Goal: Transaction & Acquisition: Purchase product/service

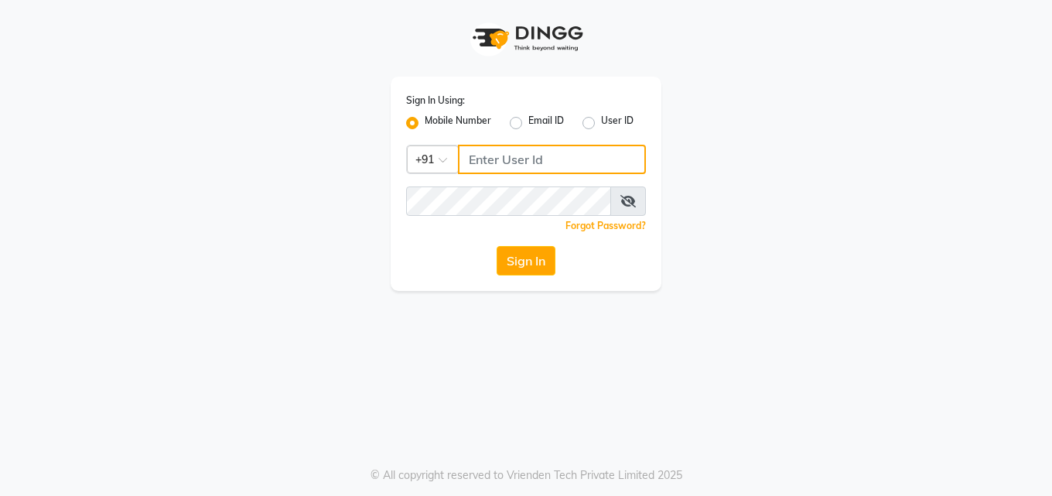
click at [573, 152] on input "Username" at bounding box center [552, 159] width 188 height 29
type input "8790153029"
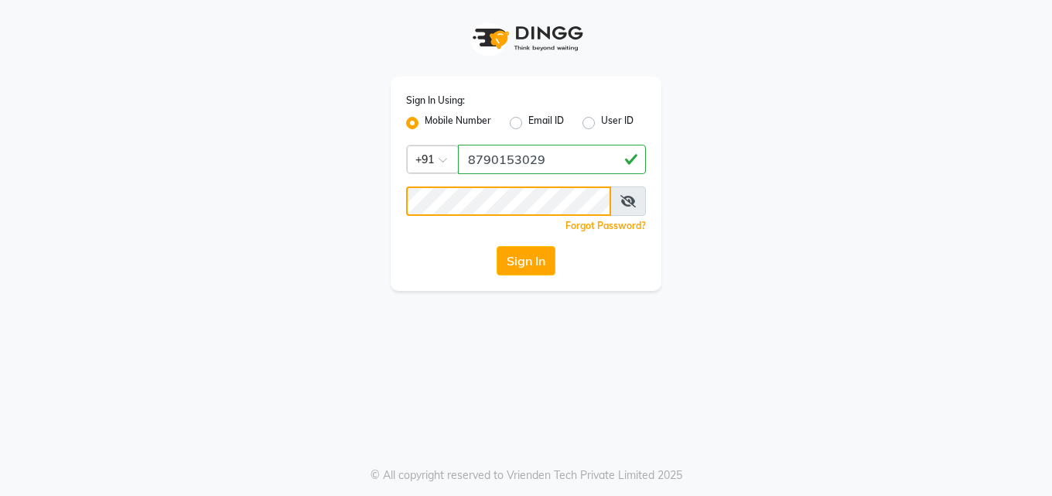
click at [496, 246] on button "Sign In" at bounding box center [525, 260] width 59 height 29
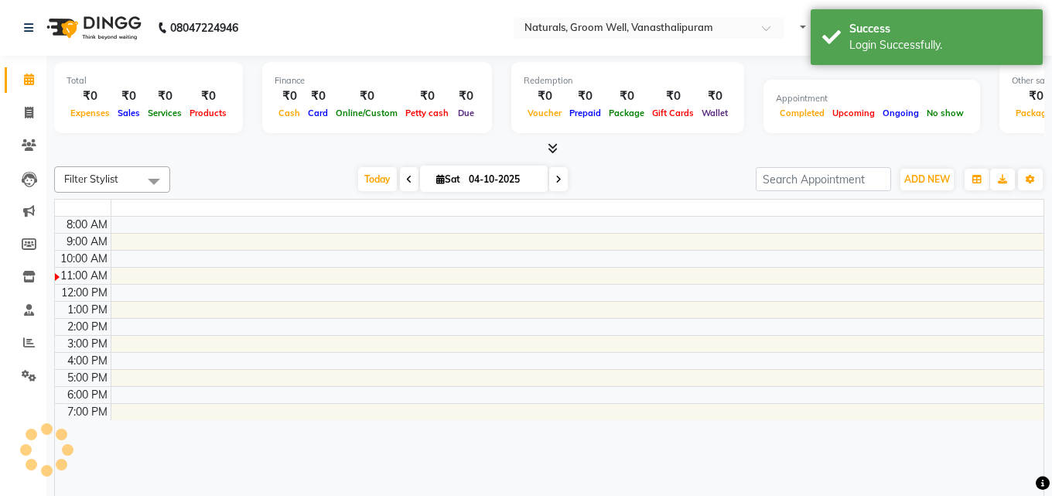
select select "en"
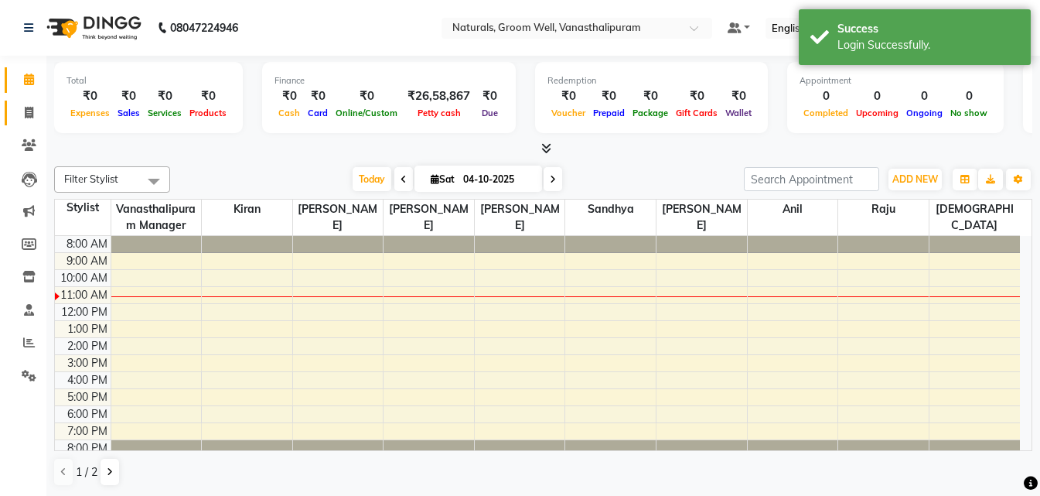
click at [35, 103] on link "Invoice" at bounding box center [23, 114] width 37 height 26
select select "service"
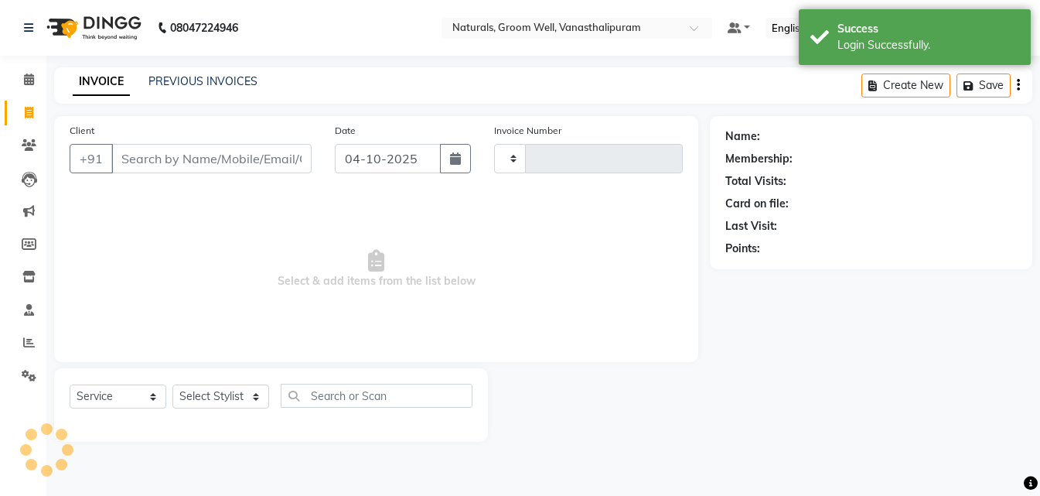
type input "3453"
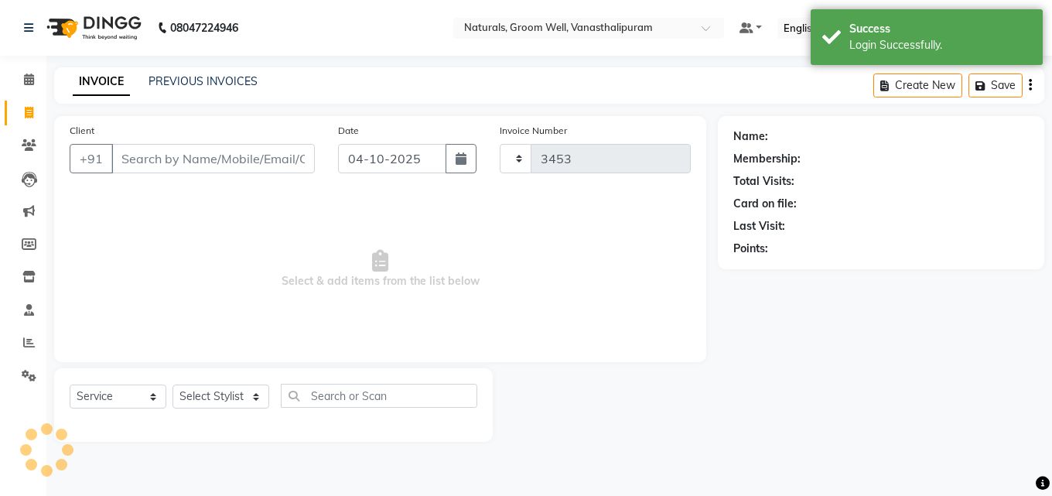
select select "5859"
click at [464, 156] on icon "button" at bounding box center [460, 158] width 11 height 12
select select "10"
select select "2025"
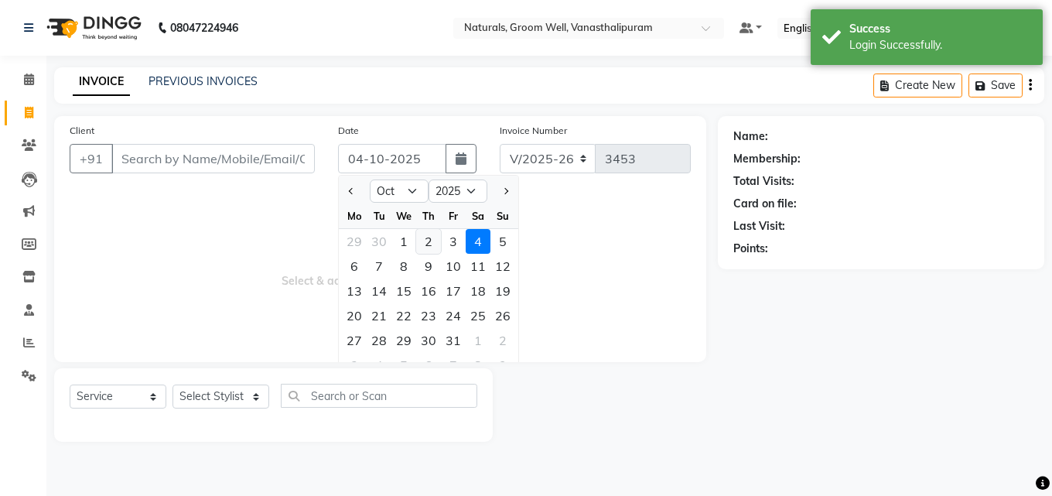
click at [432, 234] on div "2" at bounding box center [428, 241] width 25 height 25
type input "02-10-2025"
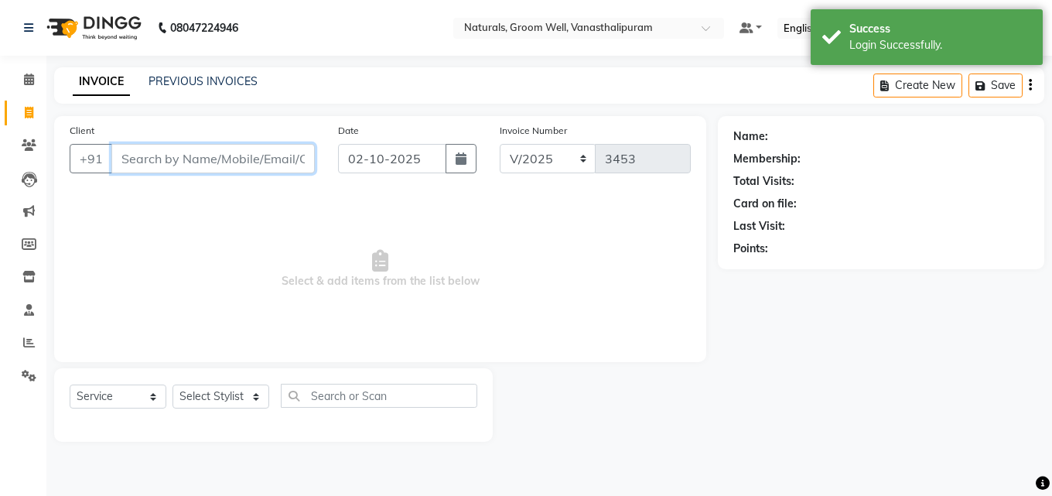
click at [247, 153] on input "Client" at bounding box center [212, 158] width 203 height 29
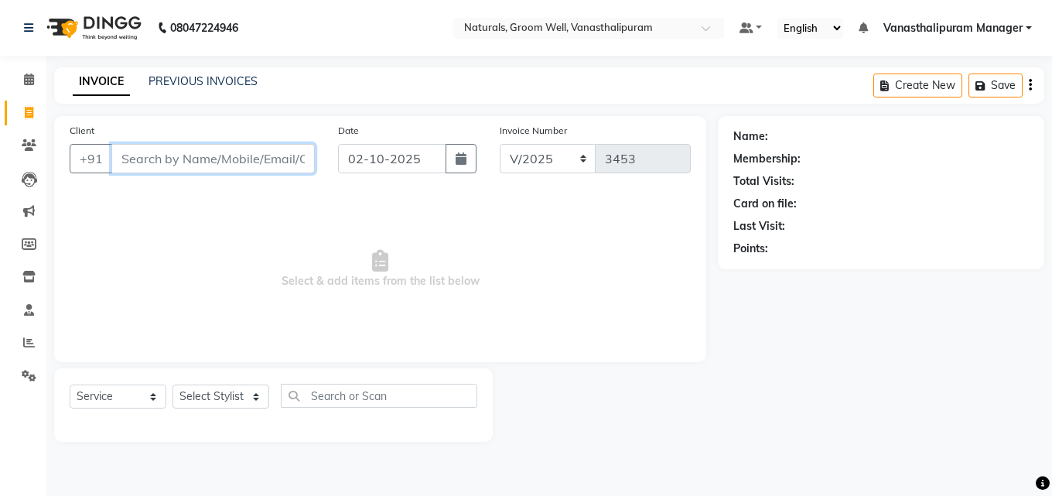
click at [248, 165] on input "Client" at bounding box center [212, 158] width 203 height 29
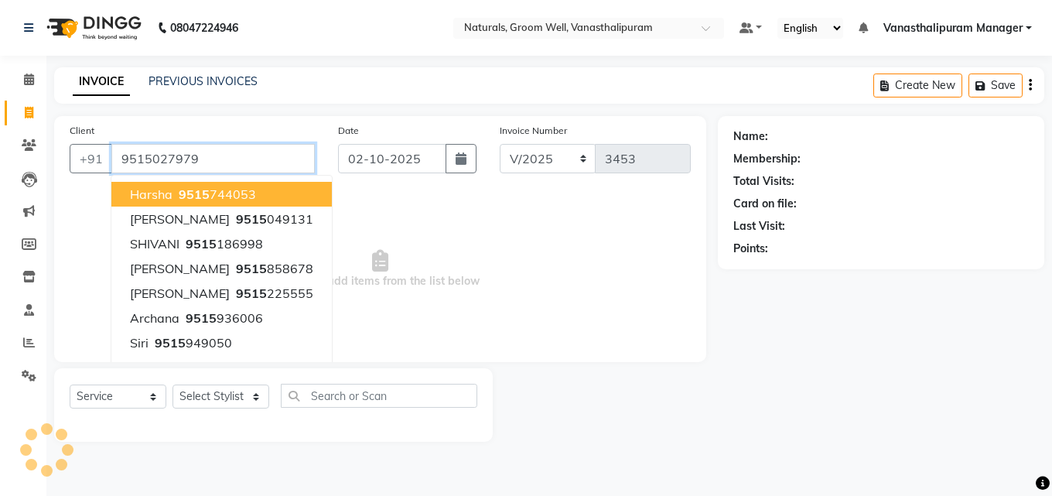
type input "9515027979"
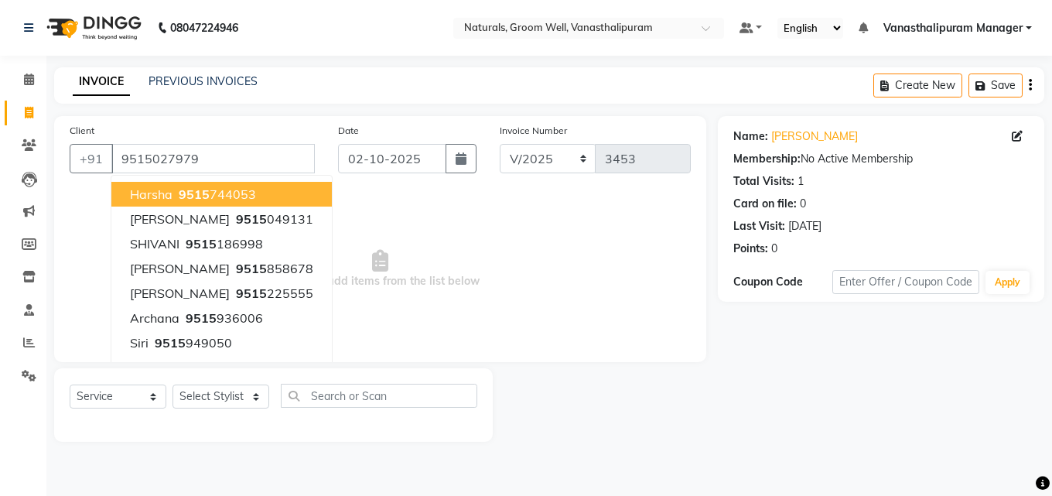
click at [534, 269] on span "Select & add items from the list below" at bounding box center [380, 269] width 621 height 155
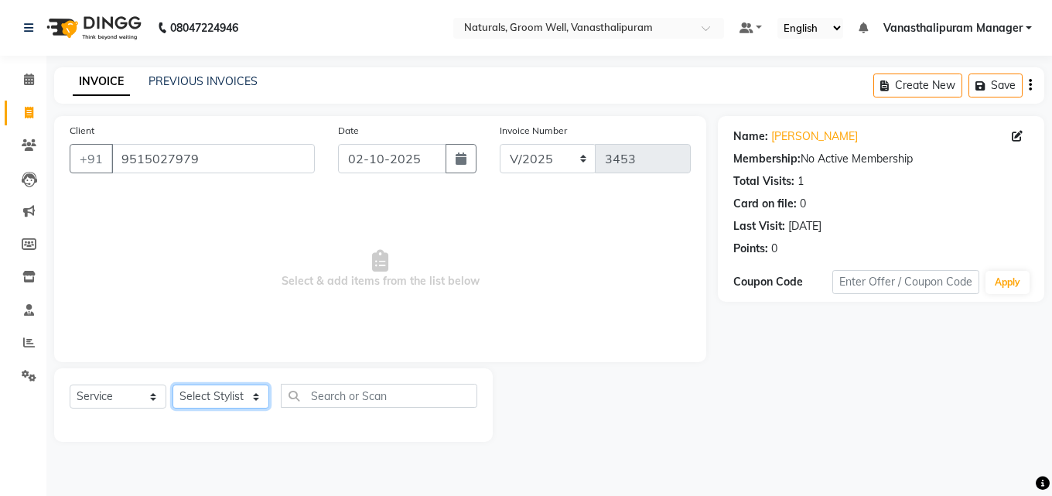
click at [225, 404] on select "Select Stylist [PERSON_NAME] kiran [PERSON_NAME] [PERSON_NAME] [PERSON_NAME] Va…" at bounding box center [220, 396] width 97 height 24
select select "84994"
click at [172, 384] on select "Select Stylist [PERSON_NAME] kiran [PERSON_NAME] [PERSON_NAME] [PERSON_NAME] Va…" at bounding box center [220, 396] width 97 height 24
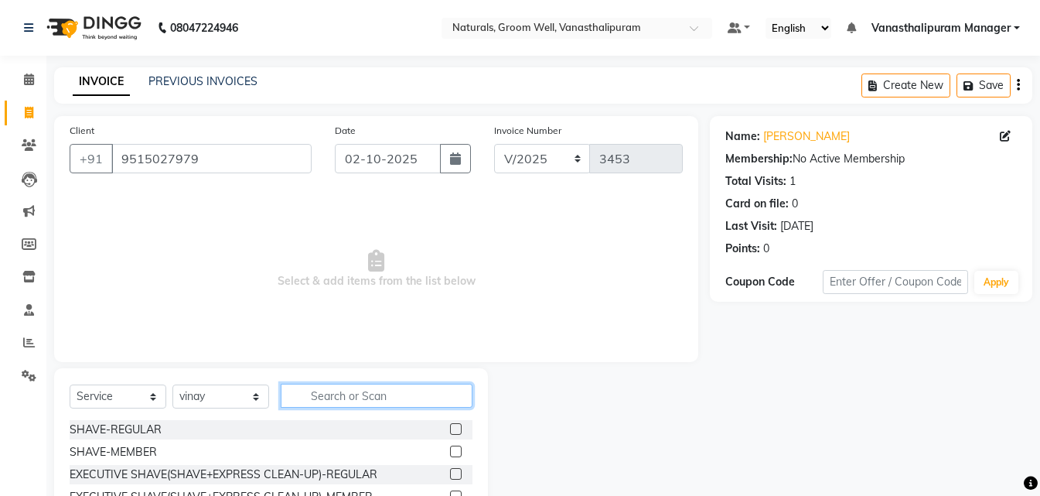
click at [355, 393] on input "text" at bounding box center [377, 396] width 192 height 24
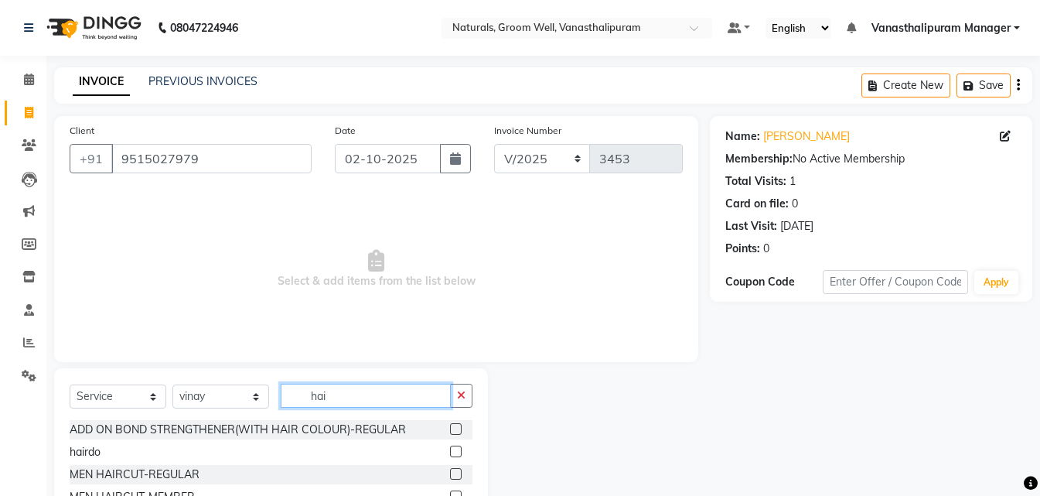
type input "hai"
click at [450, 476] on label at bounding box center [456, 474] width 12 height 12
click at [450, 476] on input "checkbox" at bounding box center [455, 474] width 10 height 10
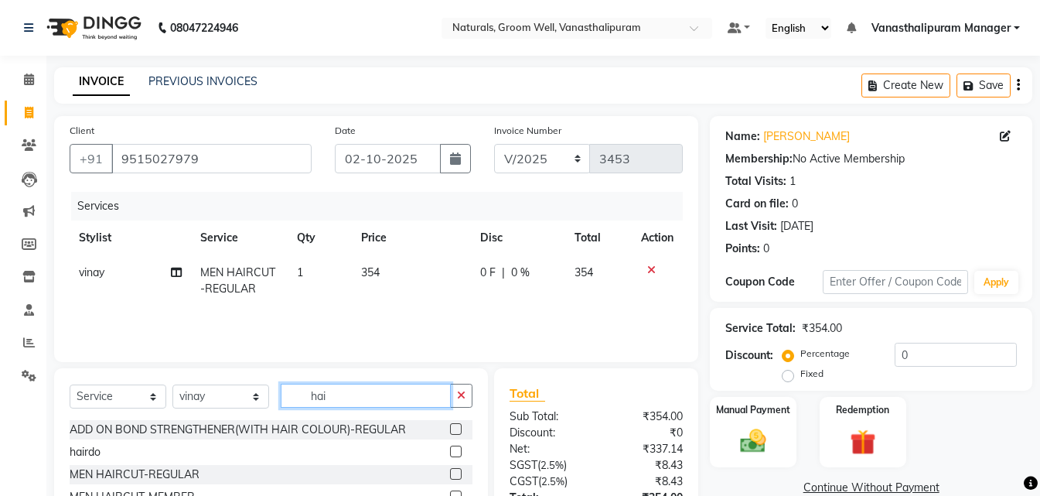
checkbox input "false"
click at [386, 397] on input "hai" at bounding box center [366, 396] width 170 height 24
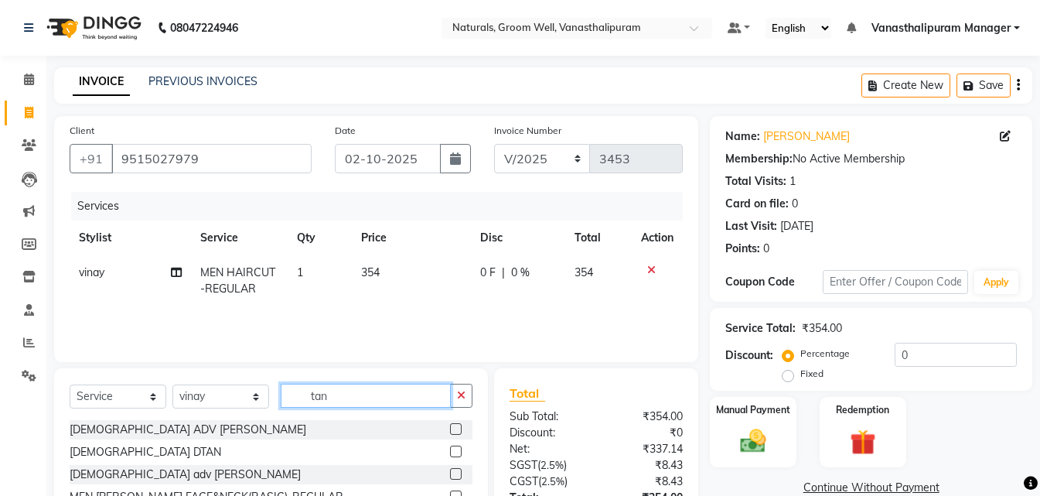
type input "tan"
click at [450, 493] on label at bounding box center [456, 496] width 12 height 12
click at [450, 493] on input "checkbox" at bounding box center [455, 497] width 10 height 10
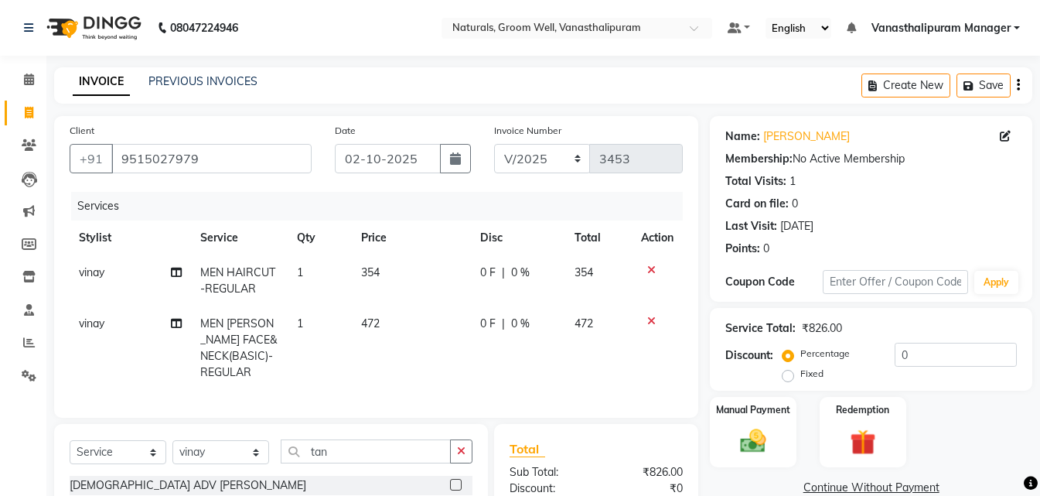
checkbox input "false"
click at [393, 329] on td "472" at bounding box center [411, 348] width 119 height 84
select select "84994"
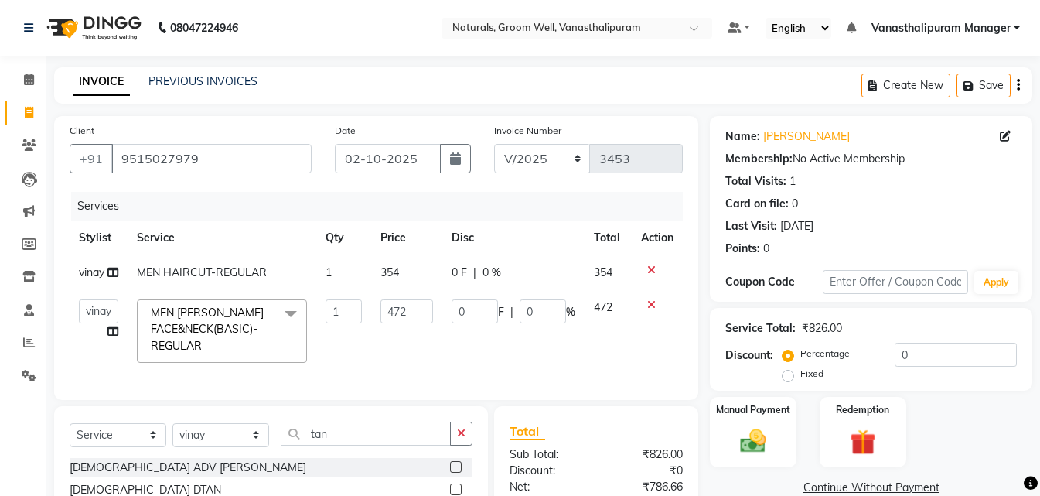
click at [393, 329] on td "472" at bounding box center [406, 331] width 71 height 82
click at [411, 303] on input "472" at bounding box center [406, 311] width 53 height 24
type input "4"
type input "531"
click at [450, 78] on div "INVOICE PREVIOUS INVOICES Create New Save" at bounding box center [543, 85] width 978 height 36
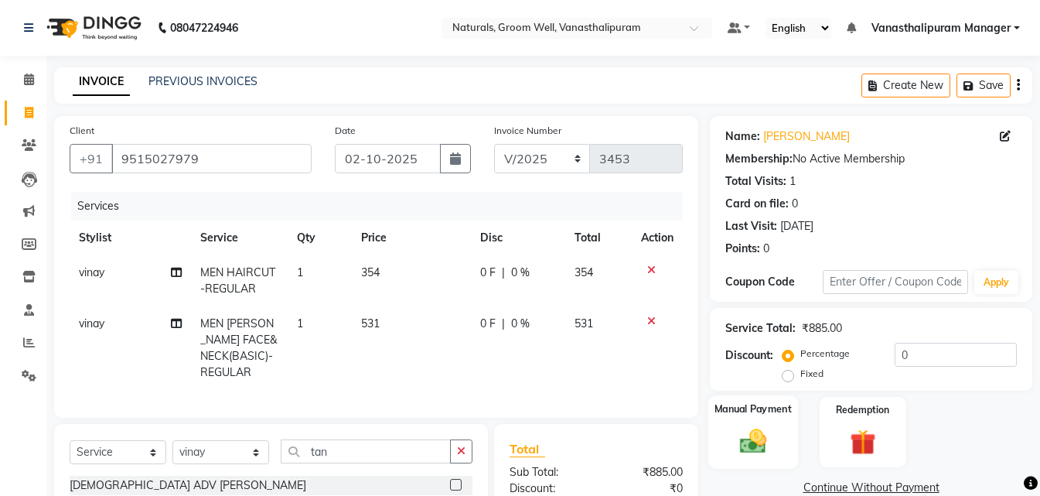
click at [748, 429] on img at bounding box center [753, 440] width 43 height 31
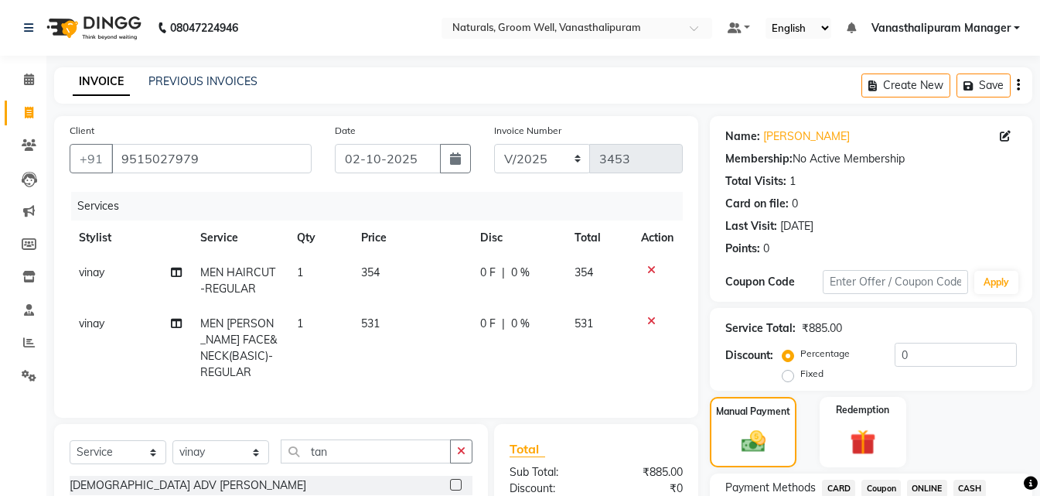
click at [925, 482] on span "ONLINE" at bounding box center [927, 488] width 40 height 18
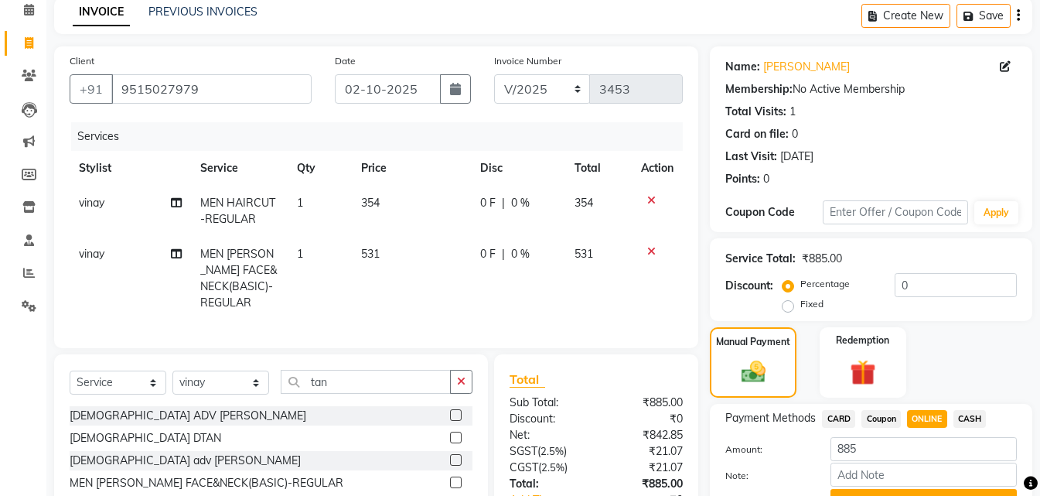
scroll to position [175, 0]
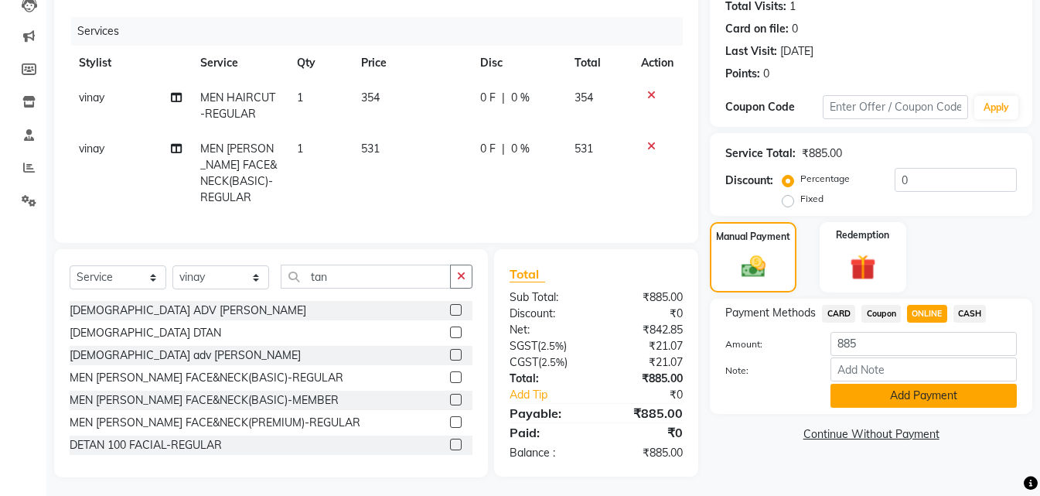
click at [929, 394] on button "Add Payment" at bounding box center [924, 396] width 186 height 24
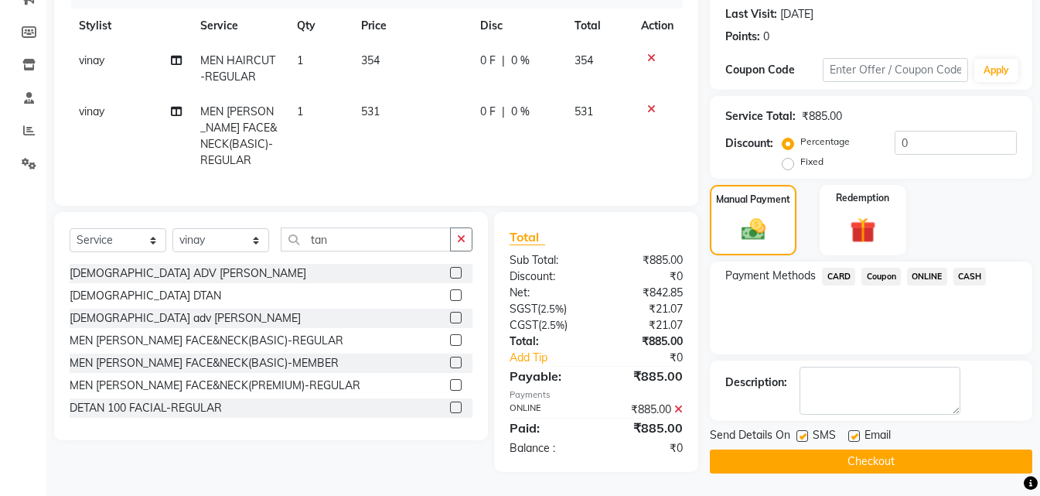
scroll to position [213, 0]
click at [913, 452] on button "Checkout" at bounding box center [871, 461] width 322 height 24
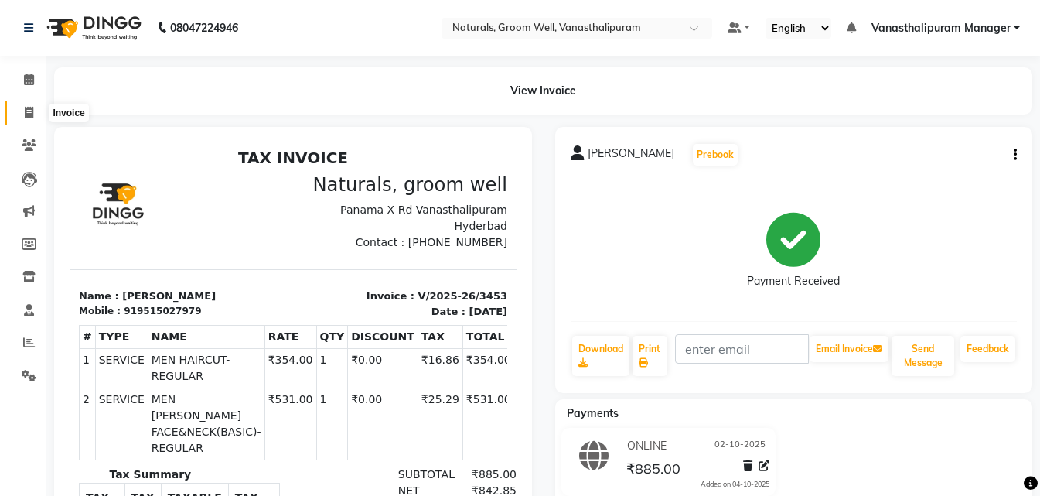
click at [31, 111] on icon at bounding box center [29, 113] width 9 height 12
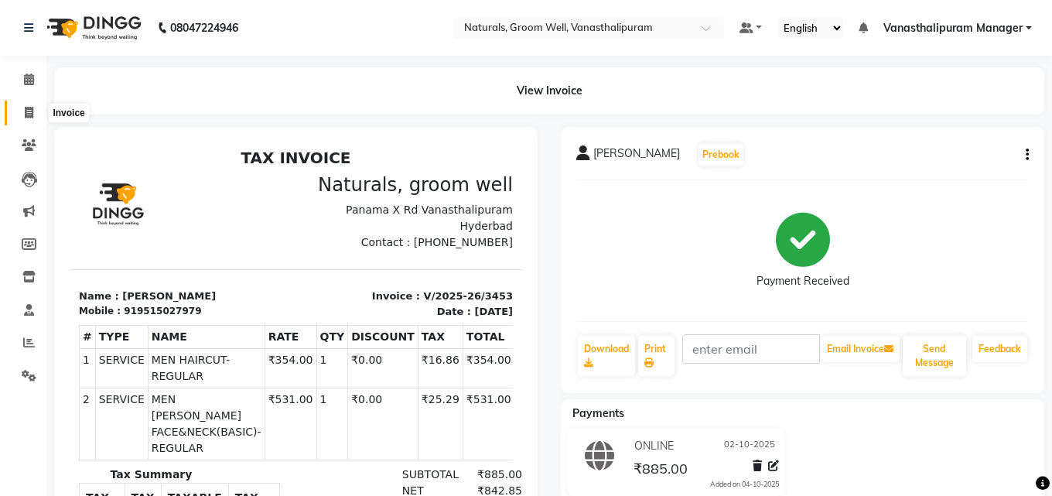
select select "5859"
select select "service"
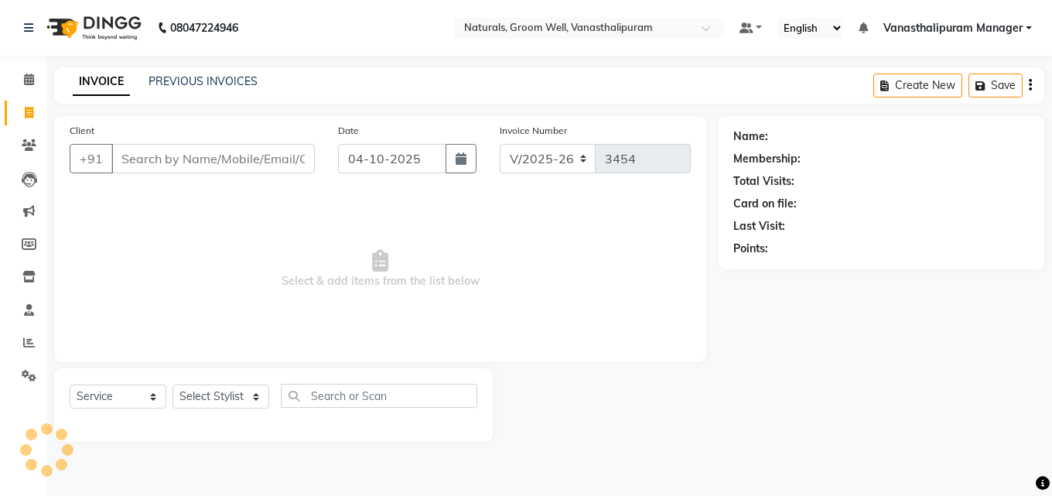
click at [142, 160] on input "Client" at bounding box center [212, 158] width 203 height 29
type input "7075952307"
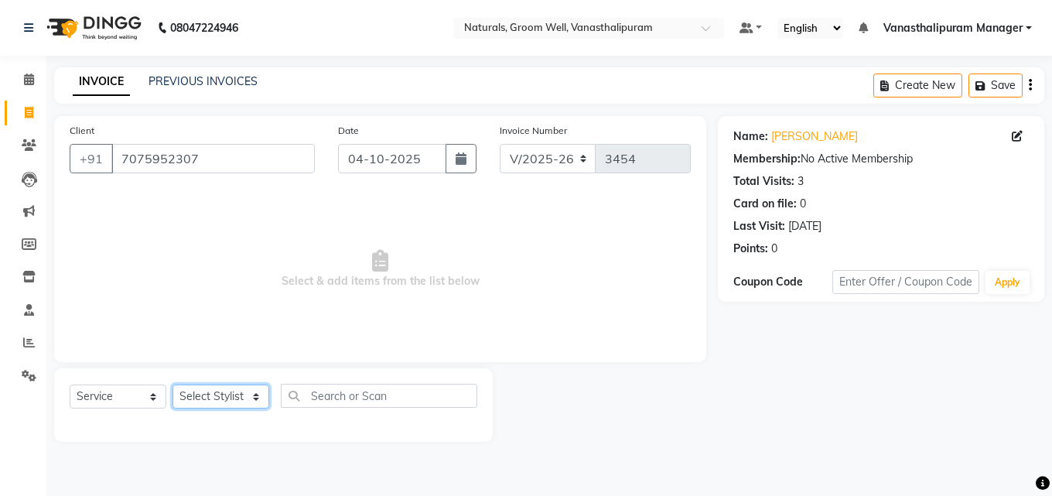
click at [212, 395] on select "Select Stylist [PERSON_NAME] kiran [PERSON_NAME] [PERSON_NAME] [PERSON_NAME] Va…" at bounding box center [220, 396] width 97 height 24
click at [466, 162] on button "button" at bounding box center [460, 158] width 31 height 29
select select "10"
select select "2025"
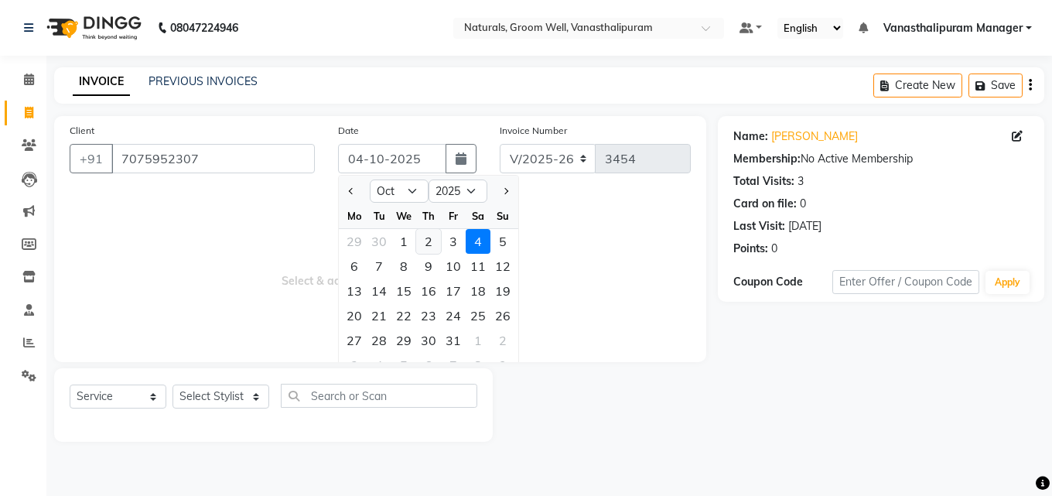
click at [427, 240] on div "2" at bounding box center [428, 241] width 25 height 25
type input "02-10-2025"
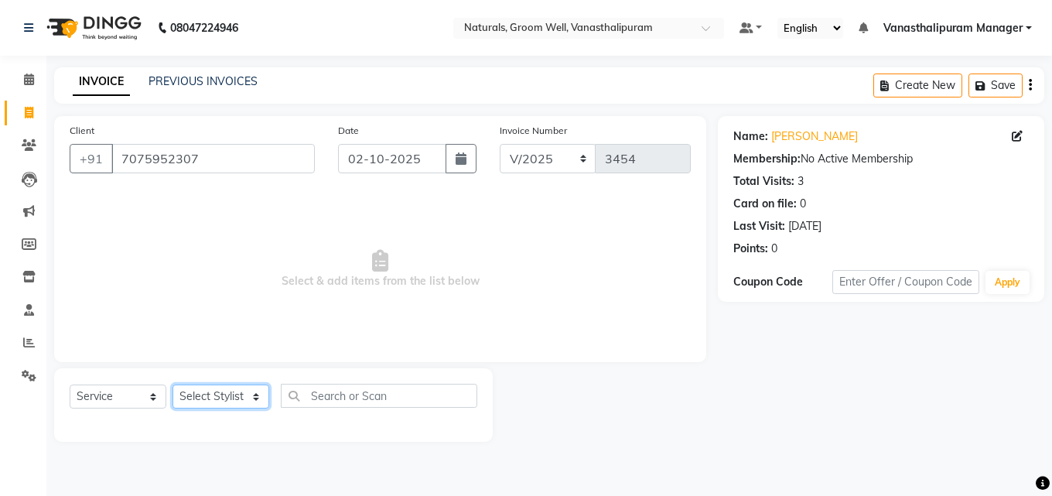
click at [238, 397] on select "Select Stylist [PERSON_NAME] kiran [PERSON_NAME] [PERSON_NAME] [PERSON_NAME] Va…" at bounding box center [220, 396] width 97 height 24
click at [172, 384] on select "Select Stylist [PERSON_NAME] kiran [PERSON_NAME] [PERSON_NAME] [PERSON_NAME] Va…" at bounding box center [220, 396] width 97 height 24
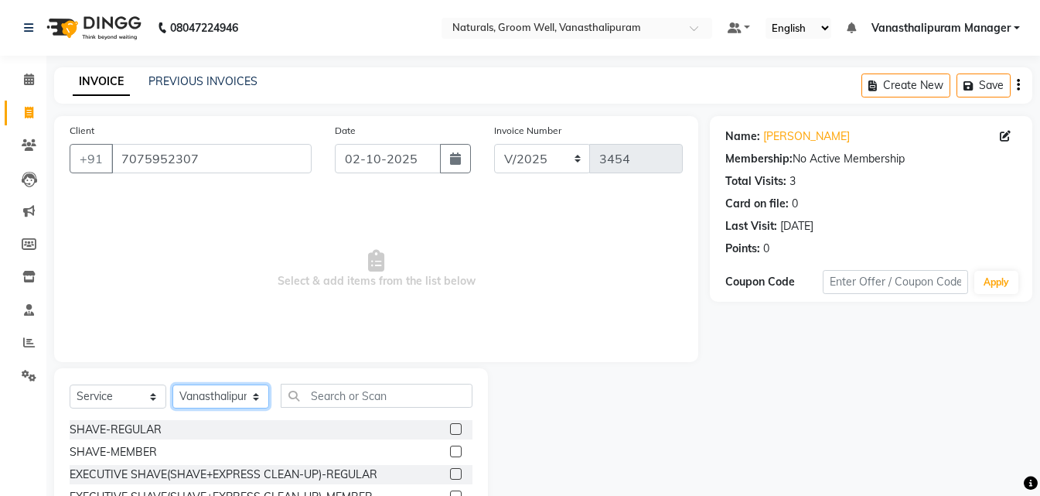
click at [210, 388] on select "Select Stylist [PERSON_NAME] kiran [PERSON_NAME] [PERSON_NAME] [PERSON_NAME] Va…" at bounding box center [220, 396] width 97 height 24
select select "84994"
click at [172, 384] on select "Select Stylist [PERSON_NAME] kiran [PERSON_NAME] [PERSON_NAME] [PERSON_NAME] Va…" at bounding box center [220, 396] width 97 height 24
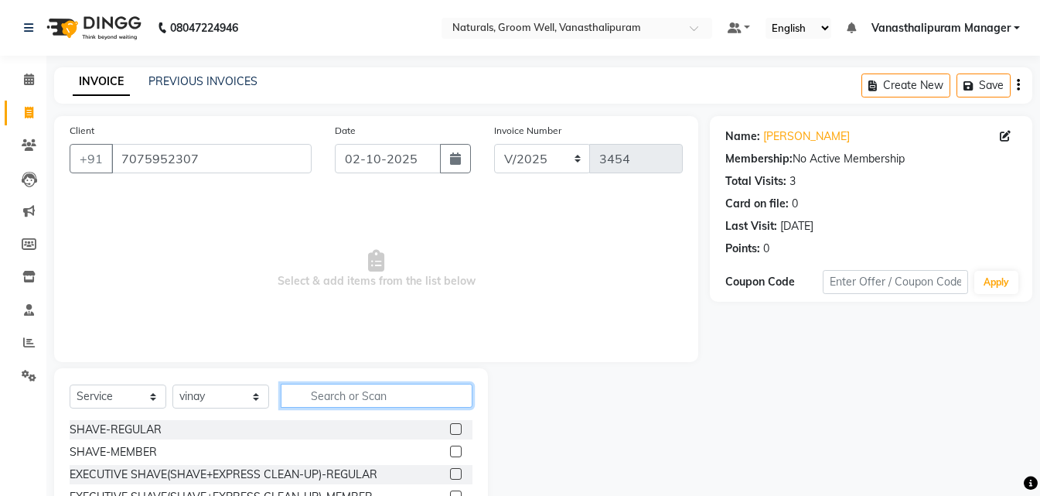
click at [352, 402] on input "text" at bounding box center [377, 396] width 192 height 24
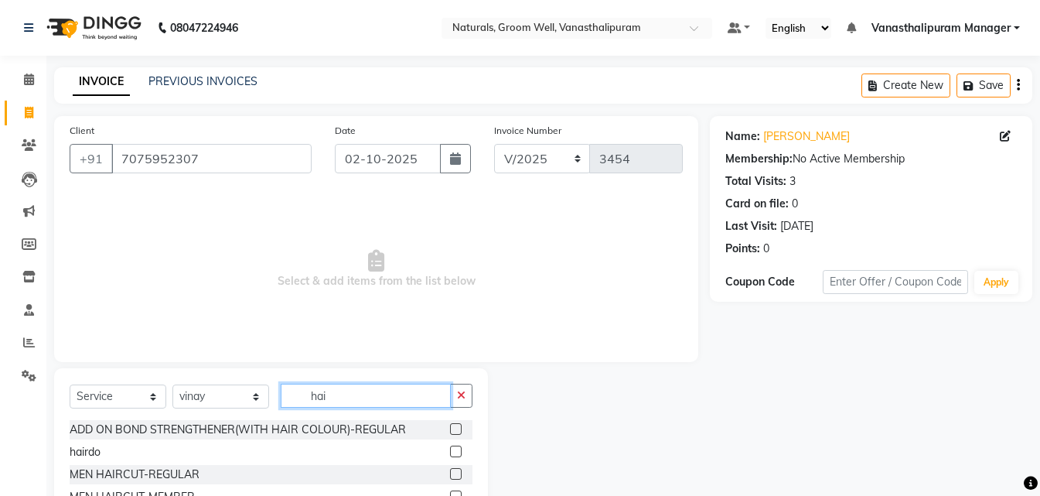
type input "hai"
click at [450, 472] on label at bounding box center [456, 474] width 12 height 12
click at [450, 472] on input "checkbox" at bounding box center [455, 474] width 10 height 10
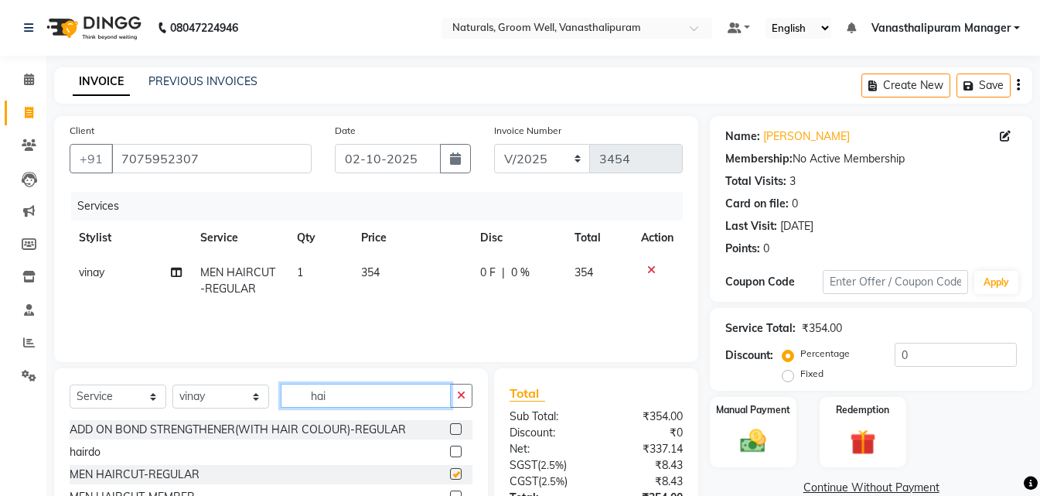
click at [391, 391] on input "hai" at bounding box center [366, 396] width 170 height 24
checkbox input "false"
click at [391, 391] on input "hai" at bounding box center [366, 396] width 170 height 24
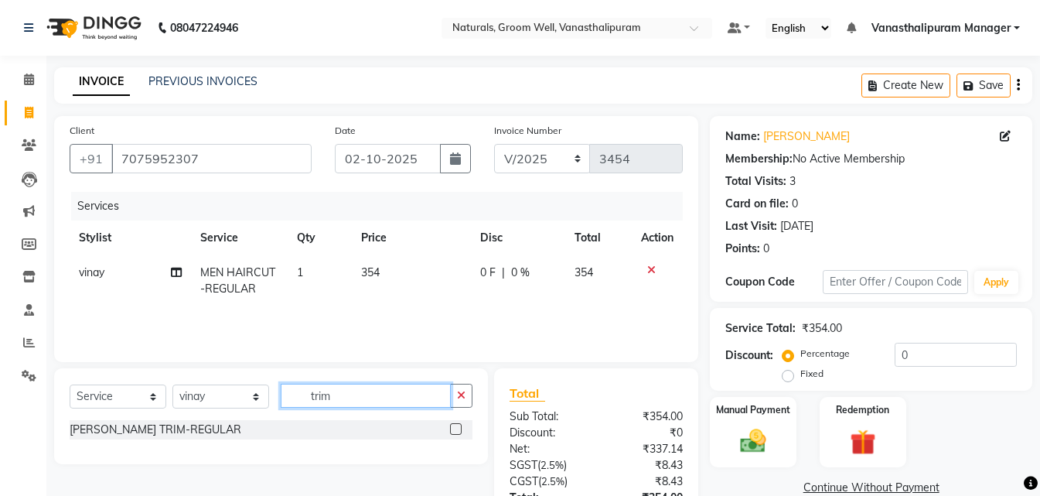
type input "trim"
click at [459, 436] on div at bounding box center [455, 431] width 10 height 16
click at [458, 428] on label at bounding box center [456, 429] width 12 height 12
click at [458, 428] on input "checkbox" at bounding box center [455, 430] width 10 height 10
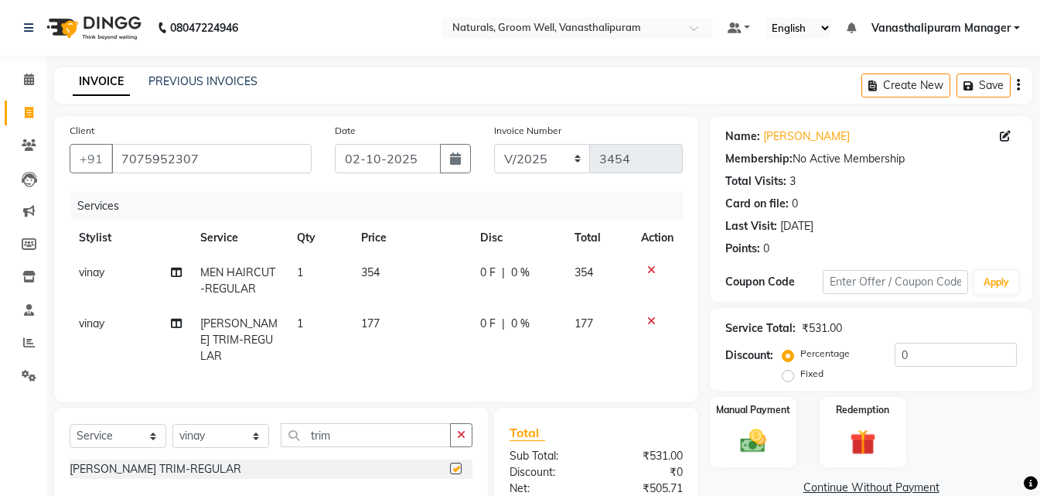
click at [418, 331] on td "177" at bounding box center [411, 339] width 119 height 67
checkbox input "false"
select select "84994"
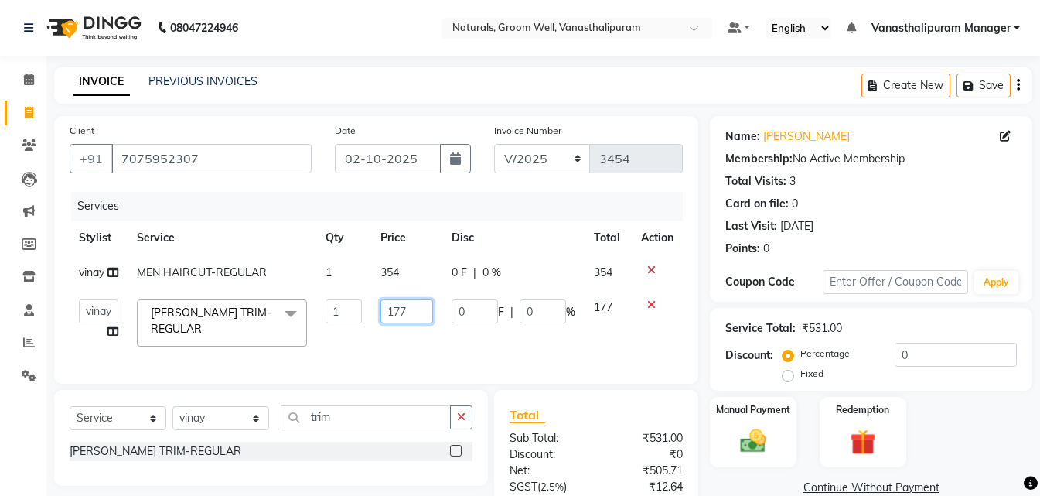
drag, startPoint x: 417, startPoint y: 329, endPoint x: 416, endPoint y: 318, distance: 10.9
click at [416, 326] on td "177" at bounding box center [406, 323] width 71 height 66
click at [416, 318] on input "177" at bounding box center [406, 311] width 53 height 24
type input "1"
type input "200"
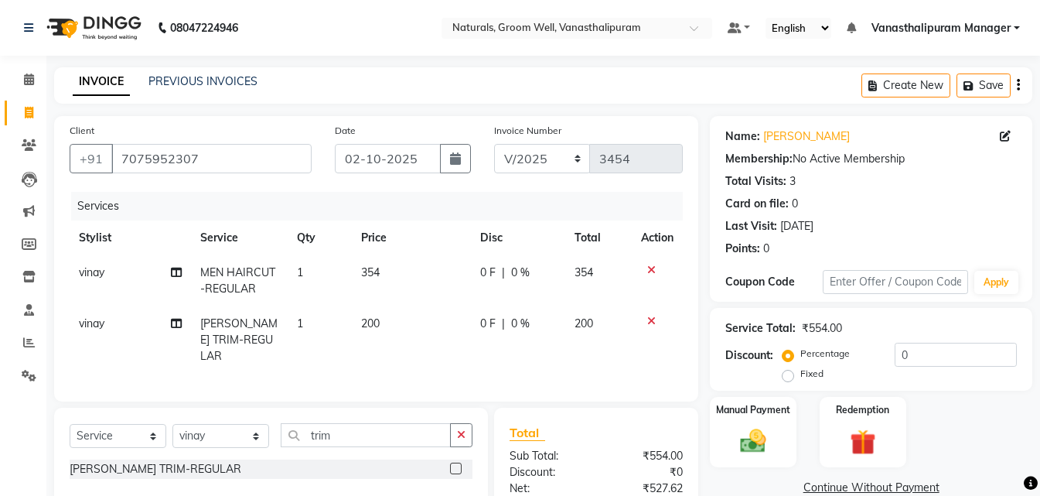
drag, startPoint x: 377, startPoint y: 75, endPoint x: 399, endPoint y: 95, distance: 30.1
click at [377, 77] on div "INVOICE PREVIOUS INVOICES Create New Save" at bounding box center [543, 85] width 978 height 36
click at [747, 428] on img at bounding box center [753, 440] width 43 height 31
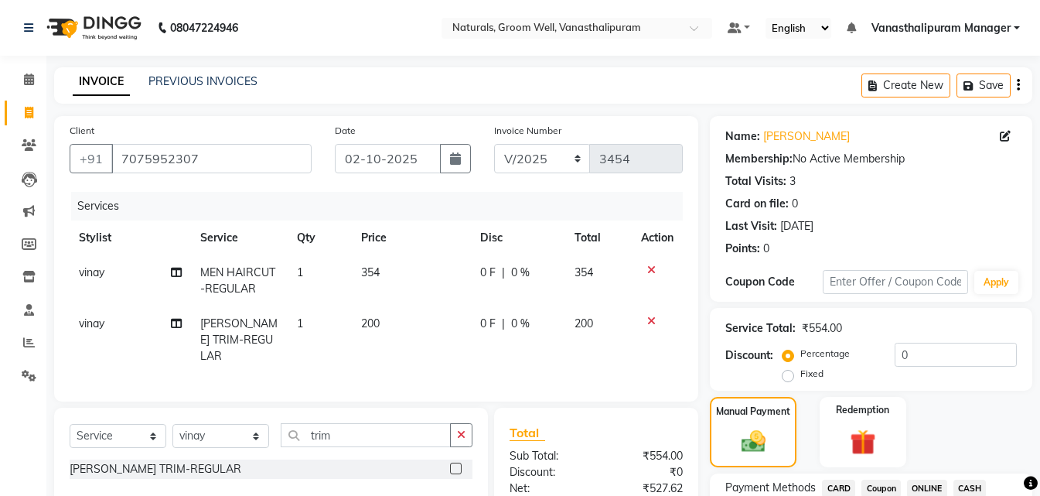
click at [826, 481] on span "CARD" at bounding box center [838, 488] width 33 height 18
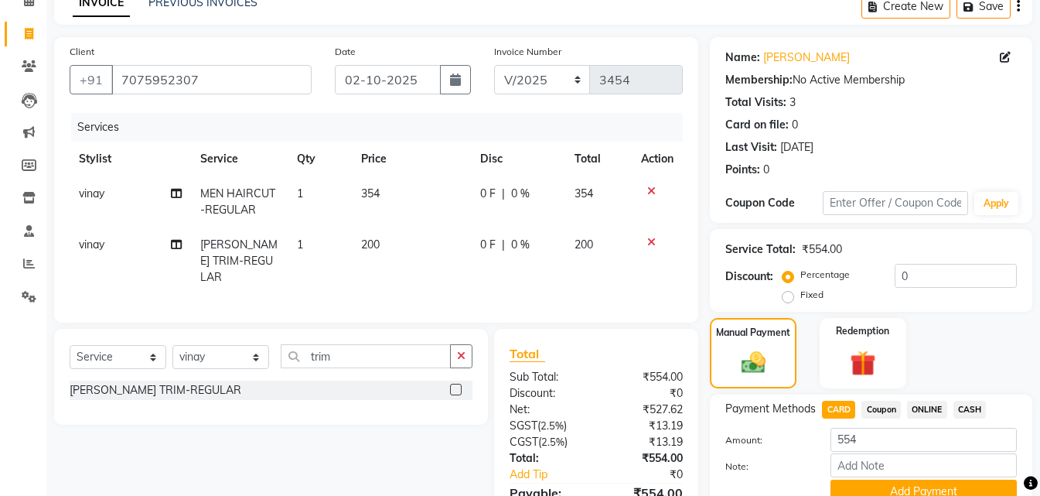
scroll to position [158, 0]
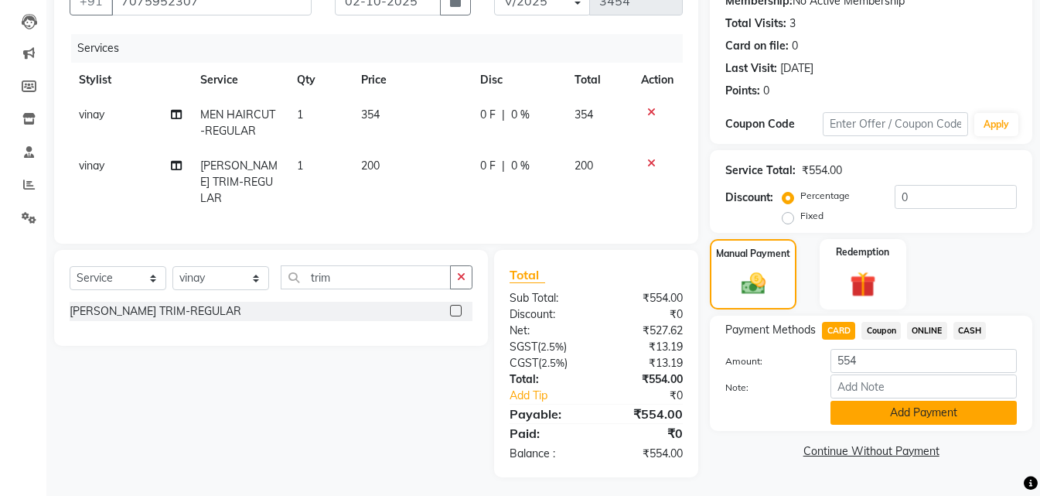
click at [934, 415] on button "Add Payment" at bounding box center [924, 413] width 186 height 24
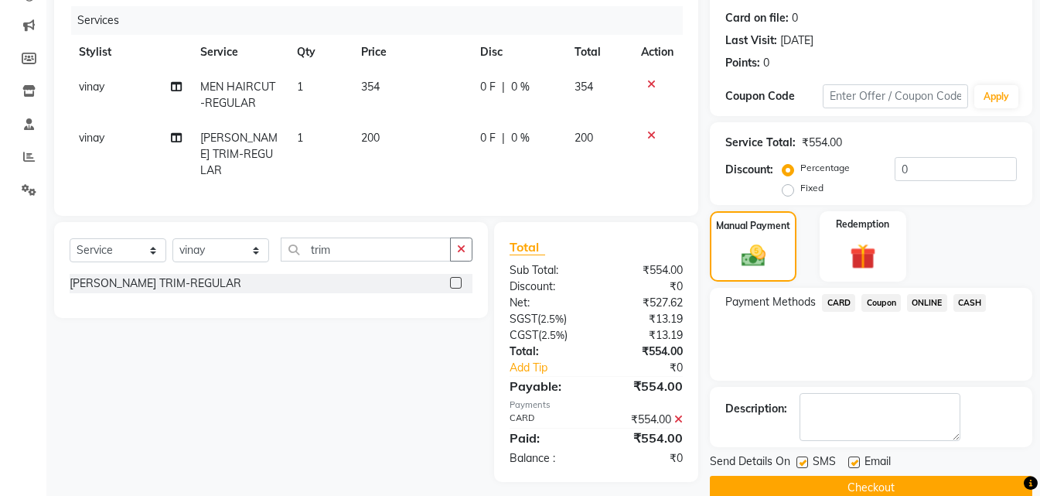
scroll to position [213, 0]
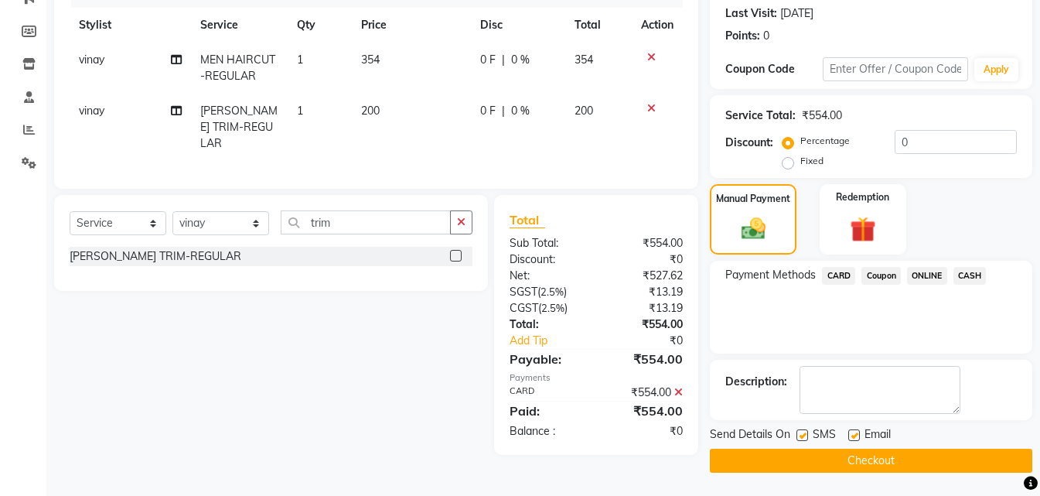
click at [944, 462] on button "Checkout" at bounding box center [871, 461] width 322 height 24
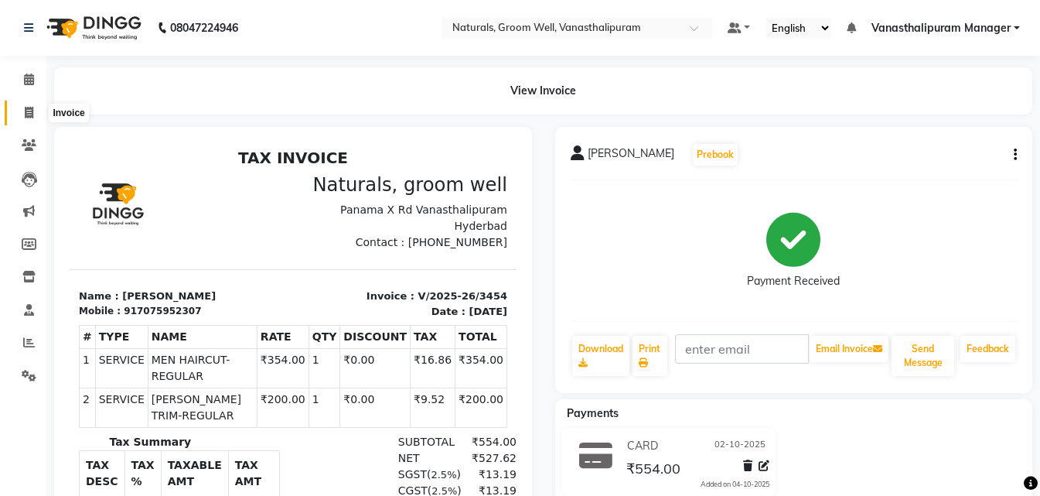
click at [19, 110] on span at bounding box center [28, 113] width 27 height 18
select select "service"
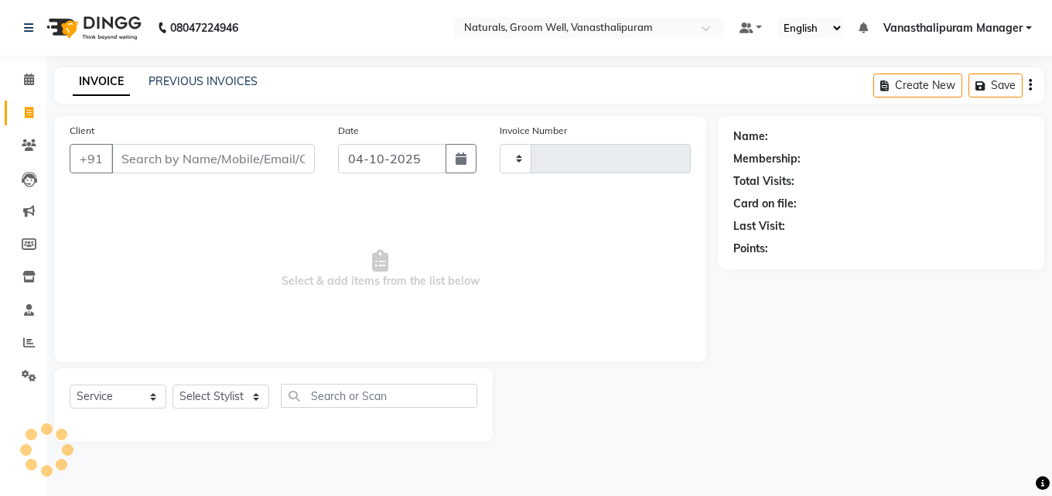
type input "3455"
select select "5859"
click at [465, 165] on button "button" at bounding box center [460, 158] width 31 height 29
select select "10"
select select "2025"
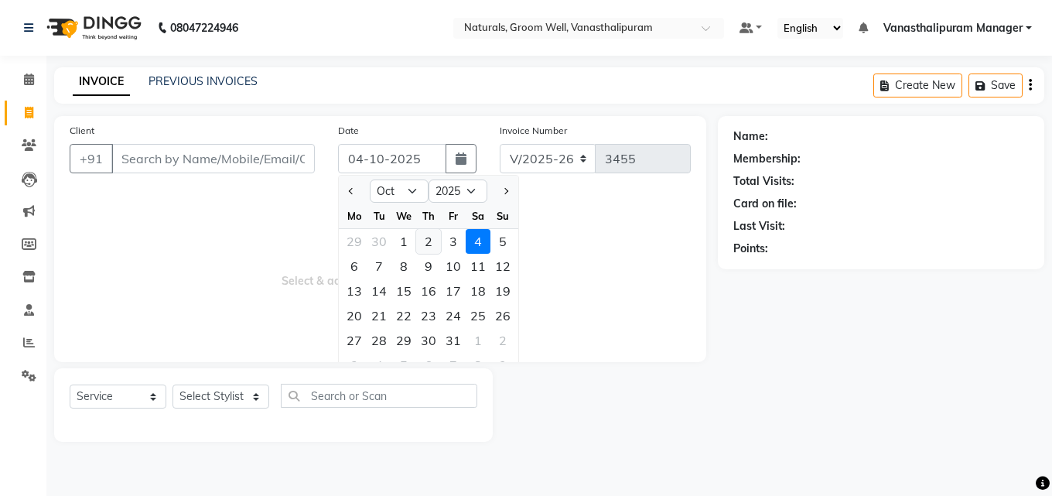
click at [435, 241] on div "2" at bounding box center [428, 241] width 25 height 25
type input "02-10-2025"
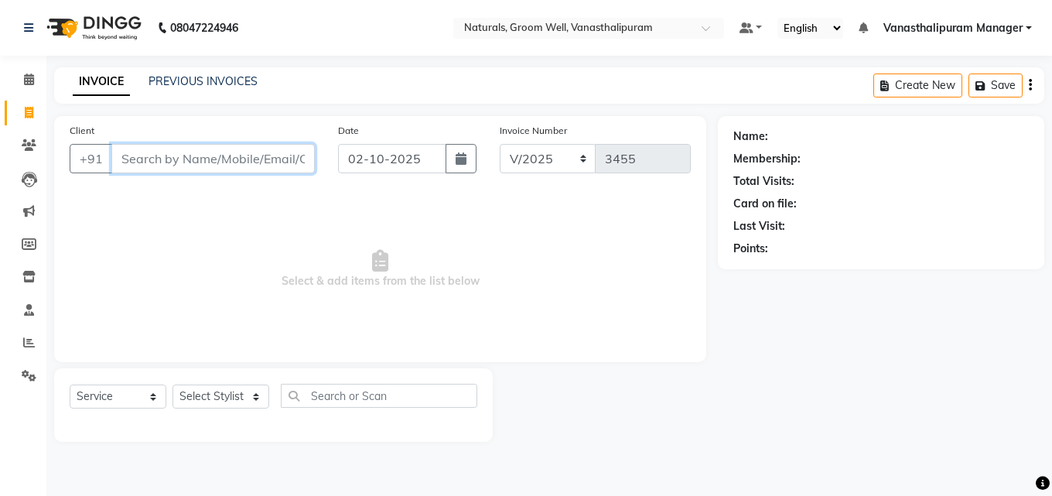
click at [262, 162] on input "Client" at bounding box center [212, 158] width 203 height 29
type input "8247428313"
click at [282, 160] on span "Add Client" at bounding box center [274, 158] width 61 height 15
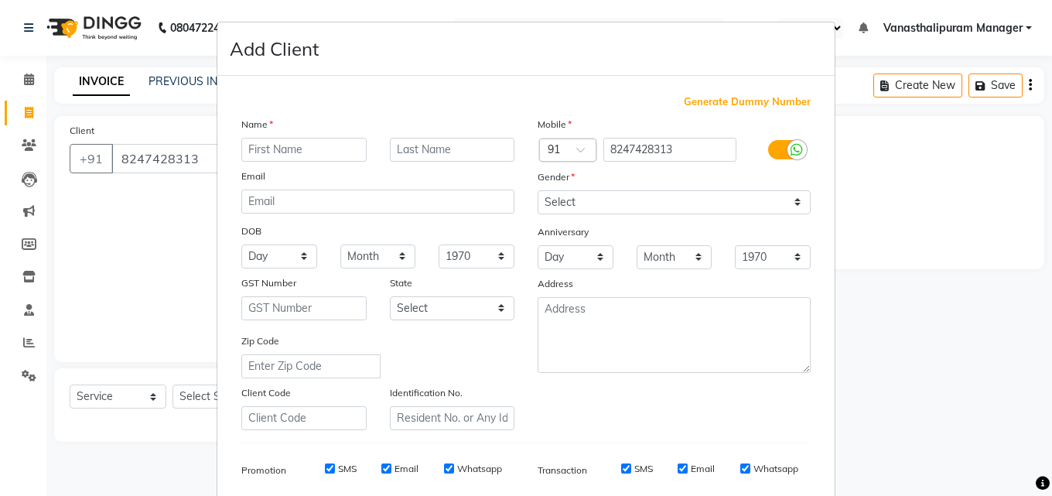
click at [281, 139] on input "text" at bounding box center [303, 150] width 125 height 24
type input "naga"
click at [624, 212] on select "Select [DEMOGRAPHIC_DATA] [DEMOGRAPHIC_DATA] Other Prefer Not To Say" at bounding box center [673, 202] width 273 height 24
click at [537, 190] on select "Select [DEMOGRAPHIC_DATA] [DEMOGRAPHIC_DATA] Other Prefer Not To Say" at bounding box center [673, 202] width 273 height 24
click at [623, 220] on div "Anniversary" at bounding box center [674, 232] width 296 height 25
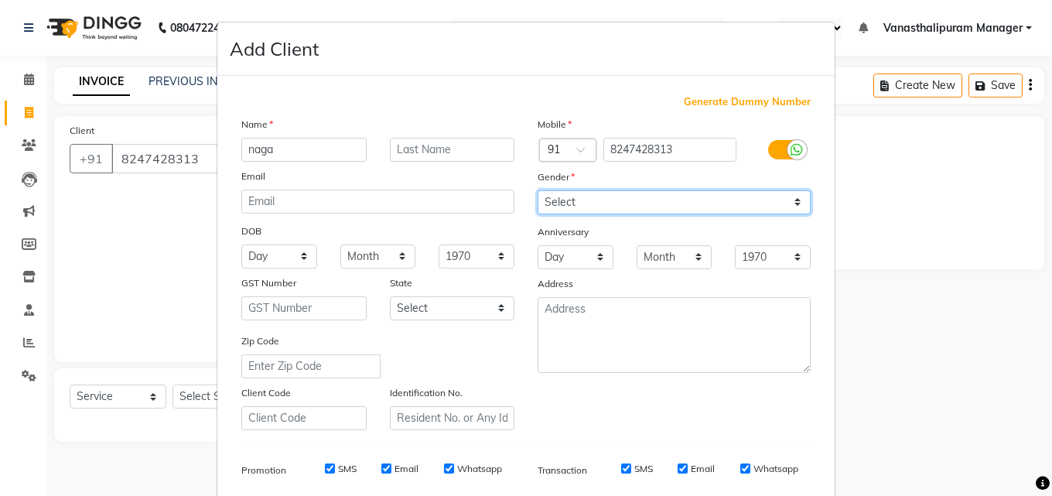
click at [622, 202] on select "Select [DEMOGRAPHIC_DATA] [DEMOGRAPHIC_DATA] Other Prefer Not To Say" at bounding box center [673, 202] width 273 height 24
select select "[DEMOGRAPHIC_DATA]"
click at [537, 190] on select "Select [DEMOGRAPHIC_DATA] [DEMOGRAPHIC_DATA] Other Prefer Not To Say" at bounding box center [673, 202] width 273 height 24
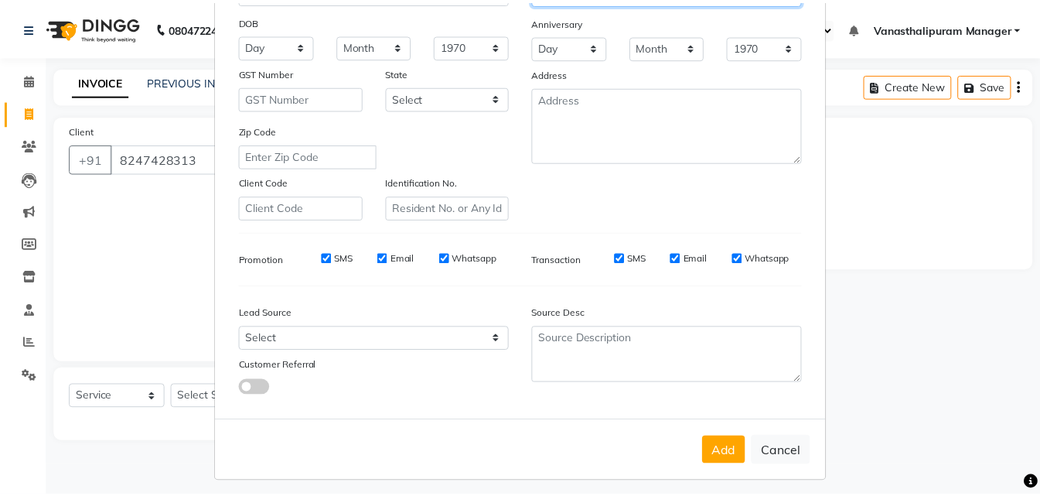
scroll to position [218, 0]
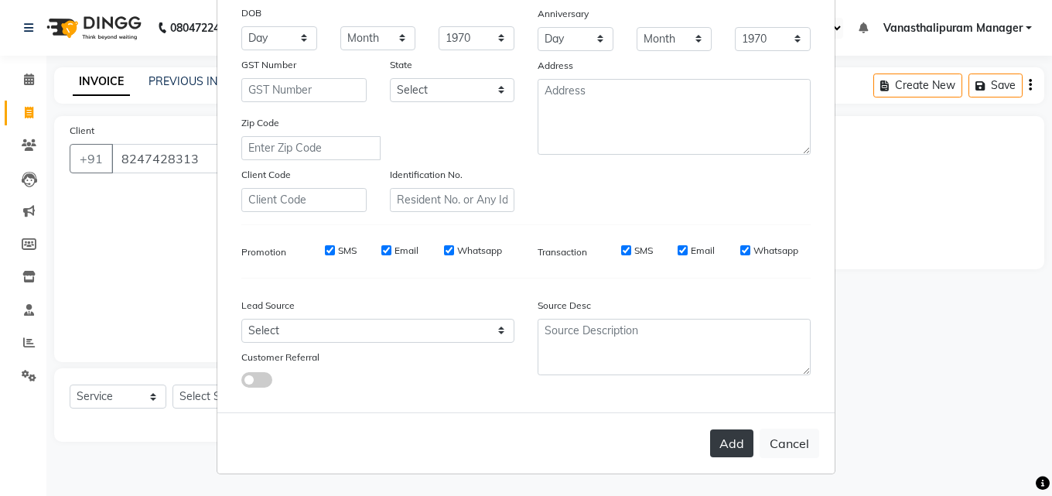
click at [726, 442] on button "Add" at bounding box center [731, 443] width 43 height 28
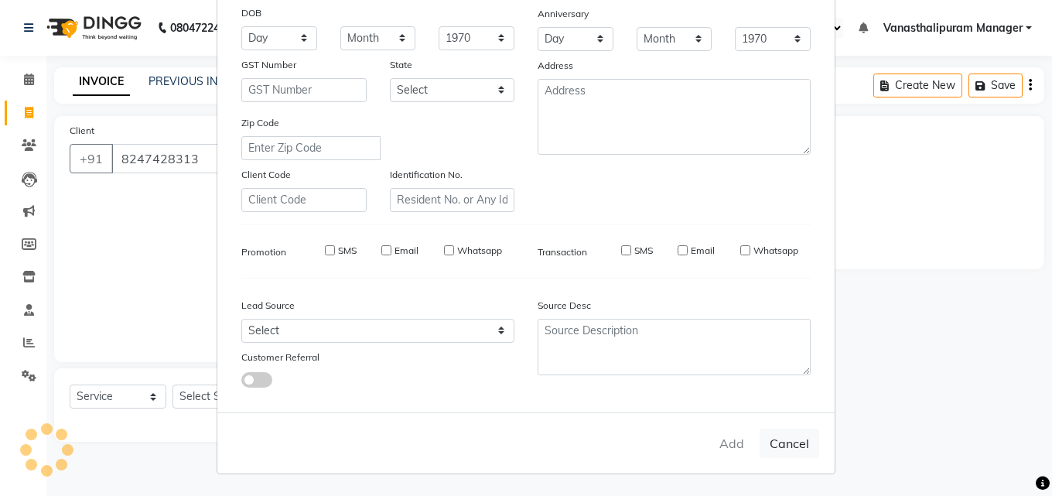
select select
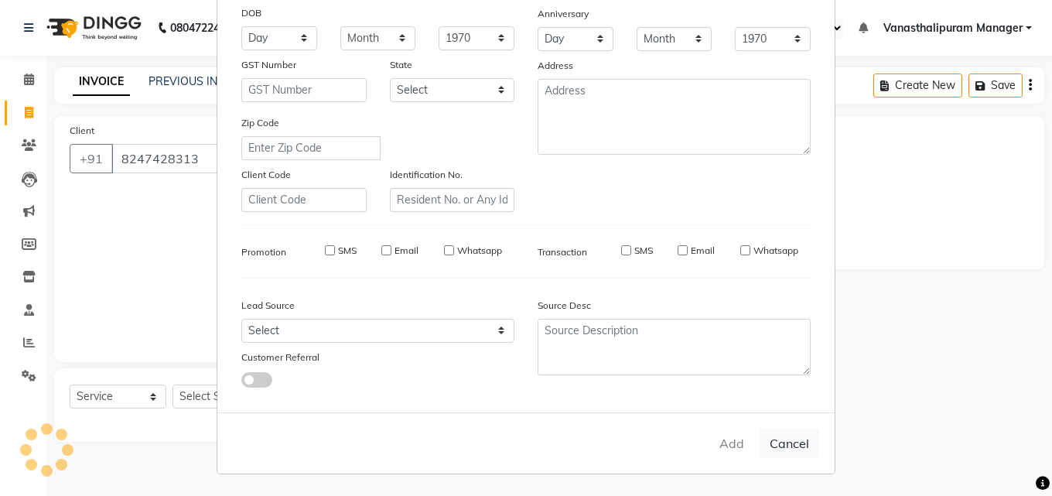
select select
checkbox input "false"
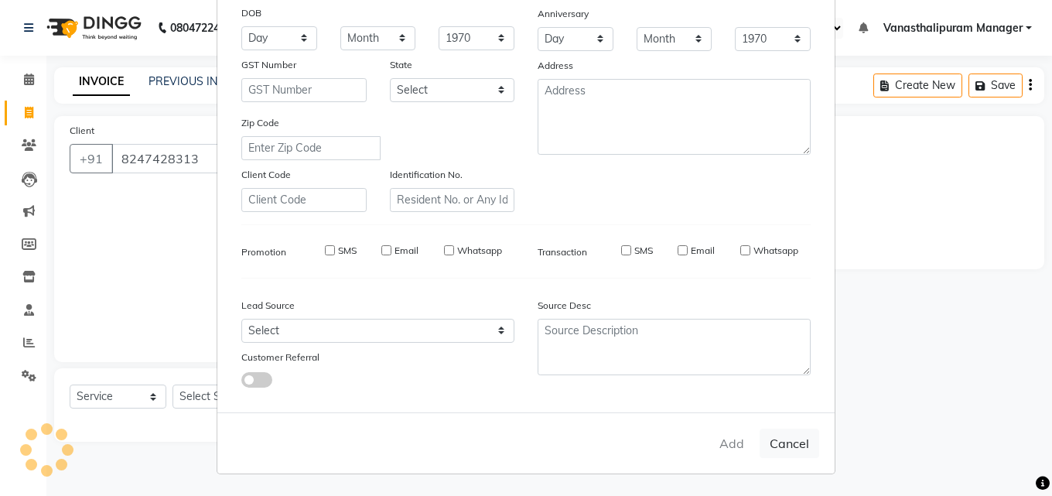
checkbox input "false"
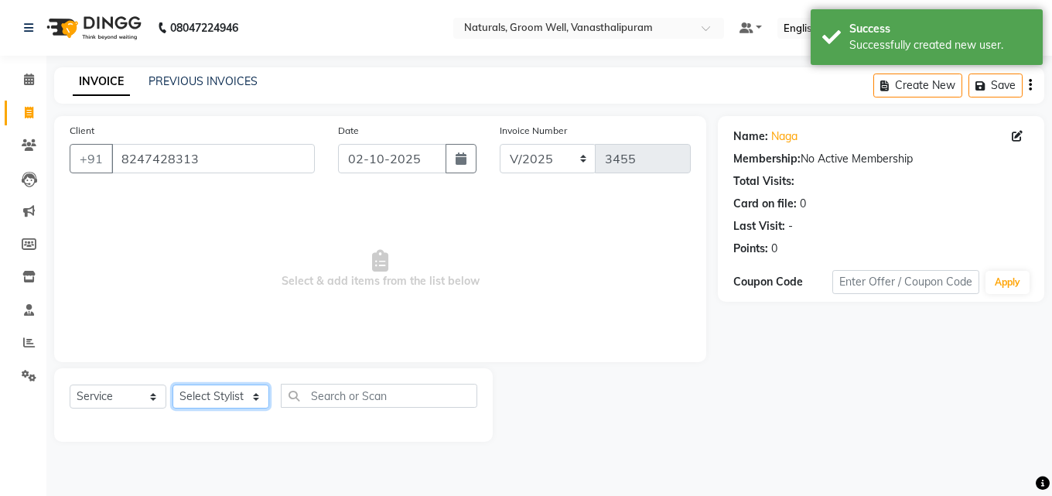
click at [228, 395] on select "Select Stylist [PERSON_NAME] kiran [PERSON_NAME] [PERSON_NAME] [PERSON_NAME] Va…" at bounding box center [220, 396] width 97 height 24
select select "84994"
click at [172, 384] on select "Select Stylist [PERSON_NAME] kiran [PERSON_NAME] [PERSON_NAME] [PERSON_NAME] Va…" at bounding box center [220, 396] width 97 height 24
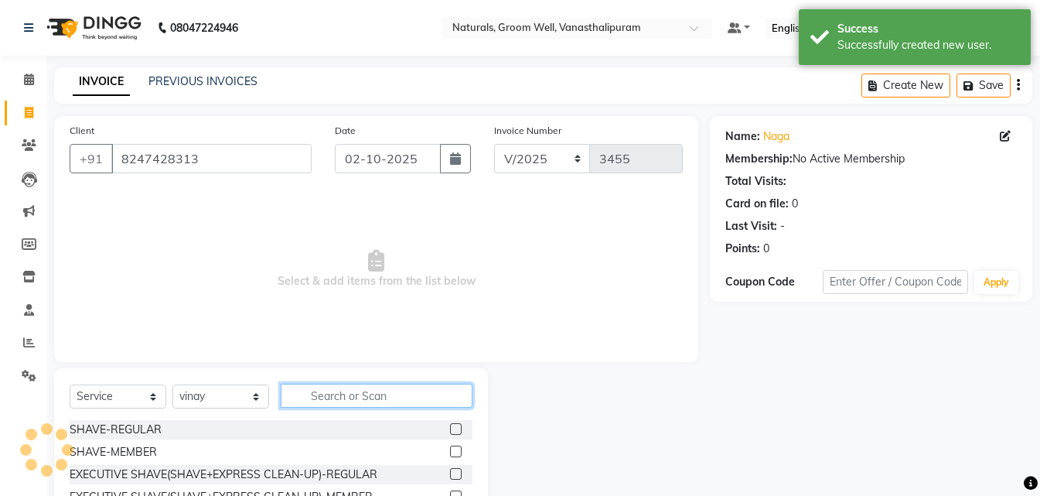
click at [371, 397] on input "text" at bounding box center [377, 396] width 192 height 24
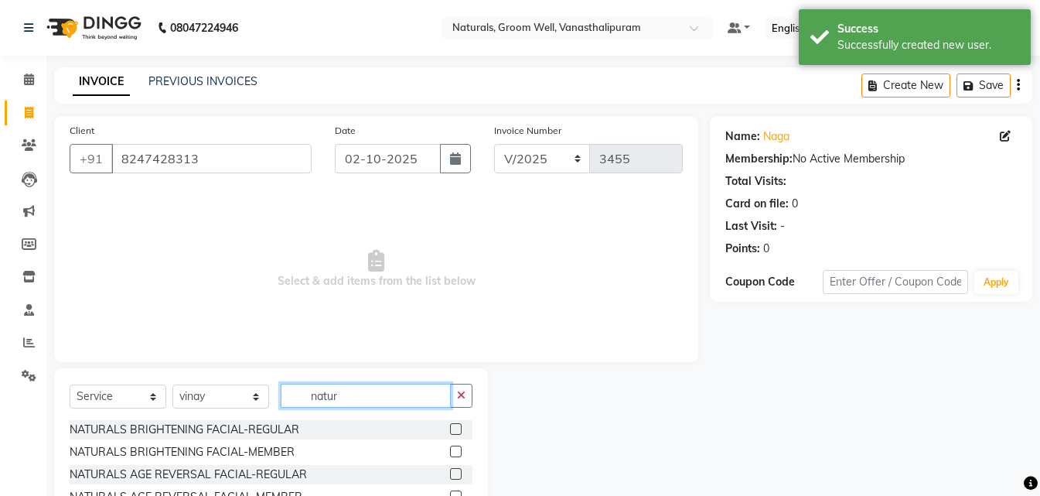
type input "natur"
click at [452, 427] on label at bounding box center [456, 429] width 12 height 12
click at [452, 427] on input "checkbox" at bounding box center [455, 430] width 10 height 10
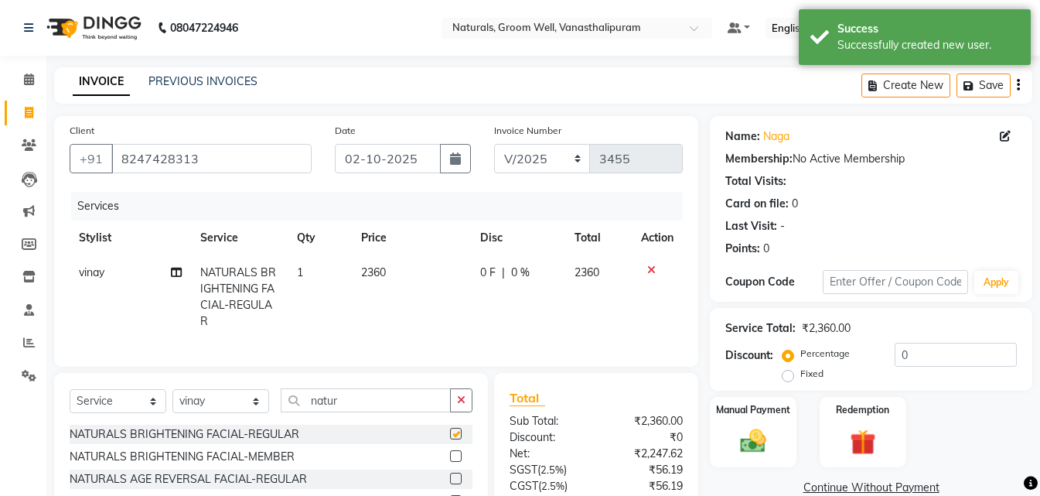
checkbox input "false"
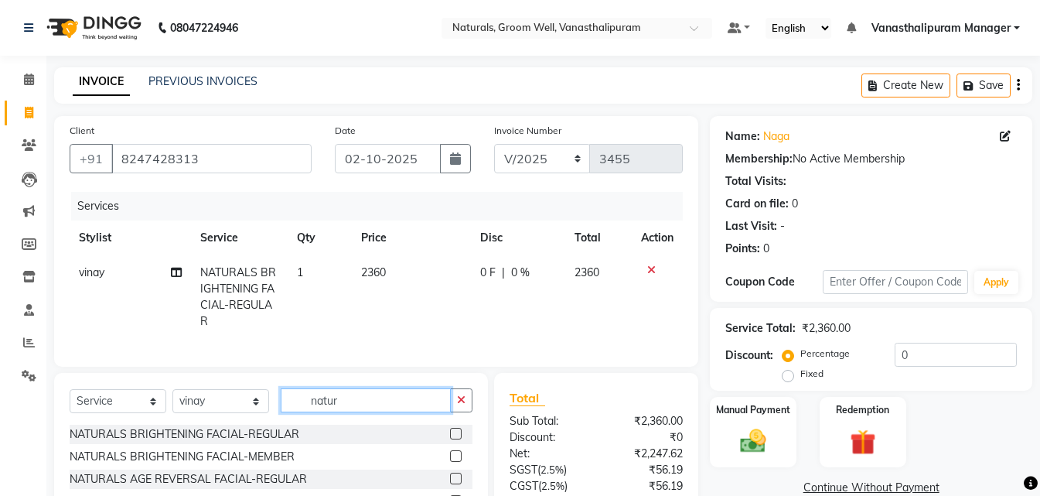
click at [388, 406] on input "natur" at bounding box center [366, 400] width 170 height 24
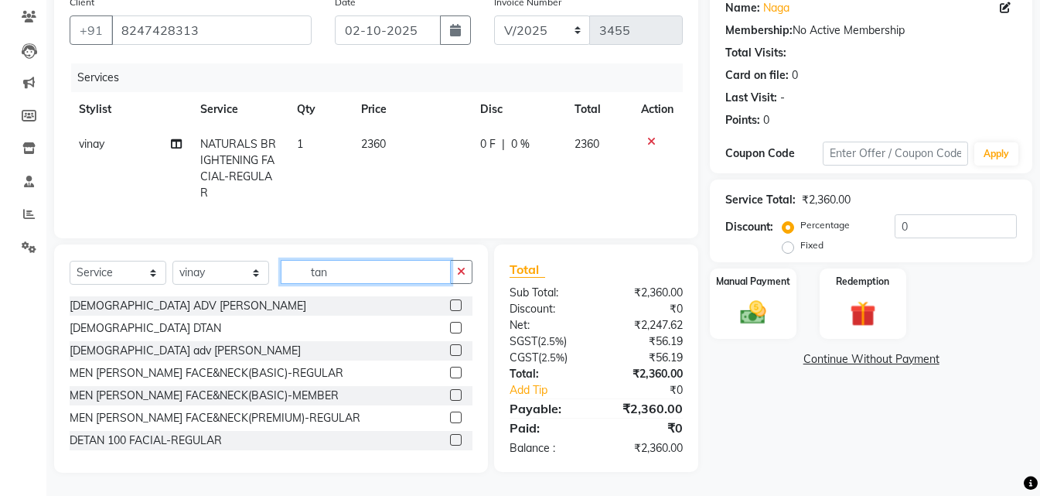
scroll to position [140, 0]
type input "tan"
drag, startPoint x: 458, startPoint y: 360, endPoint x: 445, endPoint y: 375, distance: 19.7
click at [455, 365] on div "[DEMOGRAPHIC_DATA] ADV DTAN [DEMOGRAPHIC_DATA] DTAN [DEMOGRAPHIC_DATA] adv tan …" at bounding box center [271, 373] width 403 height 155
click at [450, 375] on label at bounding box center [456, 373] width 12 height 12
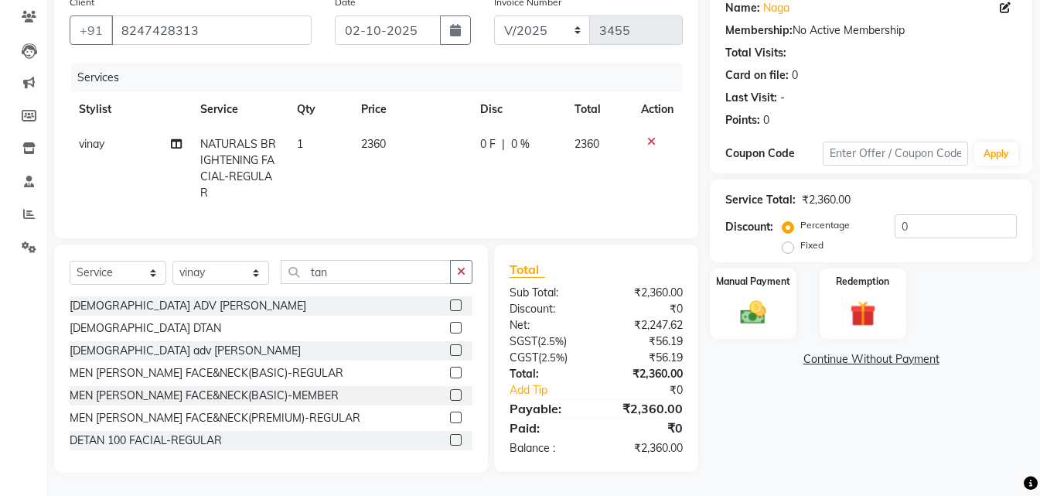
click at [450, 375] on input "checkbox" at bounding box center [455, 373] width 10 height 10
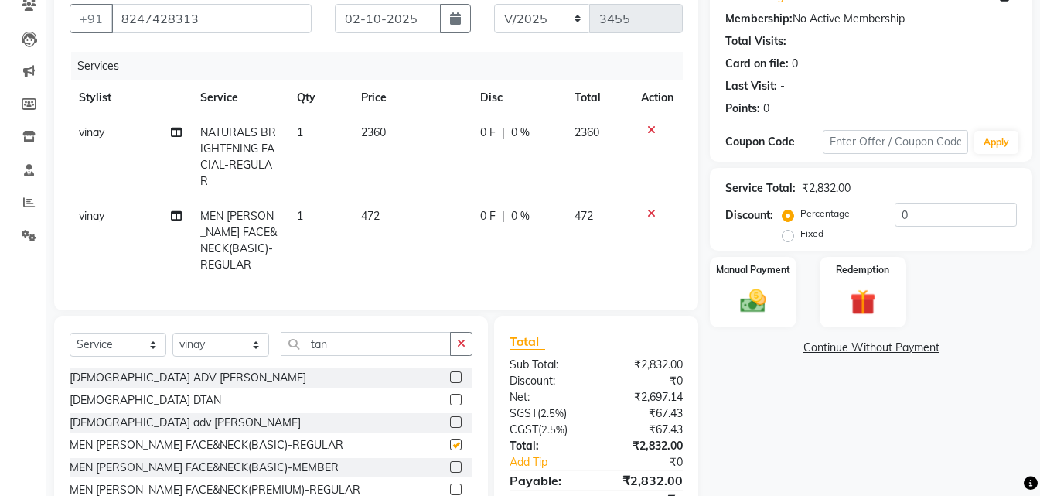
click at [408, 223] on td "472" at bounding box center [411, 241] width 119 height 84
checkbox input "false"
select select "84994"
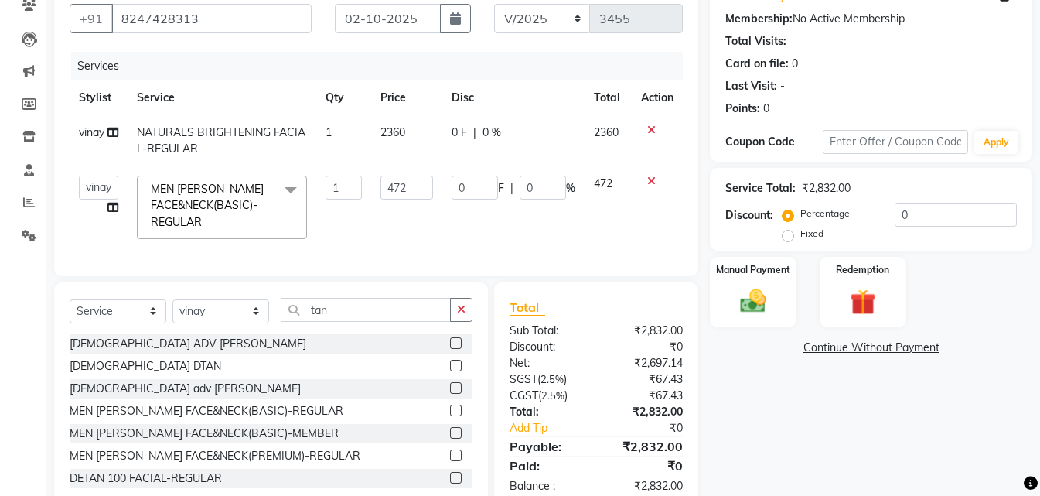
click at [408, 223] on td "472" at bounding box center [406, 207] width 71 height 82
click at [415, 189] on input "472" at bounding box center [406, 188] width 53 height 24
type input "4"
type input "531"
click at [775, 412] on div "Name: Naga Membership: No Active Membership Total Visits: Card on file: 0 Last …" at bounding box center [877, 243] width 334 height 534
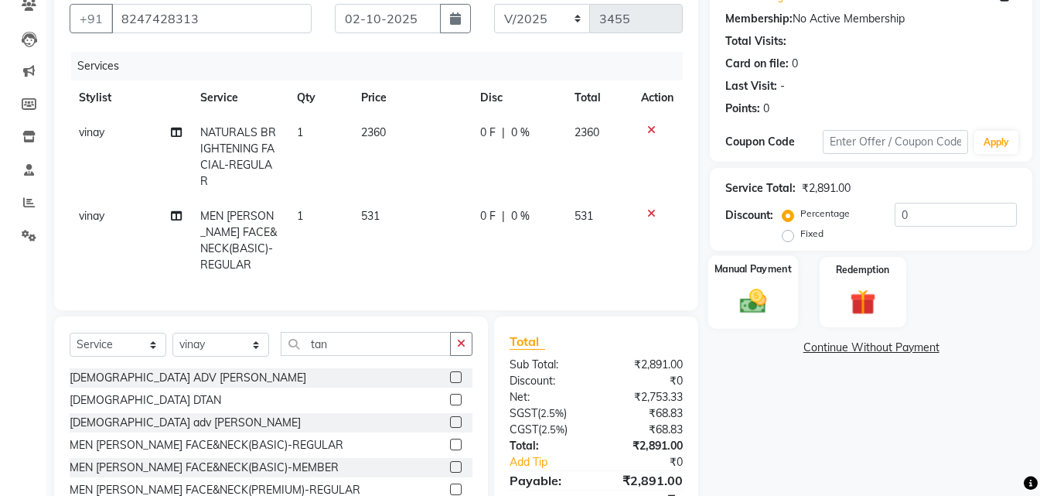
click at [764, 294] on img at bounding box center [753, 300] width 43 height 31
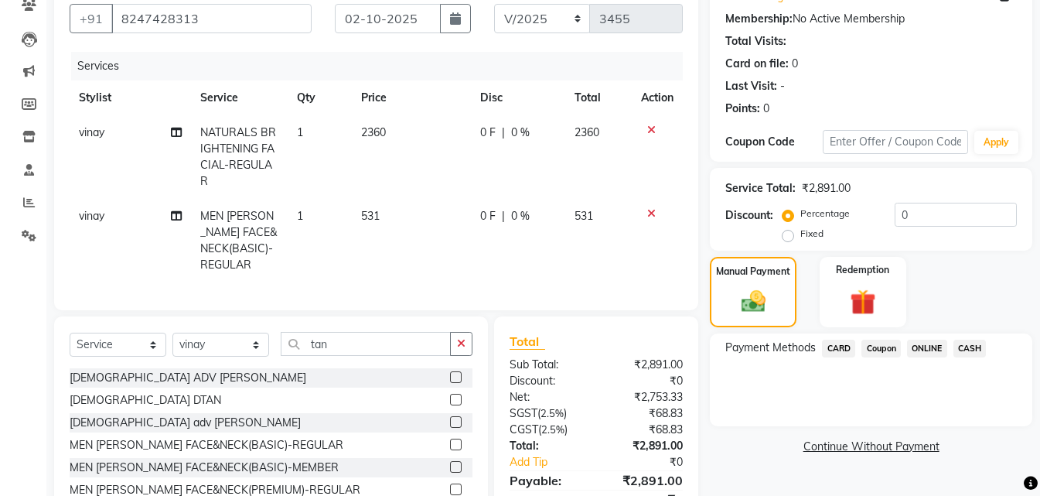
click at [833, 341] on span "CARD" at bounding box center [838, 348] width 33 height 18
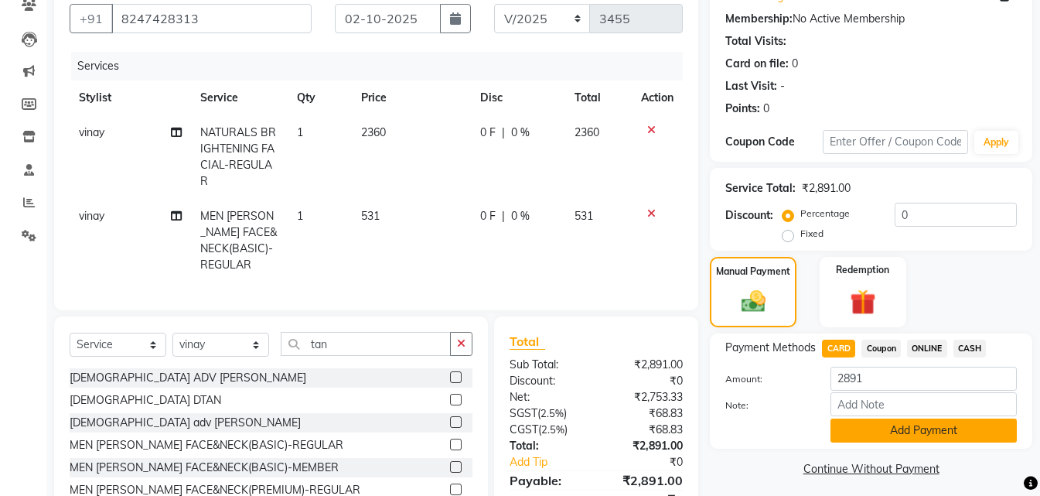
click at [890, 438] on button "Add Payment" at bounding box center [924, 430] width 186 height 24
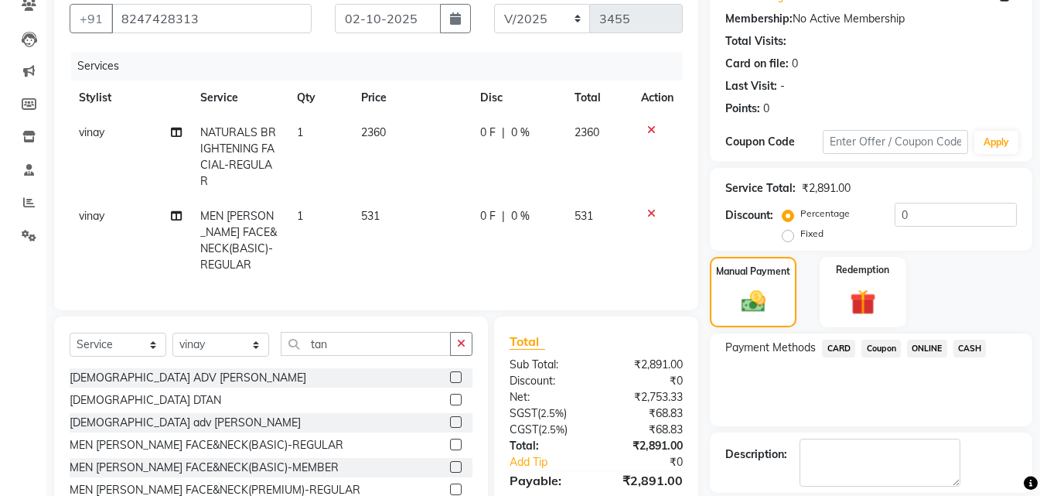
scroll to position [239, 0]
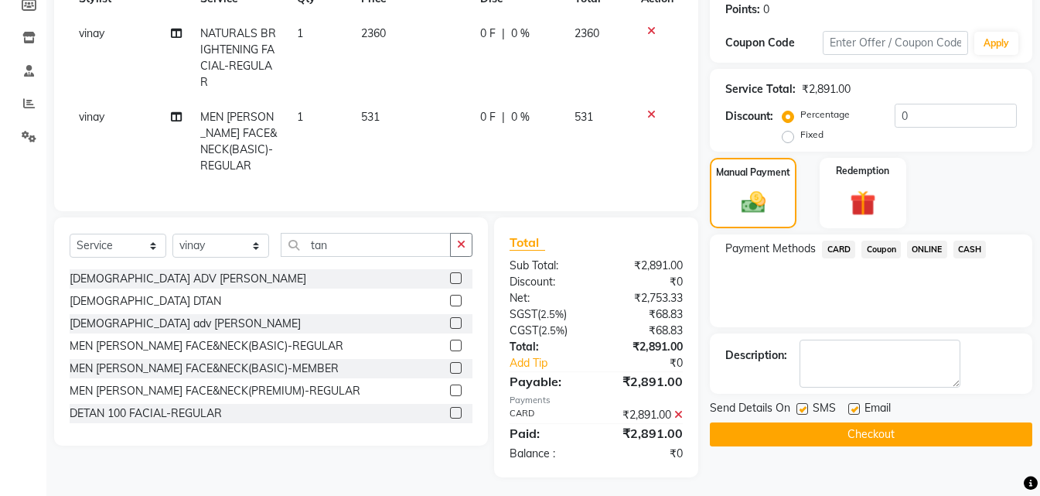
click at [897, 437] on button "Checkout" at bounding box center [871, 434] width 322 height 24
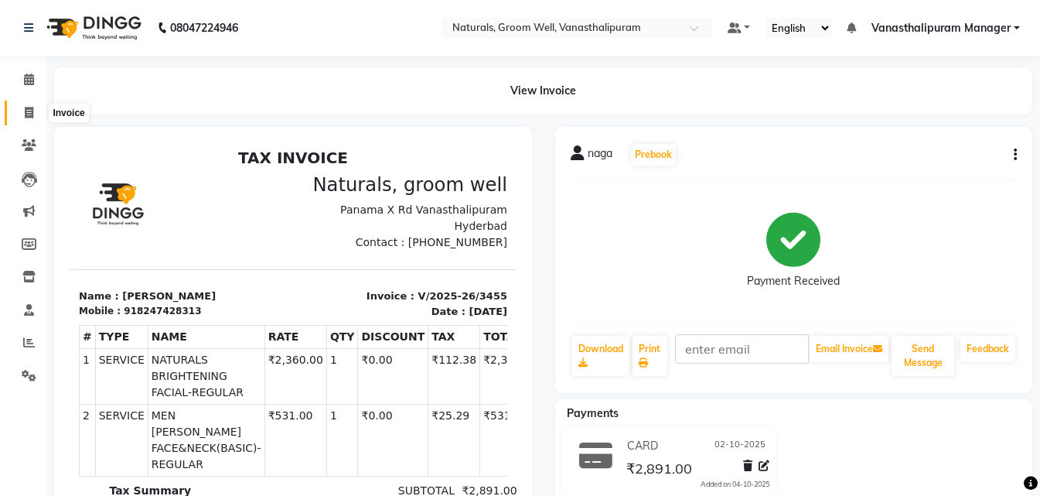
click at [38, 111] on span at bounding box center [28, 113] width 27 height 18
select select "service"
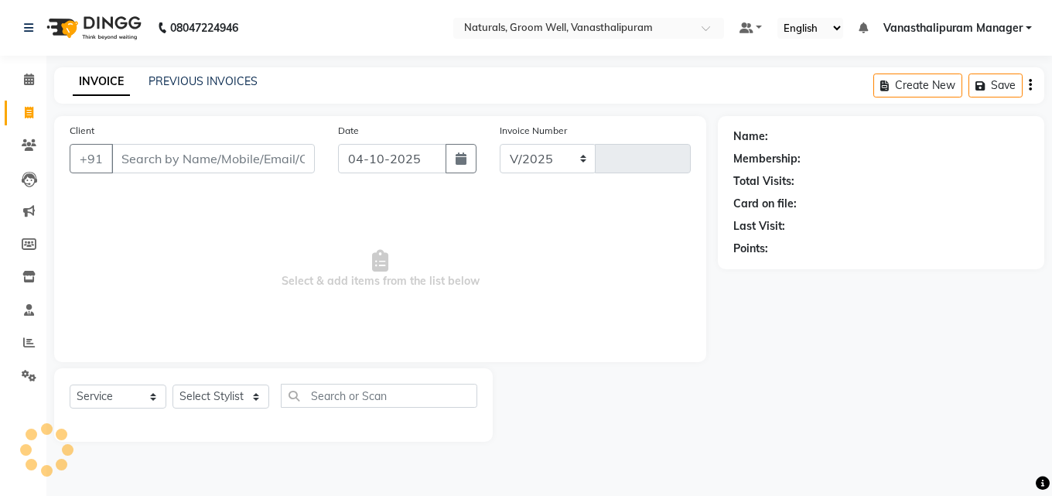
select select "5859"
type input "3456"
drag, startPoint x: 453, startPoint y: 166, endPoint x: 439, endPoint y: 172, distance: 15.2
click at [450, 166] on button "button" at bounding box center [460, 158] width 31 height 29
select select "10"
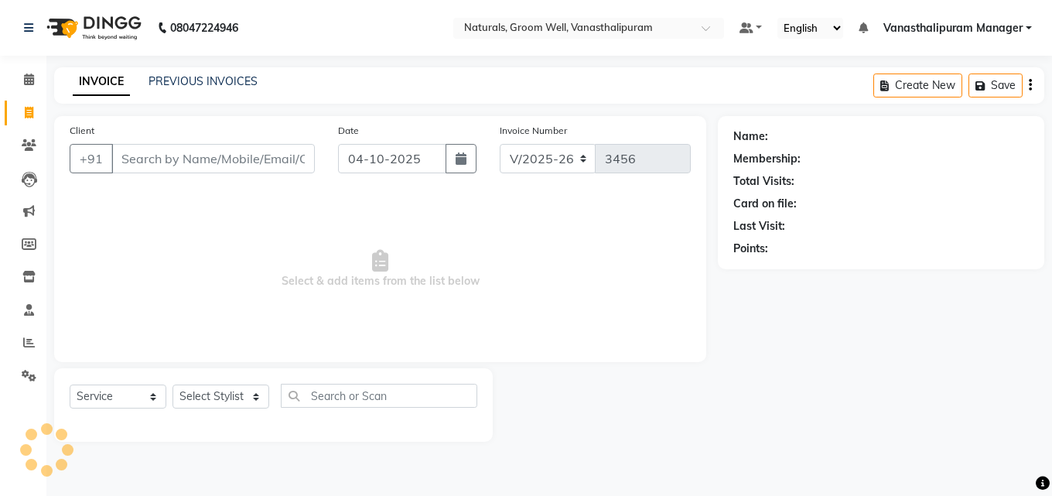
select select "2025"
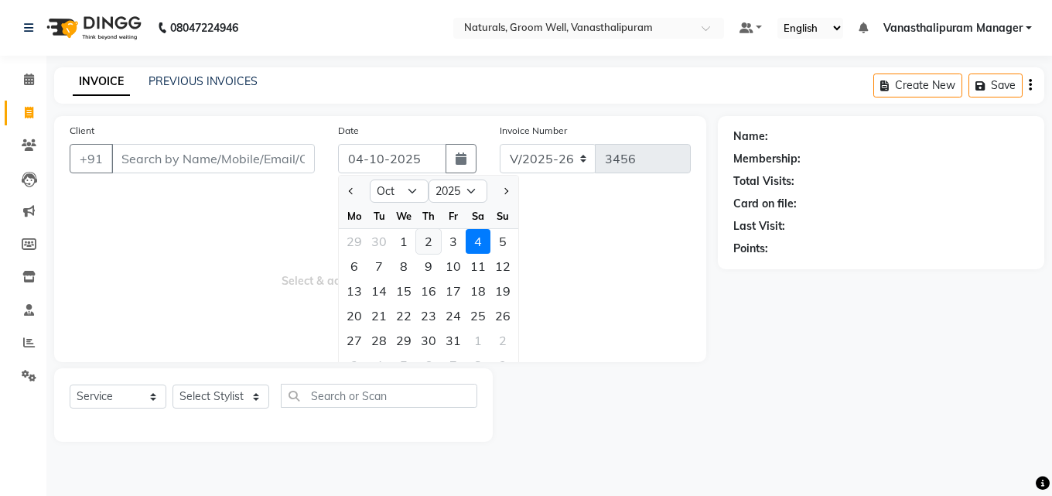
click at [428, 245] on div "2" at bounding box center [428, 241] width 25 height 25
type input "02-10-2025"
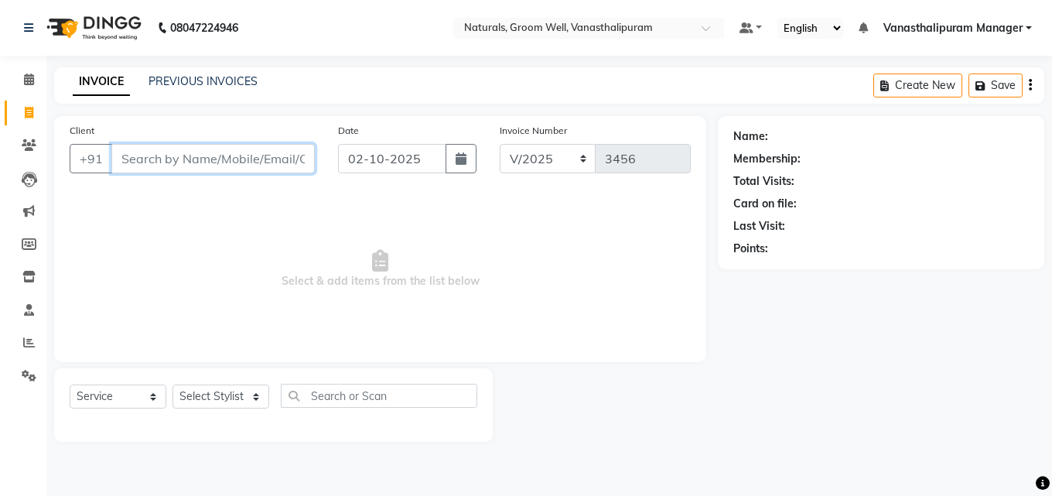
click at [214, 153] on input "Client" at bounding box center [212, 158] width 203 height 29
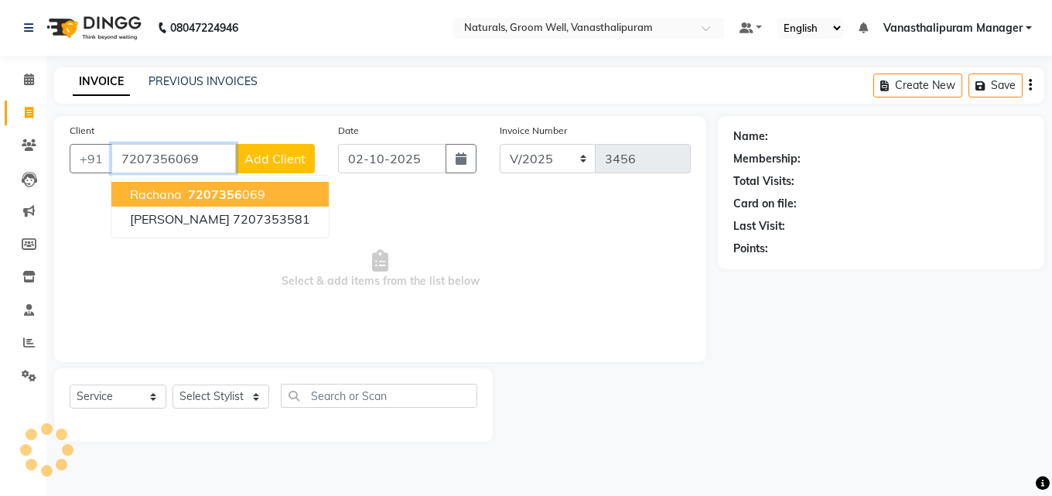
type input "7207356069"
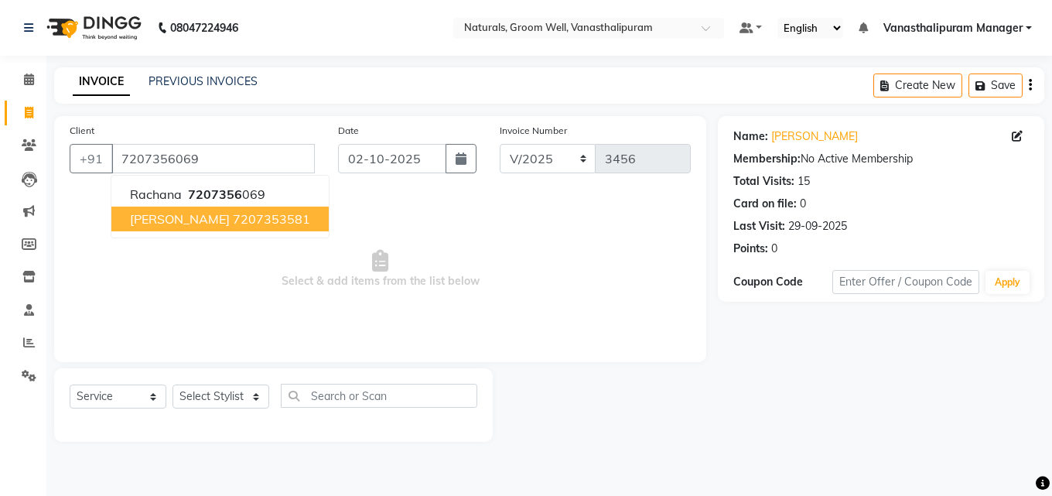
click at [250, 308] on span "Select & add items from the list below" at bounding box center [380, 269] width 621 height 155
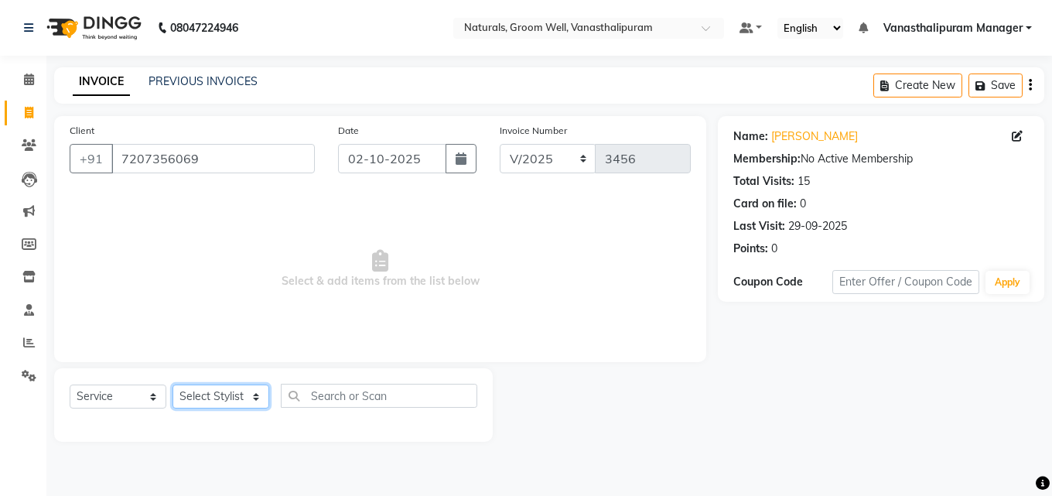
click at [224, 400] on select "Select Stylist [PERSON_NAME] kiran [PERSON_NAME] [PERSON_NAME] [PERSON_NAME] Va…" at bounding box center [220, 396] width 97 height 24
select select "45645"
click at [172, 384] on select "Select Stylist [PERSON_NAME] kiran [PERSON_NAME] [PERSON_NAME] [PERSON_NAME] Va…" at bounding box center [220, 396] width 97 height 24
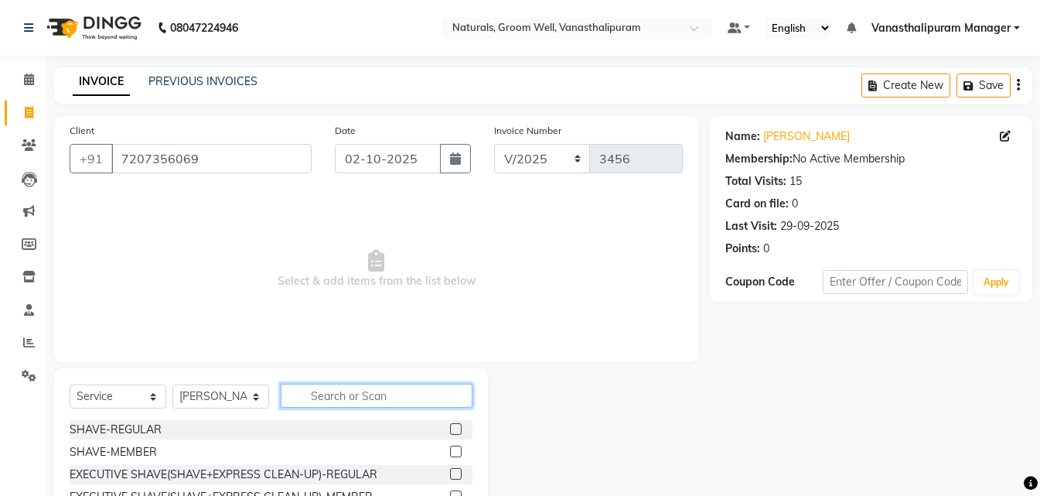
click at [345, 388] on input "text" at bounding box center [377, 396] width 192 height 24
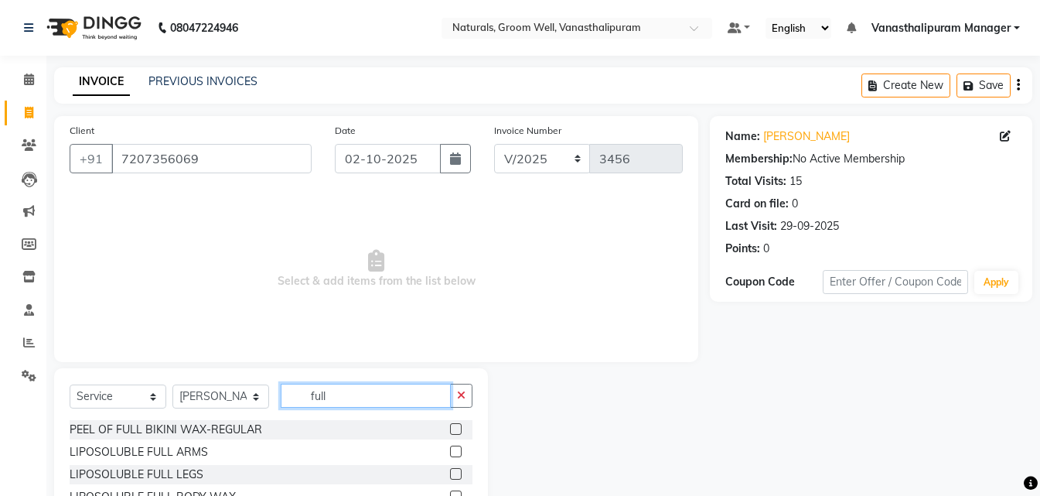
type input "full"
click at [450, 452] on label at bounding box center [456, 451] width 12 height 12
click at [450, 452] on input "checkbox" at bounding box center [455, 452] width 10 height 10
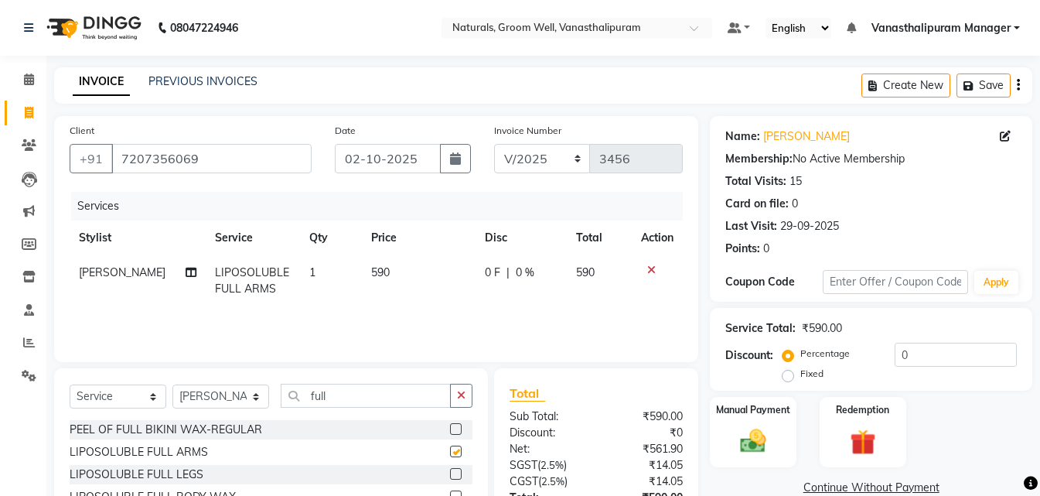
checkbox input "false"
click at [406, 279] on td "590" at bounding box center [419, 280] width 114 height 51
select select "45645"
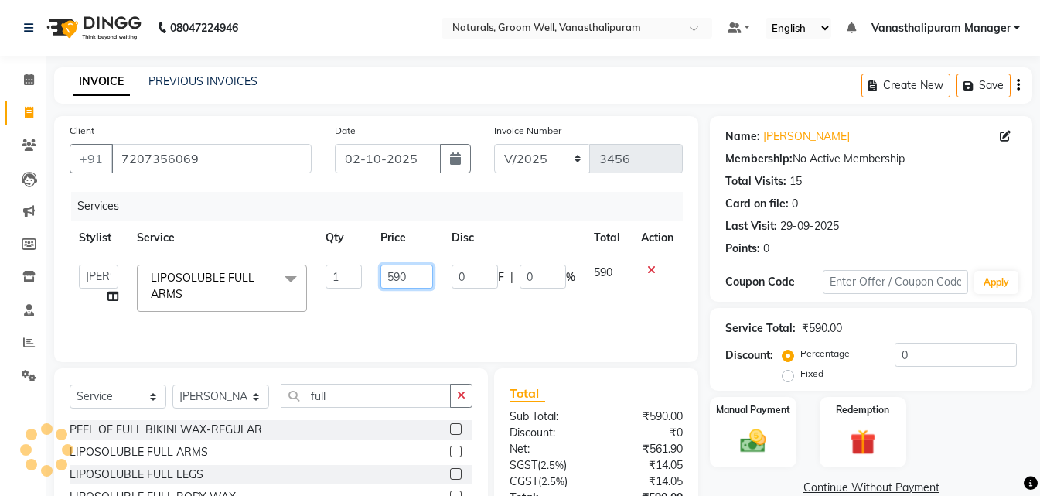
click at [406, 279] on input "590" at bounding box center [406, 276] width 53 height 24
type input "5"
type input "649"
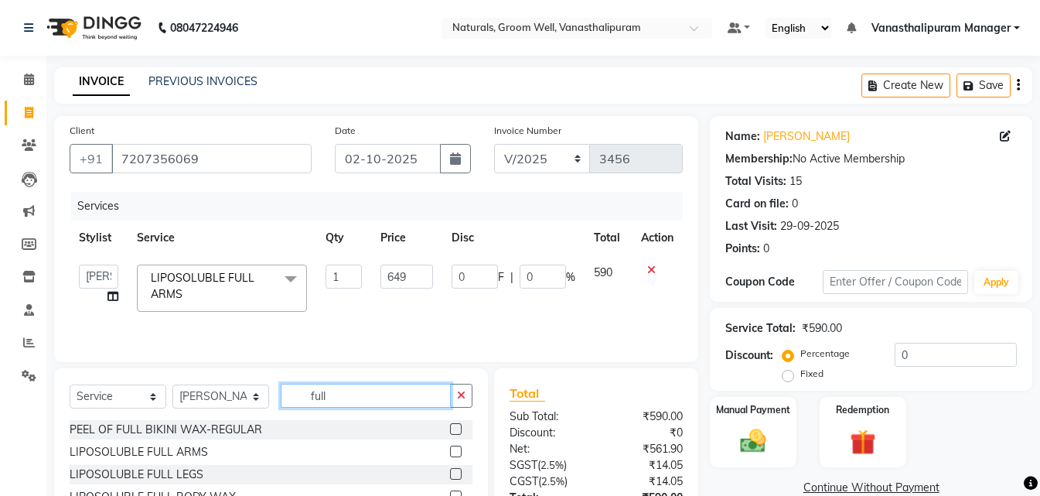
click at [391, 393] on input "full" at bounding box center [366, 396] width 170 height 24
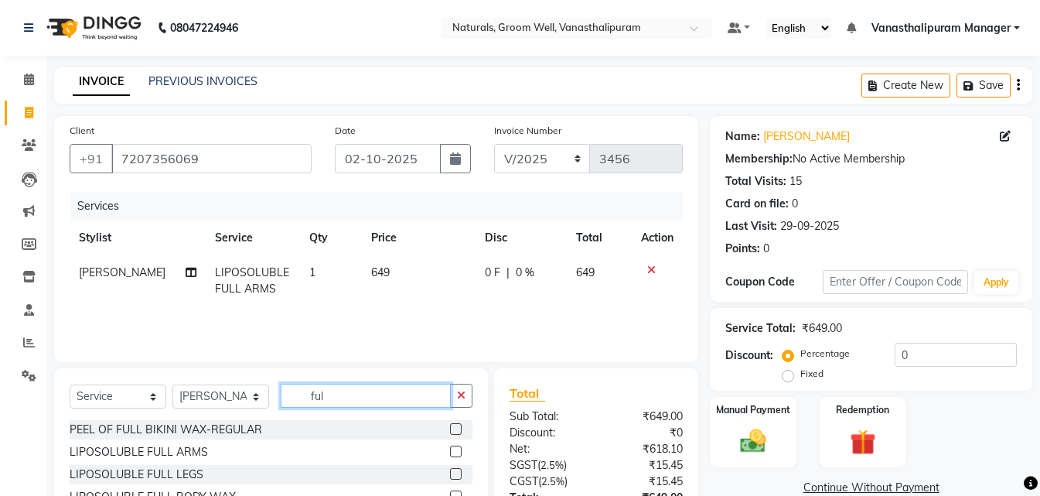
type input "full"
click at [450, 472] on label at bounding box center [456, 474] width 12 height 12
click at [450, 472] on input "checkbox" at bounding box center [455, 474] width 10 height 10
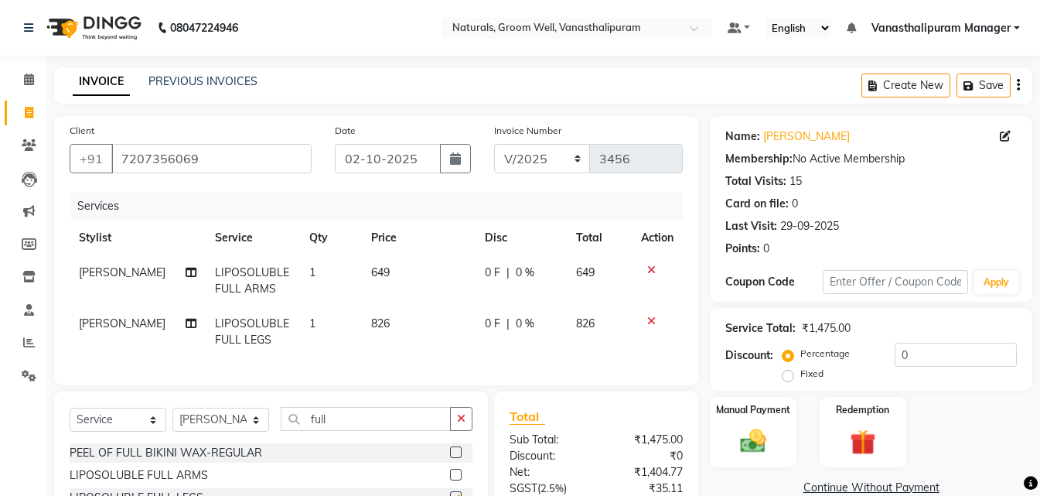
checkbox input "false"
click at [376, 311] on td "826" at bounding box center [419, 331] width 114 height 51
select select "45645"
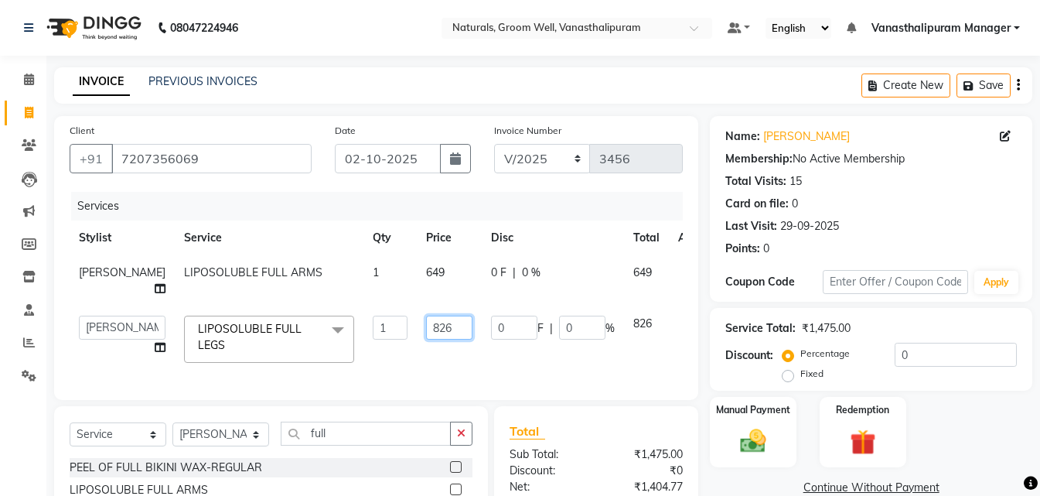
click at [442, 339] on input "826" at bounding box center [449, 328] width 46 height 24
type input "885"
click at [397, 453] on div "Select Service Product Membership Package Voucher Prepaid Gift Card Select Styl…" at bounding box center [271, 439] width 403 height 36
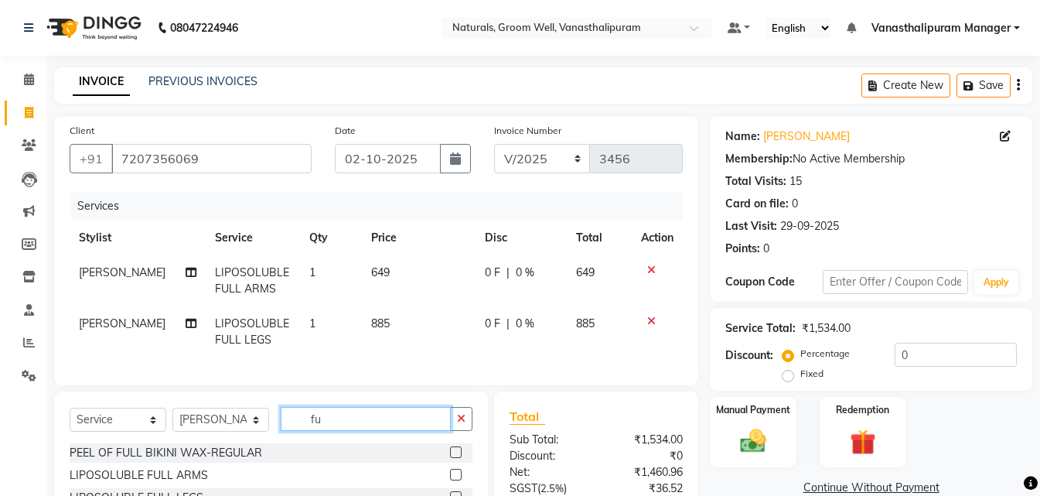
type input "f"
type input "eye"
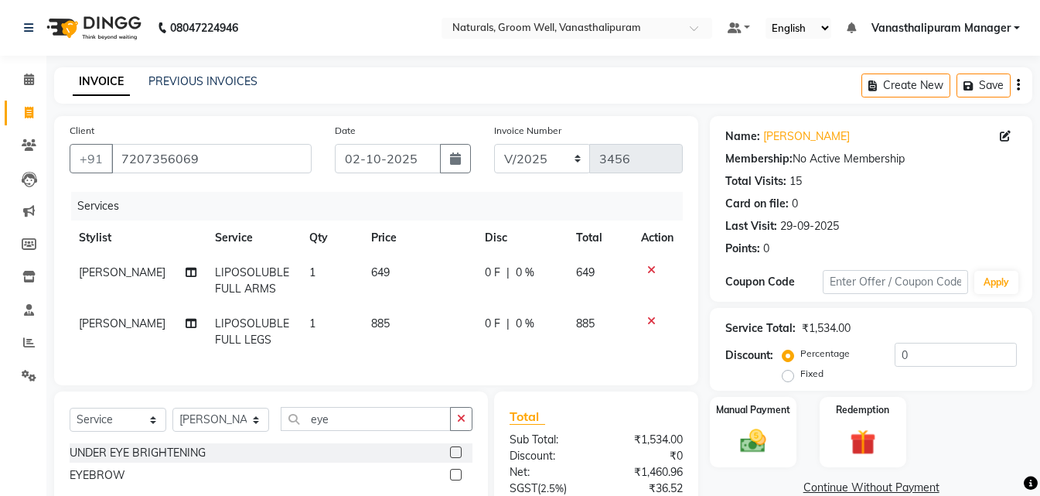
drag, startPoint x: 456, startPoint y: 493, endPoint x: 451, endPoint y: 485, distance: 9.4
click at [454, 485] on div at bounding box center [455, 477] width 10 height 16
drag, startPoint x: 453, startPoint y: 476, endPoint x: 455, endPoint y: 487, distance: 11.7
click at [455, 479] on div "UNDER EYE BRIGHTENING EYEBROW" at bounding box center [271, 465] width 403 height 45
click at [455, 480] on label at bounding box center [456, 475] width 12 height 12
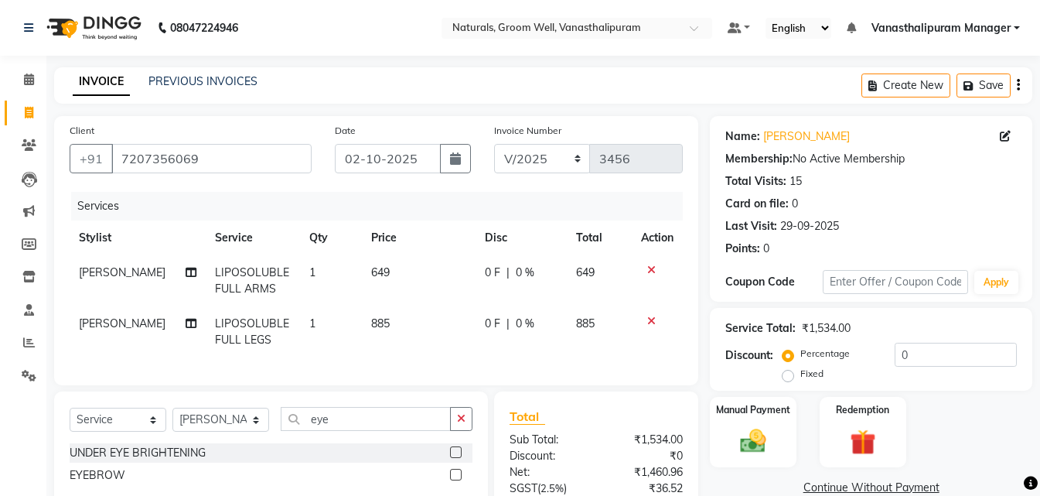
click at [455, 480] on input "checkbox" at bounding box center [455, 475] width 10 height 10
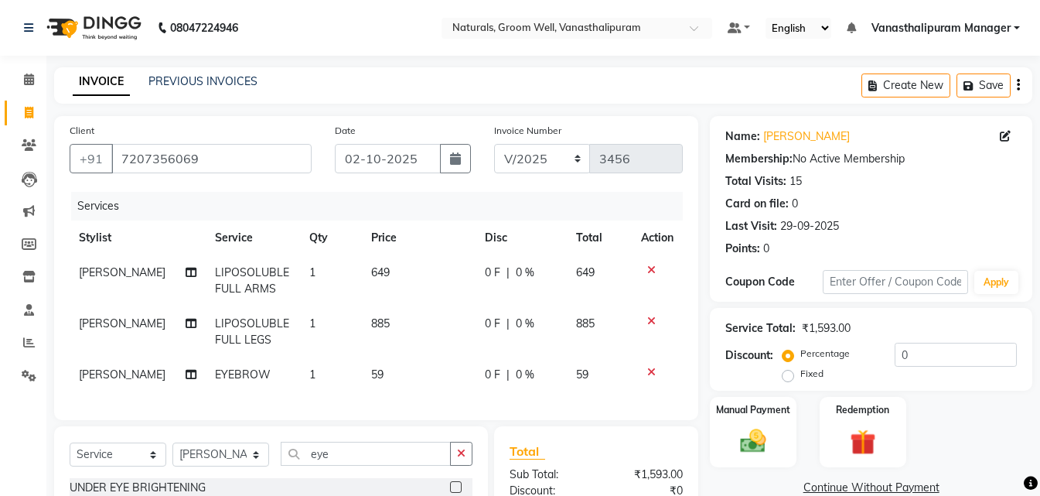
checkbox input "false"
click at [410, 376] on td "59" at bounding box center [419, 374] width 114 height 35
select select "45645"
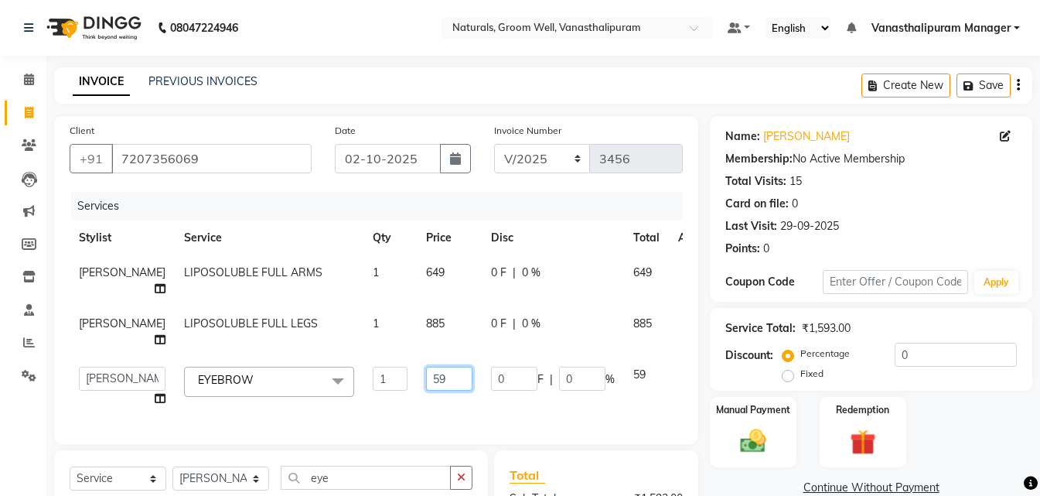
click at [426, 376] on input "59" at bounding box center [449, 379] width 46 height 24
type input "71"
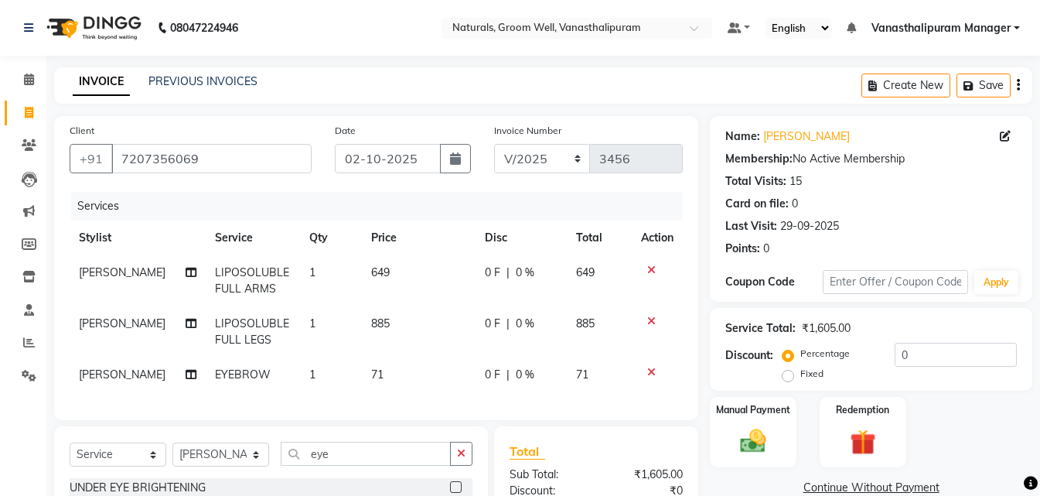
click at [810, 467] on div "Name: [PERSON_NAME] Membership: No Active Membership Total Visits: 15 Card on f…" at bounding box center [877, 384] width 334 height 537
click at [734, 437] on img at bounding box center [753, 440] width 43 height 31
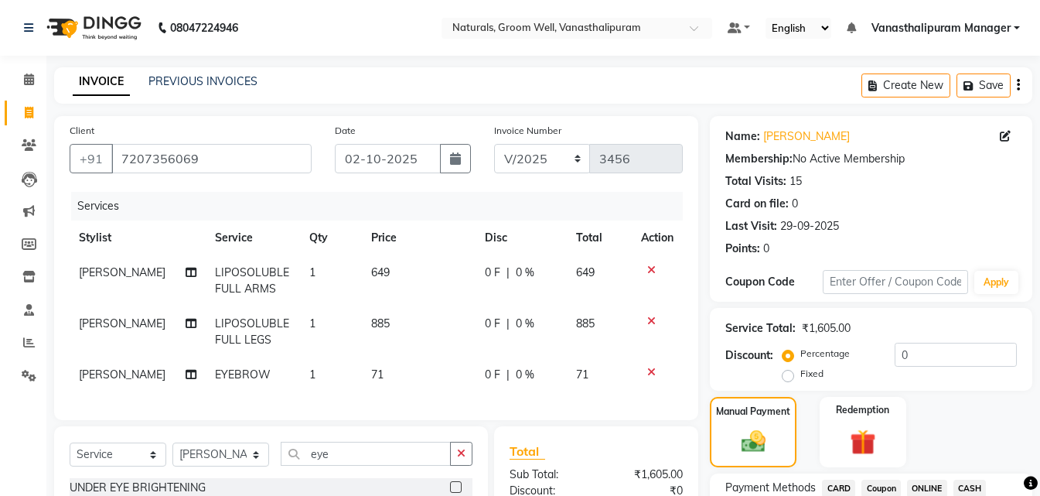
click at [933, 485] on span "ONLINE" at bounding box center [927, 488] width 40 height 18
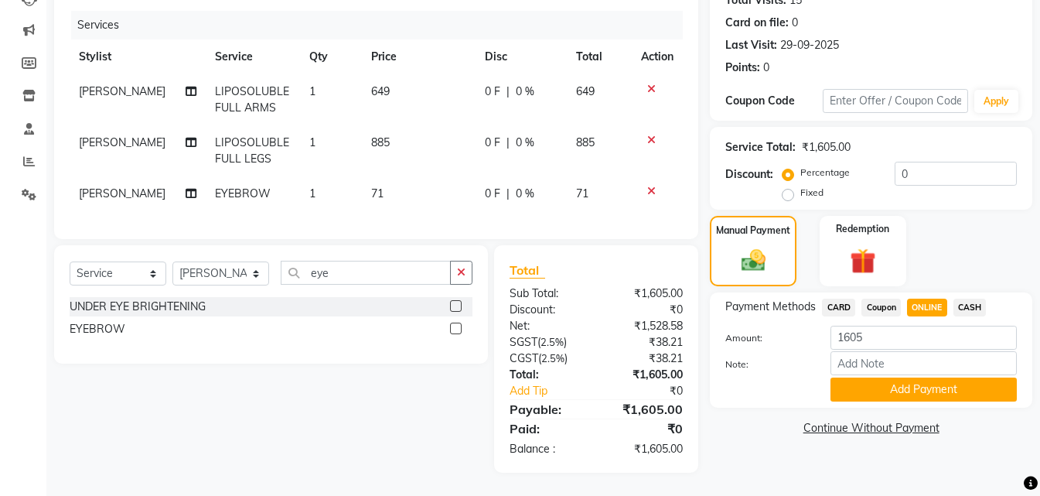
scroll to position [193, 0]
click at [926, 379] on button "Add Payment" at bounding box center [924, 389] width 186 height 24
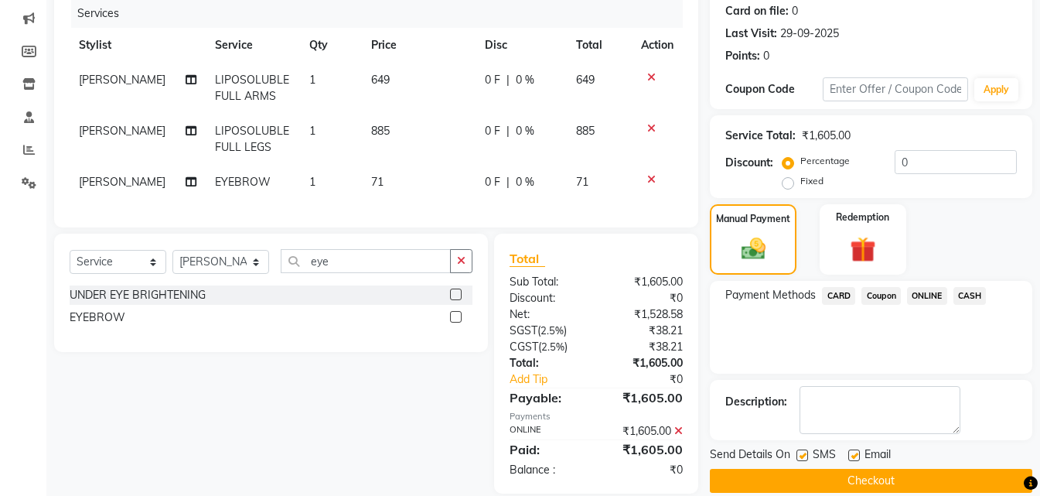
click at [921, 475] on button "Checkout" at bounding box center [871, 481] width 322 height 24
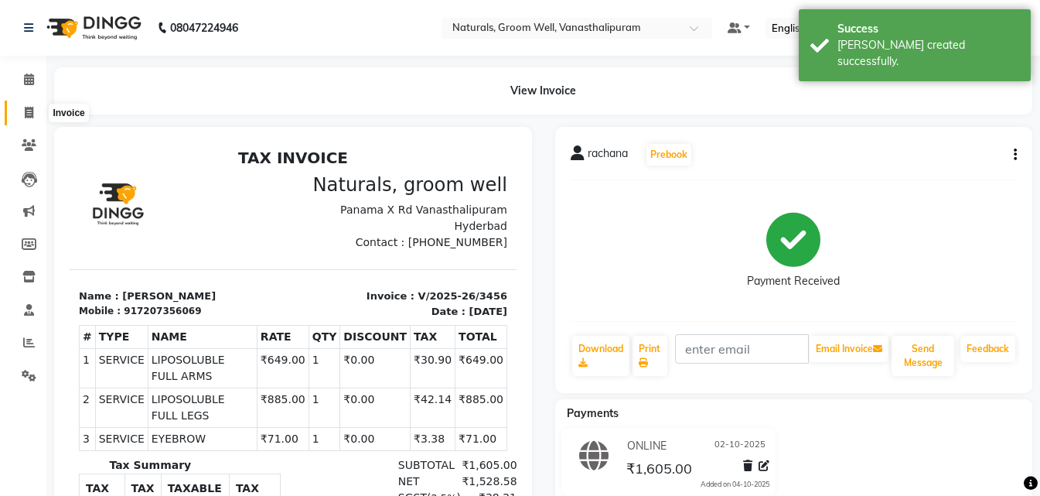
click at [22, 104] on span at bounding box center [28, 113] width 27 height 18
select select "service"
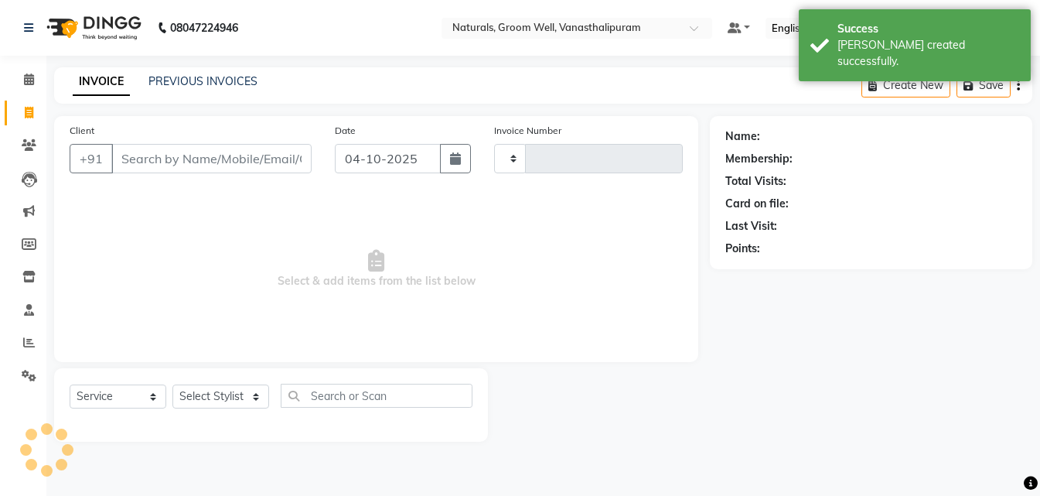
type input "3457"
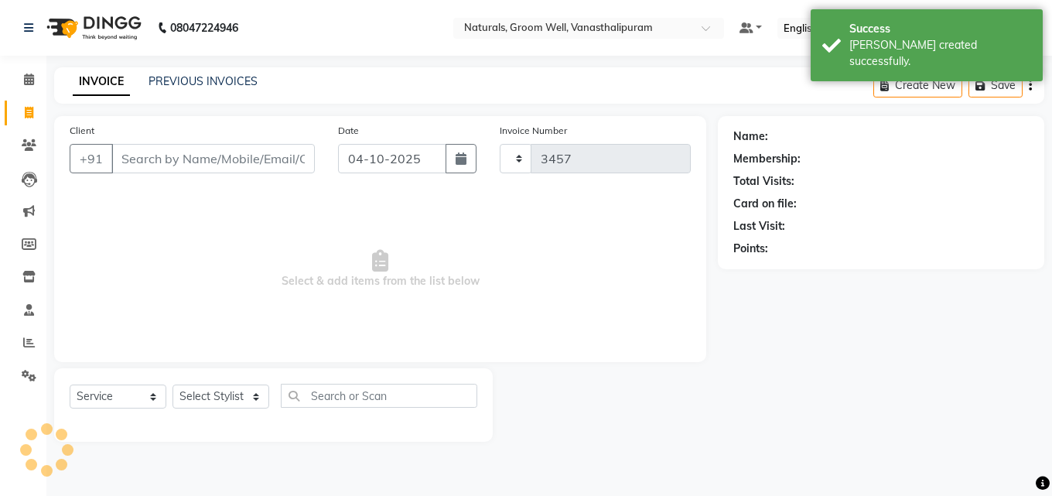
select select "5859"
click at [473, 162] on button "button" at bounding box center [460, 158] width 31 height 29
select select "10"
select select "2025"
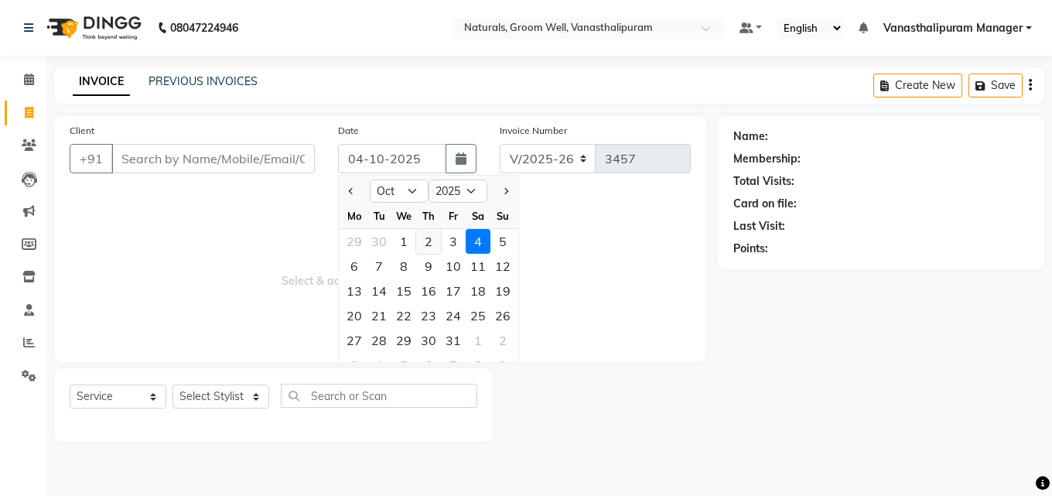
click at [432, 241] on div "2" at bounding box center [428, 241] width 25 height 25
type input "02-10-2025"
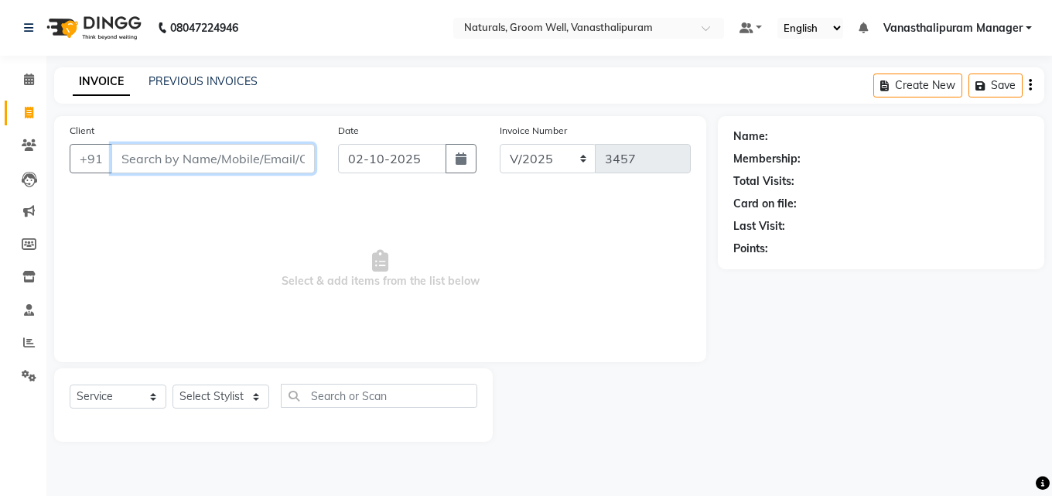
click at [299, 172] on input "Client" at bounding box center [212, 158] width 203 height 29
type input "9966688808"
click at [299, 165] on span "Add Client" at bounding box center [274, 158] width 61 height 15
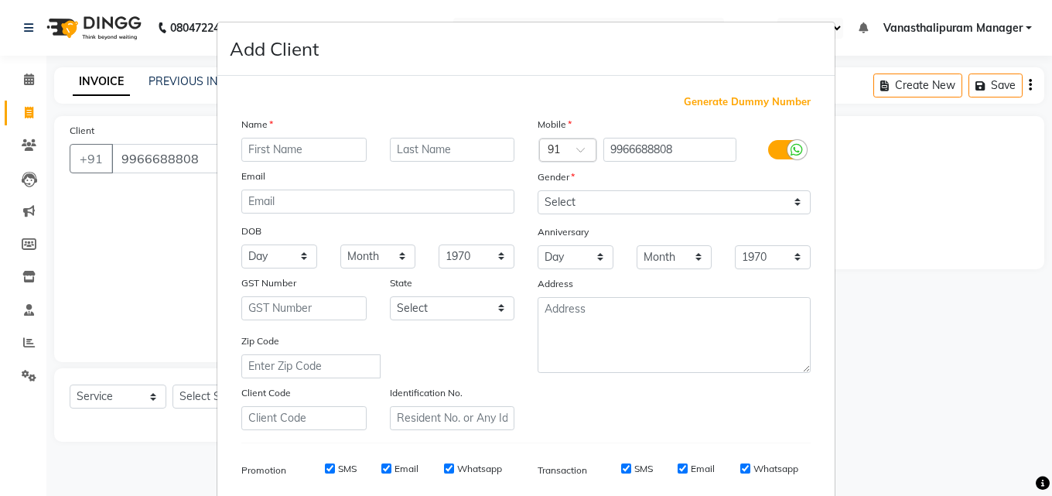
click at [303, 154] on input "text" at bounding box center [303, 150] width 125 height 24
type input "shreya"
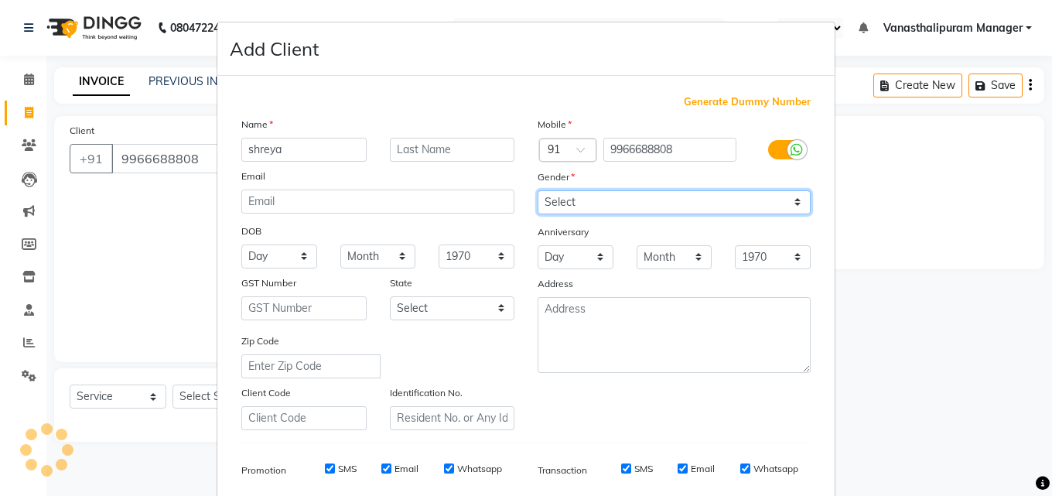
click at [585, 210] on select "Select [DEMOGRAPHIC_DATA] [DEMOGRAPHIC_DATA] Other Prefer Not To Say" at bounding box center [673, 202] width 273 height 24
select select "[DEMOGRAPHIC_DATA]"
click at [537, 190] on select "Select [DEMOGRAPHIC_DATA] [DEMOGRAPHIC_DATA] Other Prefer Not To Say" at bounding box center [673, 202] width 273 height 24
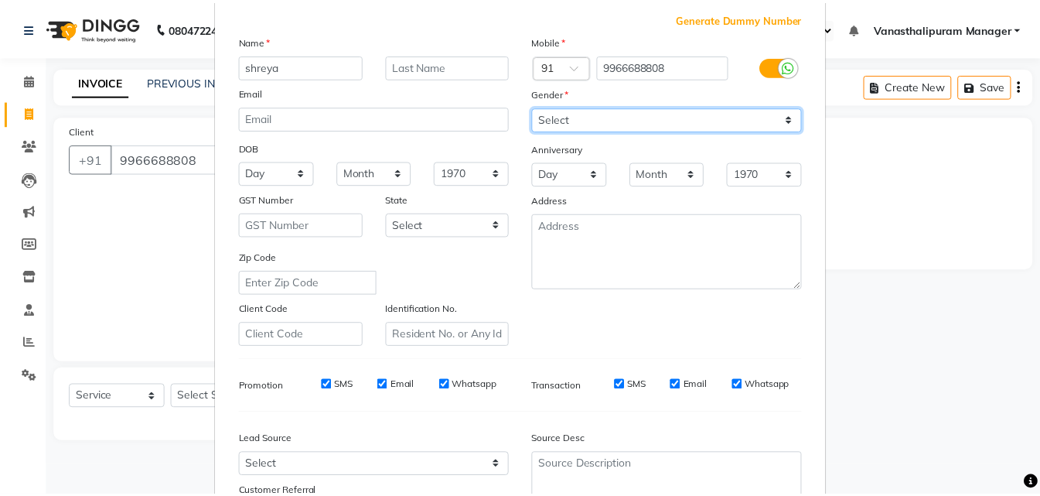
scroll to position [218, 0]
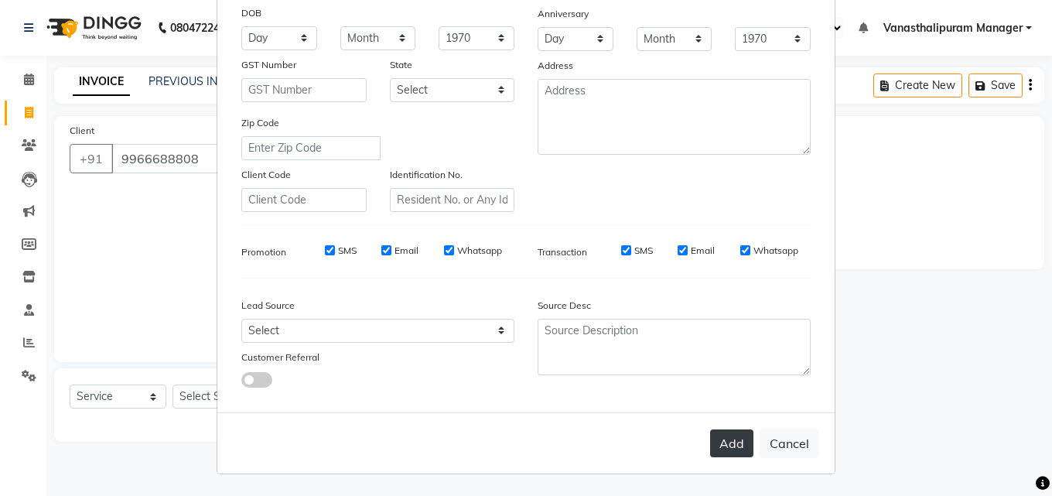
click at [736, 448] on button "Add" at bounding box center [731, 443] width 43 height 28
select select
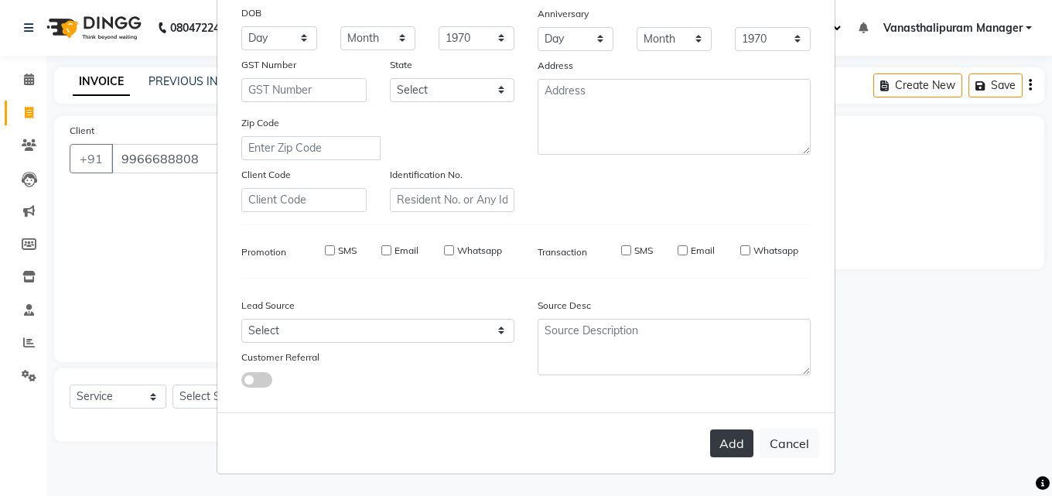
select select
checkbox input "false"
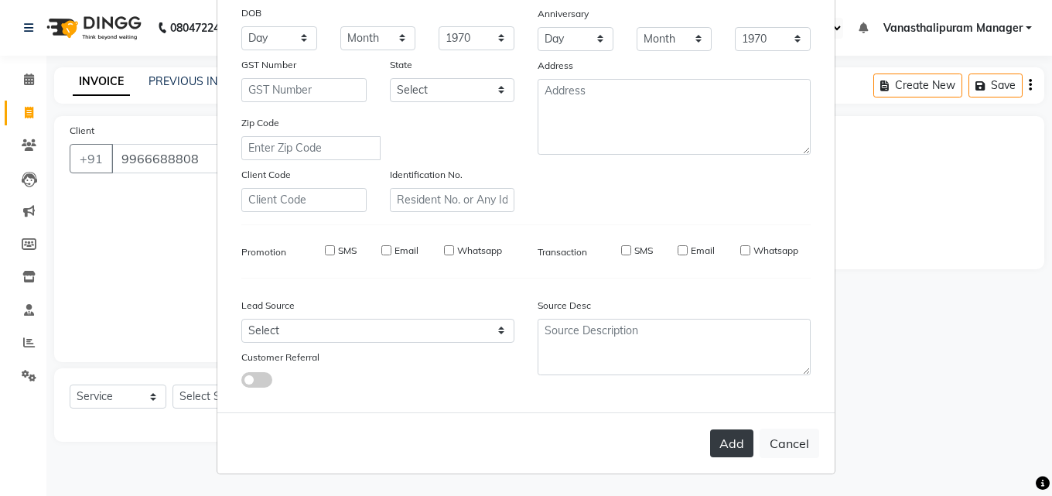
checkbox input "false"
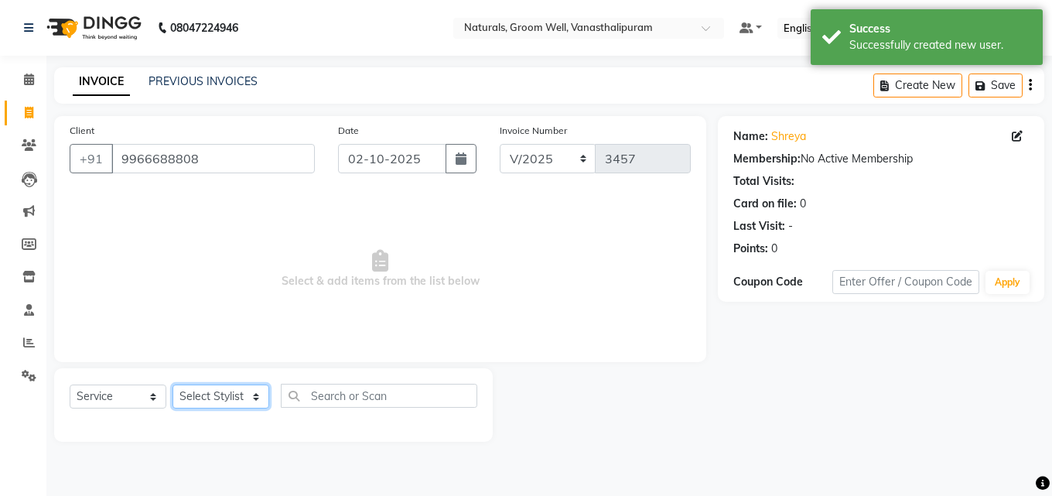
click at [216, 389] on select "Select Stylist [PERSON_NAME] kiran [PERSON_NAME] [PERSON_NAME] [PERSON_NAME] Va…" at bounding box center [220, 396] width 97 height 24
select select "93430"
click at [172, 384] on select "Select Stylist [PERSON_NAME] kiran [PERSON_NAME] [PERSON_NAME] [PERSON_NAME] Va…" at bounding box center [220, 396] width 97 height 24
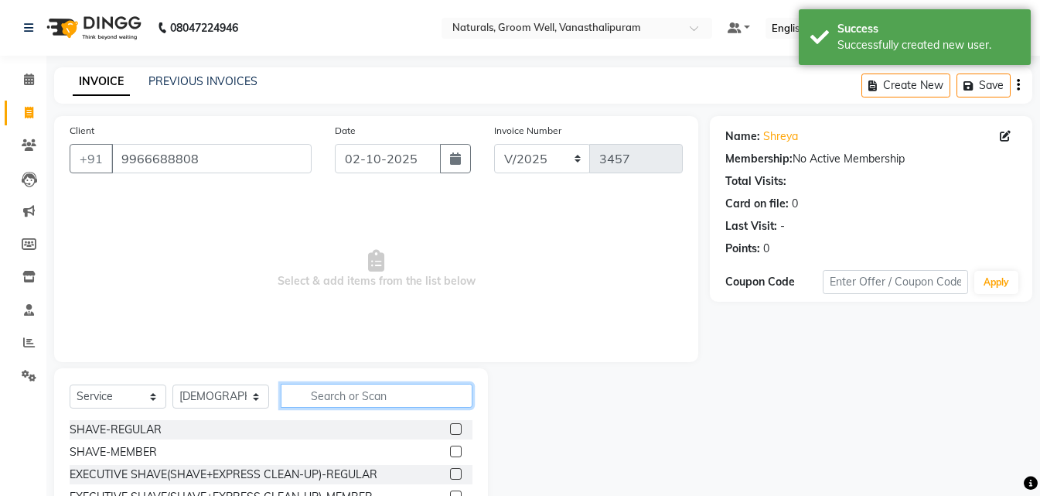
click at [334, 398] on input "text" at bounding box center [377, 396] width 192 height 24
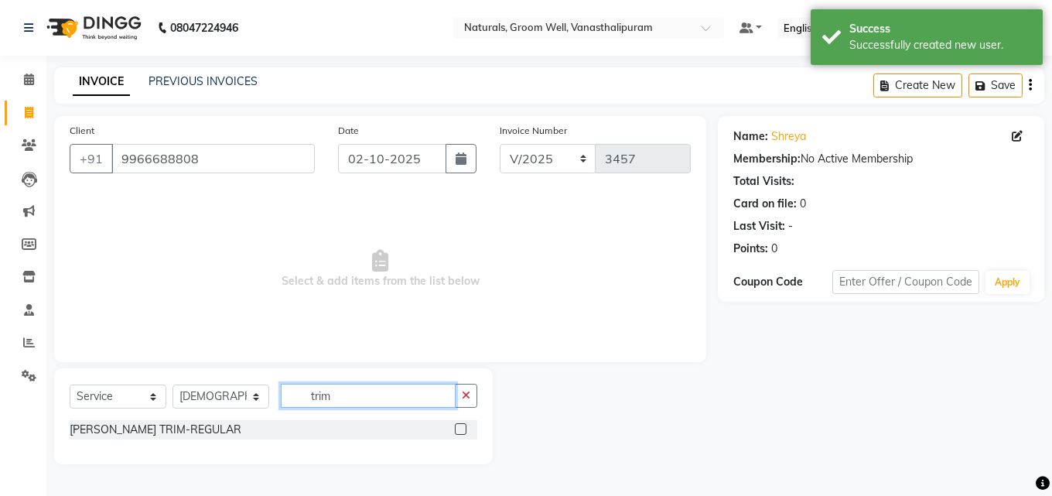
type input "trim"
click at [459, 426] on label at bounding box center [461, 429] width 12 height 12
click at [459, 426] on input "checkbox" at bounding box center [460, 430] width 10 height 10
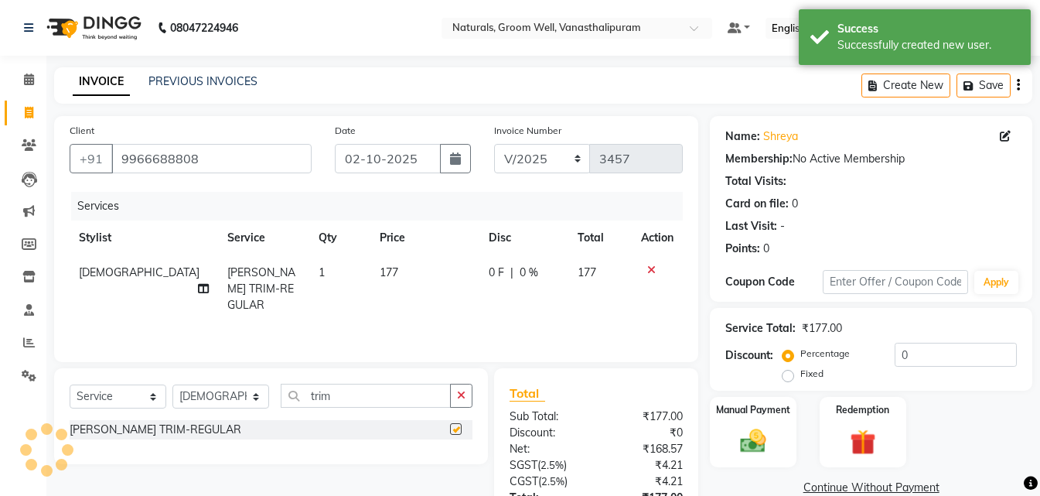
checkbox input "false"
click at [408, 261] on td "177" at bounding box center [424, 288] width 109 height 67
select select "93430"
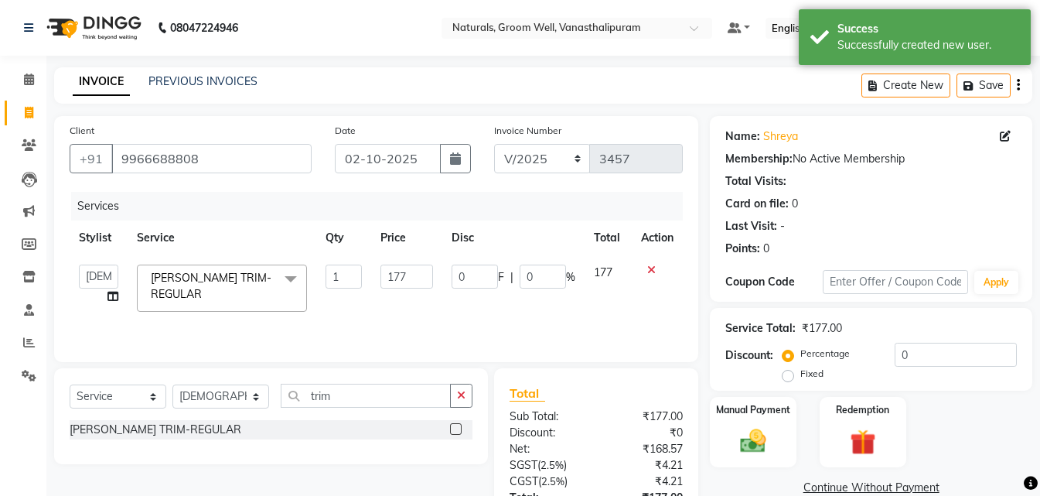
click at [408, 263] on td "177" at bounding box center [406, 288] width 71 height 66
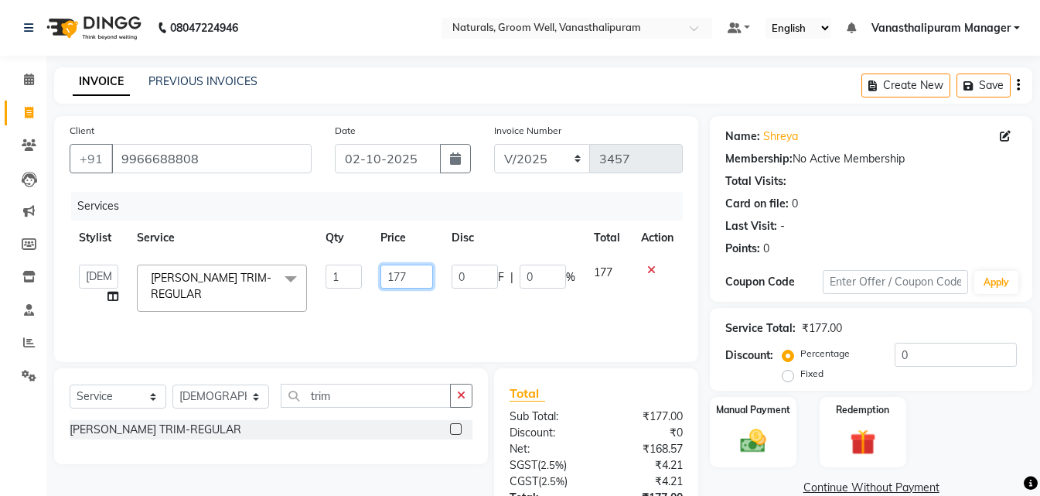
click at [408, 264] on input "177" at bounding box center [406, 276] width 53 height 24
type input "1"
type input "200"
click at [394, 393] on input "trim" at bounding box center [366, 396] width 170 height 24
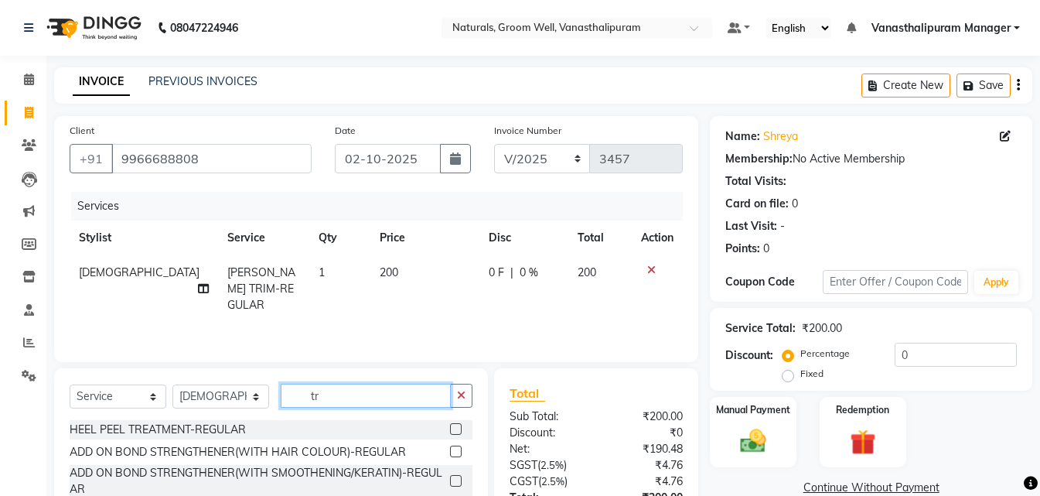
type input "t"
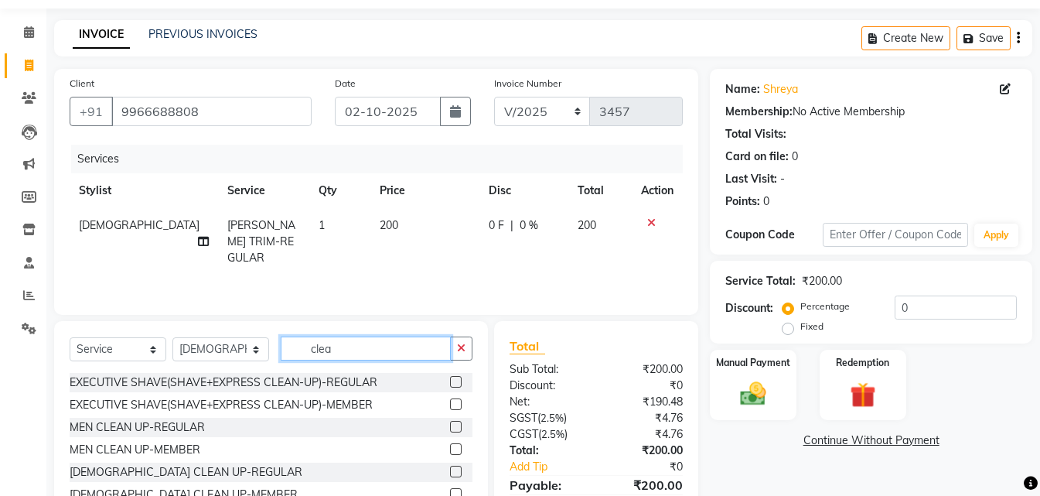
scroll to position [123, 0]
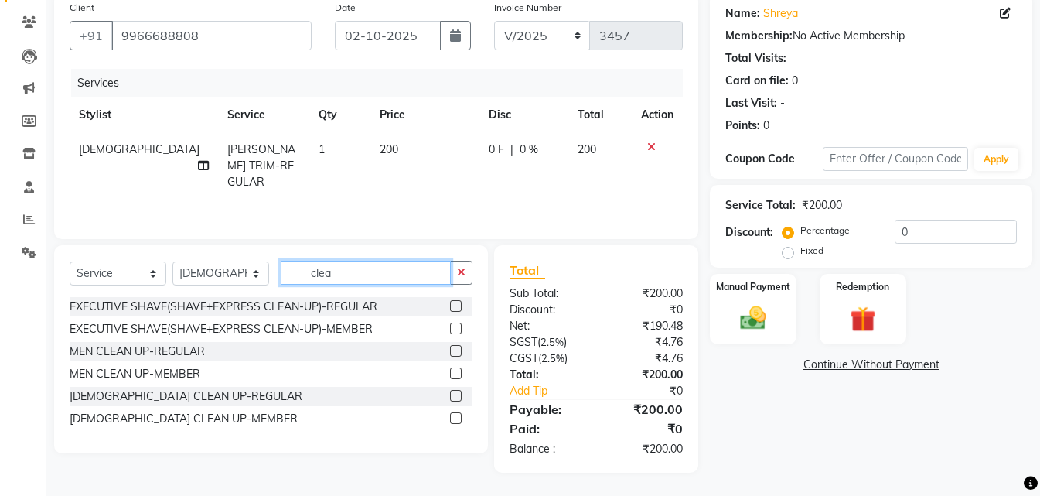
type input "clea"
click at [457, 353] on label at bounding box center [456, 351] width 12 height 12
click at [457, 353] on input "checkbox" at bounding box center [455, 351] width 10 height 10
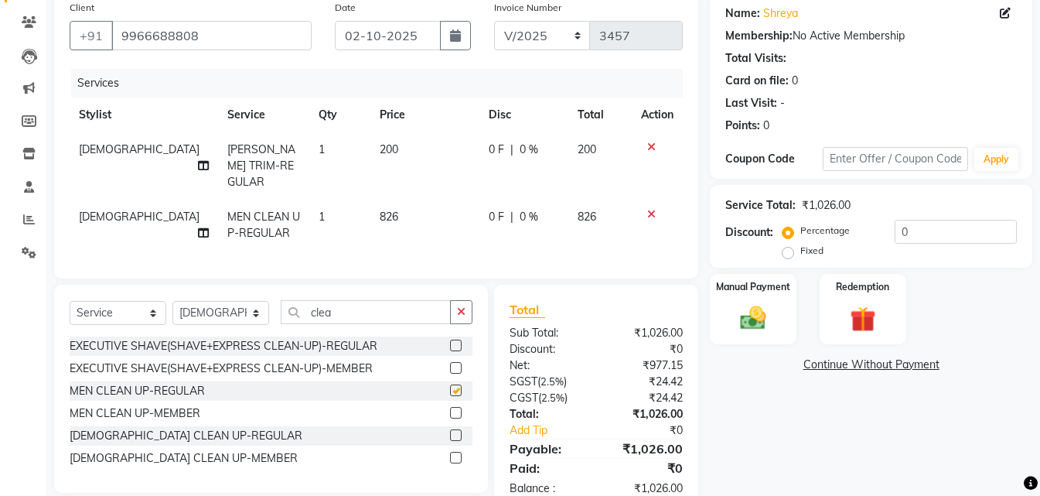
checkbox input "false"
click at [423, 213] on td "826" at bounding box center [424, 225] width 109 height 51
select select "93430"
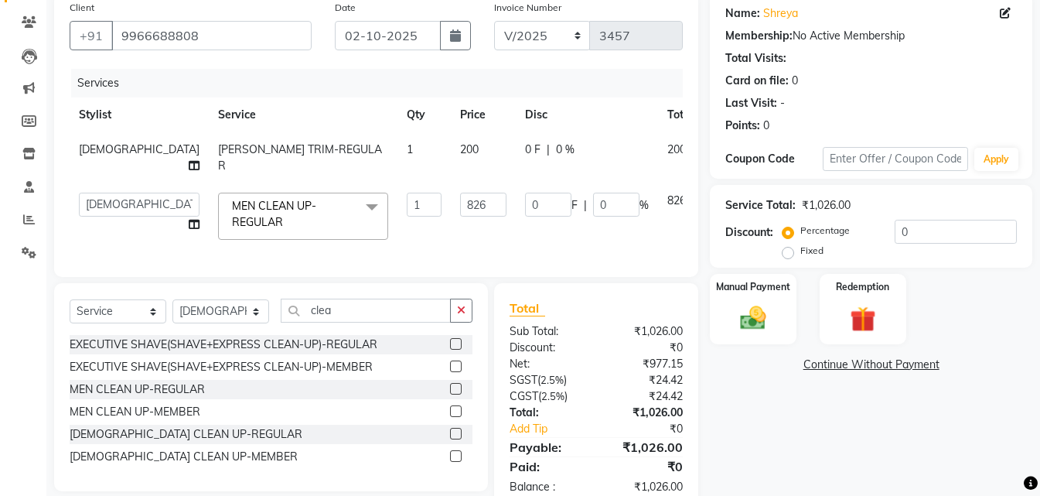
click at [451, 213] on td "826" at bounding box center [483, 216] width 65 height 66
click at [460, 193] on input "826" at bounding box center [483, 205] width 46 height 24
type input "8"
type input "944"
click at [361, 312] on input "clea" at bounding box center [366, 311] width 170 height 24
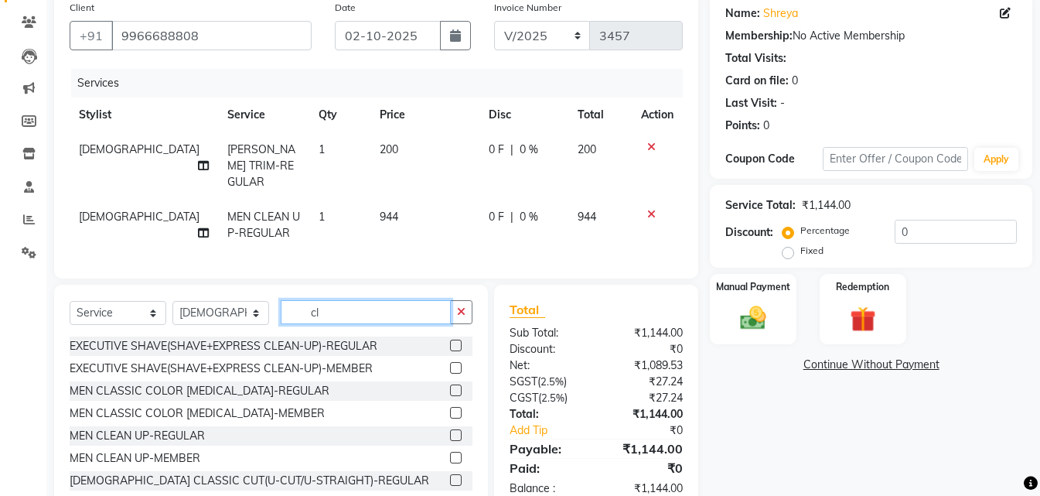
type input "c"
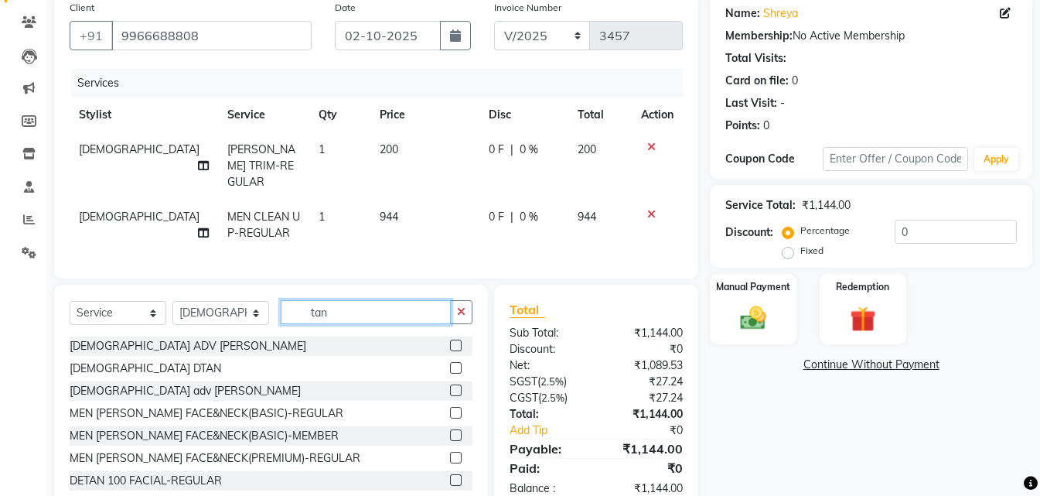
type input "tan"
click at [450, 386] on label at bounding box center [456, 390] width 12 height 12
click at [450, 386] on input "checkbox" at bounding box center [455, 391] width 10 height 10
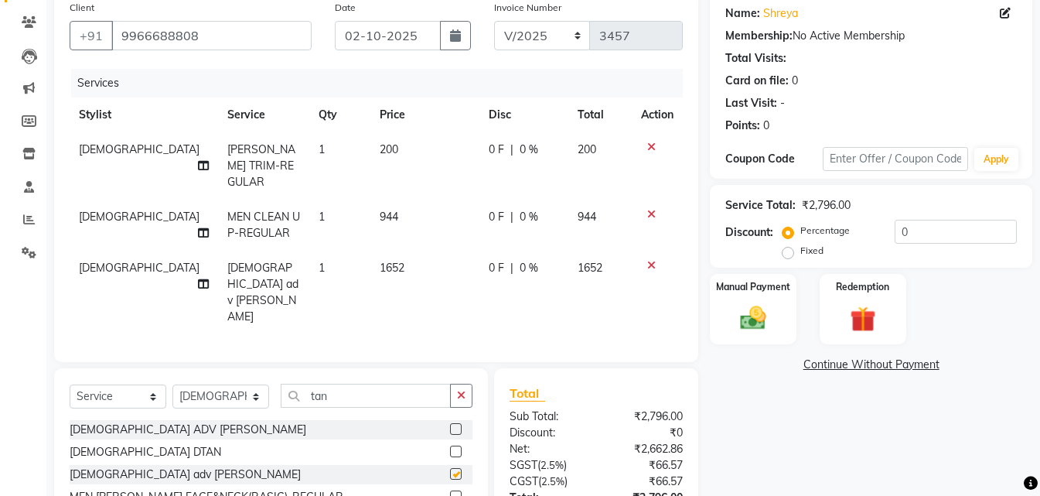
checkbox input "false"
click at [409, 255] on td "1652" at bounding box center [424, 293] width 109 height 84
select select "93430"
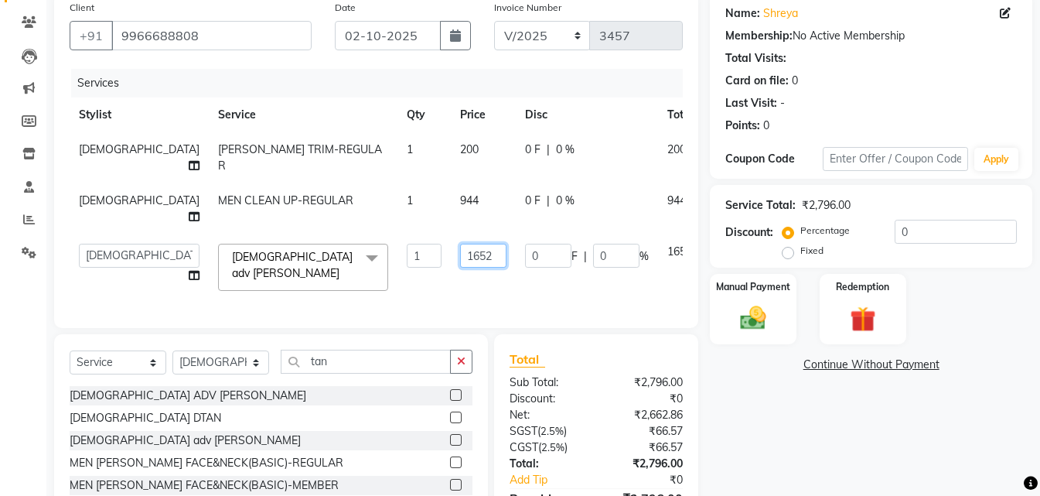
click at [460, 244] on input "1652" at bounding box center [483, 256] width 46 height 24
type input "1"
type input "531"
click at [745, 435] on div "Name: Shreya Membership: No Active Membership Total Visits: Card on file: 0 Las…" at bounding box center [877, 277] width 334 height 569
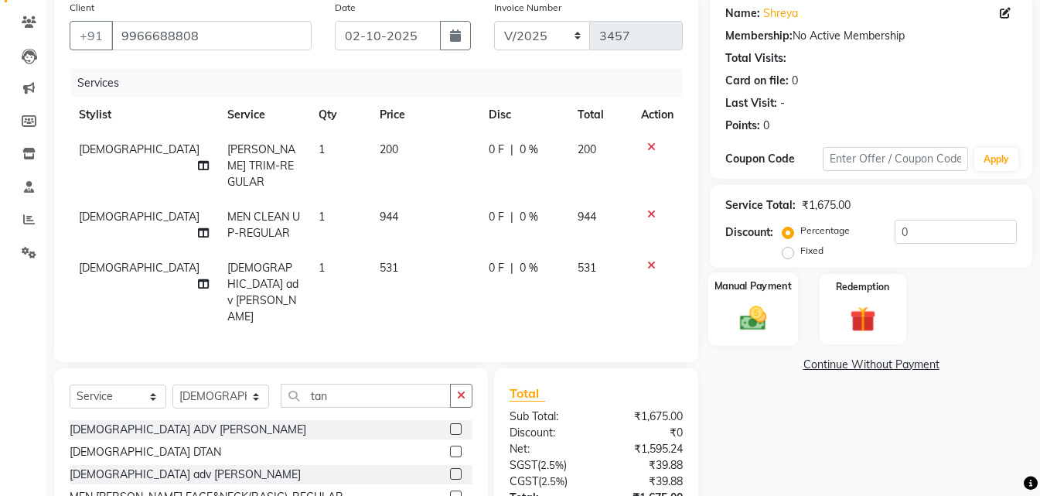
click at [756, 302] on img at bounding box center [753, 317] width 43 height 31
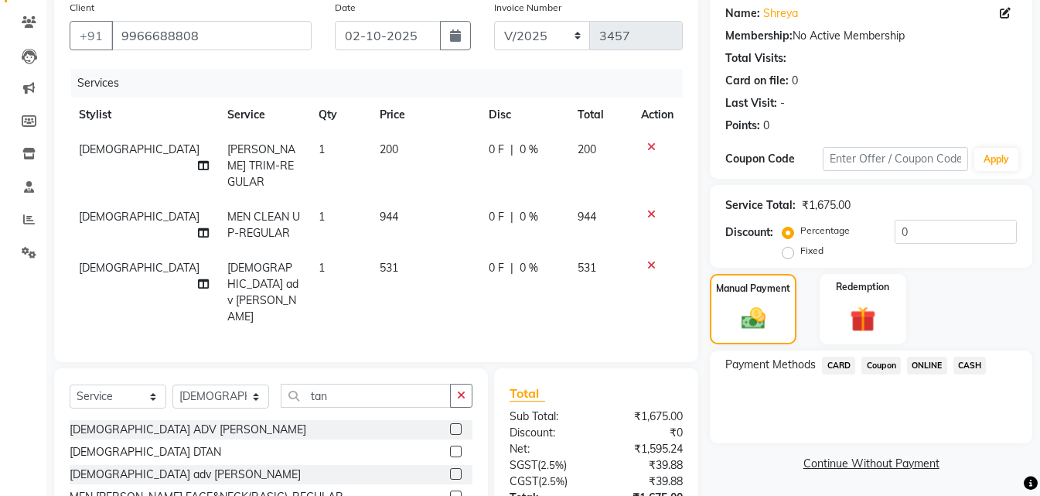
click at [937, 372] on span "ONLINE" at bounding box center [927, 366] width 40 height 18
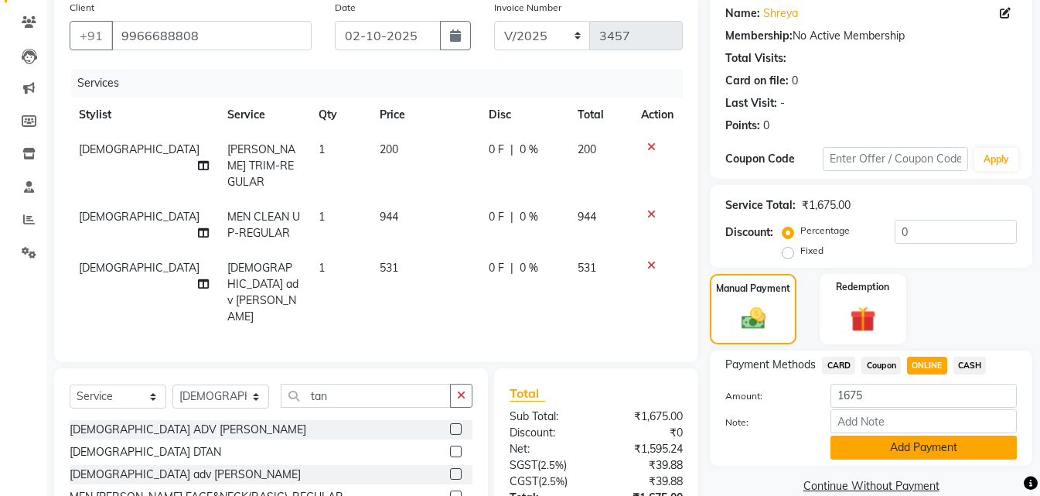
click at [875, 438] on button "Add Payment" at bounding box center [924, 447] width 186 height 24
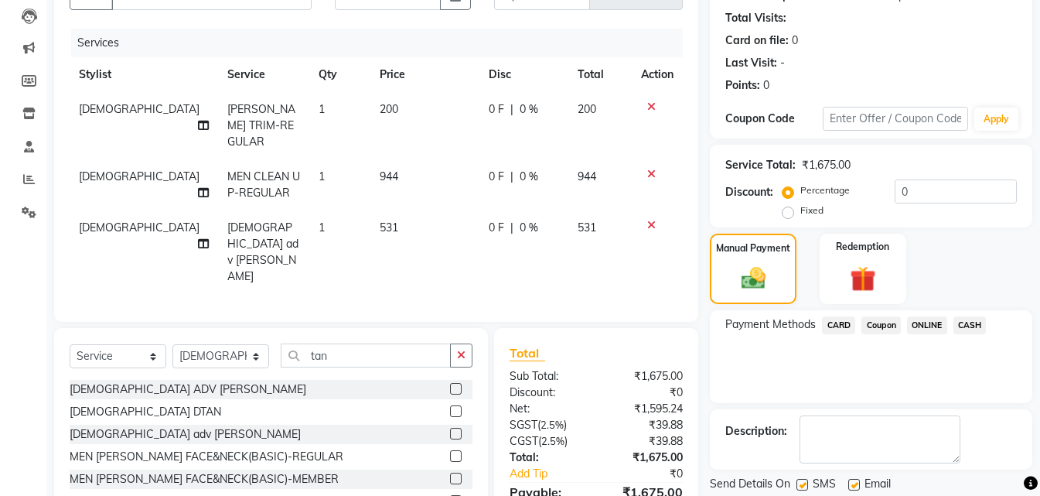
scroll to position [200, 0]
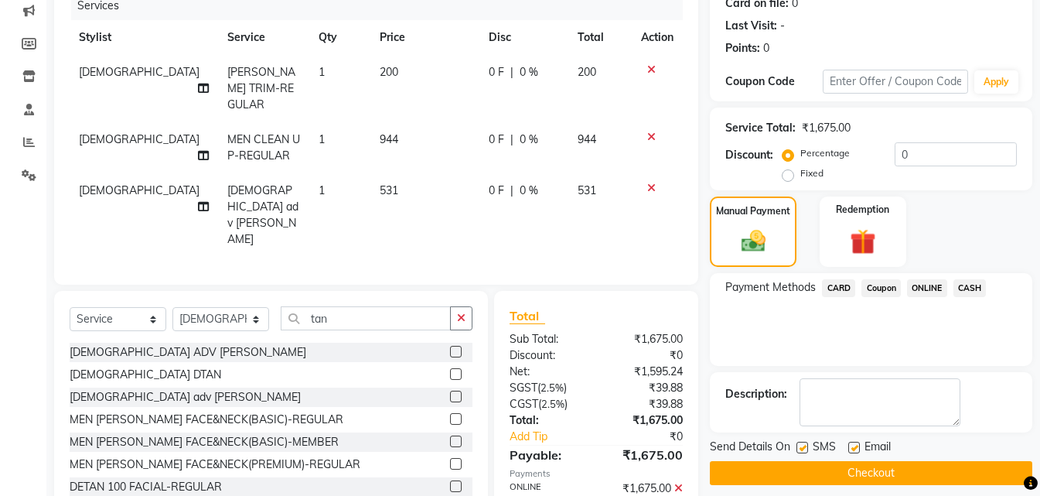
click at [879, 481] on button "Checkout" at bounding box center [871, 473] width 322 height 24
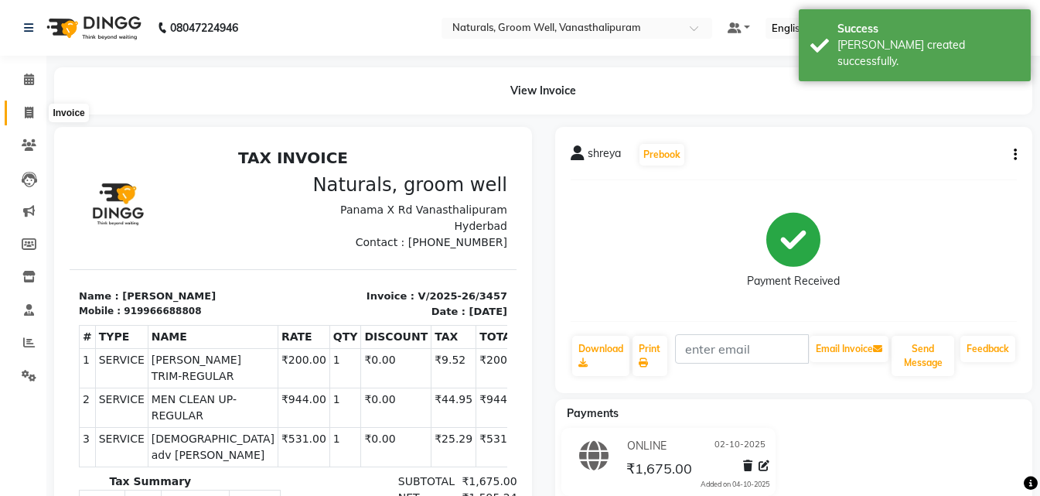
click at [25, 110] on icon at bounding box center [29, 113] width 9 height 12
select select "service"
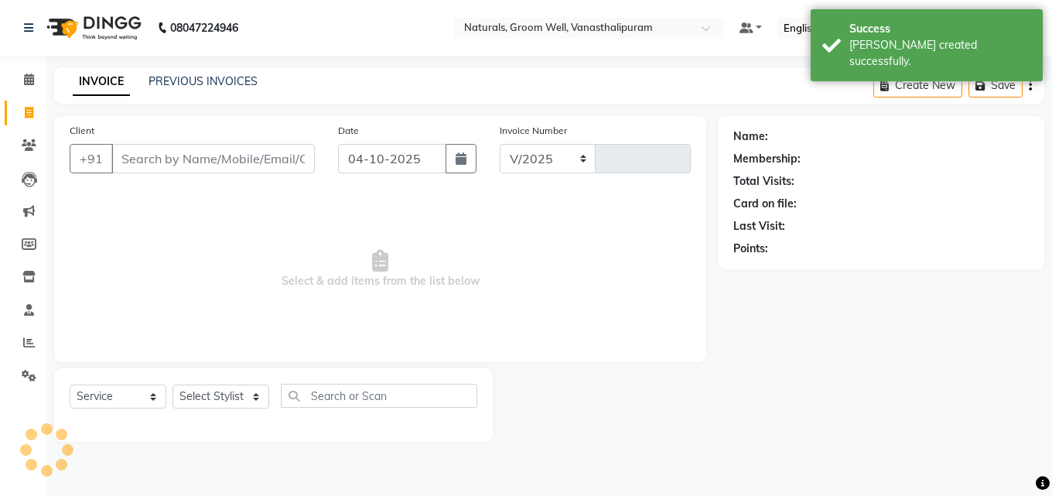
select select "5859"
type input "3458"
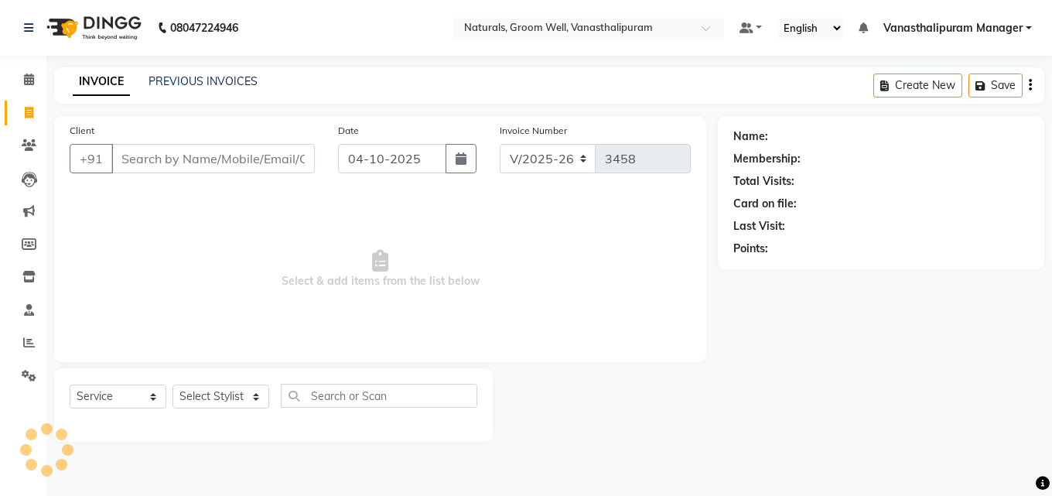
drag, startPoint x: 455, startPoint y: 163, endPoint x: 456, endPoint y: 173, distance: 10.1
click at [456, 164] on icon "button" at bounding box center [460, 158] width 11 height 12
select select "10"
select select "2025"
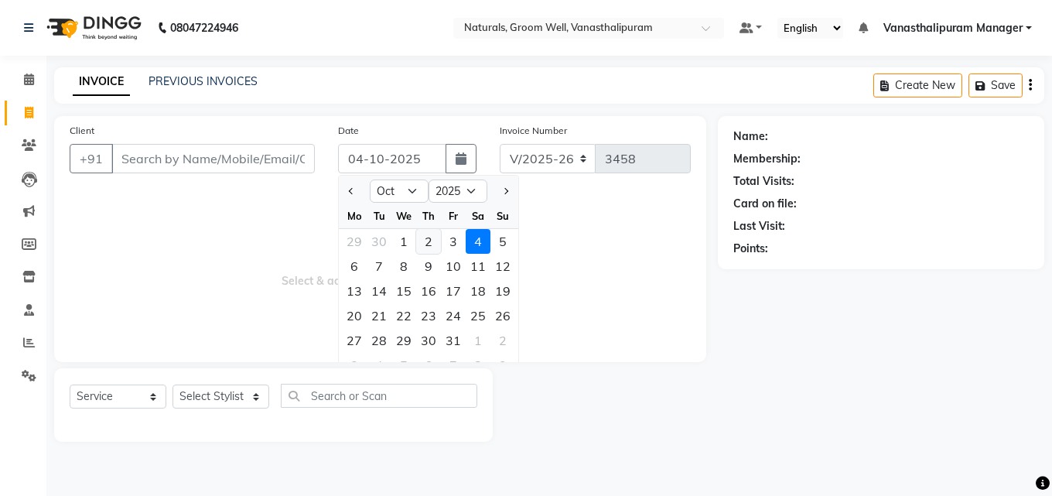
click at [428, 244] on div "2" at bounding box center [428, 241] width 25 height 25
type input "02-10-2025"
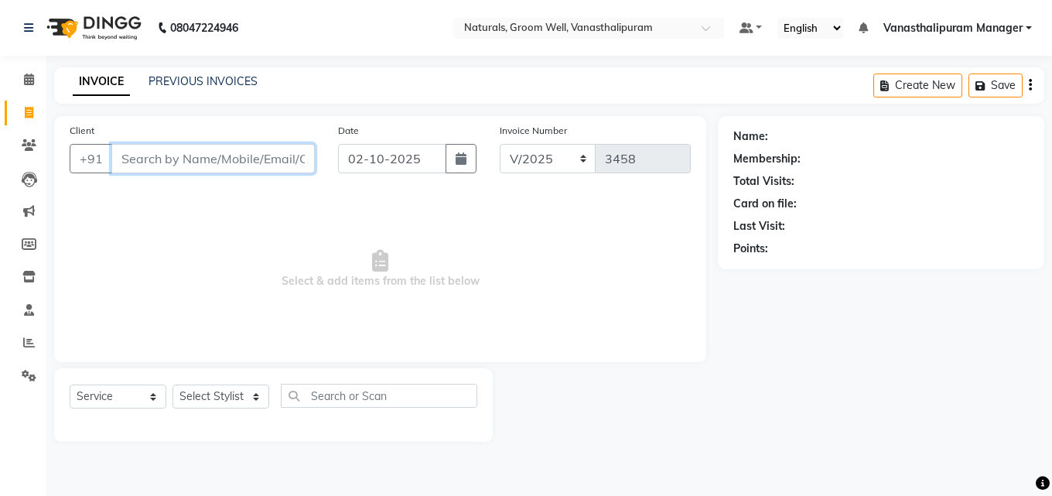
click at [259, 159] on input "Client" at bounding box center [212, 158] width 203 height 29
type input "6381346496"
click at [259, 159] on span "Add Client" at bounding box center [274, 158] width 61 height 15
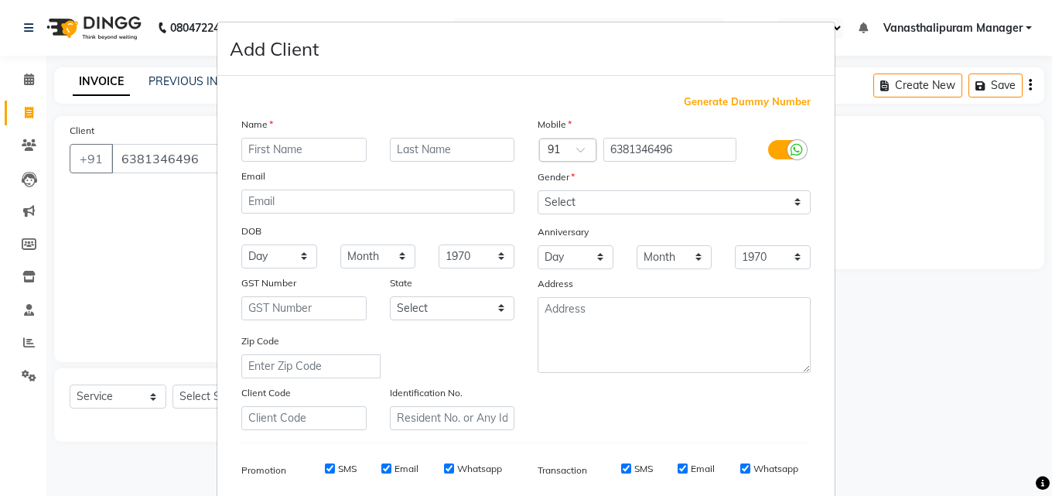
click at [266, 150] on input "text" at bounding box center [303, 150] width 125 height 24
type input "[PERSON_NAME]"
click at [570, 210] on select "Select [DEMOGRAPHIC_DATA] [DEMOGRAPHIC_DATA] Other Prefer Not To Say" at bounding box center [673, 202] width 273 height 24
select select "[DEMOGRAPHIC_DATA]"
click at [537, 190] on select "Select [DEMOGRAPHIC_DATA] [DEMOGRAPHIC_DATA] Other Prefer Not To Say" at bounding box center [673, 202] width 273 height 24
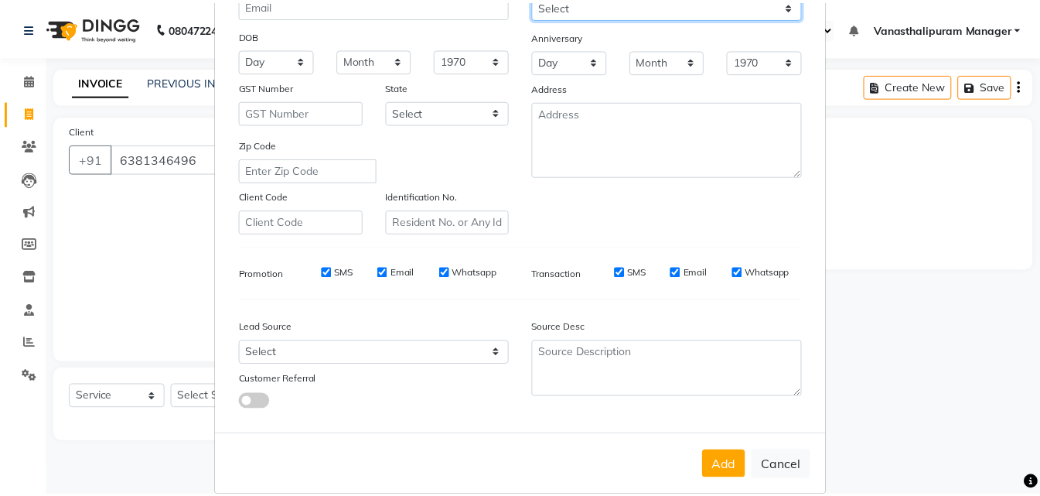
scroll to position [218, 0]
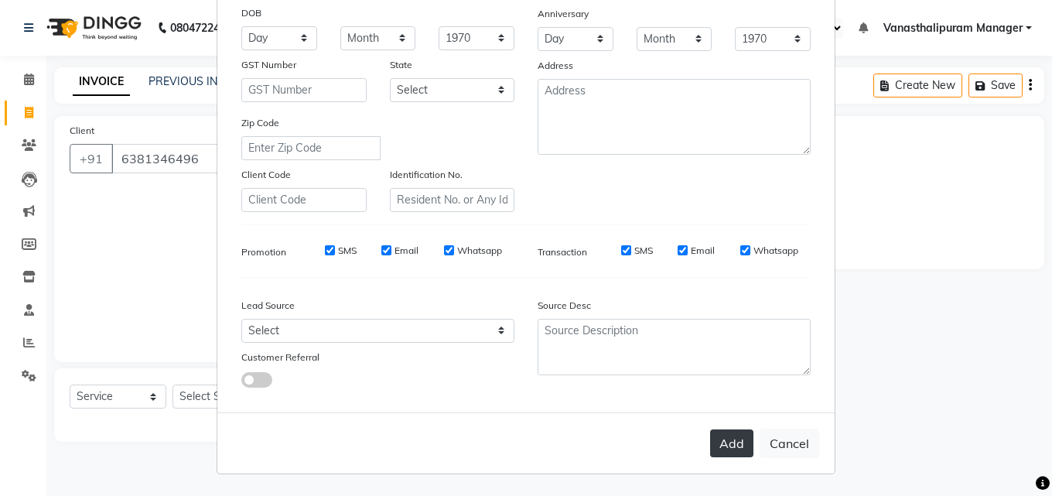
click at [720, 439] on button "Add" at bounding box center [731, 443] width 43 height 28
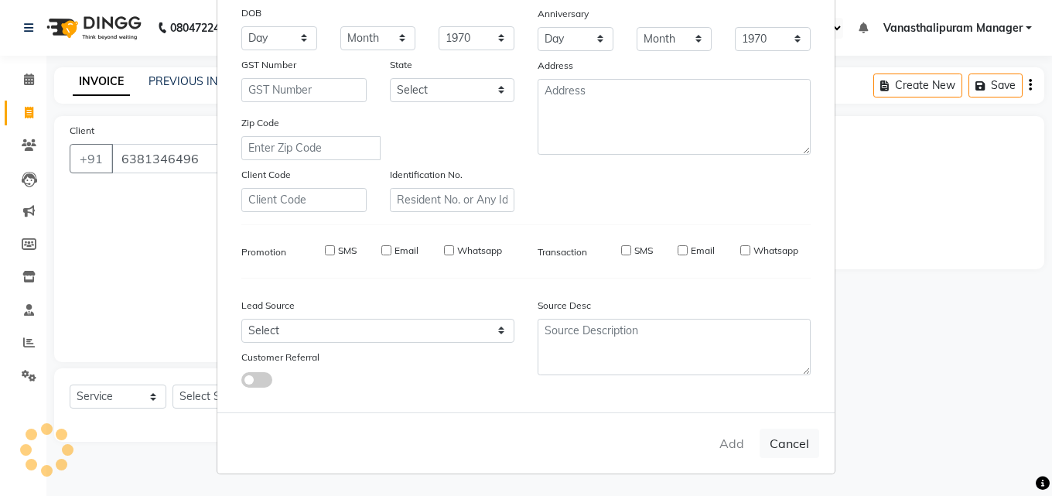
select select
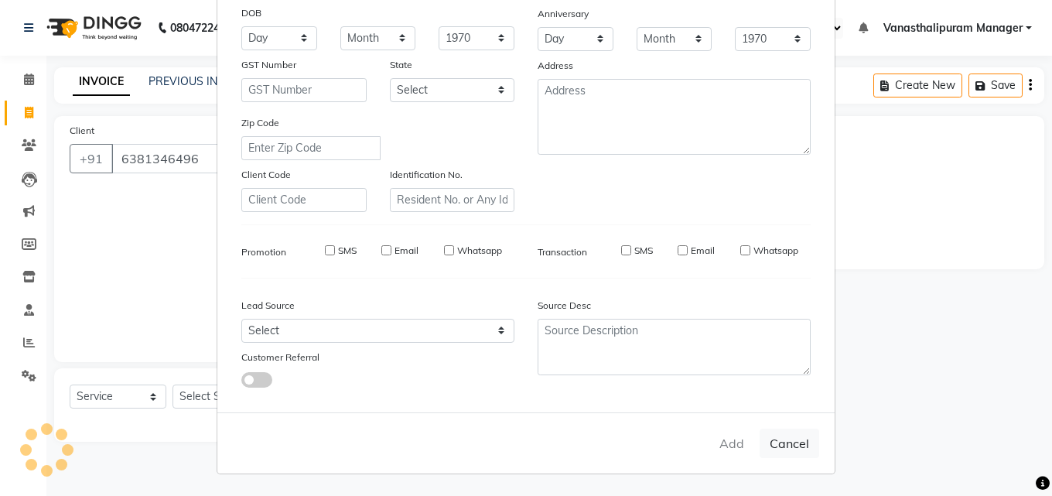
select select
checkbox input "false"
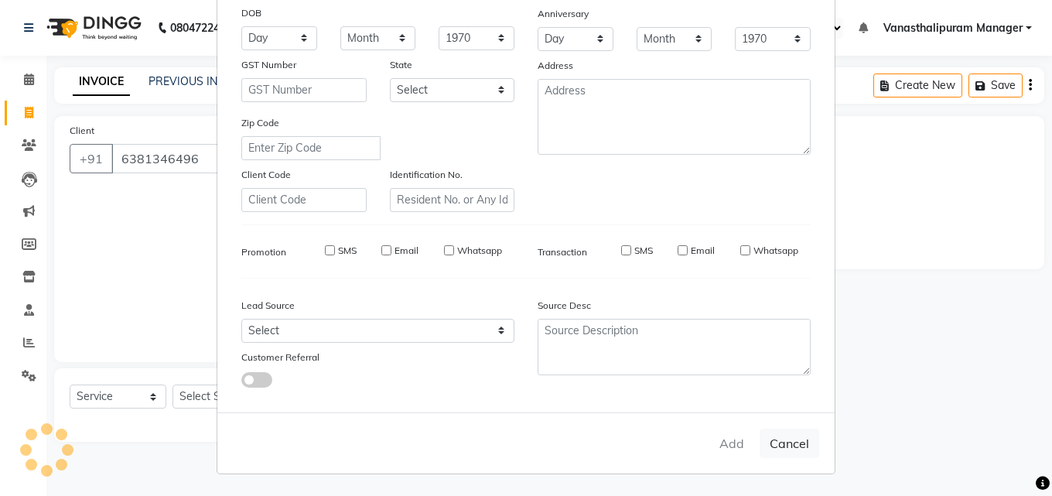
checkbox input "false"
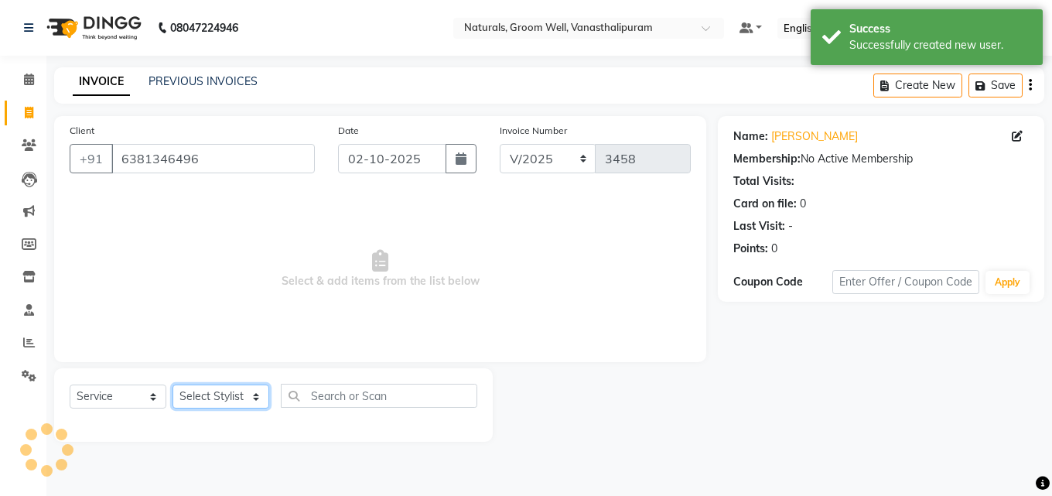
click at [217, 393] on select "Select Stylist [PERSON_NAME] kiran [PERSON_NAME] [PERSON_NAME] [PERSON_NAME] Va…" at bounding box center [220, 396] width 97 height 24
click at [172, 384] on select "Select Stylist [PERSON_NAME] kiran [PERSON_NAME] [PERSON_NAME] [PERSON_NAME] Va…" at bounding box center [220, 396] width 97 height 24
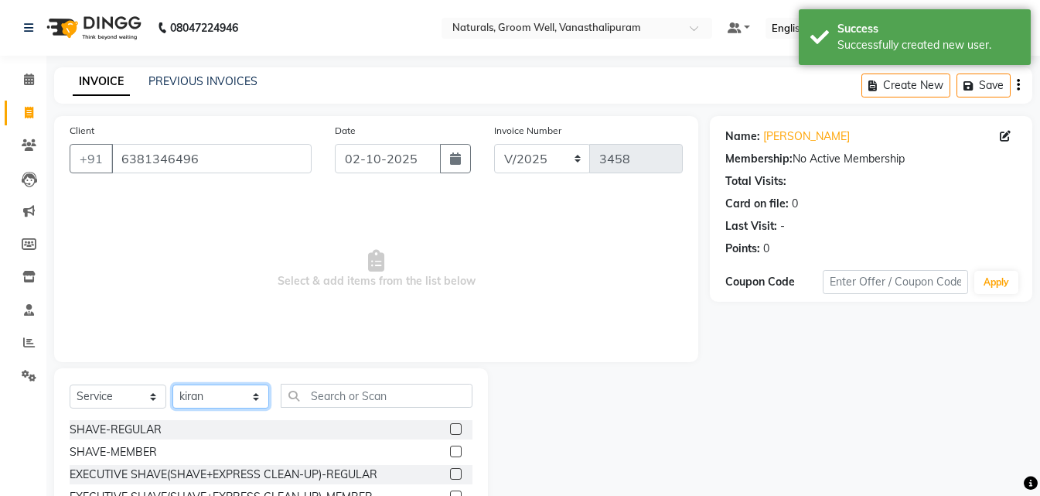
click at [214, 391] on select "Select Stylist [PERSON_NAME] kiran [PERSON_NAME] [PERSON_NAME] [PERSON_NAME] Va…" at bounding box center [220, 396] width 97 height 24
select select "41446"
click at [172, 384] on select "Select Stylist [PERSON_NAME] kiran [PERSON_NAME] [PERSON_NAME] [PERSON_NAME] Va…" at bounding box center [220, 396] width 97 height 24
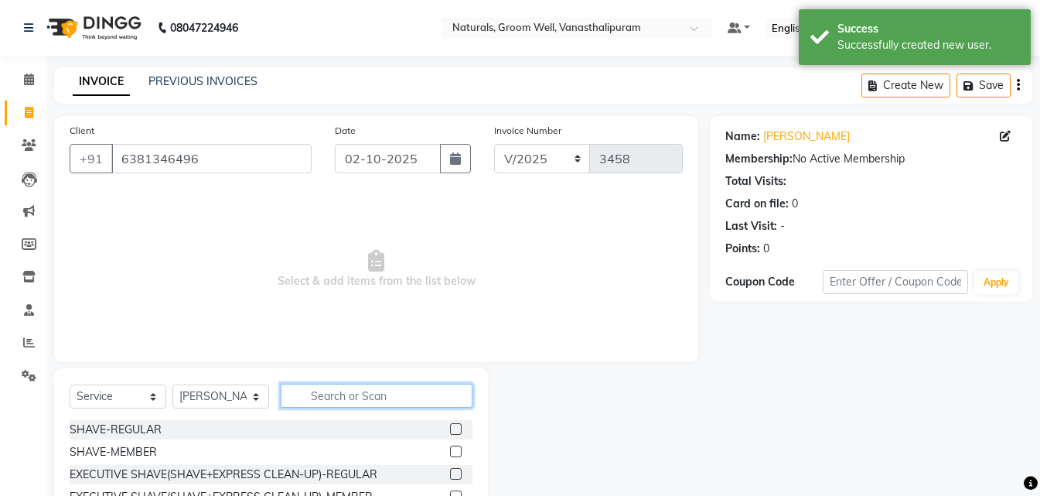
click at [404, 399] on input "text" at bounding box center [377, 396] width 192 height 24
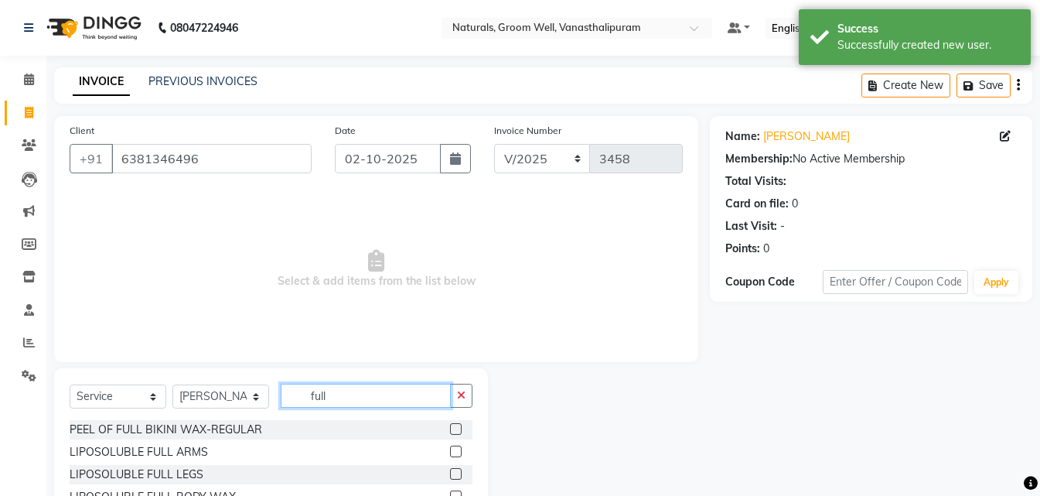
type input "full"
click at [450, 452] on label at bounding box center [456, 451] width 12 height 12
click at [450, 452] on input "checkbox" at bounding box center [455, 452] width 10 height 10
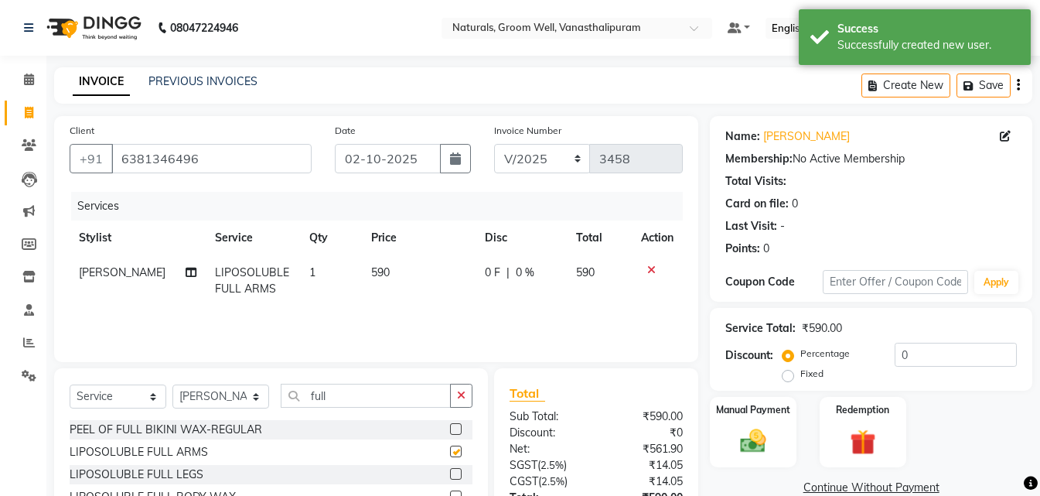
checkbox input "false"
click at [390, 399] on input "full" at bounding box center [366, 396] width 170 height 24
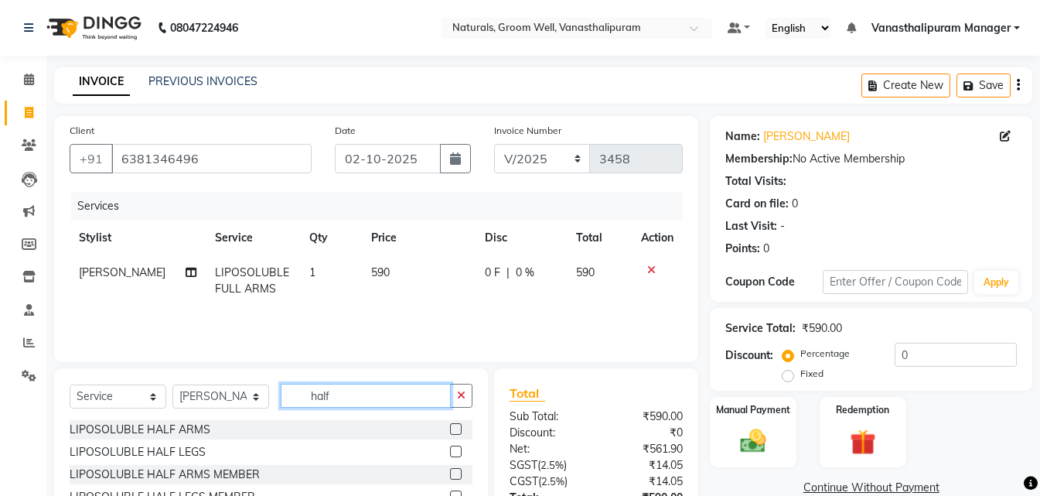
type input "half"
click at [735, 447] on img at bounding box center [753, 440] width 43 height 31
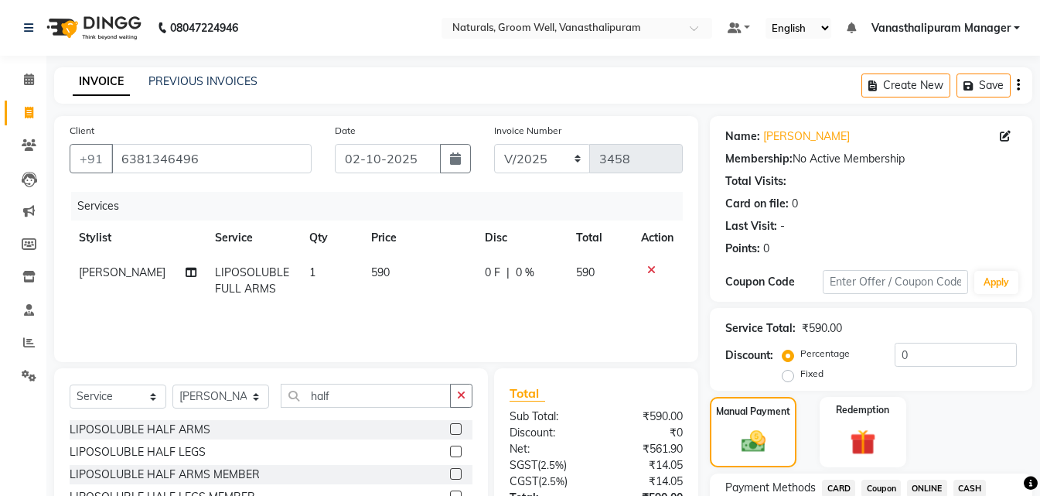
click at [401, 267] on td "590" at bounding box center [419, 280] width 114 height 51
select select "41446"
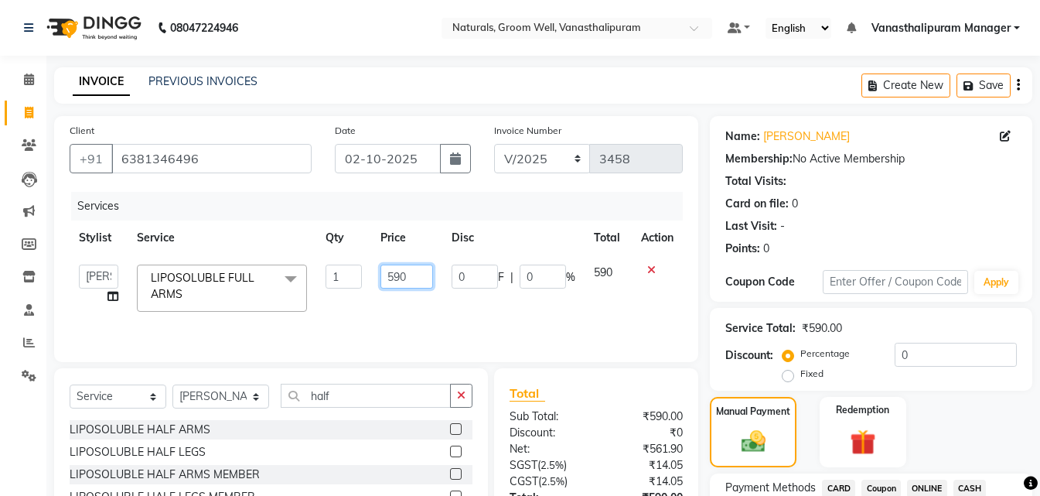
click at [409, 278] on input "590" at bounding box center [406, 276] width 53 height 24
type input "5"
type input "6"
type input "767"
click at [450, 451] on label at bounding box center [456, 451] width 12 height 12
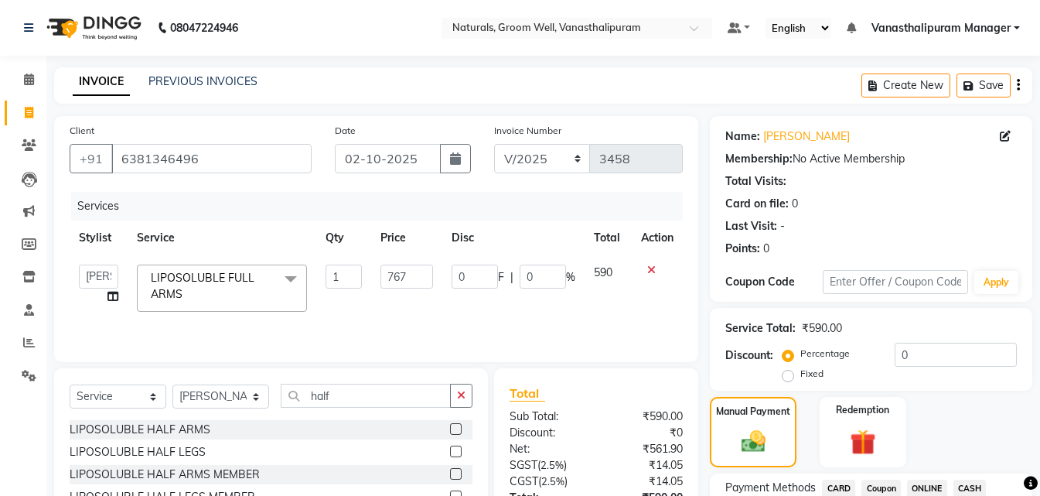
click at [450, 451] on input "checkbox" at bounding box center [455, 452] width 10 height 10
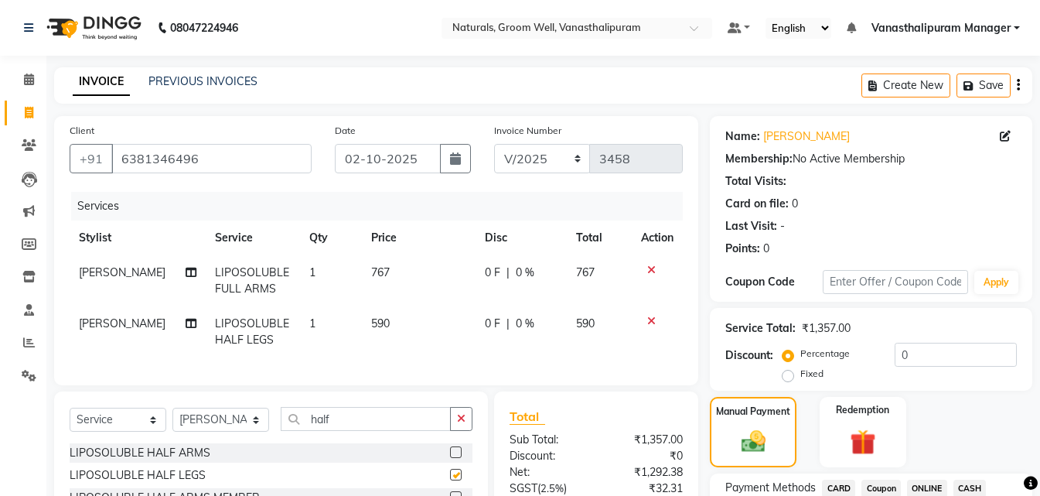
checkbox input "false"
click at [412, 334] on td "590" at bounding box center [419, 331] width 114 height 51
select select "41446"
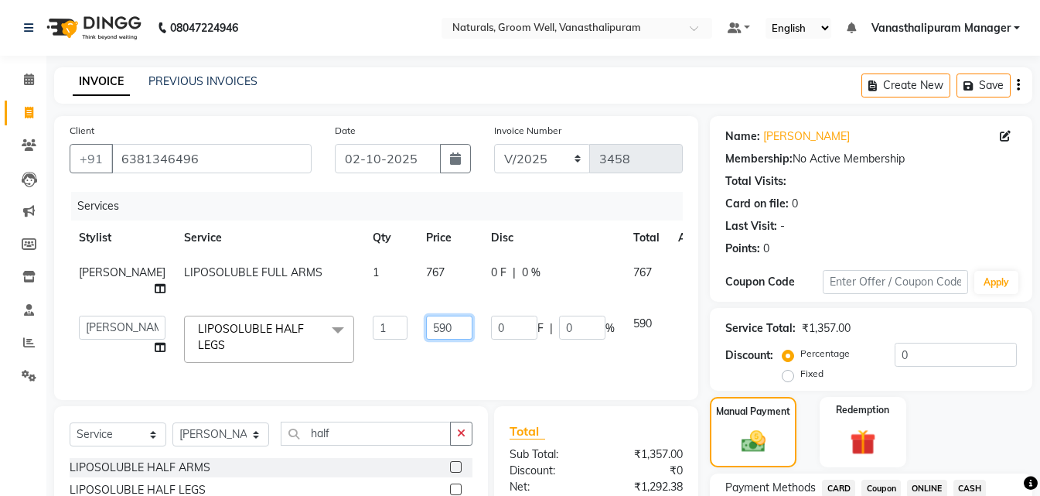
click at [426, 332] on input "590" at bounding box center [449, 328] width 46 height 24
type input "5"
type input "767"
click at [394, 442] on div "Select Service Product Membership Package Voucher Prepaid Gift Card Select Styl…" at bounding box center [271, 439] width 403 height 36
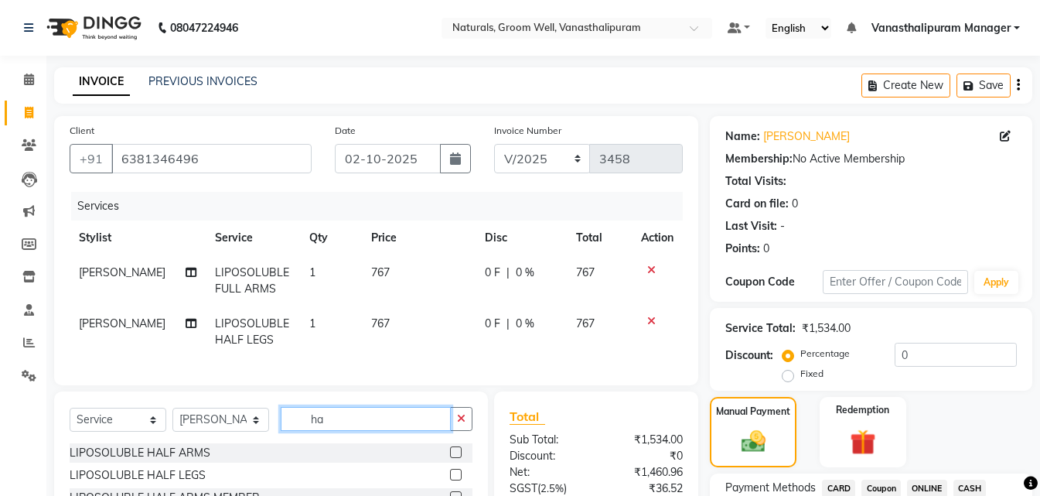
type input "h"
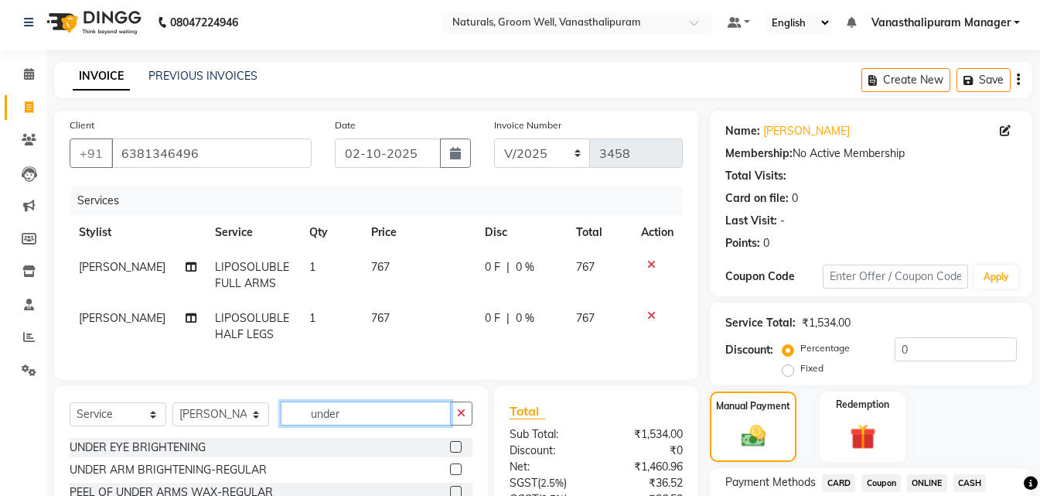
scroll to position [155, 0]
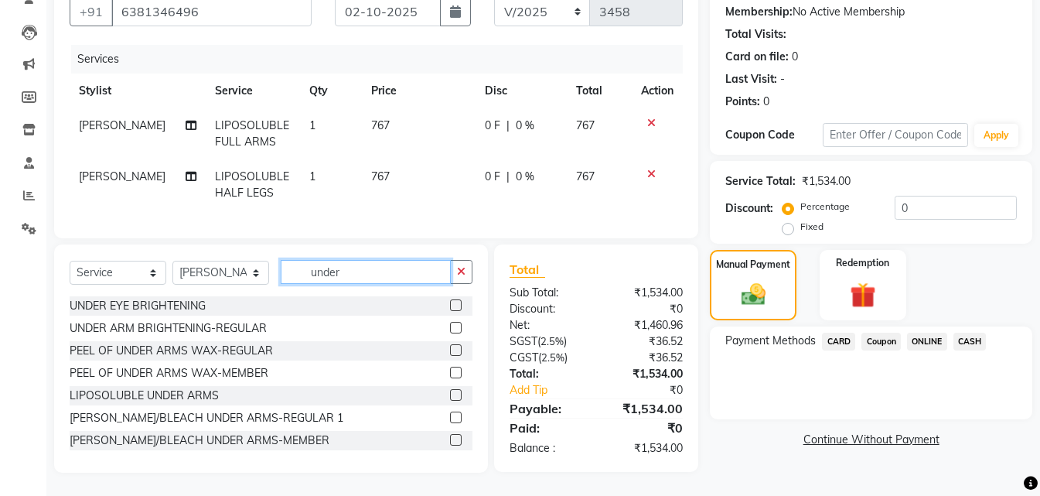
type input "under"
click at [450, 397] on label at bounding box center [456, 395] width 12 height 12
click at [450, 397] on input "checkbox" at bounding box center [455, 396] width 10 height 10
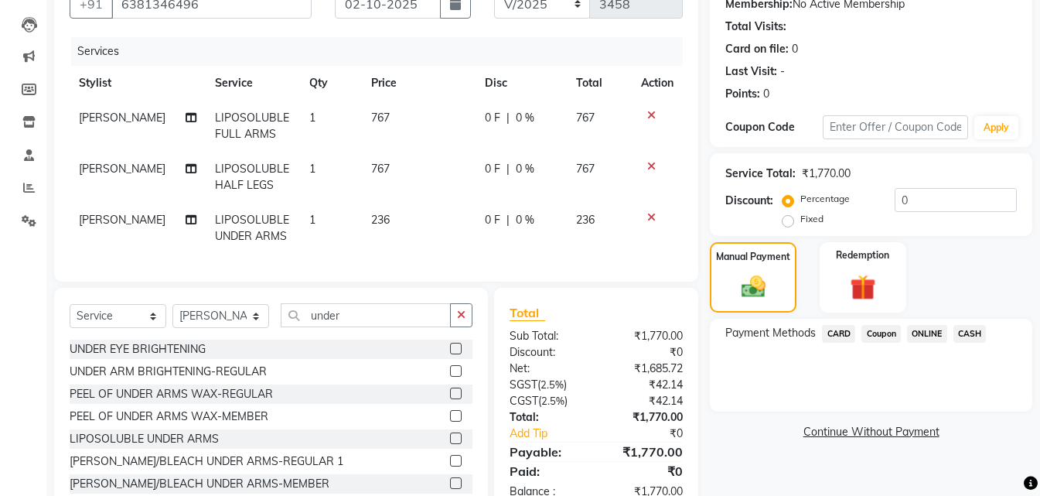
checkbox input "false"
click at [409, 223] on td "236" at bounding box center [419, 228] width 114 height 51
select select "41446"
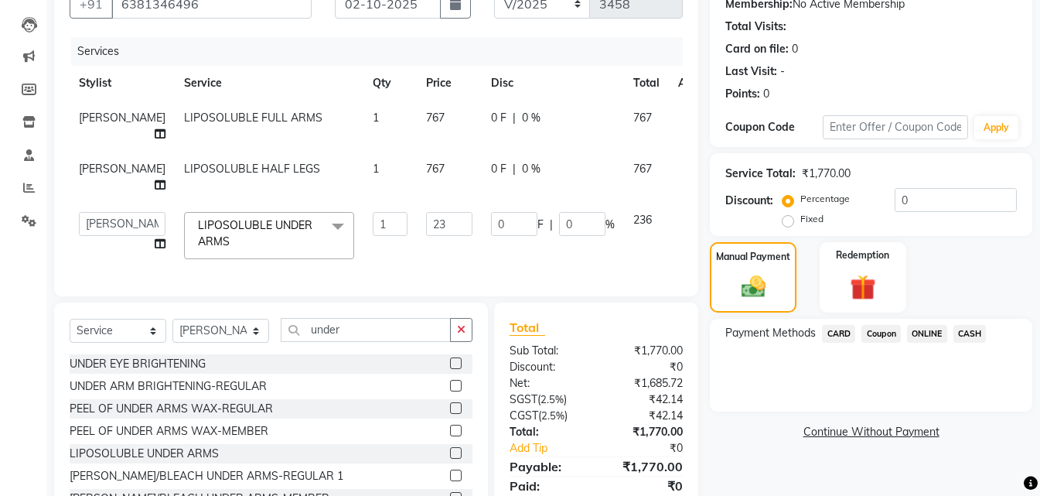
type input "2"
type input "354"
click at [773, 377] on div "Payment Methods CARD Coupon ONLINE CASH" at bounding box center [871, 365] width 322 height 93
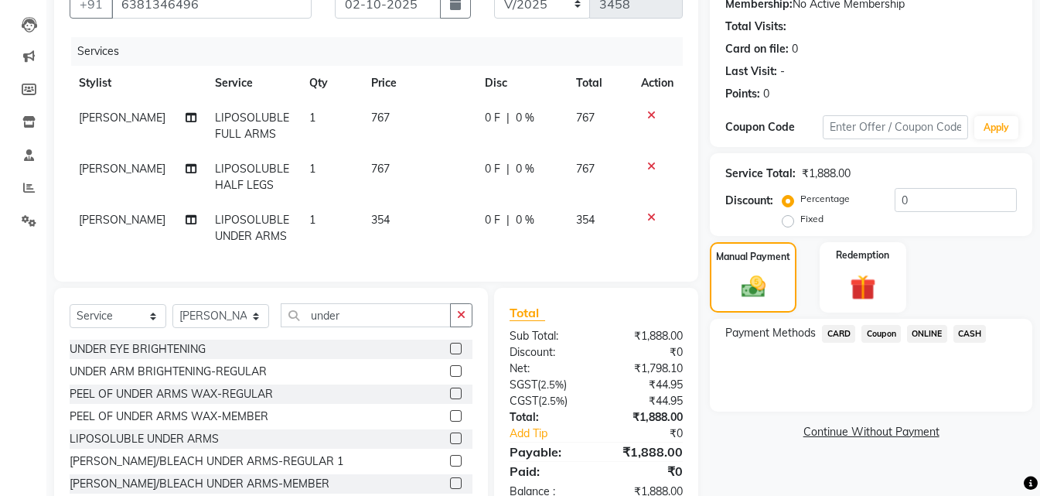
click at [966, 342] on span "CASH" at bounding box center [970, 334] width 33 height 18
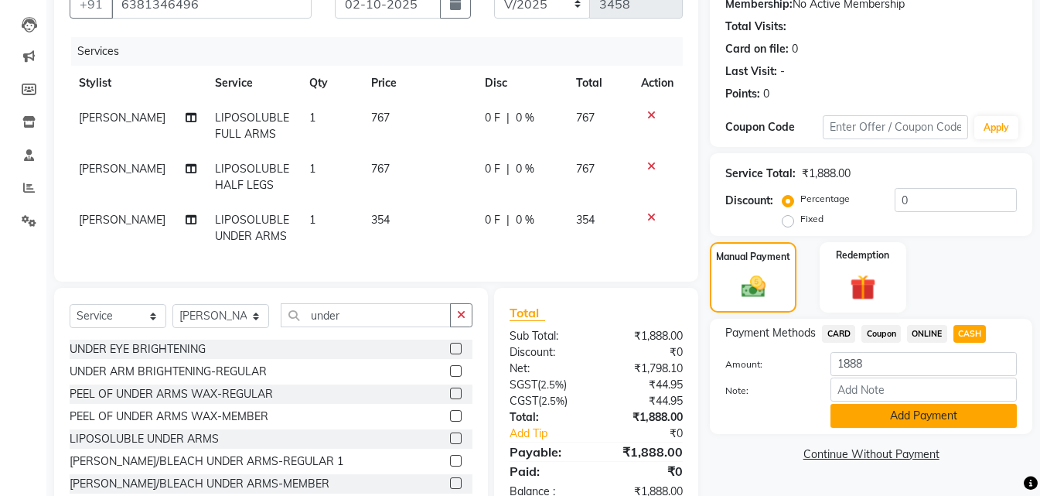
click at [937, 416] on button "Add Payment" at bounding box center [924, 416] width 186 height 24
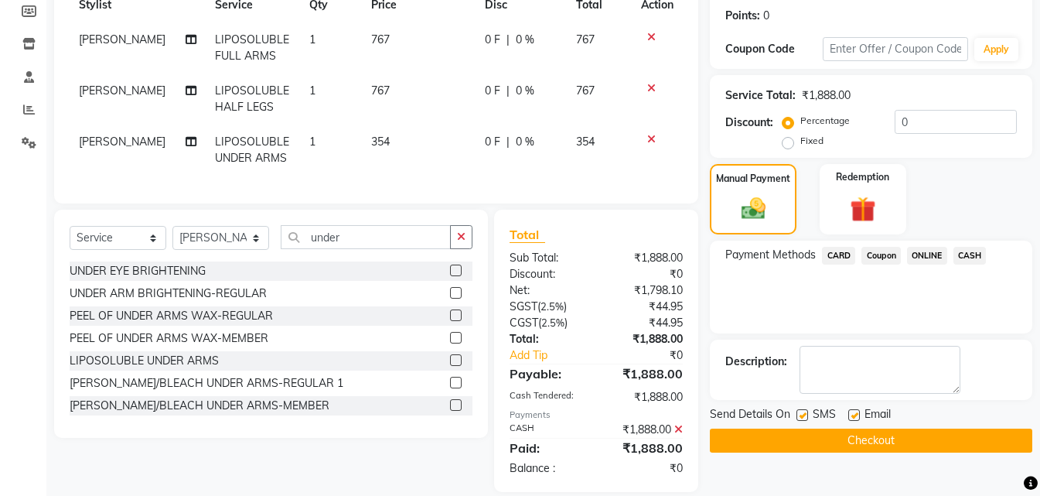
scroll to position [264, 0]
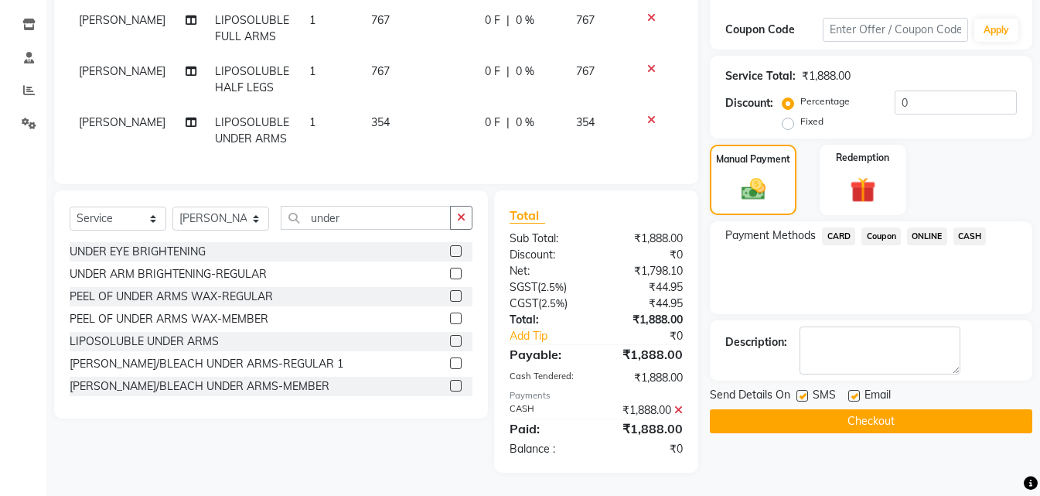
click at [942, 409] on button "Checkout" at bounding box center [871, 421] width 322 height 24
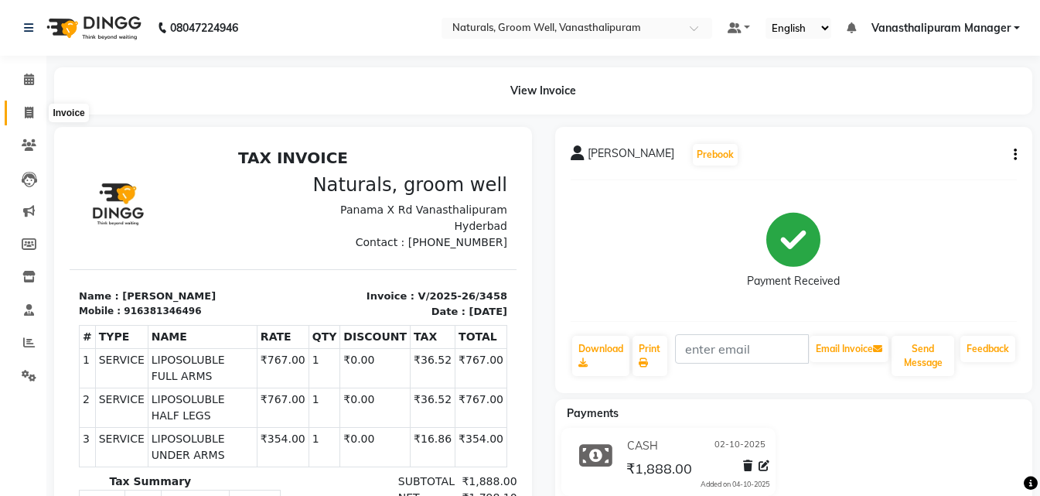
click at [22, 105] on span at bounding box center [28, 113] width 27 height 18
select select "service"
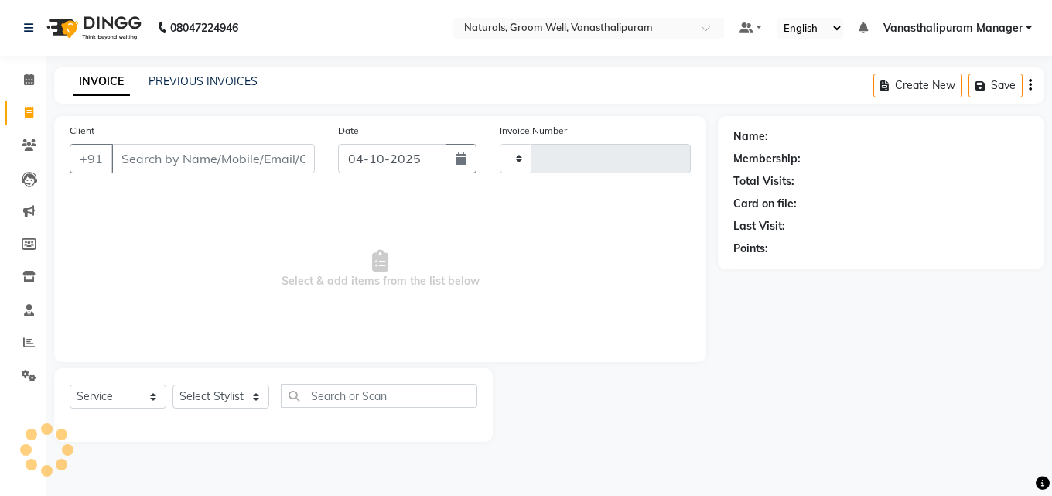
type input "3459"
select select "5859"
click at [466, 158] on button "button" at bounding box center [460, 158] width 31 height 29
select select "10"
select select "2025"
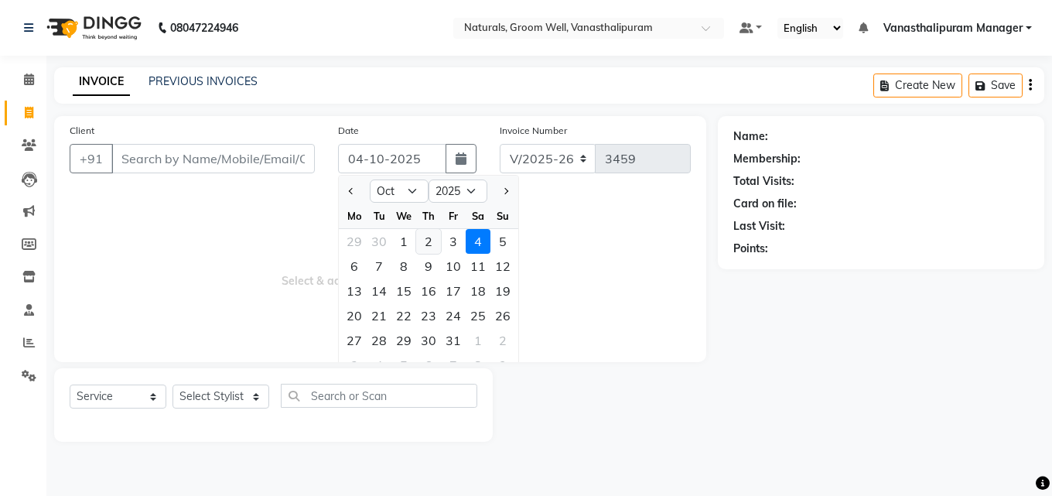
click at [432, 243] on div "2" at bounding box center [428, 241] width 25 height 25
type input "02-10-2025"
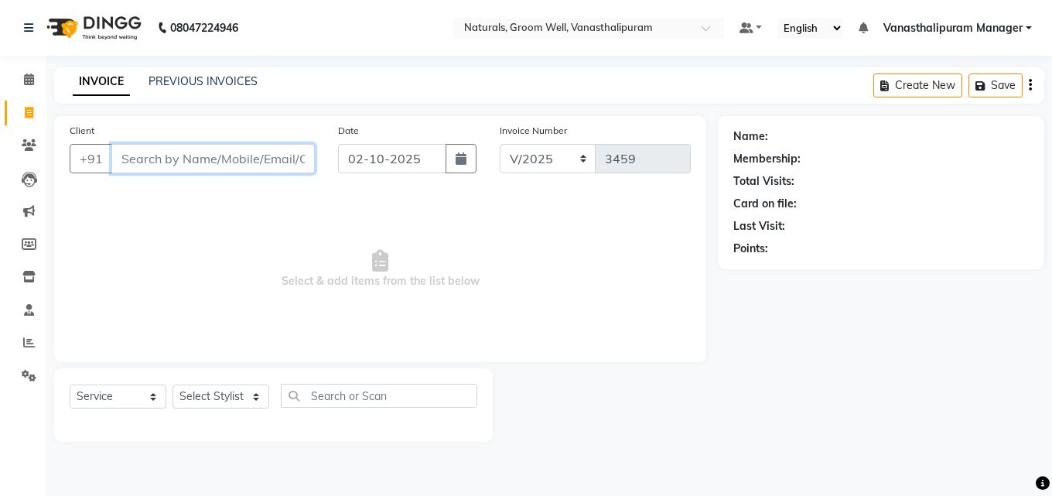
click at [270, 153] on input "Client" at bounding box center [212, 158] width 203 height 29
click at [243, 148] on input "Client" at bounding box center [212, 158] width 203 height 29
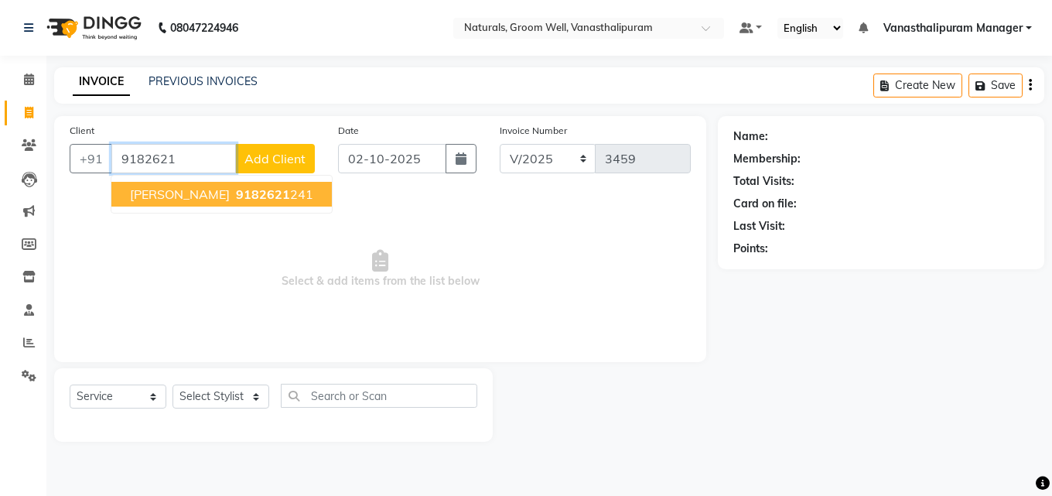
click at [236, 195] on span "9182621" at bounding box center [263, 193] width 54 height 15
type input "9182621241"
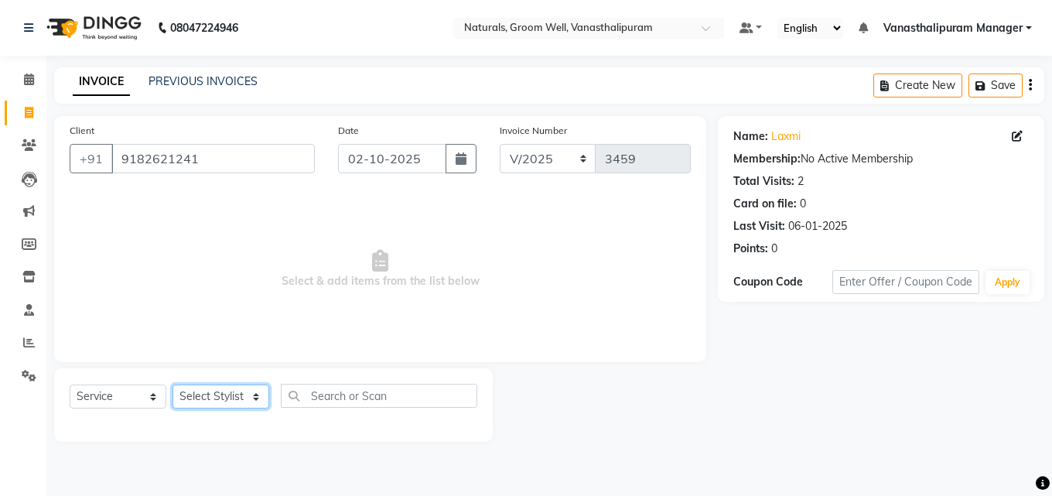
click at [206, 407] on select "Select Stylist [PERSON_NAME] kiran [PERSON_NAME] [PERSON_NAME] [PERSON_NAME] Va…" at bounding box center [220, 396] width 97 height 24
select select "93430"
click at [172, 384] on select "Select Stylist [PERSON_NAME] kiran [PERSON_NAME] [PERSON_NAME] [PERSON_NAME] Va…" at bounding box center [220, 396] width 97 height 24
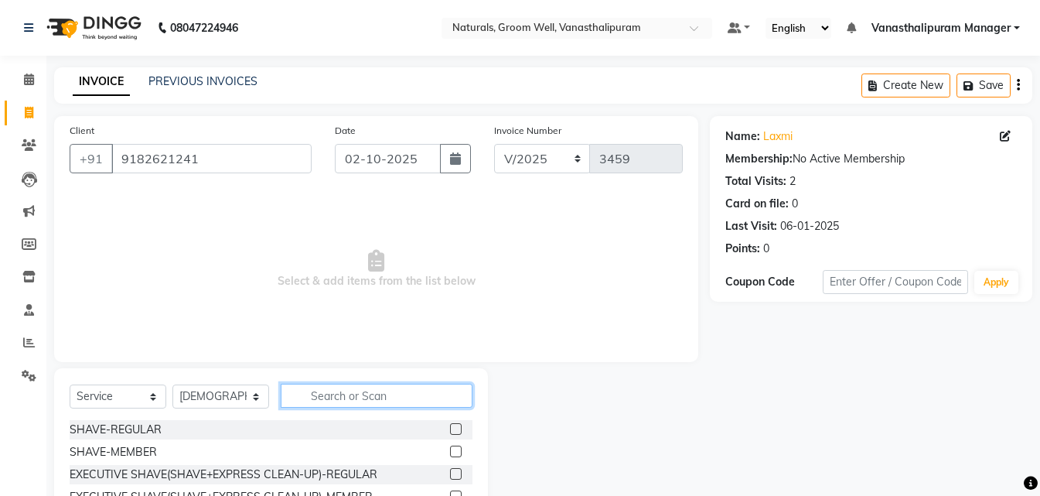
click at [391, 400] on input "text" at bounding box center [377, 396] width 192 height 24
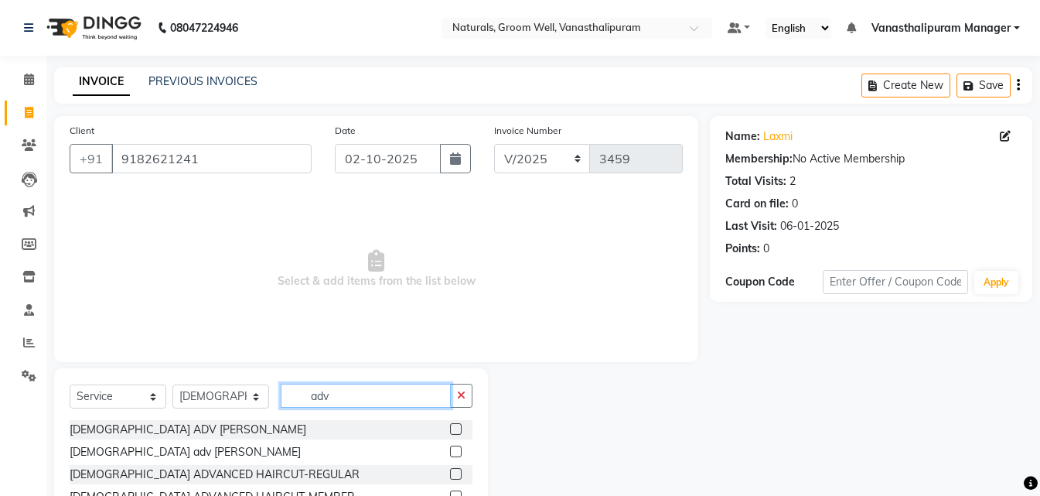
type input "adv"
click at [452, 471] on label at bounding box center [456, 474] width 12 height 12
click at [452, 471] on input "checkbox" at bounding box center [455, 474] width 10 height 10
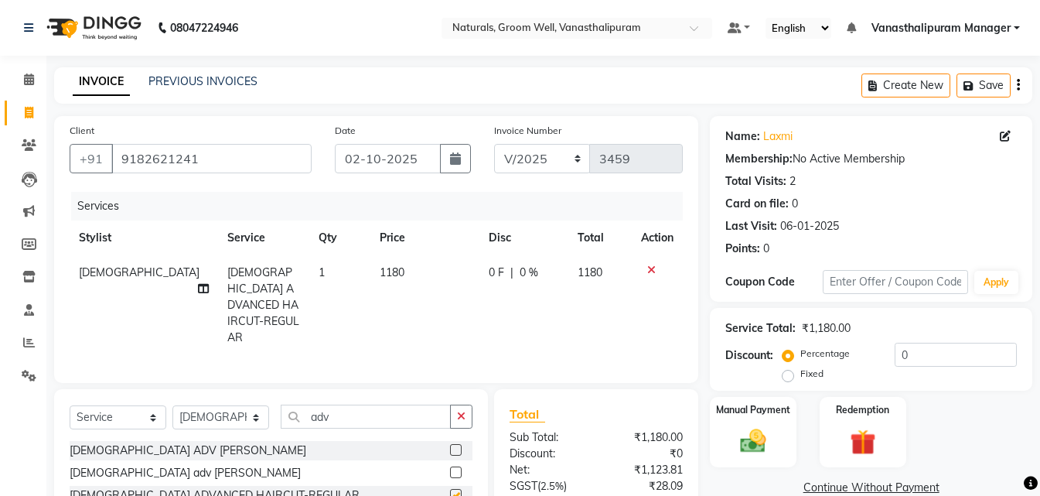
checkbox input "false"
click at [373, 404] on input "adv" at bounding box center [366, 416] width 170 height 24
click at [374, 404] on input "adv" at bounding box center [366, 416] width 170 height 24
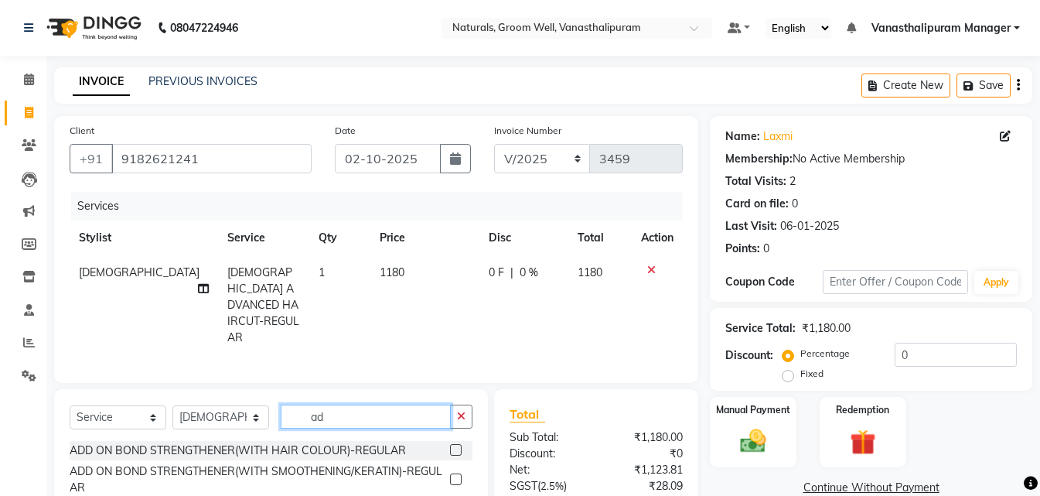
type input "a"
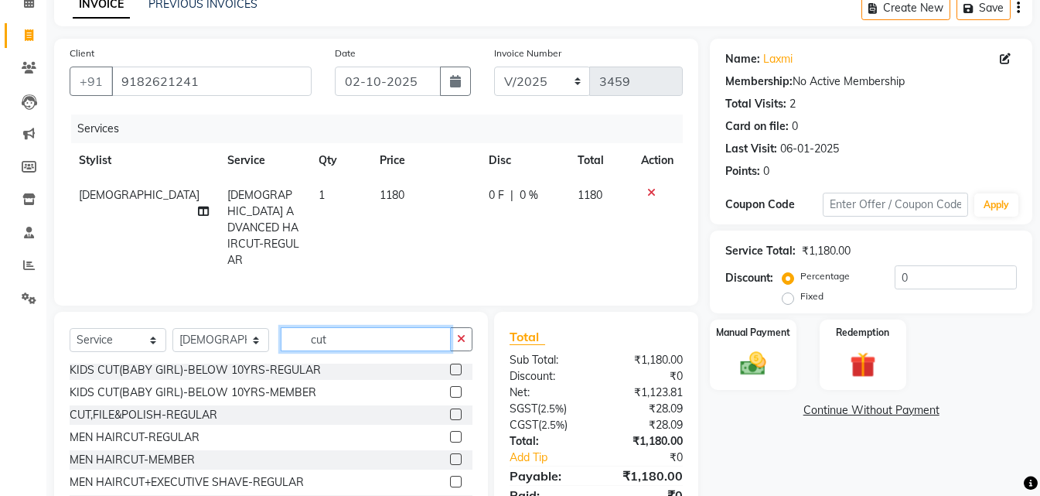
scroll to position [124, 0]
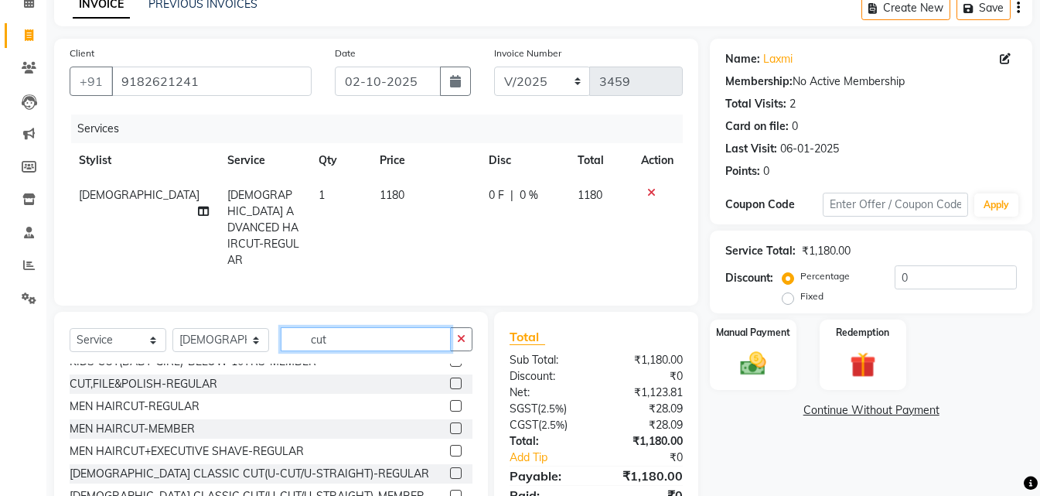
type input "cut"
click at [437, 464] on div "[DEMOGRAPHIC_DATA] CLASSIC CUT(U-CUT/U-STRAIGHT)-REGULAR" at bounding box center [271, 473] width 403 height 19
click at [450, 467] on label at bounding box center [456, 473] width 12 height 12
click at [450, 469] on input "checkbox" at bounding box center [455, 474] width 10 height 10
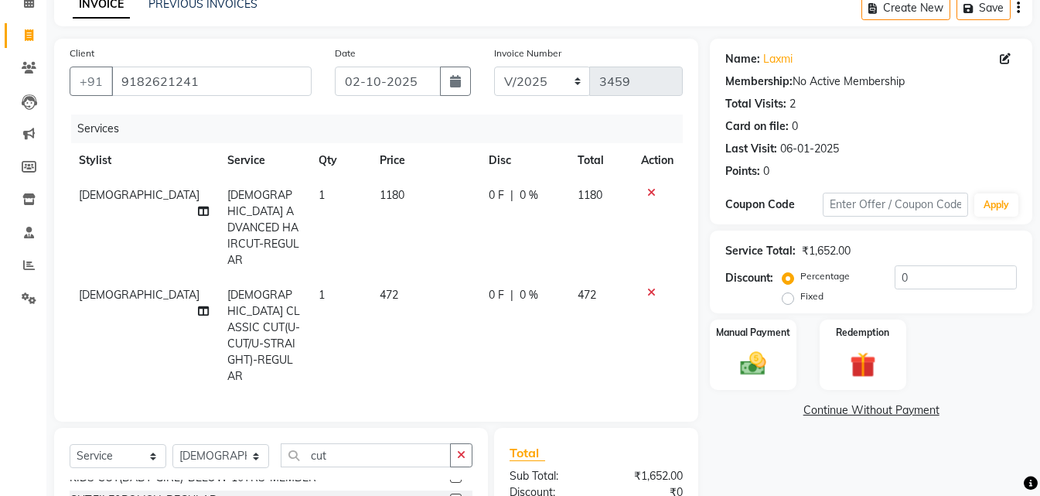
checkbox input "false"
click at [395, 278] on td "472" at bounding box center [424, 336] width 109 height 116
select select "93430"
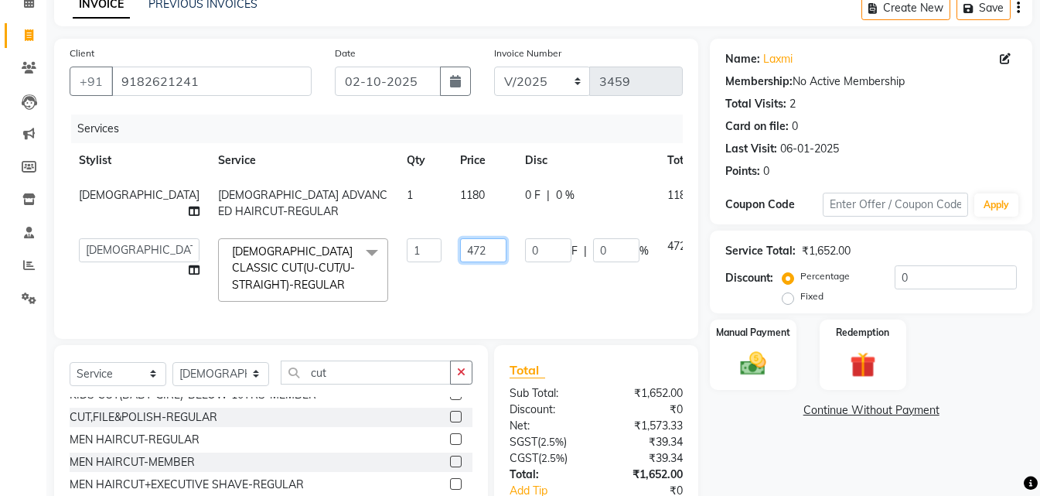
click at [460, 245] on input "472" at bounding box center [483, 250] width 46 height 24
type input "4"
type input "590"
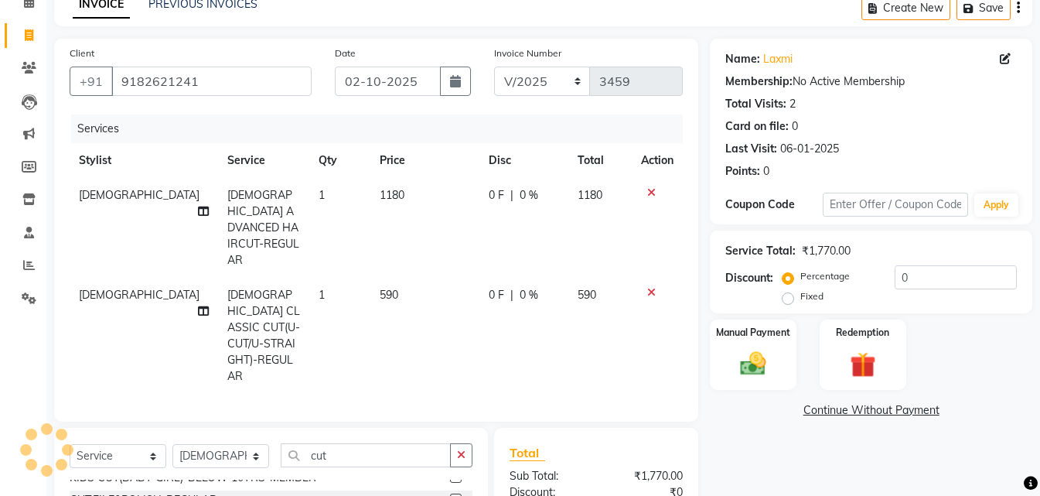
click at [473, 118] on div "Services" at bounding box center [382, 128] width 623 height 29
click at [743, 346] on div "Manual Payment" at bounding box center [753, 354] width 90 height 73
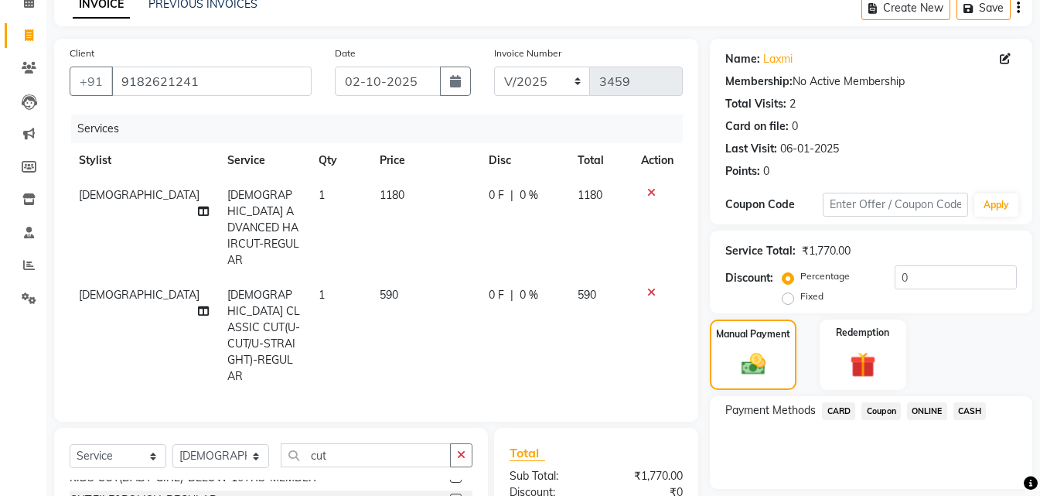
click at [950, 418] on div "CASH" at bounding box center [966, 412] width 39 height 21
drag, startPoint x: 936, startPoint y: 408, endPoint x: 936, endPoint y: 422, distance: 13.9
click at [936, 414] on span "ONLINE" at bounding box center [927, 411] width 40 height 18
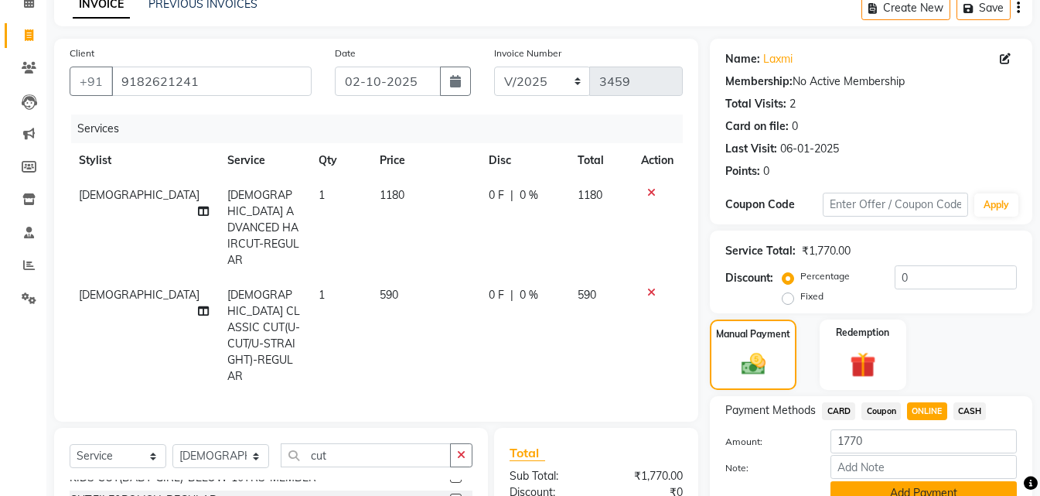
click at [922, 483] on button "Add Payment" at bounding box center [924, 493] width 186 height 24
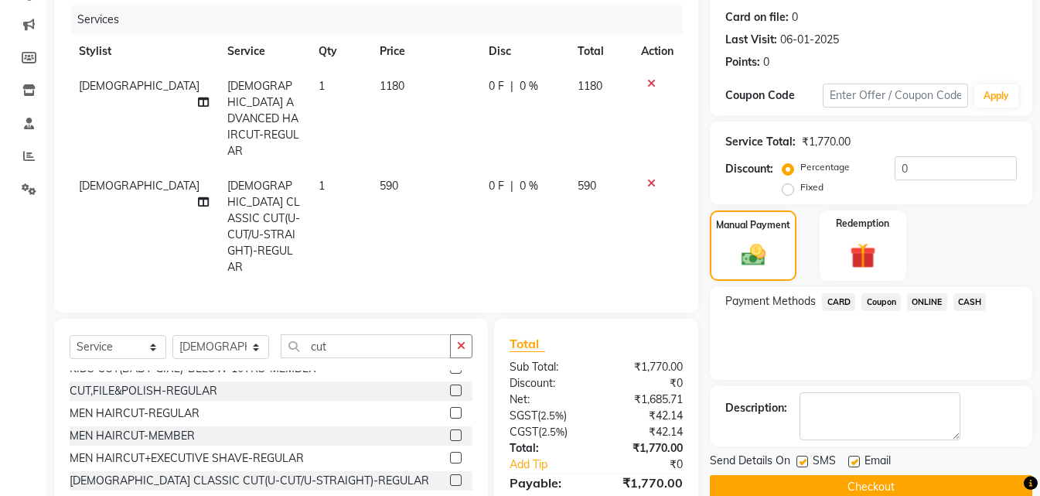
scroll to position [239, 0]
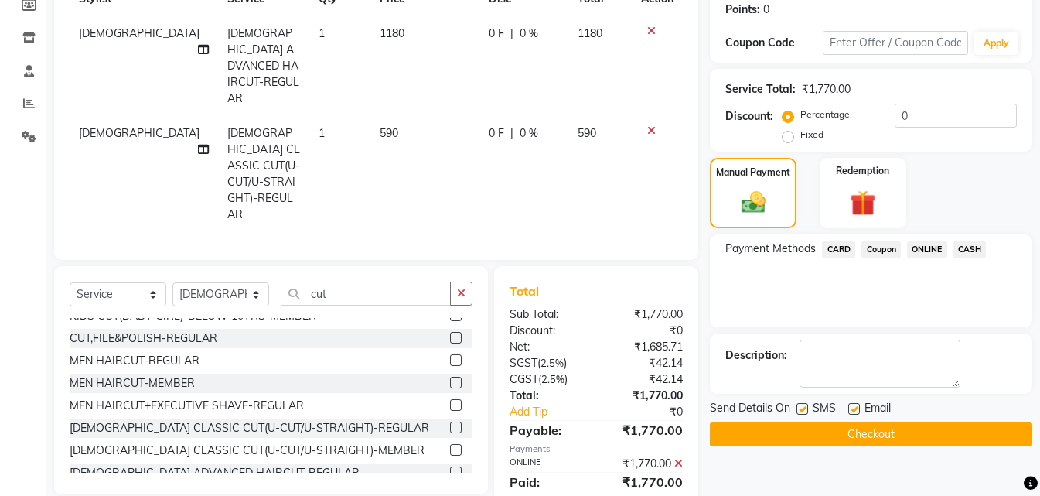
click at [961, 429] on button "Checkout" at bounding box center [871, 434] width 322 height 24
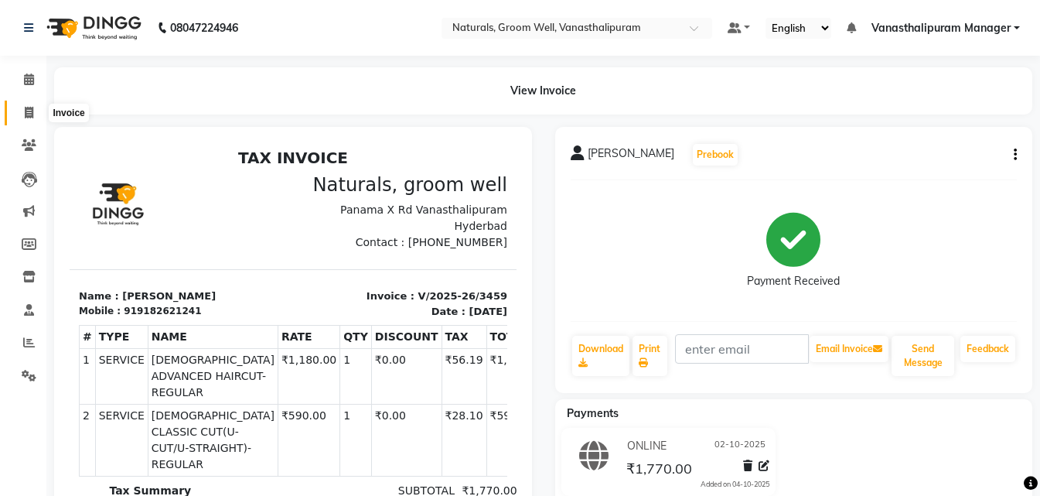
click at [31, 121] on span at bounding box center [28, 113] width 27 height 18
select select "service"
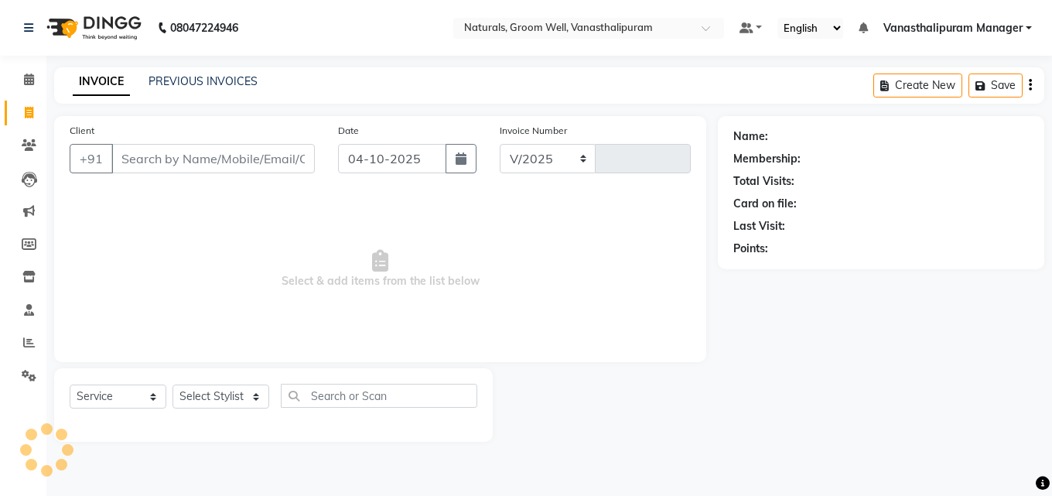
select select "5859"
type input "3460"
drag, startPoint x: 441, startPoint y: 145, endPoint x: 455, endPoint y: 164, distance: 23.2
click at [452, 154] on div "04-10-2025" at bounding box center [407, 158] width 138 height 29
click at [455, 165] on button "button" at bounding box center [460, 158] width 31 height 29
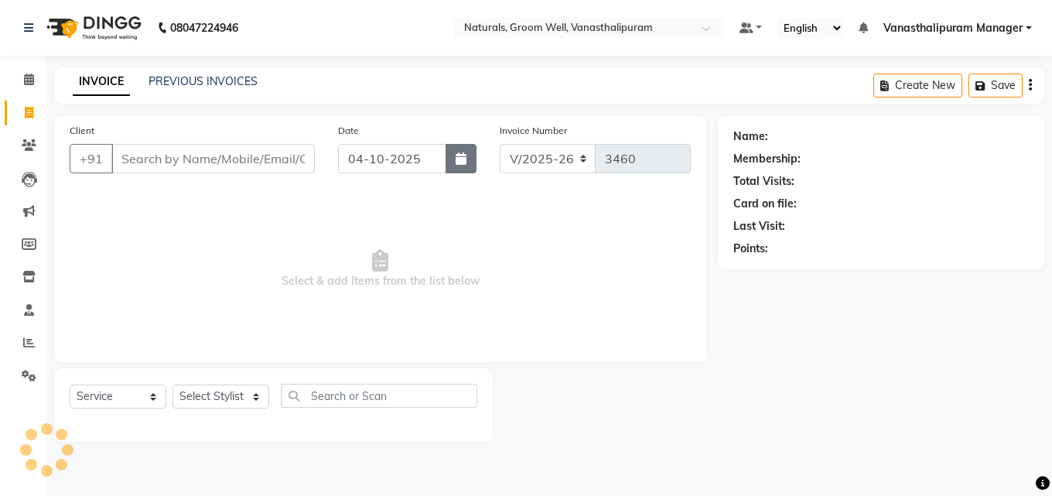
select select "10"
select select "2025"
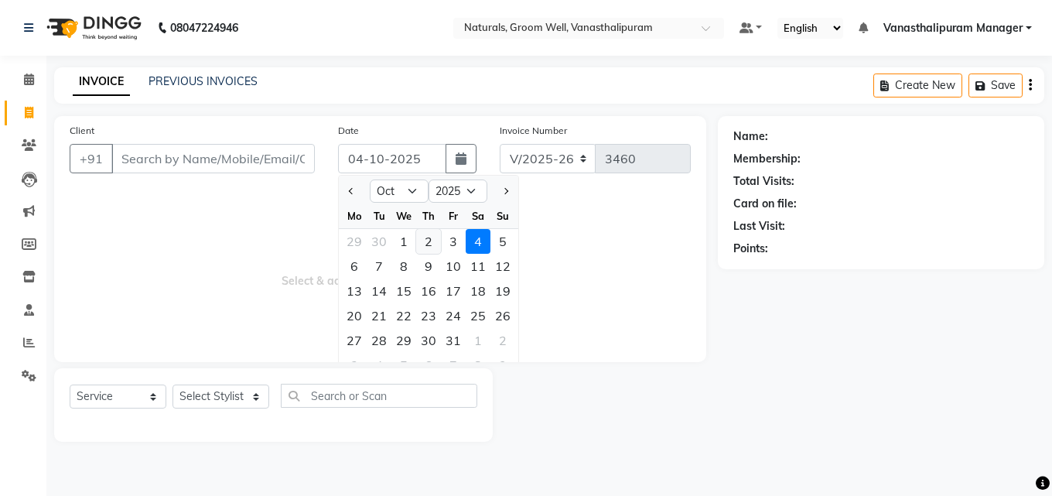
click at [419, 237] on div "2" at bounding box center [428, 241] width 25 height 25
type input "02-10-2025"
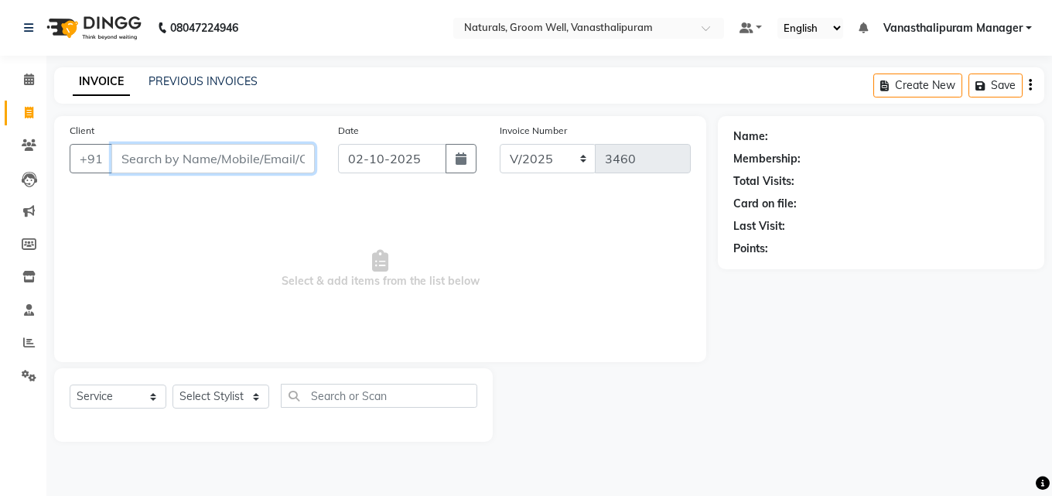
click at [280, 170] on input "Client" at bounding box center [212, 158] width 203 height 29
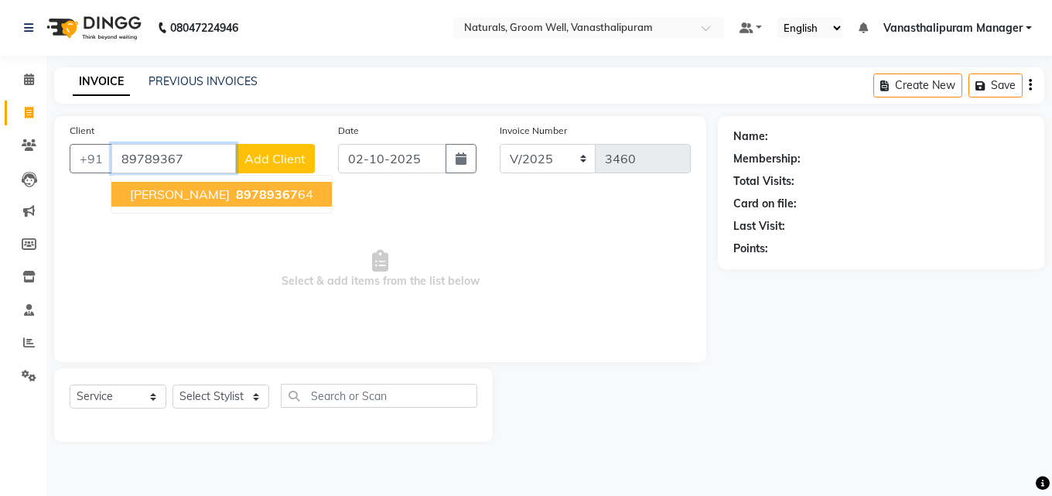
click at [249, 189] on span "89789367" at bounding box center [267, 193] width 62 height 15
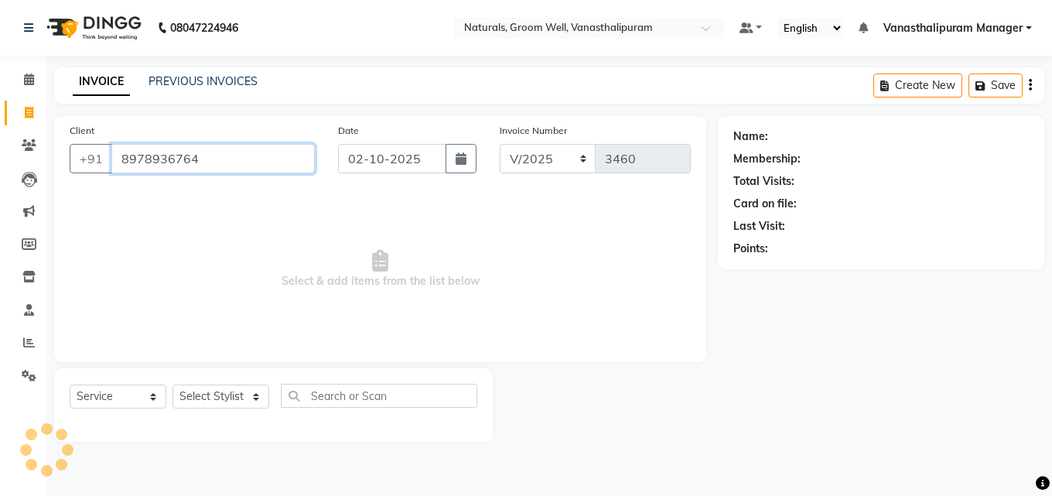
type input "8978936764"
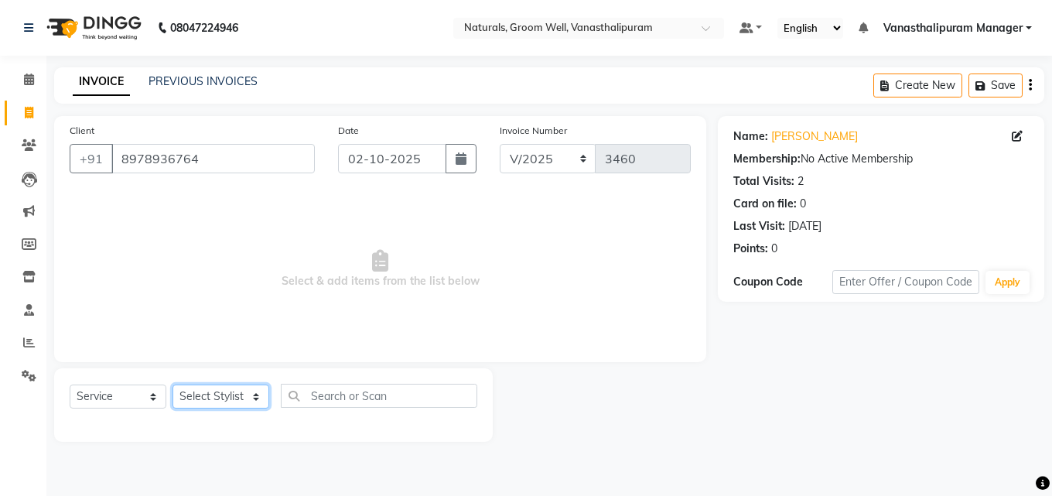
click at [221, 399] on select "Select Stylist [PERSON_NAME] kiran [PERSON_NAME] [PERSON_NAME] [PERSON_NAME] Va…" at bounding box center [220, 396] width 97 height 24
select select "45645"
click at [172, 384] on select "Select Stylist [PERSON_NAME] kiran [PERSON_NAME] [PERSON_NAME] [PERSON_NAME] Va…" at bounding box center [220, 396] width 97 height 24
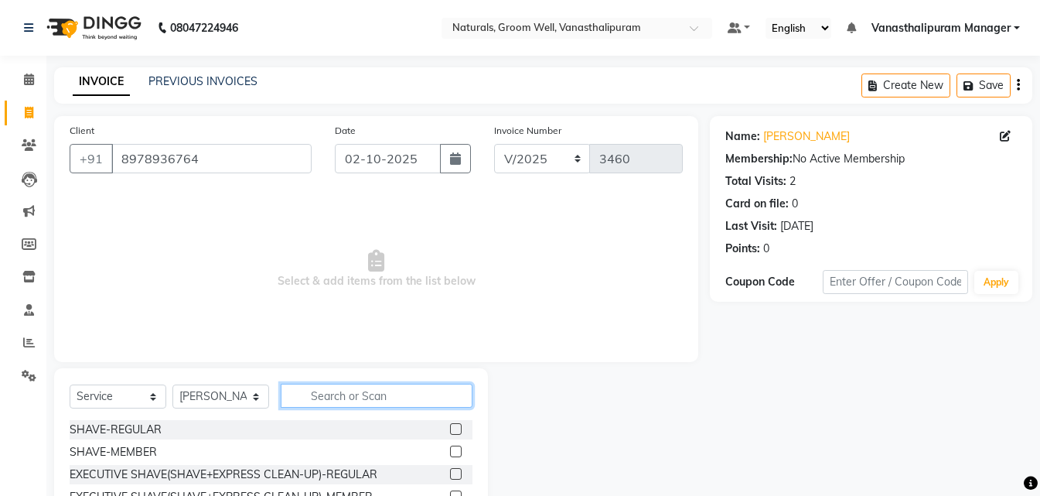
click at [409, 394] on input "text" at bounding box center [377, 396] width 192 height 24
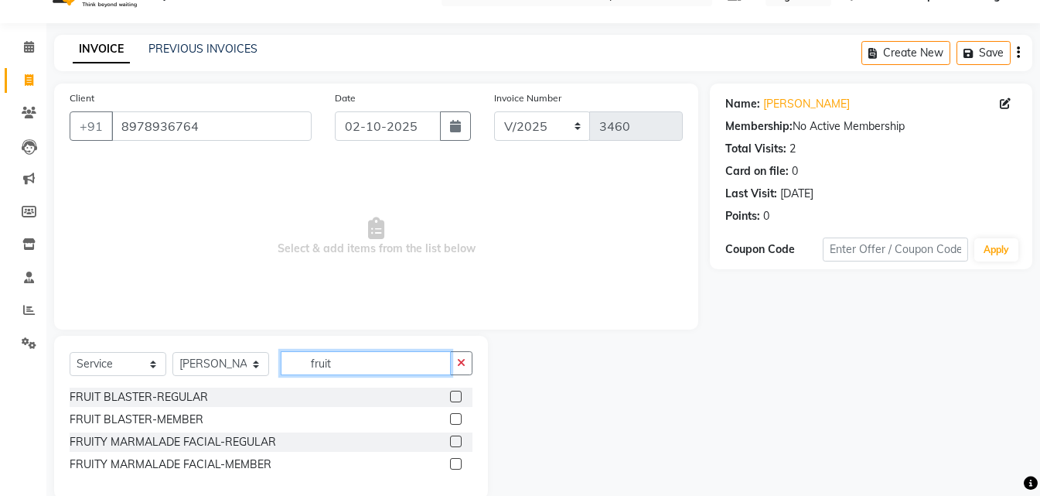
scroll to position [59, 0]
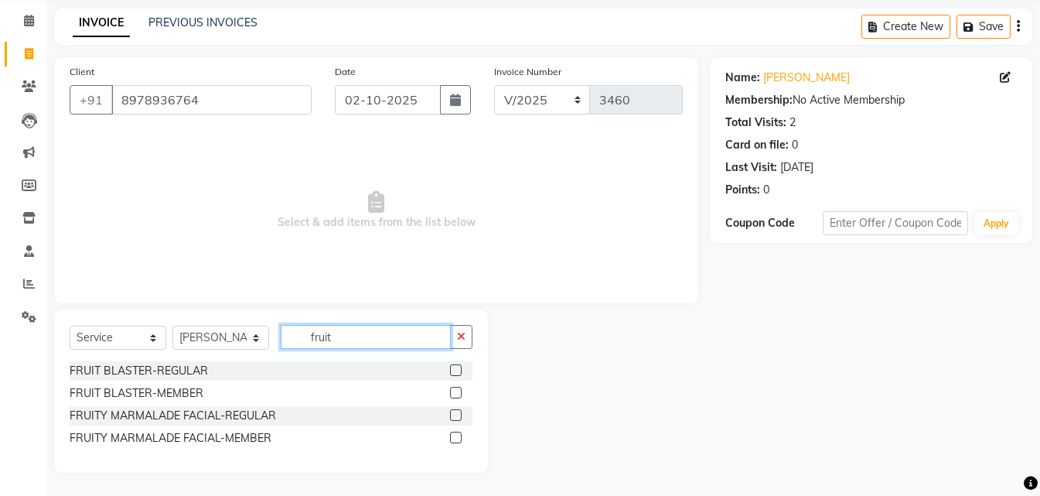
type input "fruit"
click at [450, 432] on div at bounding box center [455, 440] width 10 height 16
click at [450, 435] on label at bounding box center [456, 438] width 12 height 12
click at [450, 435] on input "checkbox" at bounding box center [455, 438] width 10 height 10
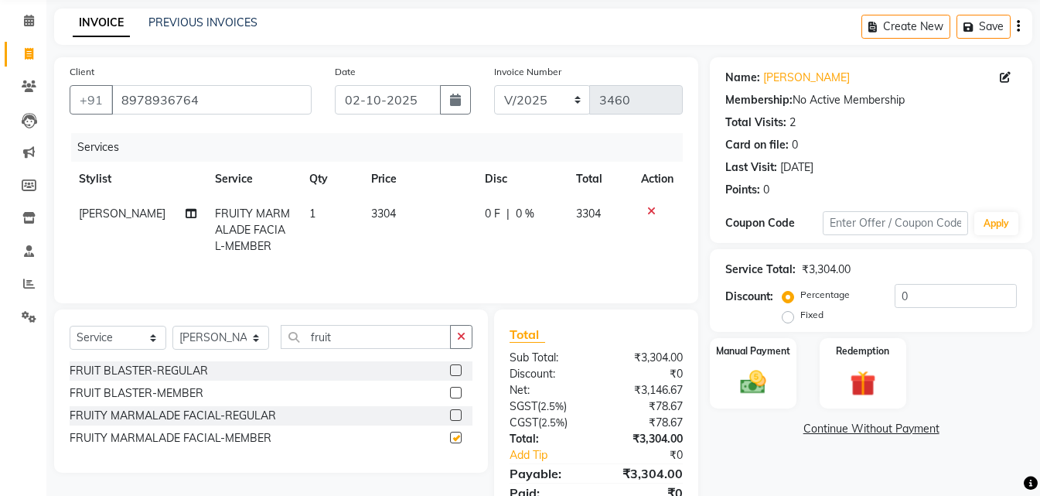
checkbox input "false"
click at [372, 339] on input "fruit" at bounding box center [366, 337] width 170 height 24
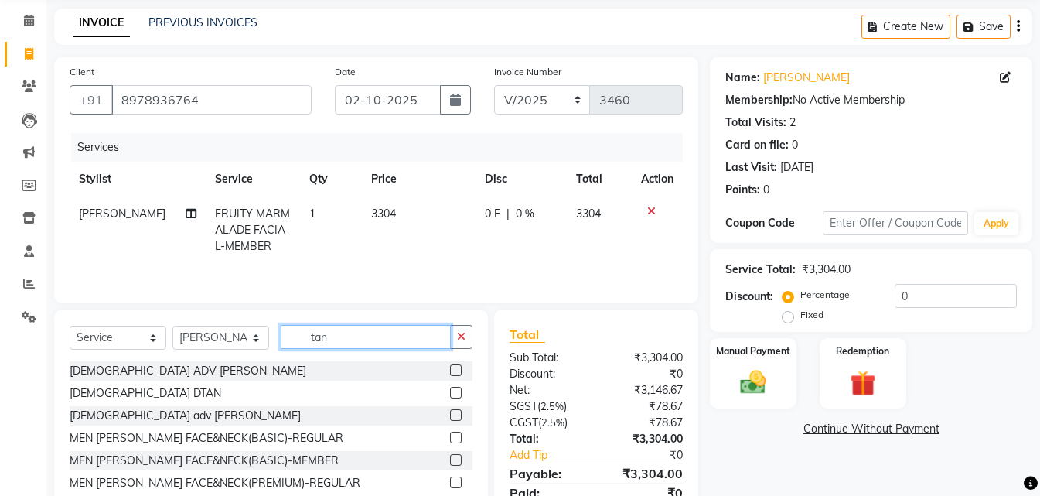
type input "tan"
click at [450, 397] on label at bounding box center [456, 393] width 12 height 12
click at [450, 397] on input "checkbox" at bounding box center [455, 393] width 10 height 10
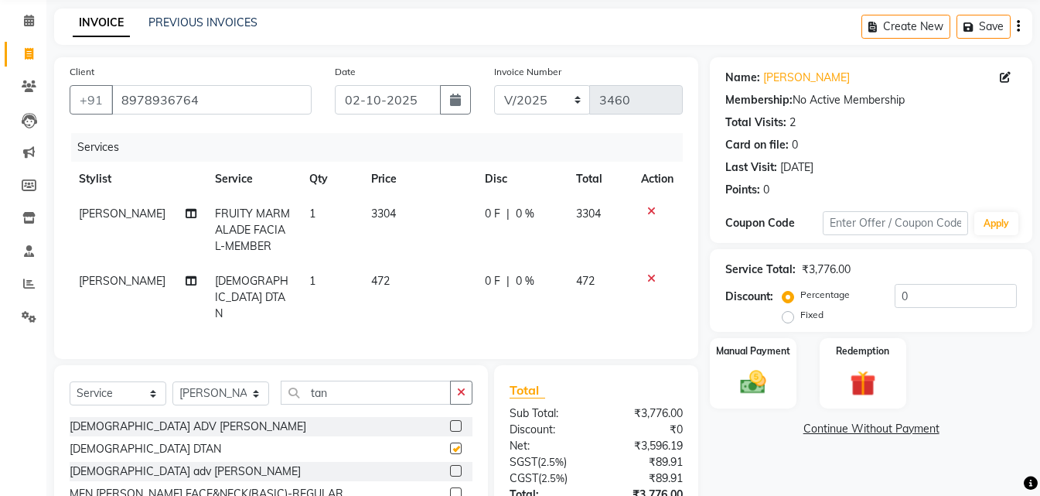
checkbox input "false"
click at [450, 420] on label at bounding box center [456, 426] width 12 height 12
click at [450, 421] on input "checkbox" at bounding box center [455, 426] width 10 height 10
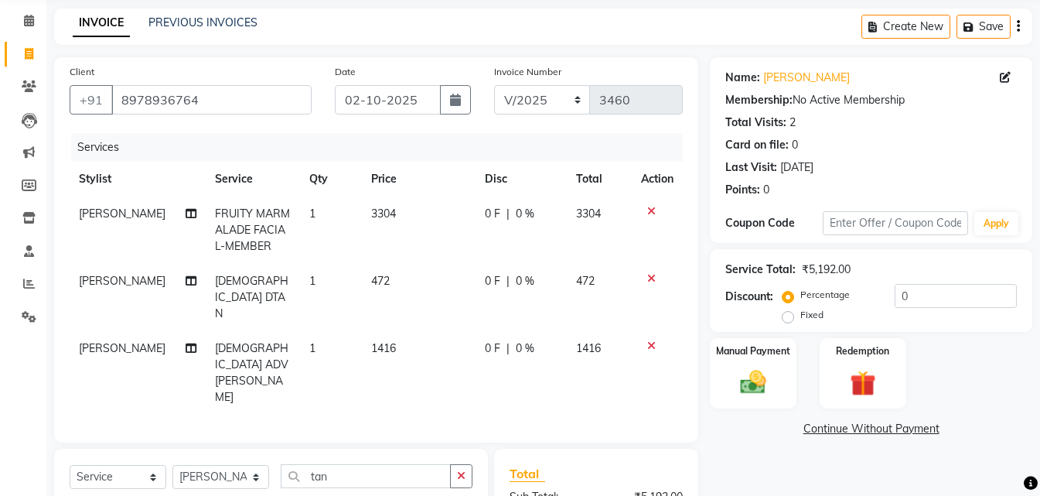
checkbox input "false"
click at [647, 274] on icon at bounding box center [651, 278] width 9 height 11
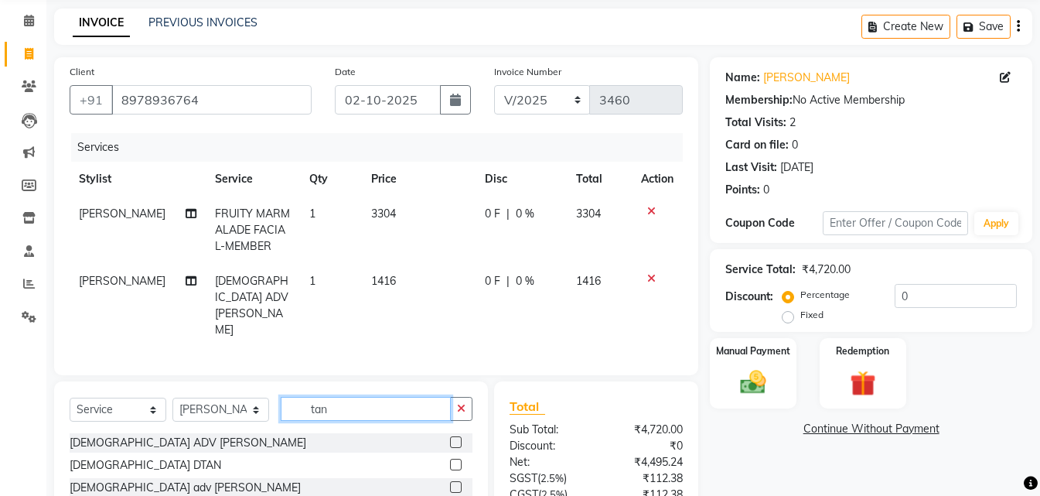
click at [414, 397] on input "tan" at bounding box center [366, 409] width 170 height 24
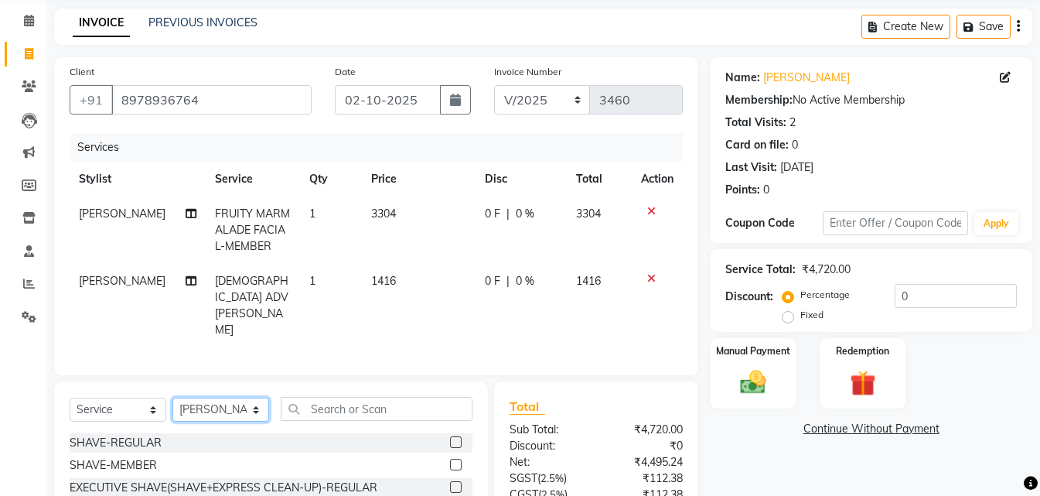
click at [220, 397] on select "Select Stylist [PERSON_NAME] kiran [PERSON_NAME] [PERSON_NAME] [PERSON_NAME] Va…" at bounding box center [220, 409] width 97 height 24
select select "41446"
click at [172, 397] on select "Select Stylist [PERSON_NAME] kiran [PERSON_NAME] [PERSON_NAME] [PERSON_NAME] Va…" at bounding box center [220, 409] width 97 height 24
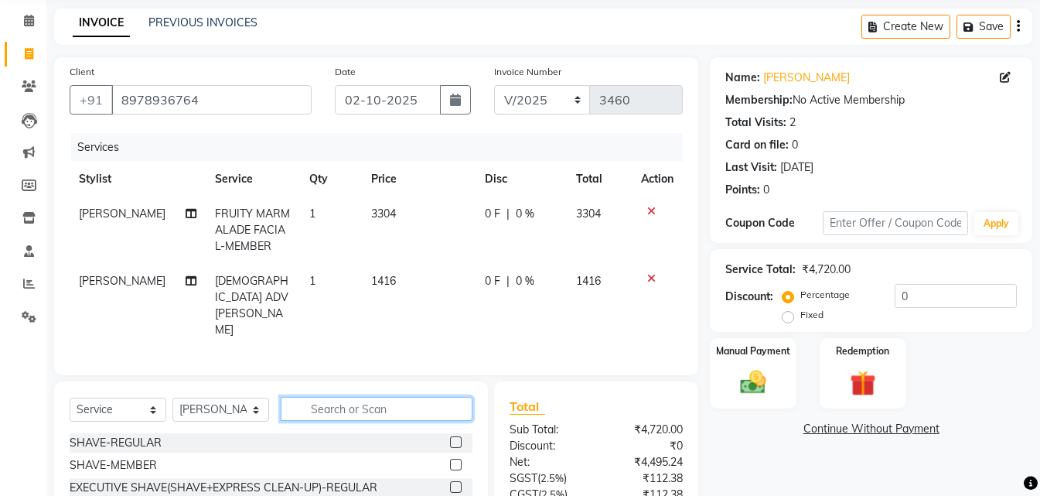
click at [329, 397] on input "text" at bounding box center [377, 409] width 192 height 24
type input "fruit"
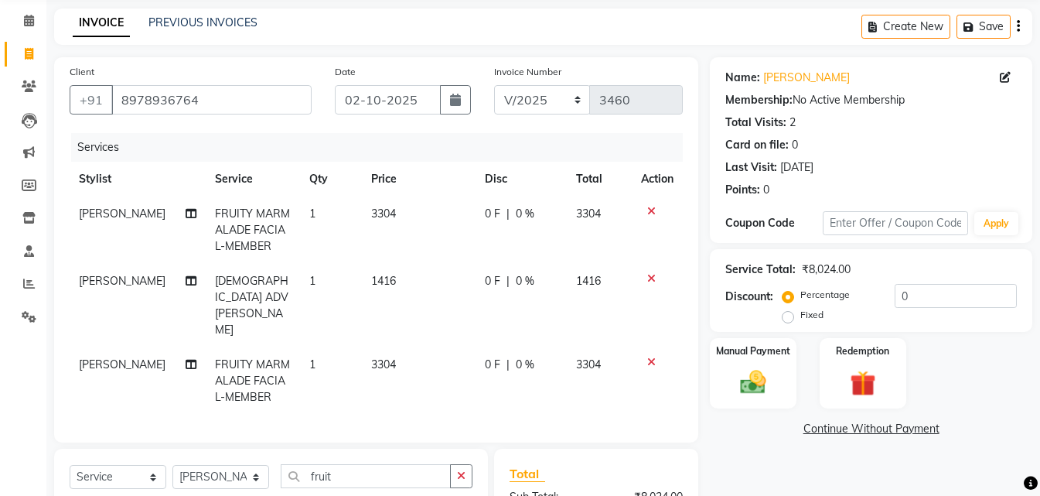
checkbox input "false"
click at [405, 464] on input "fruit" at bounding box center [366, 476] width 170 height 24
type input "tan"
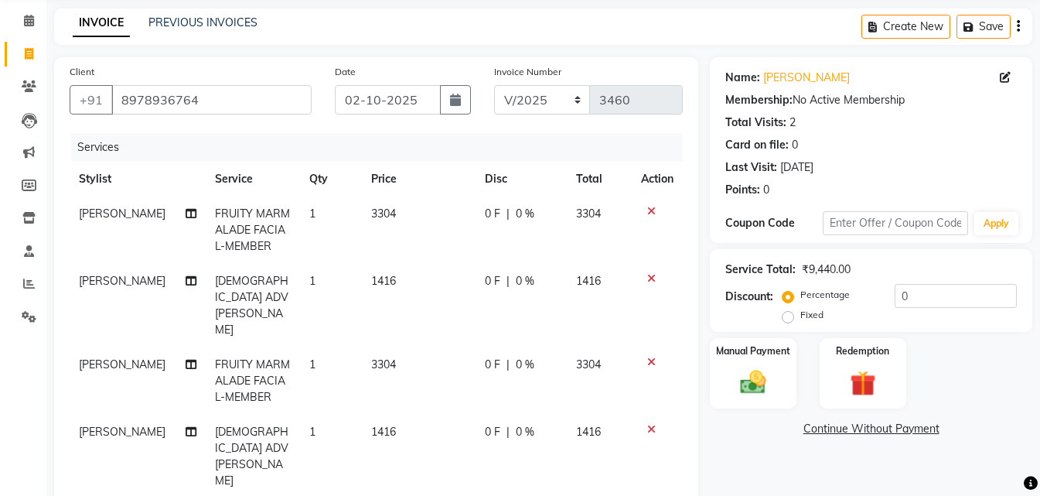
scroll to position [293, 0]
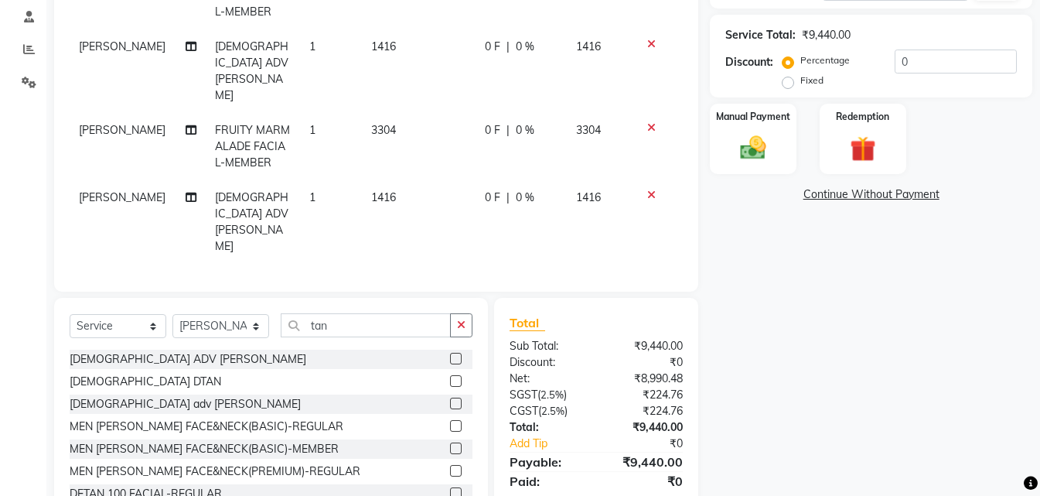
checkbox input "false"
click at [474, 443] on div "Select Service Product Membership Package Voucher Prepaid Gift Card Select Styl…" at bounding box center [271, 412] width 434 height 228
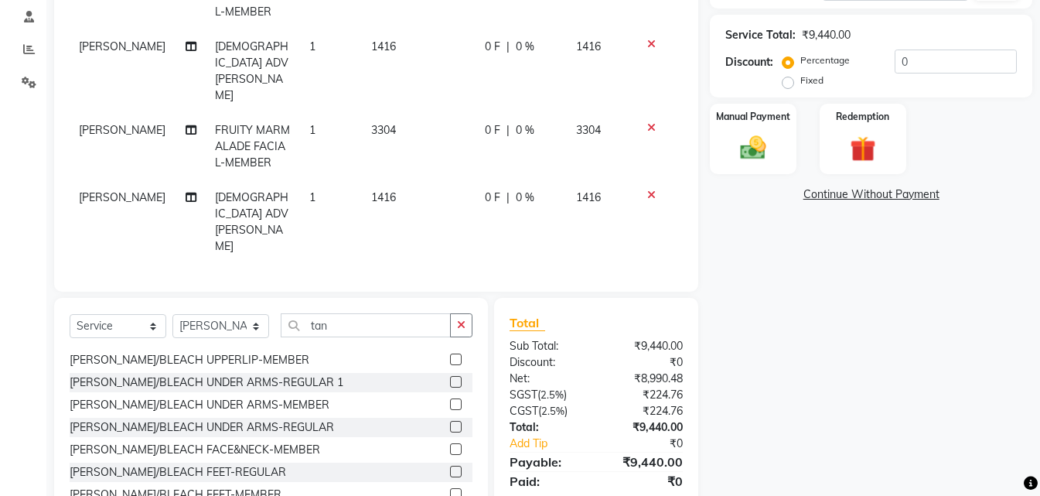
scroll to position [217, 0]
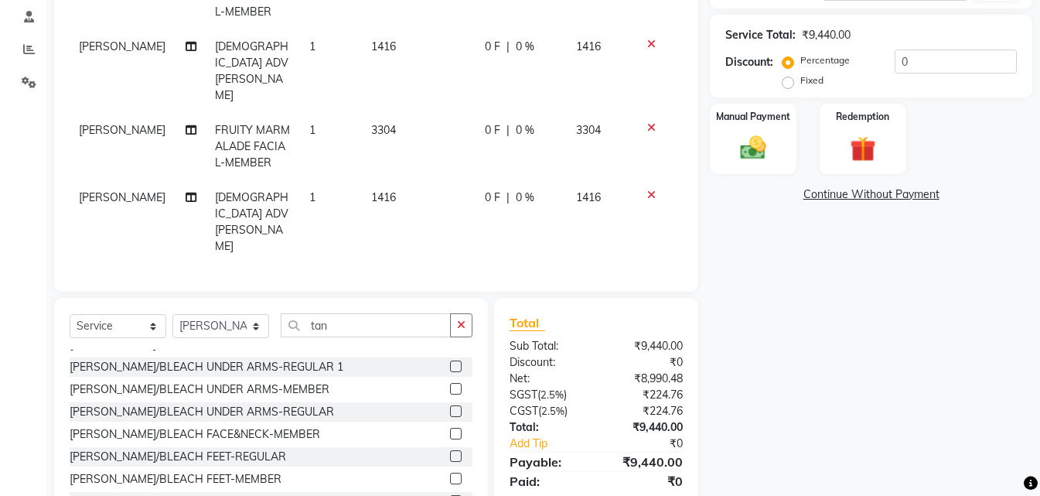
click at [450, 405] on label at bounding box center [456, 411] width 12 height 12
click at [450, 407] on input "checkbox" at bounding box center [455, 412] width 10 height 10
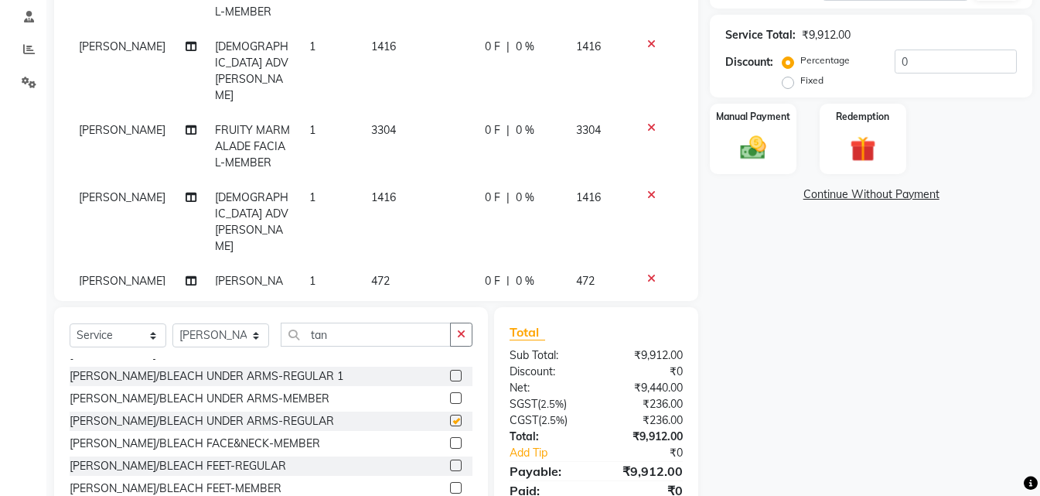
checkbox input "false"
click at [409, 264] on td "472" at bounding box center [419, 306] width 114 height 84
select select "41446"
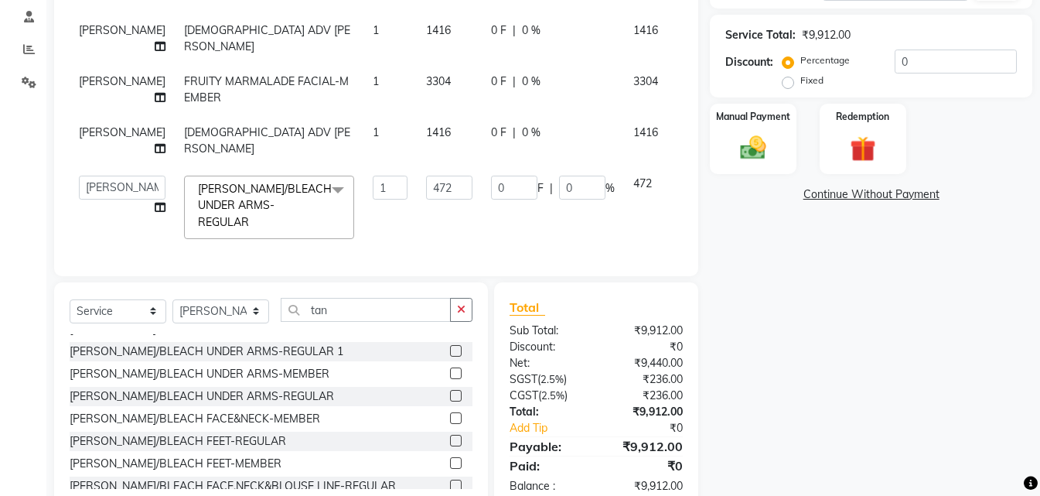
click at [409, 217] on div "Services Stylist Service Qty Price Disc Total Action [PERSON_NAME] FRUITY MARMA…" at bounding box center [376, 80] width 613 height 362
click at [426, 176] on input "472" at bounding box center [449, 188] width 46 height 24
click at [429, 176] on input "472" at bounding box center [449, 188] width 46 height 24
click at [807, 351] on div "Name: [PERSON_NAME] Membership: No Active Membership Total Visits: 2 Card on fi…" at bounding box center [877, 166] width 334 height 687
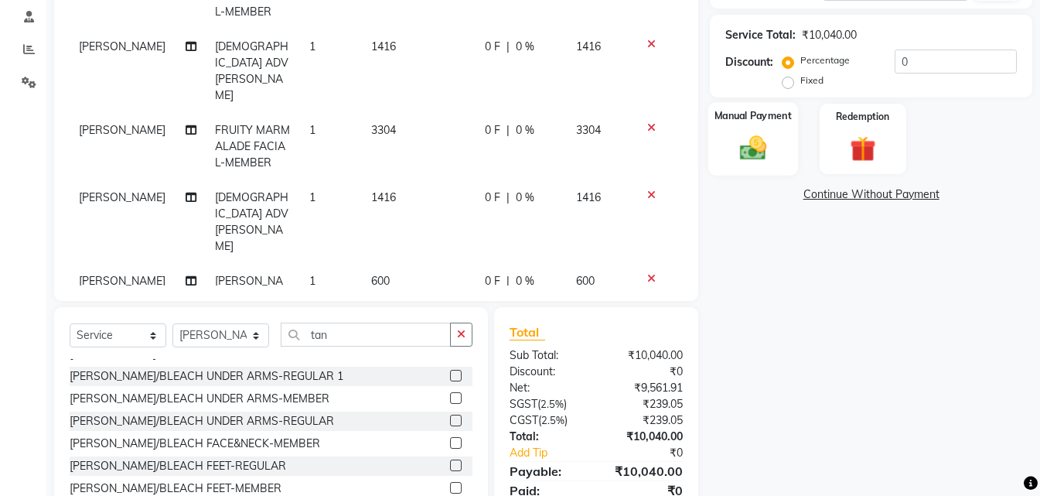
click at [770, 148] on img at bounding box center [753, 147] width 43 height 31
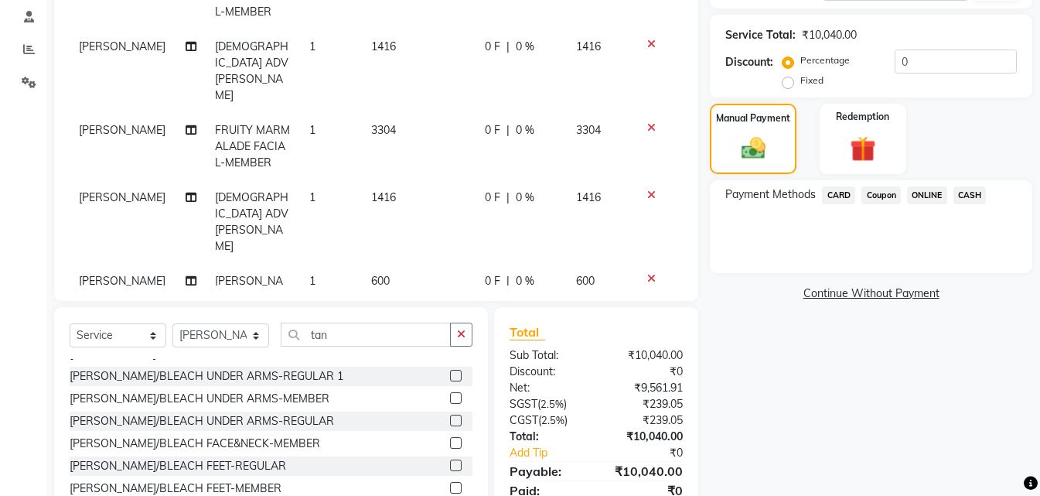
click at [942, 189] on span "ONLINE" at bounding box center [927, 195] width 40 height 18
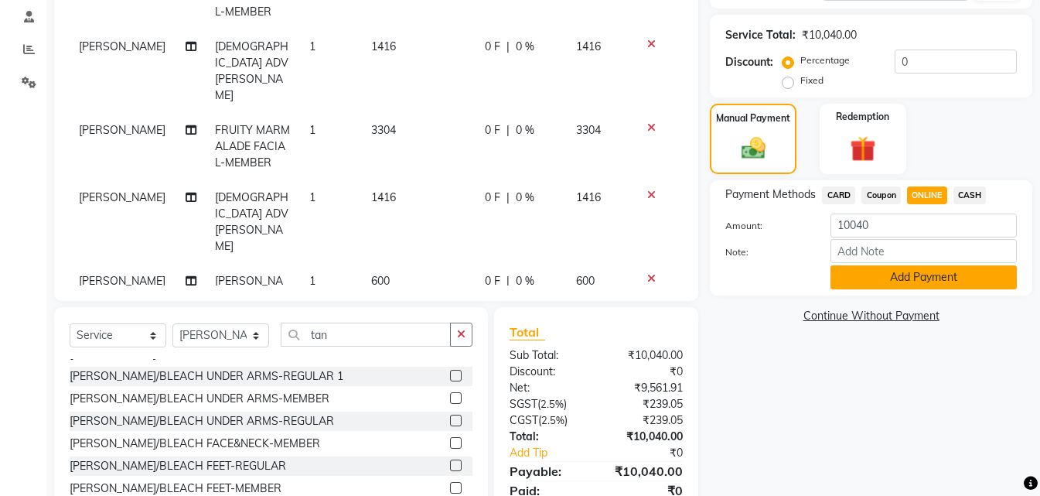
click at [880, 280] on button "Add Payment" at bounding box center [924, 277] width 186 height 24
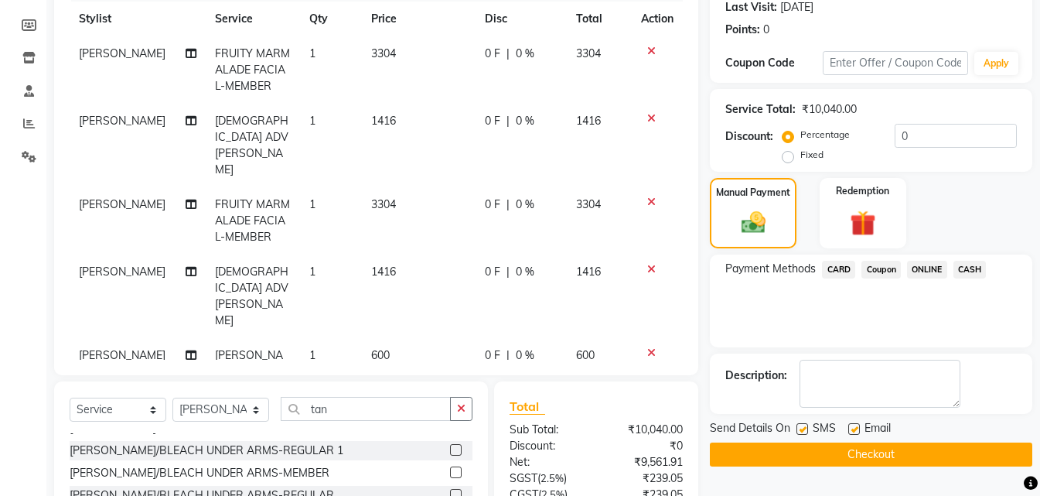
scroll to position [387, 0]
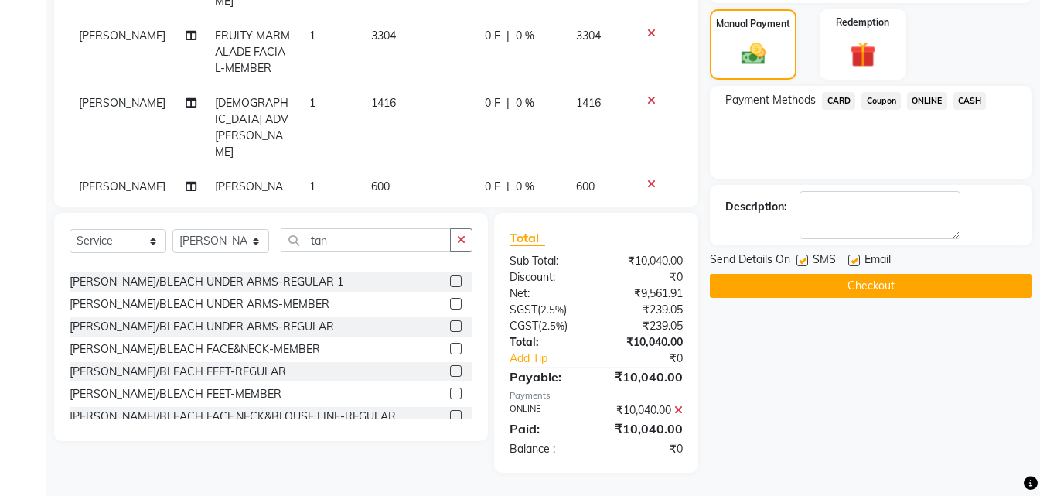
click at [875, 292] on button "Checkout" at bounding box center [871, 286] width 322 height 24
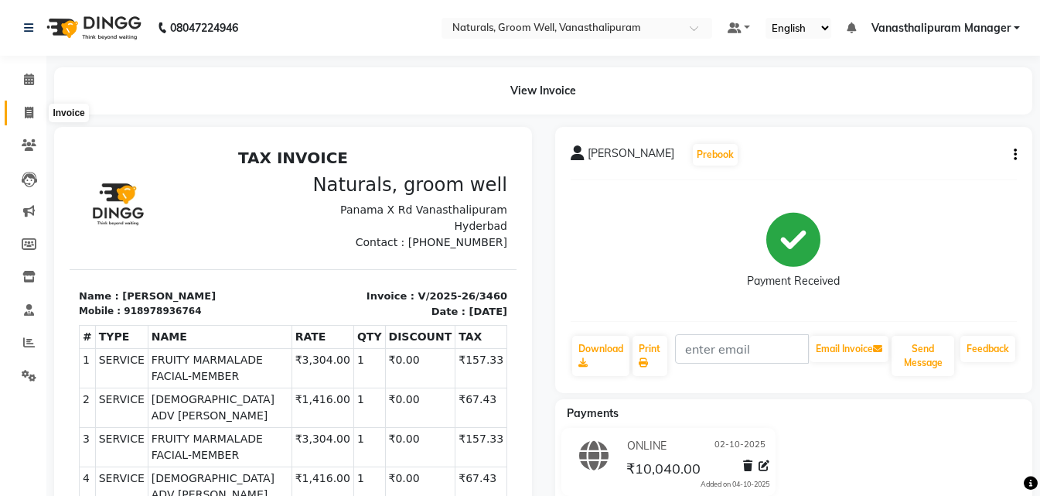
click at [19, 114] on span at bounding box center [28, 113] width 27 height 18
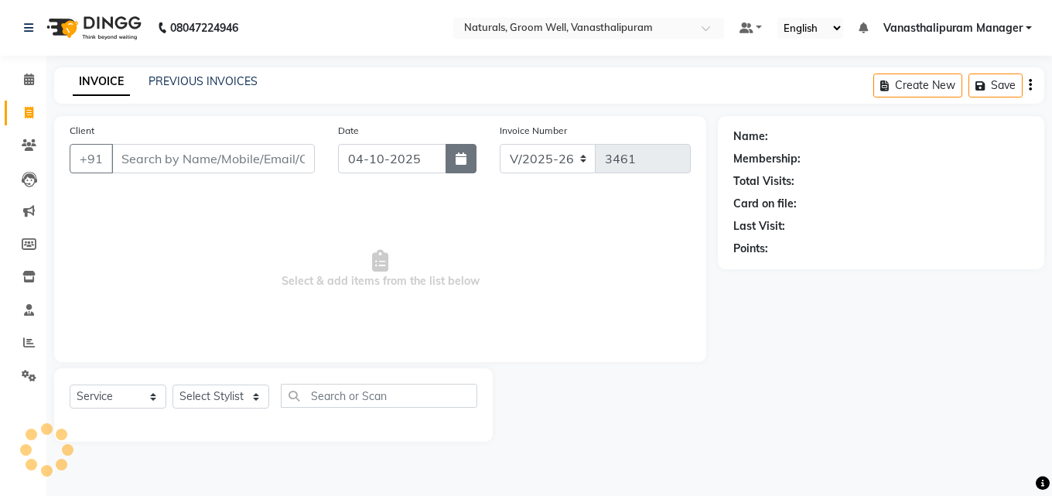
click at [449, 171] on button "button" at bounding box center [460, 158] width 31 height 29
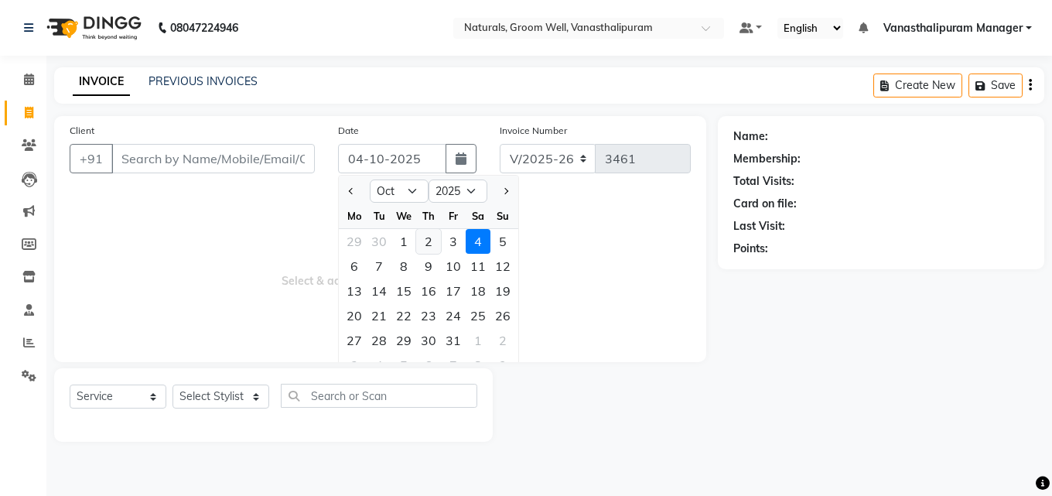
click at [430, 239] on div "2" at bounding box center [428, 241] width 25 height 25
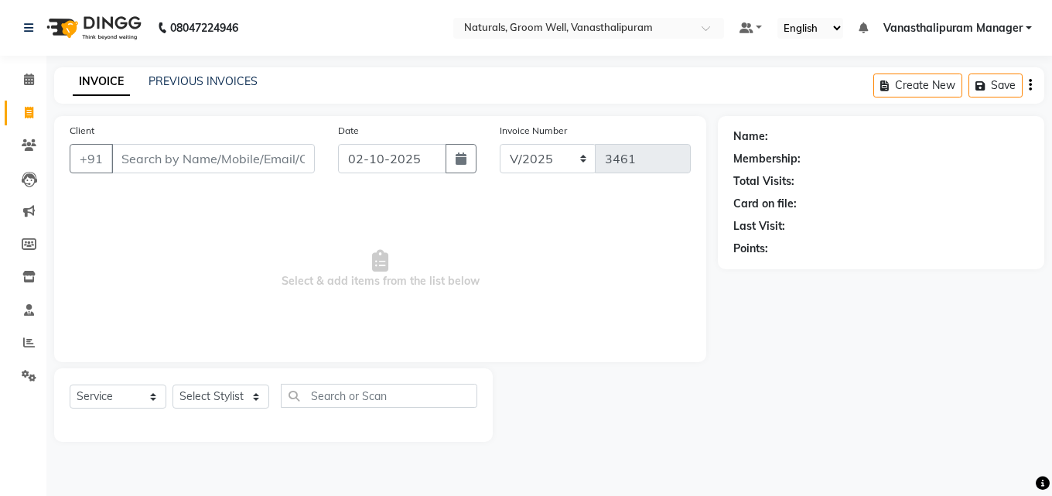
click at [316, 168] on div "Client +91" at bounding box center [192, 153] width 268 height 63
click at [466, 167] on button "button" at bounding box center [460, 158] width 31 height 29
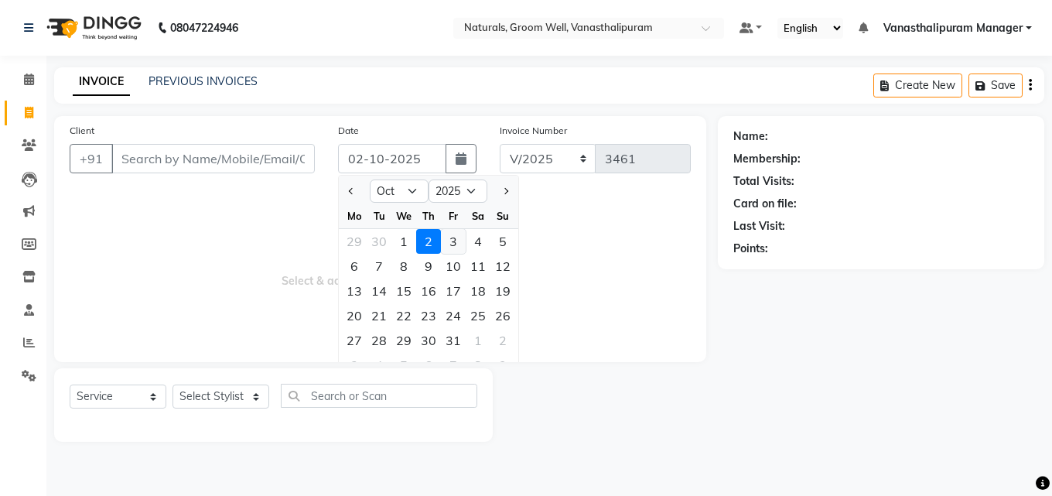
click at [456, 246] on div "3" at bounding box center [453, 241] width 25 height 25
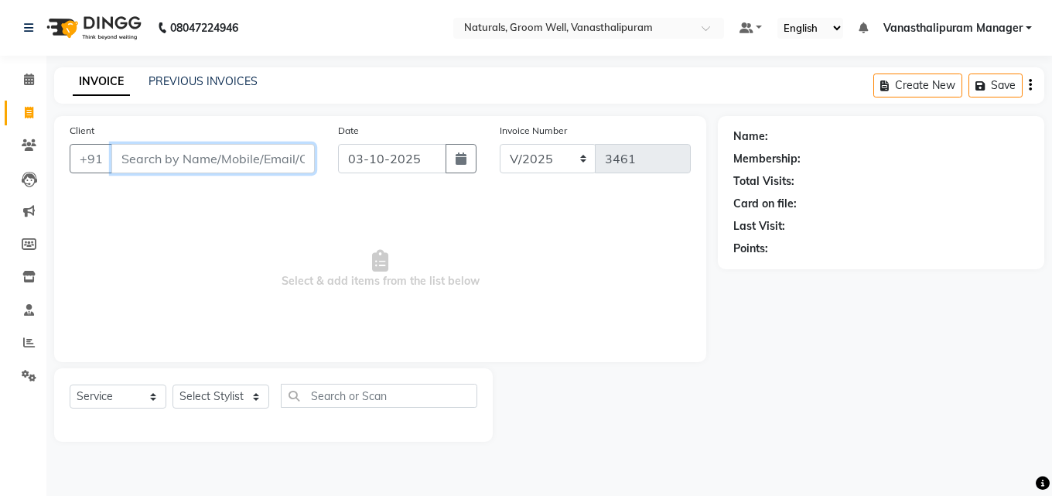
click at [231, 156] on input "Client" at bounding box center [212, 158] width 203 height 29
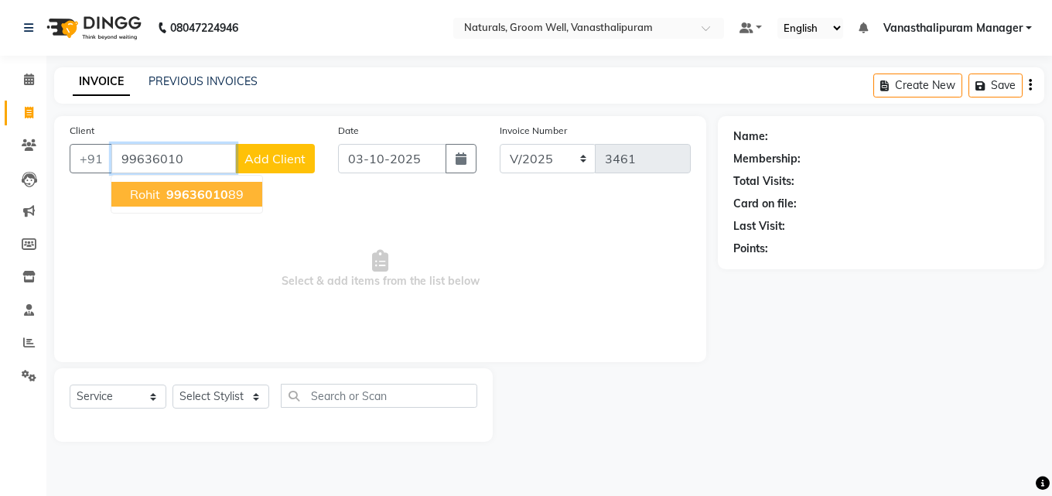
click at [214, 192] on span "99636010" at bounding box center [197, 193] width 62 height 15
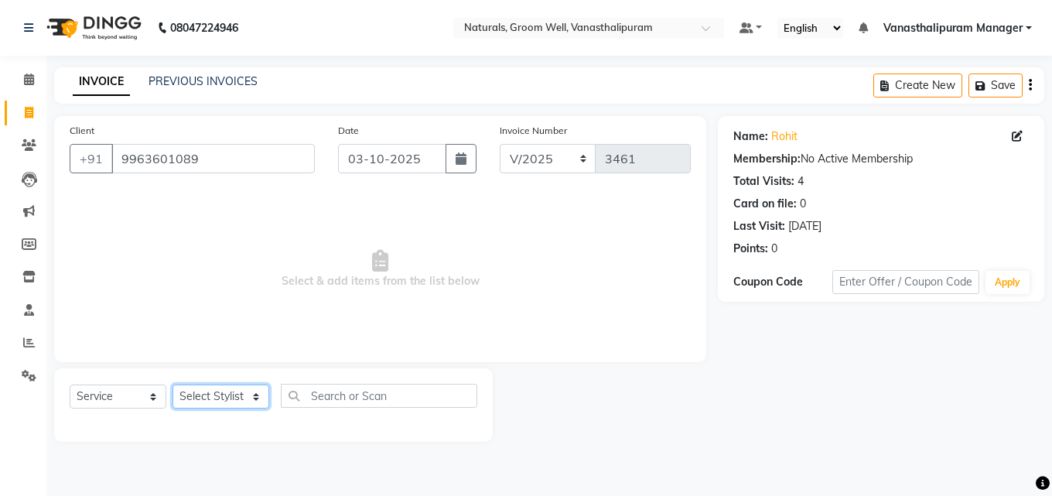
click at [206, 397] on select "Select Stylist [PERSON_NAME] kiran [PERSON_NAME] [PERSON_NAME] [PERSON_NAME] Va…" at bounding box center [220, 396] width 97 height 24
click at [172, 384] on select "Select Stylist [PERSON_NAME] kiran [PERSON_NAME] [PERSON_NAME] [PERSON_NAME] Va…" at bounding box center [220, 396] width 97 height 24
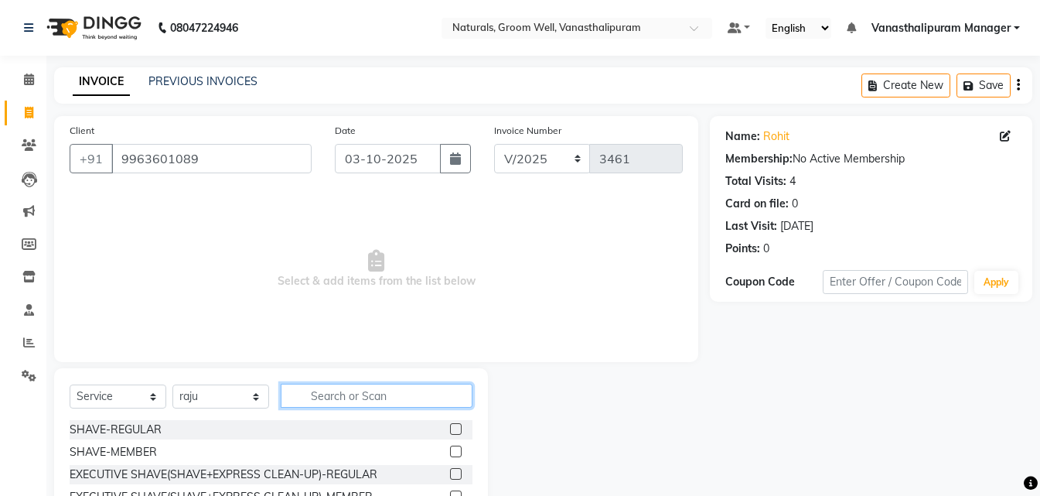
click at [334, 401] on input "text" at bounding box center [377, 396] width 192 height 24
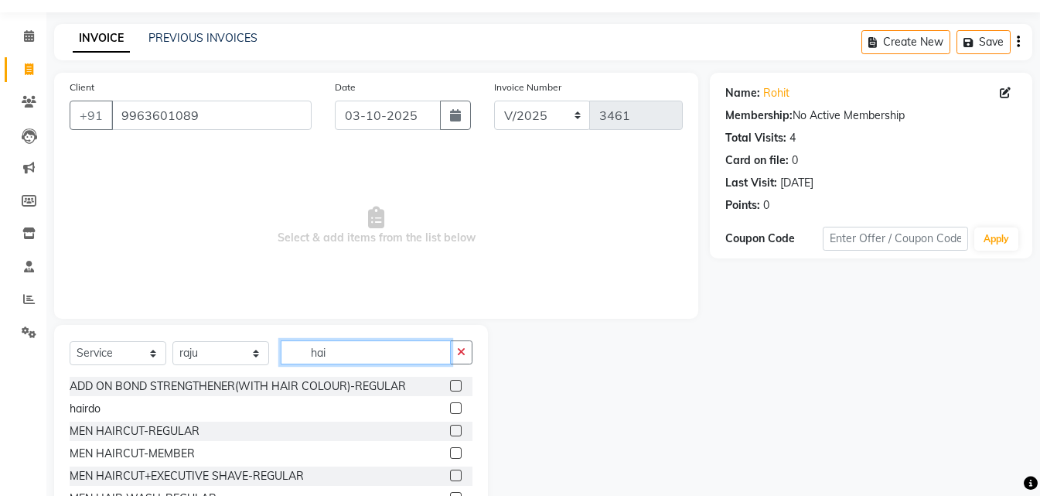
scroll to position [77, 0]
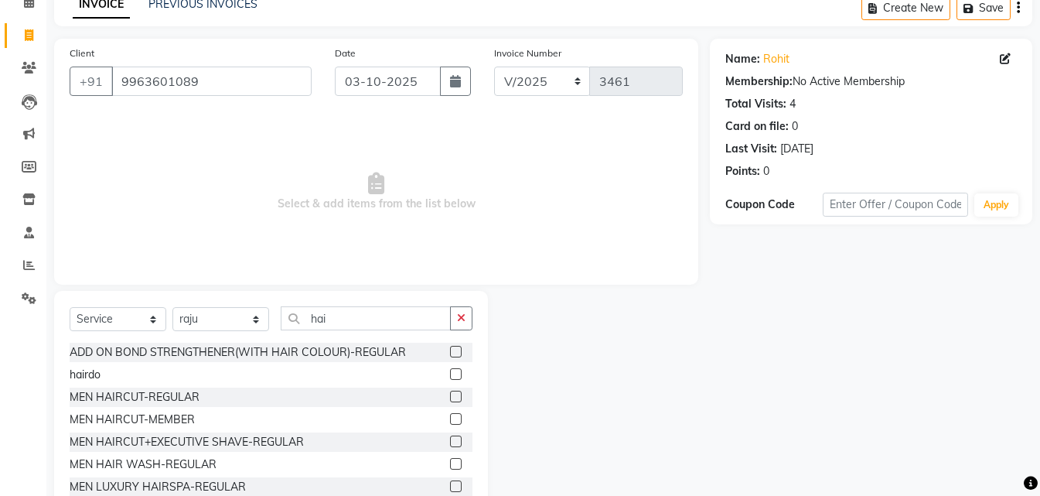
click at [450, 423] on label at bounding box center [456, 419] width 12 height 12
click at [450, 423] on input "checkbox" at bounding box center [455, 420] width 10 height 10
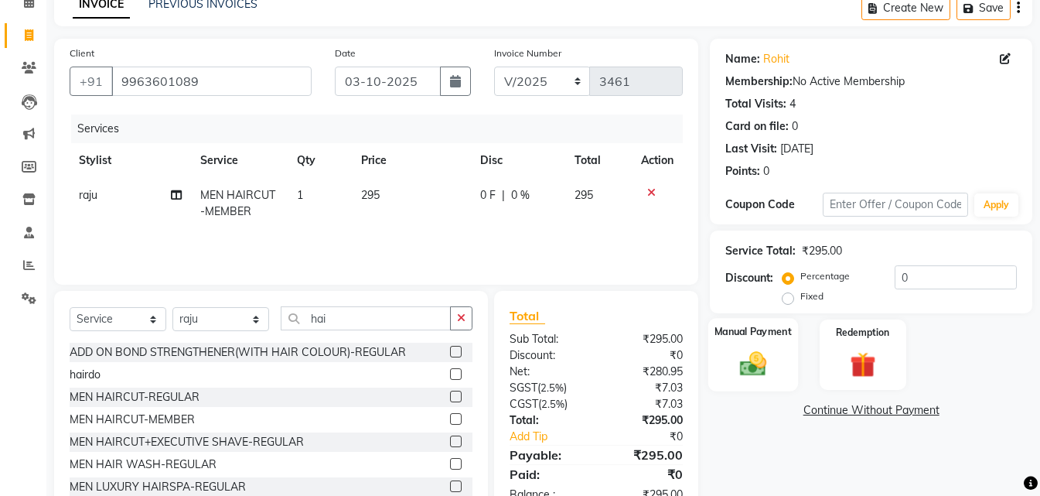
click at [762, 370] on img at bounding box center [753, 363] width 43 height 31
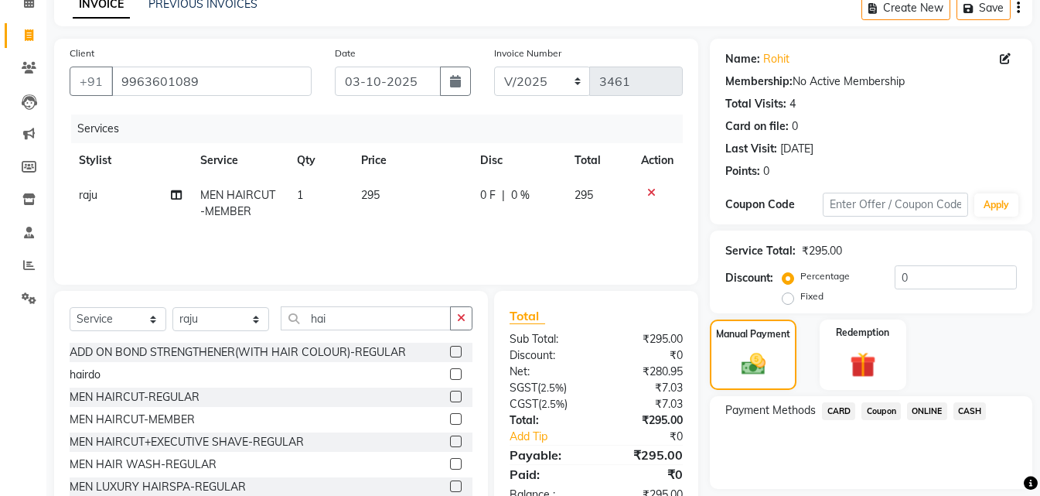
click at [922, 408] on span "ONLINE" at bounding box center [927, 411] width 40 height 18
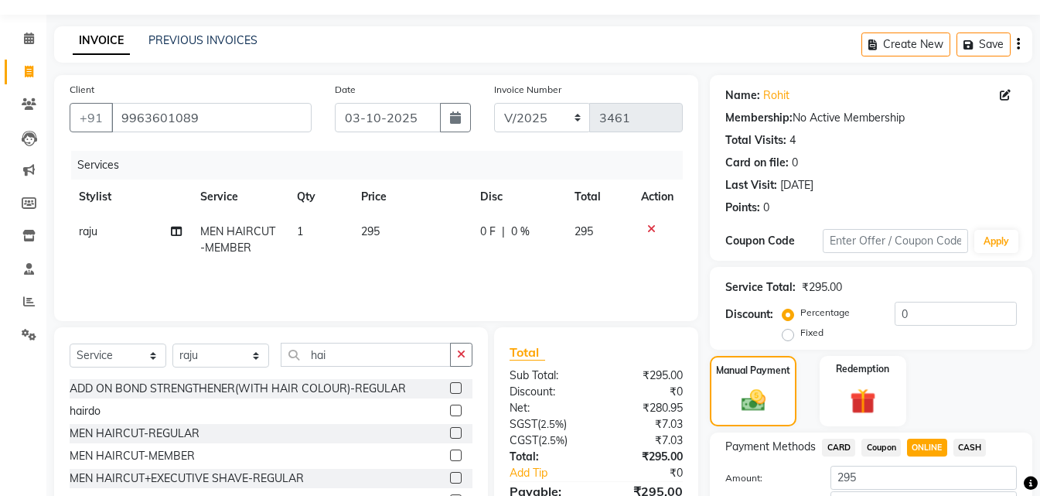
scroll to position [148, 0]
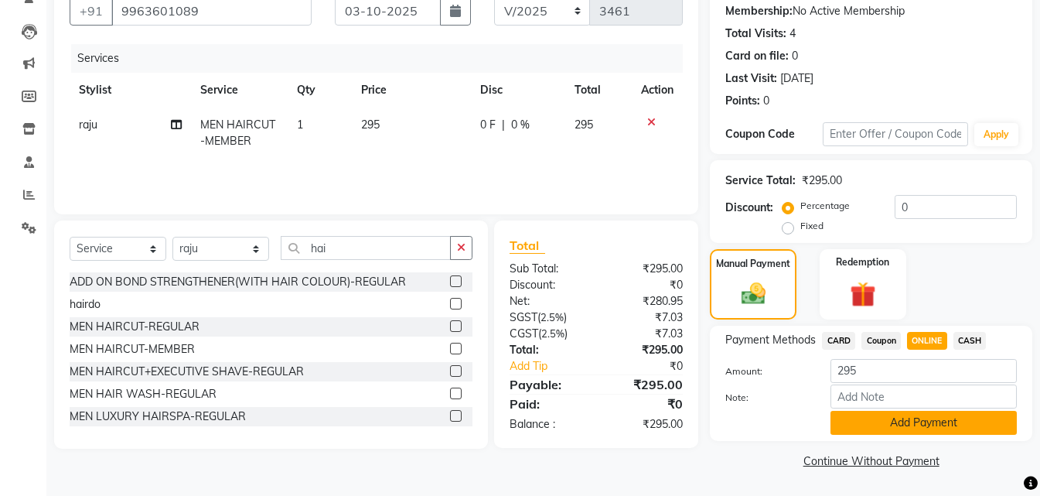
click at [930, 433] on button "Add Payment" at bounding box center [924, 423] width 186 height 24
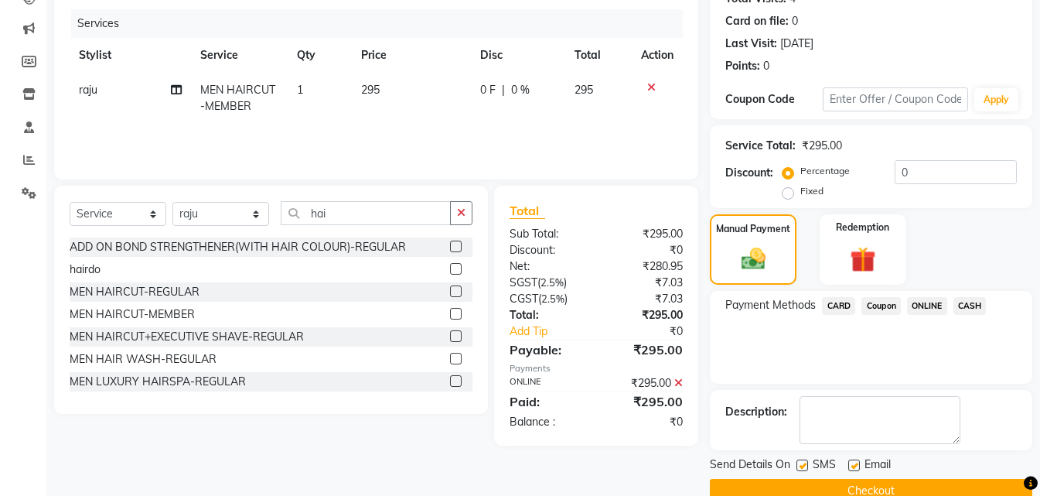
scroll to position [213, 0]
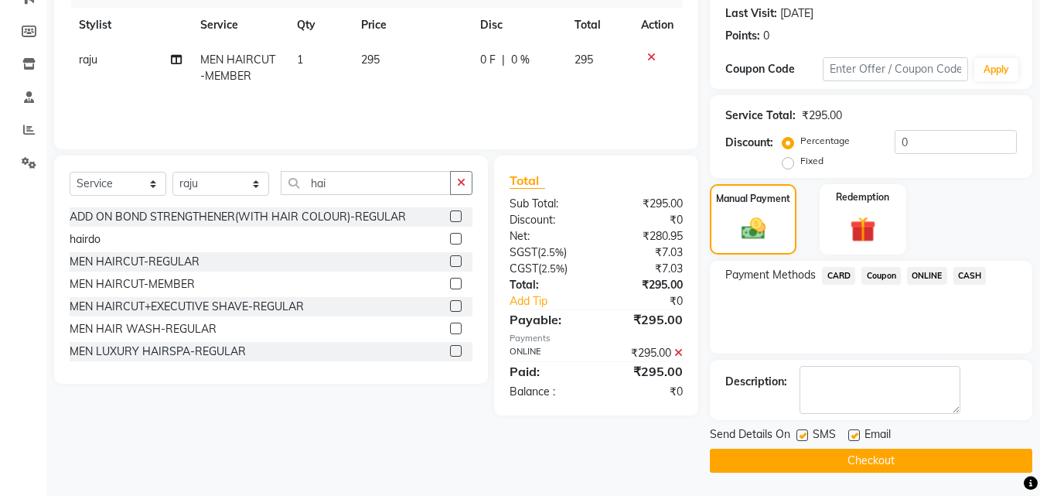
click at [927, 456] on button "Checkout" at bounding box center [871, 461] width 322 height 24
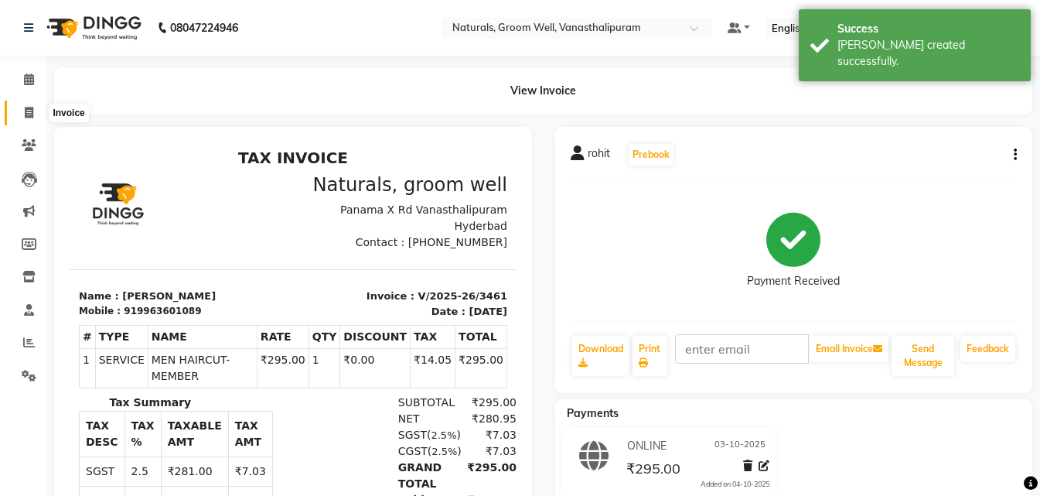
click at [26, 110] on icon at bounding box center [29, 113] width 9 height 12
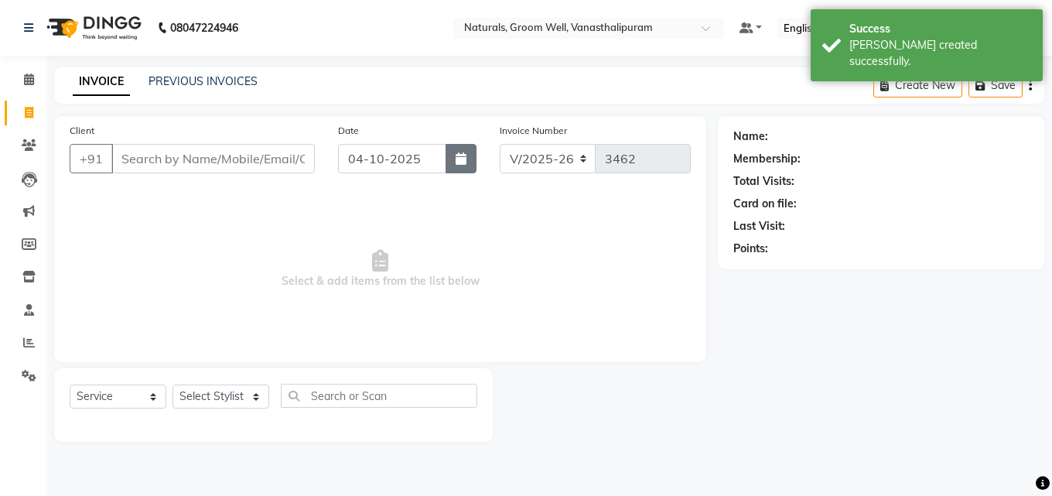
click at [452, 155] on button "button" at bounding box center [460, 158] width 31 height 29
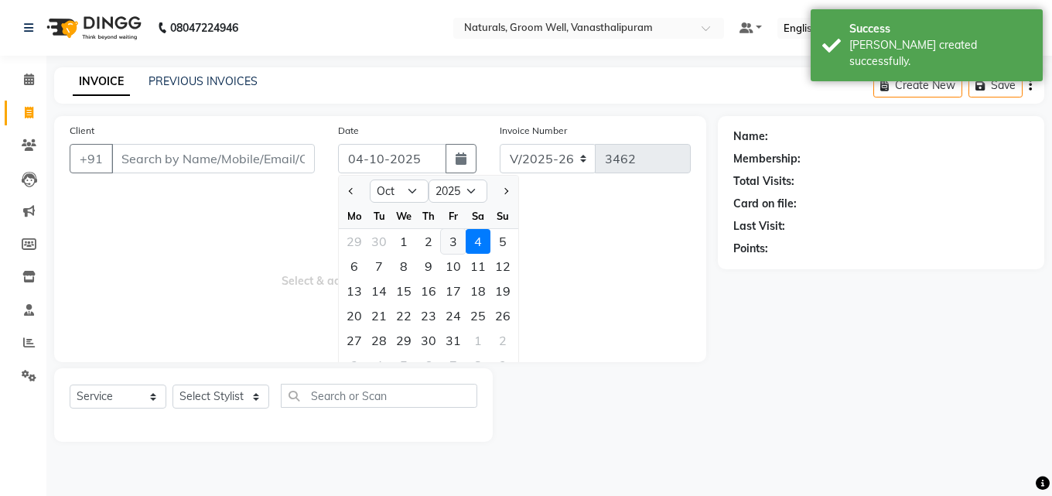
click at [451, 239] on div "3" at bounding box center [453, 241] width 25 height 25
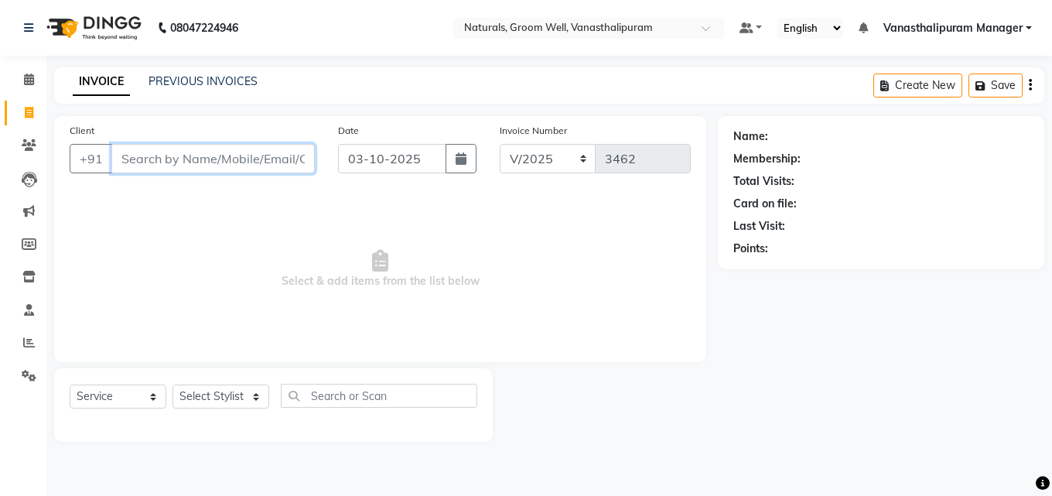
click at [273, 162] on input "Client" at bounding box center [212, 158] width 203 height 29
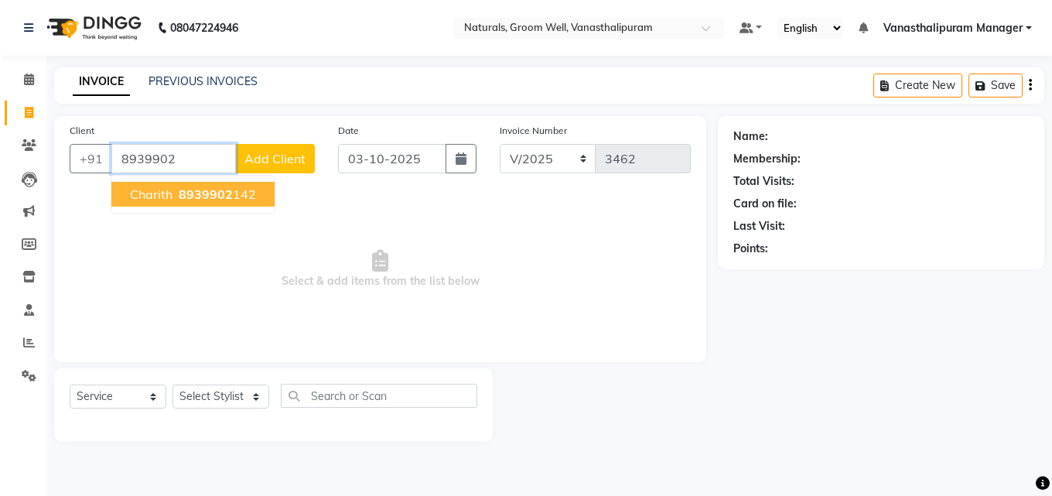
click at [229, 200] on span "8939902" at bounding box center [206, 193] width 54 height 15
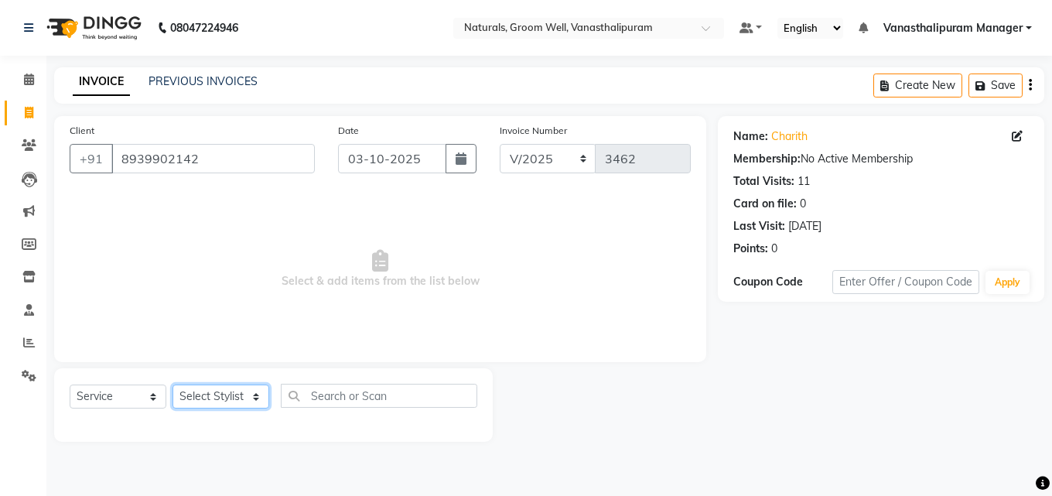
click at [222, 398] on select "Select Stylist [PERSON_NAME] kiran [PERSON_NAME] [PERSON_NAME] [PERSON_NAME] Va…" at bounding box center [220, 396] width 97 height 24
click at [172, 384] on select "Select Stylist [PERSON_NAME] kiran [PERSON_NAME] [PERSON_NAME] [PERSON_NAME] Va…" at bounding box center [220, 396] width 97 height 24
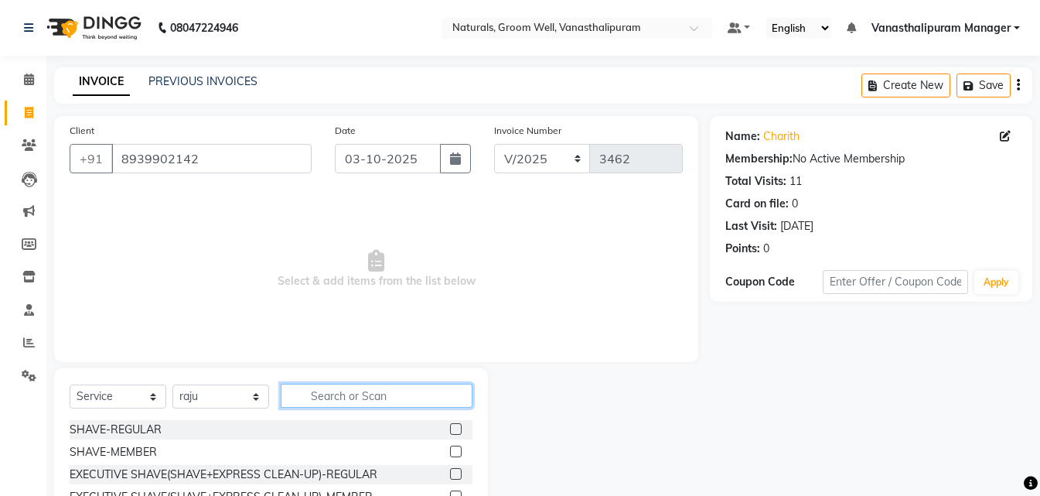
click at [380, 394] on input "text" at bounding box center [377, 396] width 192 height 24
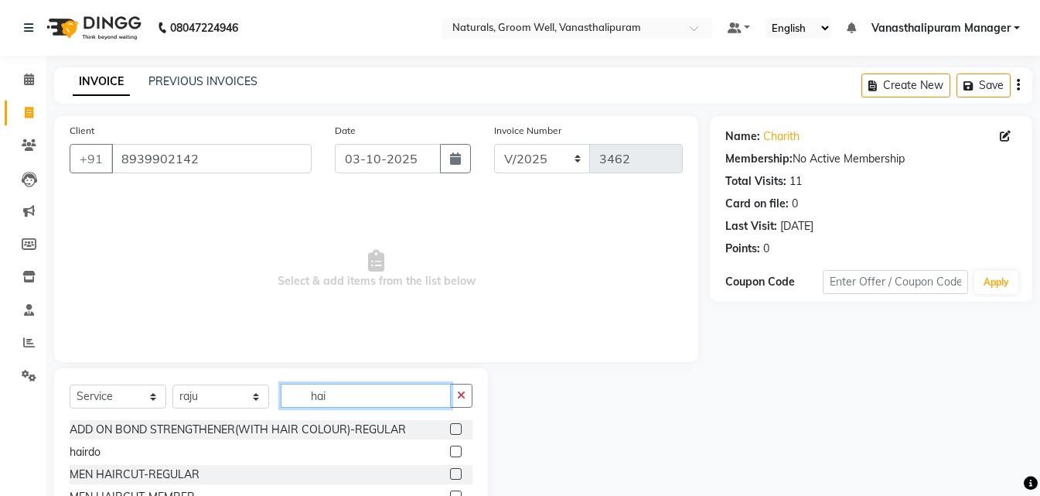
scroll to position [124, 0]
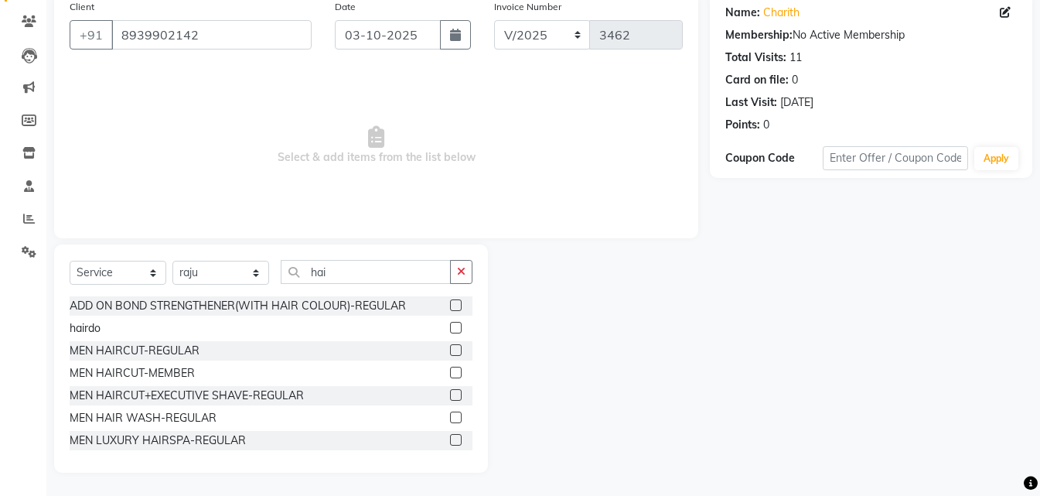
click at [450, 369] on label at bounding box center [456, 373] width 12 height 12
click at [450, 369] on input "checkbox" at bounding box center [455, 373] width 10 height 10
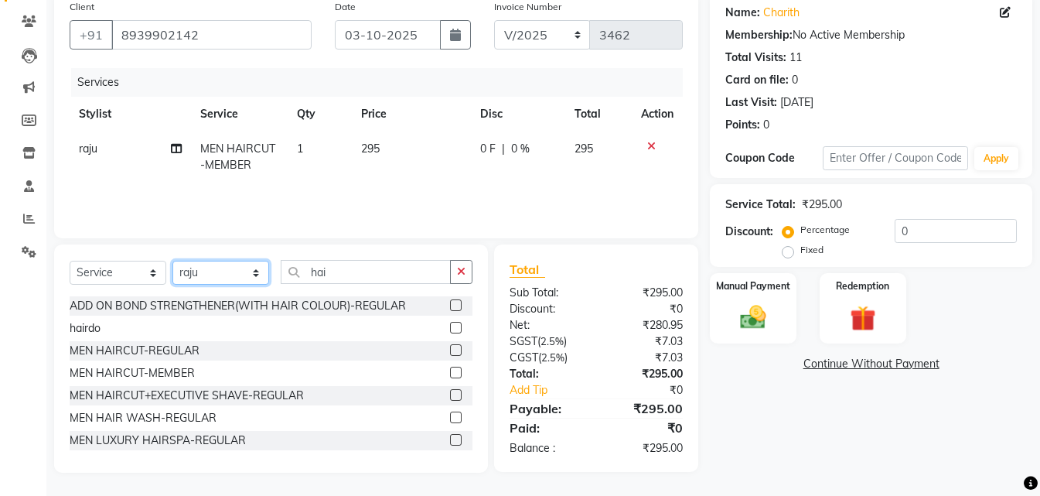
click at [189, 275] on select "Select Stylist [PERSON_NAME] kiran [PERSON_NAME] [PERSON_NAME] [PERSON_NAME] Va…" at bounding box center [220, 273] width 97 height 24
click at [172, 261] on select "Select Stylist [PERSON_NAME] kiran [PERSON_NAME] [PERSON_NAME] [PERSON_NAME] Va…" at bounding box center [220, 273] width 97 height 24
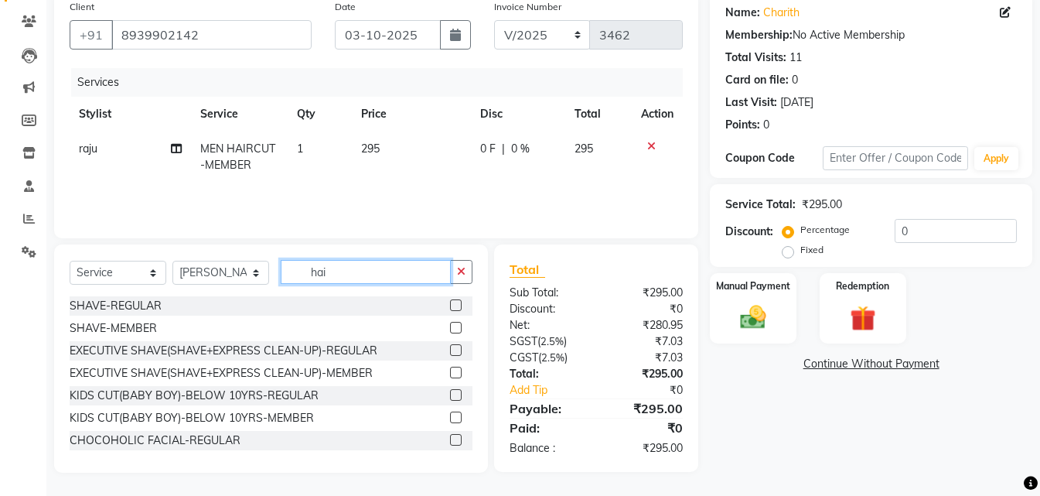
click at [380, 268] on input "hai" at bounding box center [366, 272] width 170 height 24
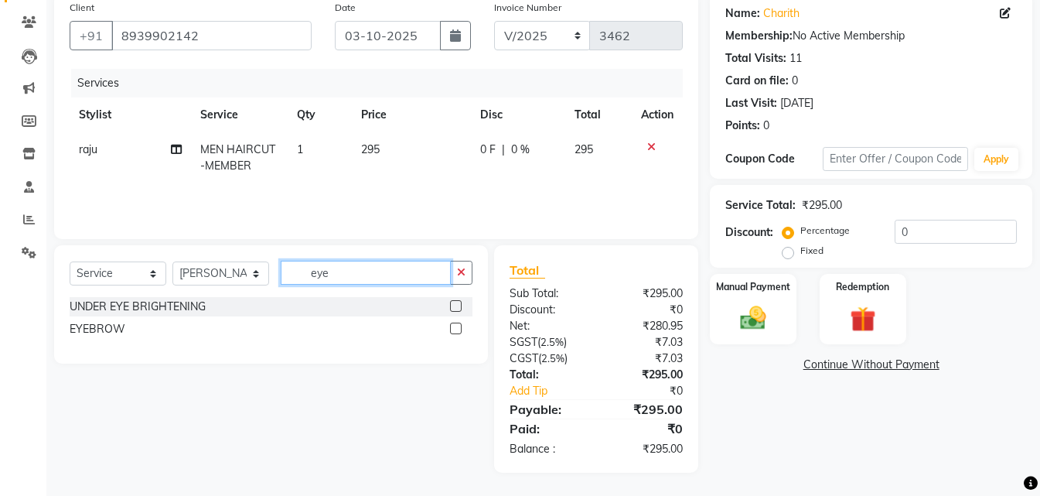
scroll to position [123, 0]
click at [457, 328] on label at bounding box center [456, 328] width 12 height 12
click at [457, 328] on input "checkbox" at bounding box center [455, 329] width 10 height 10
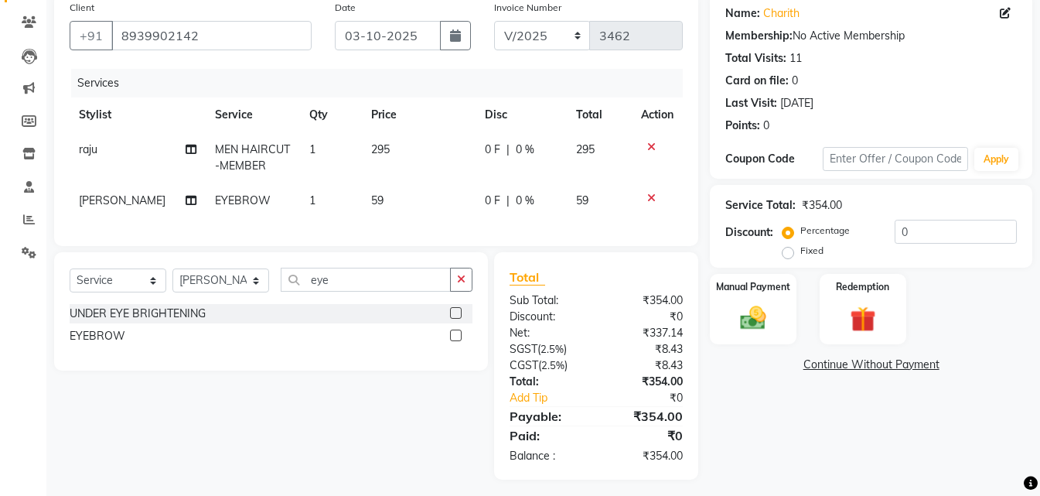
click at [408, 199] on td "59" at bounding box center [419, 200] width 114 height 35
click at [347, 184] on td "1" at bounding box center [331, 200] width 63 height 35
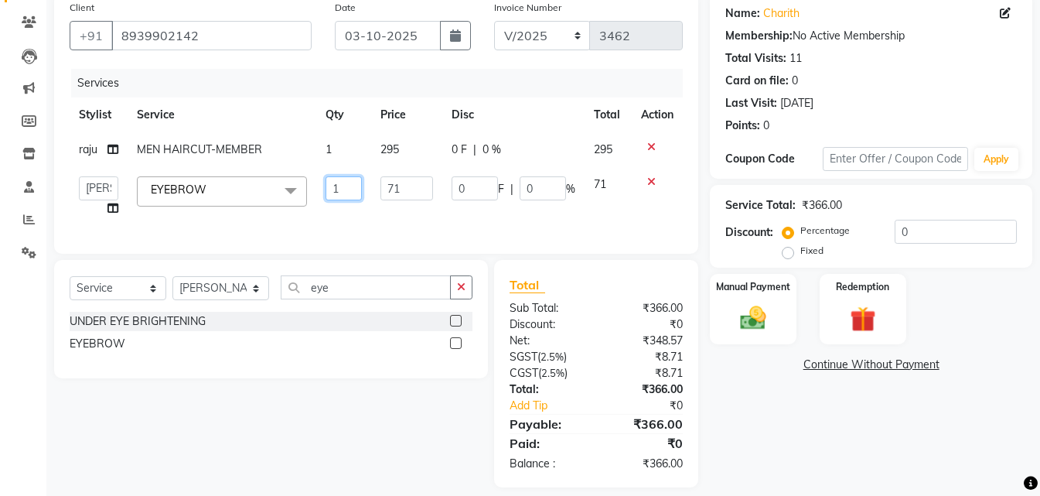
click at [346, 189] on input "1" at bounding box center [344, 188] width 36 height 24
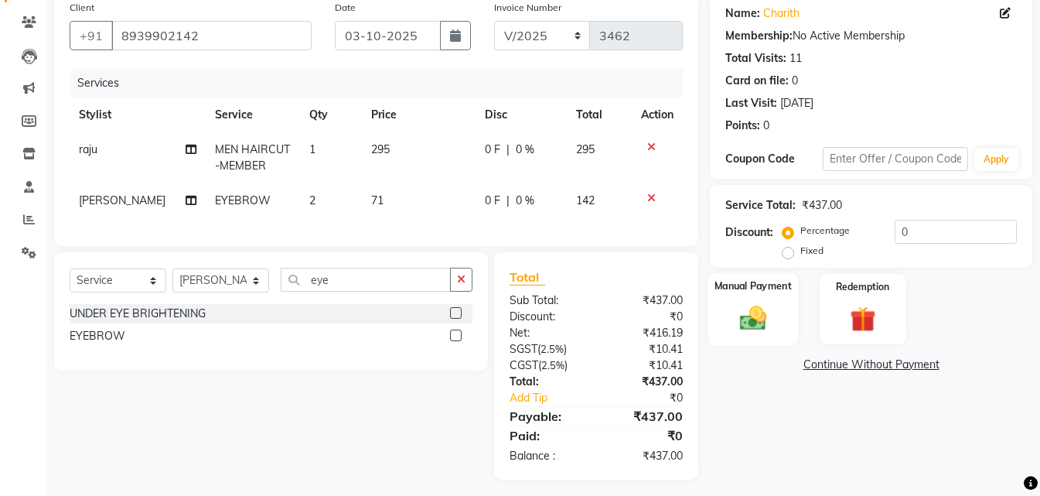
click at [763, 315] on img at bounding box center [753, 317] width 43 height 31
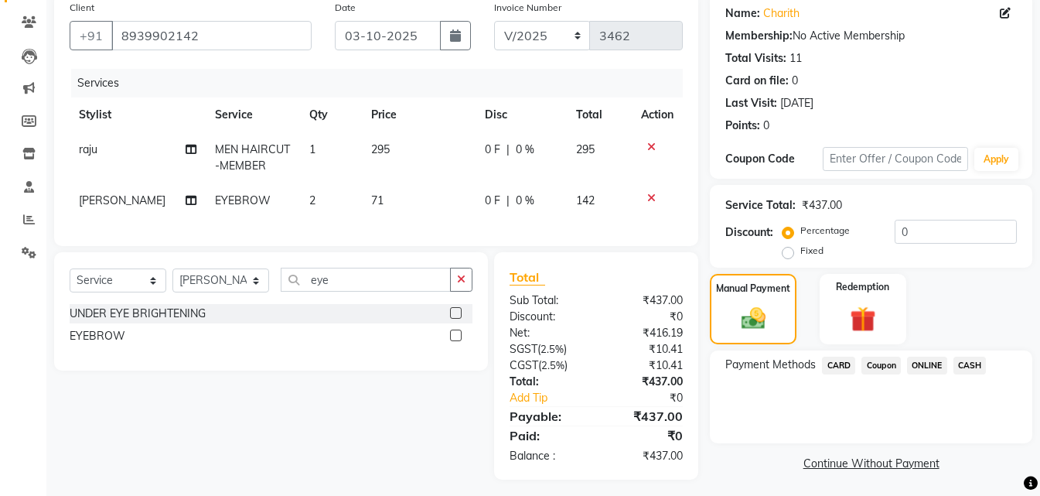
click at [920, 360] on span "ONLINE" at bounding box center [927, 366] width 40 height 18
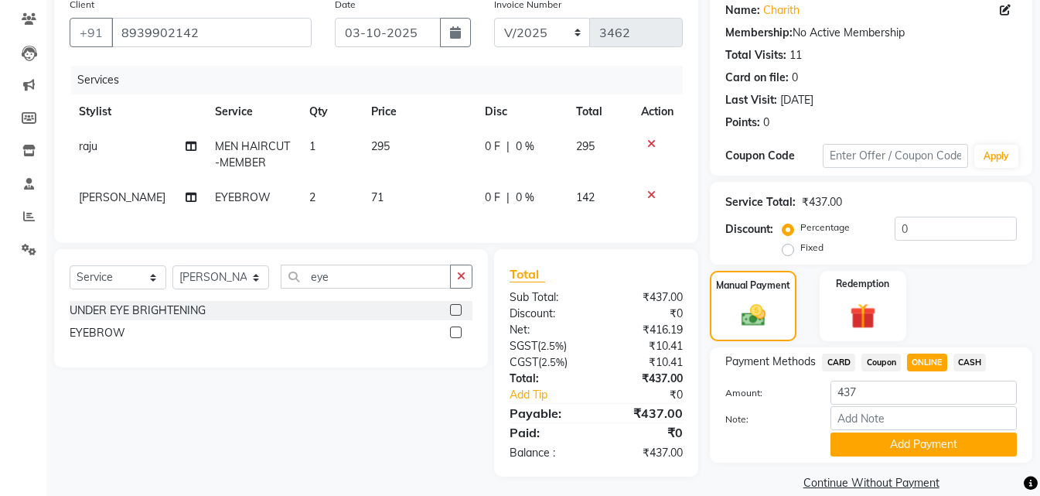
scroll to position [148, 0]
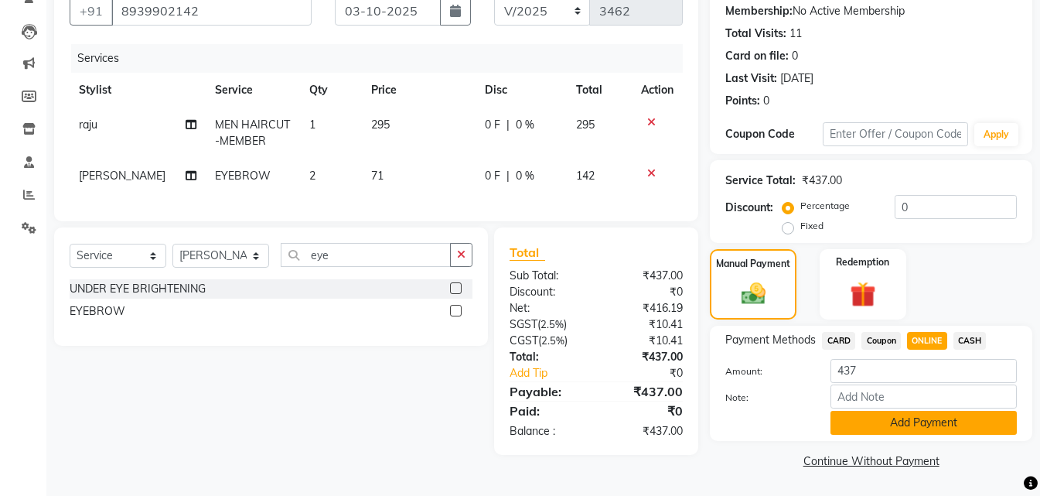
click at [925, 415] on button "Add Payment" at bounding box center [924, 423] width 186 height 24
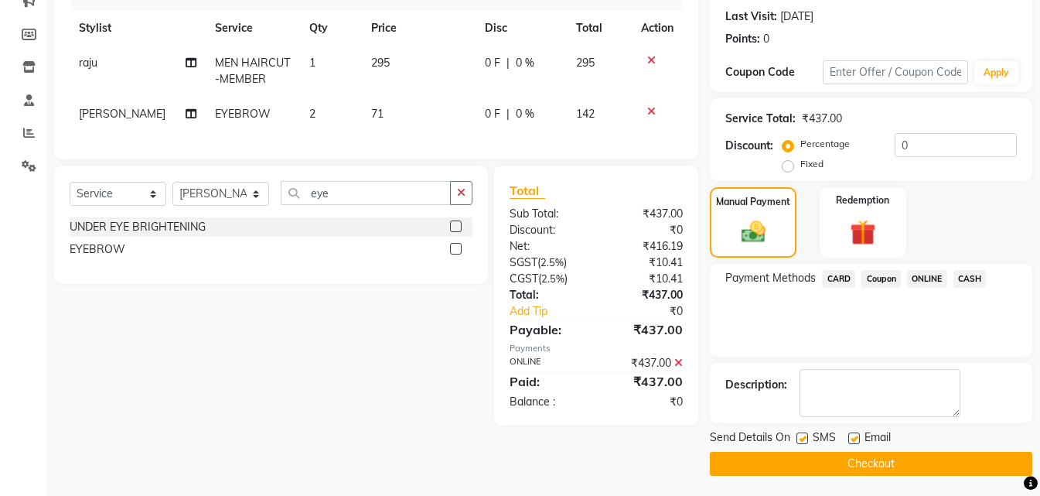
scroll to position [213, 0]
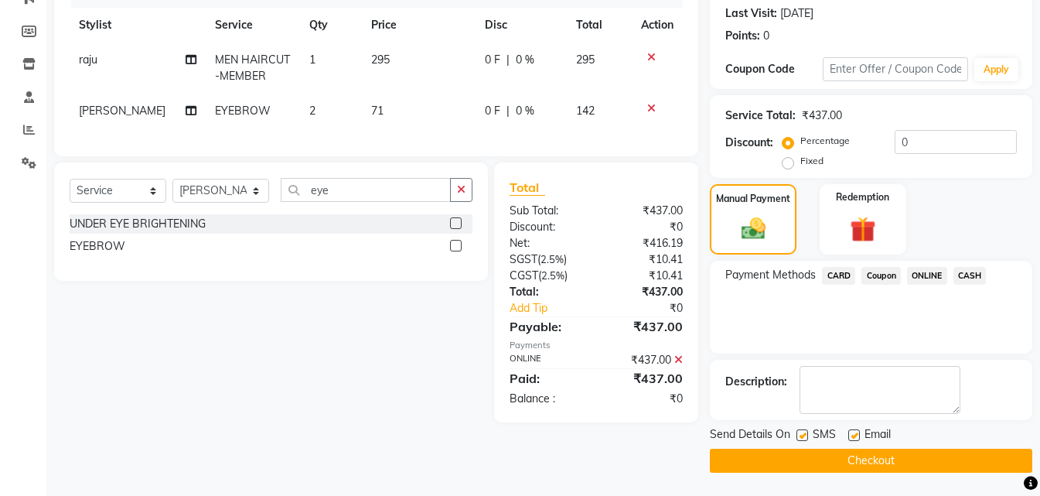
click at [902, 459] on button "Checkout" at bounding box center [871, 461] width 322 height 24
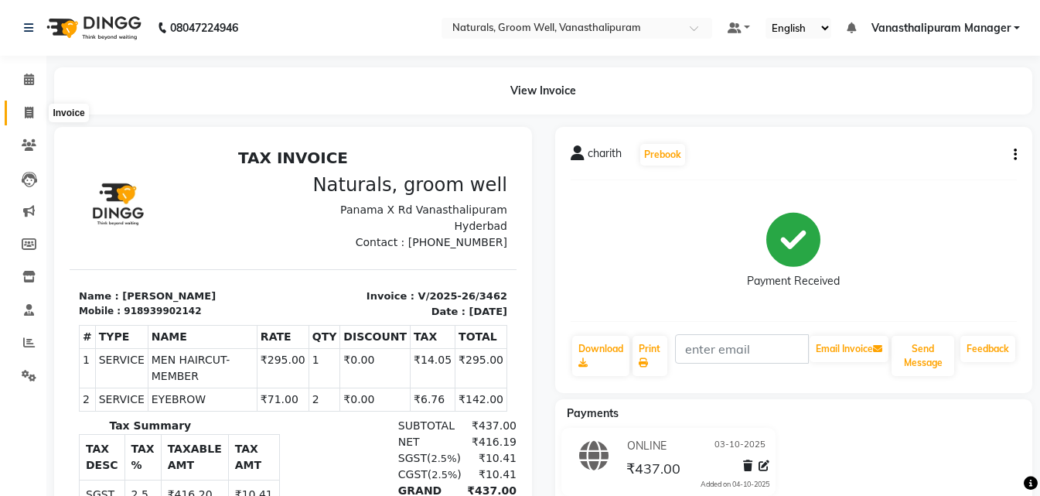
click at [32, 113] on icon at bounding box center [29, 113] width 9 height 12
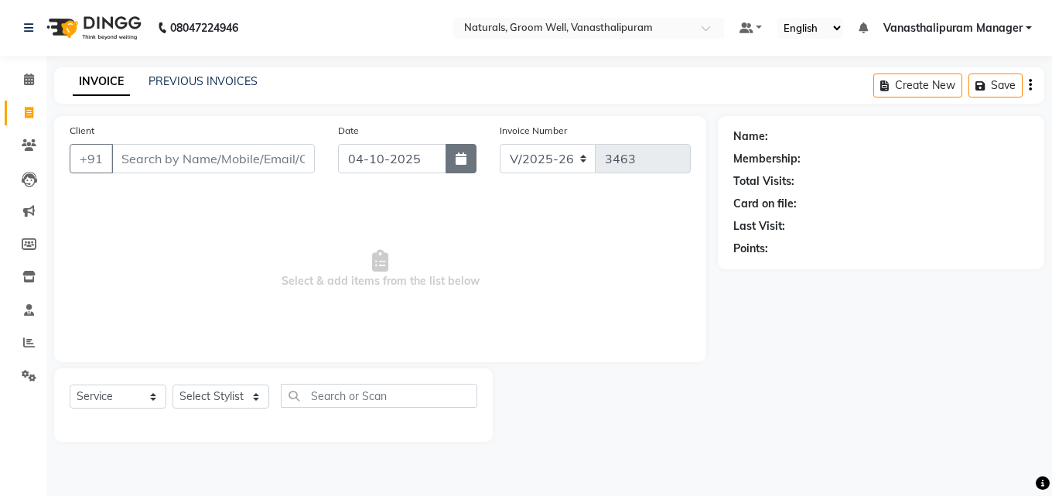
click at [459, 151] on button "button" at bounding box center [460, 158] width 31 height 29
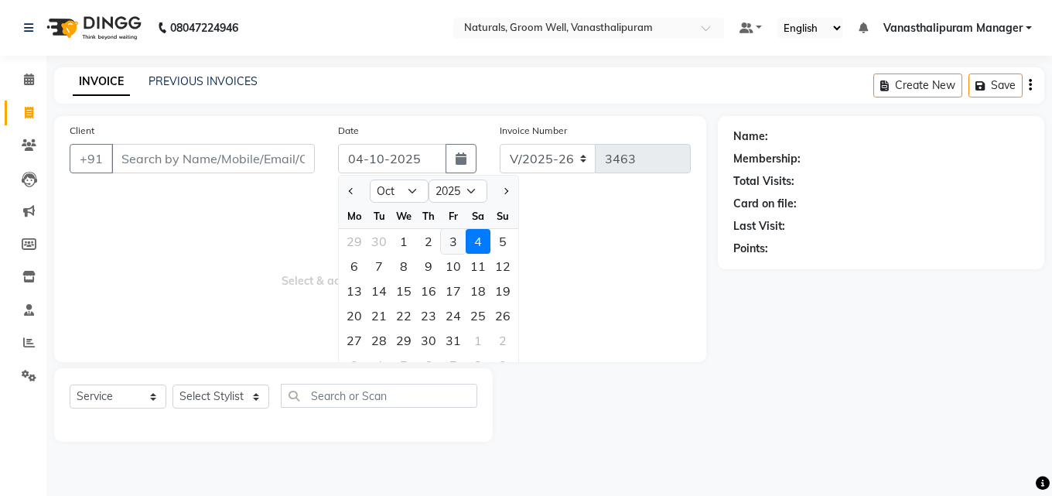
click at [443, 247] on div "3" at bounding box center [453, 241] width 25 height 25
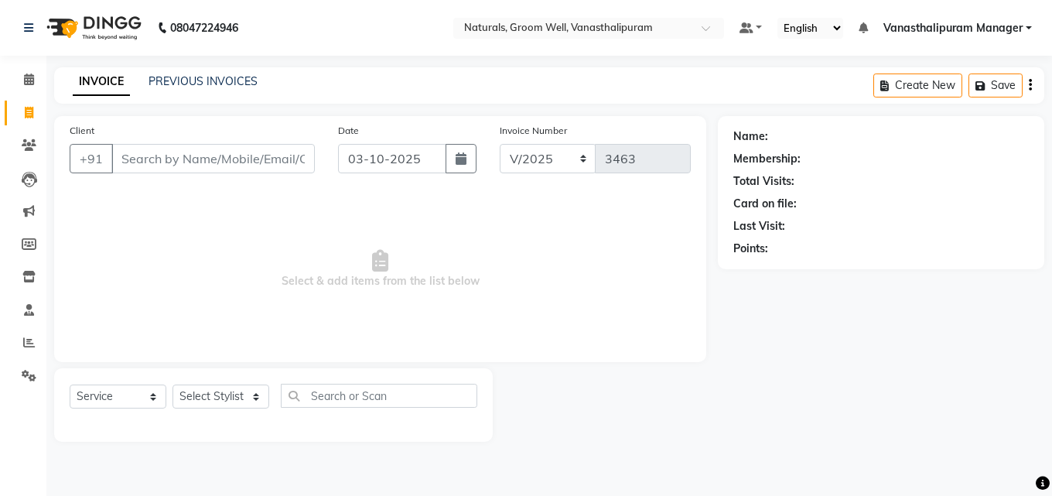
drag, startPoint x: 227, startPoint y: 133, endPoint x: 245, endPoint y: 167, distance: 38.8
click at [230, 140] on div "Client +91" at bounding box center [192, 153] width 268 height 63
click at [246, 165] on input "Client" at bounding box center [212, 158] width 203 height 29
click at [294, 162] on span "Add Client" at bounding box center [274, 158] width 61 height 15
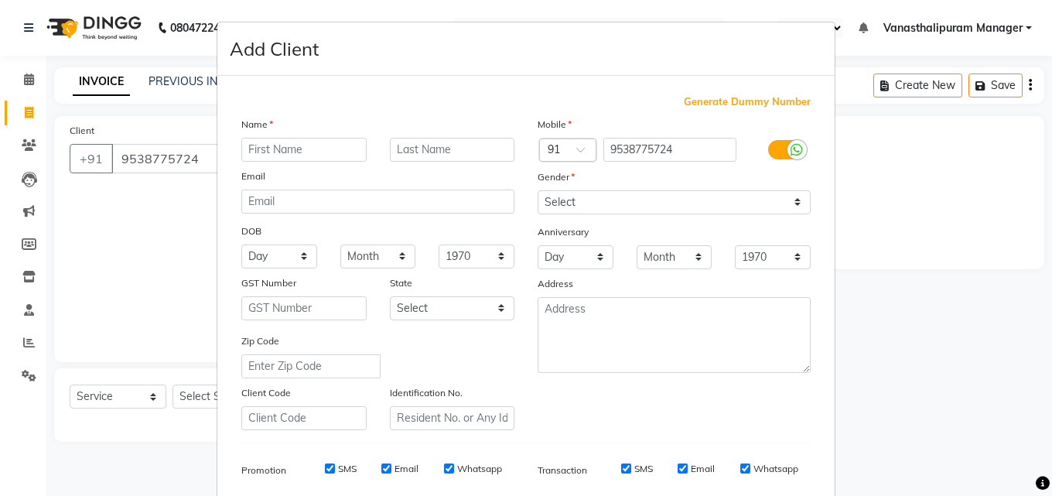
click at [293, 150] on input "text" at bounding box center [303, 150] width 125 height 24
click at [595, 204] on select "Select [DEMOGRAPHIC_DATA] [DEMOGRAPHIC_DATA] Other Prefer Not To Say" at bounding box center [673, 202] width 273 height 24
click at [537, 190] on select "Select [DEMOGRAPHIC_DATA] [DEMOGRAPHIC_DATA] Other Prefer Not To Say" at bounding box center [673, 202] width 273 height 24
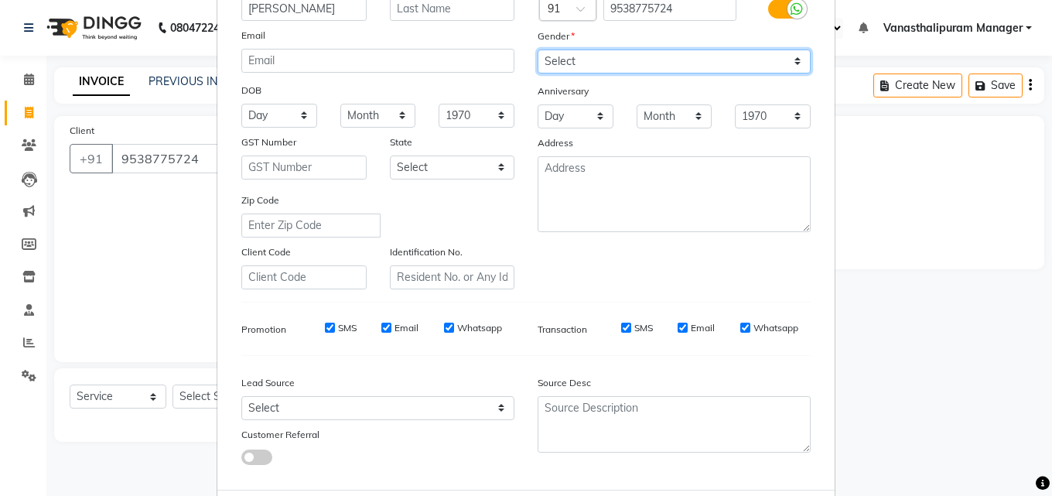
scroll to position [218, 0]
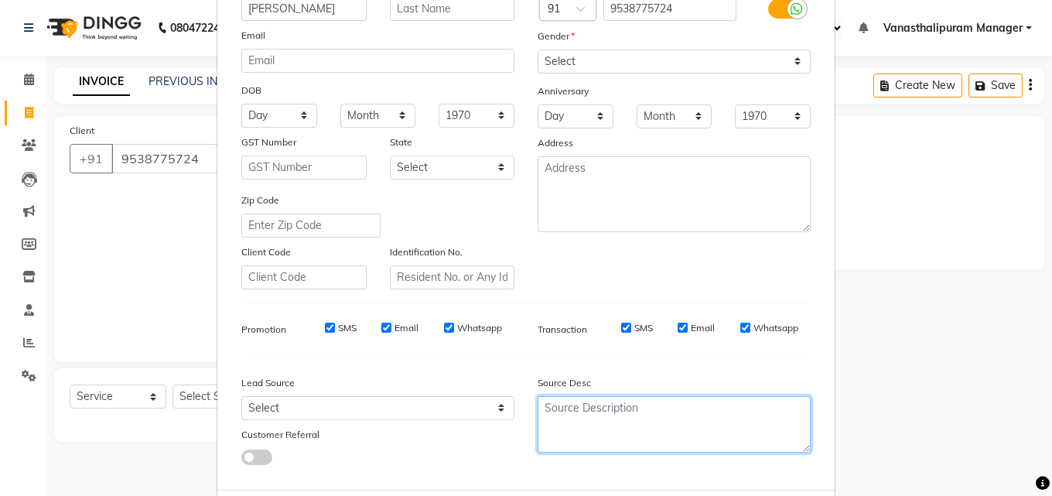
click at [732, 438] on textarea at bounding box center [673, 424] width 273 height 56
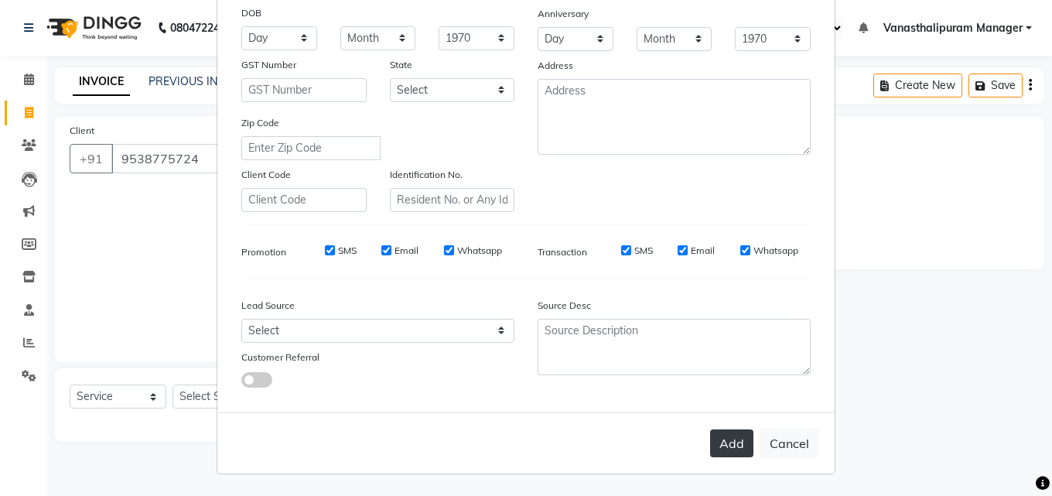
click at [732, 442] on button "Add" at bounding box center [731, 443] width 43 height 28
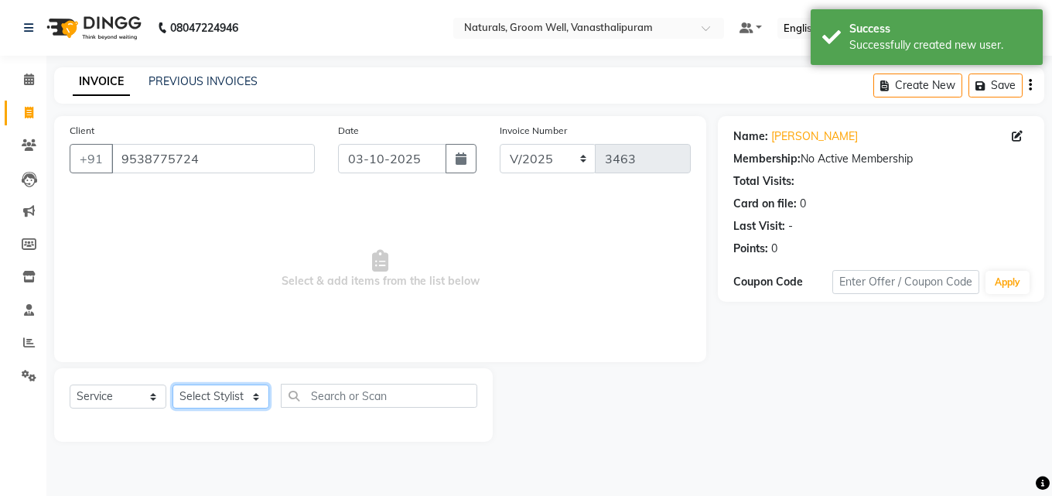
click at [226, 395] on select "Select Stylist [PERSON_NAME] kiran [PERSON_NAME] [PERSON_NAME] [PERSON_NAME] Va…" at bounding box center [220, 396] width 97 height 24
click at [172, 384] on select "Select Stylist [PERSON_NAME] kiran [PERSON_NAME] [PERSON_NAME] [PERSON_NAME] Va…" at bounding box center [220, 396] width 97 height 24
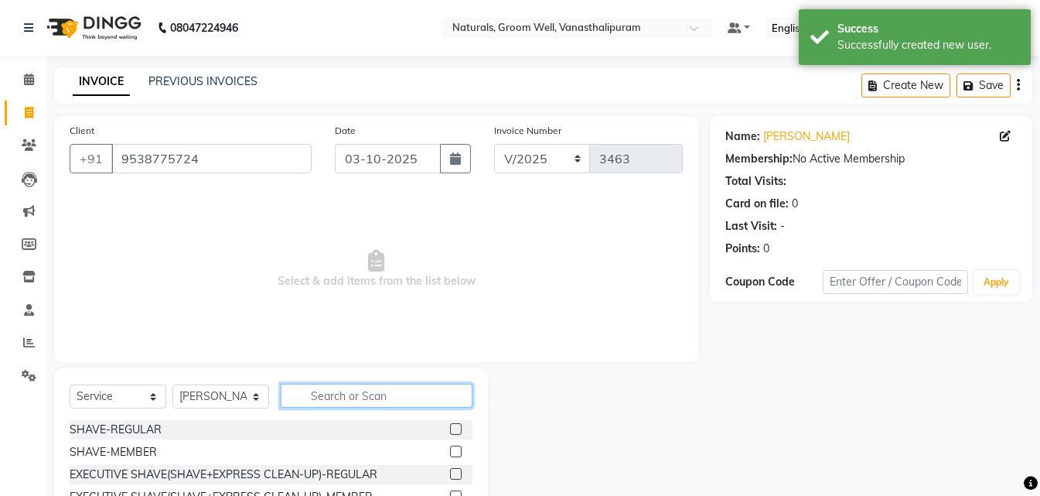
click at [406, 401] on input "text" at bounding box center [377, 396] width 192 height 24
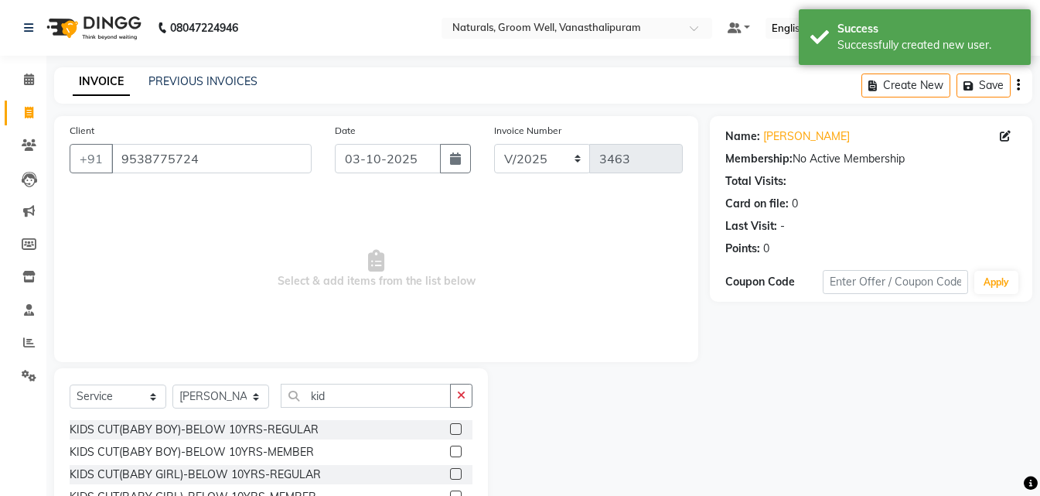
click at [455, 430] on label at bounding box center [456, 429] width 12 height 12
click at [455, 430] on input "checkbox" at bounding box center [455, 430] width 10 height 10
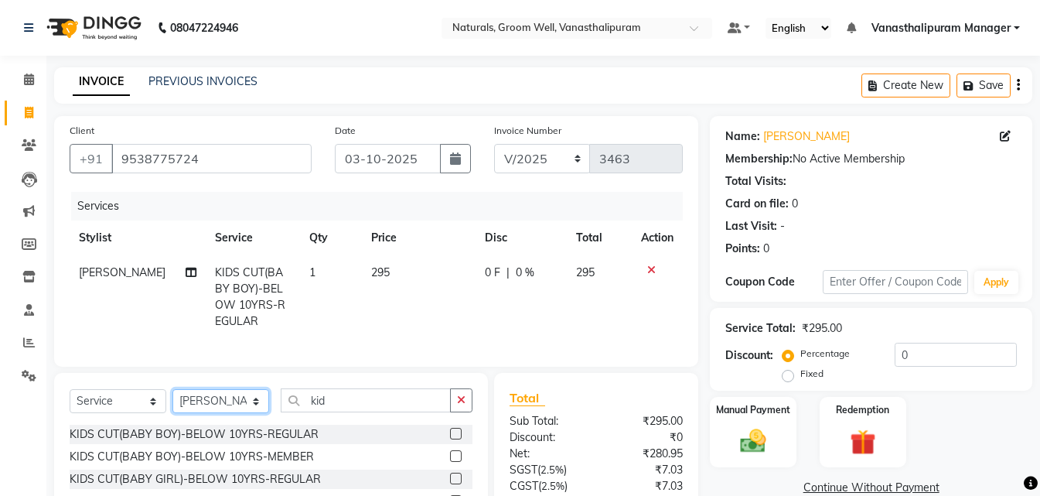
click at [189, 411] on select "Select Stylist [PERSON_NAME] kiran [PERSON_NAME] [PERSON_NAME] [PERSON_NAME] Va…" at bounding box center [220, 401] width 97 height 24
click at [172, 401] on select "Select Stylist [PERSON_NAME] kiran [PERSON_NAME] [PERSON_NAME] [PERSON_NAME] Va…" at bounding box center [220, 401] width 97 height 24
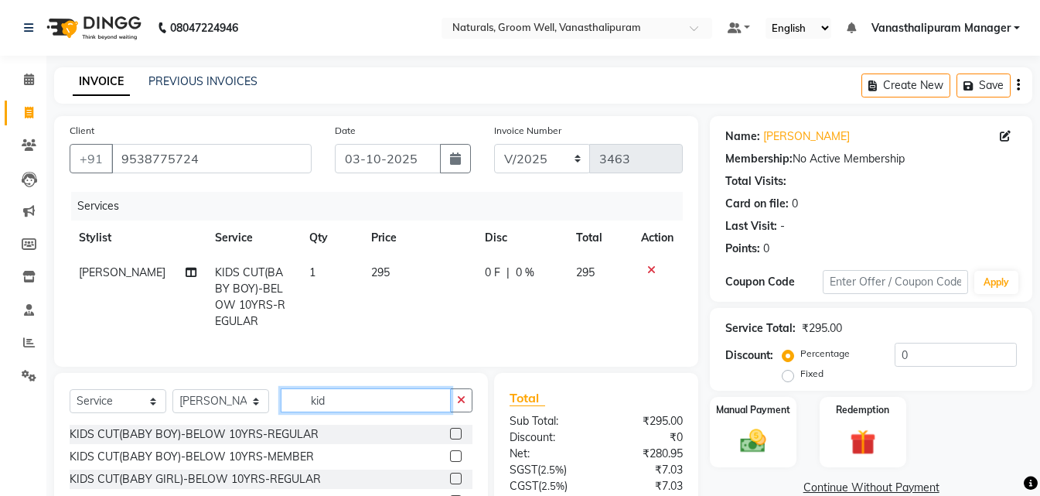
click at [343, 412] on input "kid" at bounding box center [366, 400] width 170 height 24
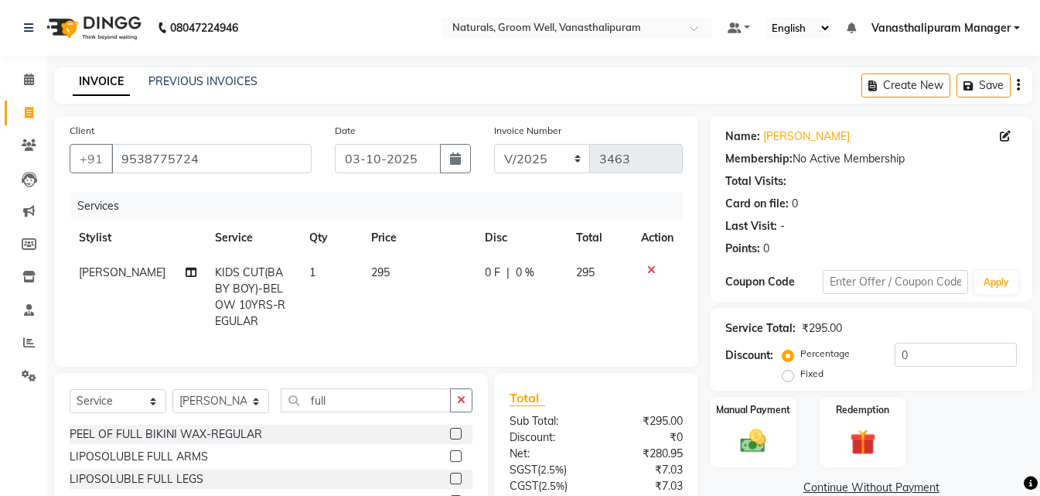
click at [450, 462] on label at bounding box center [456, 456] width 12 height 12
click at [450, 462] on input "checkbox" at bounding box center [455, 457] width 10 height 10
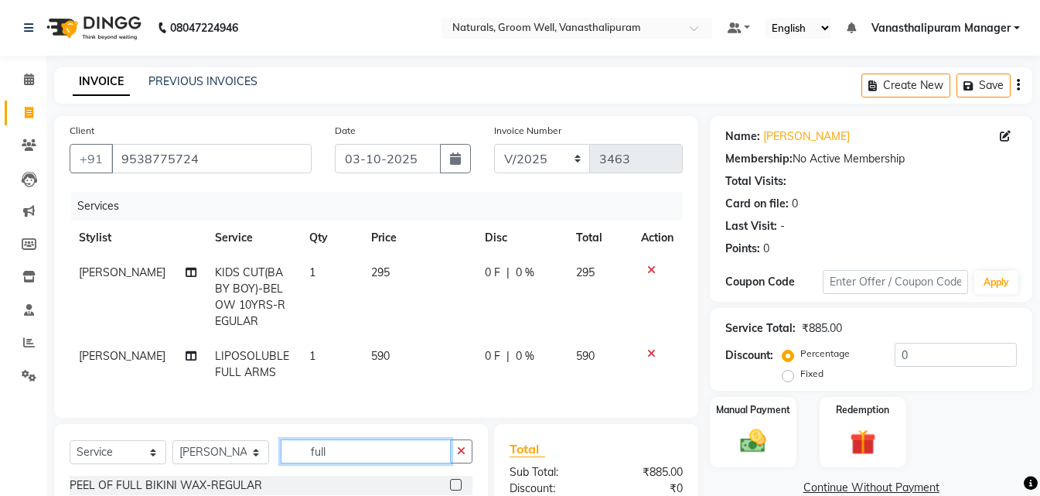
click at [404, 463] on input "full" at bounding box center [366, 451] width 170 height 24
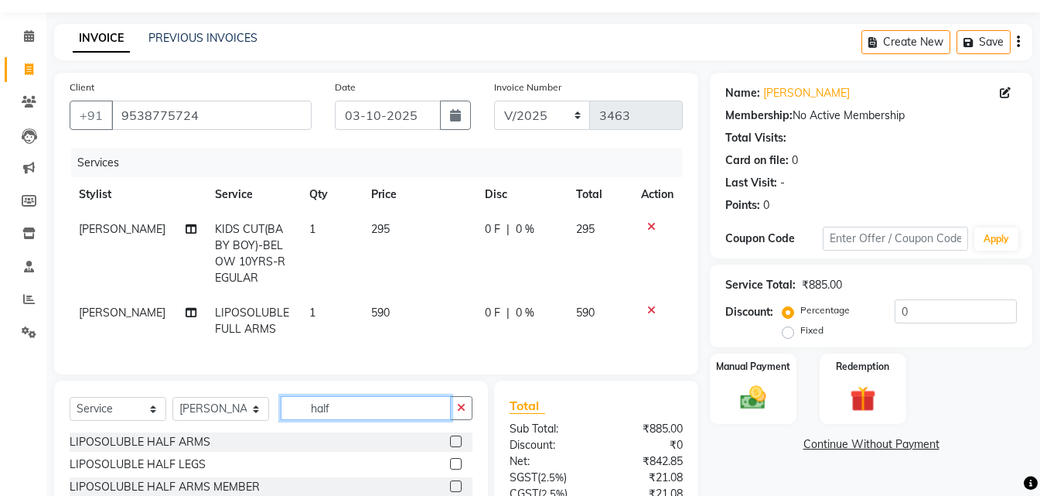
scroll to position [77, 0]
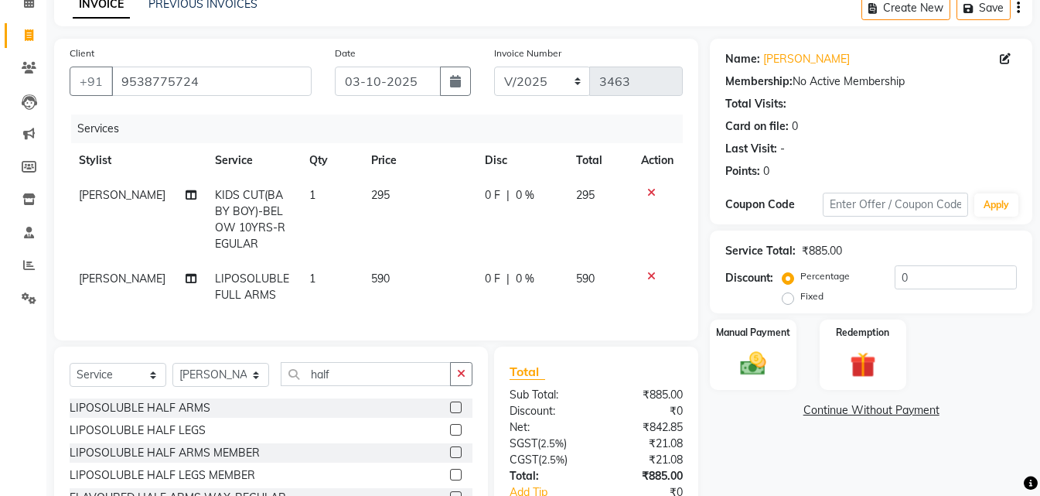
click at [450, 435] on label at bounding box center [456, 430] width 12 height 12
click at [450, 435] on input "checkbox" at bounding box center [455, 430] width 10 height 10
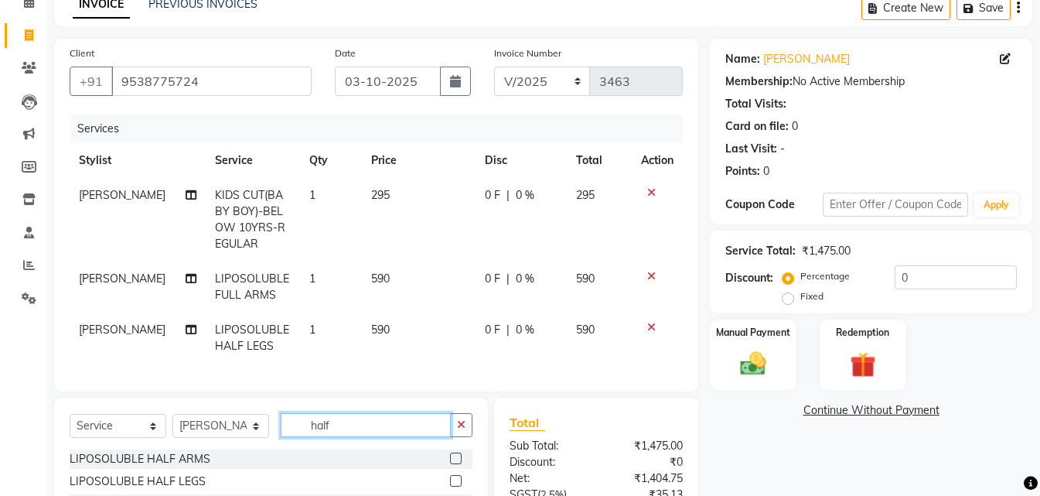
click at [418, 437] on input "half" at bounding box center [366, 425] width 170 height 24
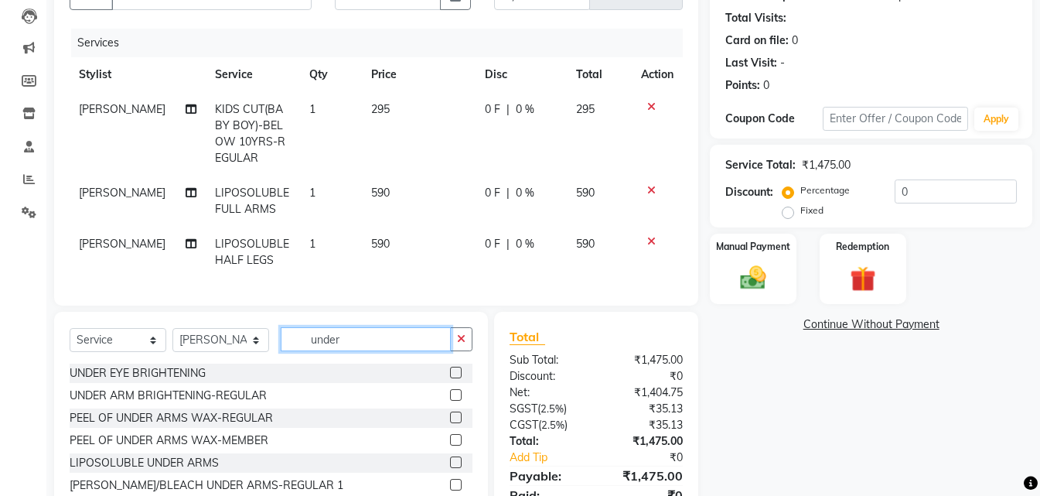
scroll to position [242, 0]
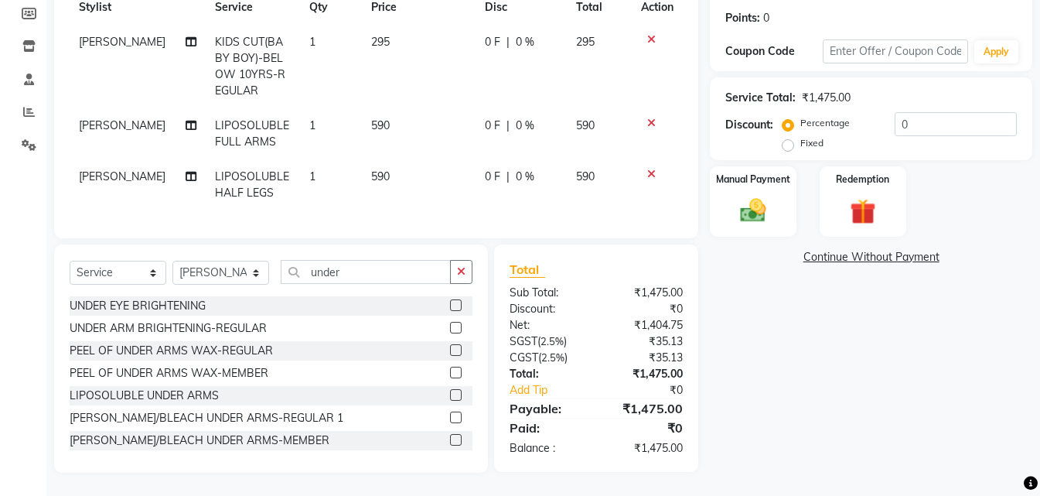
click at [450, 395] on label at bounding box center [456, 395] width 12 height 12
click at [450, 395] on input "checkbox" at bounding box center [455, 396] width 10 height 10
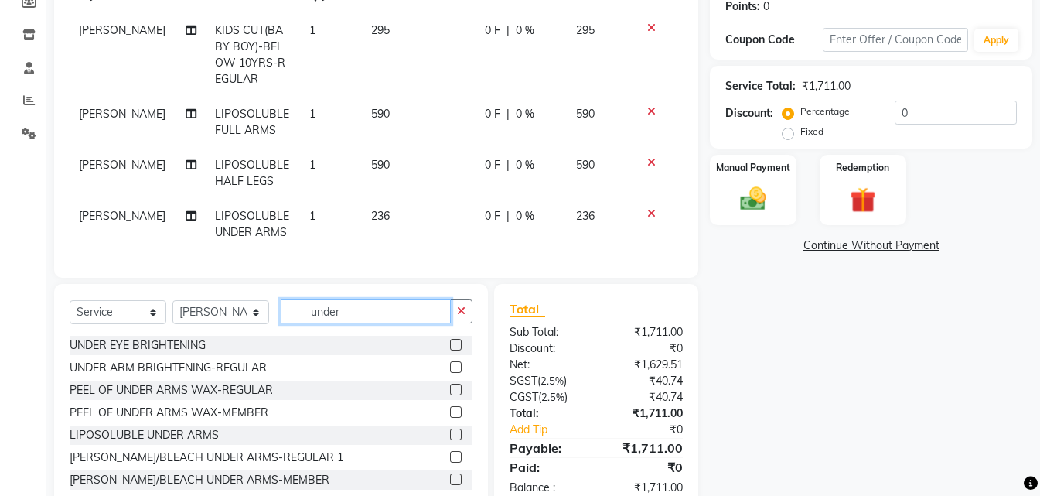
click at [390, 323] on input "under" at bounding box center [366, 311] width 170 height 24
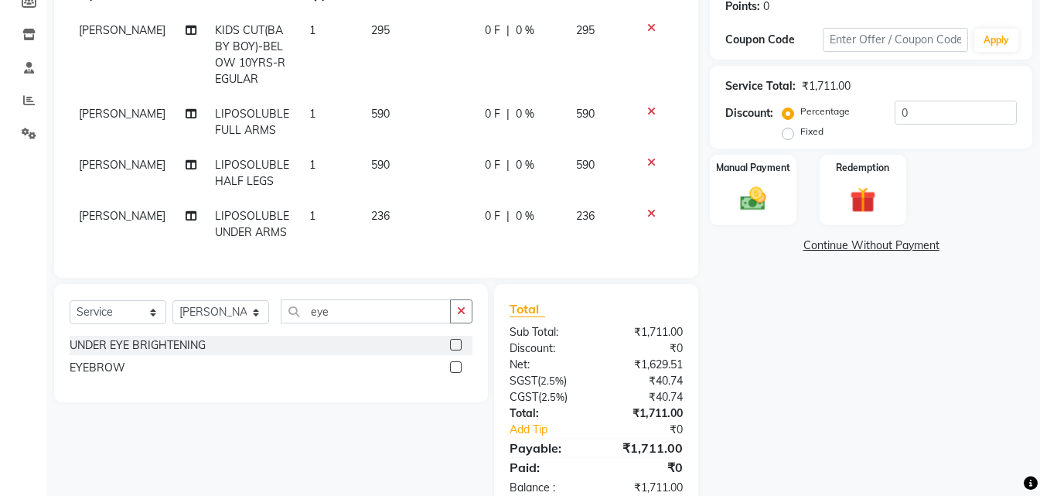
click at [452, 373] on label at bounding box center [456, 367] width 12 height 12
click at [452, 373] on input "checkbox" at bounding box center [455, 368] width 10 height 10
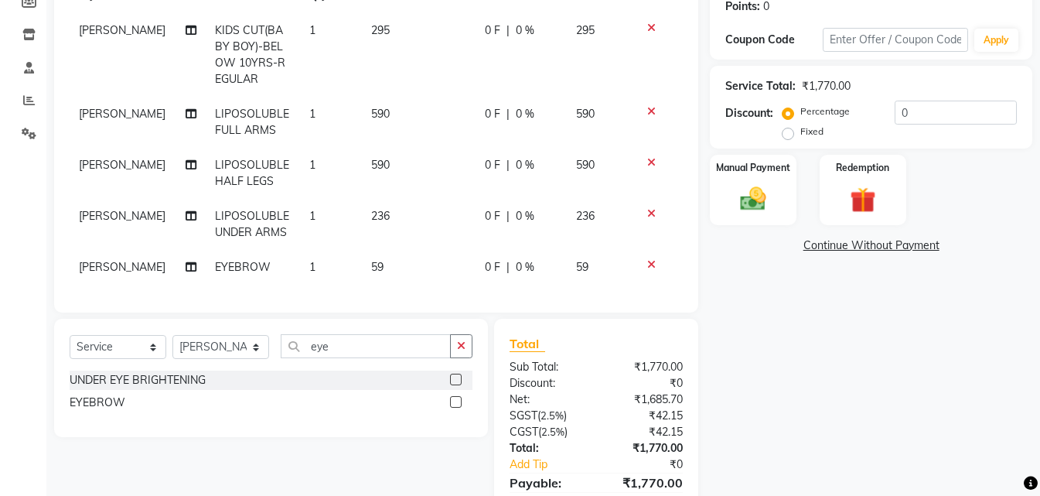
click at [408, 271] on td "59" at bounding box center [419, 267] width 114 height 35
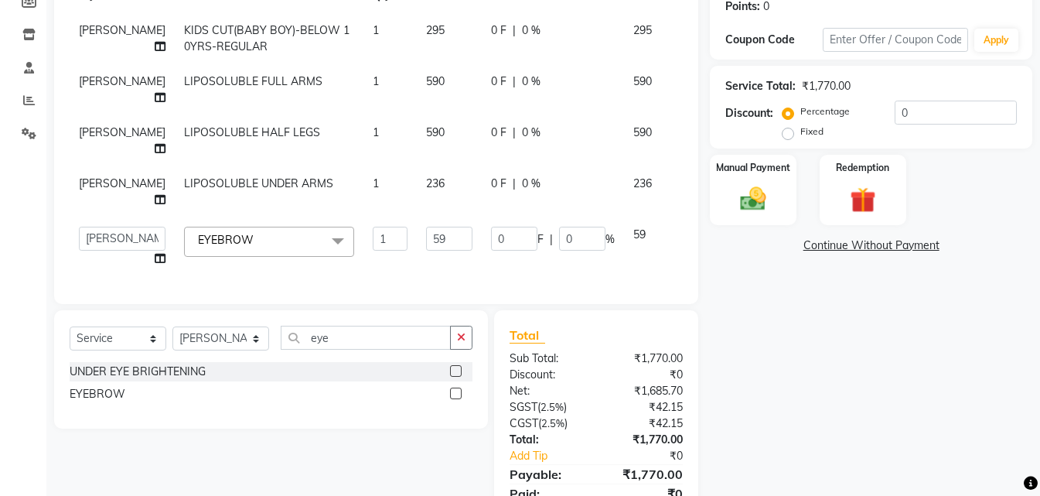
click at [417, 271] on td "59" at bounding box center [449, 246] width 65 height 59
click at [417, 251] on td "59" at bounding box center [449, 246] width 65 height 59
click at [360, 252] on tr "[PERSON_NAME] kiran [PERSON_NAME] [PERSON_NAME] [PERSON_NAME] Vanasthalipuram M…" at bounding box center [395, 246] width 650 height 59
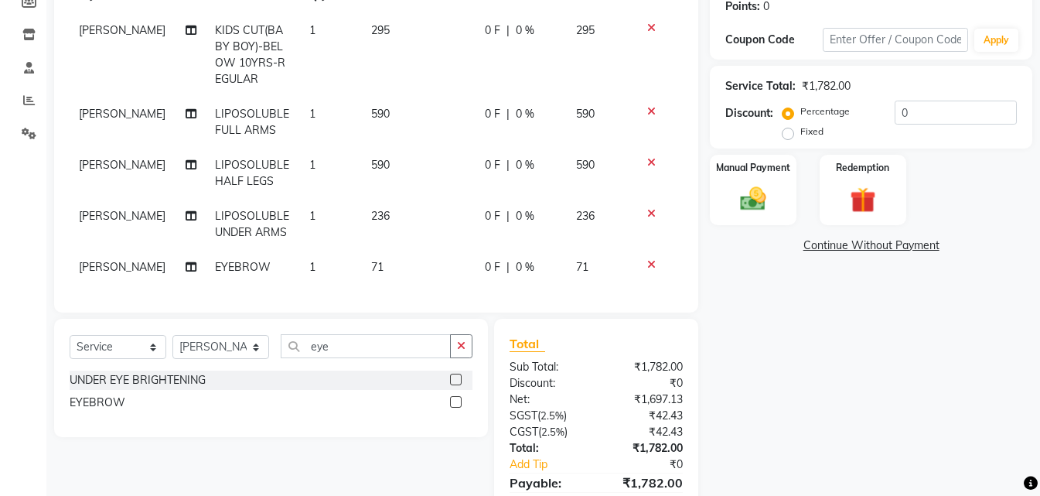
click at [362, 259] on td "71" at bounding box center [419, 267] width 114 height 35
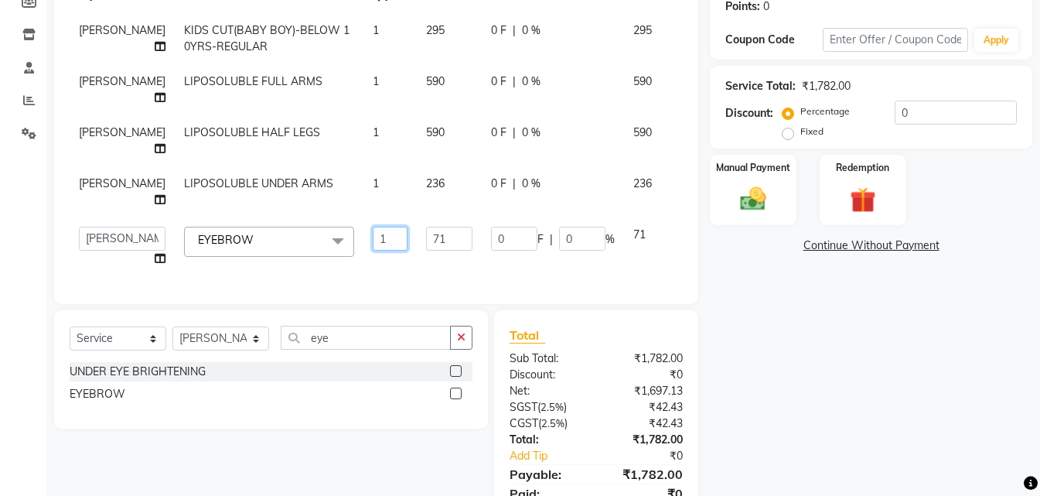
click at [373, 241] on input "1" at bounding box center [390, 239] width 35 height 24
click at [868, 354] on div "Name: [PERSON_NAME] Membership: No Active Membership Total Visits: Card on file…" at bounding box center [877, 206] width 334 height 664
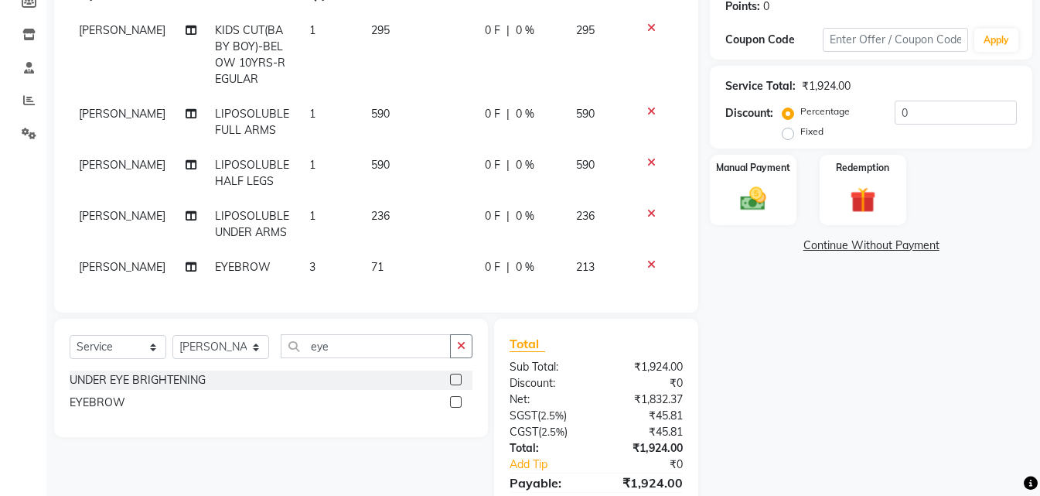
click at [445, 111] on td "590" at bounding box center [419, 122] width 114 height 51
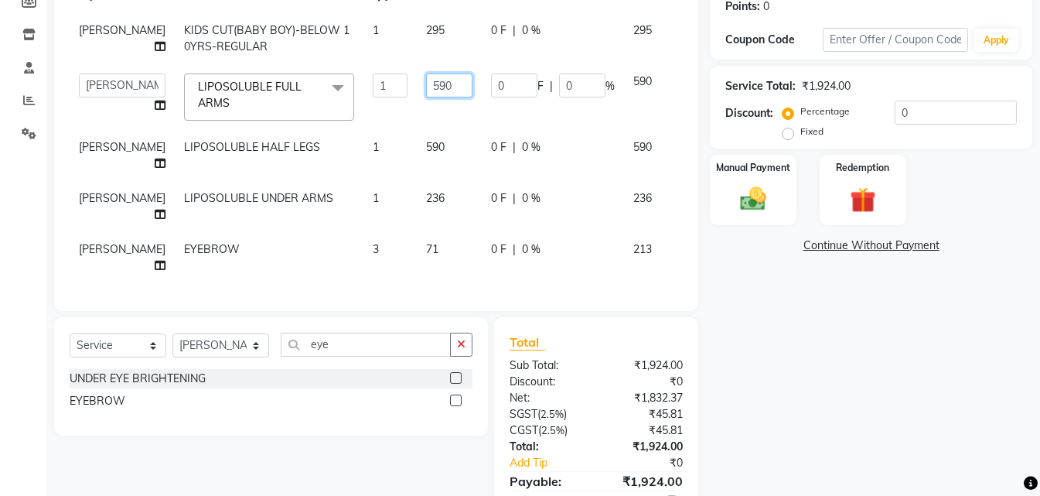
click at [426, 95] on input "590" at bounding box center [449, 85] width 46 height 24
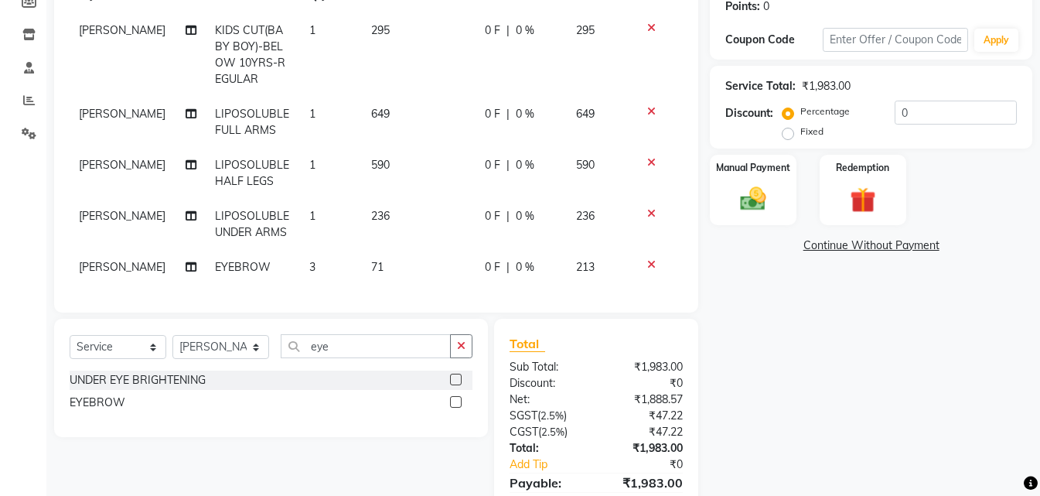
click at [411, 138] on tbody "[PERSON_NAME] KIDS CUT(BABY BOY)-BELOW 10YRS-REGULAR 1 295 0 F | 0 % 295 [PERSO…" at bounding box center [376, 148] width 613 height 271
click at [411, 138] on td "649" at bounding box center [419, 122] width 114 height 51
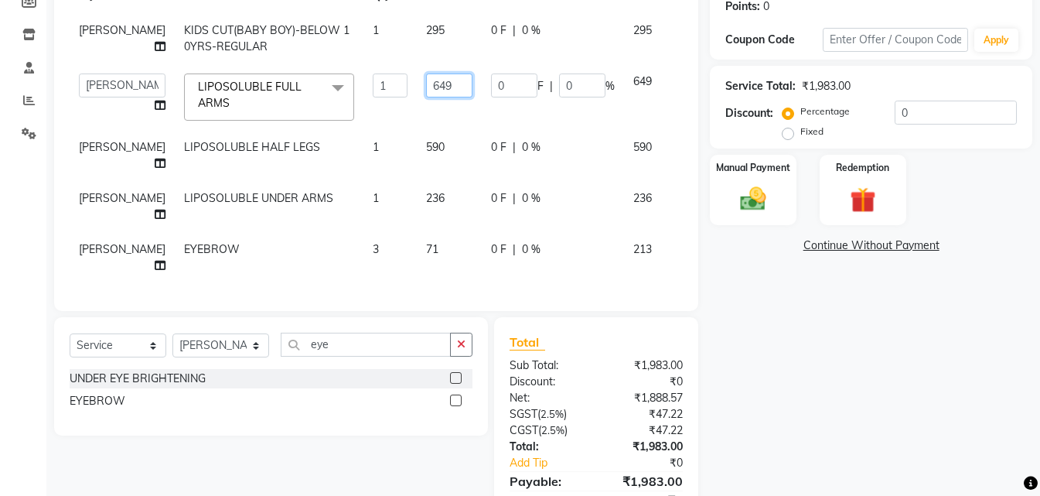
click at [426, 80] on input "649" at bounding box center [449, 85] width 46 height 24
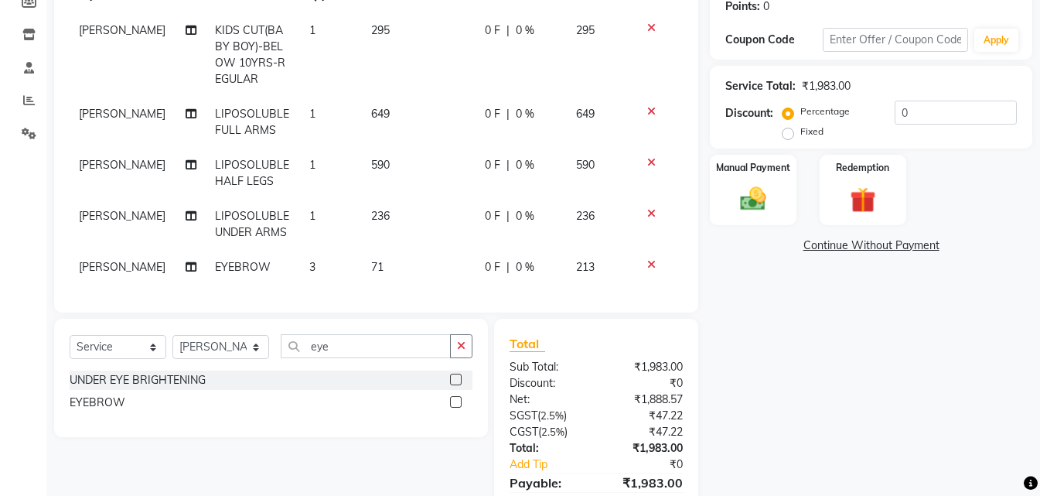
click at [425, 142] on tbody "[PERSON_NAME] KIDS CUT(BABY BOY)-BELOW 10YRS-REGULAR 1 295 0 F | 0 % 295 [PERSO…" at bounding box center [376, 148] width 613 height 271
click at [425, 142] on td "649" at bounding box center [419, 122] width 114 height 51
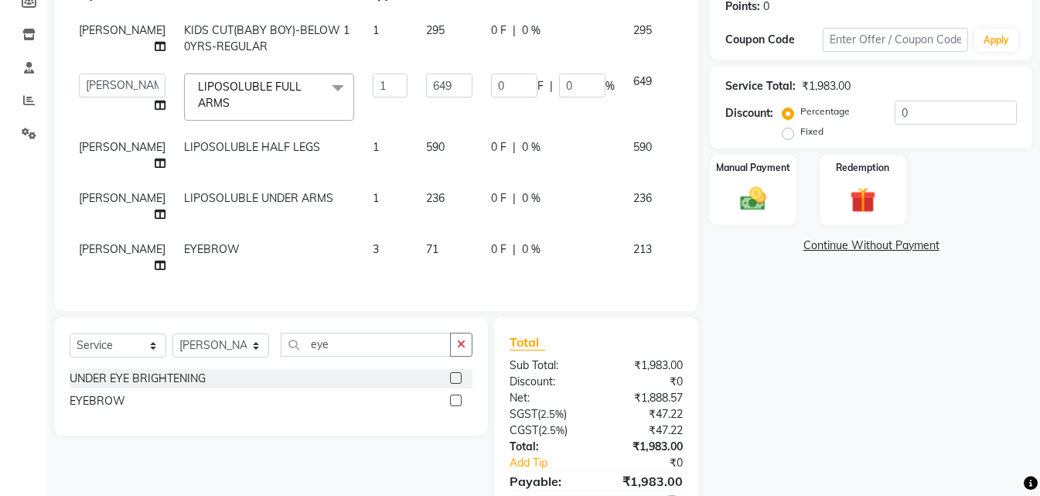
click at [426, 150] on td "590" at bounding box center [449, 155] width 65 height 51
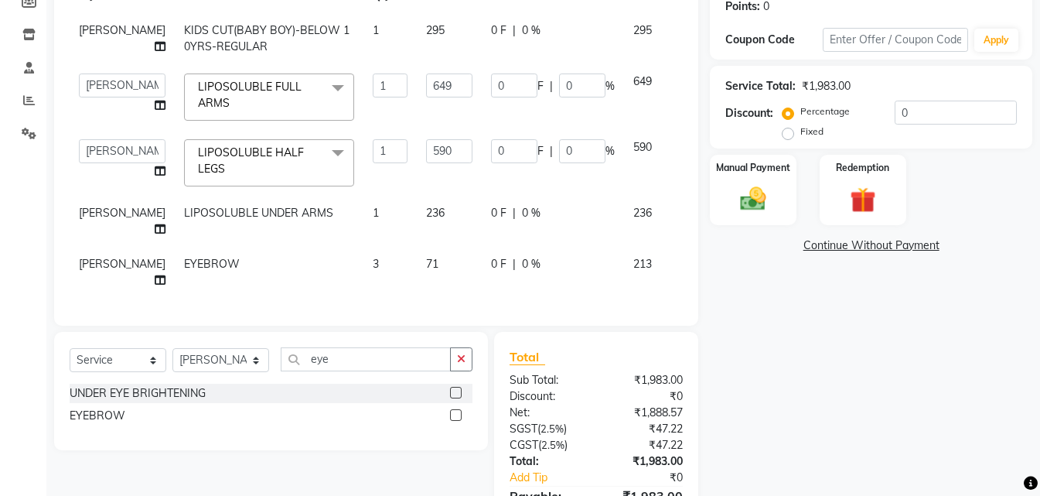
click at [417, 208] on td "236" at bounding box center [449, 221] width 65 height 51
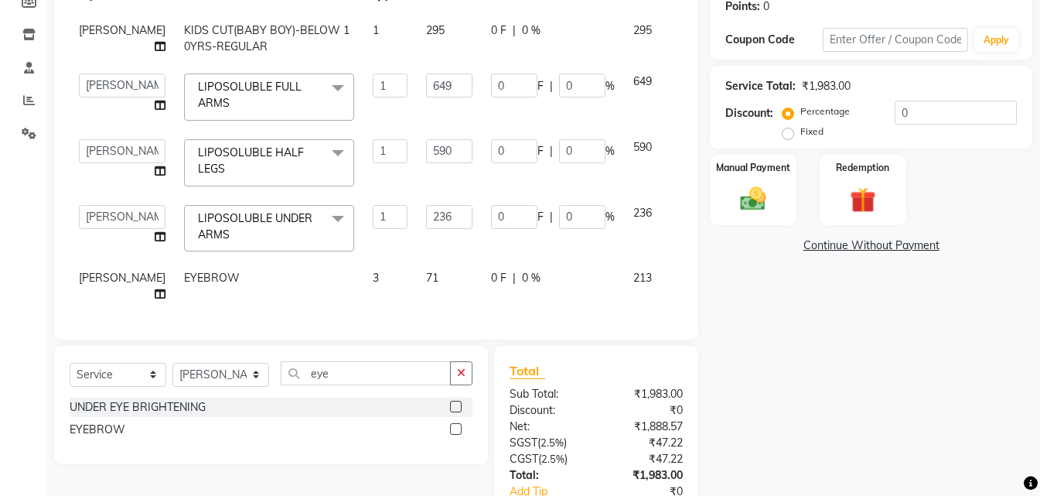
click at [426, 208] on input "236" at bounding box center [449, 217] width 46 height 24
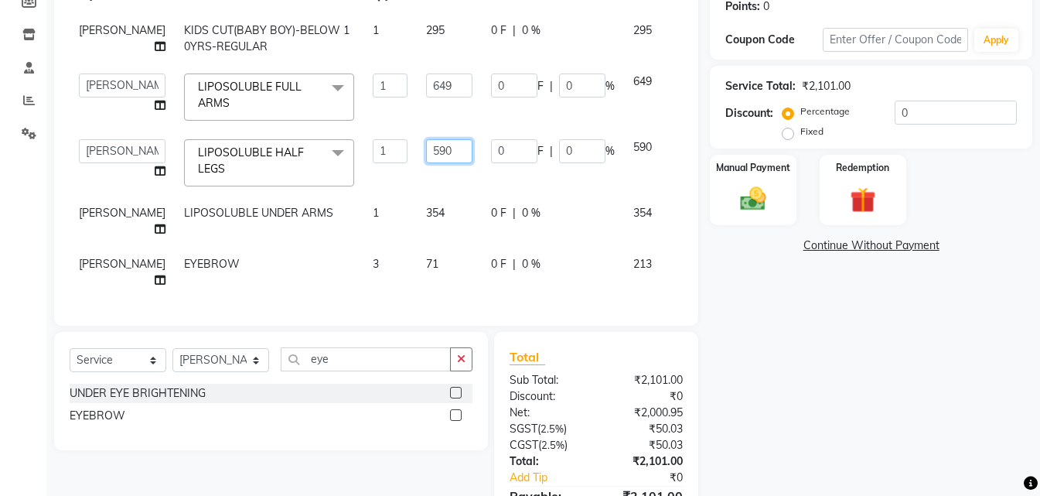
click at [426, 154] on input "590" at bounding box center [449, 151] width 46 height 24
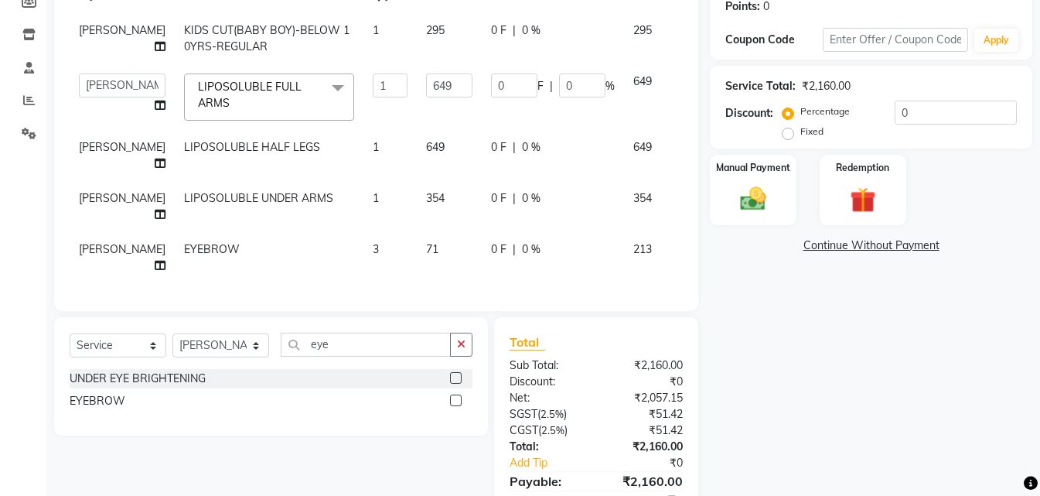
click at [778, 370] on div "Name: [PERSON_NAME] Membership: No Active Membership Total Visits: Card on file…" at bounding box center [877, 209] width 334 height 670
click at [757, 214] on img at bounding box center [753, 198] width 43 height 31
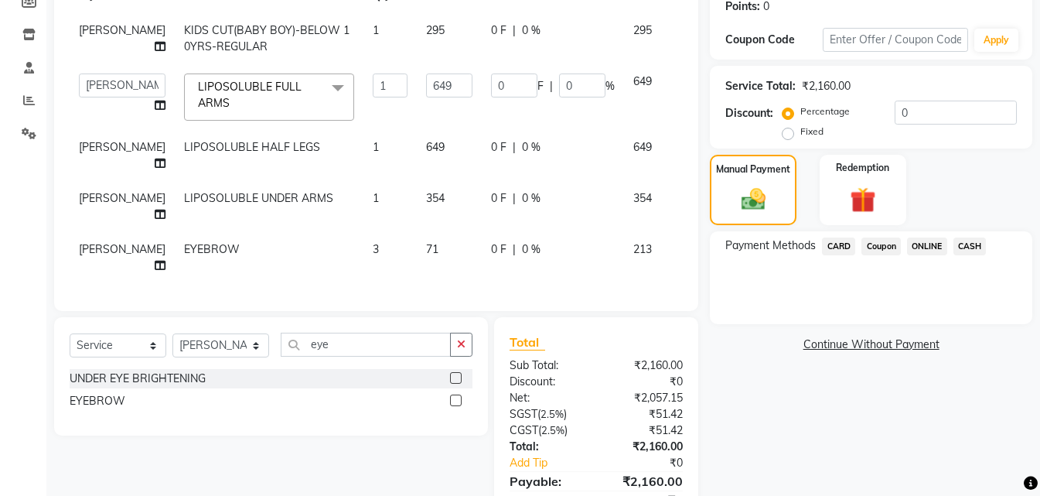
click at [936, 246] on span "ONLINE" at bounding box center [927, 246] width 40 height 18
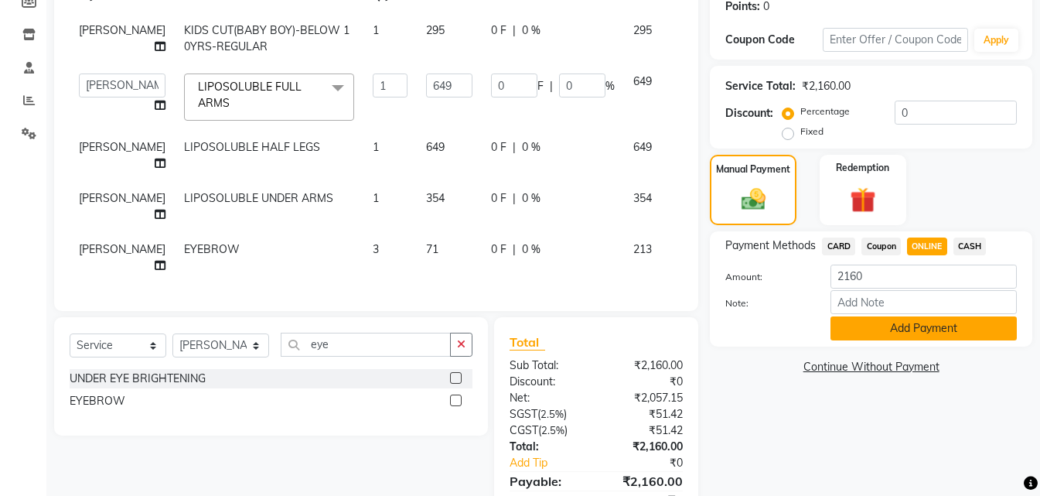
click at [928, 322] on button "Add Payment" at bounding box center [924, 328] width 186 height 24
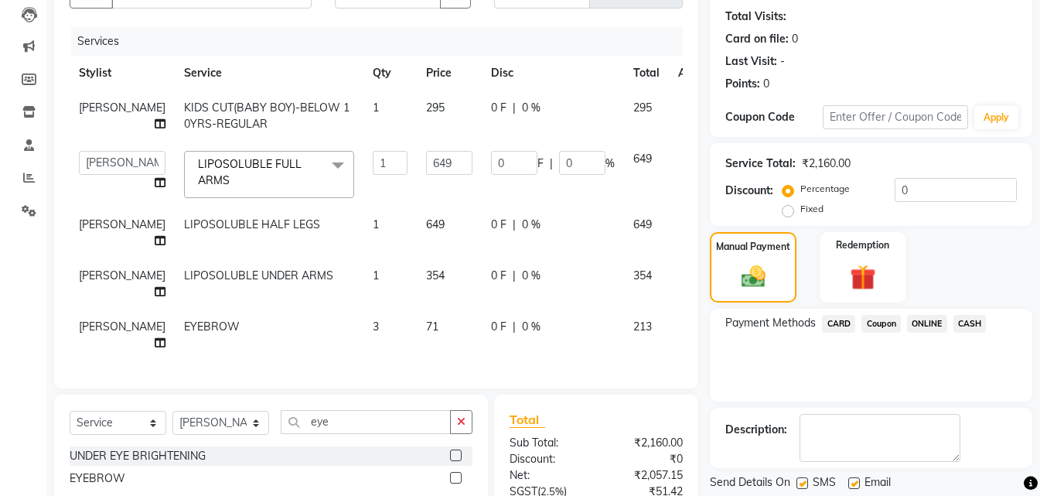
scroll to position [358, 0]
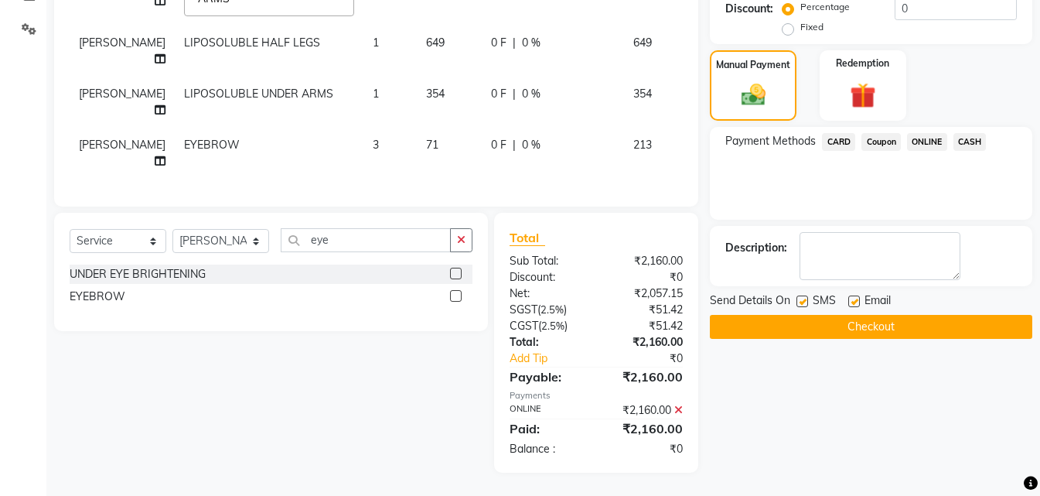
click at [919, 318] on button "Checkout" at bounding box center [871, 327] width 322 height 24
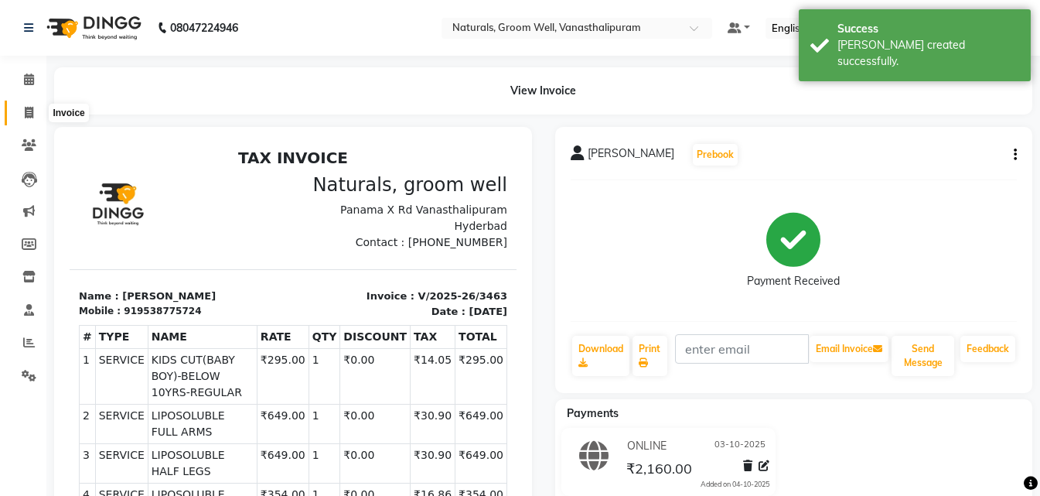
click at [29, 112] on icon at bounding box center [29, 113] width 9 height 12
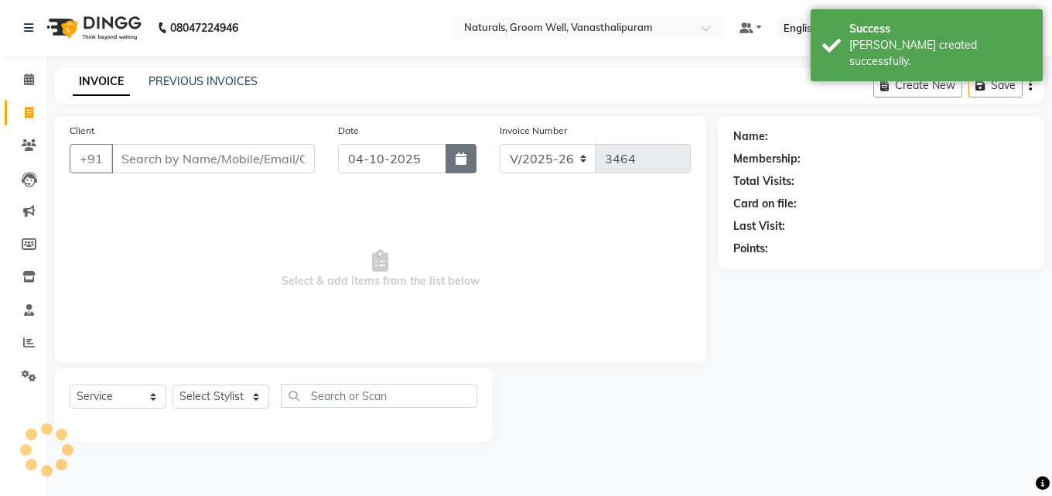
click at [460, 161] on icon "button" at bounding box center [460, 158] width 11 height 12
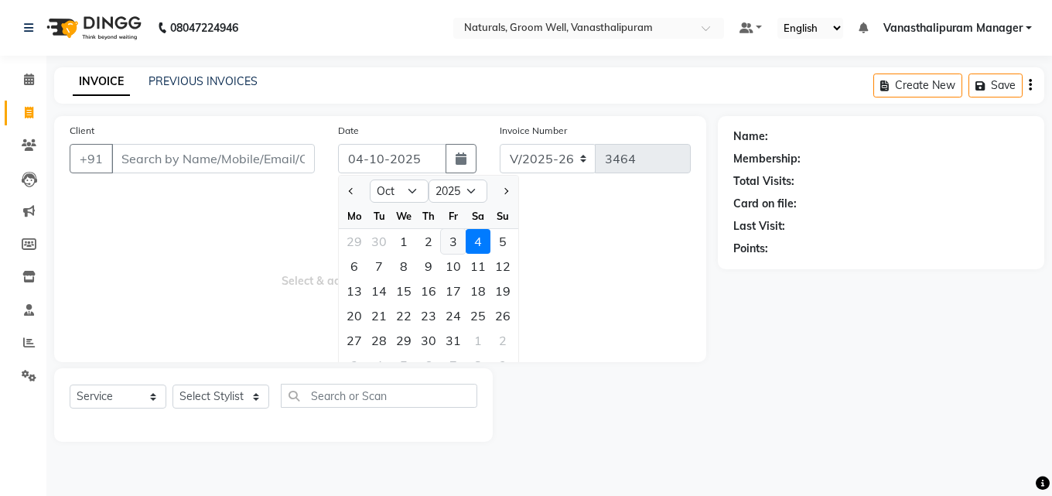
click at [456, 236] on div "3" at bounding box center [453, 241] width 25 height 25
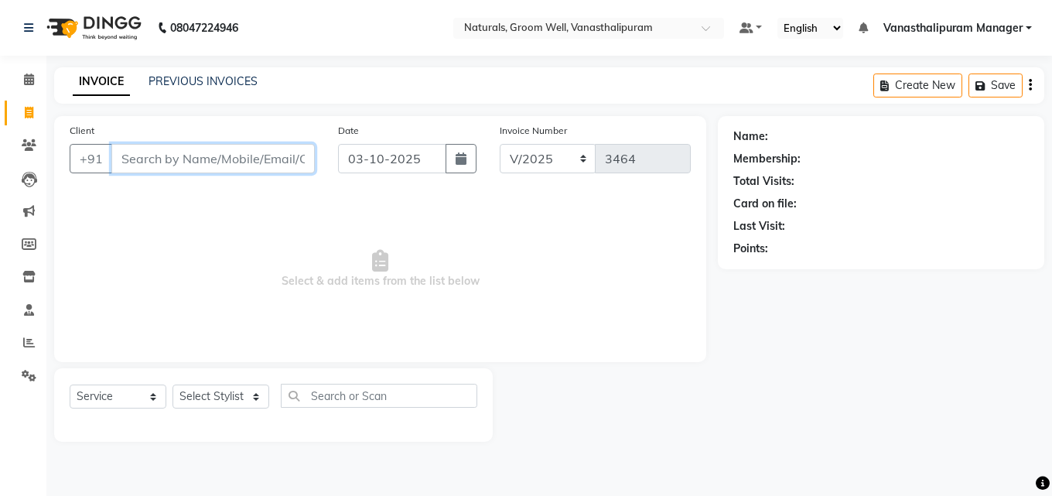
click at [203, 160] on input "Client" at bounding box center [212, 158] width 203 height 29
click at [179, 156] on input "Client" at bounding box center [212, 158] width 203 height 29
click at [261, 155] on span "Add Client" at bounding box center [274, 158] width 61 height 15
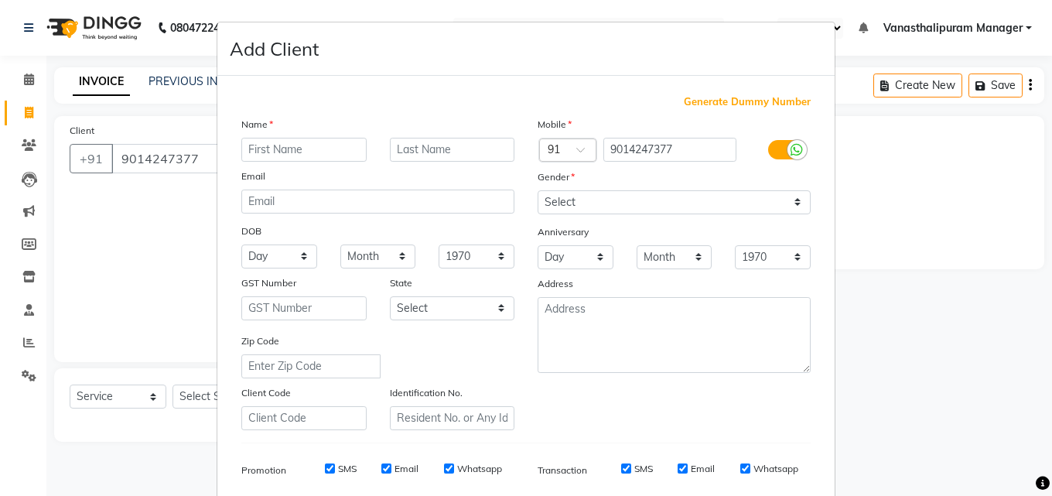
click at [264, 155] on input "text" at bounding box center [303, 150] width 125 height 24
click at [581, 197] on select "Select [DEMOGRAPHIC_DATA] [DEMOGRAPHIC_DATA] Other Prefer Not To Say" at bounding box center [673, 202] width 273 height 24
click at [537, 190] on select "Select [DEMOGRAPHIC_DATA] [DEMOGRAPHIC_DATA] Other Prefer Not To Say" at bounding box center [673, 202] width 273 height 24
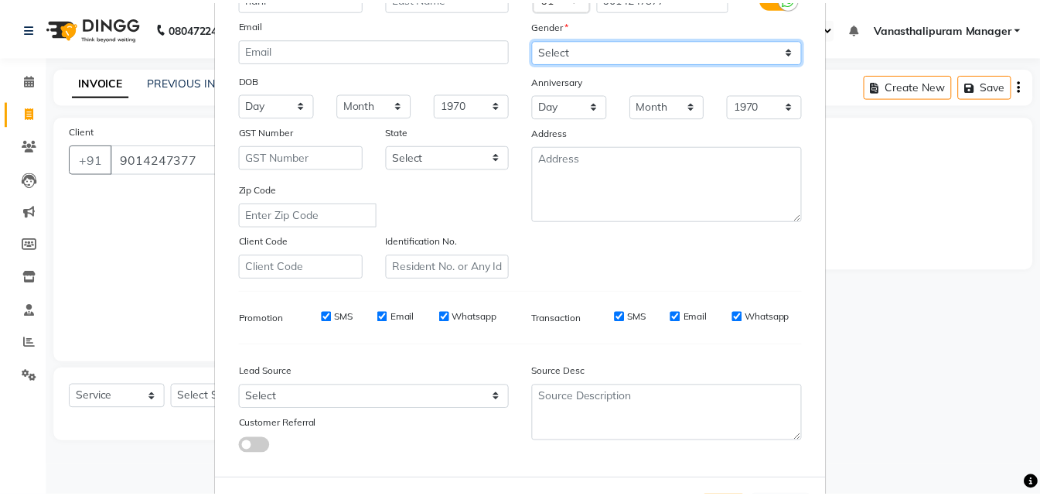
scroll to position [218, 0]
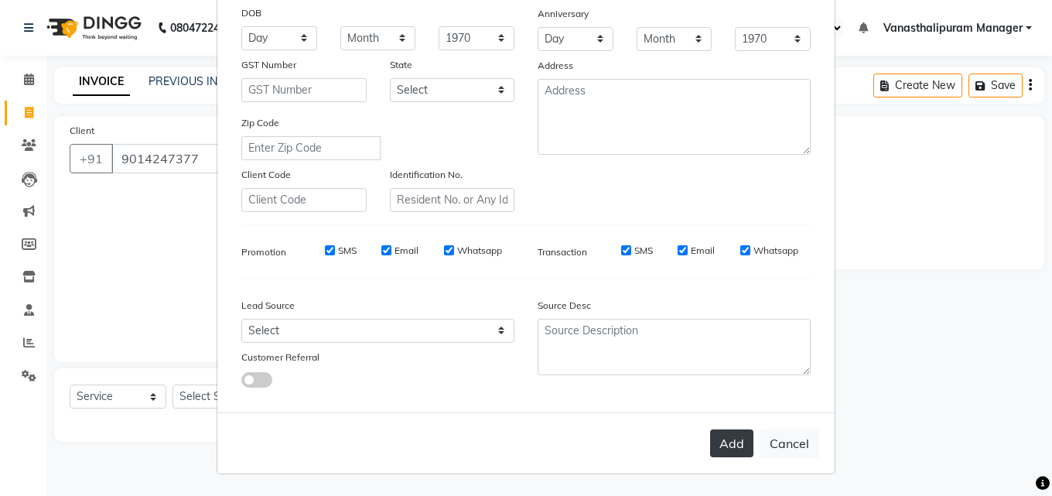
click at [736, 447] on button "Add" at bounding box center [731, 443] width 43 height 28
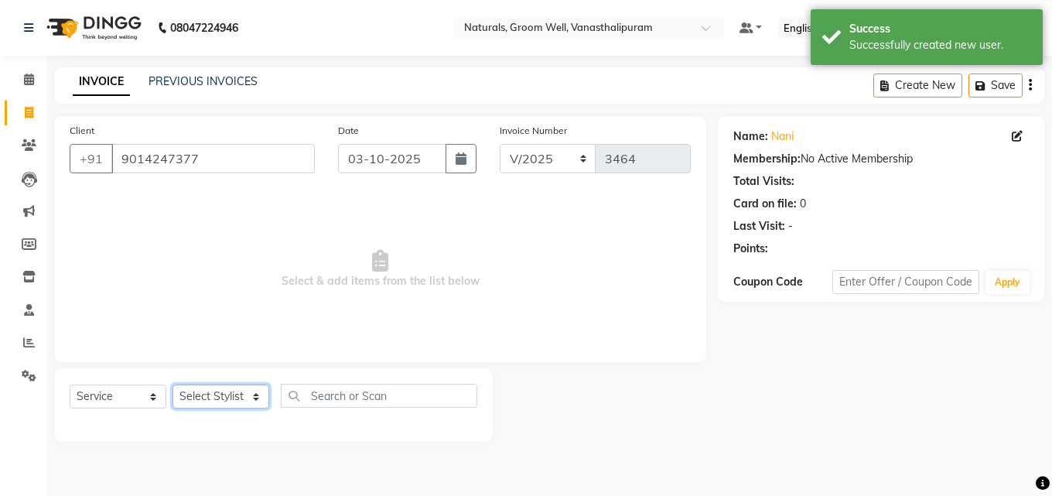
click at [200, 394] on select "Select Stylist [PERSON_NAME] kiran [PERSON_NAME] [PERSON_NAME] [PERSON_NAME] Va…" at bounding box center [220, 396] width 97 height 24
click at [172, 384] on select "Select Stylist [PERSON_NAME] kiran [PERSON_NAME] [PERSON_NAME] [PERSON_NAME] Va…" at bounding box center [220, 396] width 97 height 24
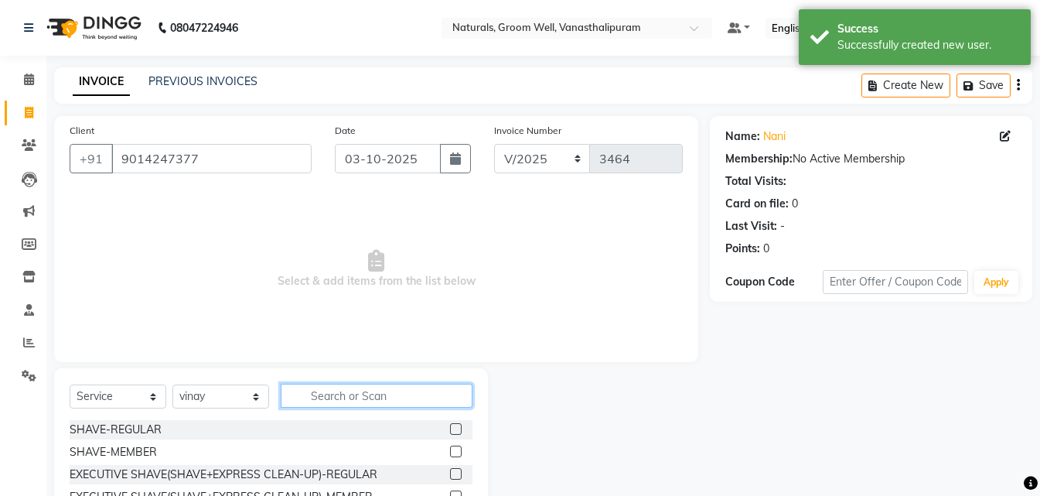
click at [353, 394] on input "text" at bounding box center [377, 396] width 192 height 24
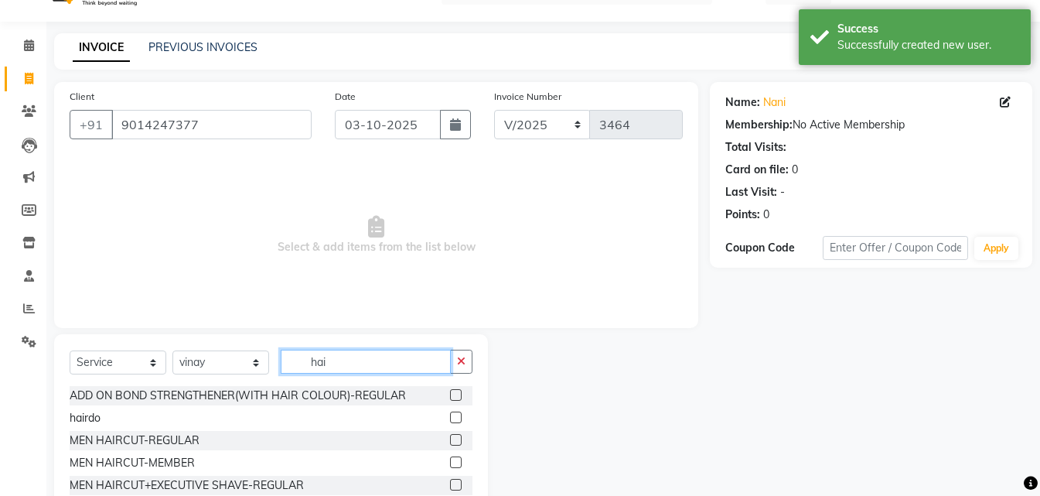
scroll to position [46, 0]
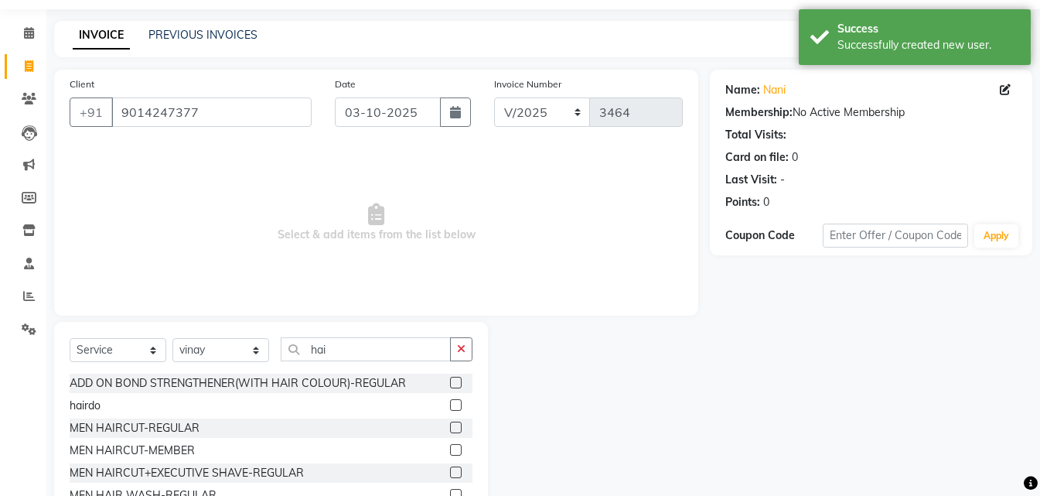
click at [450, 450] on label at bounding box center [456, 450] width 12 height 12
click at [450, 450] on input "checkbox" at bounding box center [455, 450] width 10 height 10
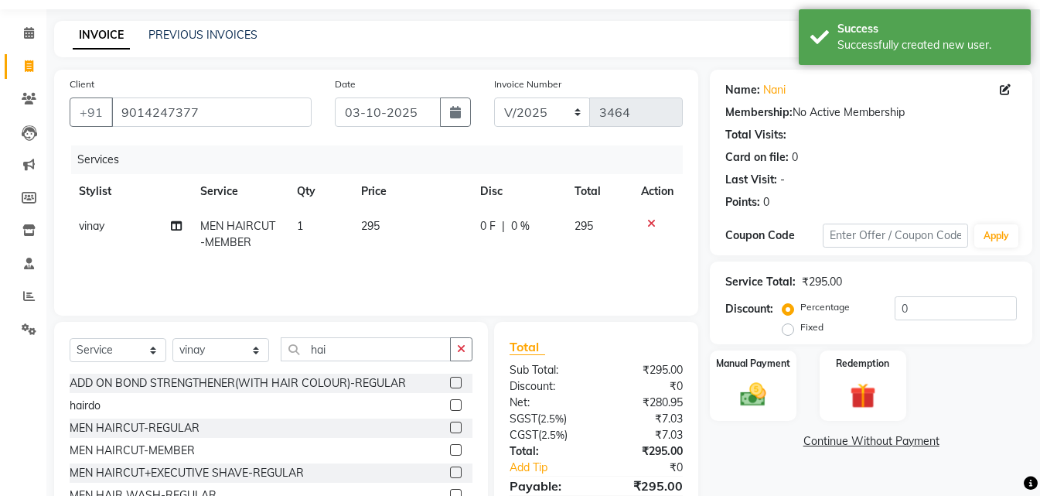
click at [230, 335] on div "Select Service Product Membership Package Voucher Prepaid Gift Card Select Styl…" at bounding box center [271, 436] width 434 height 228
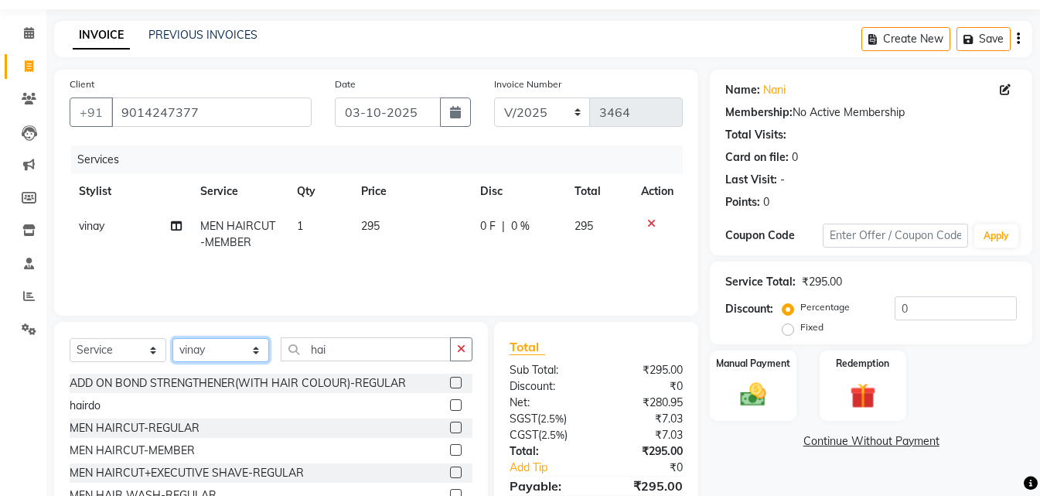
click at [212, 352] on select "Select Stylist [PERSON_NAME] kiran [PERSON_NAME] [PERSON_NAME] [PERSON_NAME] Va…" at bounding box center [220, 350] width 97 height 24
click at [172, 338] on select "Select Stylist [PERSON_NAME] kiran [PERSON_NAME] [PERSON_NAME] [PERSON_NAME] Va…" at bounding box center [220, 350] width 97 height 24
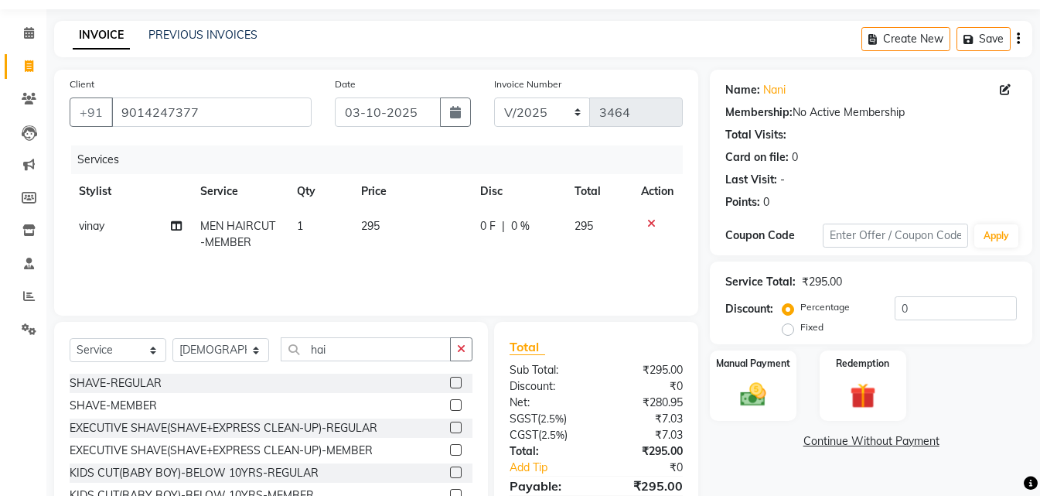
drag, startPoint x: 350, startPoint y: 367, endPoint x: 369, endPoint y: 352, distance: 23.7
click at [351, 366] on div "Select Service Product Membership Package Voucher Prepaid Gift Card Select Styl…" at bounding box center [271, 355] width 403 height 36
click at [369, 350] on input "hai" at bounding box center [366, 349] width 170 height 24
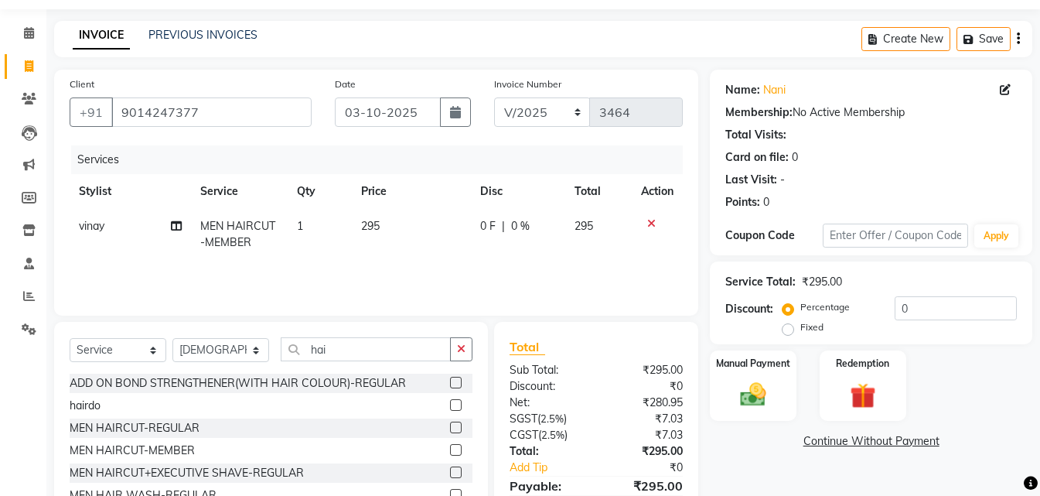
click at [450, 451] on label at bounding box center [456, 450] width 12 height 12
click at [450, 451] on input "checkbox" at bounding box center [455, 450] width 10 height 10
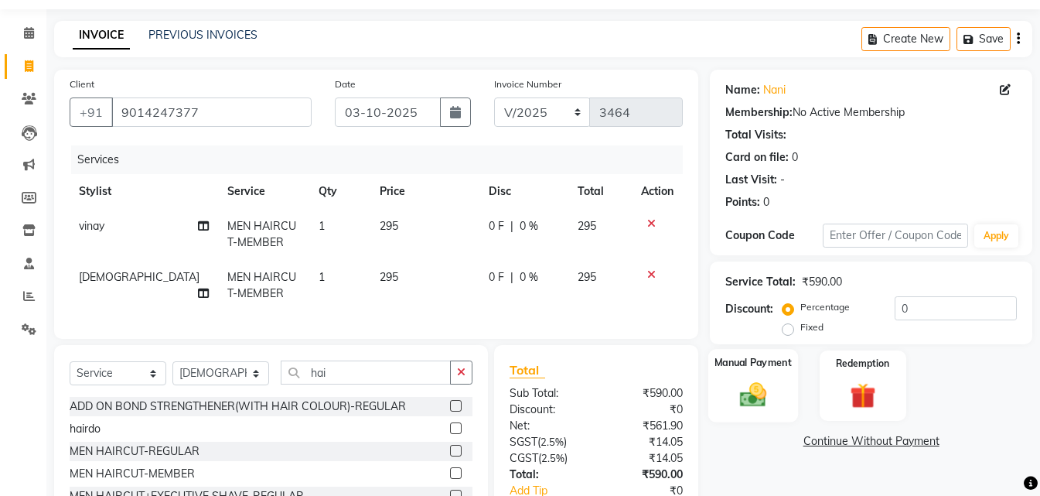
drag, startPoint x: 807, startPoint y: 373, endPoint x: 776, endPoint y: 382, distance: 33.0
click at [800, 374] on div "Manual Payment Redemption" at bounding box center [871, 385] width 346 height 70
click at [758, 388] on img at bounding box center [753, 394] width 43 height 31
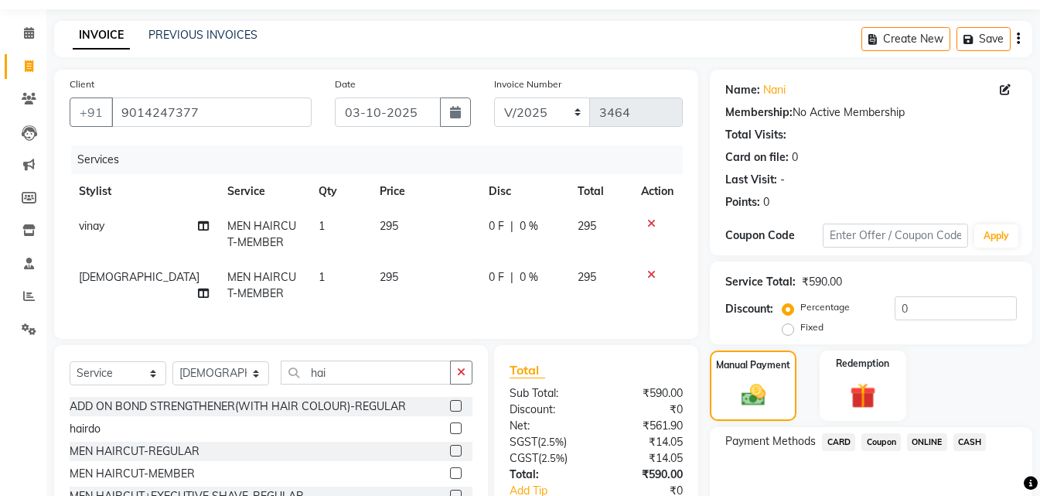
click at [966, 442] on span "CASH" at bounding box center [970, 442] width 33 height 18
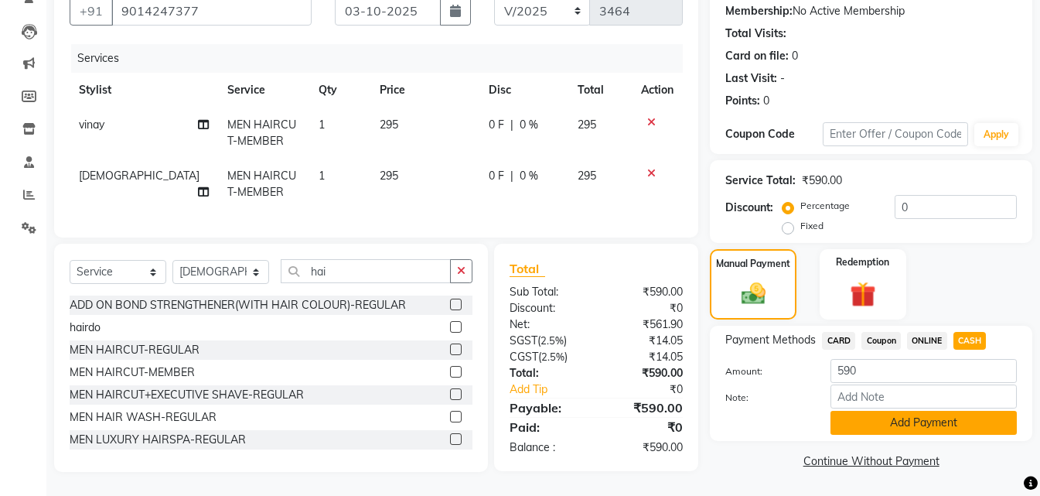
click at [931, 412] on button "Add Payment" at bounding box center [924, 423] width 186 height 24
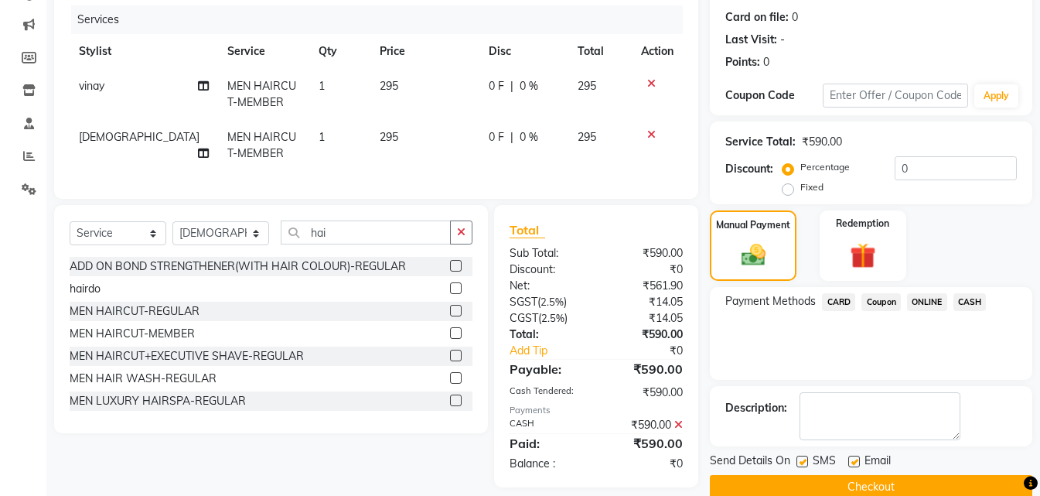
scroll to position [213, 0]
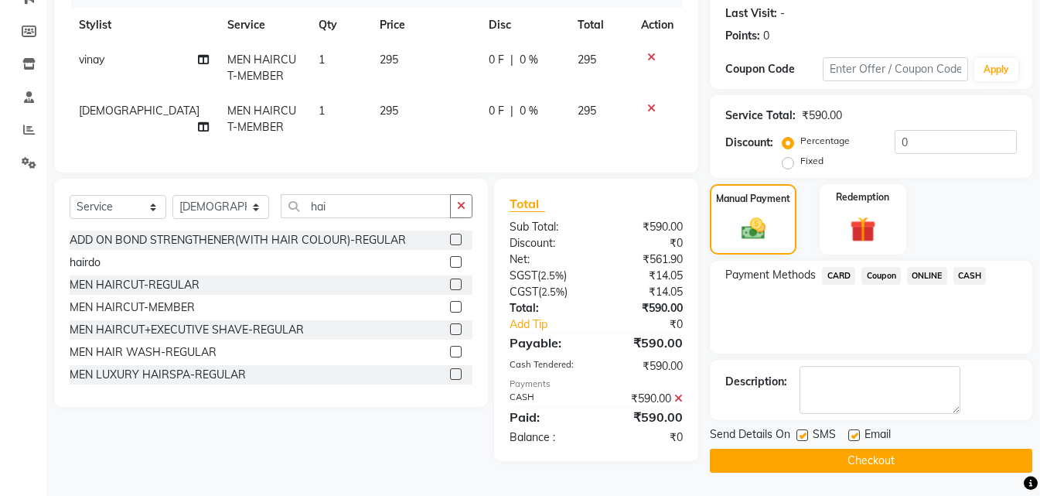
click at [939, 452] on button "Checkout" at bounding box center [871, 461] width 322 height 24
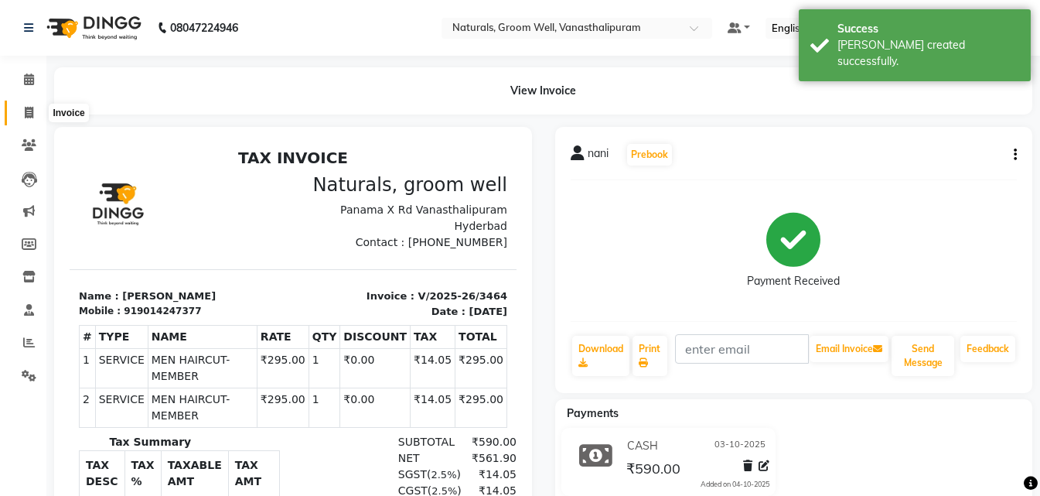
click at [22, 122] on link "Invoice" at bounding box center [23, 114] width 37 height 26
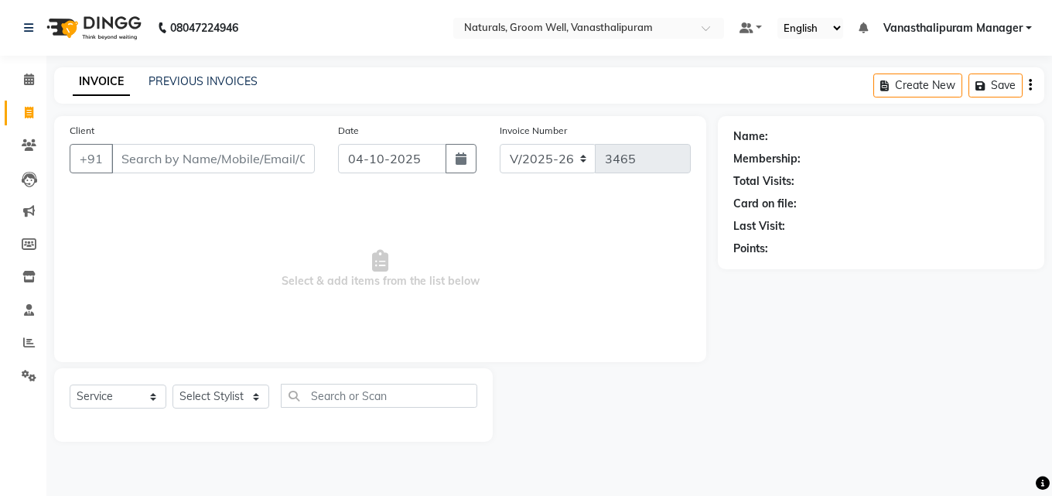
click at [856, 326] on div "Name: Membership: Total Visits: Card on file: Last Visit: Points:" at bounding box center [887, 279] width 338 height 326
click at [857, 338] on div "Name: Membership: Total Visits: Card on file: Last Visit: Points:" at bounding box center [887, 279] width 338 height 326
drag, startPoint x: 454, startPoint y: 154, endPoint x: 456, endPoint y: 171, distance: 17.2
click at [455, 155] on button "button" at bounding box center [460, 158] width 31 height 29
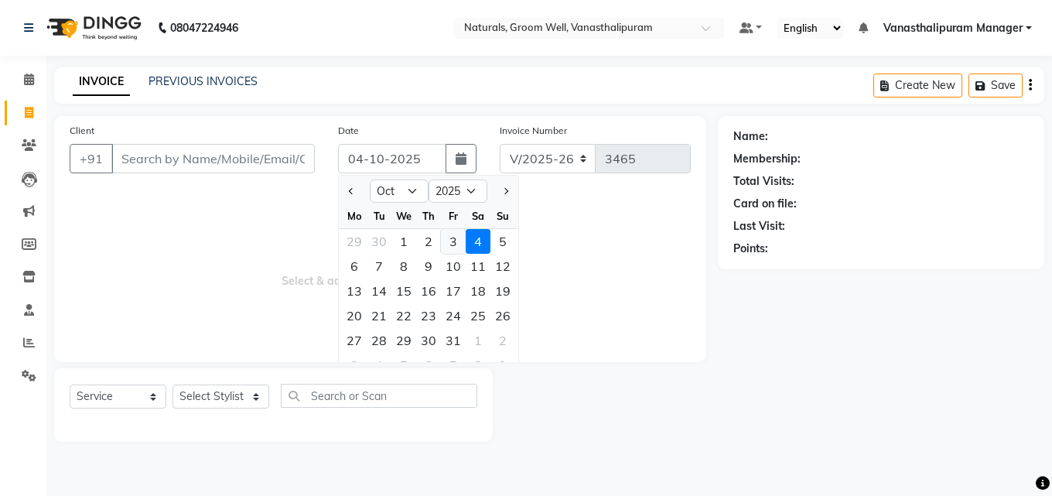
click at [459, 245] on div "3" at bounding box center [453, 241] width 25 height 25
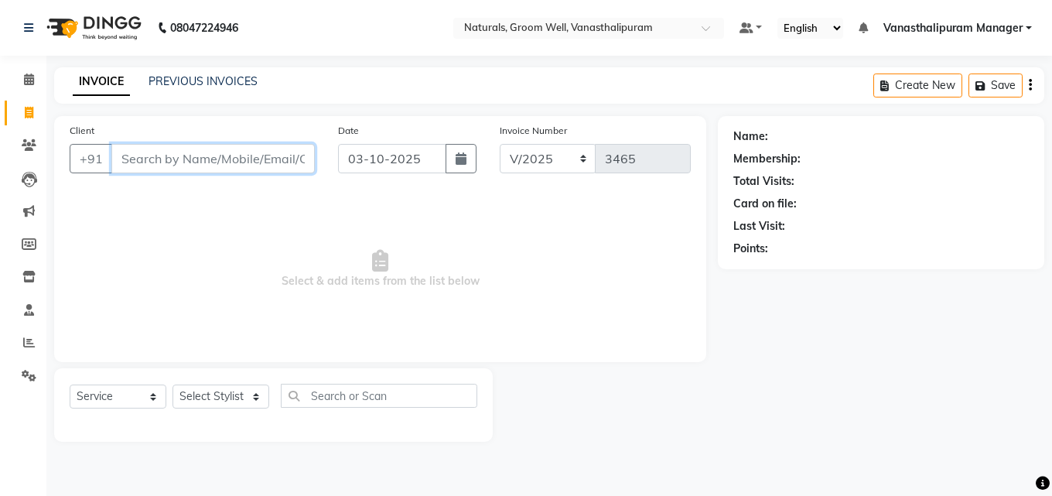
click at [261, 175] on div "Client +91" at bounding box center [192, 153] width 268 height 63
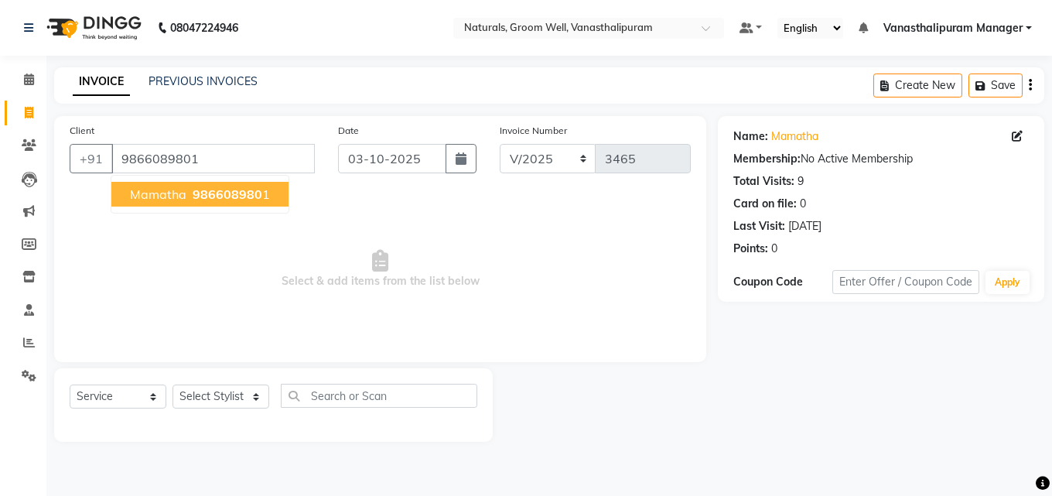
click at [287, 258] on span "Select & add items from the list below" at bounding box center [380, 269] width 621 height 155
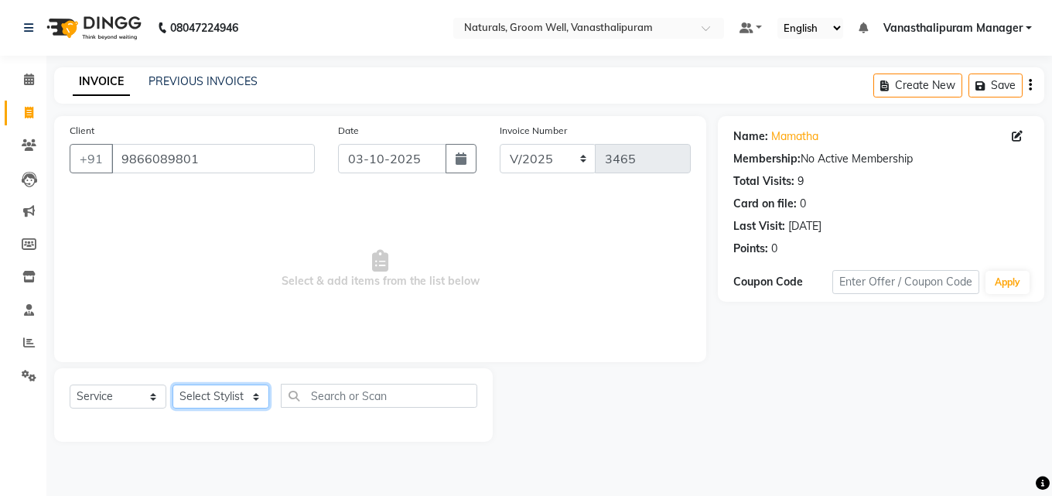
click at [229, 401] on select "Select Stylist [PERSON_NAME] kiran [PERSON_NAME] [PERSON_NAME] [PERSON_NAME] Va…" at bounding box center [220, 396] width 97 height 24
click at [172, 384] on select "Select Stylist [PERSON_NAME] kiran [PERSON_NAME] [PERSON_NAME] [PERSON_NAME] Va…" at bounding box center [220, 396] width 97 height 24
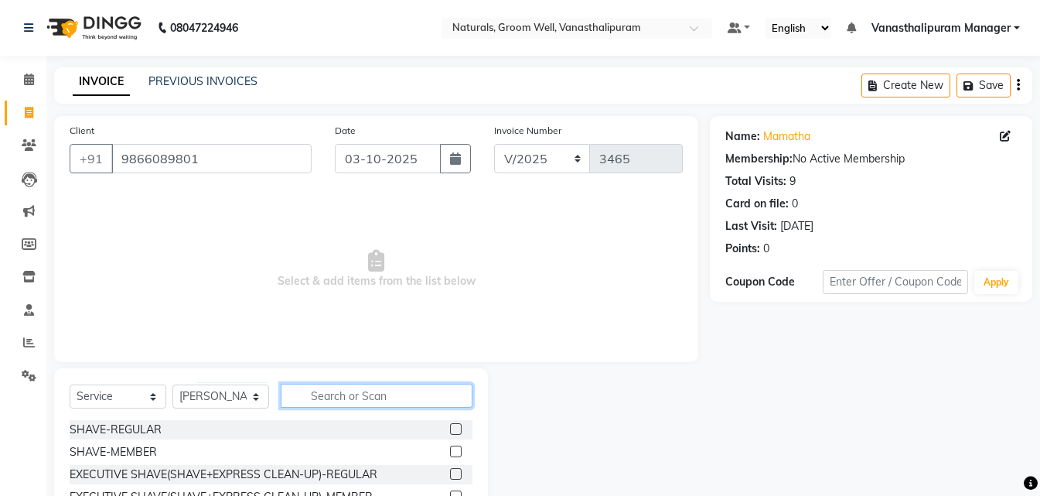
click at [364, 404] on input "text" at bounding box center [377, 396] width 192 height 24
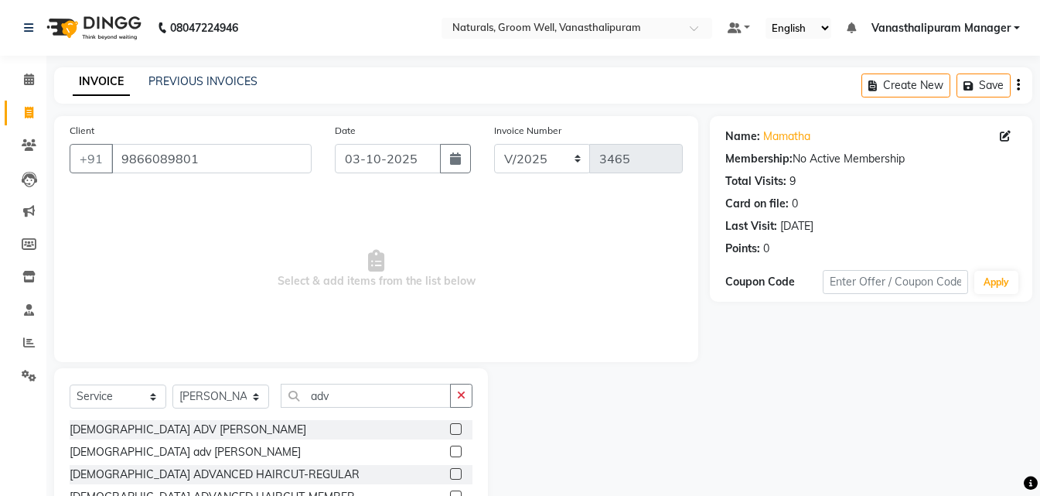
click at [453, 490] on div at bounding box center [461, 496] width 22 height 19
click at [454, 493] on label at bounding box center [456, 496] width 12 height 12
click at [454, 493] on input "checkbox" at bounding box center [455, 497] width 10 height 10
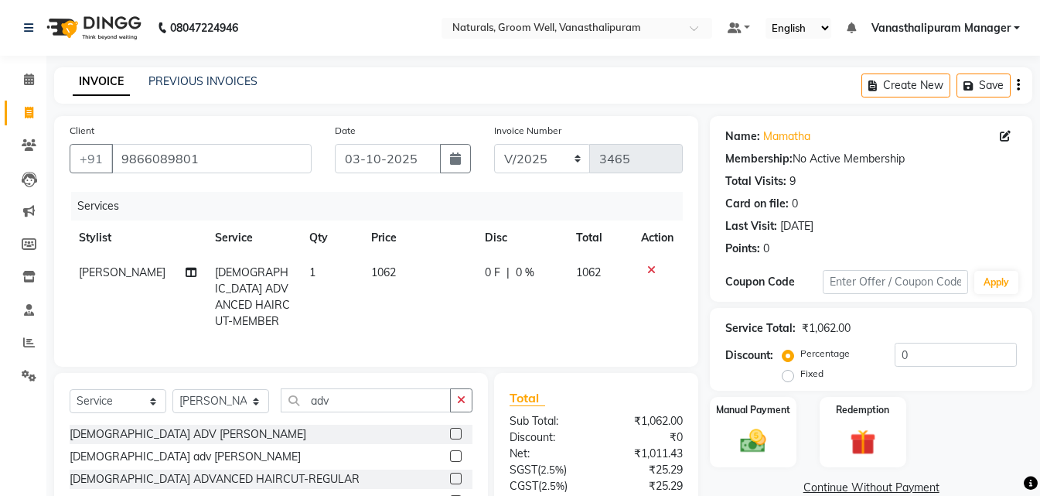
click at [418, 282] on td "1062" at bounding box center [419, 297] width 114 height 84
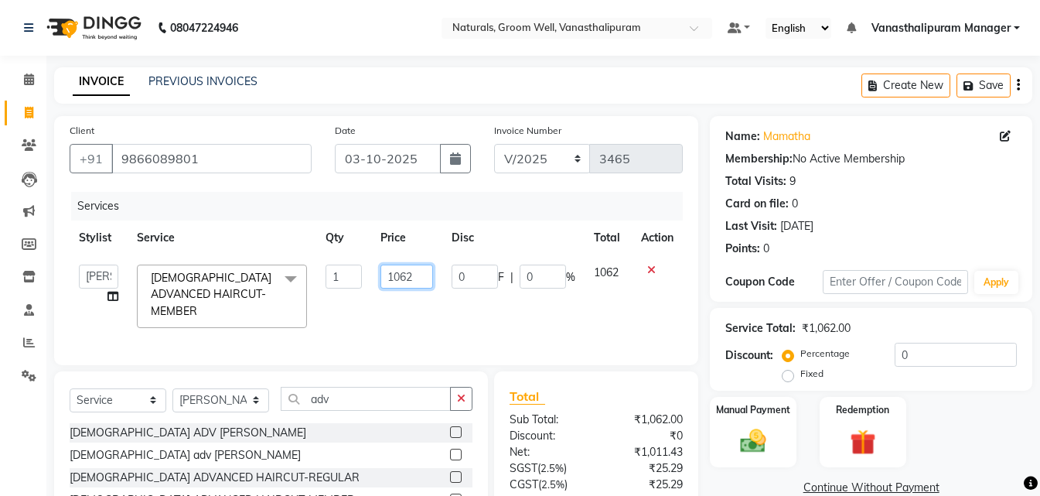
click at [418, 282] on input "1062" at bounding box center [406, 276] width 53 height 24
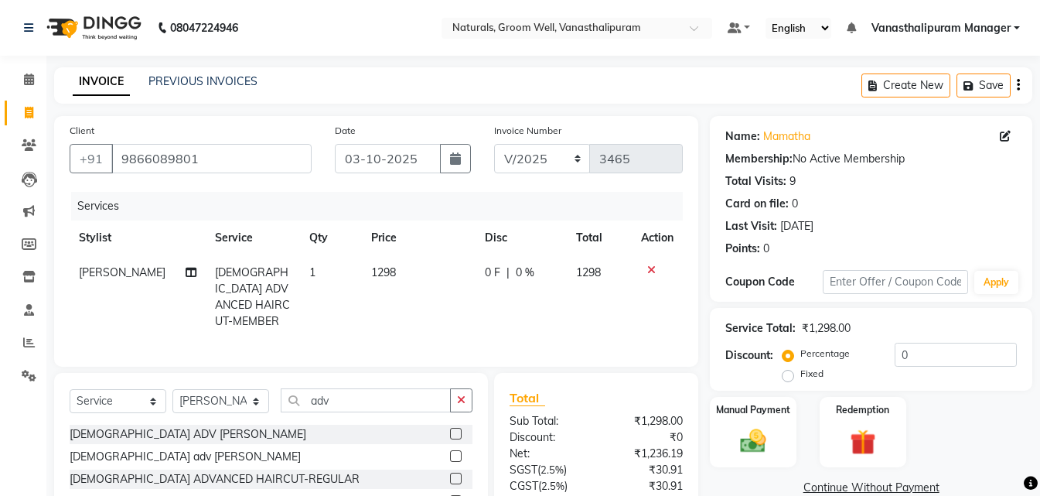
drag, startPoint x: 585, startPoint y: 79, endPoint x: 814, endPoint y: 243, distance: 282.2
click at [591, 78] on div "INVOICE PREVIOUS INVOICES Create New Save" at bounding box center [543, 85] width 978 height 36
click at [749, 422] on div "Manual Payment" at bounding box center [753, 431] width 90 height 73
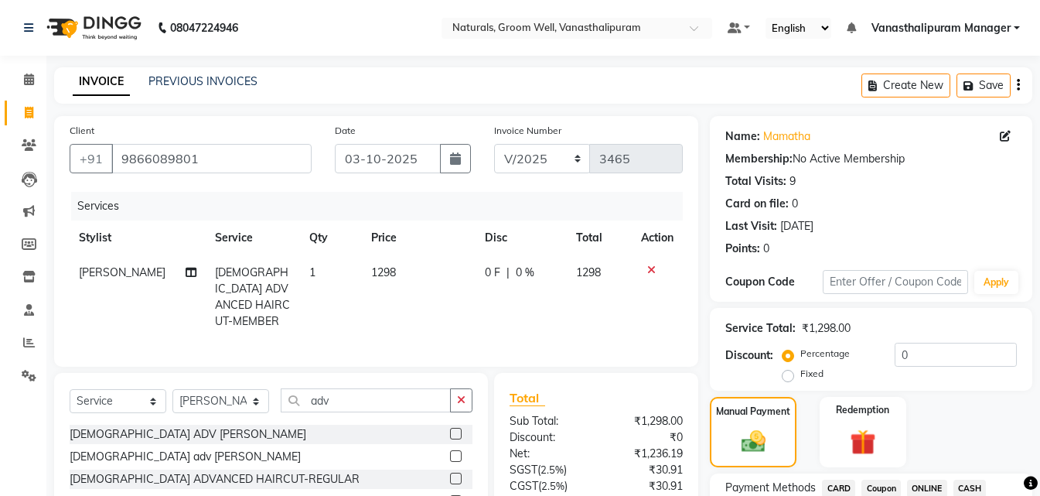
click at [930, 495] on html "08047224946 Select Location × Naturals, Groom Well, Vanasthalipuram Default Pan…" at bounding box center [520, 248] width 1040 height 496
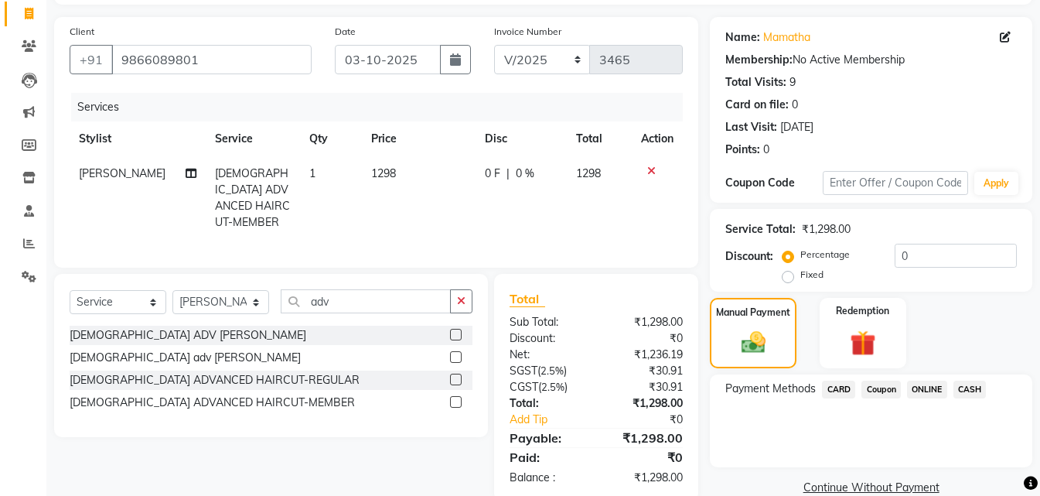
click at [921, 382] on span "ONLINE" at bounding box center [927, 389] width 40 height 18
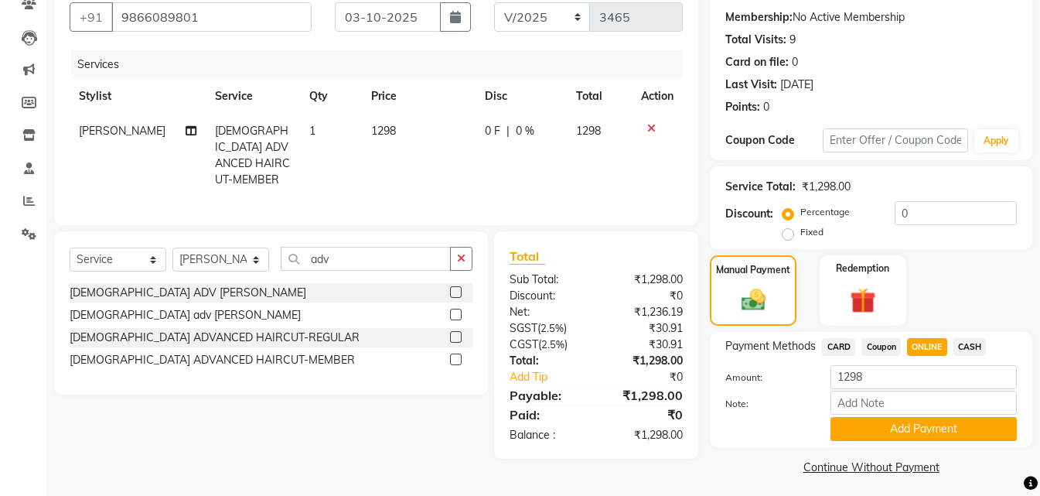
scroll to position [148, 0]
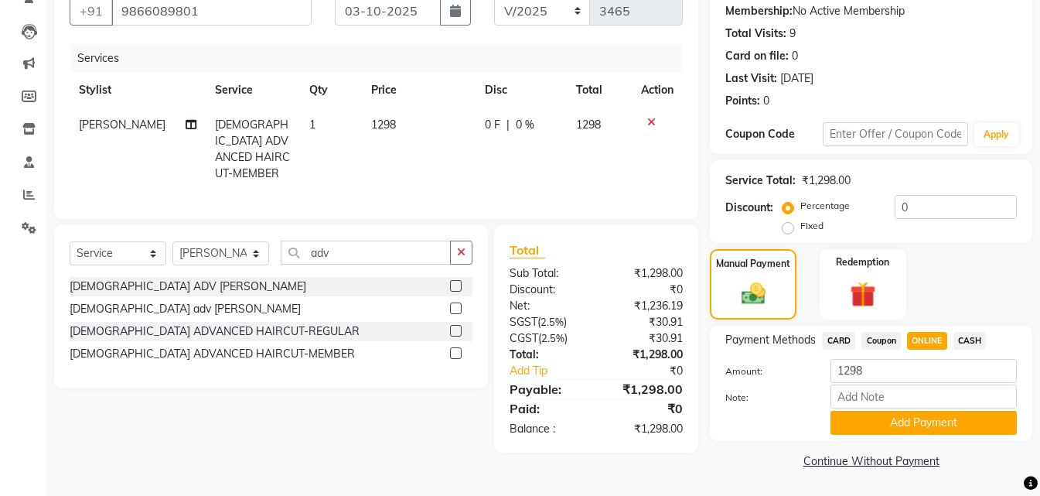
click at [932, 420] on button "Add Payment" at bounding box center [924, 423] width 186 height 24
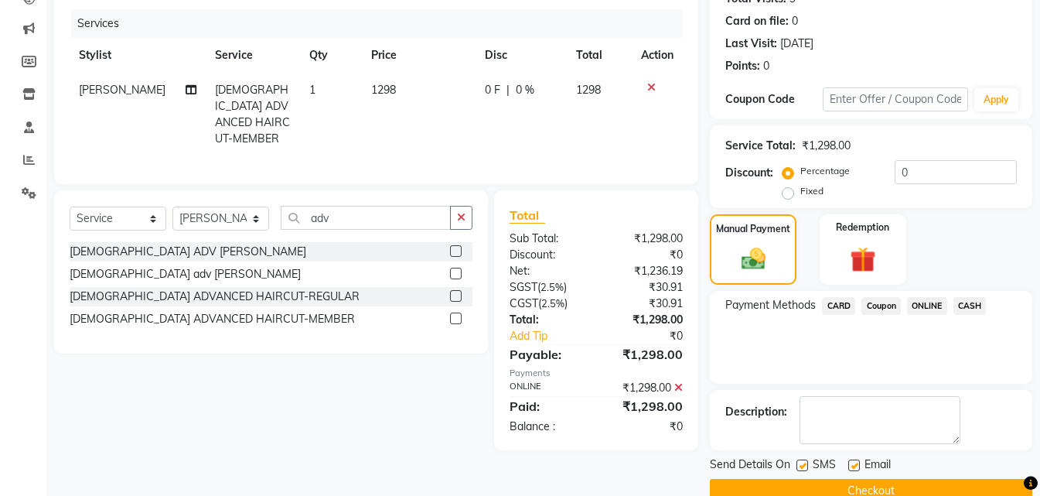
scroll to position [213, 0]
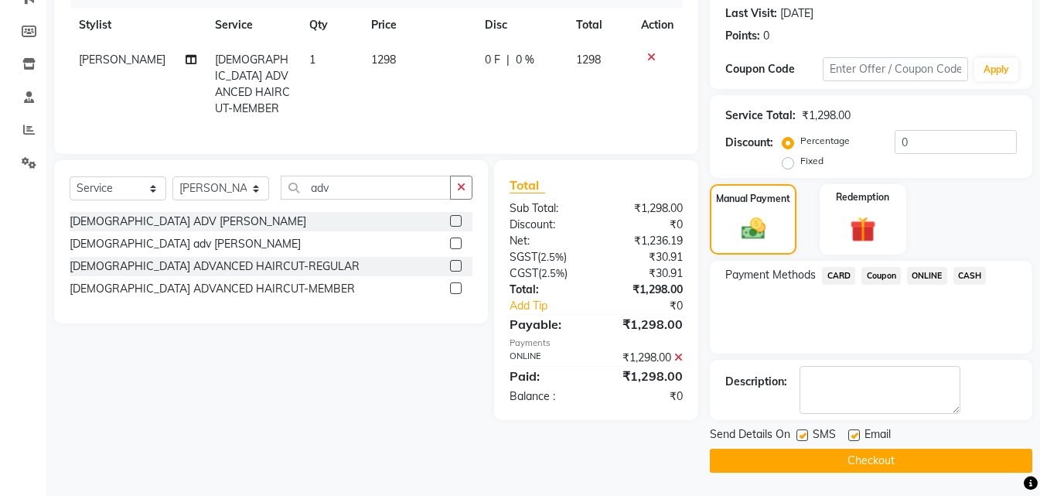
click at [908, 452] on button "Checkout" at bounding box center [871, 461] width 322 height 24
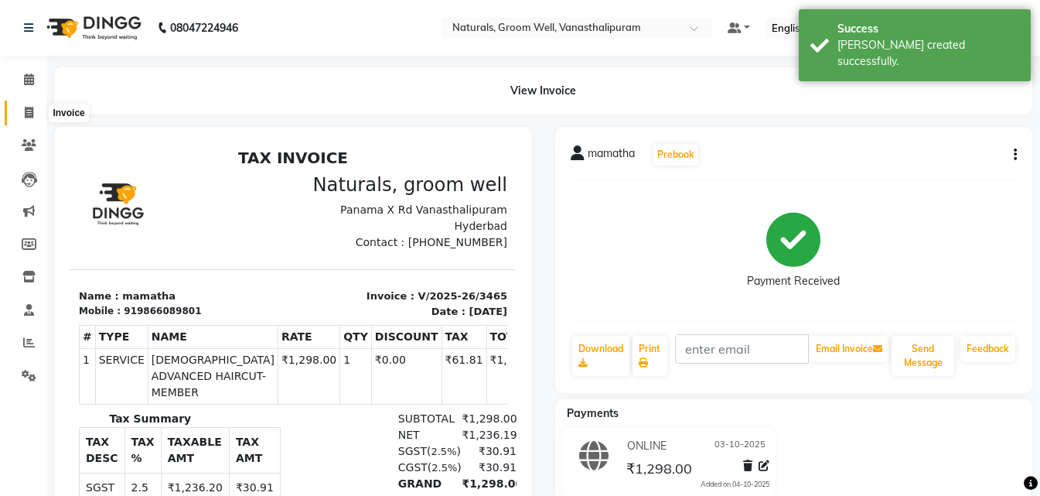
click at [21, 114] on span at bounding box center [28, 113] width 27 height 18
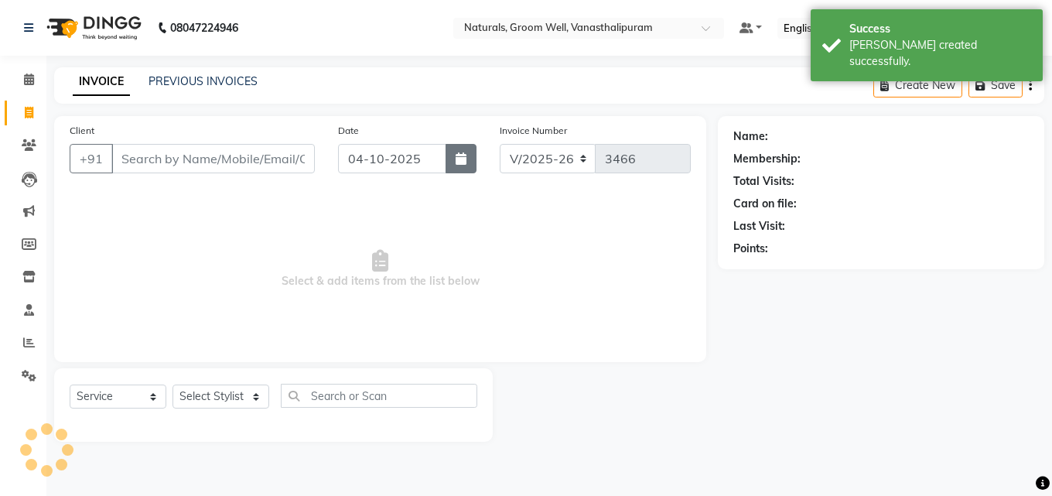
click at [456, 157] on icon "button" at bounding box center [460, 158] width 11 height 12
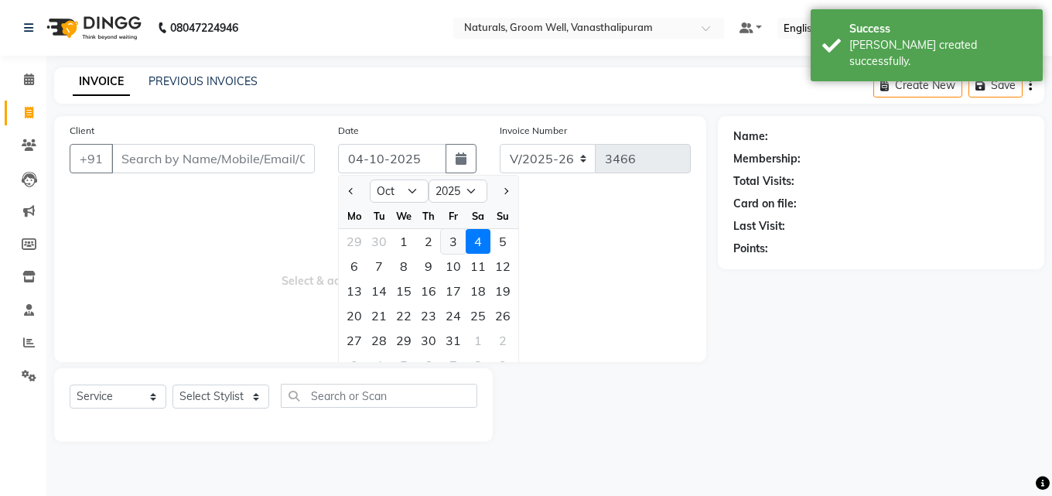
click at [454, 244] on div "3" at bounding box center [453, 241] width 25 height 25
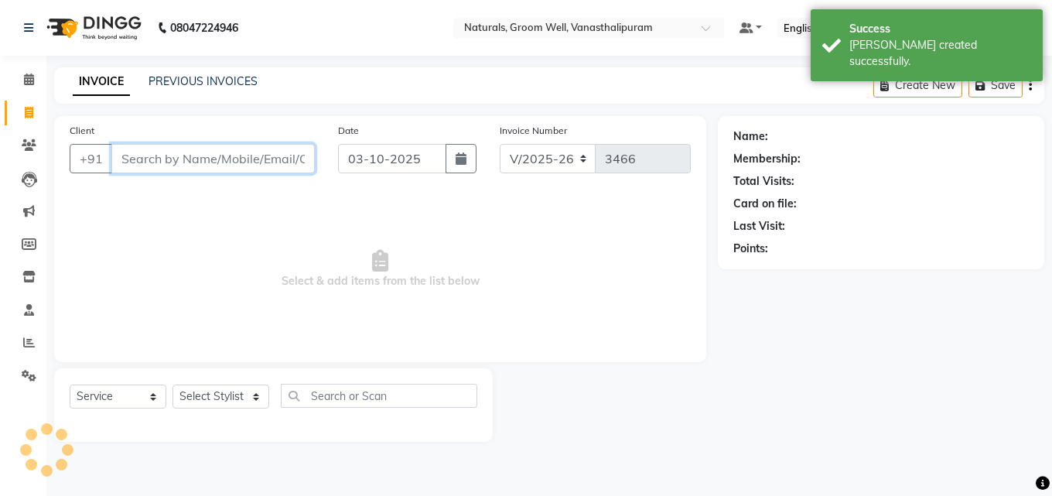
click at [251, 158] on input "Client" at bounding box center [212, 158] width 203 height 29
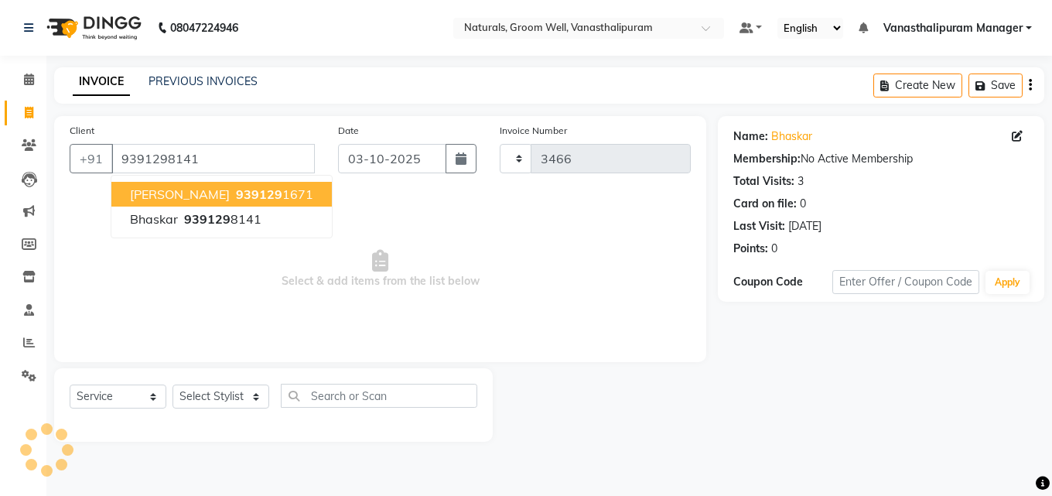
drag, startPoint x: 452, startPoint y: 268, endPoint x: 419, endPoint y: 250, distance: 38.1
click at [452, 268] on span "Select & add items from the list below" at bounding box center [380, 269] width 621 height 155
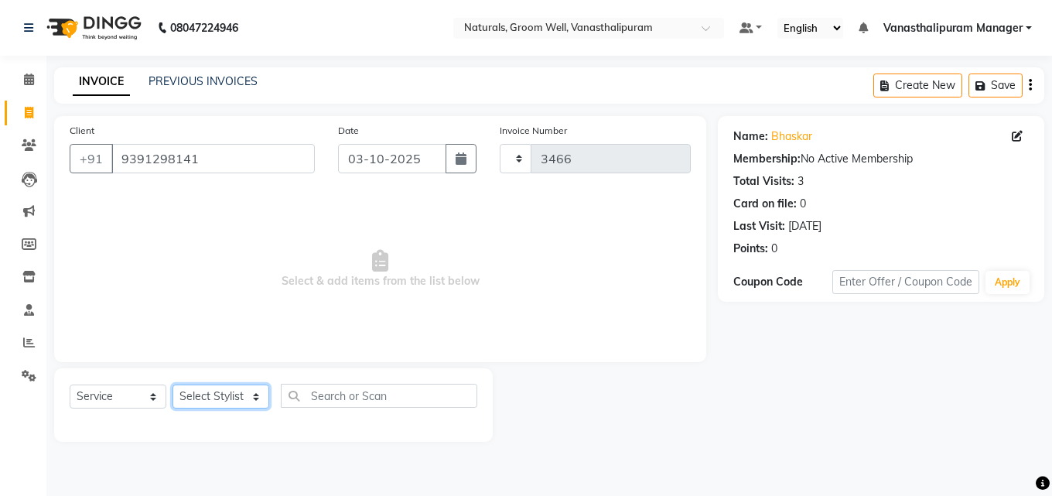
drag, startPoint x: 210, startPoint y: 397, endPoint x: 206, endPoint y: 390, distance: 8.6
click at [210, 397] on select "Select Stylist [PERSON_NAME] kiran [PERSON_NAME] [PERSON_NAME] [PERSON_NAME] Va…" at bounding box center [220, 396] width 97 height 24
click at [172, 384] on select "Select Stylist [PERSON_NAME] kiran [PERSON_NAME] [PERSON_NAME] [PERSON_NAME] Va…" at bounding box center [220, 396] width 97 height 24
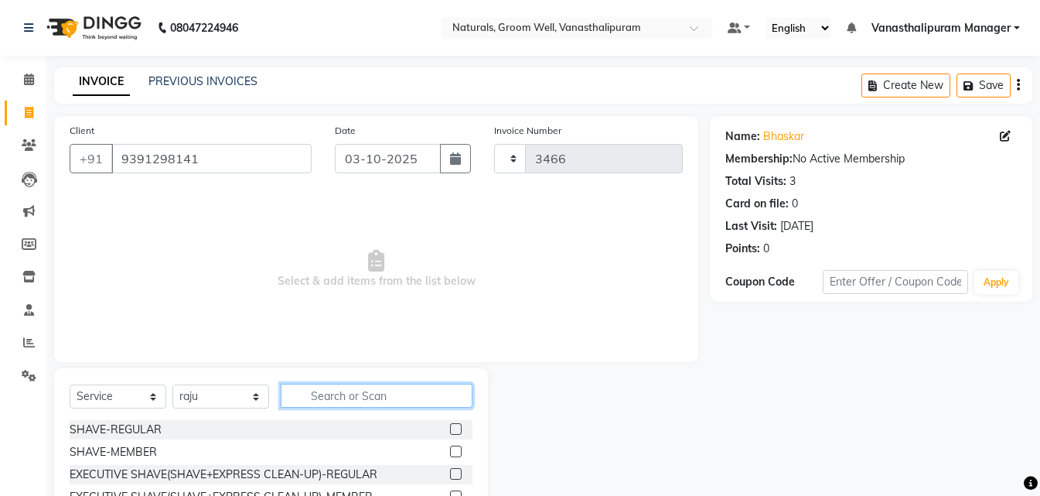
click at [337, 397] on input "text" at bounding box center [377, 396] width 192 height 24
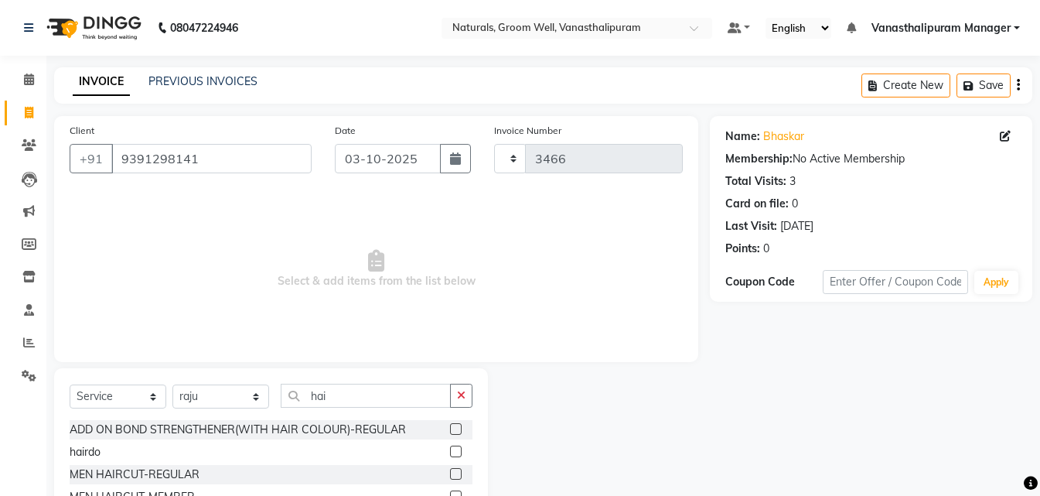
click at [450, 490] on label at bounding box center [456, 496] width 12 height 12
click at [450, 492] on input "checkbox" at bounding box center [455, 497] width 10 height 10
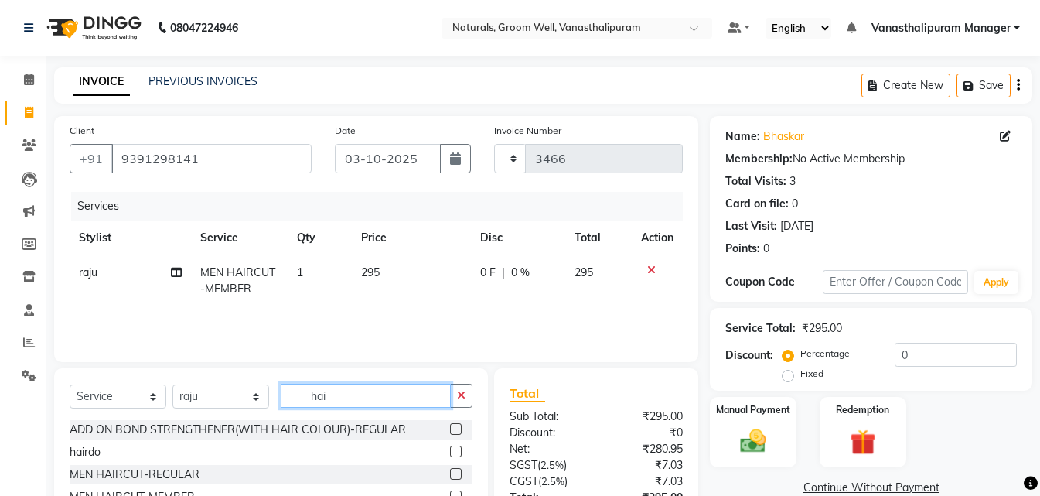
click at [360, 396] on input "hai" at bounding box center [366, 396] width 170 height 24
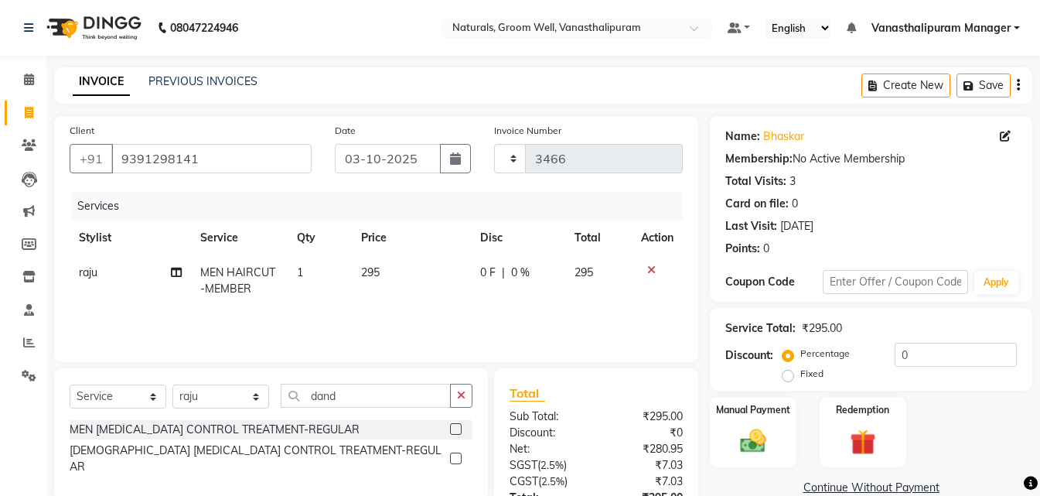
click at [455, 424] on label at bounding box center [456, 429] width 12 height 12
click at [455, 425] on input "checkbox" at bounding box center [455, 430] width 10 height 10
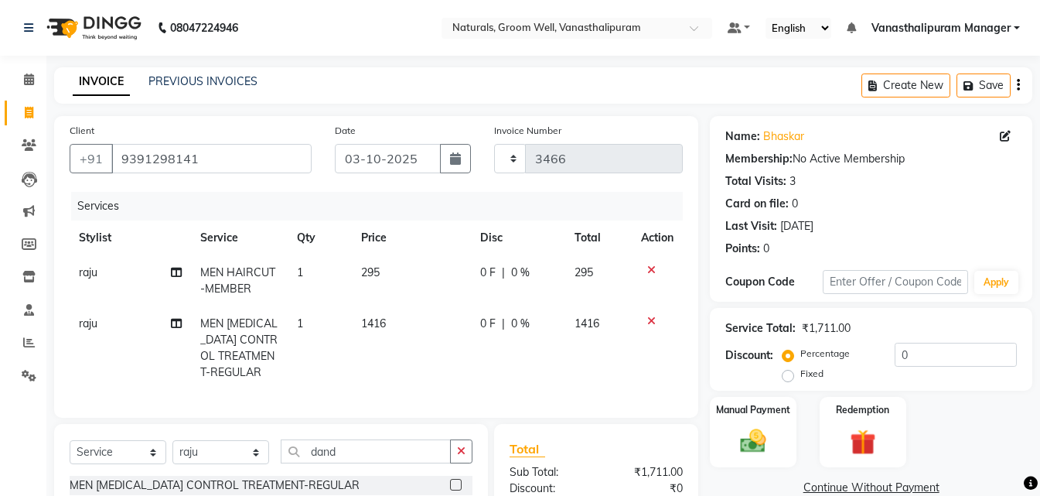
click at [410, 323] on td "1416" at bounding box center [411, 348] width 119 height 84
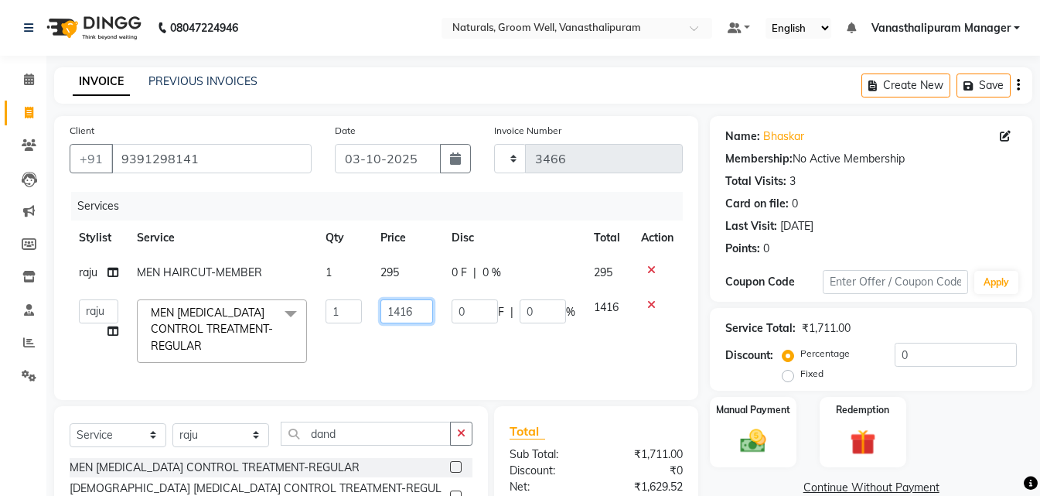
click at [418, 309] on input "1416" at bounding box center [406, 311] width 53 height 24
click at [381, 430] on div "Client [PHONE_NUMBER] Date [DATE] Invoice Number 3466 Services Stylist Service …" at bounding box center [376, 374] width 667 height 517
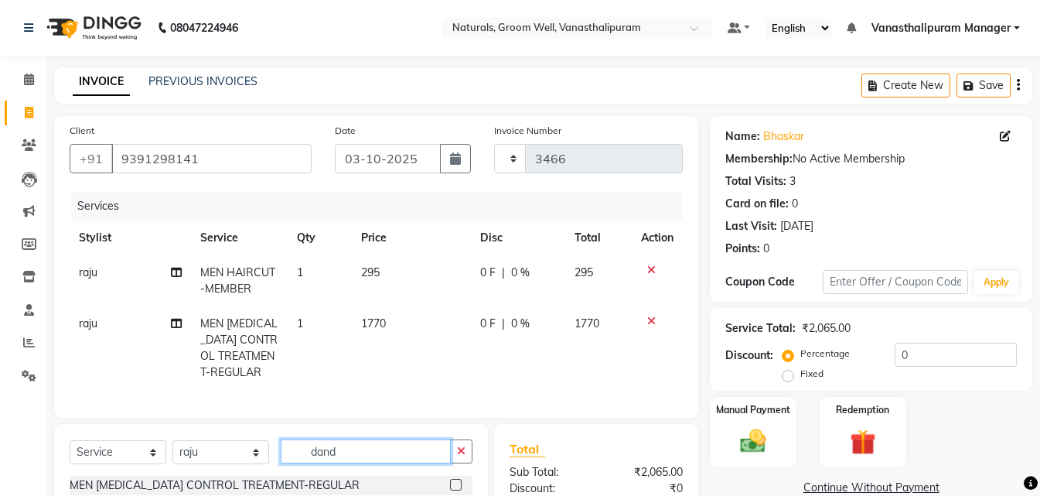
click at [385, 452] on input "dand" at bounding box center [366, 451] width 170 height 24
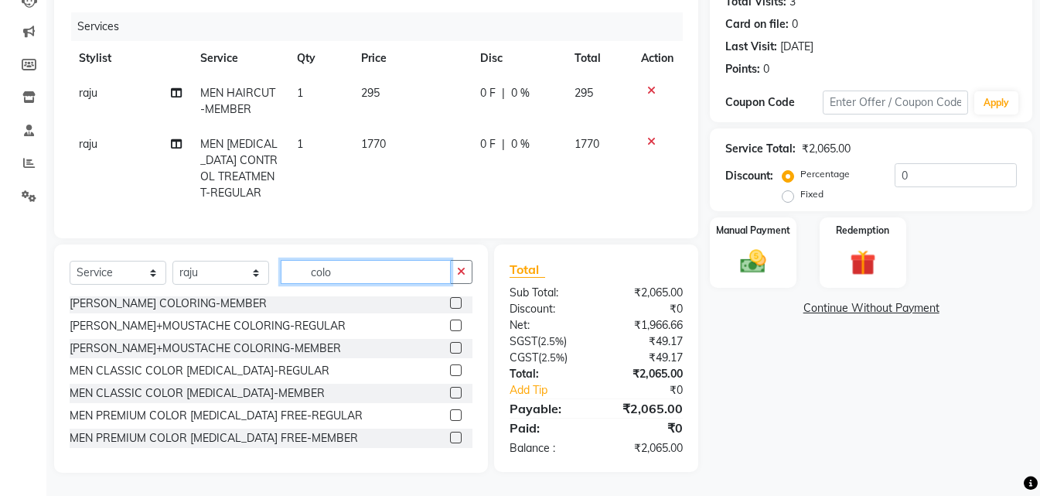
scroll to position [93, 0]
click at [450, 443] on div at bounding box center [455, 439] width 10 height 16
click at [450, 435] on label at bounding box center [456, 437] width 12 height 12
click at [450, 435] on input "checkbox" at bounding box center [455, 437] width 10 height 10
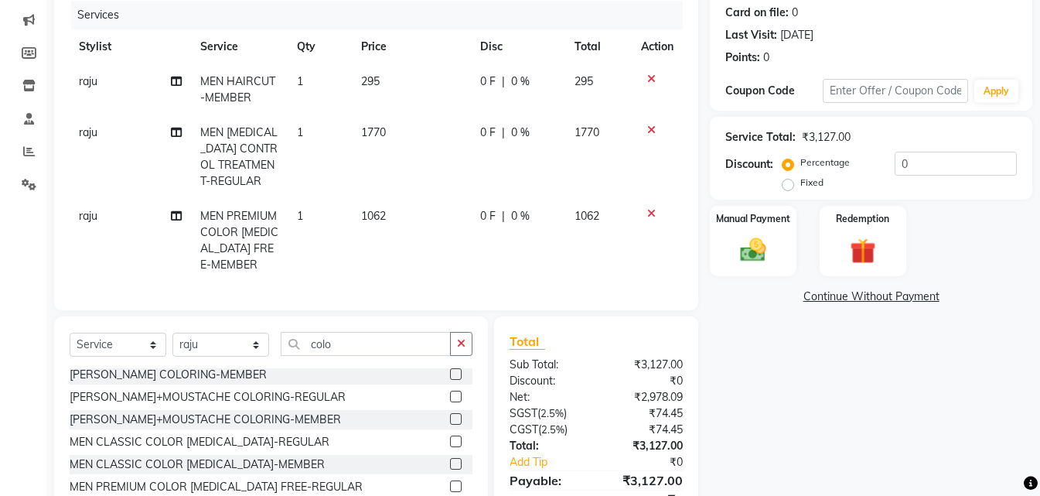
click at [408, 217] on td "1062" at bounding box center [411, 241] width 119 height 84
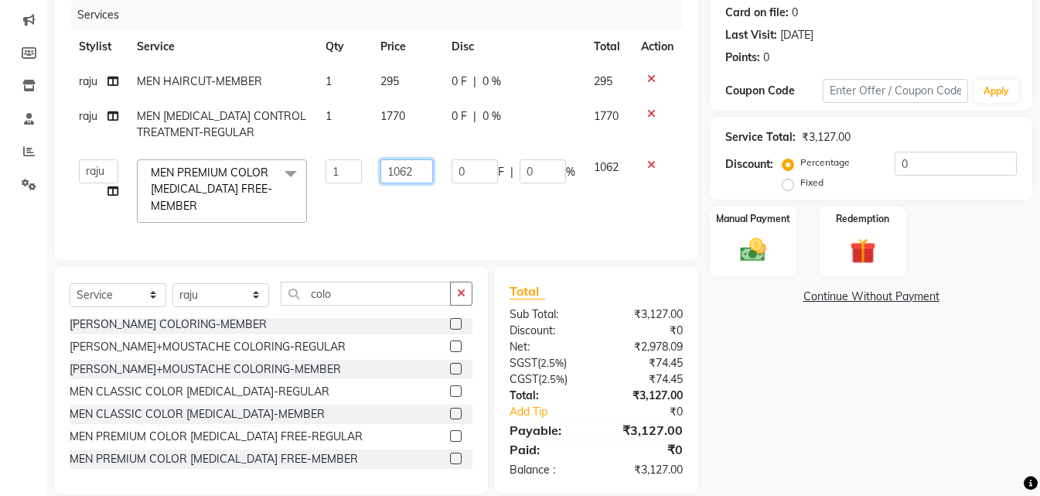
click at [423, 175] on input "1062" at bounding box center [406, 171] width 53 height 24
click at [762, 350] on div "Name: Bhaskar Membership: No Active Membership Total Visits: 3 Card on file: 0 …" at bounding box center [877, 209] width 334 height 569
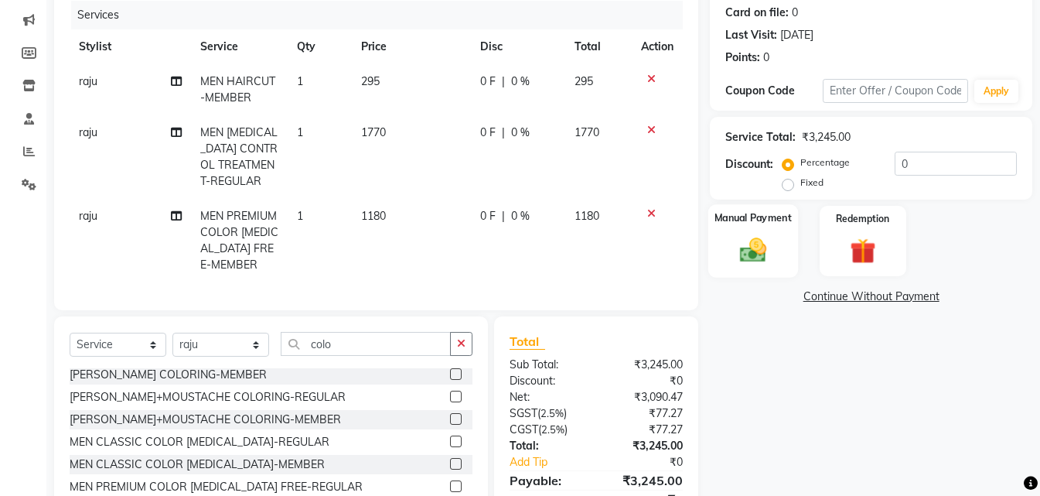
click at [757, 241] on img at bounding box center [753, 249] width 43 height 31
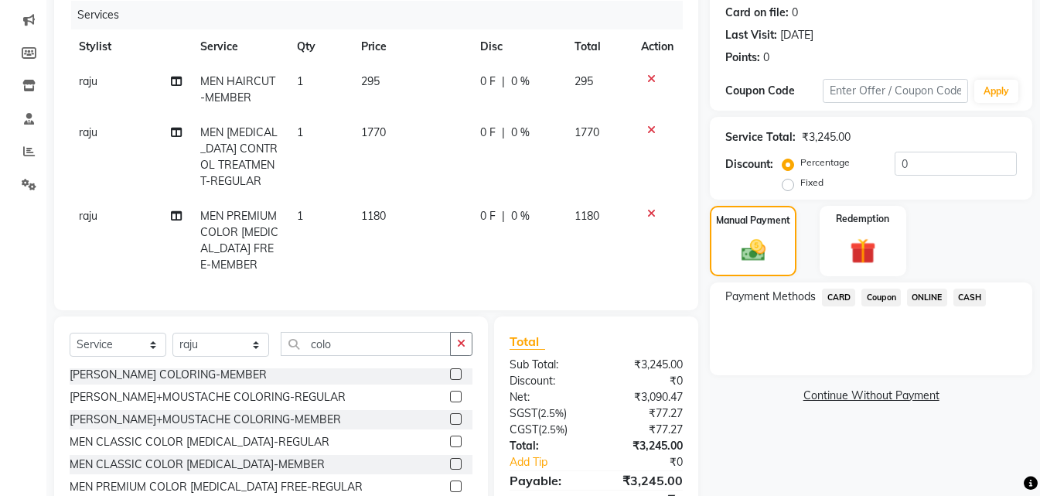
drag, startPoint x: 934, startPoint y: 293, endPoint x: 923, endPoint y: 292, distance: 10.9
click at [931, 292] on span "ONLINE" at bounding box center [927, 297] width 40 height 18
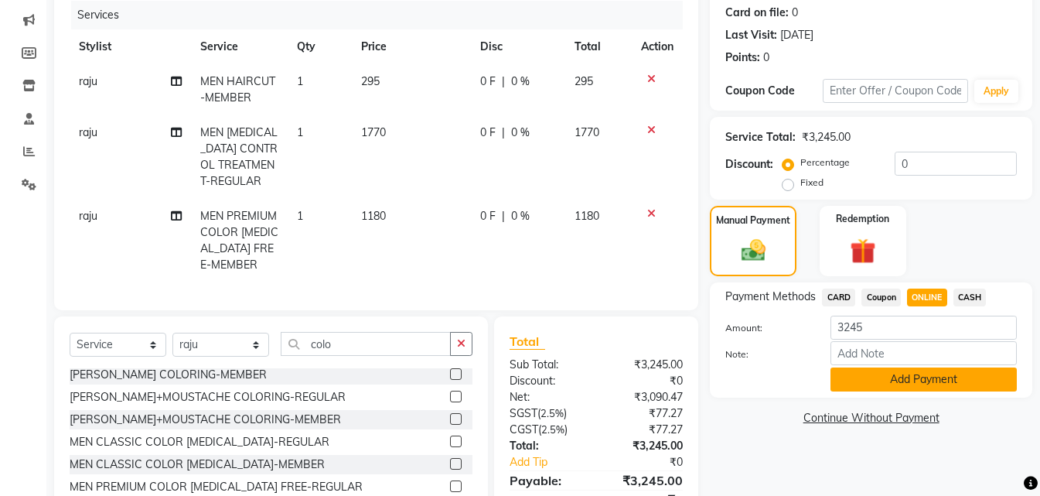
click at [896, 377] on button "Add Payment" at bounding box center [924, 379] width 186 height 24
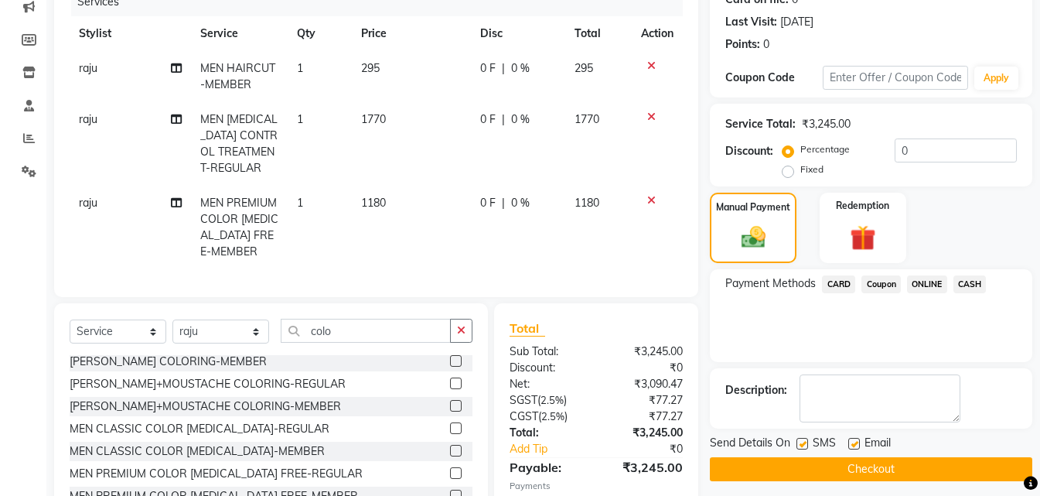
scroll to position [306, 0]
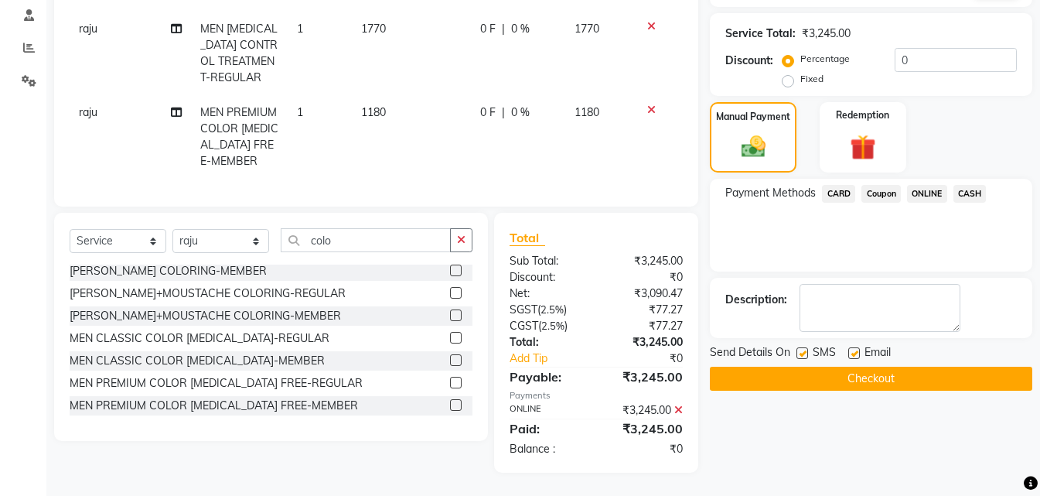
click at [923, 367] on button "Checkout" at bounding box center [871, 379] width 322 height 24
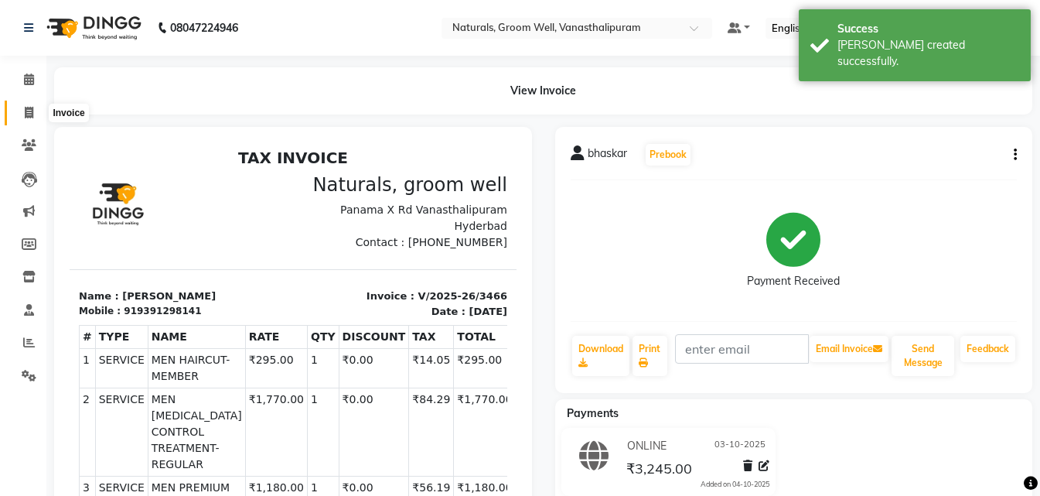
drag, startPoint x: 29, startPoint y: 112, endPoint x: 44, endPoint y: 119, distance: 16.3
click at [29, 112] on icon at bounding box center [29, 113] width 9 height 12
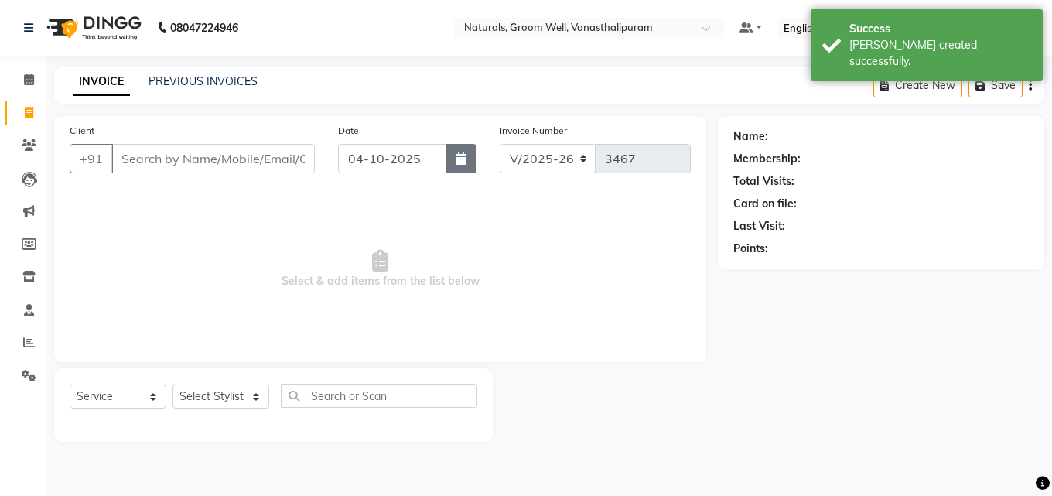
click at [454, 162] on button "button" at bounding box center [460, 158] width 31 height 29
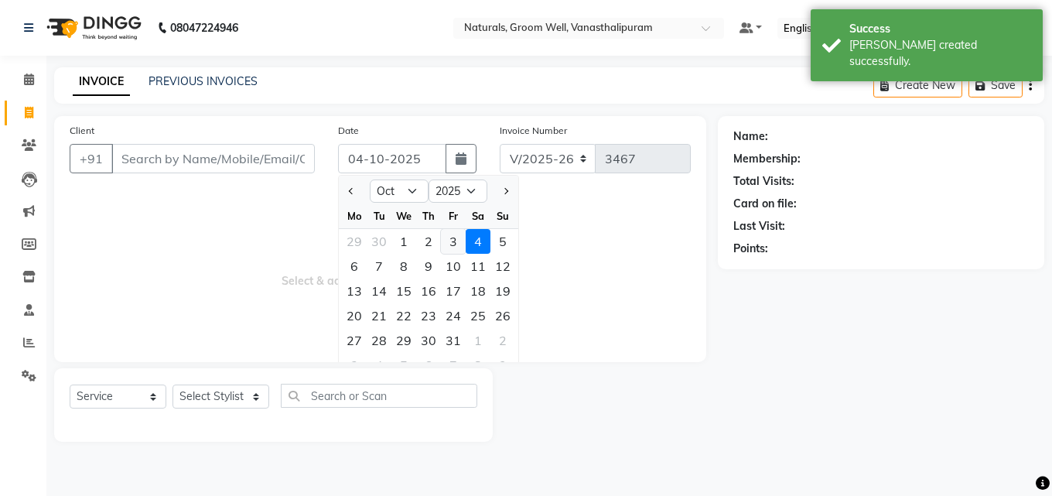
click at [453, 244] on div "3" at bounding box center [453, 241] width 25 height 25
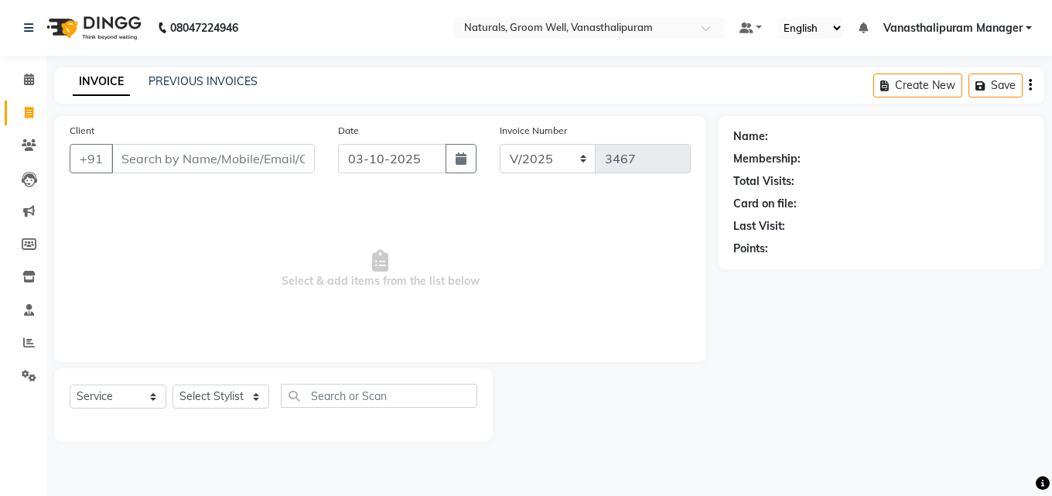
drag, startPoint x: 243, startPoint y: 142, endPoint x: 258, endPoint y: 138, distance: 16.1
click at [247, 139] on div "Client +91" at bounding box center [192, 153] width 268 height 63
click at [267, 152] on input "Client" at bounding box center [212, 158] width 203 height 29
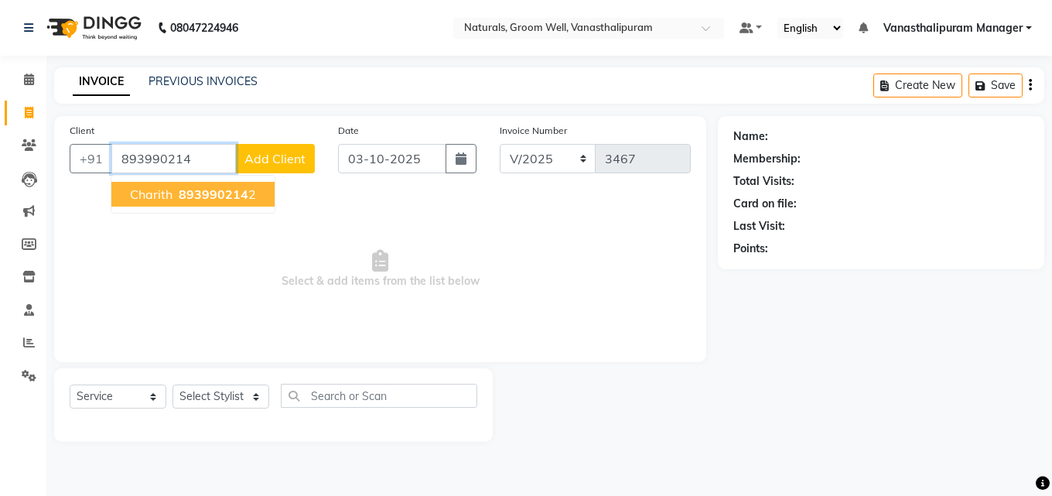
click at [231, 198] on span "893990214" at bounding box center [214, 193] width 70 height 15
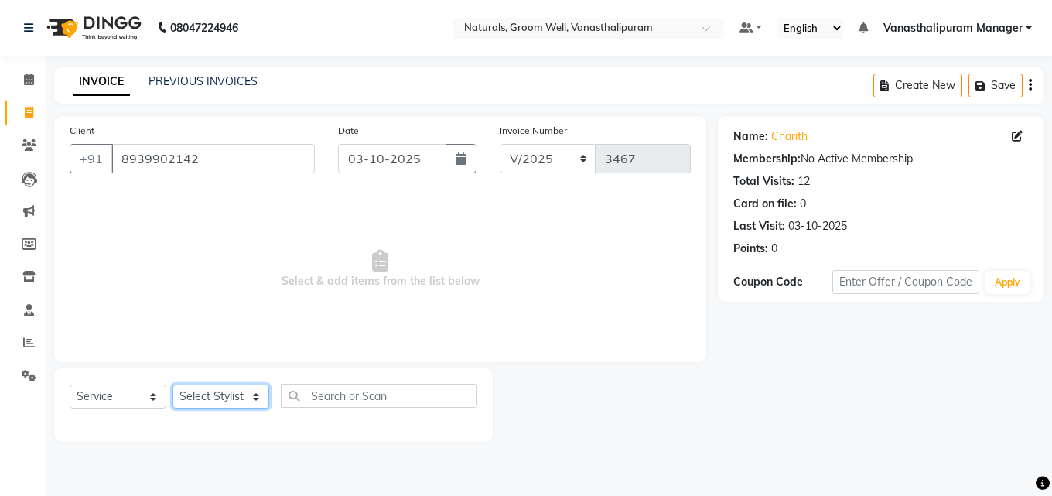
click at [230, 397] on select "Select Stylist [PERSON_NAME] kiran [PERSON_NAME] [PERSON_NAME] [PERSON_NAME] Va…" at bounding box center [220, 396] width 97 height 24
click at [172, 384] on select "Select Stylist [PERSON_NAME] kiran [PERSON_NAME] [PERSON_NAME] [PERSON_NAME] Va…" at bounding box center [220, 396] width 97 height 24
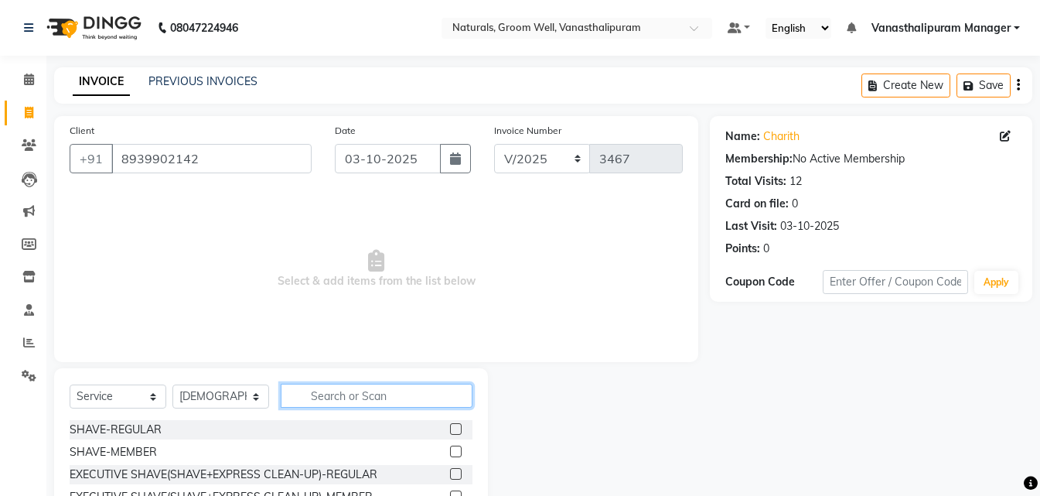
click at [406, 396] on input "text" at bounding box center [377, 396] width 192 height 24
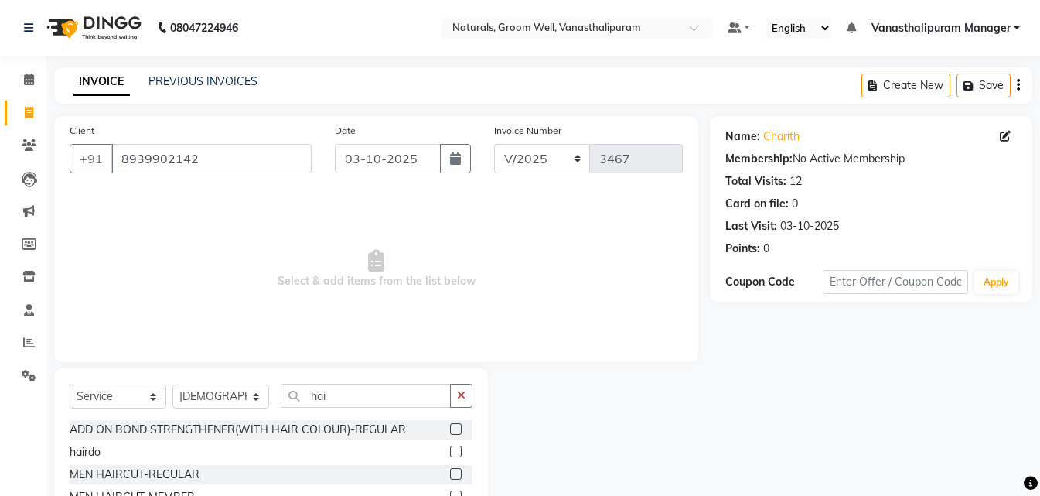
click at [450, 492] on label at bounding box center [456, 496] width 12 height 12
click at [450, 492] on input "checkbox" at bounding box center [455, 497] width 10 height 10
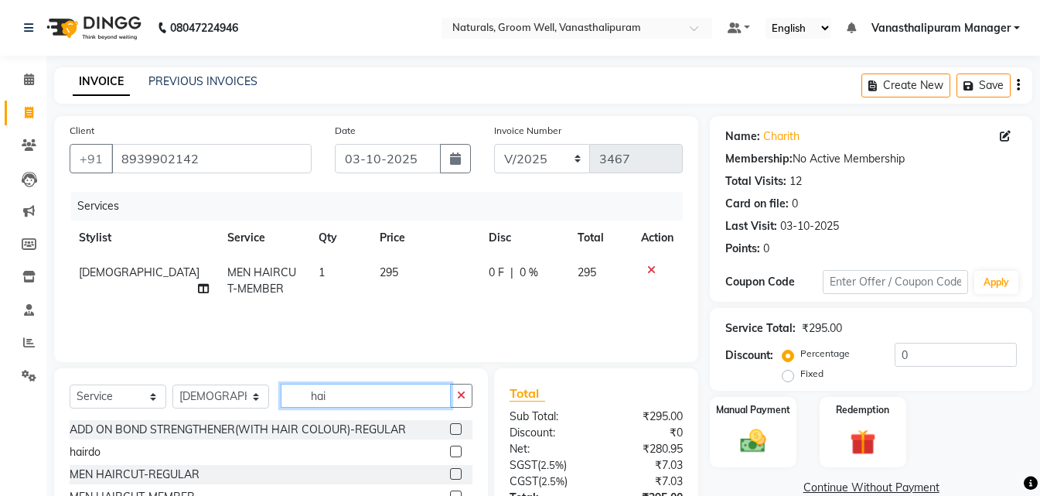
click at [379, 385] on input "hai" at bounding box center [366, 396] width 170 height 24
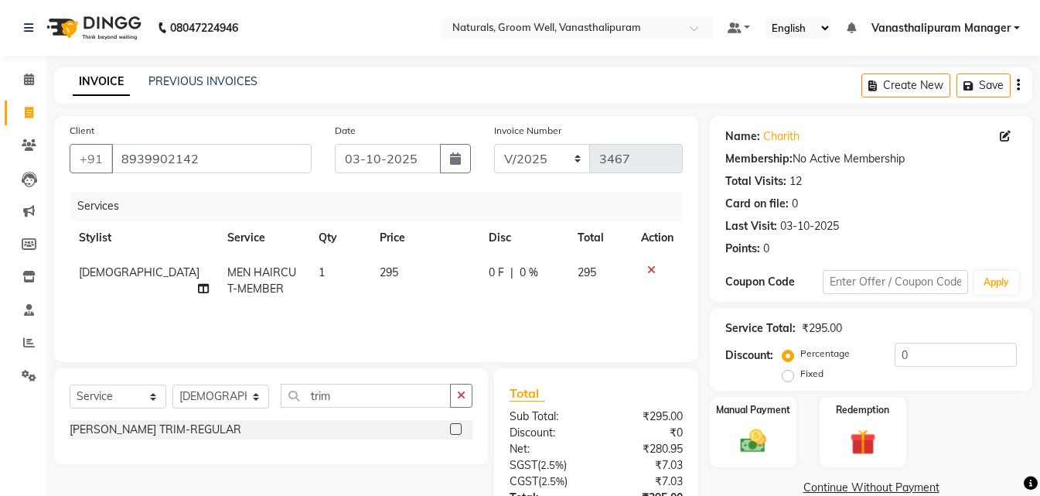
click at [452, 430] on label at bounding box center [456, 429] width 12 height 12
click at [452, 430] on input "checkbox" at bounding box center [455, 430] width 10 height 10
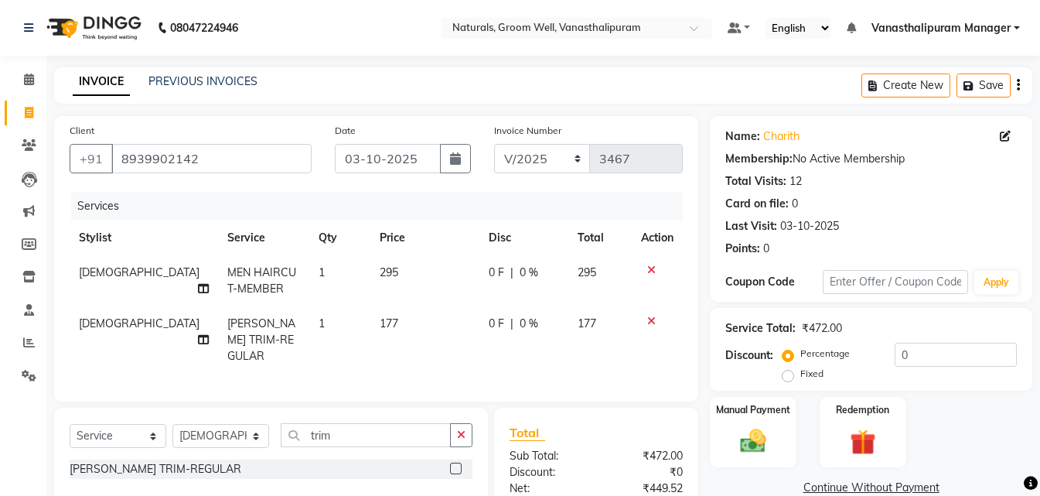
click at [412, 325] on td "177" at bounding box center [424, 339] width 109 height 67
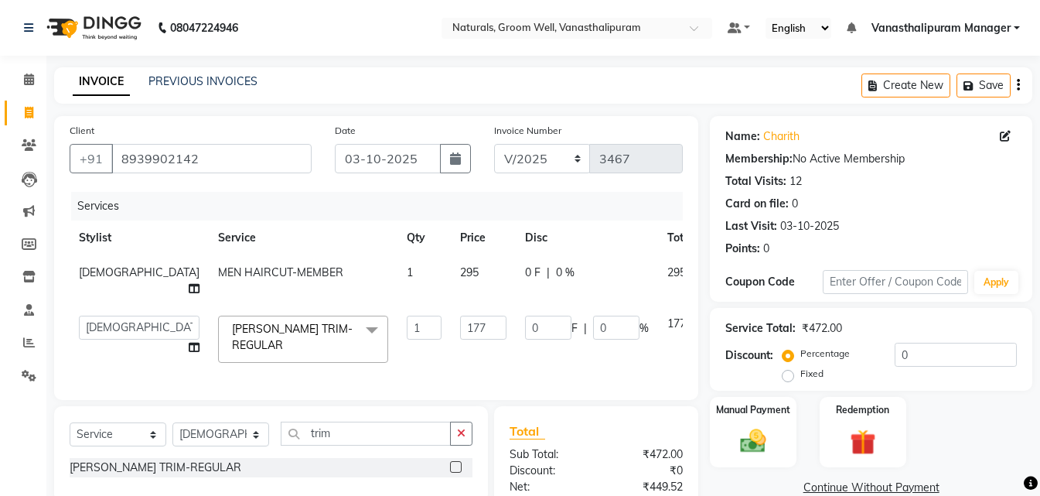
click at [451, 325] on td "177" at bounding box center [483, 339] width 65 height 66
click at [460, 316] on input "177" at bounding box center [483, 328] width 46 height 24
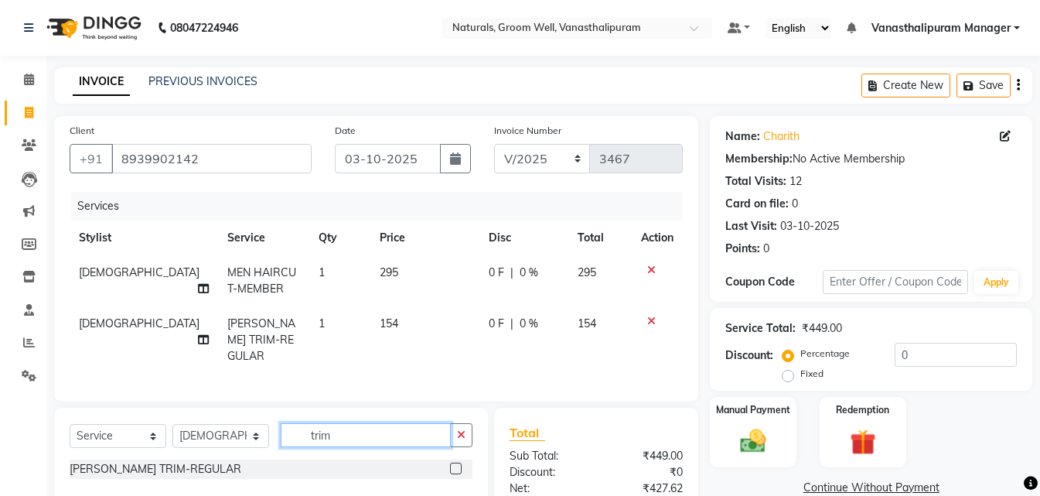
click at [391, 433] on input "trim" at bounding box center [366, 435] width 170 height 24
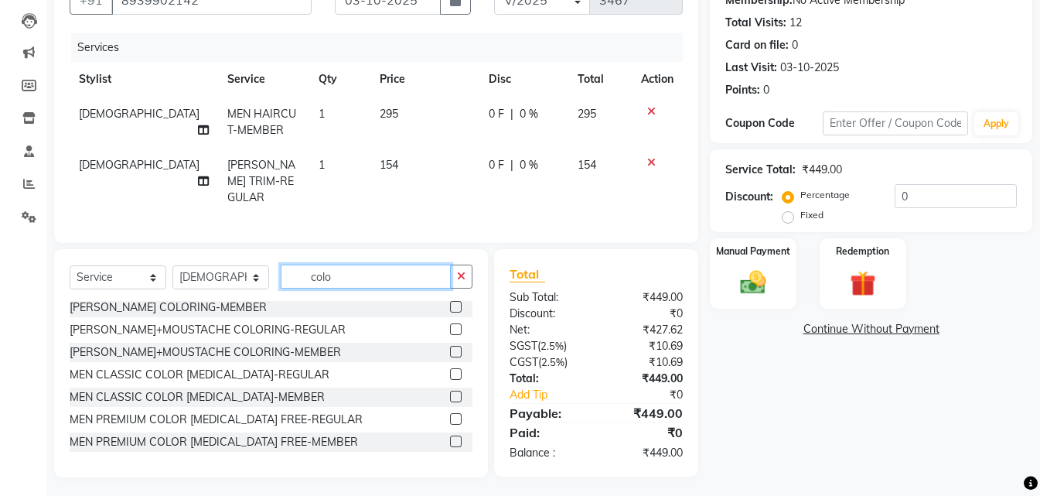
scroll to position [124, 0]
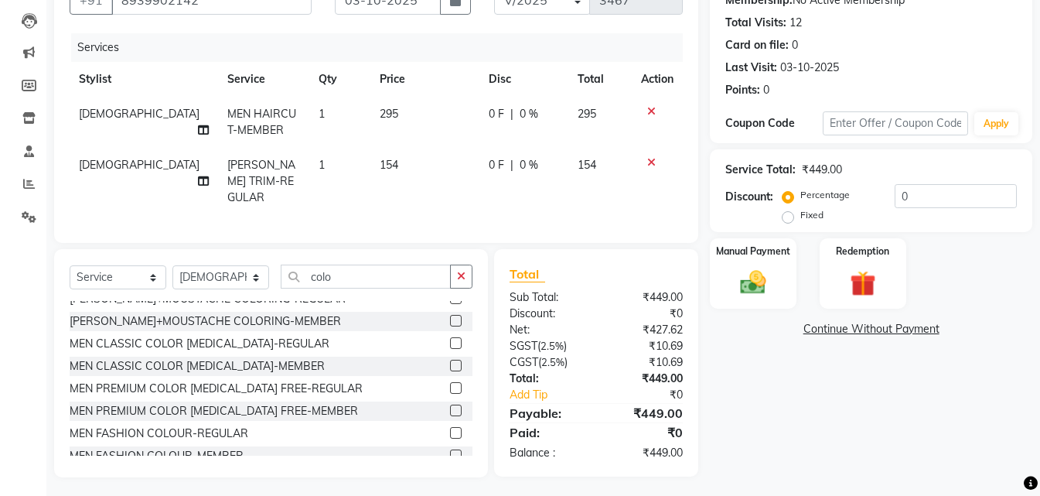
click at [450, 401] on div at bounding box center [461, 410] width 22 height 19
click at [450, 404] on label at bounding box center [456, 410] width 12 height 12
click at [450, 406] on input "checkbox" at bounding box center [455, 411] width 10 height 10
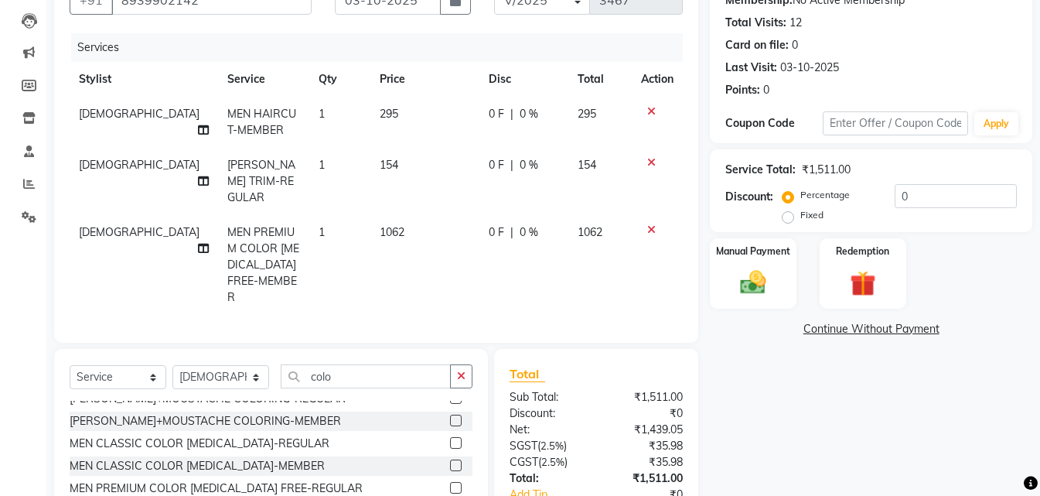
click at [415, 215] on td "1062" at bounding box center [424, 265] width 109 height 100
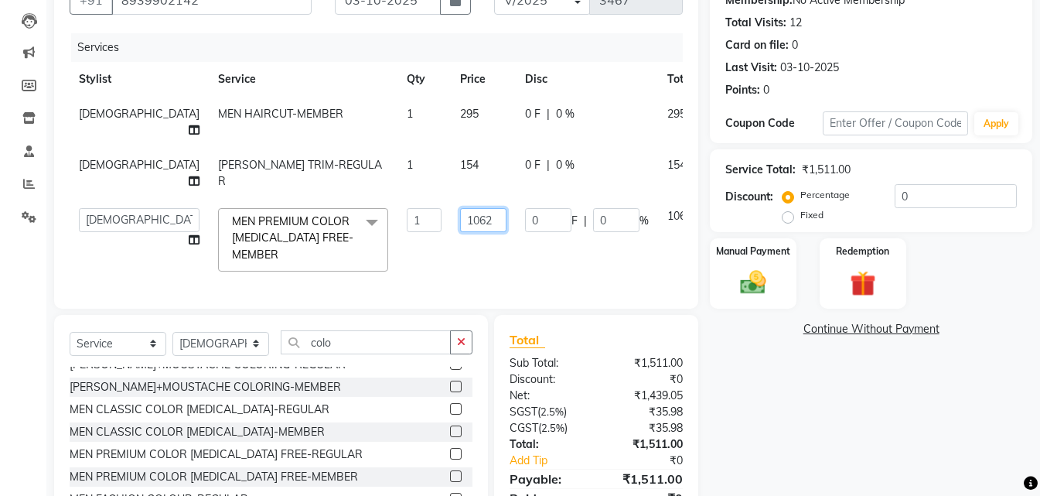
click at [460, 208] on input "1062" at bounding box center [483, 220] width 46 height 24
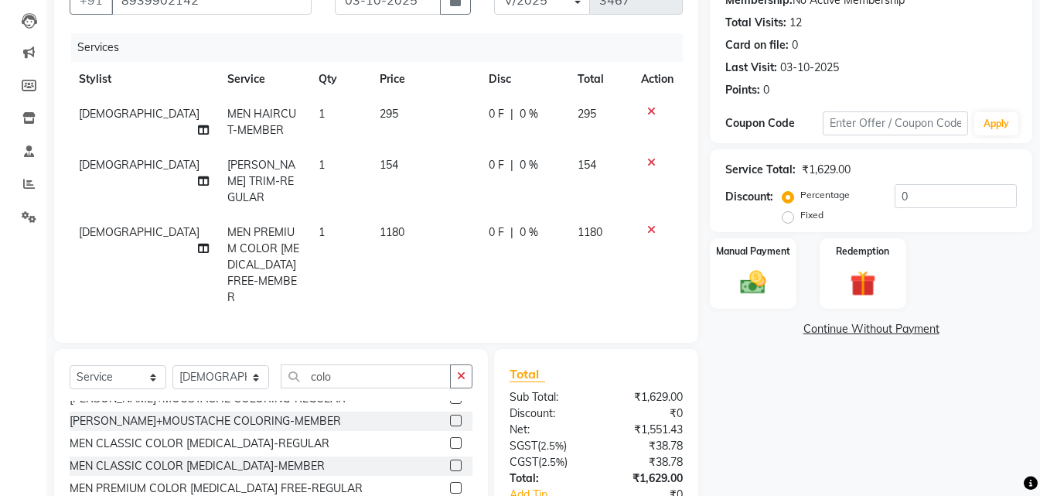
click at [433, 44] on div "Services" at bounding box center [382, 47] width 623 height 29
click at [393, 364] on input "colo" at bounding box center [366, 376] width 170 height 24
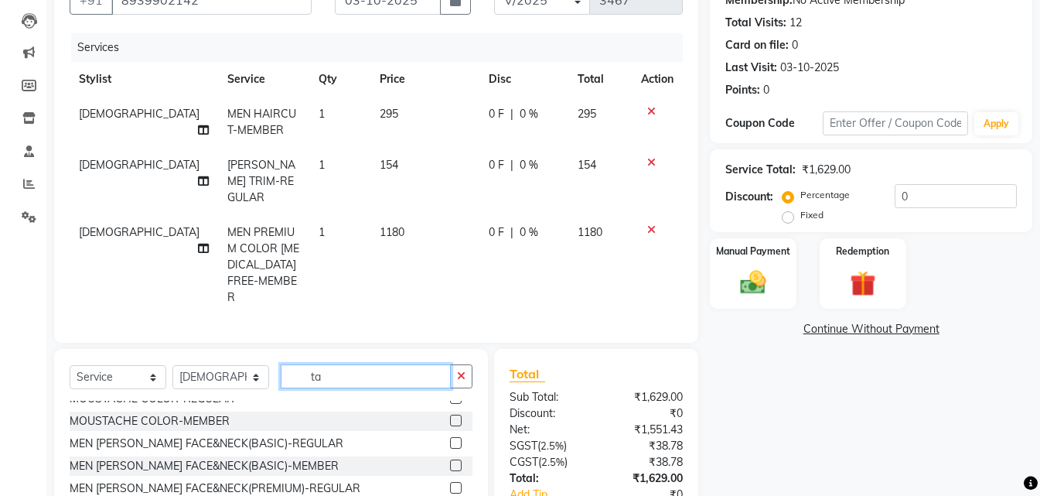
scroll to position [0, 0]
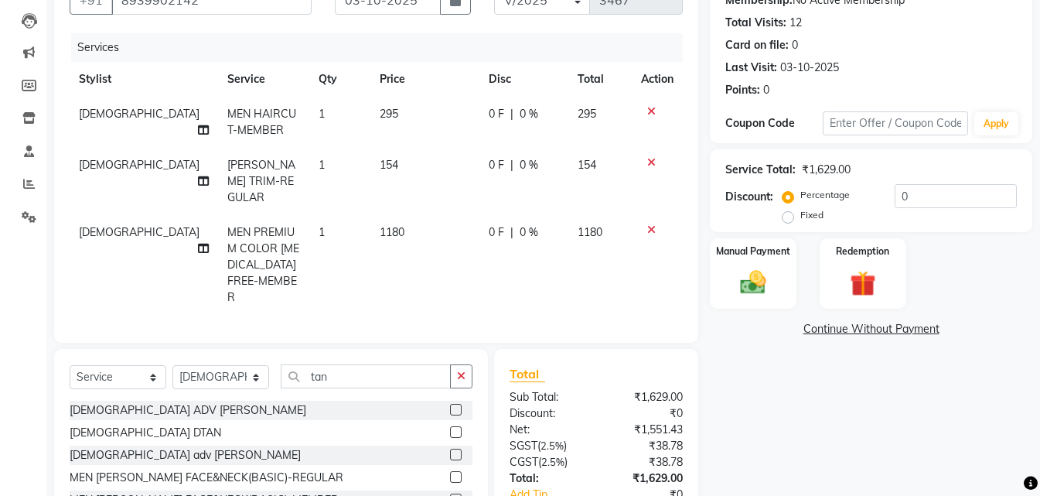
click at [453, 423] on div at bounding box center [461, 432] width 22 height 19
click at [435, 423] on div "[DEMOGRAPHIC_DATA] DTAN" at bounding box center [271, 432] width 403 height 19
click at [450, 426] on label at bounding box center [456, 432] width 12 height 12
click at [450, 428] on input "checkbox" at bounding box center [455, 433] width 10 height 10
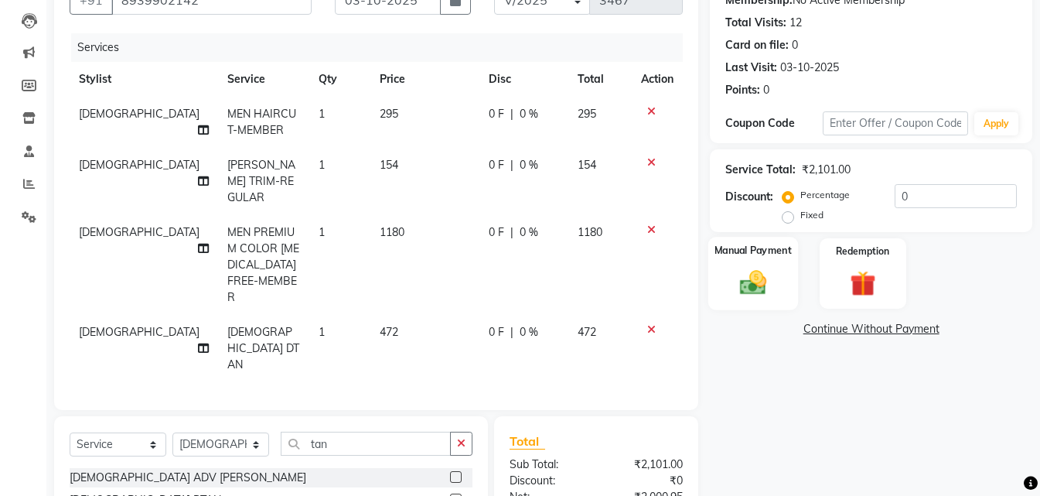
click at [752, 271] on img at bounding box center [753, 282] width 43 height 31
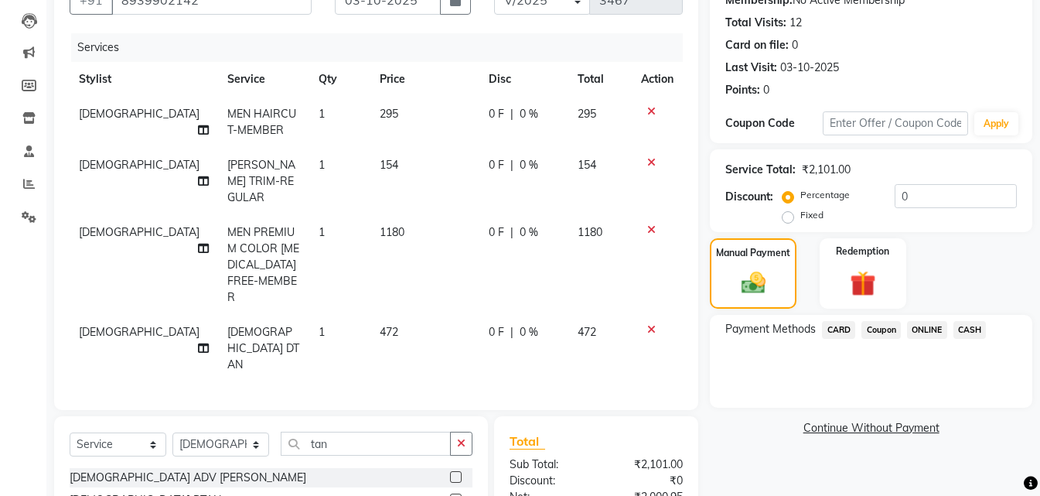
click at [939, 322] on span "ONLINE" at bounding box center [927, 330] width 40 height 18
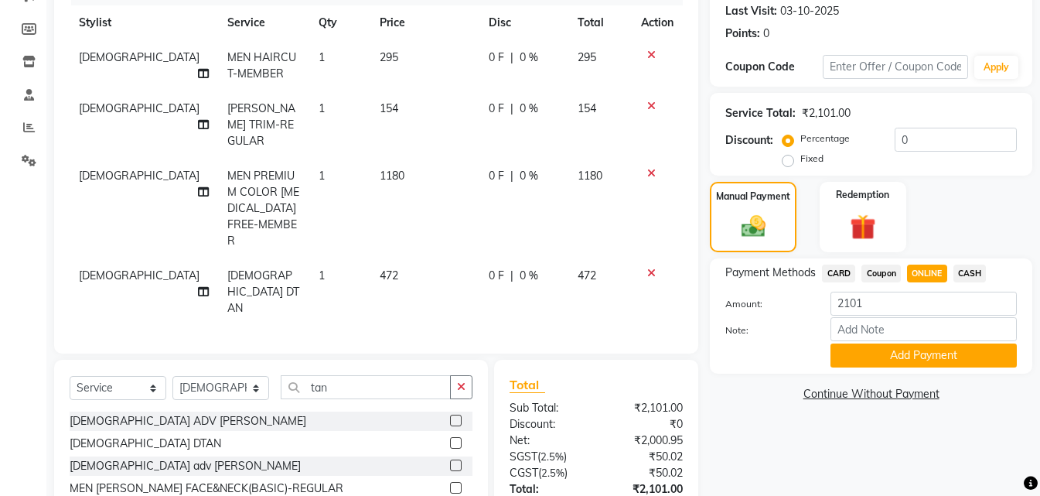
scroll to position [200, 0]
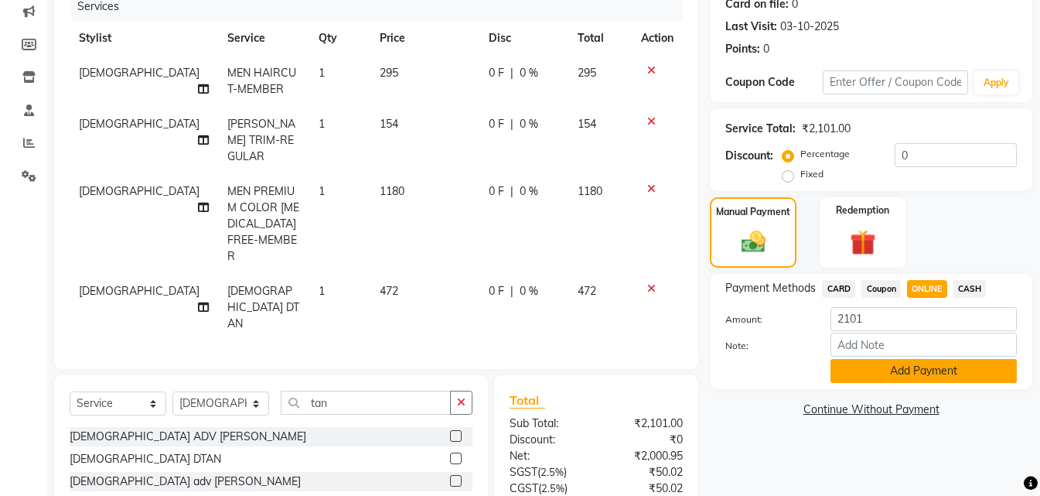
click at [916, 371] on button "Add Payment" at bounding box center [924, 371] width 186 height 24
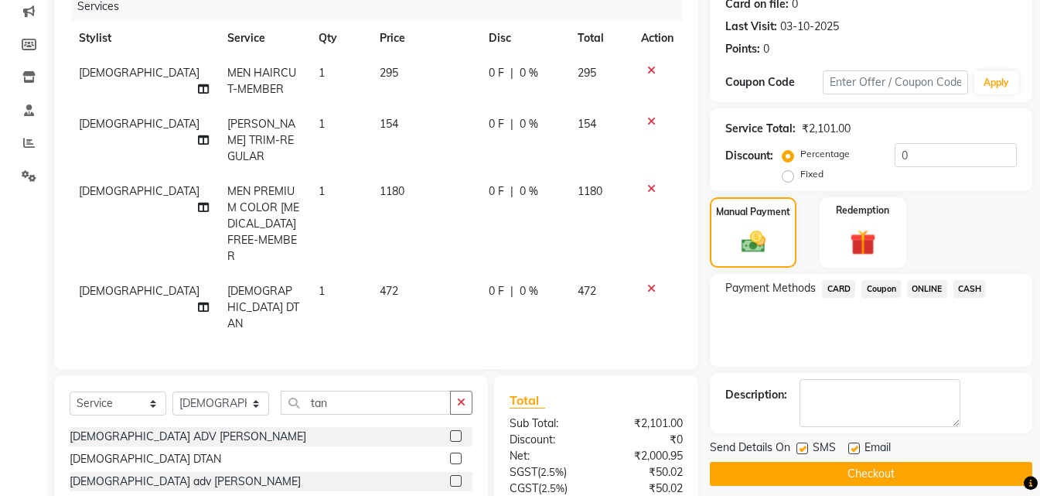
drag, startPoint x: 913, startPoint y: 469, endPoint x: 921, endPoint y: 465, distance: 9.0
click at [913, 470] on button "Checkout" at bounding box center [871, 474] width 322 height 24
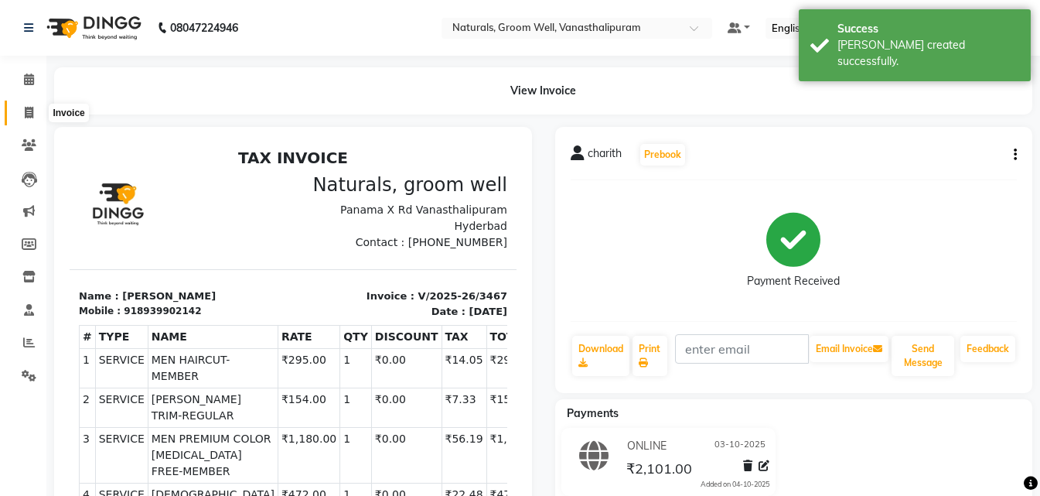
drag, startPoint x: 27, startPoint y: 107, endPoint x: 62, endPoint y: 107, distance: 34.8
click at [27, 107] on icon at bounding box center [29, 113] width 9 height 12
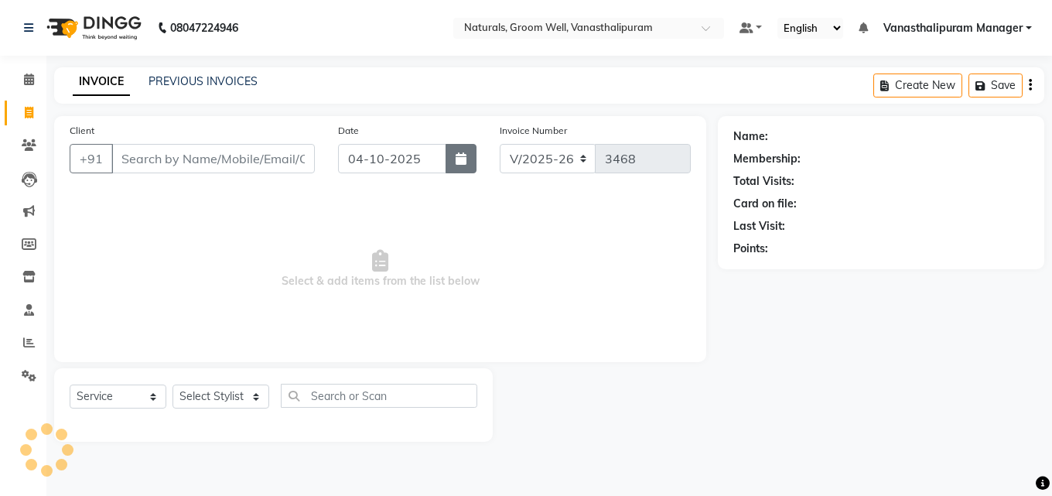
click at [462, 160] on icon "button" at bounding box center [460, 158] width 11 height 12
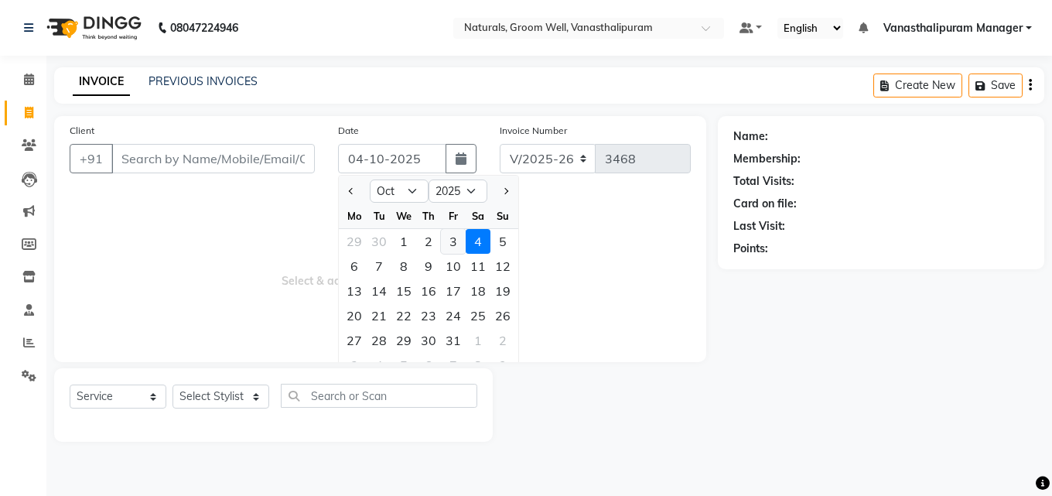
click at [449, 244] on div "3" at bounding box center [453, 241] width 25 height 25
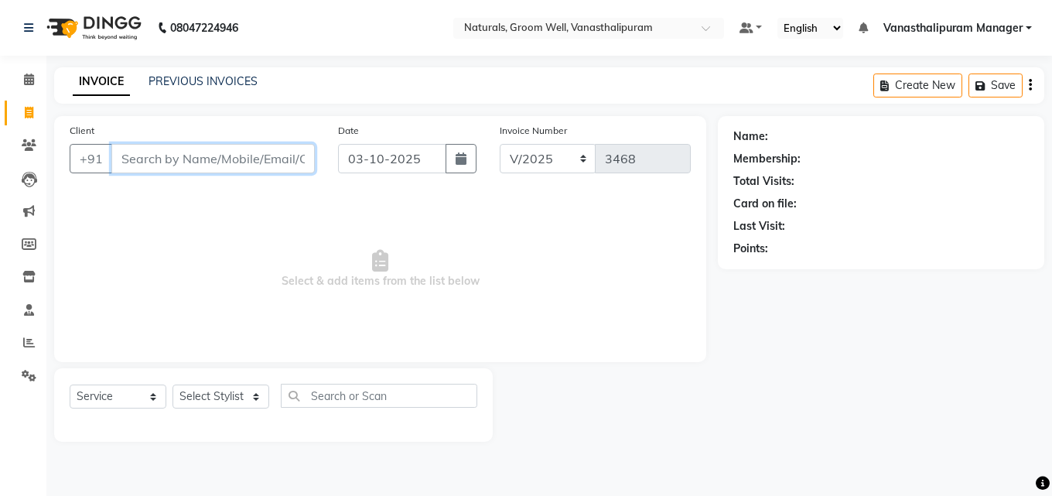
click at [297, 160] on input "Client" at bounding box center [212, 158] width 203 height 29
click at [279, 142] on div "Client [PHONE_NUMBER] Add Client" at bounding box center [192, 153] width 268 height 63
click at [289, 152] on span "Add Client" at bounding box center [274, 158] width 61 height 15
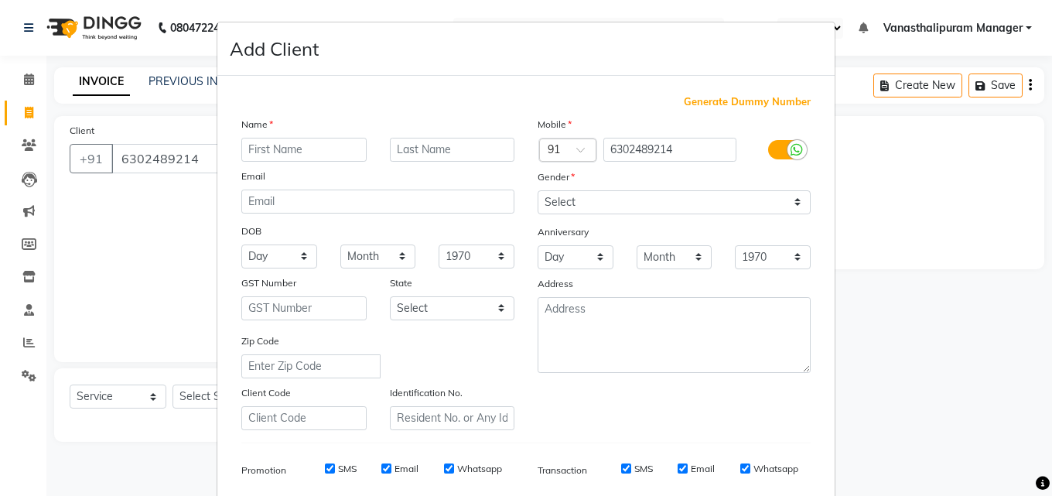
click at [286, 138] on input "text" at bounding box center [303, 150] width 125 height 24
drag, startPoint x: 599, startPoint y: 196, endPoint x: 599, endPoint y: 211, distance: 14.7
click at [599, 200] on select "Select [DEMOGRAPHIC_DATA] [DEMOGRAPHIC_DATA] Other Prefer Not To Say" at bounding box center [673, 202] width 273 height 24
click at [537, 190] on select "Select [DEMOGRAPHIC_DATA] [DEMOGRAPHIC_DATA] Other Prefer Not To Say" at bounding box center [673, 202] width 273 height 24
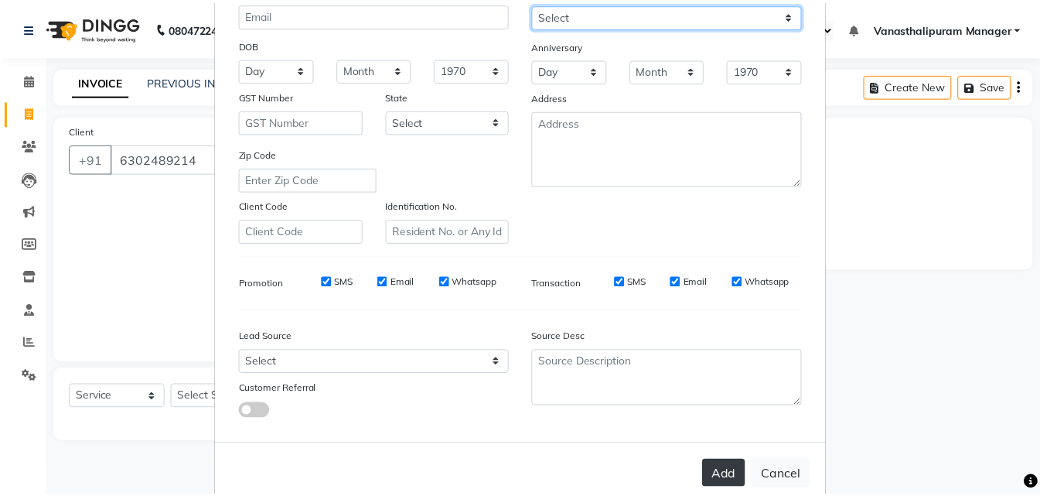
scroll to position [218, 0]
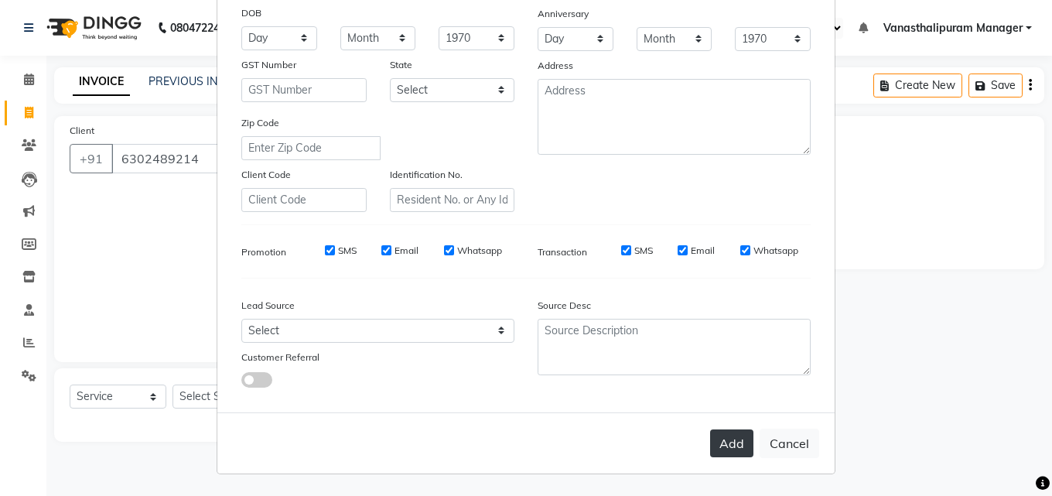
click at [740, 438] on button "Add" at bounding box center [731, 443] width 43 height 28
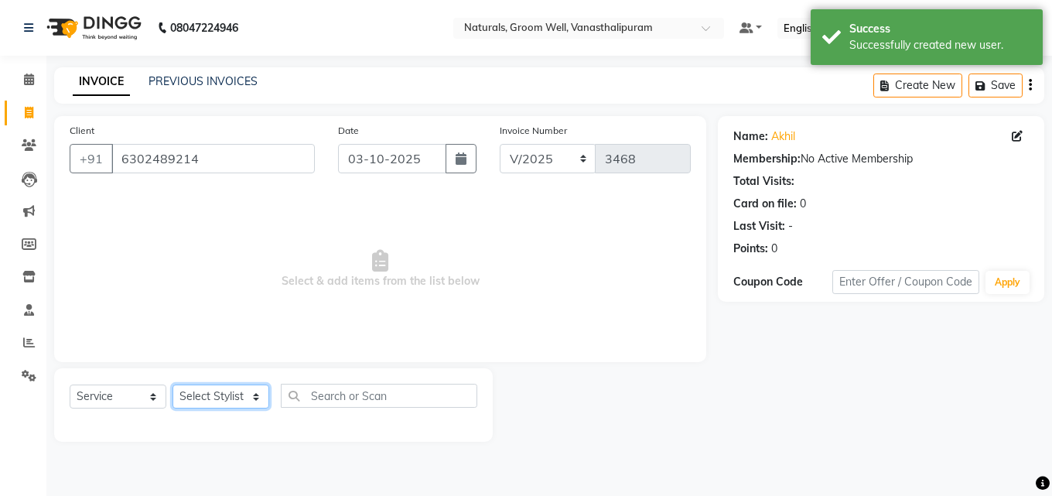
click at [213, 386] on select "Select Stylist [PERSON_NAME] kiran [PERSON_NAME] [PERSON_NAME] [PERSON_NAME] Va…" at bounding box center [220, 396] width 97 height 24
click at [172, 384] on select "Select Stylist [PERSON_NAME] kiran [PERSON_NAME] [PERSON_NAME] [PERSON_NAME] Va…" at bounding box center [220, 396] width 97 height 24
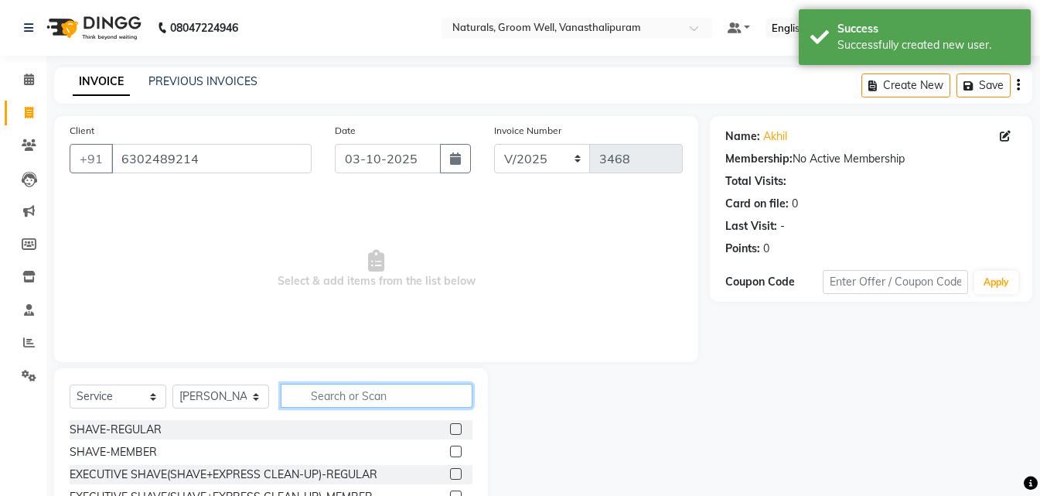
click at [427, 395] on input "text" at bounding box center [377, 396] width 192 height 24
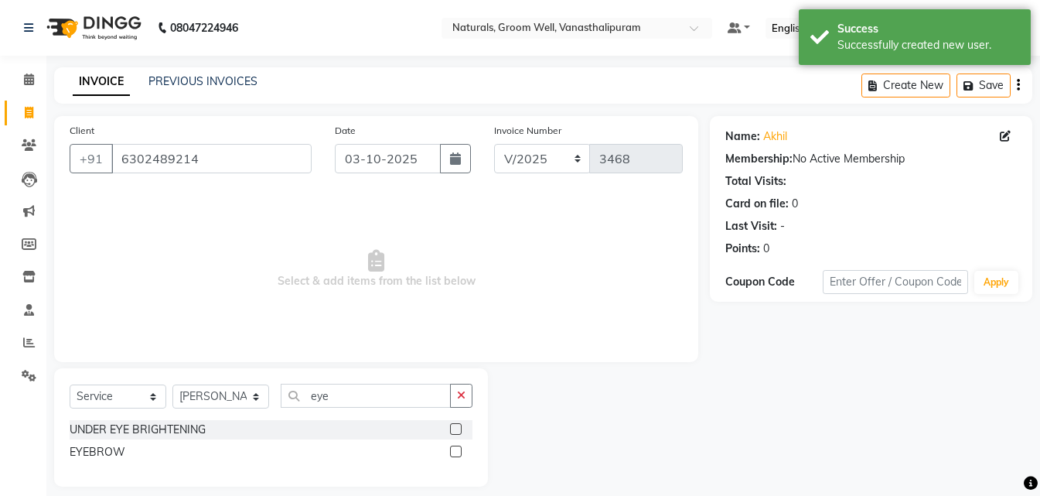
click at [457, 451] on label at bounding box center [456, 451] width 12 height 12
click at [457, 451] on input "checkbox" at bounding box center [455, 452] width 10 height 10
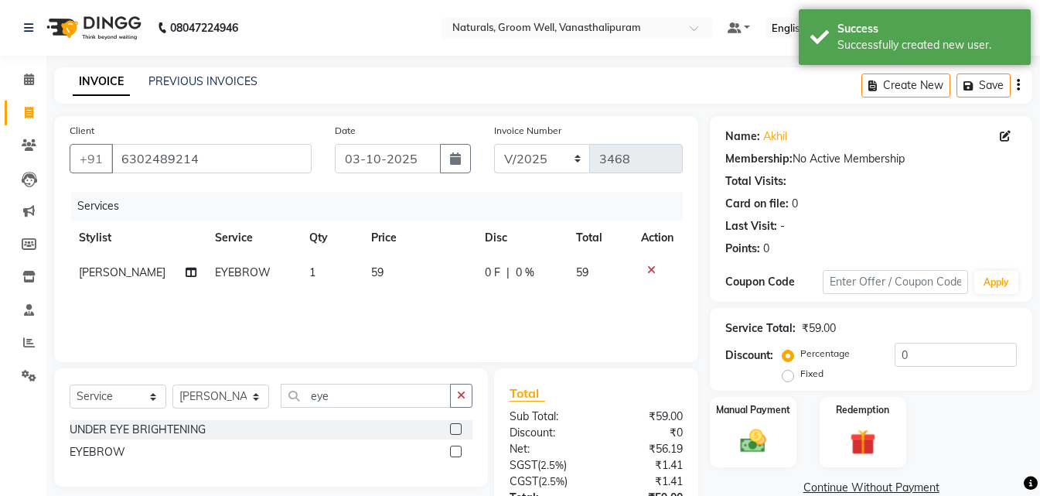
click at [391, 275] on td "59" at bounding box center [419, 272] width 114 height 35
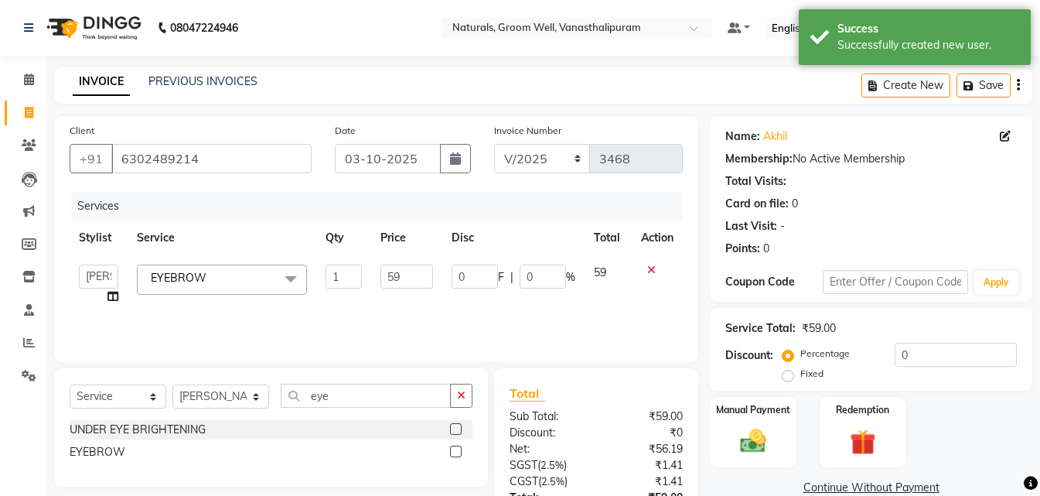
click at [392, 276] on input "59" at bounding box center [406, 276] width 53 height 24
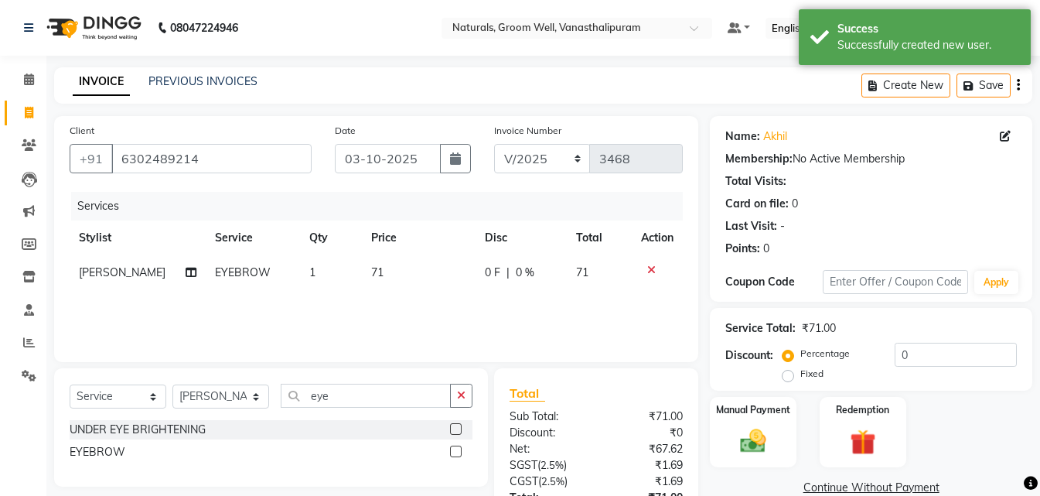
drag, startPoint x: 464, startPoint y: 75, endPoint x: 793, endPoint y: 325, distance: 412.8
click at [465, 74] on div "INVOICE PREVIOUS INVOICES Create New Save" at bounding box center [543, 85] width 978 height 36
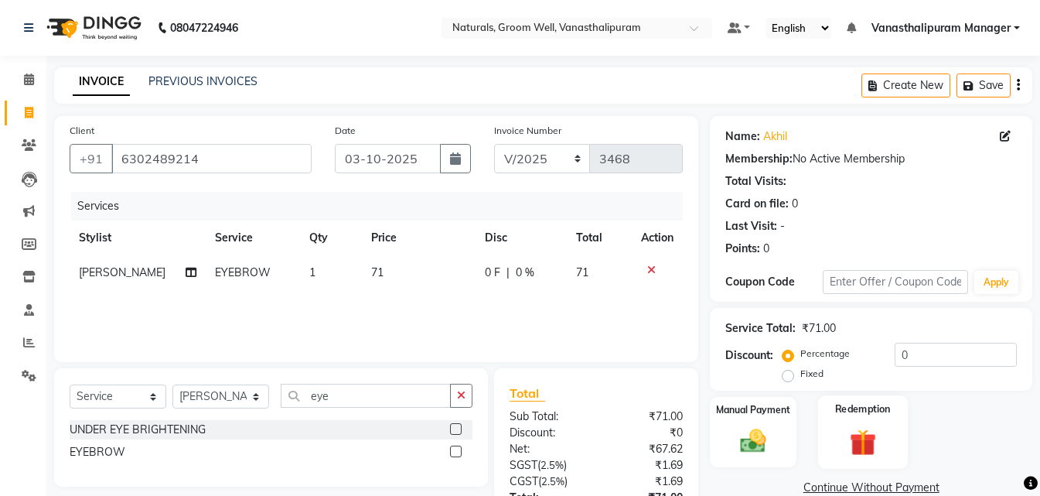
drag, startPoint x: 763, startPoint y: 415, endPoint x: 841, endPoint y: 443, distance: 82.5
click at [770, 414] on label "Manual Payment" at bounding box center [753, 410] width 74 height 14
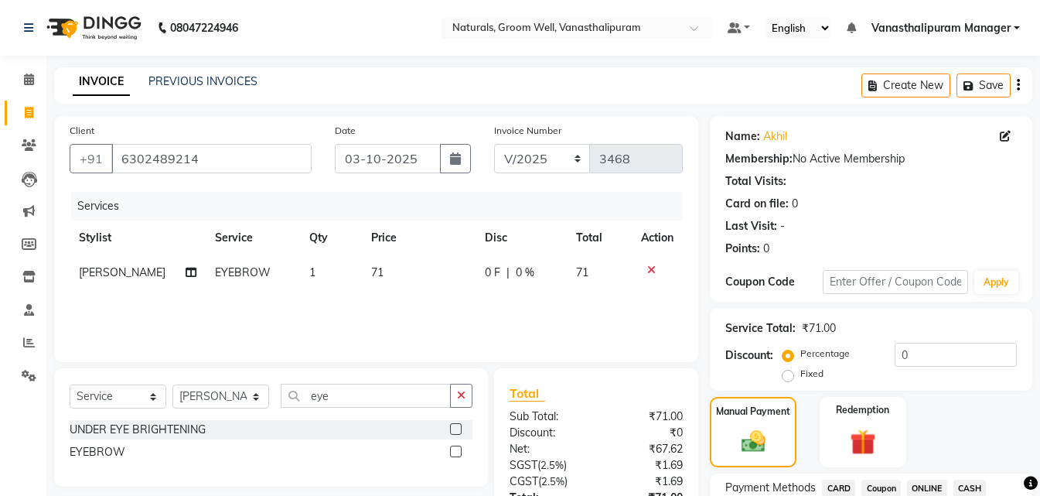
click at [920, 490] on span "ONLINE" at bounding box center [927, 488] width 40 height 18
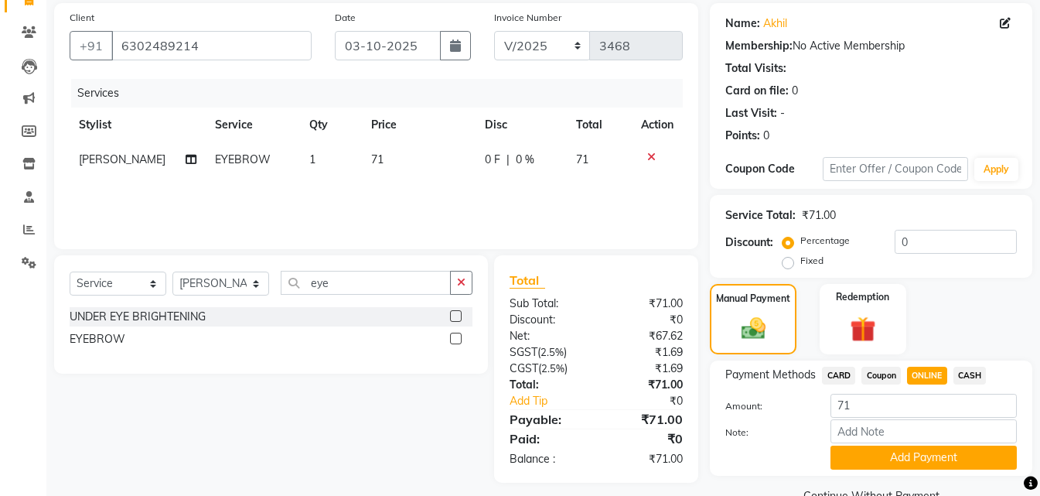
scroll to position [148, 0]
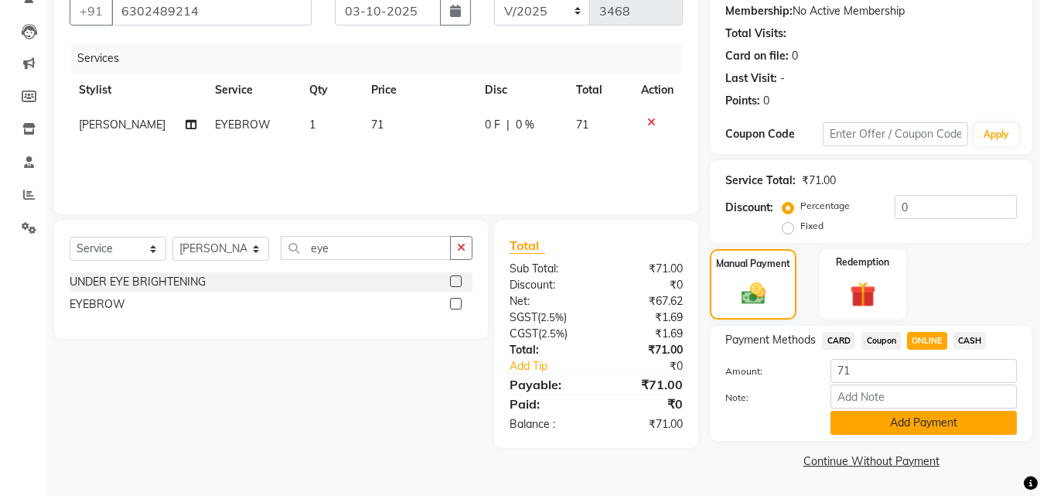
click at [945, 430] on button "Add Payment" at bounding box center [924, 423] width 186 height 24
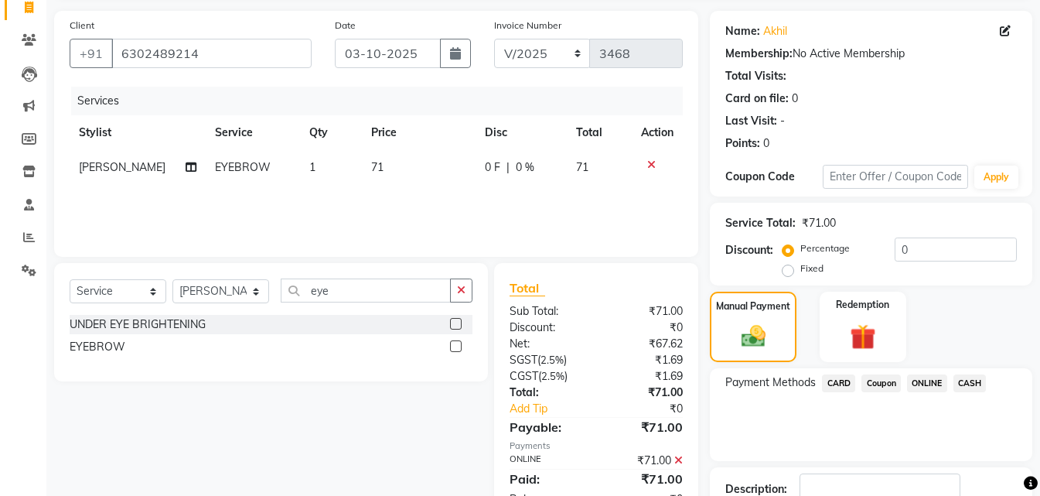
scroll to position [213, 0]
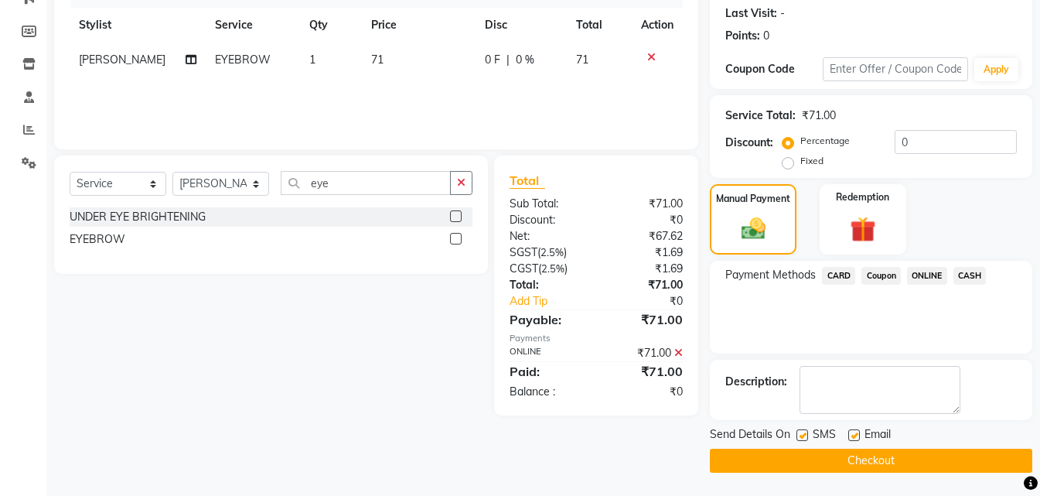
click at [866, 458] on button "Checkout" at bounding box center [871, 461] width 322 height 24
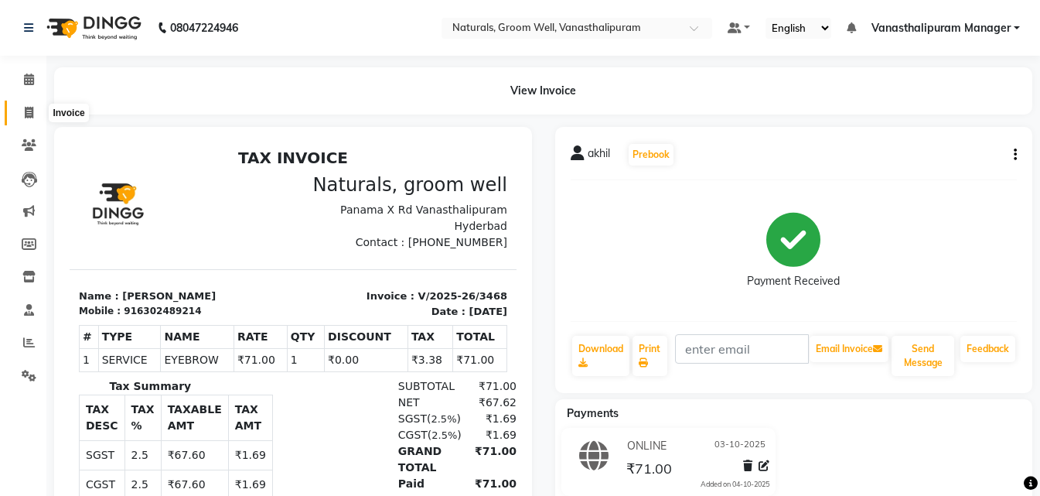
click at [25, 108] on icon at bounding box center [29, 113] width 9 height 12
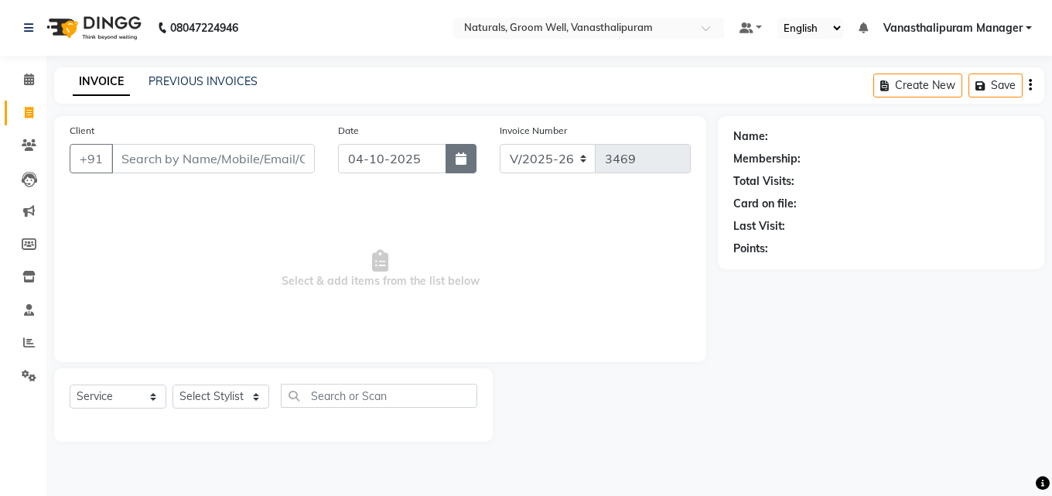
drag, startPoint x: 473, startPoint y: 155, endPoint x: 474, endPoint y: 169, distance: 14.0
click at [473, 155] on button "button" at bounding box center [460, 158] width 31 height 29
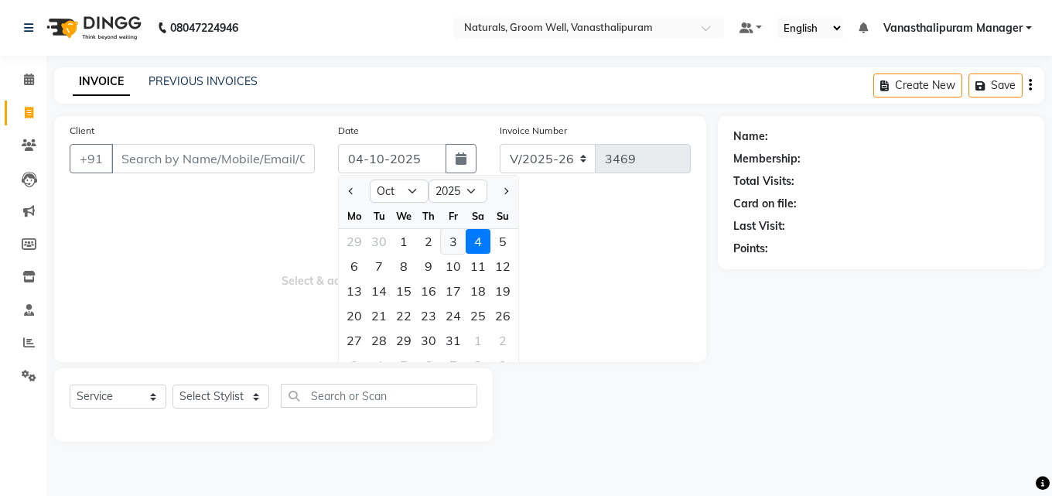
click at [449, 245] on div "3" at bounding box center [453, 241] width 25 height 25
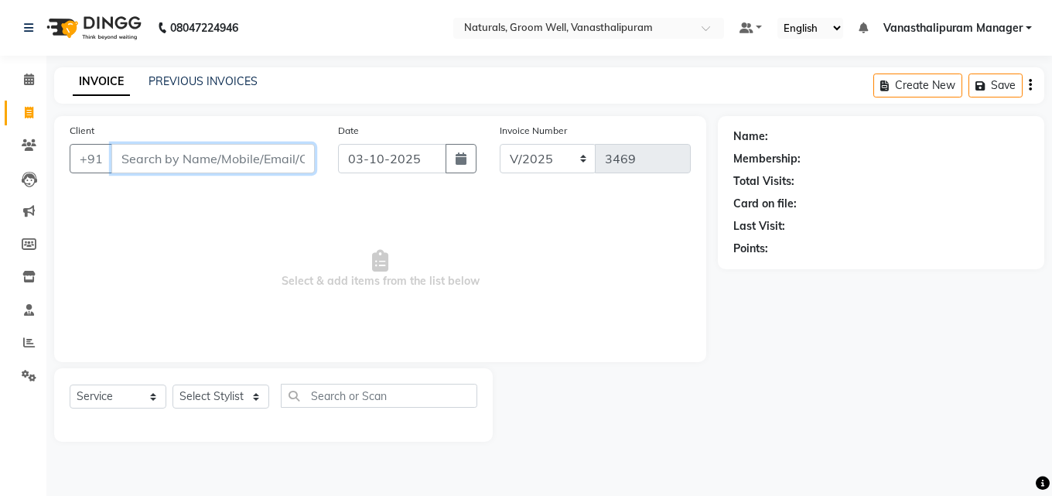
click at [213, 148] on input "Client" at bounding box center [212, 158] width 203 height 29
click at [271, 162] on span "Add Client" at bounding box center [274, 158] width 61 height 15
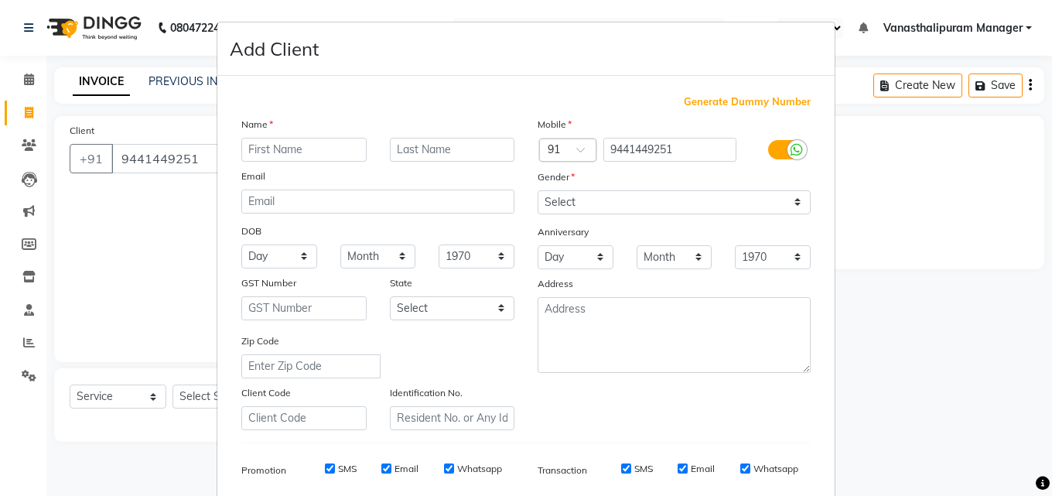
click at [285, 152] on input "text" at bounding box center [303, 150] width 125 height 24
drag, startPoint x: 558, startPoint y: 203, endPoint x: 560, endPoint y: 213, distance: 9.4
click at [558, 203] on select "Select [DEMOGRAPHIC_DATA] [DEMOGRAPHIC_DATA] Other Prefer Not To Say" at bounding box center [673, 202] width 273 height 24
click at [537, 190] on select "Select [DEMOGRAPHIC_DATA] [DEMOGRAPHIC_DATA] Other Prefer Not To Say" at bounding box center [673, 202] width 273 height 24
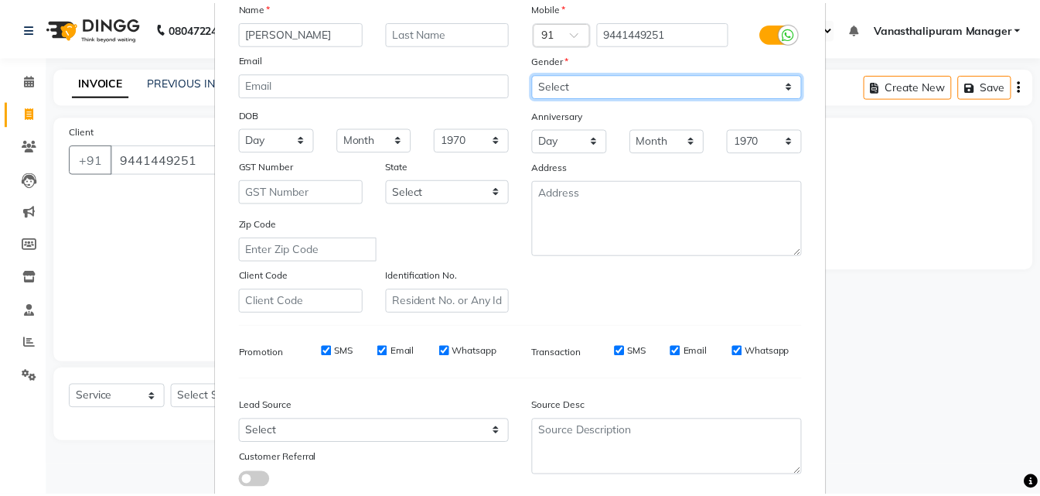
scroll to position [218, 0]
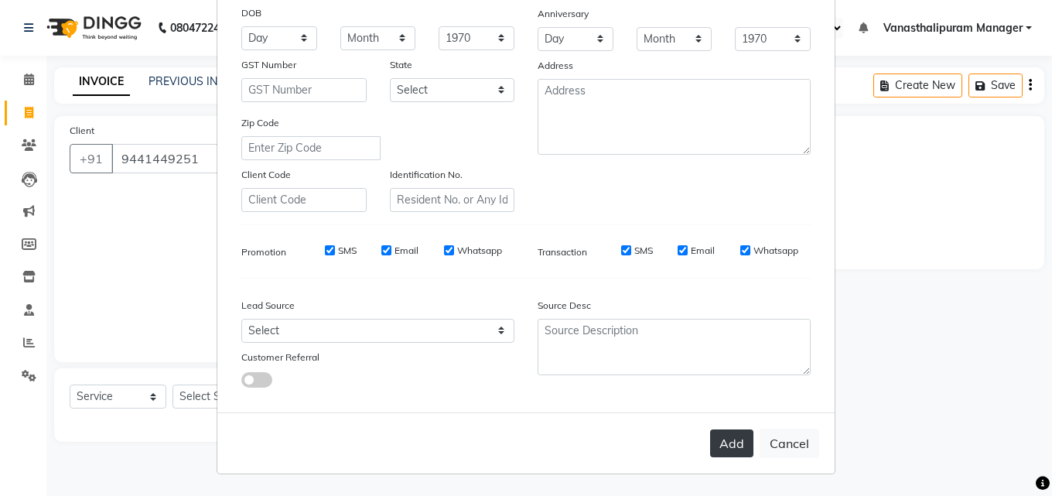
click at [732, 442] on button "Add" at bounding box center [731, 443] width 43 height 28
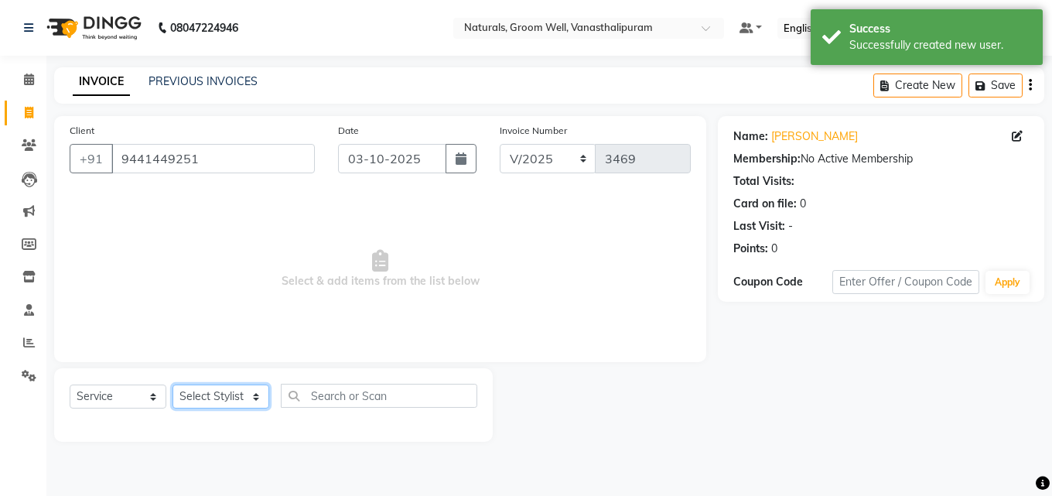
click at [196, 393] on select "Select Stylist [PERSON_NAME] kiran [PERSON_NAME] [PERSON_NAME] [PERSON_NAME] Va…" at bounding box center [220, 396] width 97 height 24
click at [172, 384] on select "Select Stylist [PERSON_NAME] kiran [PERSON_NAME] [PERSON_NAME] [PERSON_NAME] Va…" at bounding box center [220, 396] width 97 height 24
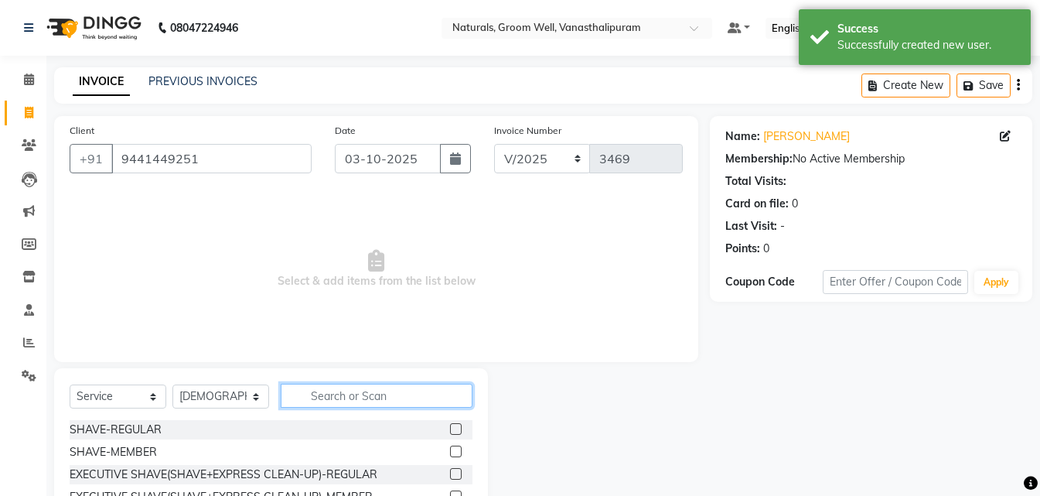
click at [376, 396] on input "text" at bounding box center [377, 396] width 192 height 24
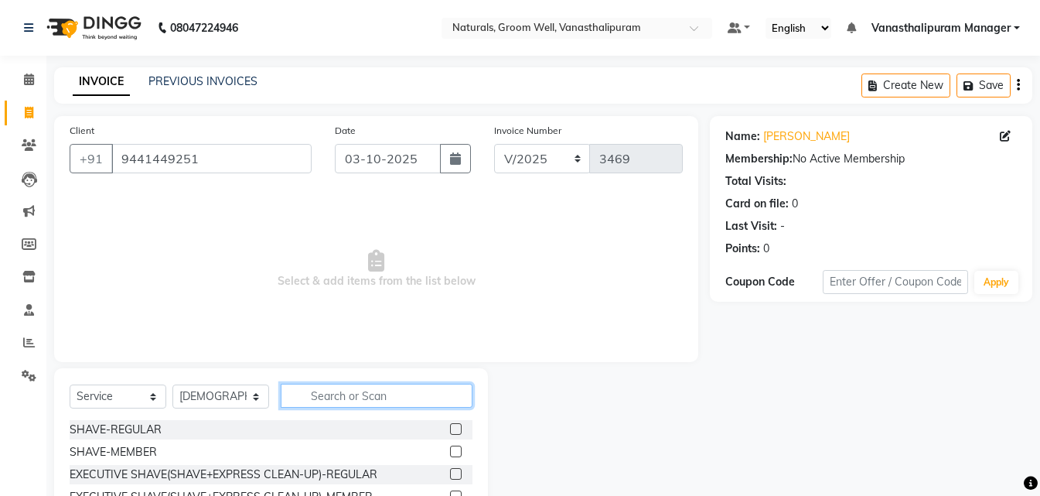
click at [404, 396] on input "text" at bounding box center [377, 396] width 192 height 24
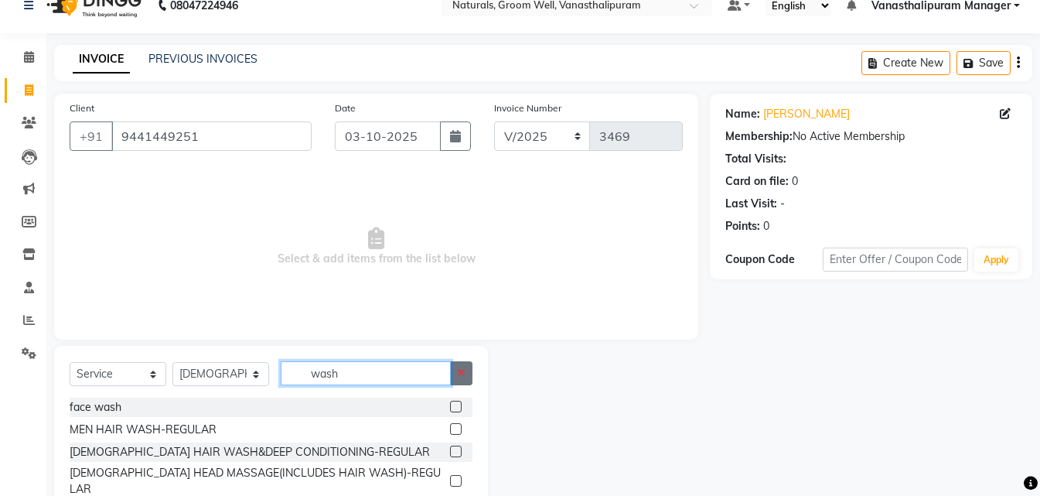
scroll to position [0, 0]
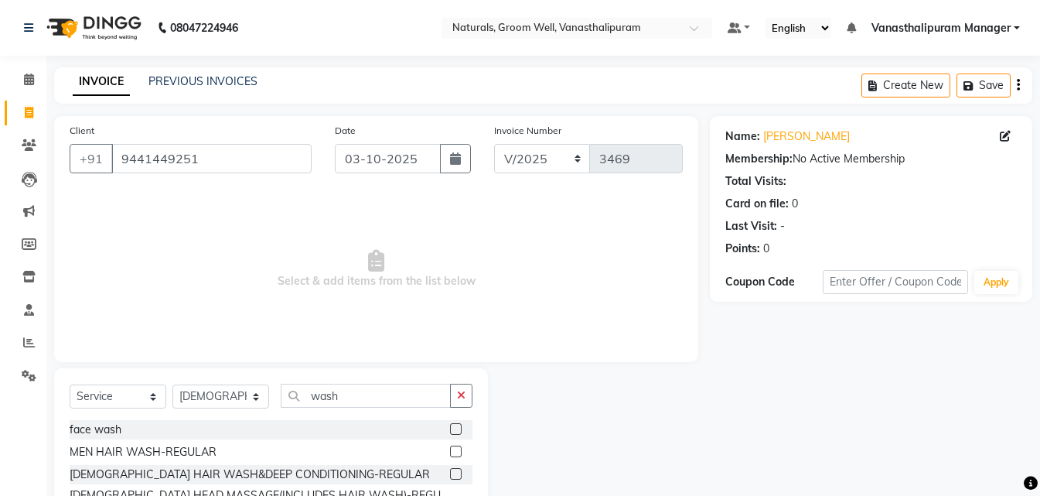
click at [454, 470] on label at bounding box center [456, 474] width 12 height 12
click at [454, 470] on input "checkbox" at bounding box center [455, 474] width 10 height 10
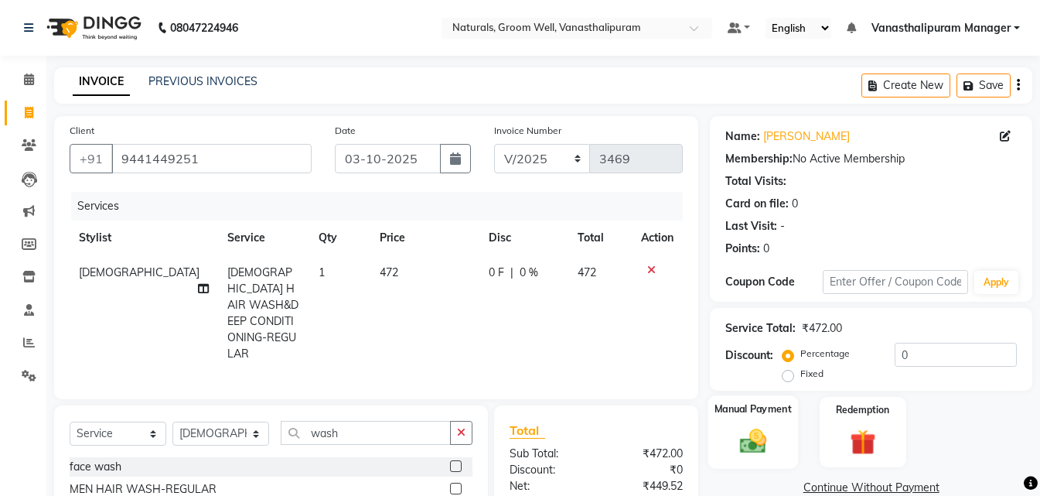
click at [756, 435] on img at bounding box center [753, 440] width 43 height 31
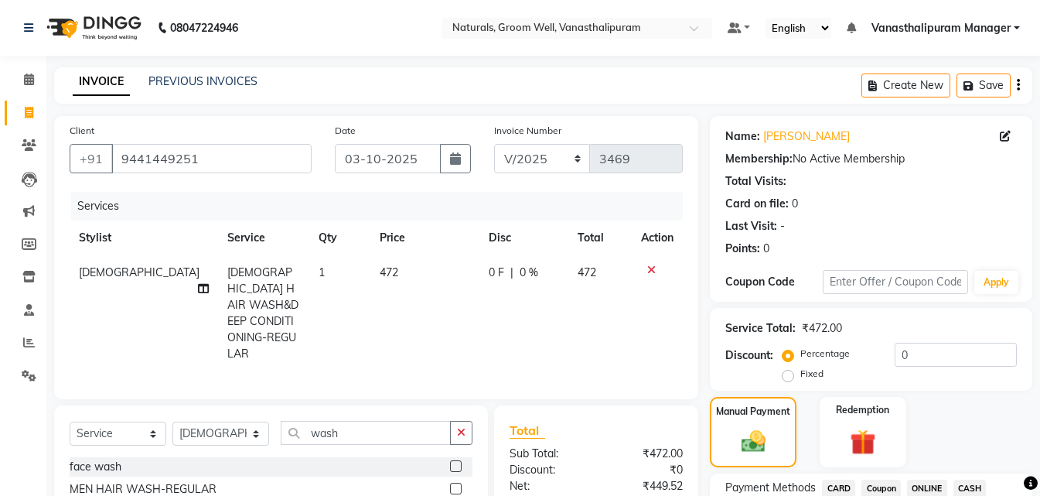
click at [921, 481] on span "ONLINE" at bounding box center [927, 488] width 40 height 18
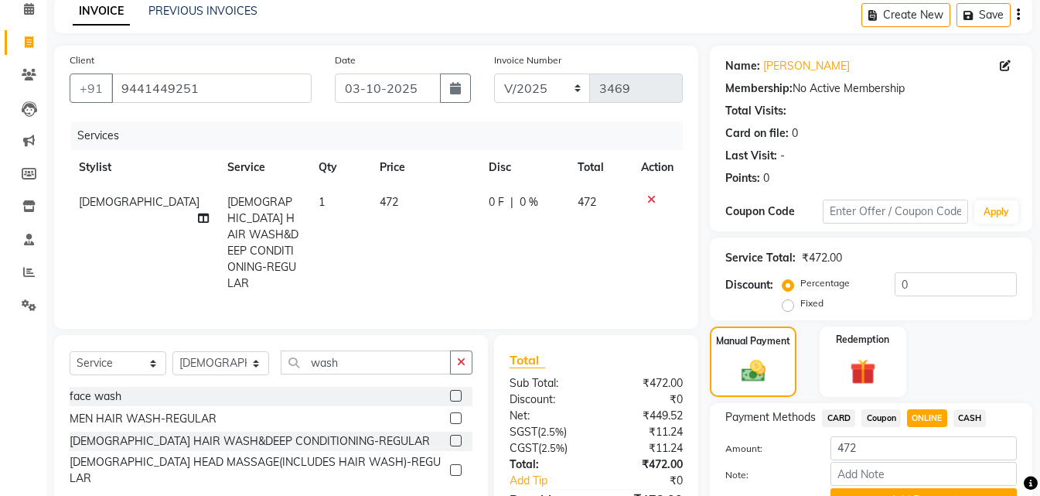
scroll to position [70, 0]
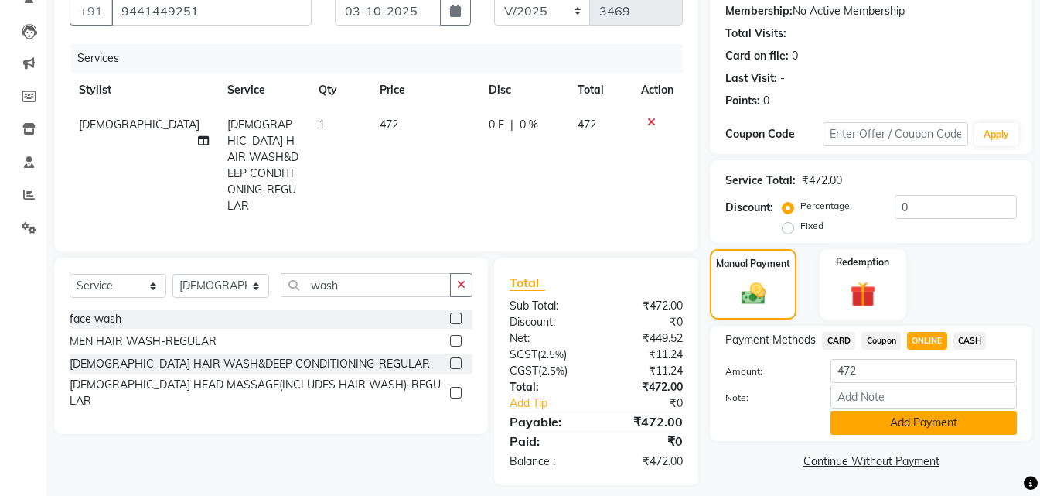
click at [926, 430] on button "Add Payment" at bounding box center [924, 423] width 186 height 24
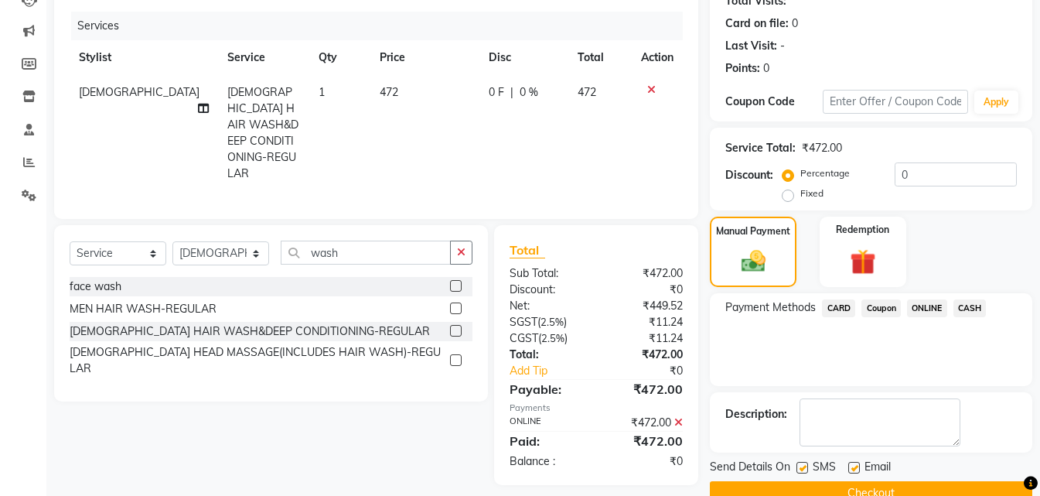
scroll to position [213, 0]
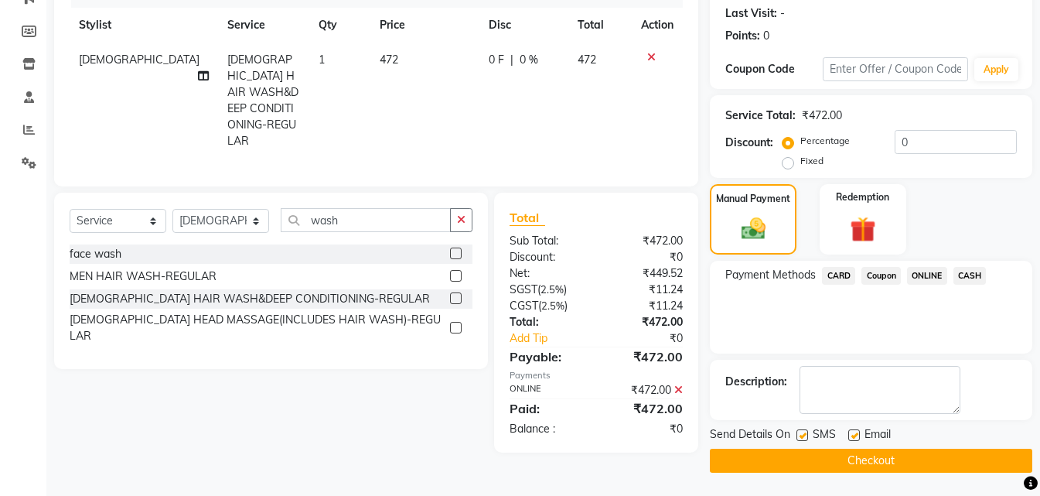
click at [929, 451] on button "Checkout" at bounding box center [871, 461] width 322 height 24
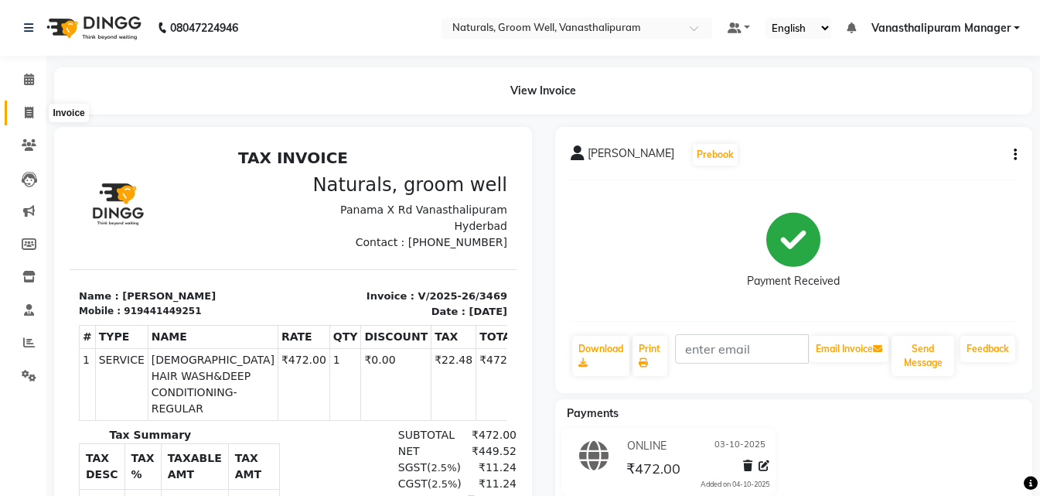
click at [29, 109] on icon at bounding box center [29, 113] width 9 height 12
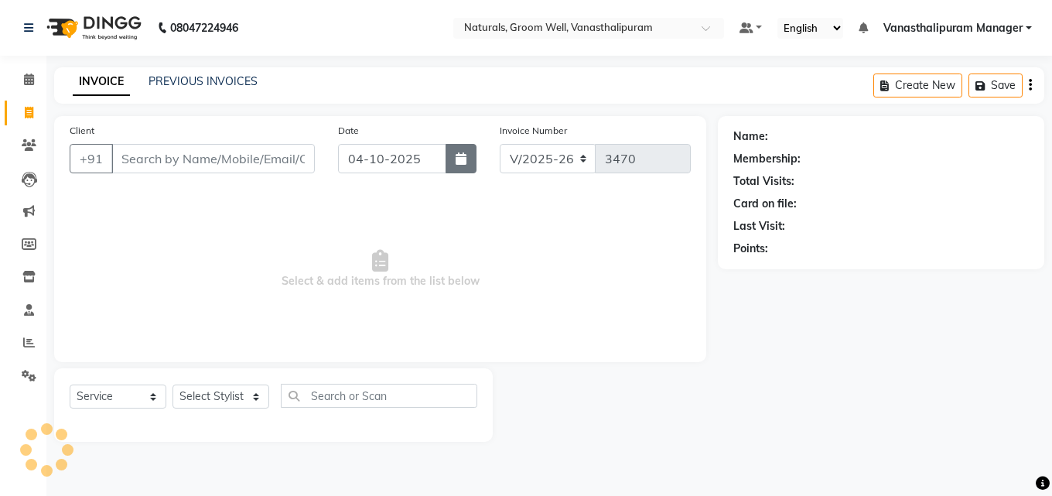
click at [454, 158] on button "button" at bounding box center [460, 158] width 31 height 29
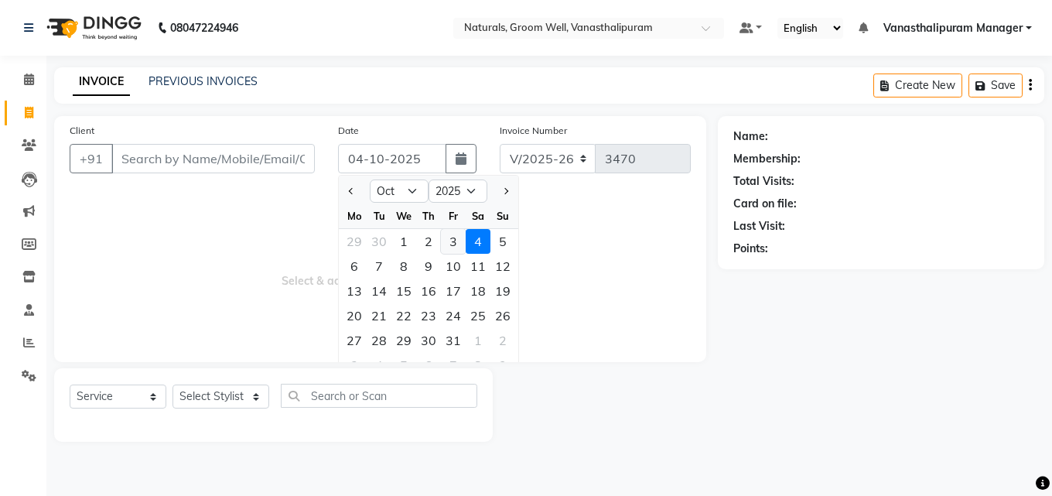
click at [449, 241] on div "3" at bounding box center [453, 241] width 25 height 25
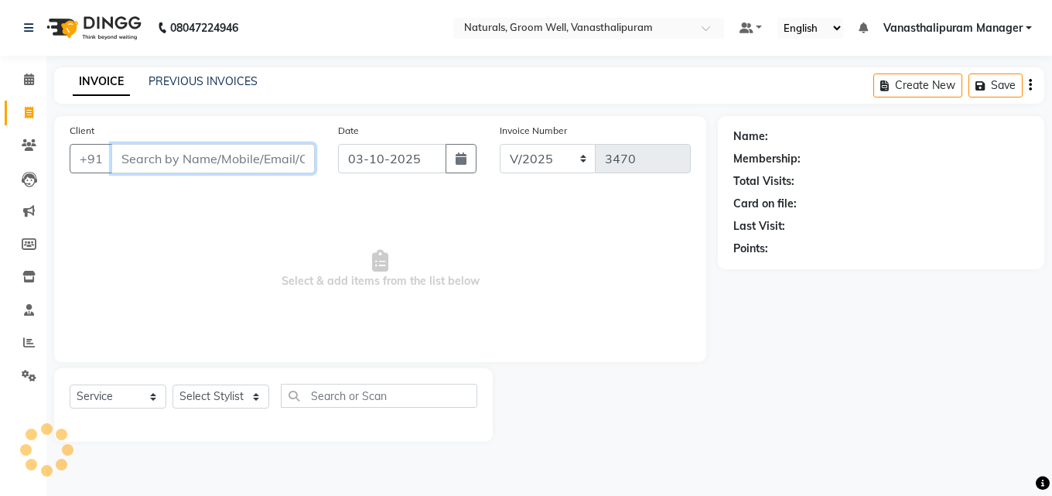
click at [296, 167] on input "Client" at bounding box center [212, 158] width 203 height 29
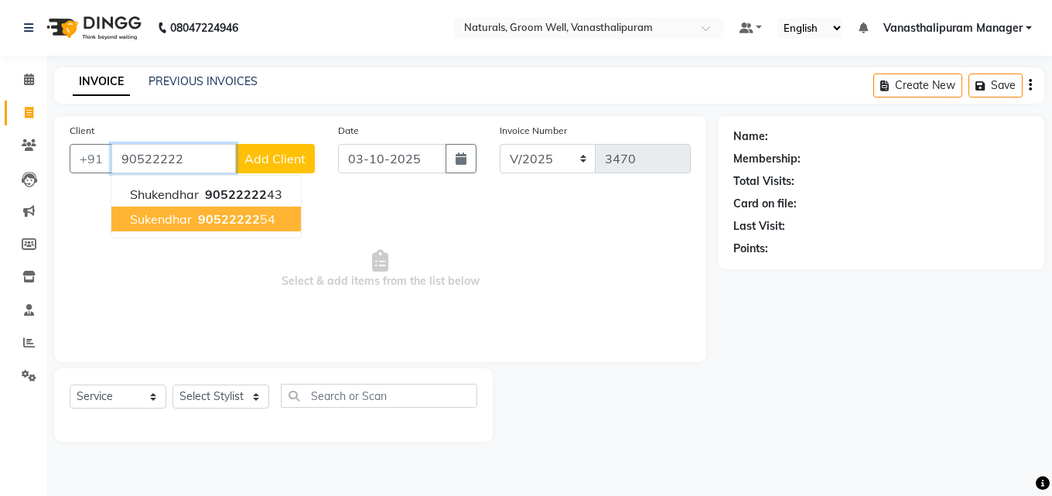
click at [252, 221] on span "90522222" at bounding box center [229, 218] width 62 height 15
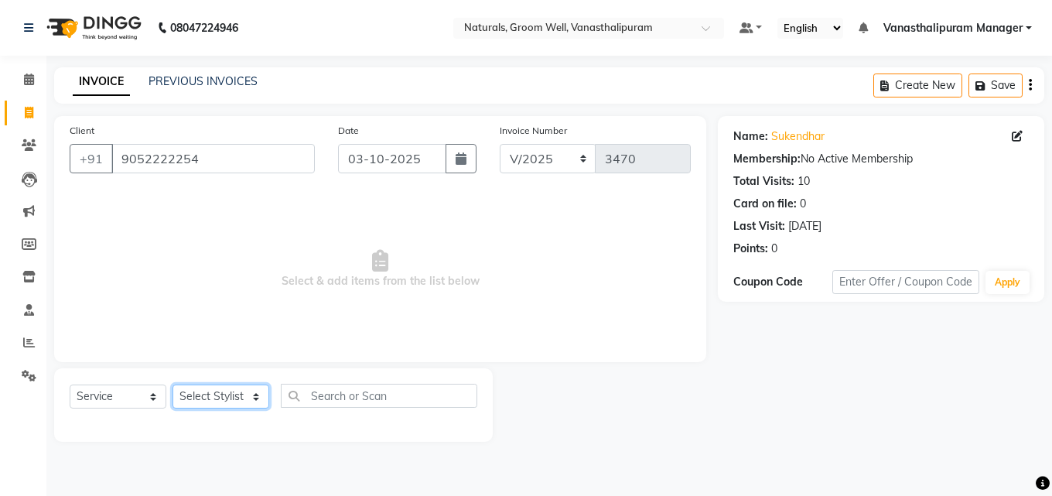
click at [212, 401] on select "Select Stylist [PERSON_NAME] kiran [PERSON_NAME] [PERSON_NAME] [PERSON_NAME] Va…" at bounding box center [220, 396] width 97 height 24
click at [172, 384] on select "Select Stylist [PERSON_NAME] kiran [PERSON_NAME] [PERSON_NAME] [PERSON_NAME] Va…" at bounding box center [220, 396] width 97 height 24
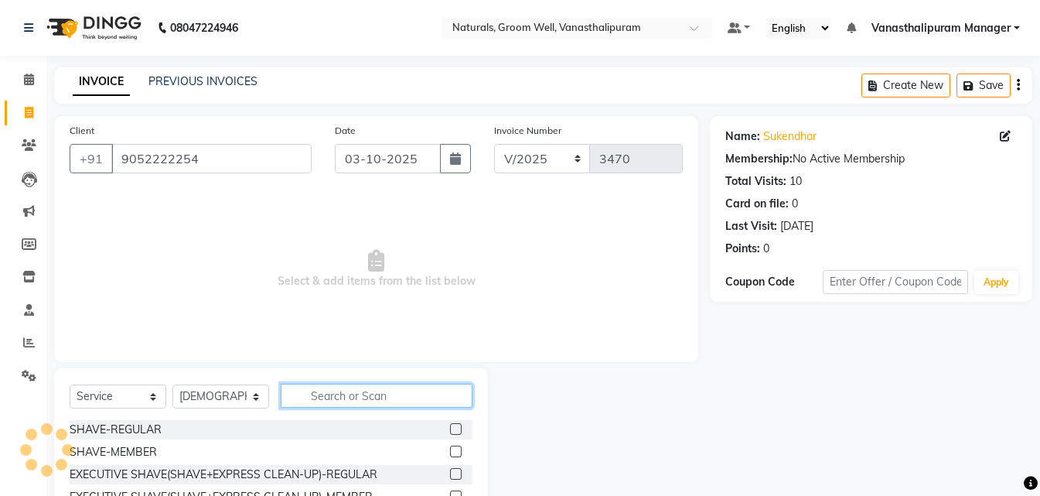
click at [327, 391] on input "text" at bounding box center [377, 396] width 192 height 24
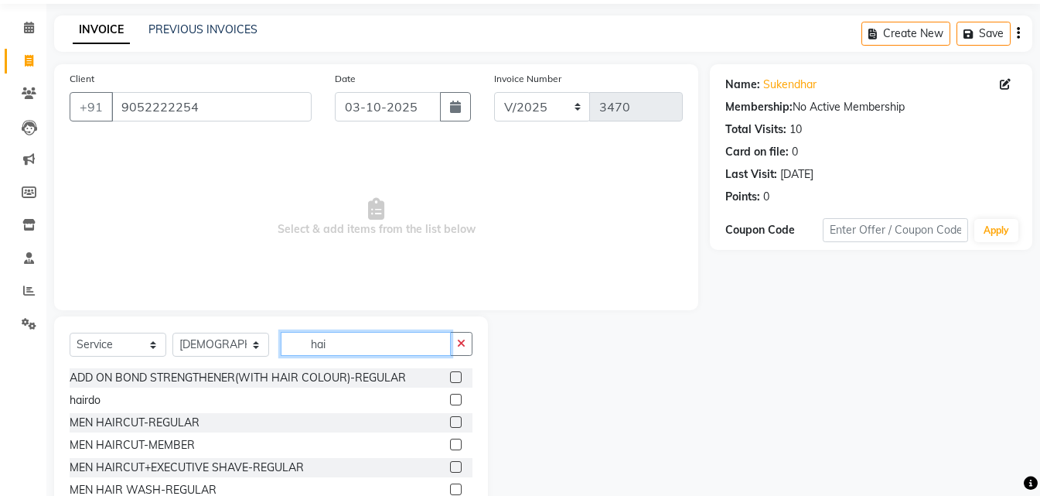
scroll to position [124, 0]
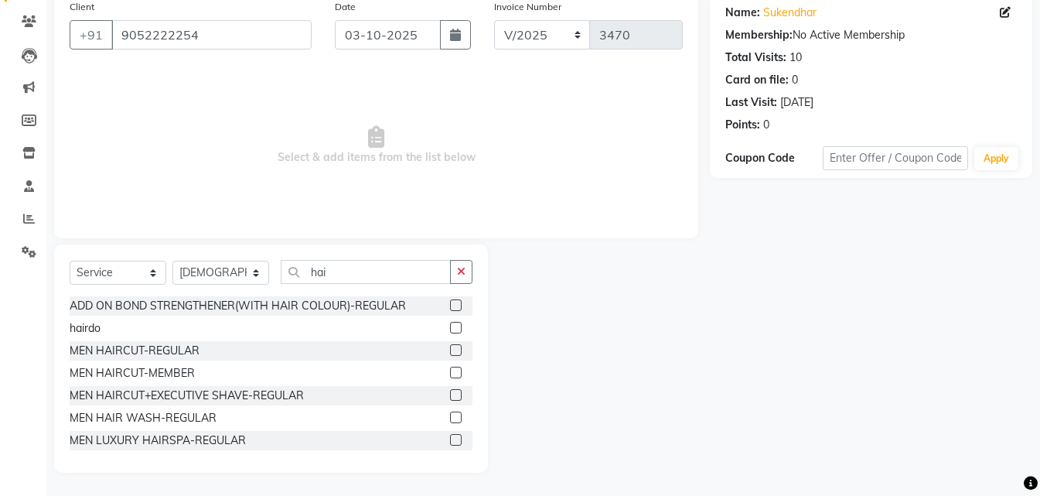
click at [450, 371] on label at bounding box center [456, 373] width 12 height 12
click at [450, 371] on input "checkbox" at bounding box center [455, 373] width 10 height 10
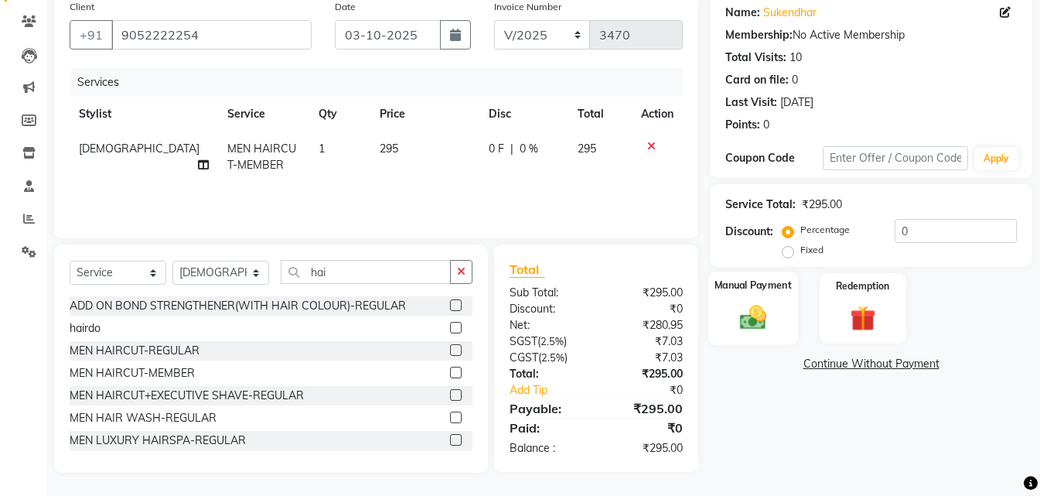
click at [756, 313] on img at bounding box center [753, 317] width 43 height 31
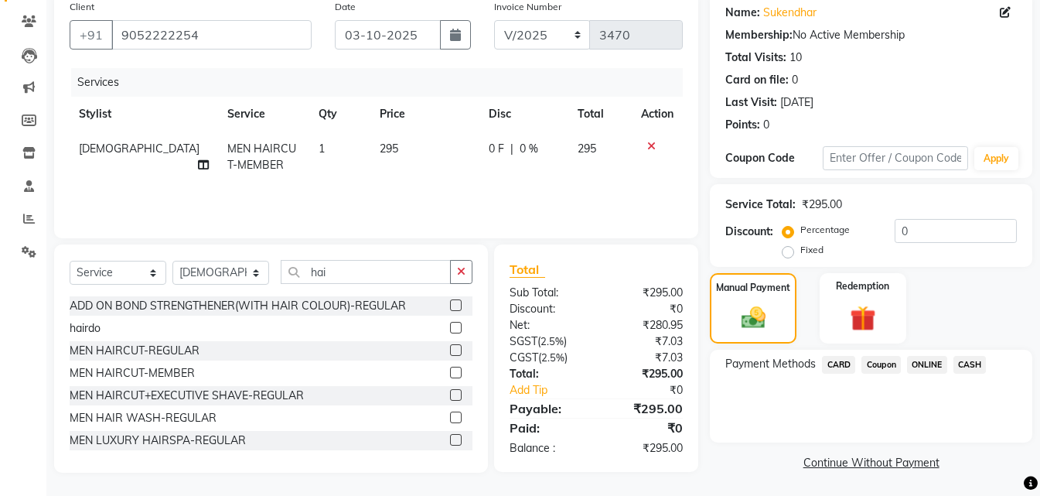
click at [932, 366] on span "ONLINE" at bounding box center [927, 365] width 40 height 18
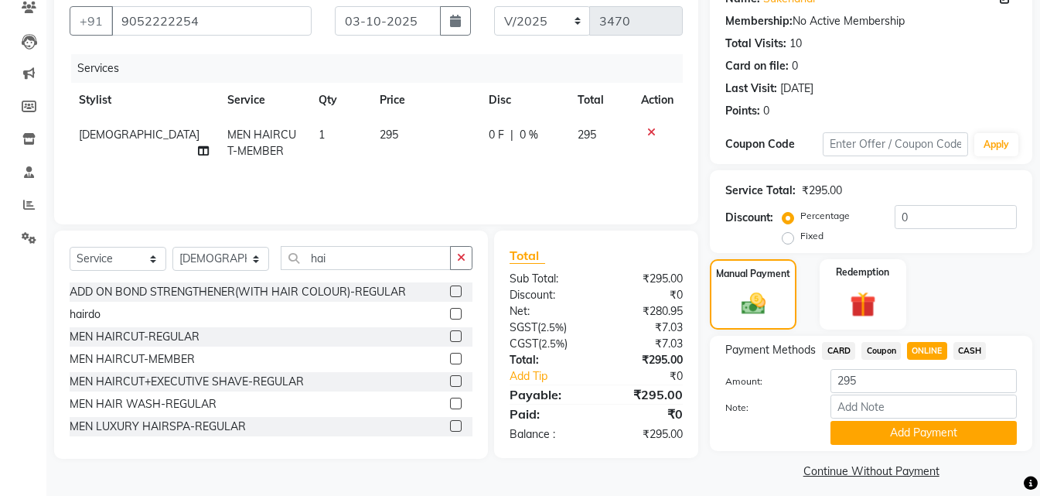
scroll to position [148, 0]
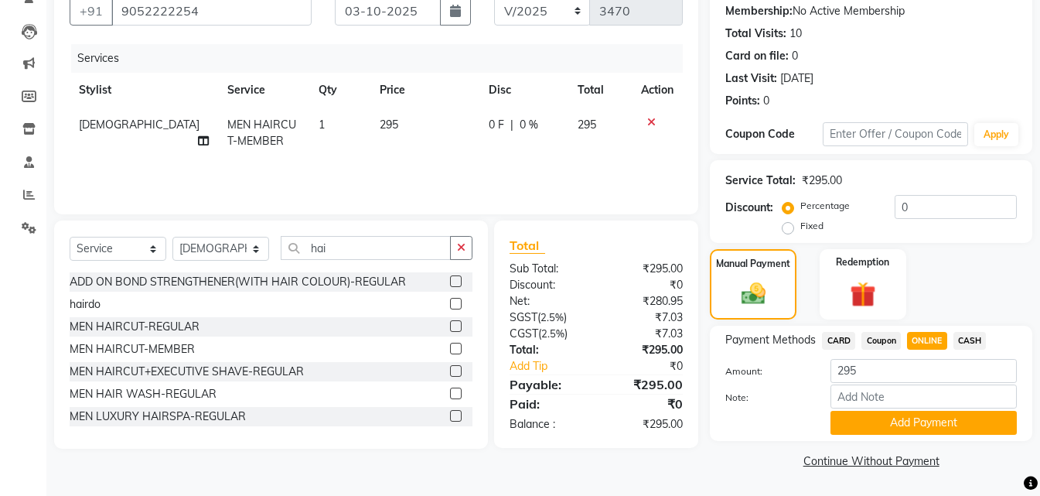
drag, startPoint x: 930, startPoint y: 416, endPoint x: 943, endPoint y: 406, distance: 16.5
click at [938, 411] on button "Add Payment" at bounding box center [924, 423] width 186 height 24
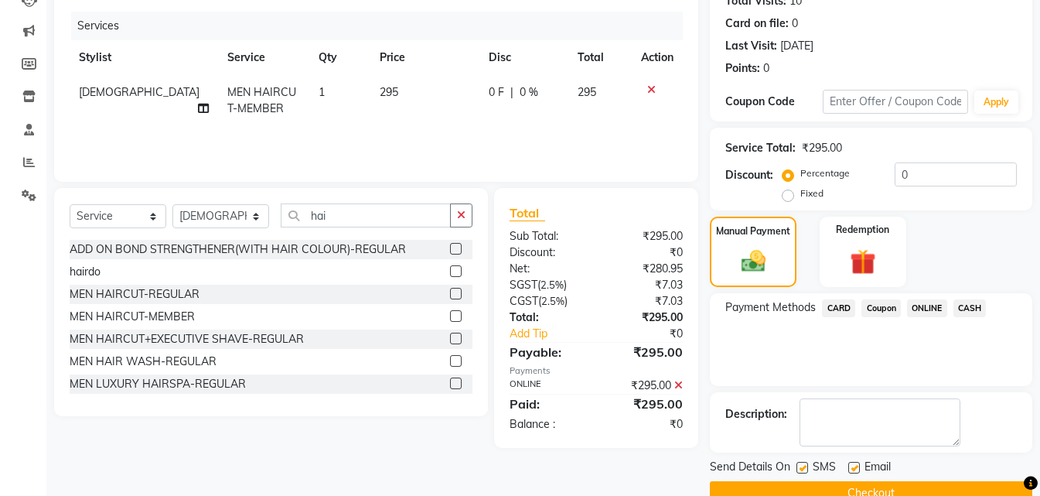
scroll to position [213, 0]
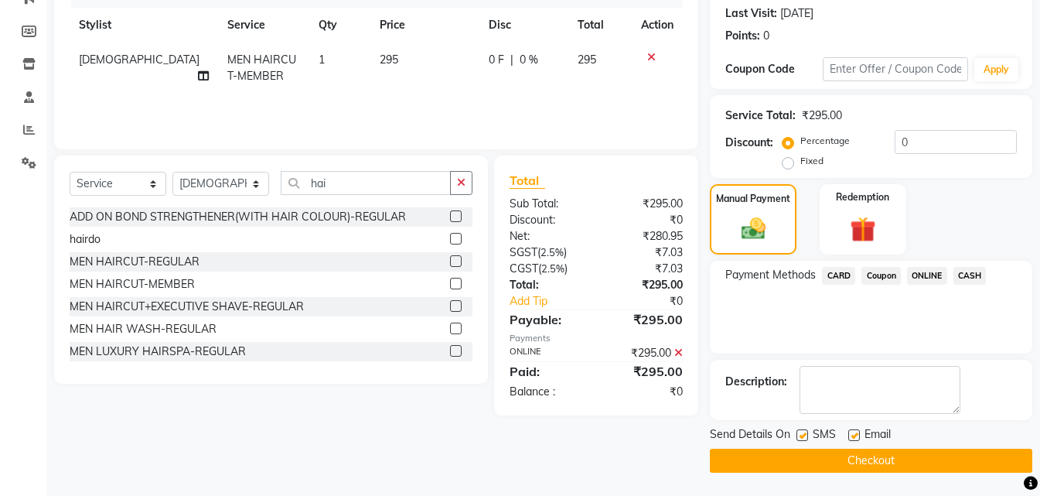
click at [942, 455] on button "Checkout" at bounding box center [871, 461] width 322 height 24
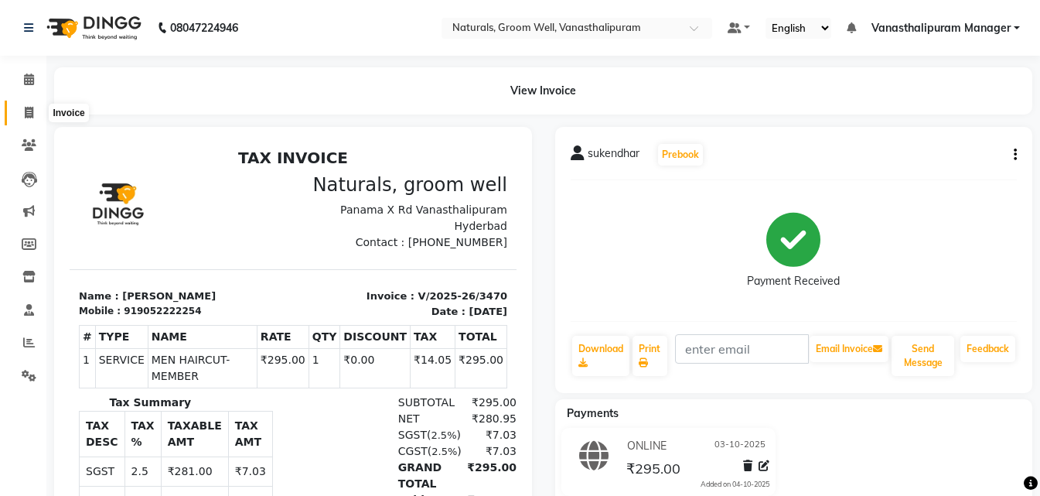
click at [25, 110] on icon at bounding box center [29, 113] width 9 height 12
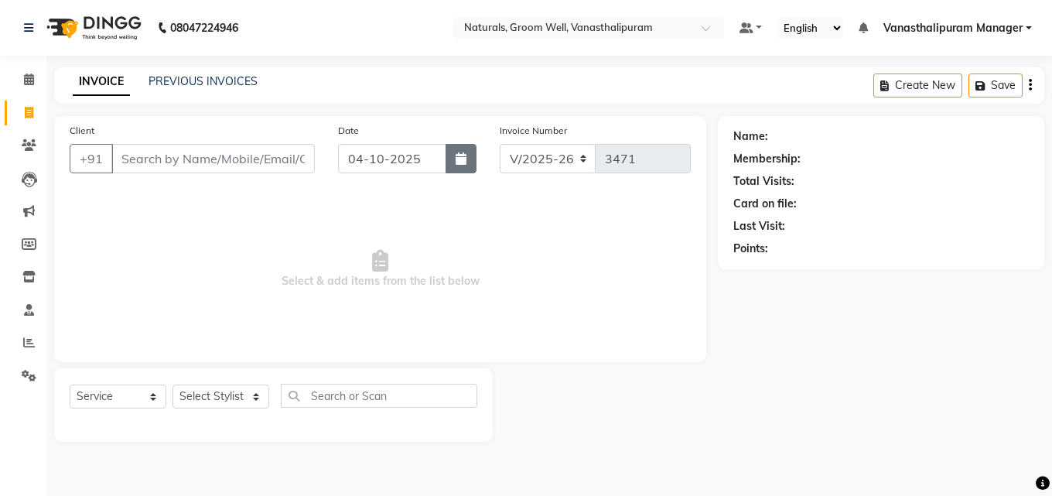
click at [455, 169] on button "button" at bounding box center [460, 158] width 31 height 29
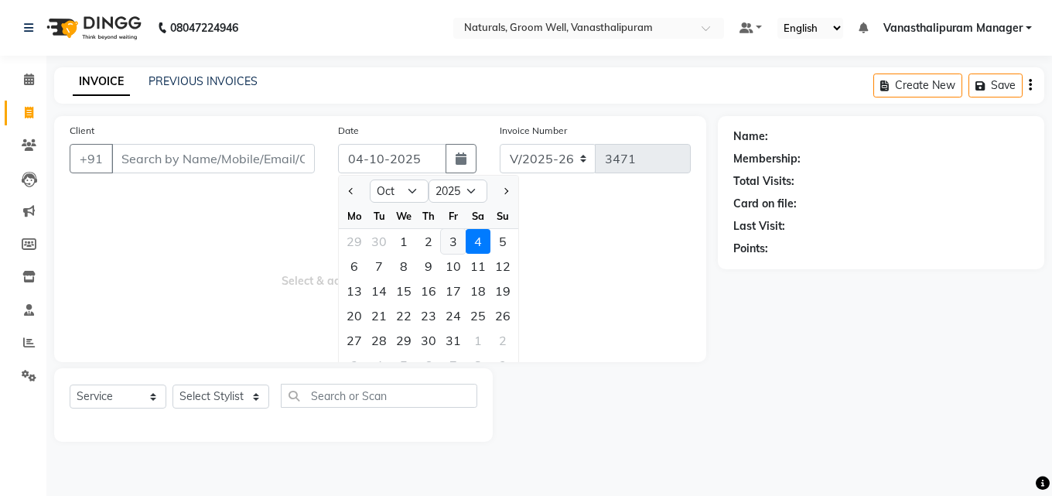
click at [450, 242] on div "3" at bounding box center [453, 241] width 25 height 25
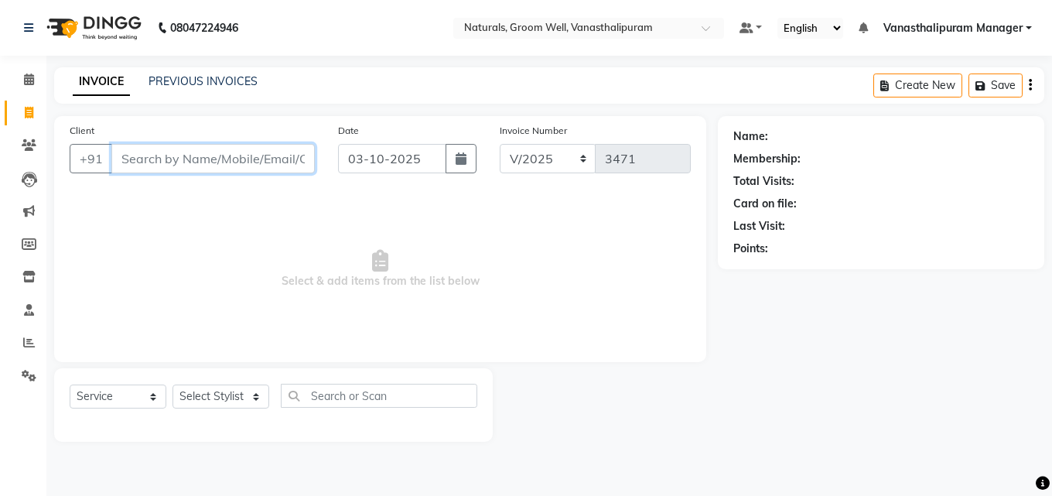
click at [234, 148] on input "Client" at bounding box center [212, 158] width 203 height 29
click at [246, 158] on span "Add Client" at bounding box center [274, 158] width 61 height 15
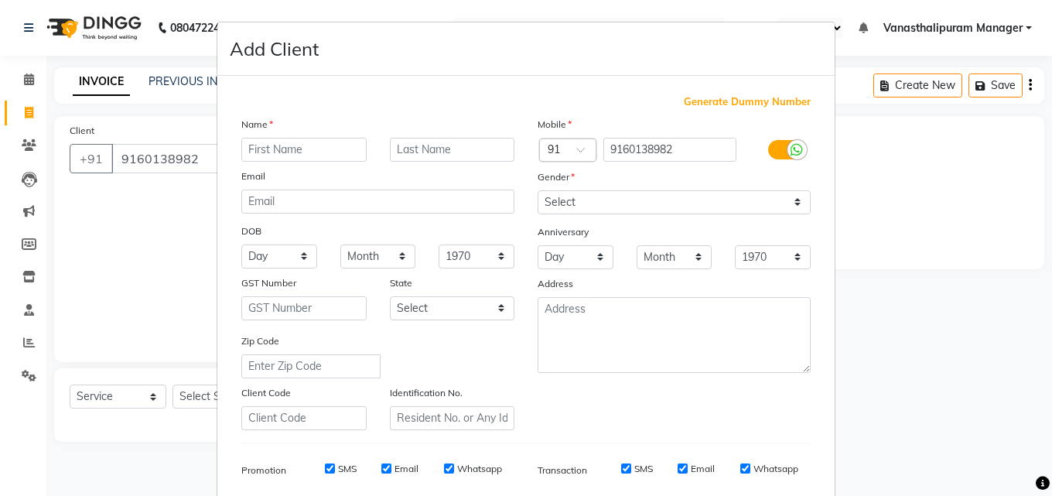
click at [247, 157] on input "text" at bounding box center [303, 150] width 125 height 24
click at [582, 193] on select "Select [DEMOGRAPHIC_DATA] [DEMOGRAPHIC_DATA] Other Prefer Not To Say" at bounding box center [673, 202] width 273 height 24
click at [537, 190] on select "Select [DEMOGRAPHIC_DATA] [DEMOGRAPHIC_DATA] Other Prefer Not To Say" at bounding box center [673, 202] width 273 height 24
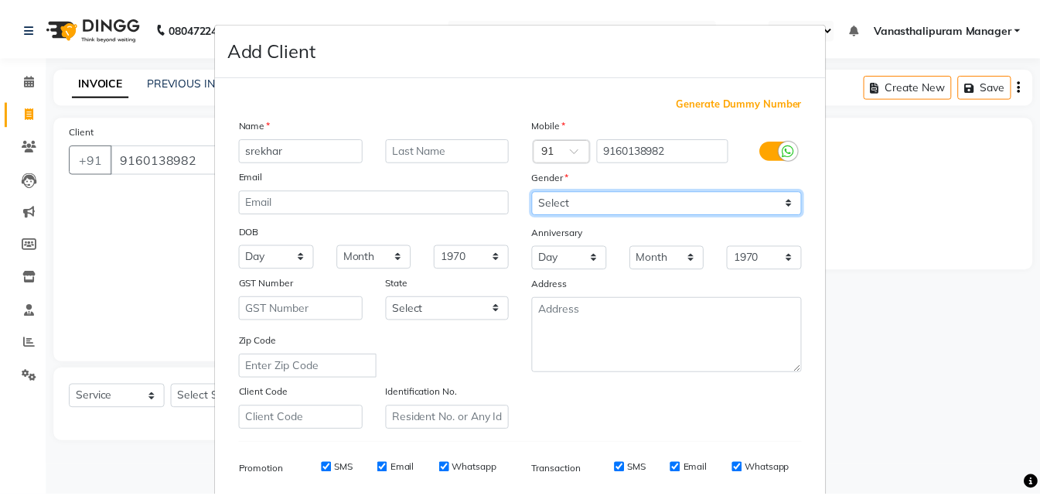
scroll to position [218, 0]
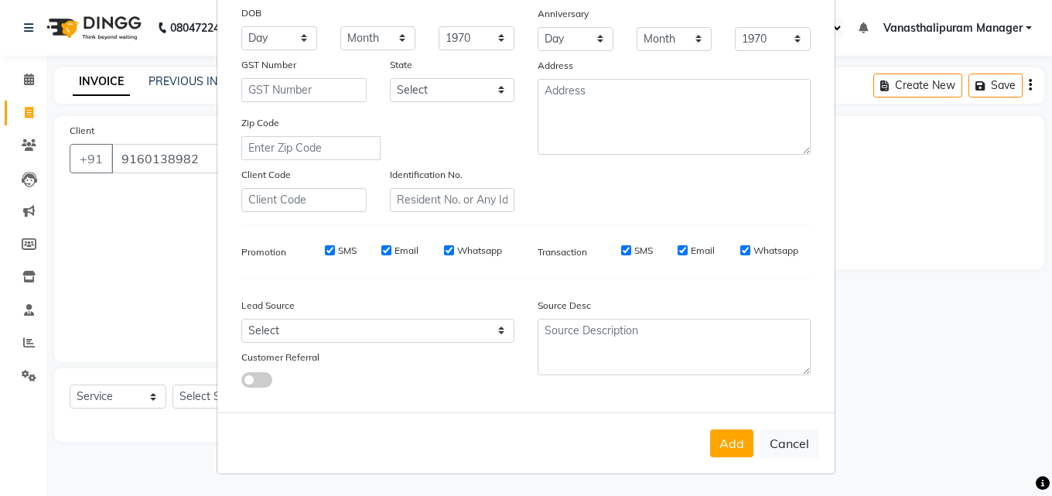
click at [725, 442] on button "Add" at bounding box center [731, 443] width 43 height 28
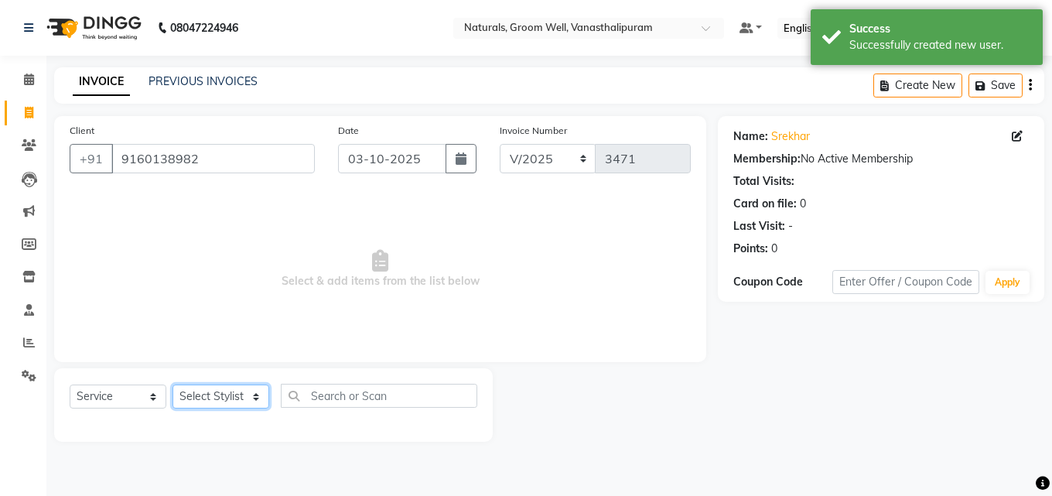
click at [195, 401] on select "Select Stylist [PERSON_NAME] kiran [PERSON_NAME] [PERSON_NAME] [PERSON_NAME] Va…" at bounding box center [220, 396] width 97 height 24
click at [172, 384] on select "Select Stylist [PERSON_NAME] kiran [PERSON_NAME] [PERSON_NAME] [PERSON_NAME] Va…" at bounding box center [220, 396] width 97 height 24
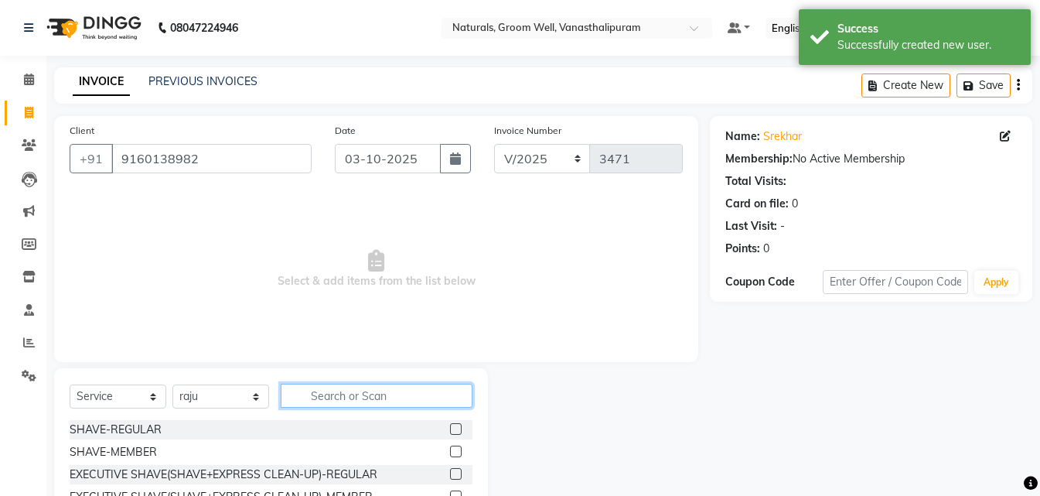
click at [400, 402] on input "text" at bounding box center [377, 396] width 192 height 24
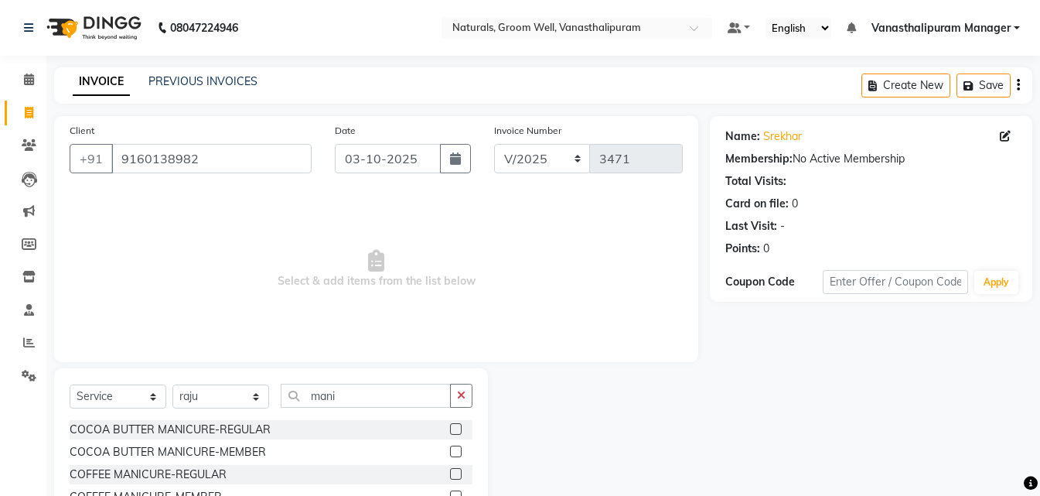
click at [450, 429] on label at bounding box center [456, 429] width 12 height 12
click at [450, 429] on input "checkbox" at bounding box center [455, 430] width 10 height 10
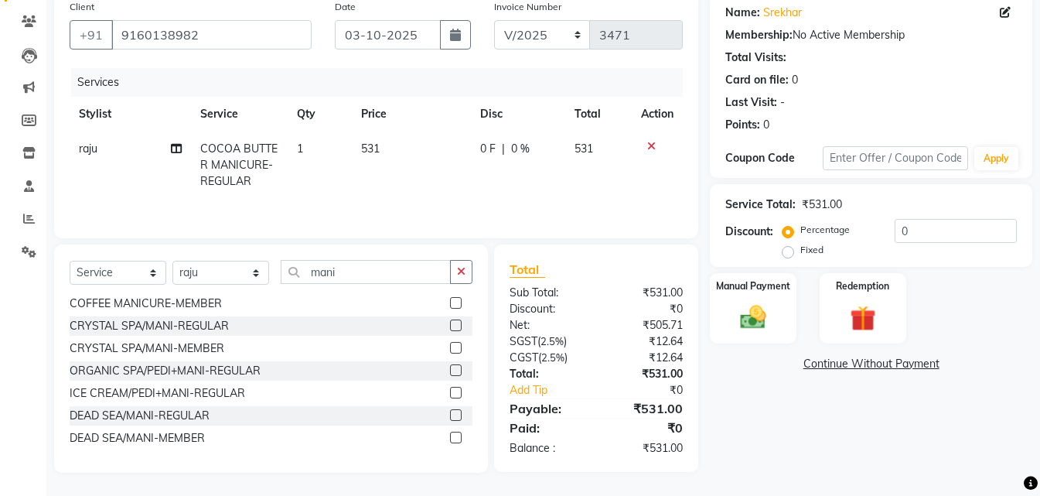
scroll to position [0, 0]
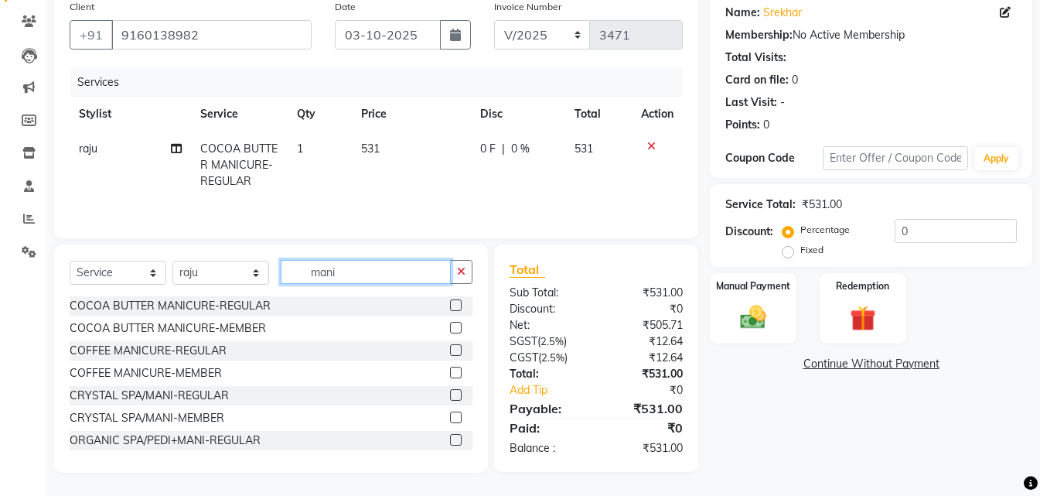
click at [357, 264] on input "mani" at bounding box center [366, 272] width 170 height 24
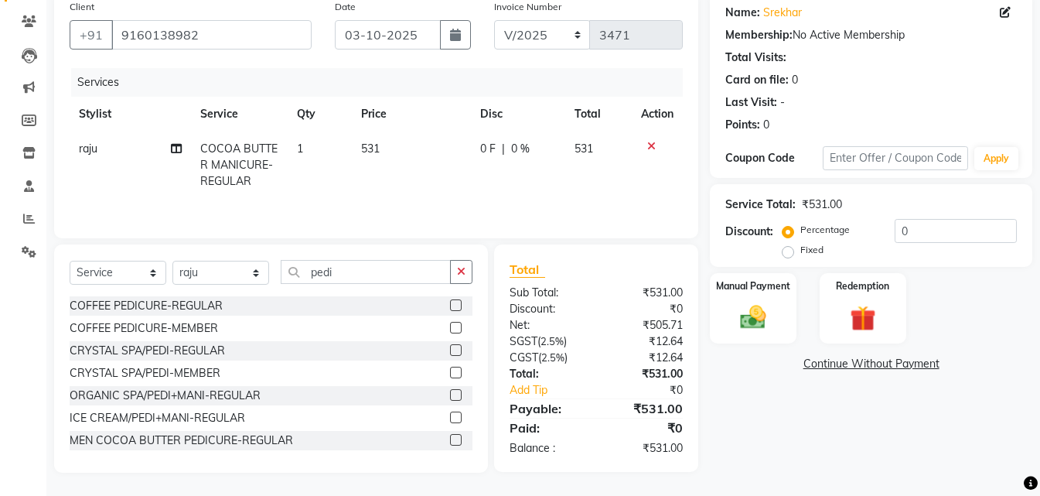
click at [450, 304] on label at bounding box center [456, 305] width 12 height 12
click at [450, 304] on input "checkbox" at bounding box center [455, 306] width 10 height 10
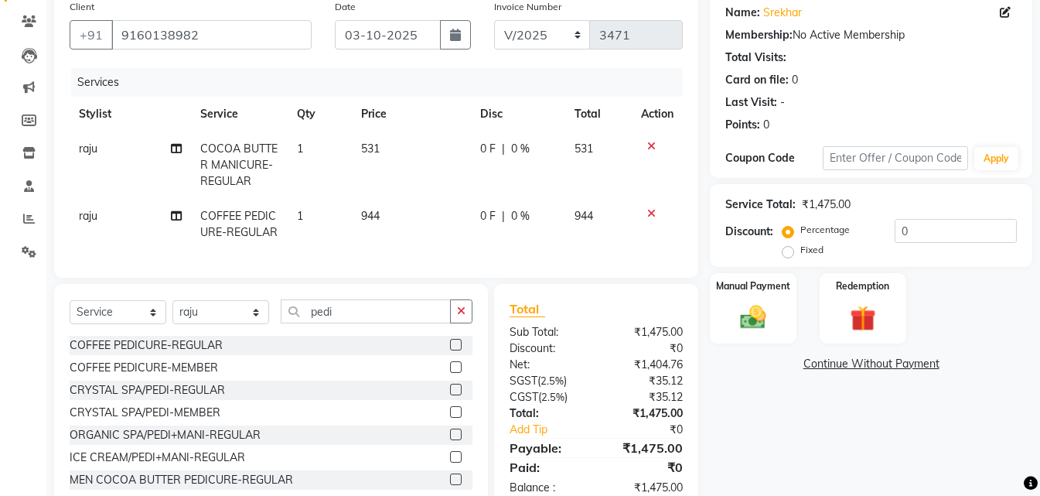
click at [407, 152] on td "531" at bounding box center [411, 164] width 119 height 67
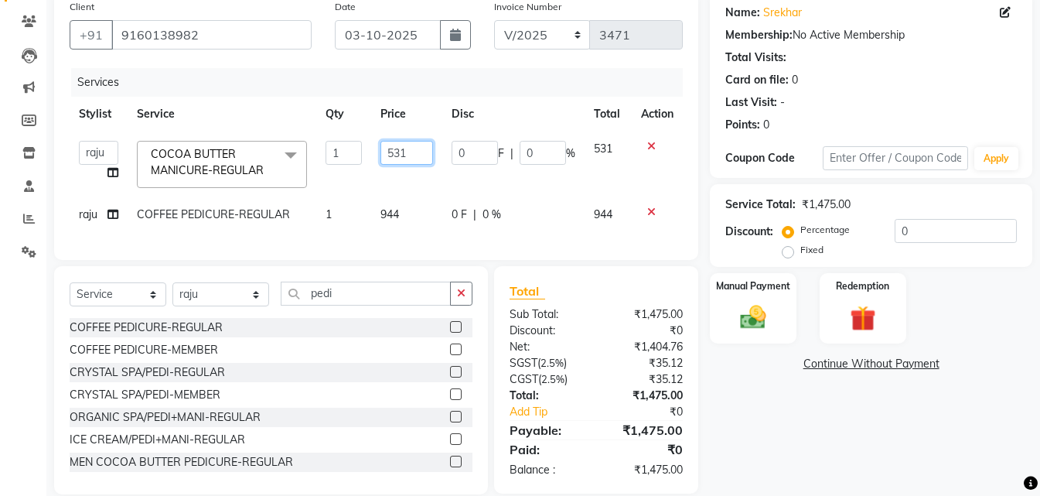
click at [414, 149] on input "531" at bounding box center [406, 153] width 53 height 24
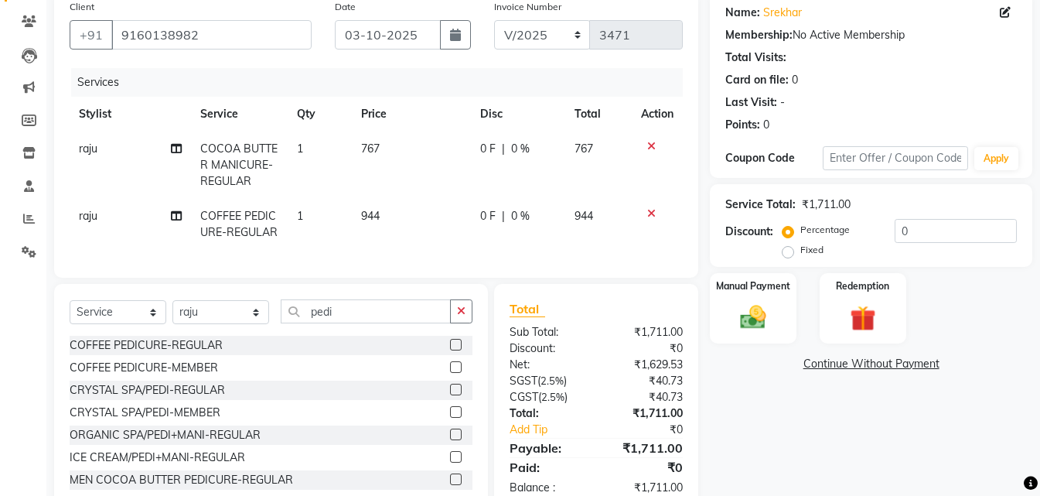
click at [401, 204] on td "944" at bounding box center [411, 224] width 119 height 51
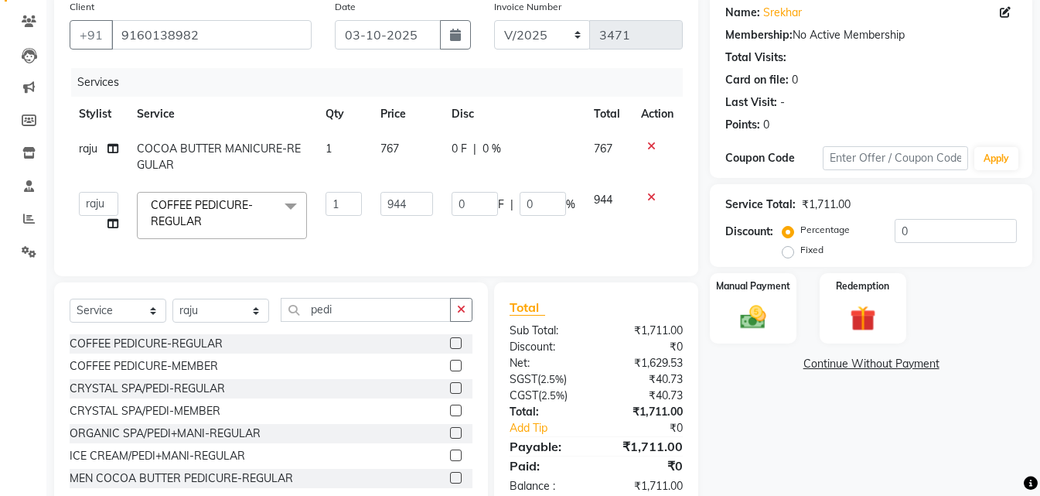
click at [401, 204] on input "944" at bounding box center [406, 204] width 53 height 24
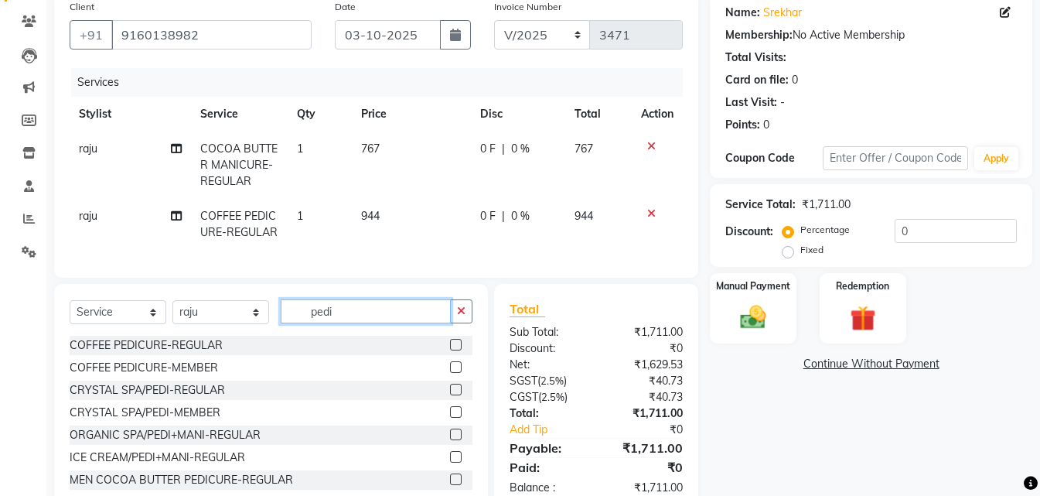
click at [397, 323] on input "pedi" at bounding box center [366, 311] width 170 height 24
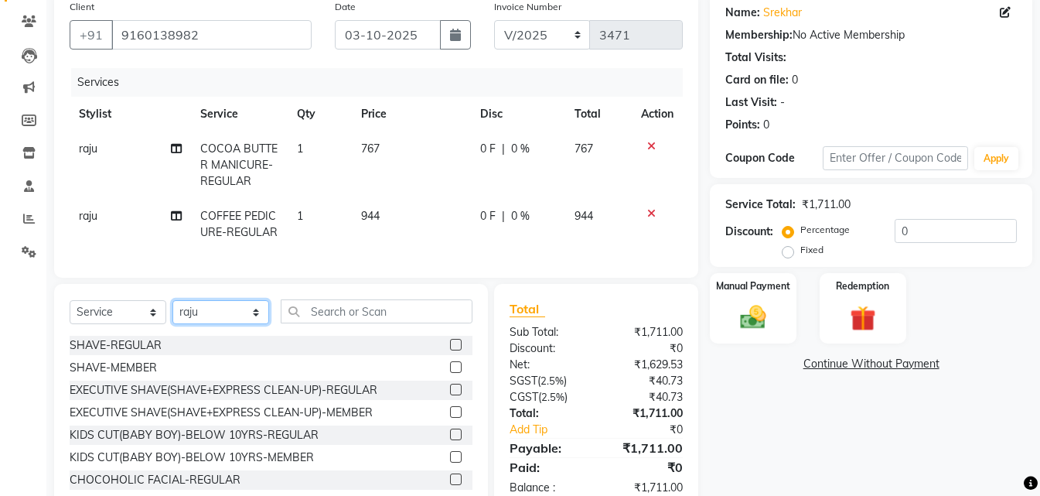
click at [200, 324] on select "Select Stylist [PERSON_NAME] kiran [PERSON_NAME] [PERSON_NAME] [PERSON_NAME] Va…" at bounding box center [220, 312] width 97 height 24
click at [172, 312] on select "Select Stylist [PERSON_NAME] kiran [PERSON_NAME] [PERSON_NAME] [PERSON_NAME] Va…" at bounding box center [220, 312] width 97 height 24
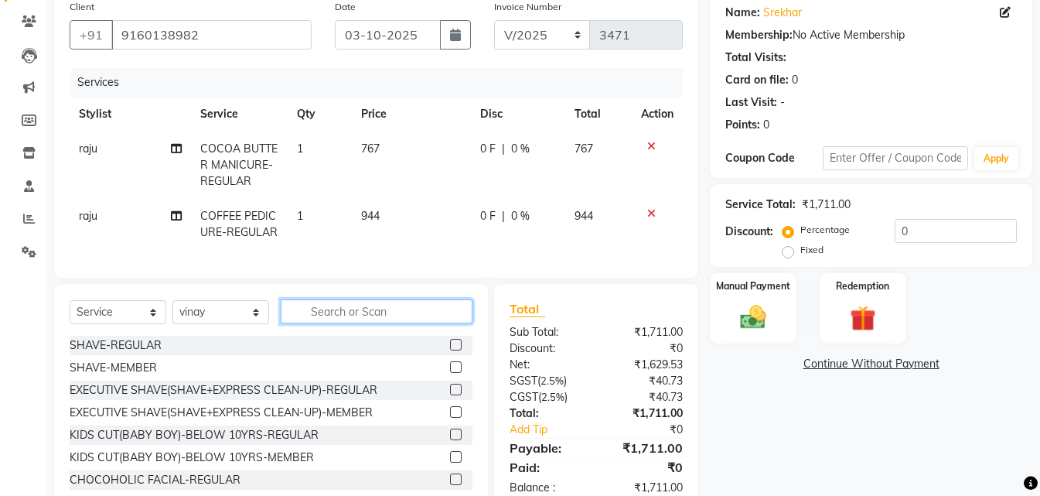
click at [344, 322] on input "text" at bounding box center [377, 311] width 192 height 24
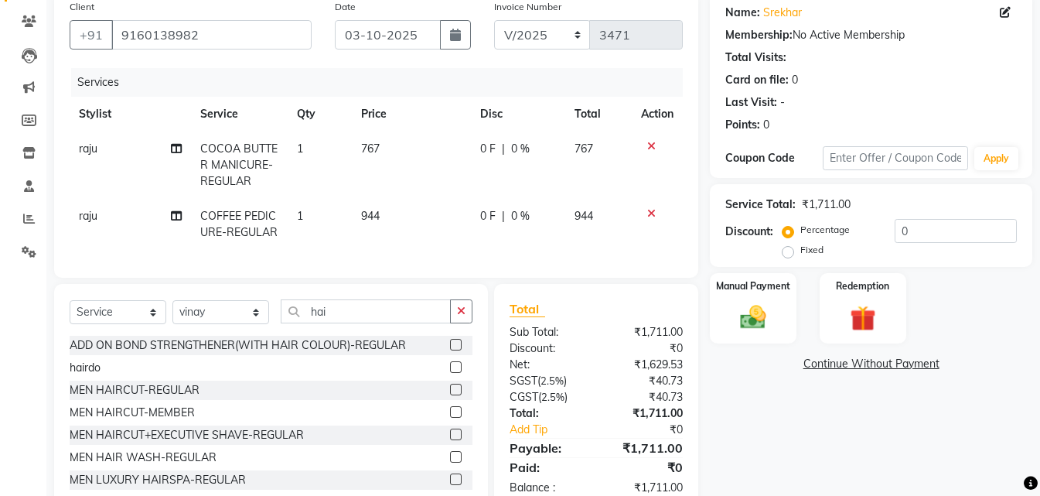
click at [450, 418] on label at bounding box center [456, 412] width 12 height 12
click at [450, 418] on input "checkbox" at bounding box center [455, 413] width 10 height 10
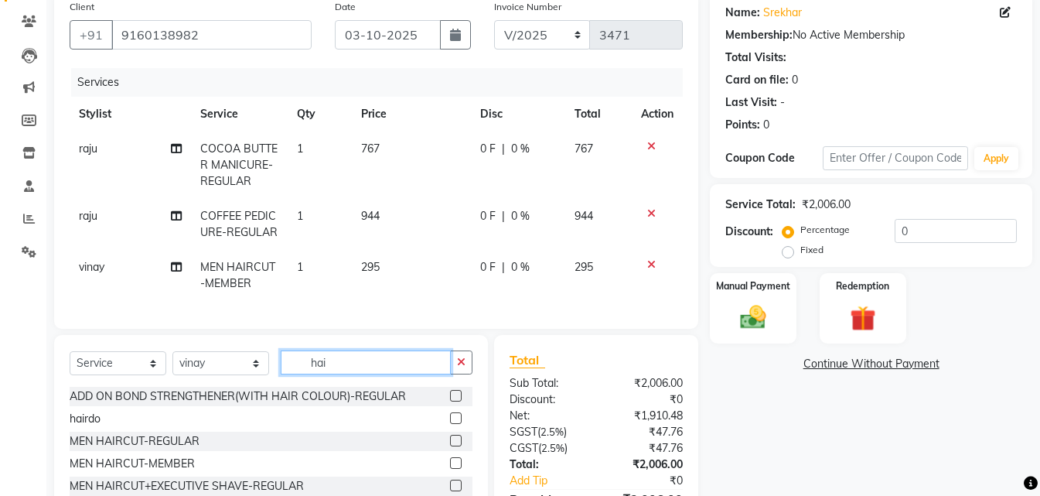
click at [411, 374] on input "hai" at bounding box center [366, 362] width 170 height 24
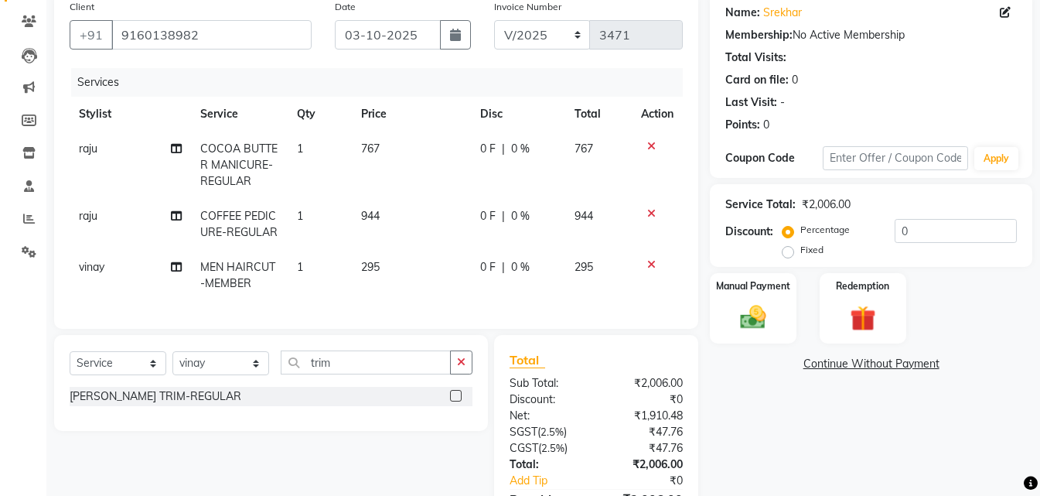
click at [457, 401] on label at bounding box center [456, 396] width 12 height 12
click at [457, 401] on input "checkbox" at bounding box center [455, 396] width 10 height 10
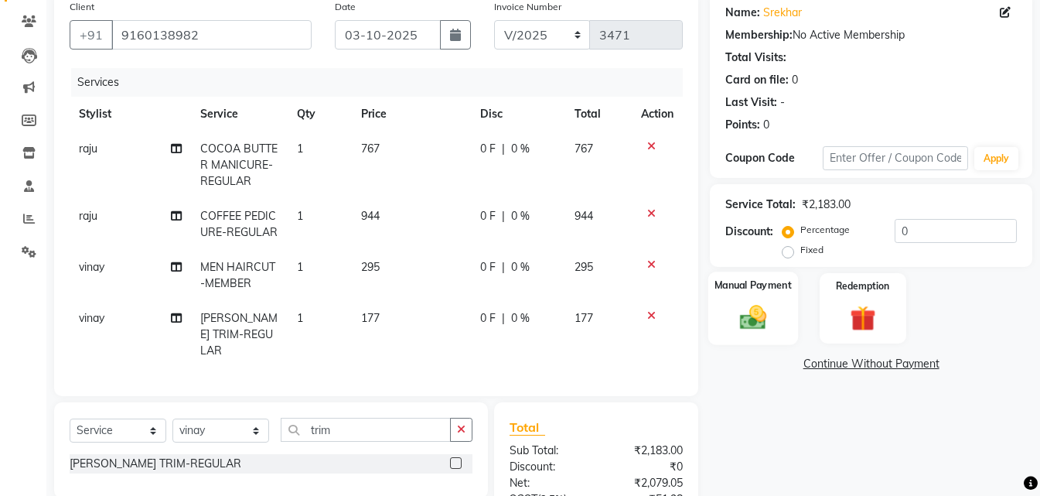
click at [728, 329] on div "Manual Payment" at bounding box center [753, 307] width 90 height 73
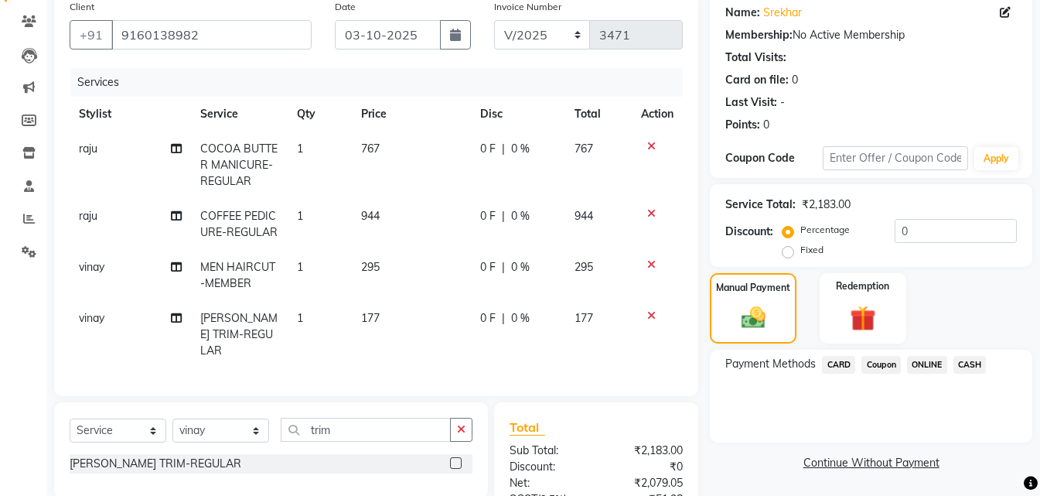
click at [930, 361] on span "ONLINE" at bounding box center [927, 365] width 40 height 18
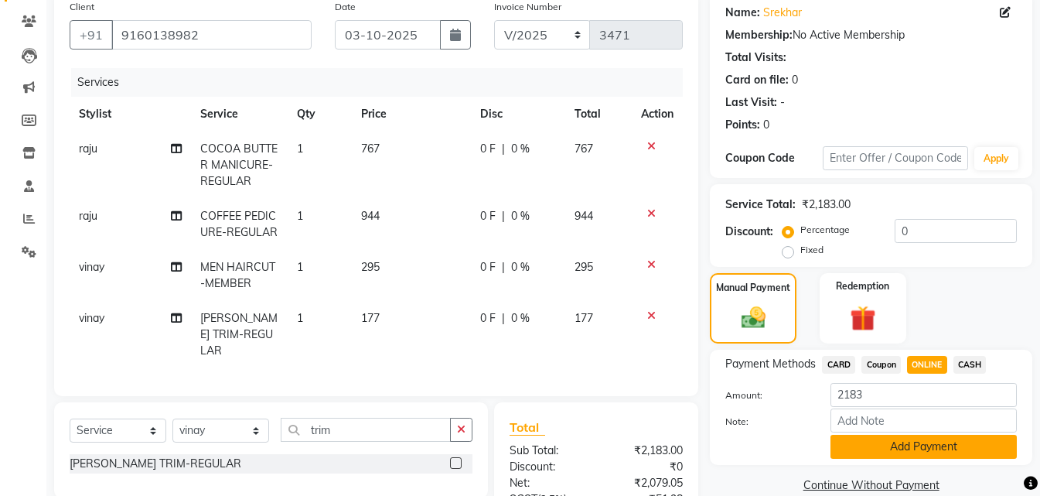
click at [905, 443] on button "Add Payment" at bounding box center [924, 447] width 186 height 24
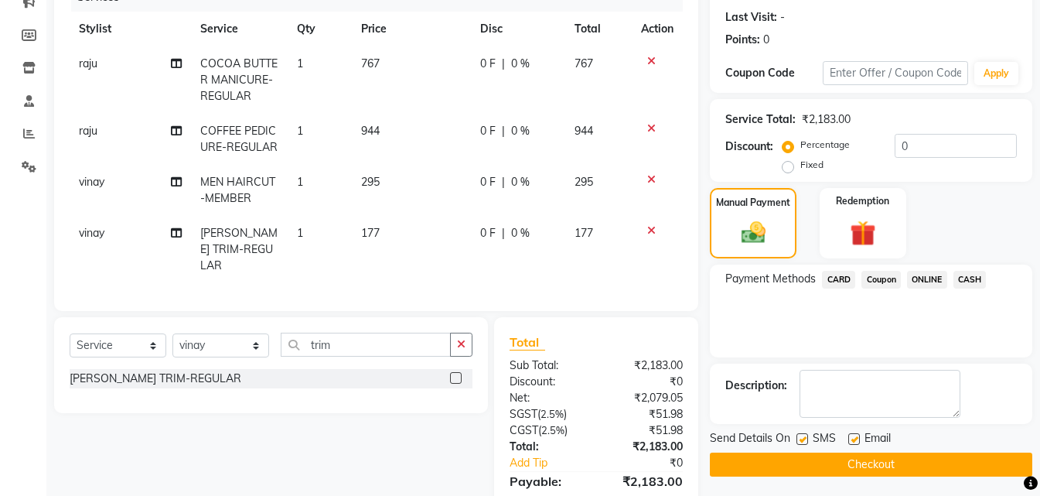
scroll to position [309, 0]
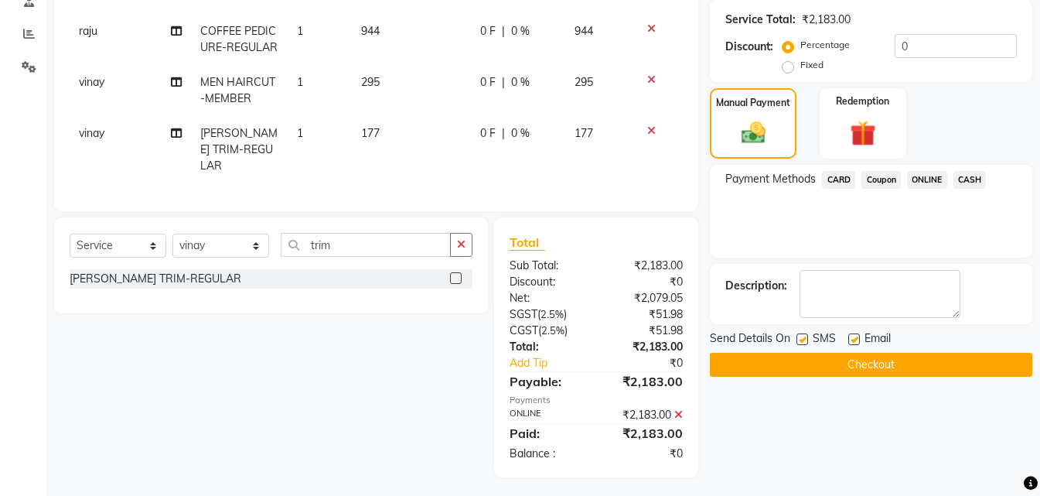
click at [932, 371] on button "Checkout" at bounding box center [871, 365] width 322 height 24
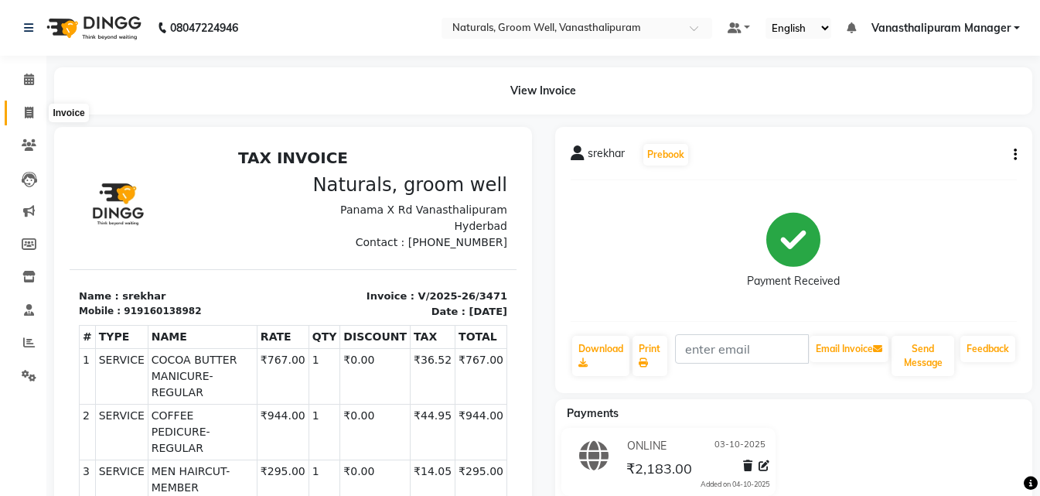
click at [32, 113] on icon at bounding box center [29, 113] width 9 height 12
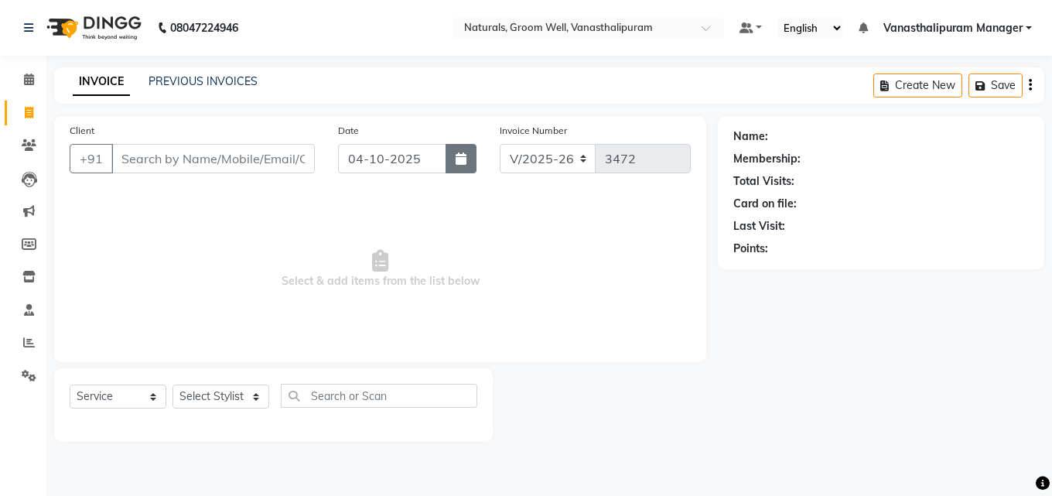
click at [455, 163] on button "button" at bounding box center [460, 158] width 31 height 29
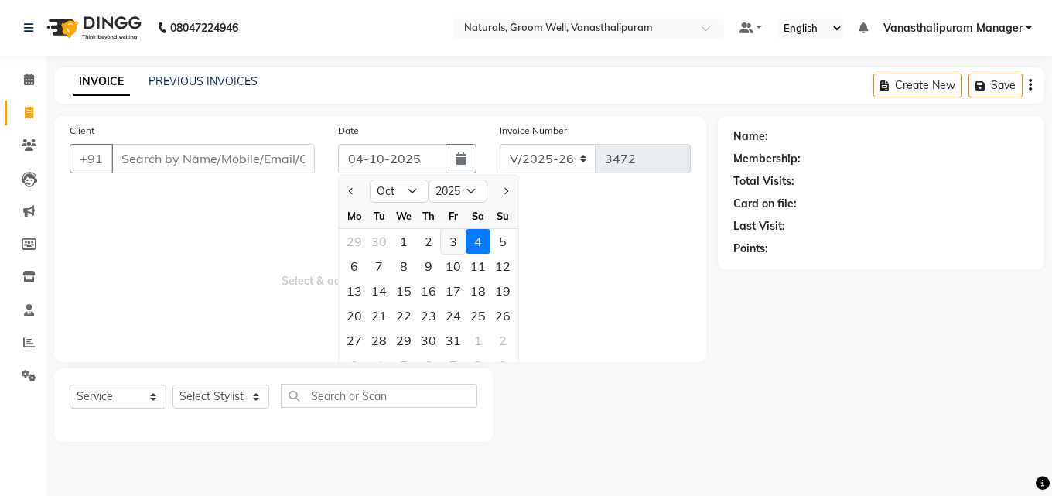
click at [451, 241] on div "3" at bounding box center [453, 241] width 25 height 25
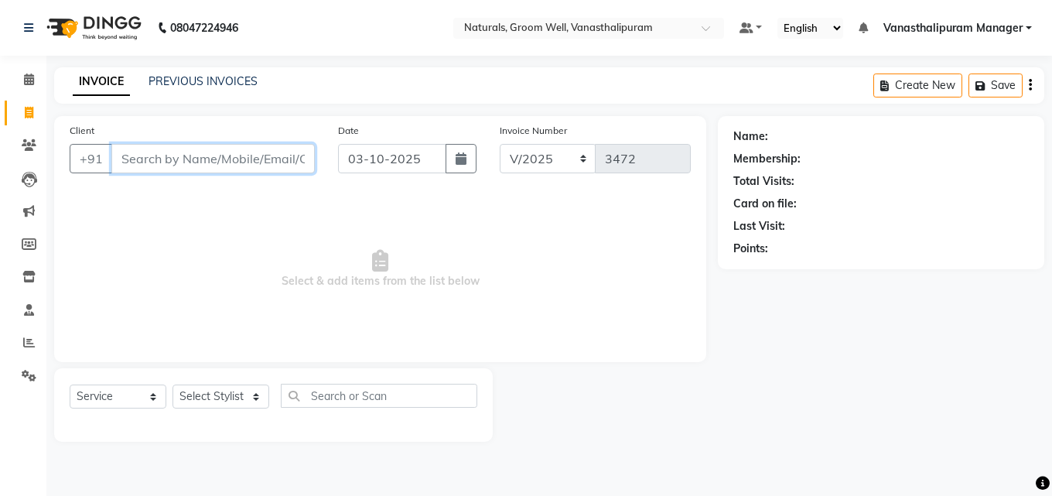
click at [287, 163] on input "Client" at bounding box center [212, 158] width 203 height 29
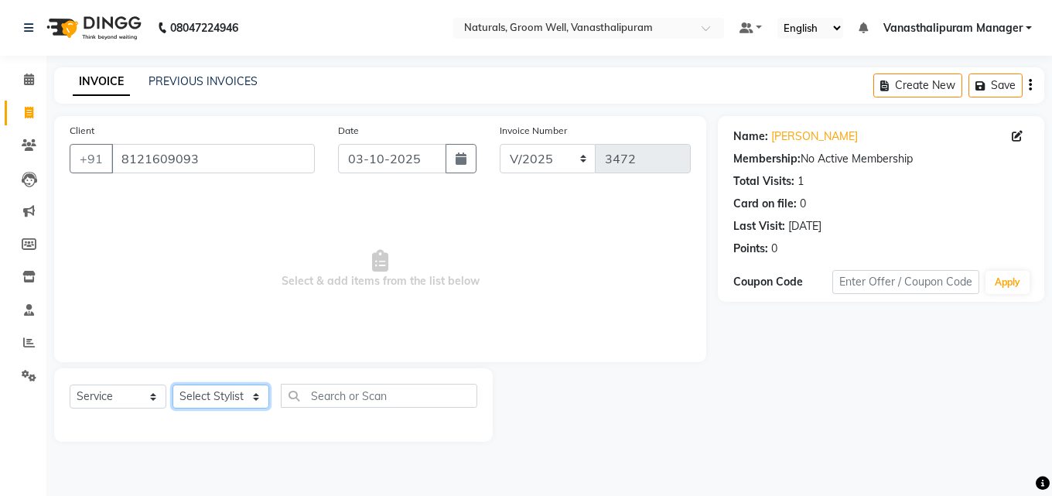
click at [205, 400] on select "Select Stylist [PERSON_NAME] kiran [PERSON_NAME] [PERSON_NAME] [PERSON_NAME] Va…" at bounding box center [220, 396] width 97 height 24
click at [172, 384] on select "Select Stylist [PERSON_NAME] kiran [PERSON_NAME] [PERSON_NAME] [PERSON_NAME] Va…" at bounding box center [220, 396] width 97 height 24
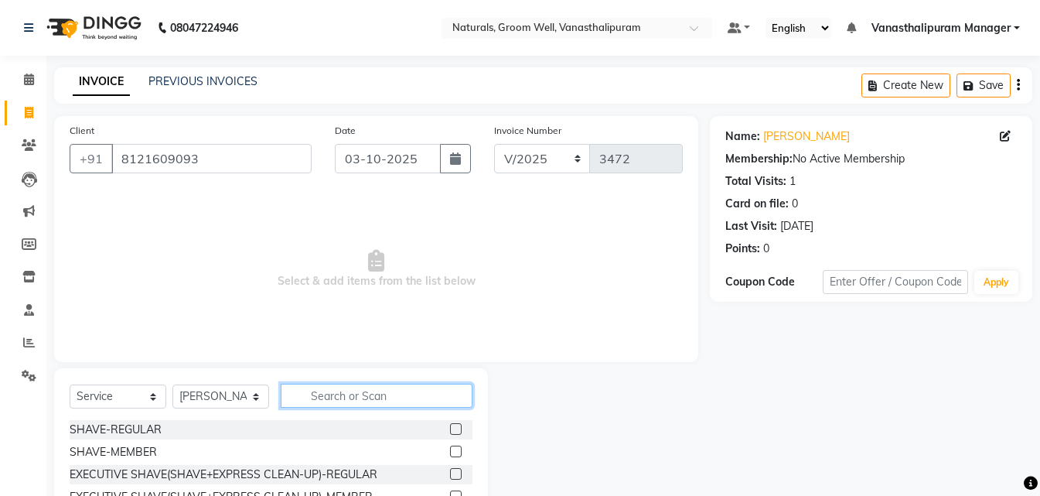
click at [366, 392] on input "text" at bounding box center [377, 396] width 192 height 24
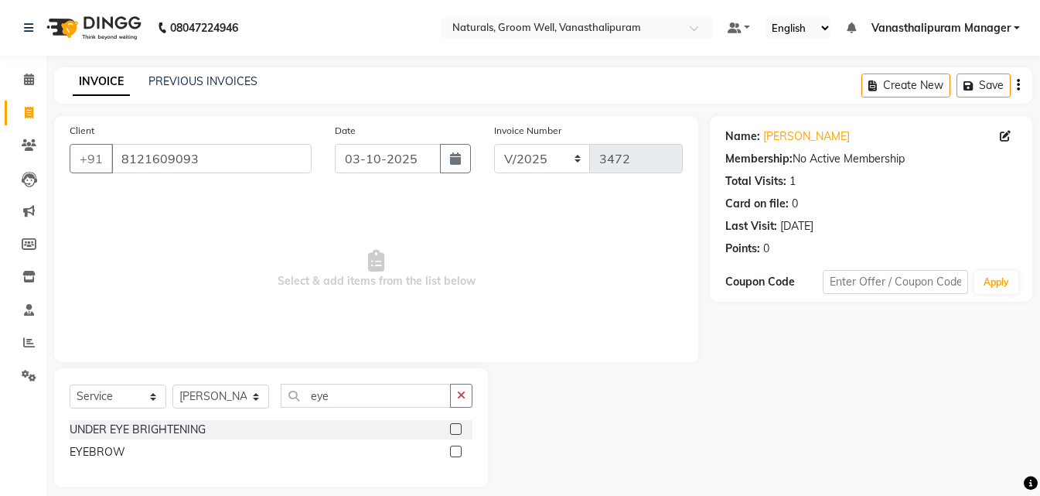
click at [452, 456] on label at bounding box center [456, 451] width 12 height 12
click at [452, 456] on input "checkbox" at bounding box center [455, 452] width 10 height 10
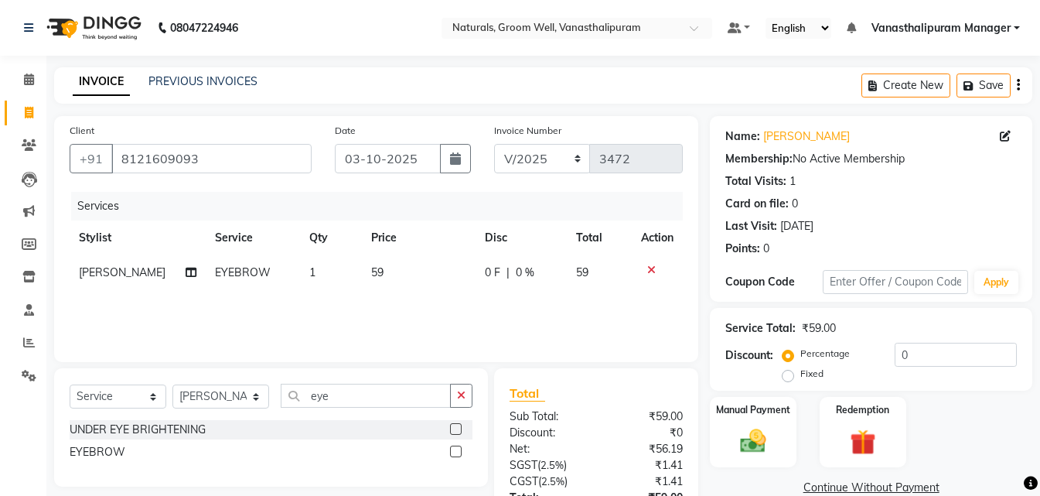
click at [408, 276] on td "59" at bounding box center [419, 272] width 114 height 35
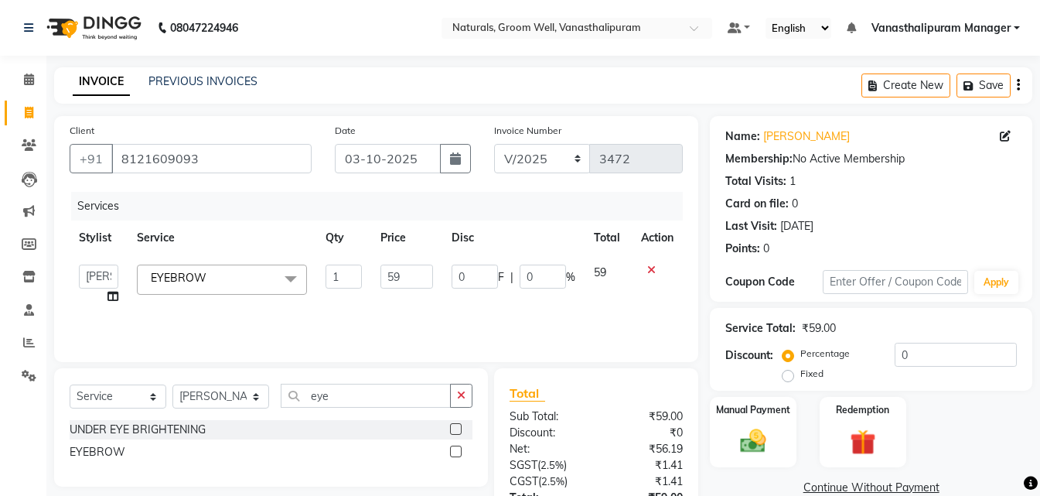
click at [405, 275] on input "59" at bounding box center [406, 276] width 53 height 24
click at [386, 67] on div "INVOICE PREVIOUS INVOICES Create New Save" at bounding box center [543, 85] width 978 height 36
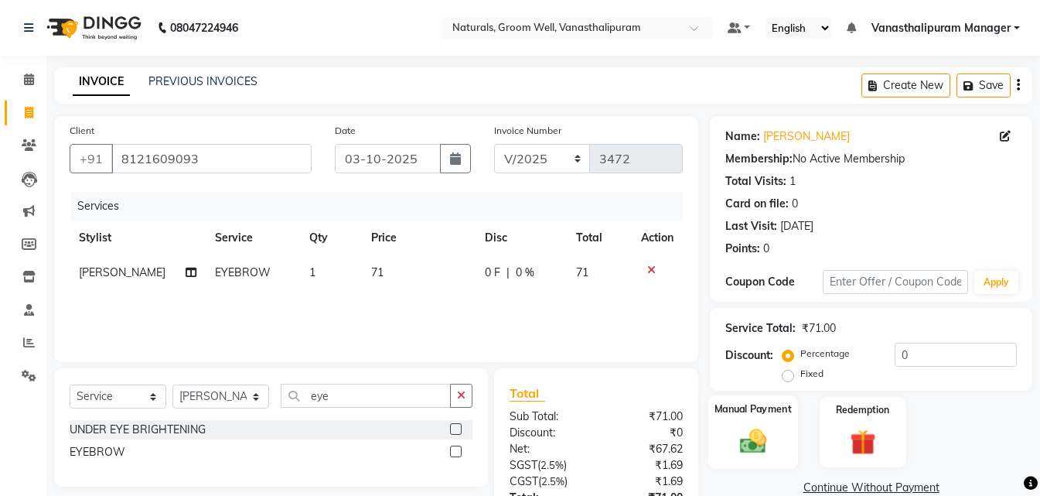
click at [771, 422] on div "Manual Payment" at bounding box center [753, 431] width 90 height 73
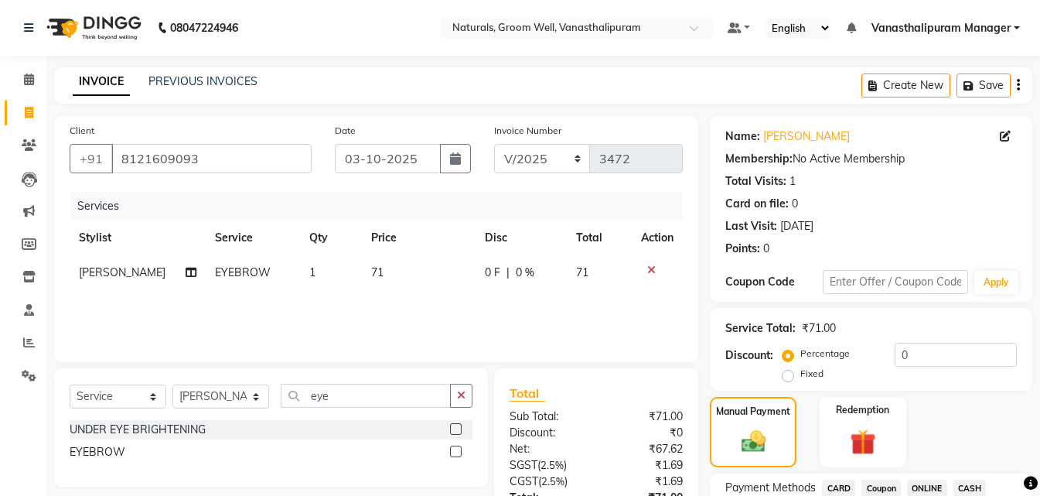
drag, startPoint x: 918, startPoint y: 481, endPoint x: 913, endPoint y: 333, distance: 147.8
click at [919, 480] on span "ONLINE" at bounding box center [927, 488] width 40 height 18
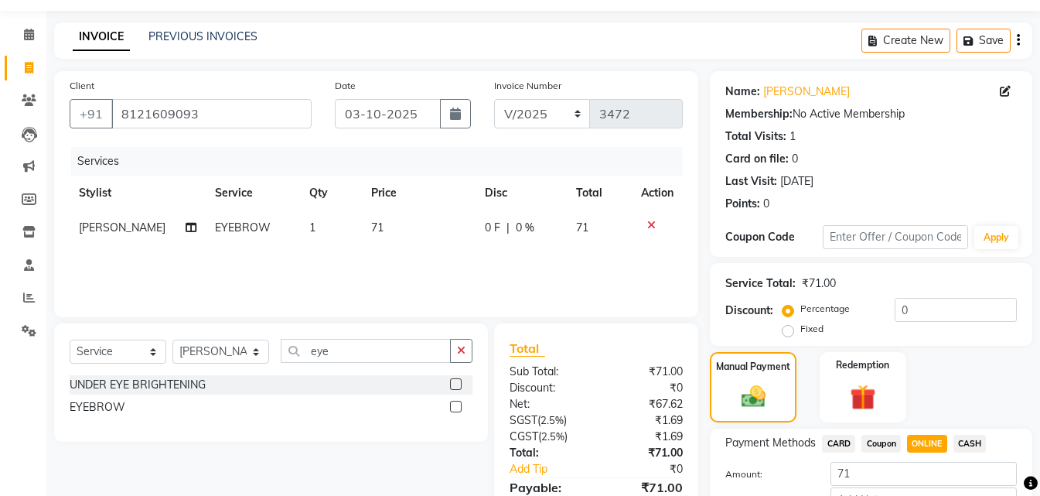
scroll to position [77, 0]
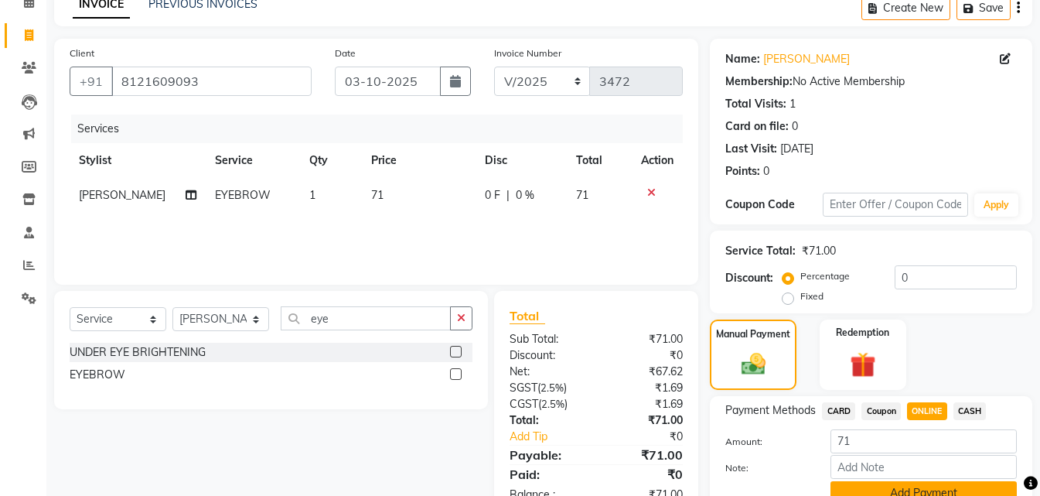
click at [906, 490] on button "Add Payment" at bounding box center [924, 493] width 186 height 24
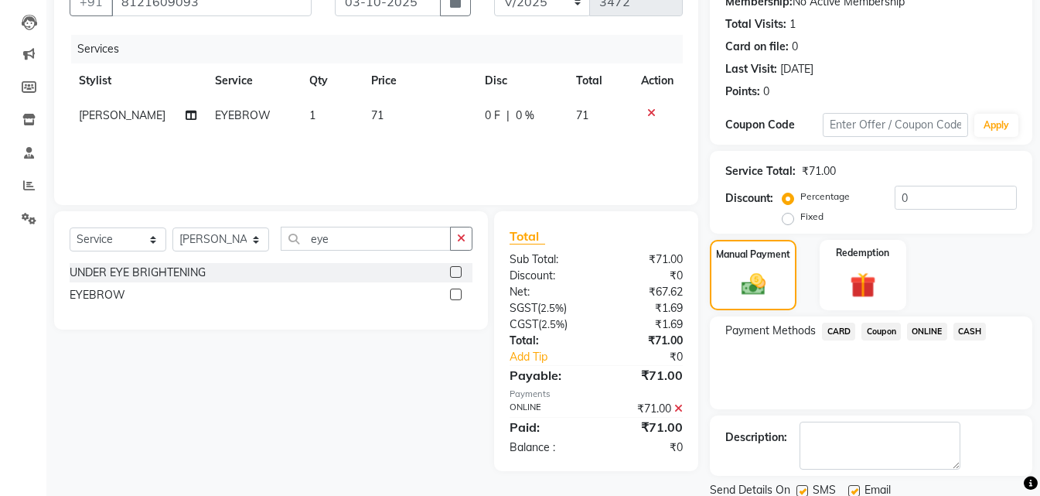
scroll to position [213, 0]
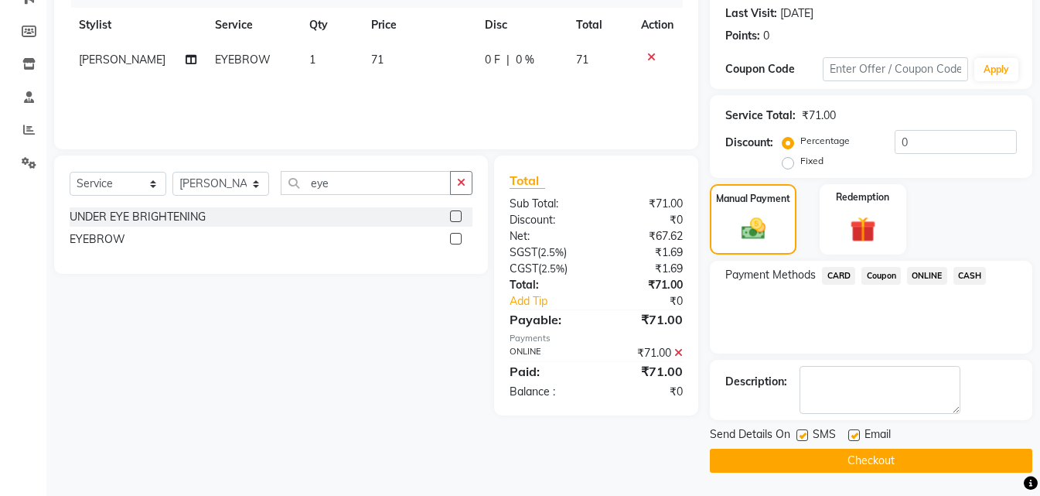
click at [895, 458] on button "Checkout" at bounding box center [871, 461] width 322 height 24
click at [926, 462] on button "Checkout" at bounding box center [871, 461] width 322 height 24
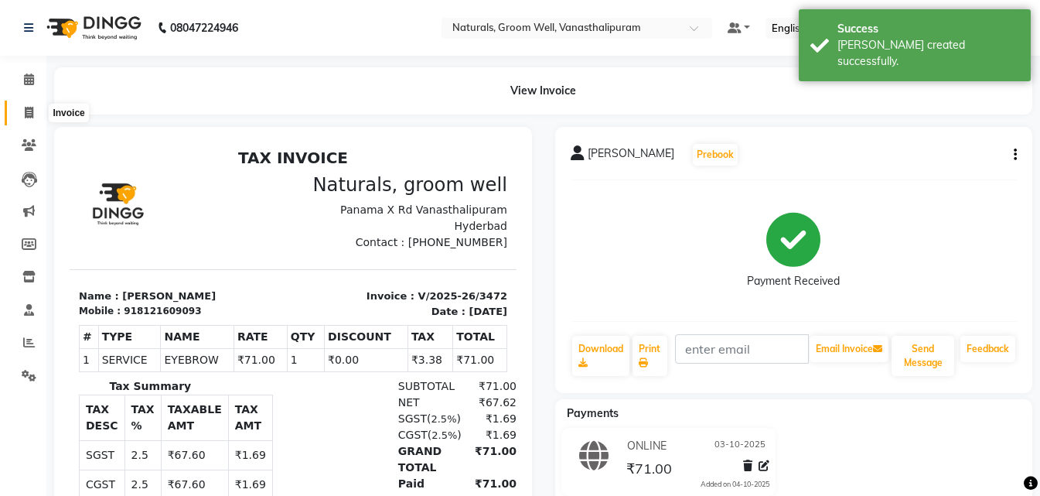
click at [17, 110] on span at bounding box center [28, 113] width 27 height 18
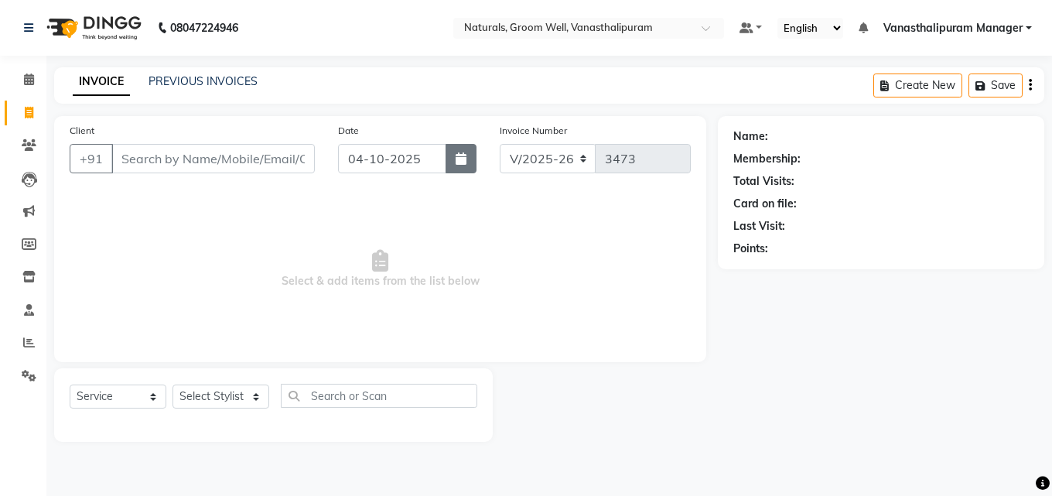
click at [462, 160] on icon "button" at bounding box center [460, 158] width 11 height 12
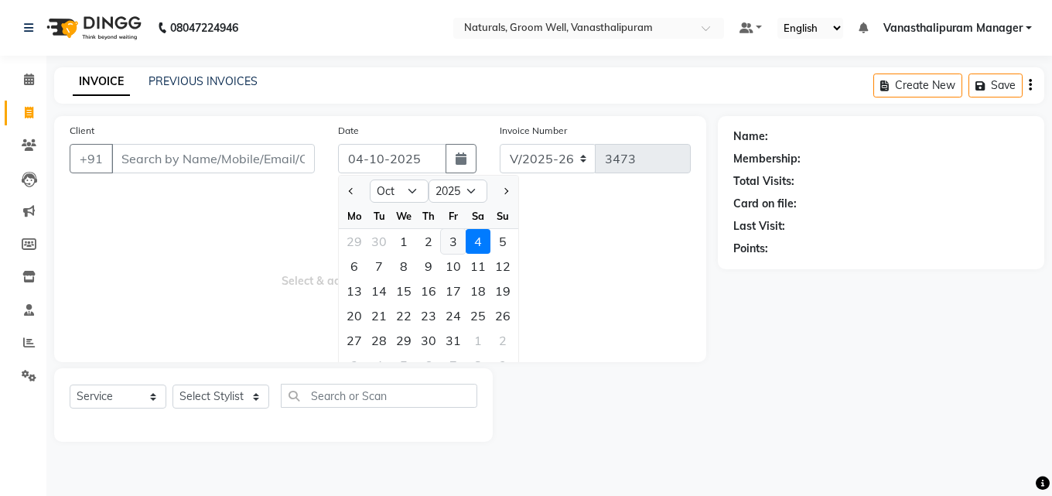
click at [446, 244] on div "3" at bounding box center [453, 241] width 25 height 25
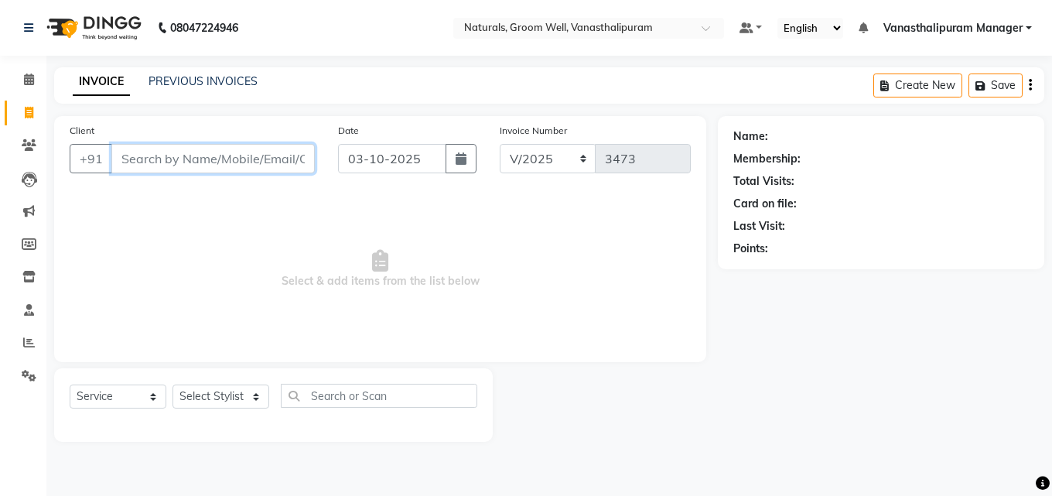
click at [264, 159] on input "Client" at bounding box center [212, 158] width 203 height 29
click at [275, 148] on button "Add Client" at bounding box center [275, 158] width 80 height 29
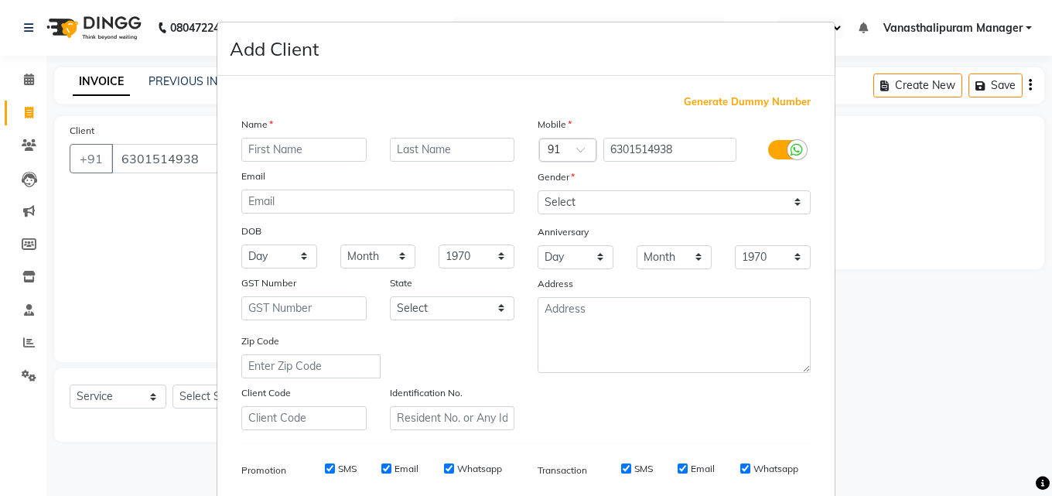
click at [275, 148] on input "text" at bounding box center [303, 150] width 125 height 24
click at [560, 206] on select "Select [DEMOGRAPHIC_DATA] [DEMOGRAPHIC_DATA] Other Prefer Not To Say" at bounding box center [673, 202] width 273 height 24
click at [537, 190] on select "Select [DEMOGRAPHIC_DATA] [DEMOGRAPHIC_DATA] Other Prefer Not To Say" at bounding box center [673, 202] width 273 height 24
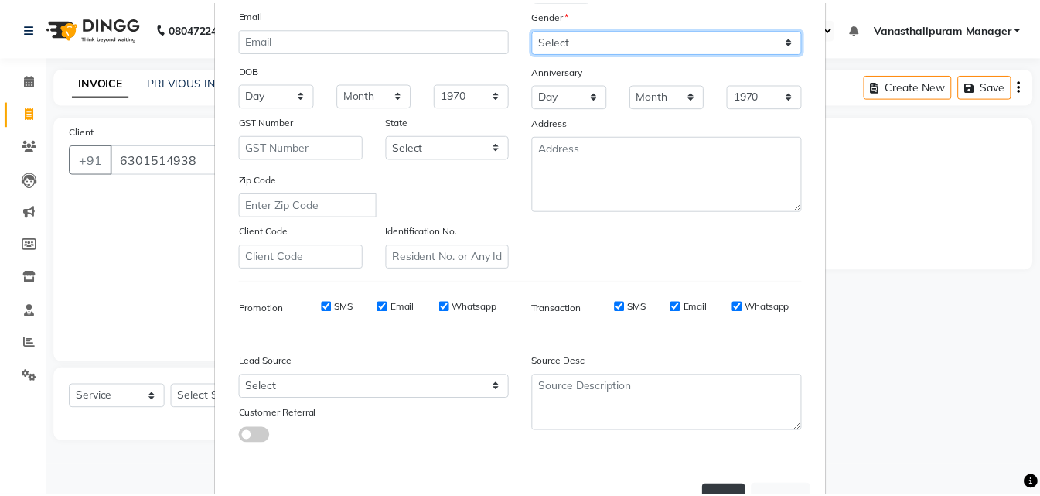
scroll to position [218, 0]
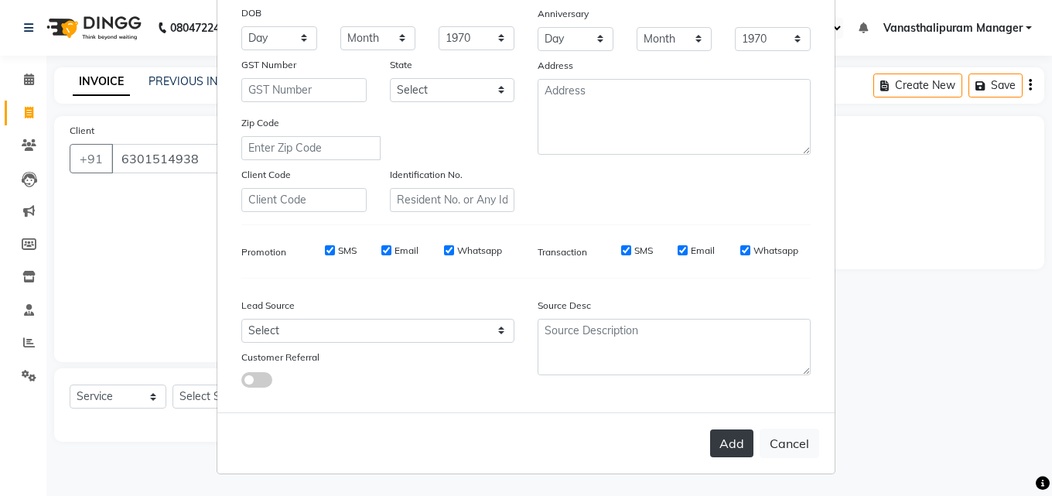
click at [719, 439] on button "Add" at bounding box center [731, 443] width 43 height 28
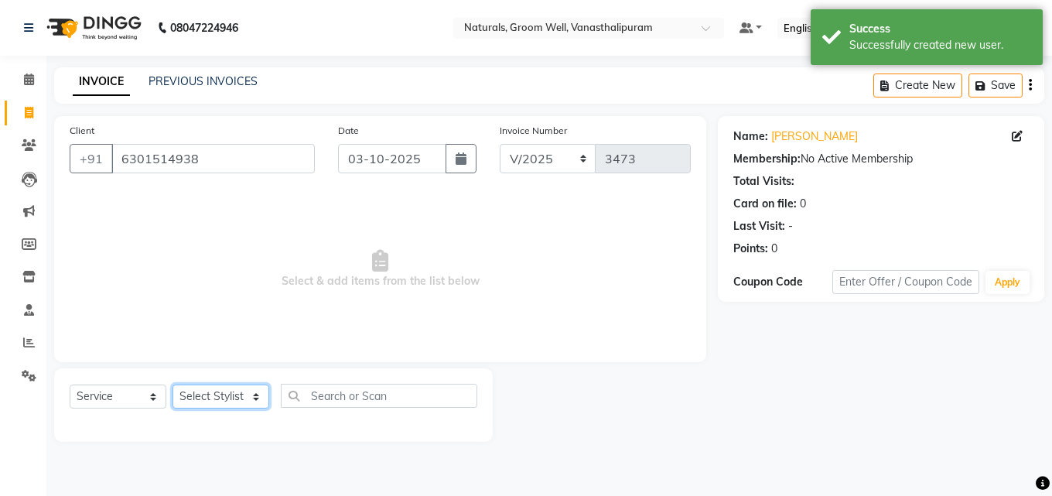
click at [210, 394] on select "Select Stylist [PERSON_NAME] kiran [PERSON_NAME] [PERSON_NAME] [PERSON_NAME] Va…" at bounding box center [220, 396] width 97 height 24
click at [172, 384] on select "Select Stylist [PERSON_NAME] kiran [PERSON_NAME] [PERSON_NAME] [PERSON_NAME] Va…" at bounding box center [220, 396] width 97 height 24
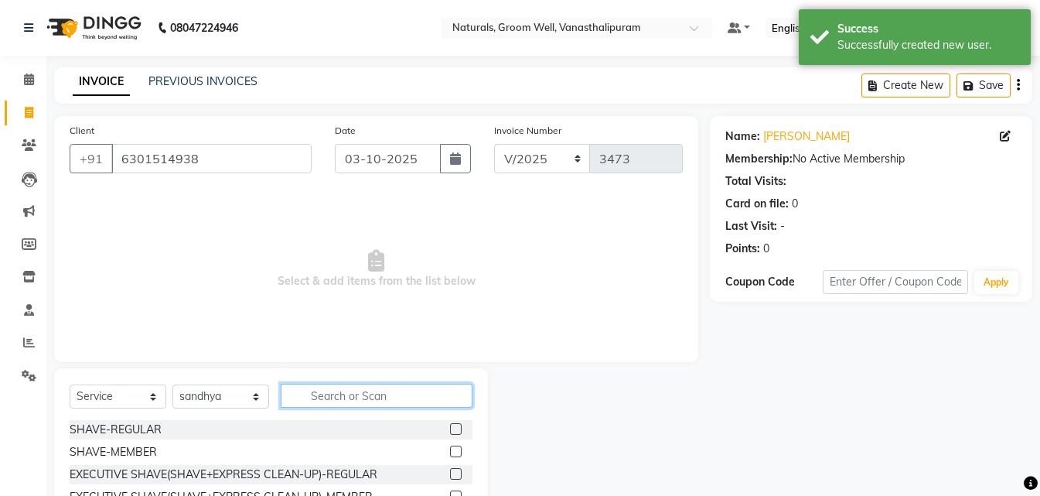
click at [362, 405] on input "text" at bounding box center [377, 396] width 192 height 24
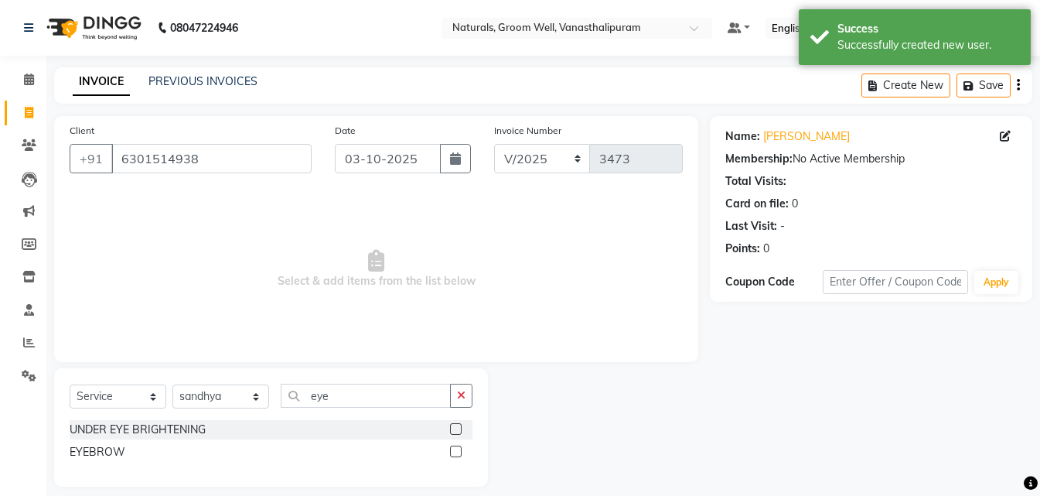
click at [455, 449] on label at bounding box center [456, 451] width 12 height 12
click at [455, 449] on input "checkbox" at bounding box center [455, 452] width 10 height 10
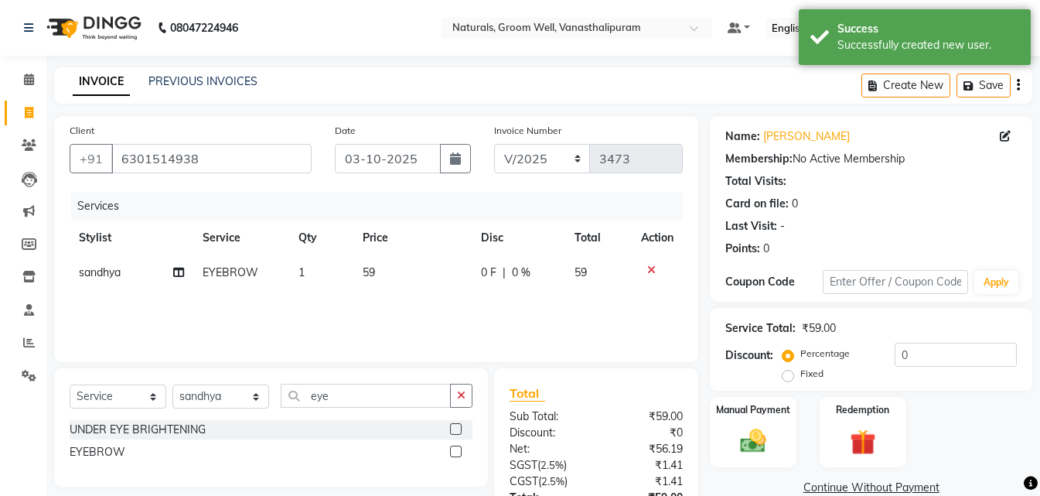
click at [393, 275] on td "59" at bounding box center [412, 272] width 118 height 35
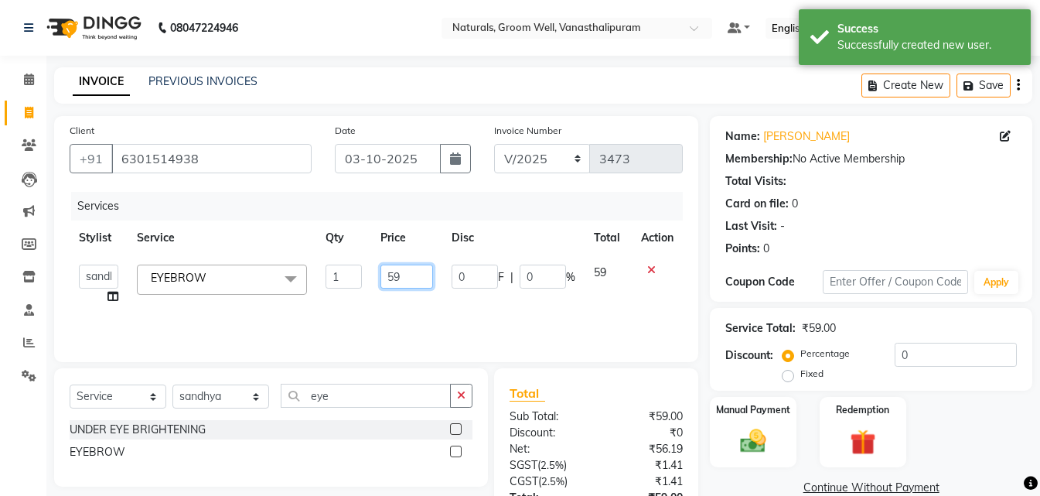
click at [393, 275] on input "59" at bounding box center [406, 276] width 53 height 24
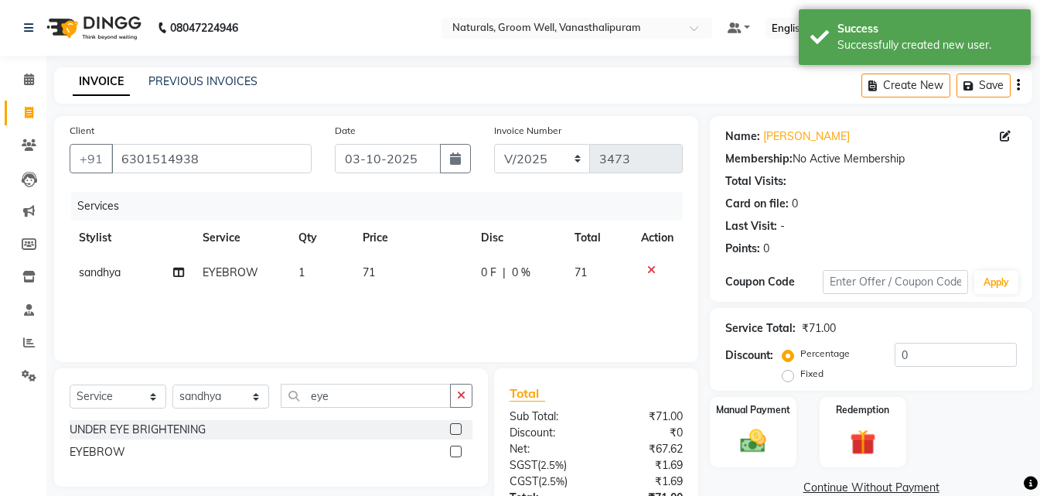
click at [337, 277] on td "1" at bounding box center [321, 272] width 64 height 35
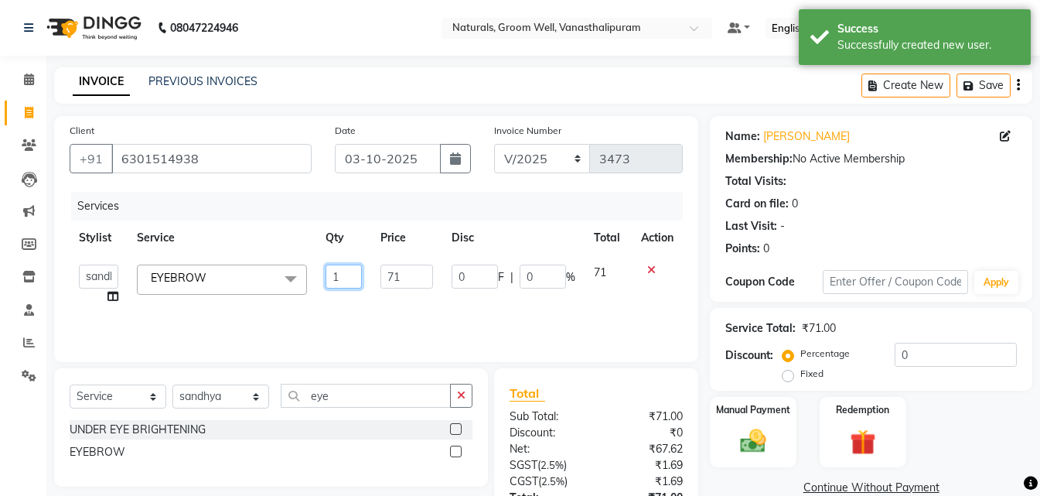
click at [338, 277] on input "1" at bounding box center [344, 276] width 36 height 24
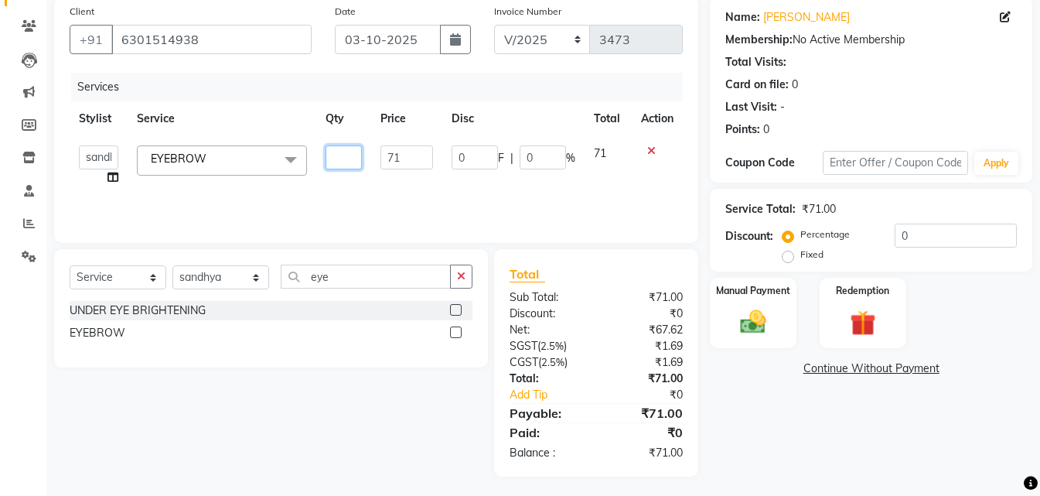
scroll to position [123, 0]
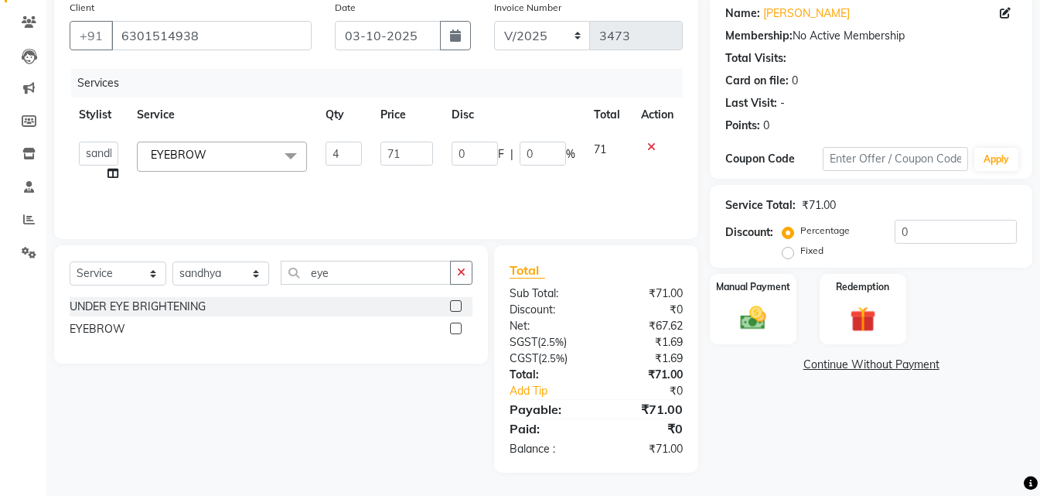
click at [418, 66] on div "Client [PHONE_NUMBER] Date [DATE] Invoice Number V/2025 V/[PHONE_NUMBER] Servic…" at bounding box center [376, 116] width 644 height 246
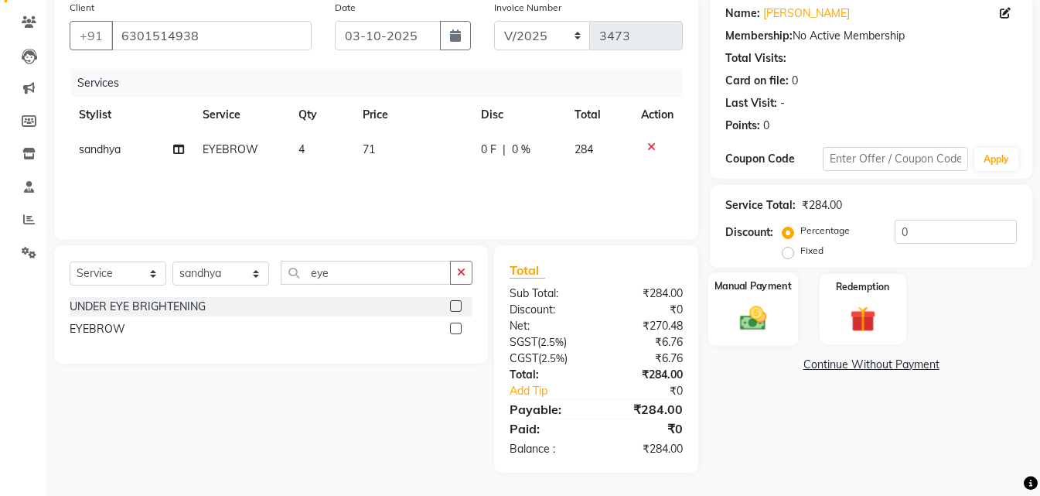
click at [737, 309] on img at bounding box center [753, 317] width 43 height 31
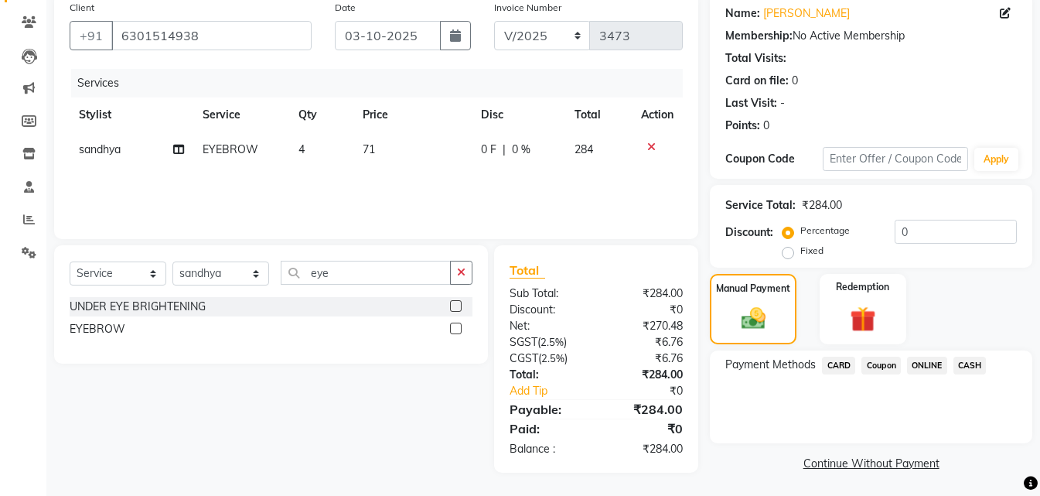
click at [924, 367] on span "ONLINE" at bounding box center [927, 366] width 40 height 18
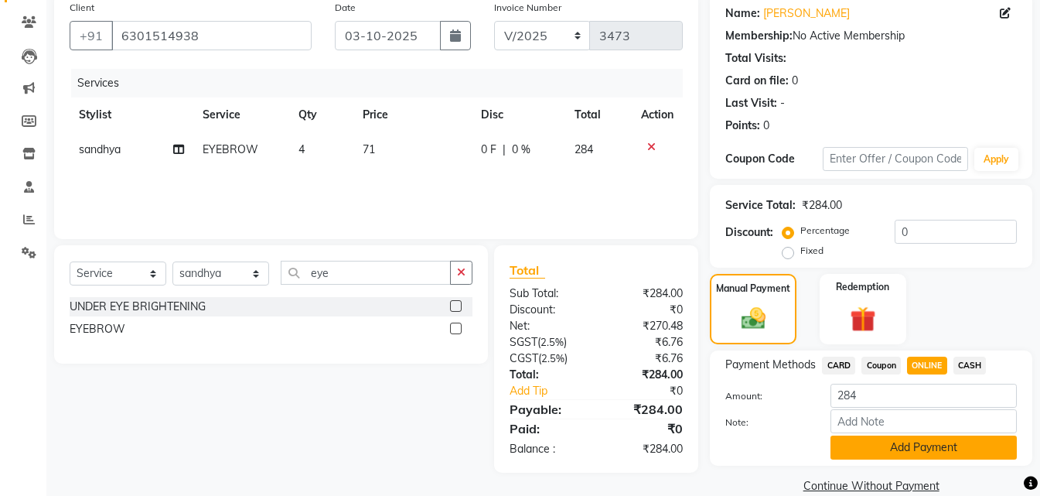
click at [911, 452] on button "Add Payment" at bounding box center [924, 447] width 186 height 24
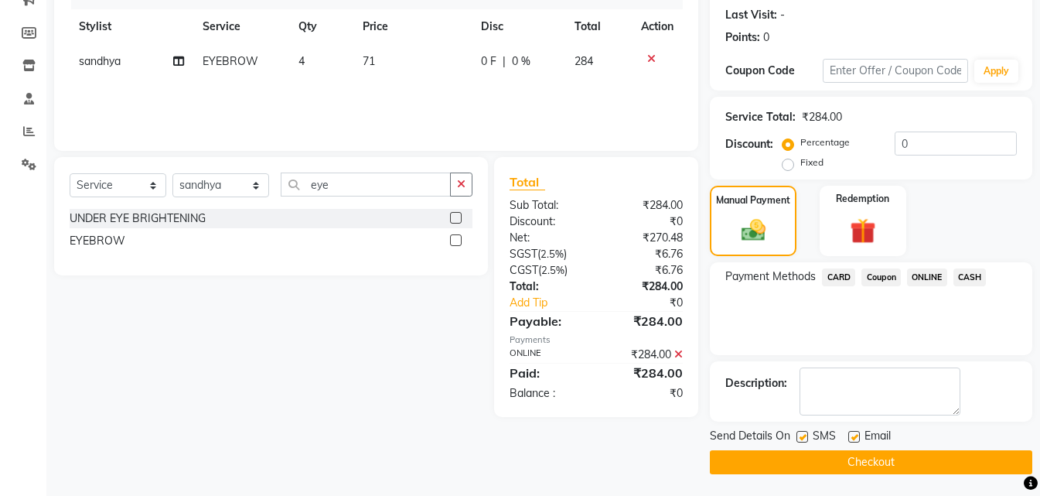
scroll to position [213, 0]
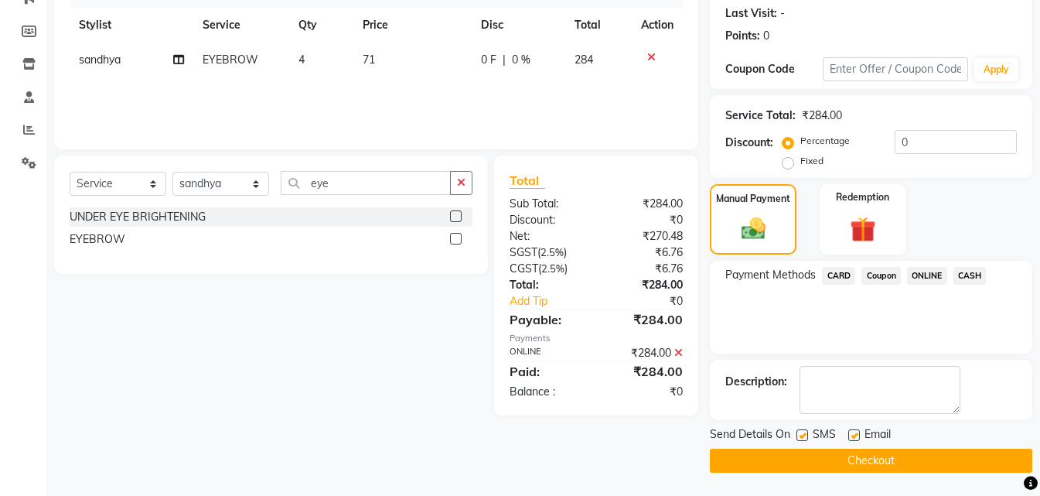
click at [912, 455] on button "Checkout" at bounding box center [871, 461] width 322 height 24
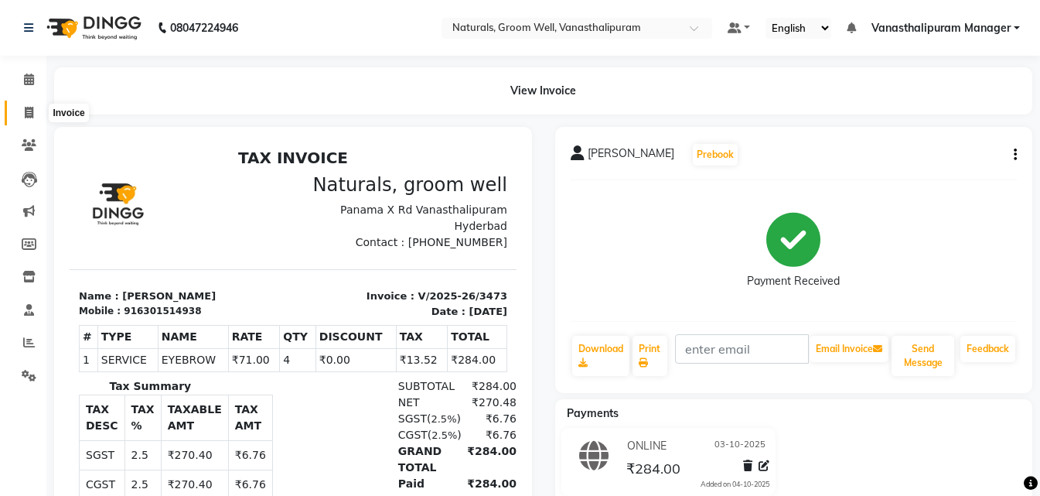
click at [32, 105] on span at bounding box center [28, 113] width 27 height 18
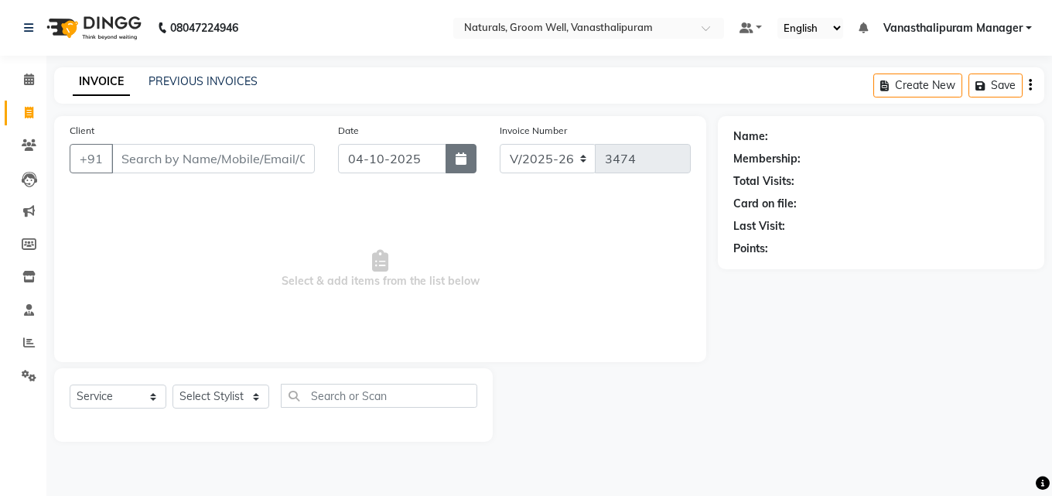
click at [457, 162] on icon "button" at bounding box center [460, 158] width 11 height 12
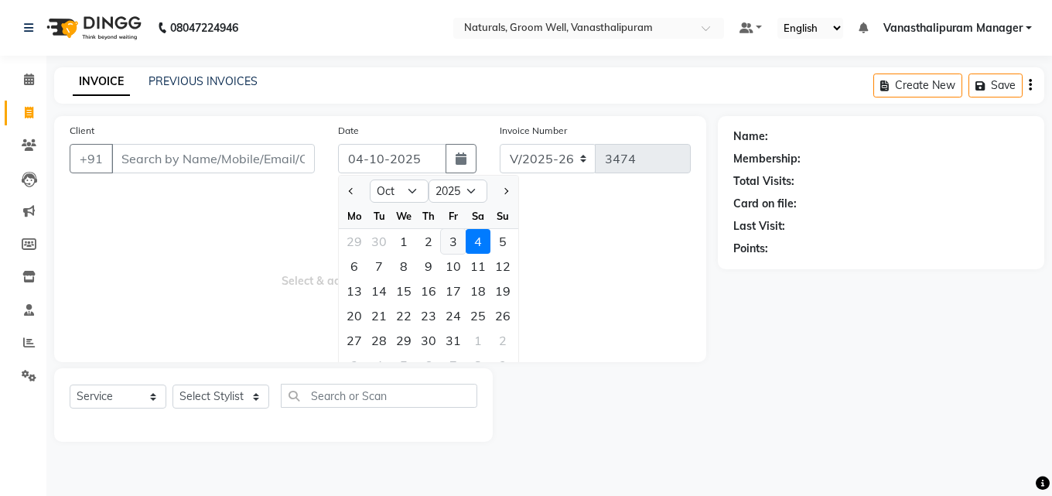
click at [457, 241] on div "3" at bounding box center [453, 241] width 25 height 25
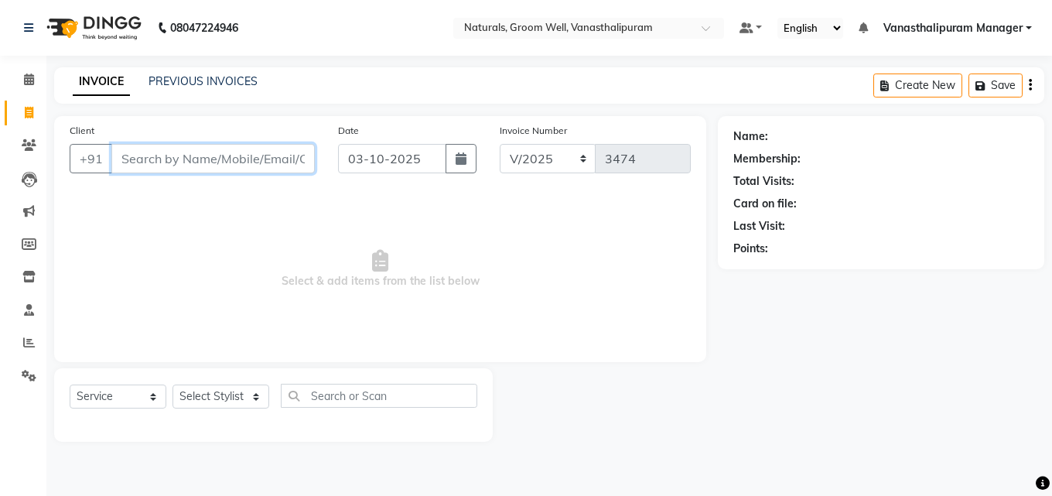
click at [281, 163] on input "Client" at bounding box center [212, 158] width 203 height 29
click at [288, 145] on button "Add Client" at bounding box center [275, 158] width 80 height 29
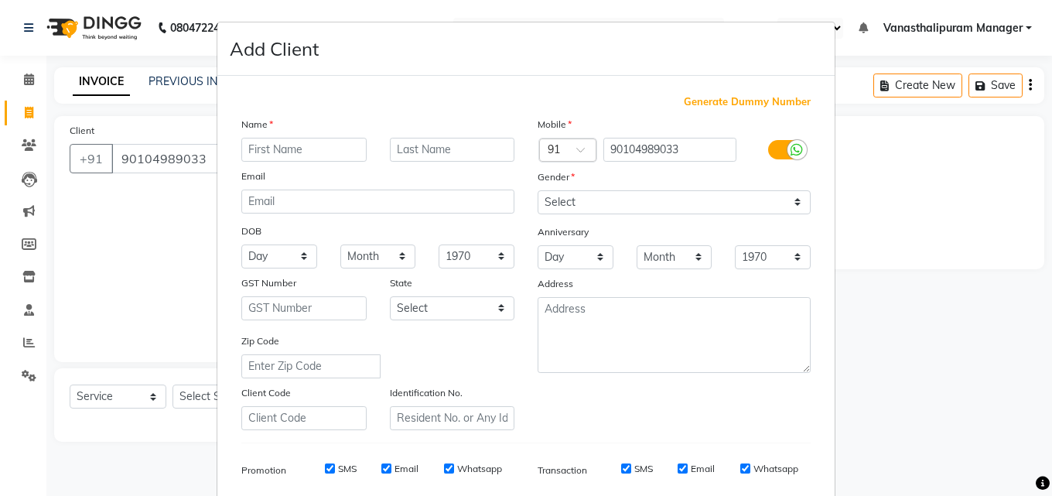
click at [305, 133] on div "Name" at bounding box center [378, 127] width 296 height 22
click at [311, 155] on input "text" at bounding box center [303, 150] width 125 height 24
click at [548, 204] on select "Select [DEMOGRAPHIC_DATA] [DEMOGRAPHIC_DATA] Other Prefer Not To Say" at bounding box center [673, 202] width 273 height 24
click at [537, 190] on select "Select [DEMOGRAPHIC_DATA] [DEMOGRAPHIC_DATA] Other Prefer Not To Say" at bounding box center [673, 202] width 273 height 24
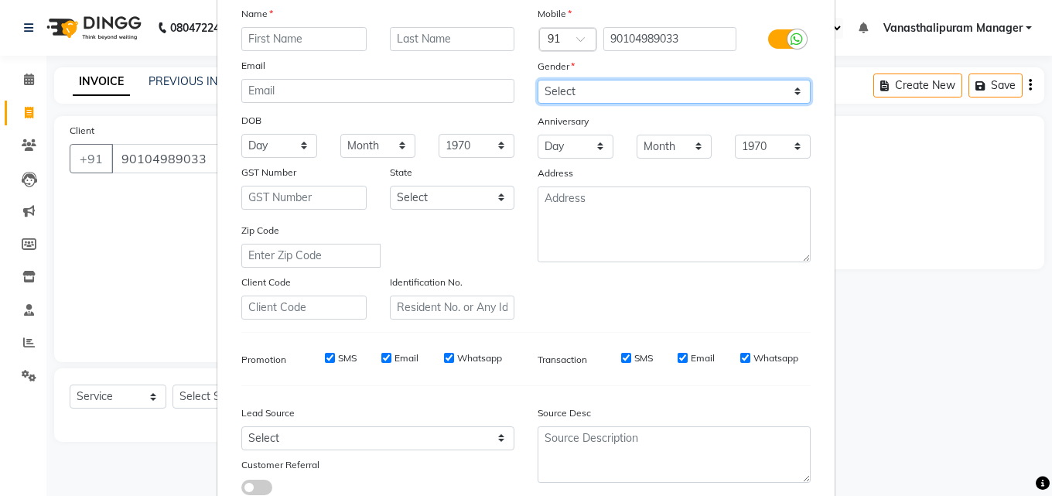
scroll to position [218, 0]
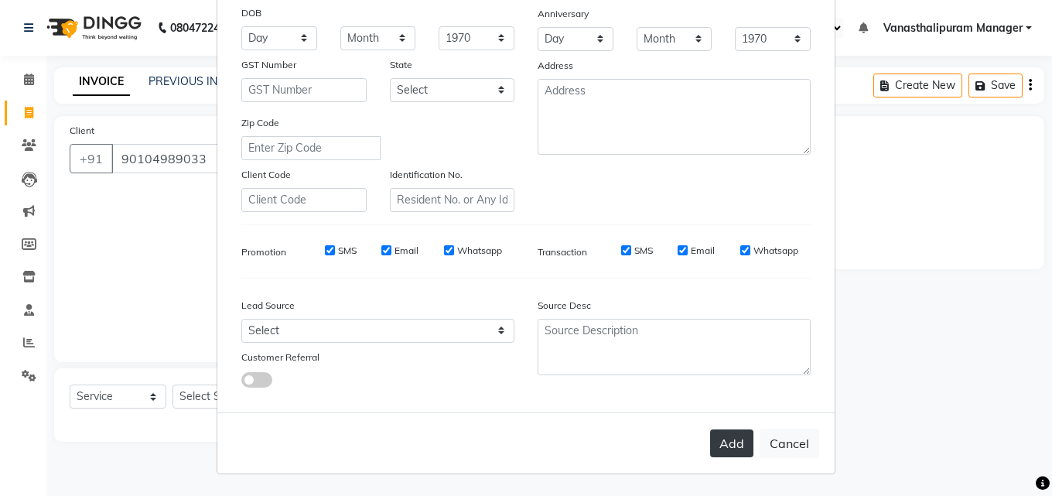
click at [721, 450] on button "Add" at bounding box center [731, 443] width 43 height 28
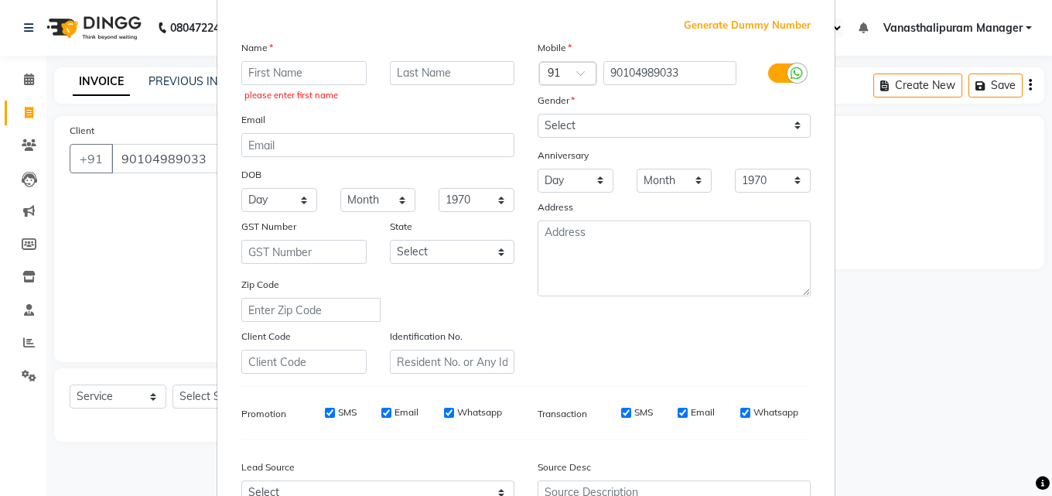
scroll to position [77, 0]
click at [296, 72] on input "text" at bounding box center [303, 72] width 125 height 24
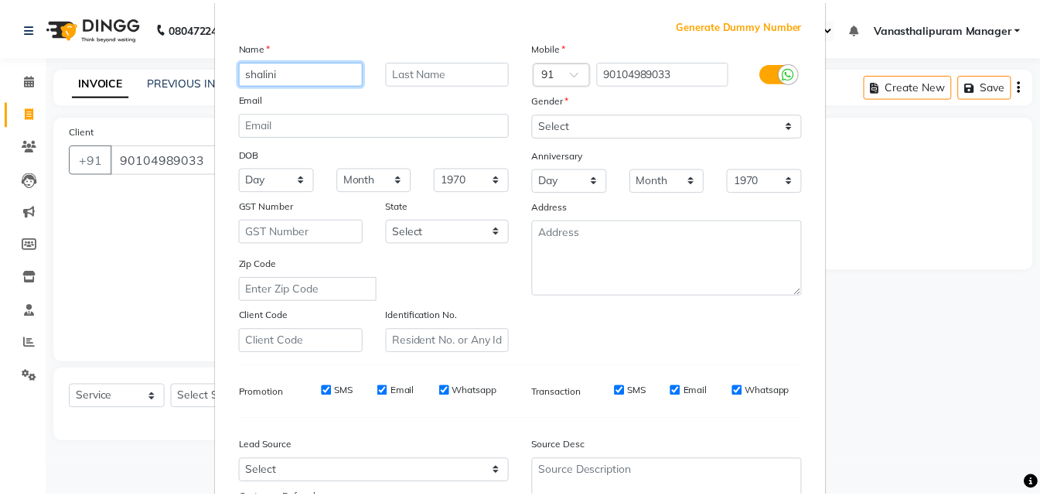
scroll to position [218, 0]
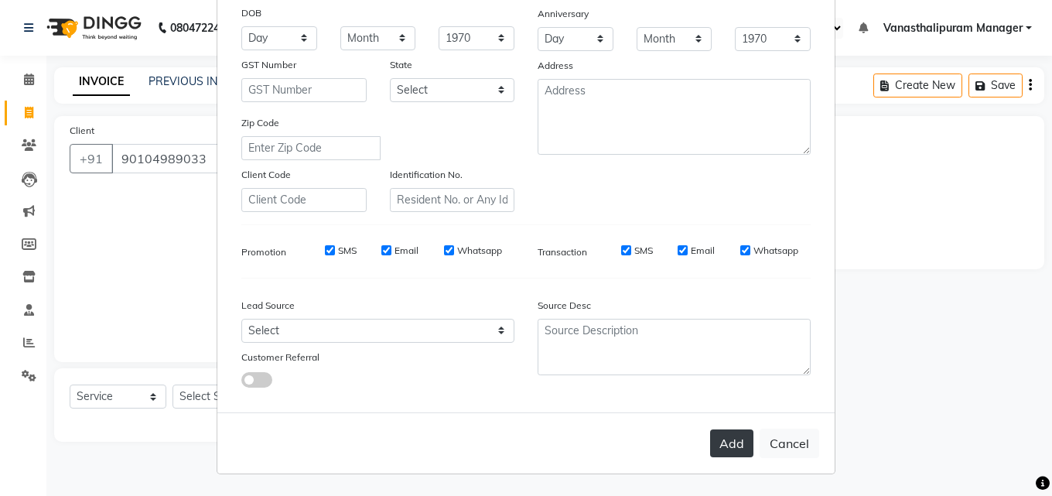
click at [739, 443] on button "Add" at bounding box center [731, 443] width 43 height 28
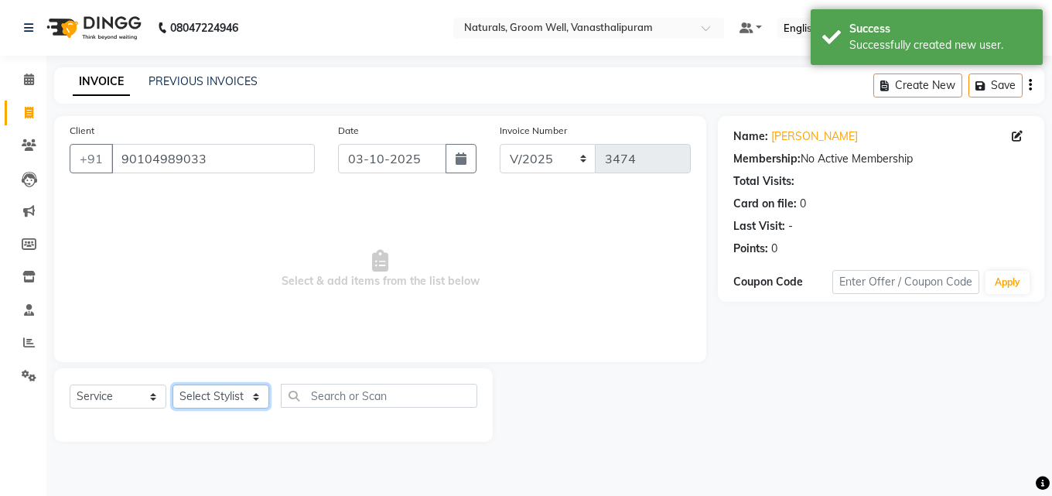
click at [203, 404] on select "Select Stylist [PERSON_NAME] kiran [PERSON_NAME] [PERSON_NAME] [PERSON_NAME] Va…" at bounding box center [220, 396] width 97 height 24
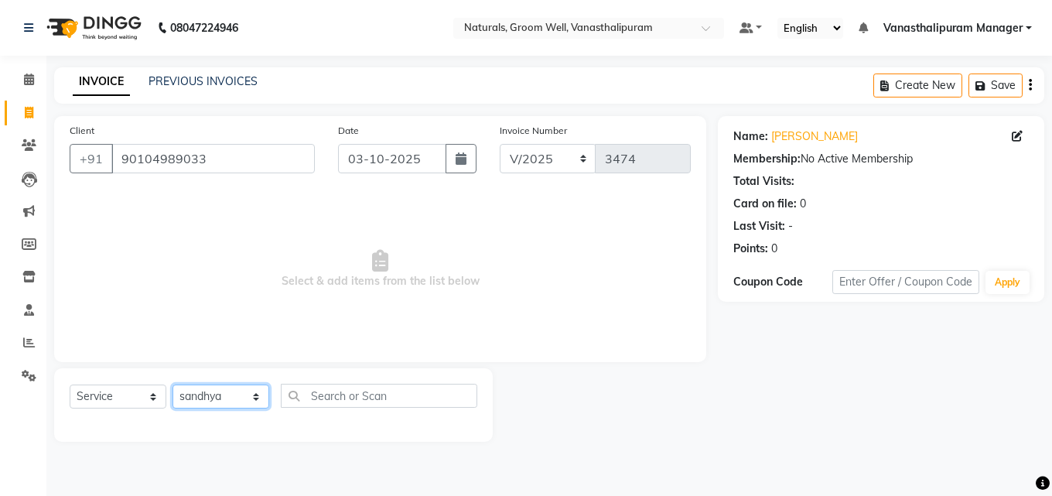
click at [172, 384] on select "Select Stylist [PERSON_NAME] kiran [PERSON_NAME] [PERSON_NAME] [PERSON_NAME] Va…" at bounding box center [220, 396] width 97 height 24
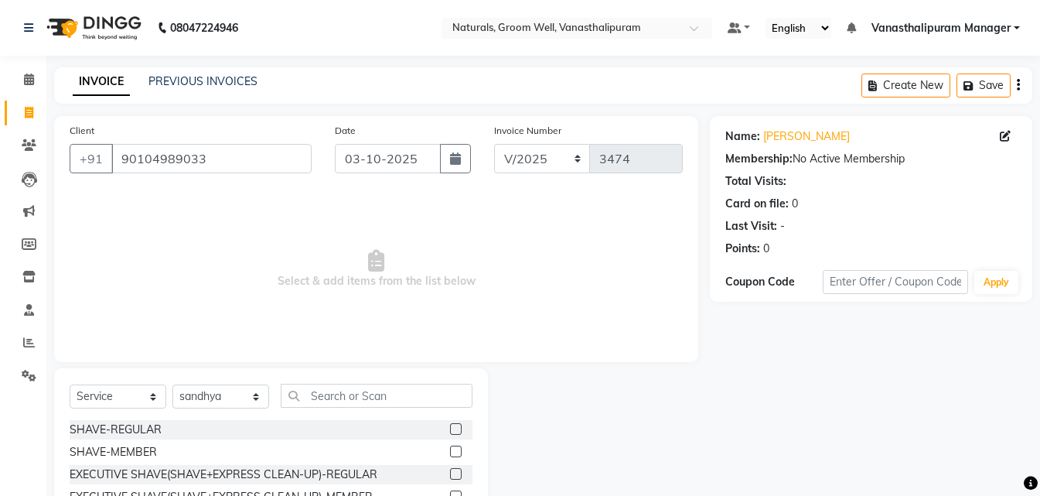
click at [367, 408] on div "Select Service Product Membership Package Voucher Prepaid Gift Card Select Styl…" at bounding box center [271, 402] width 403 height 36
click at [367, 402] on input "text" at bounding box center [377, 396] width 192 height 24
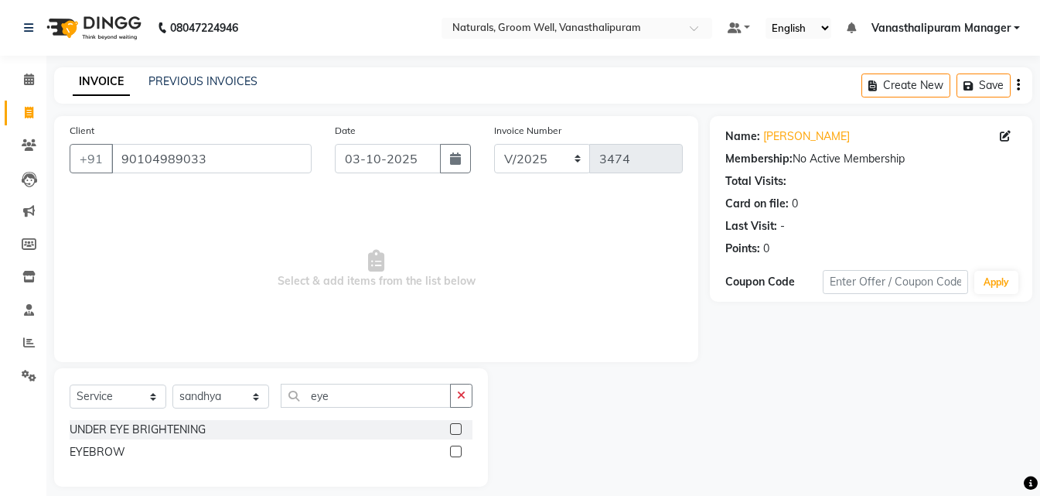
click at [452, 454] on label at bounding box center [456, 451] width 12 height 12
click at [452, 454] on input "checkbox" at bounding box center [455, 452] width 10 height 10
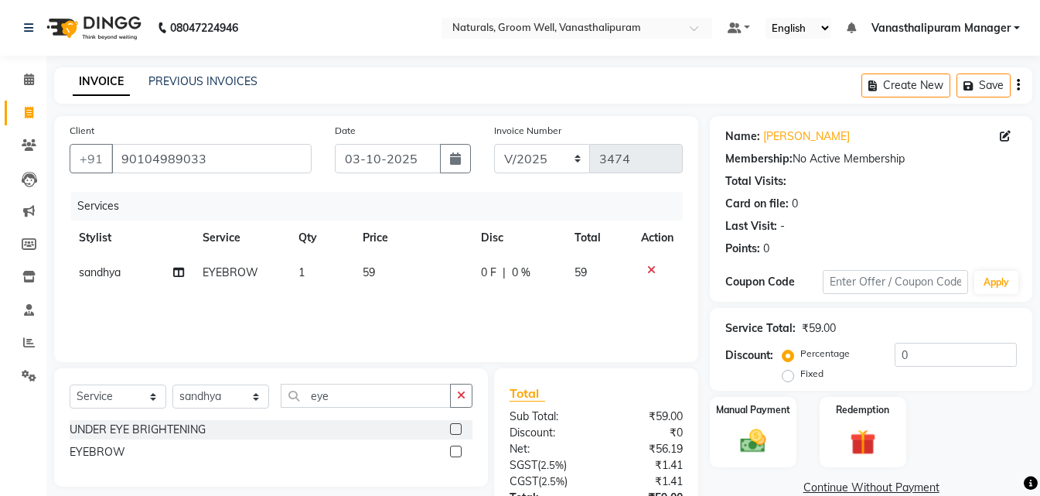
click at [415, 269] on td "59" at bounding box center [412, 272] width 118 height 35
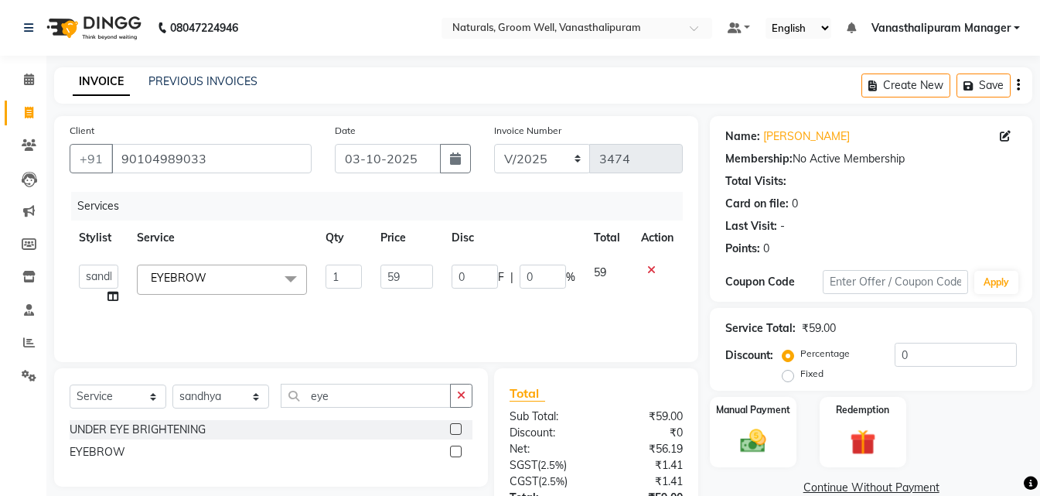
click at [415, 269] on input "59" at bounding box center [406, 276] width 53 height 24
click at [201, 394] on select "Select Stylist [PERSON_NAME] kiran [PERSON_NAME] [PERSON_NAME] [PERSON_NAME] Va…" at bounding box center [220, 396] width 97 height 24
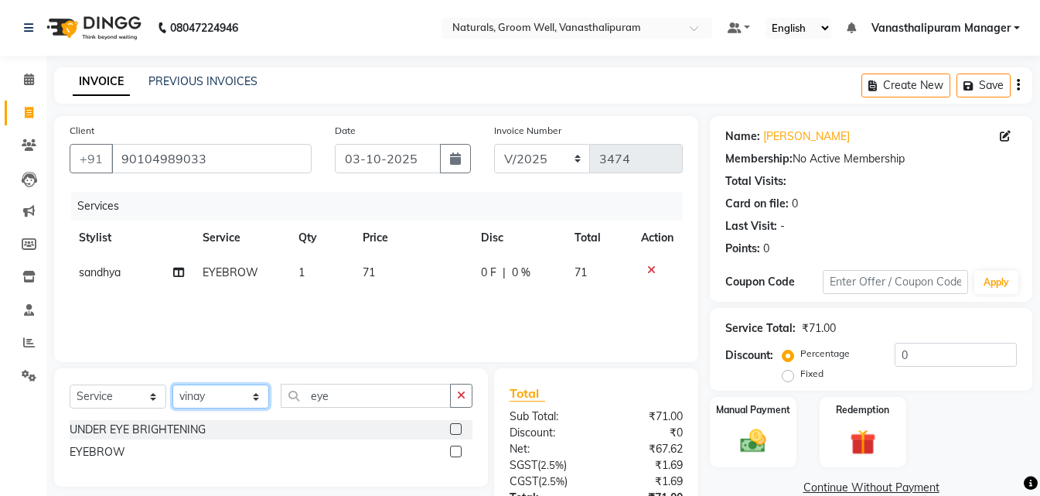
click at [172, 384] on select "Select Stylist [PERSON_NAME] kiran [PERSON_NAME] [PERSON_NAME] [PERSON_NAME] Va…" at bounding box center [220, 396] width 97 height 24
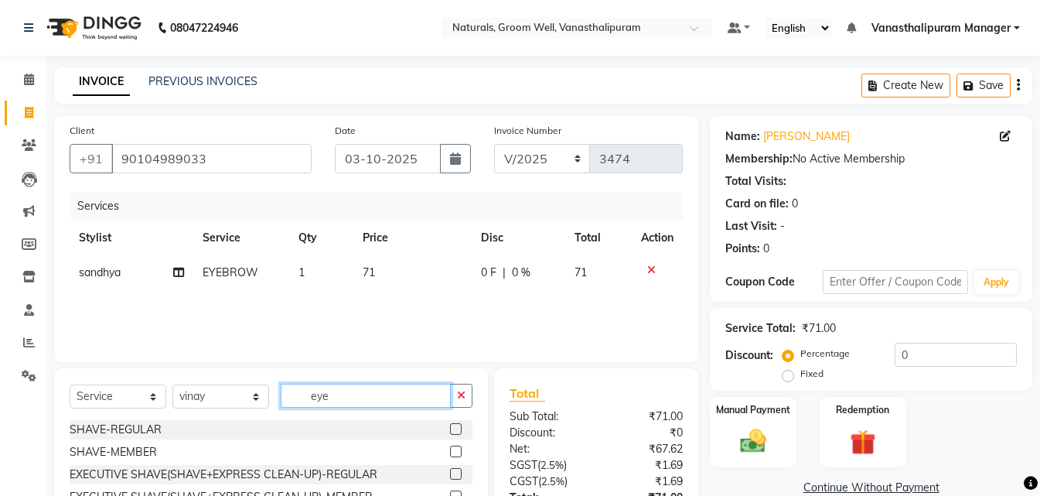
click at [339, 398] on input "eye" at bounding box center [366, 396] width 170 height 24
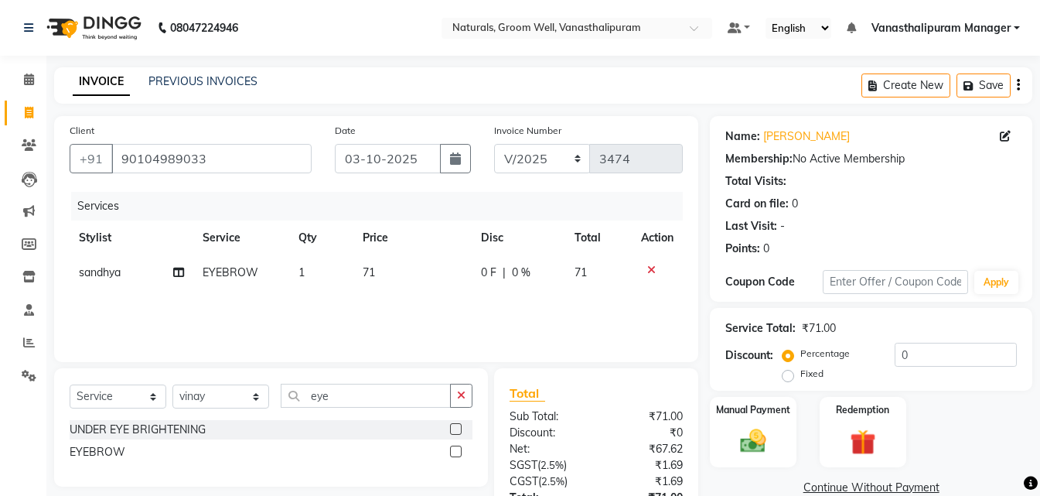
click at [450, 450] on label at bounding box center [456, 451] width 12 height 12
click at [450, 450] on input "checkbox" at bounding box center [455, 452] width 10 height 10
click at [744, 430] on img at bounding box center [753, 440] width 43 height 31
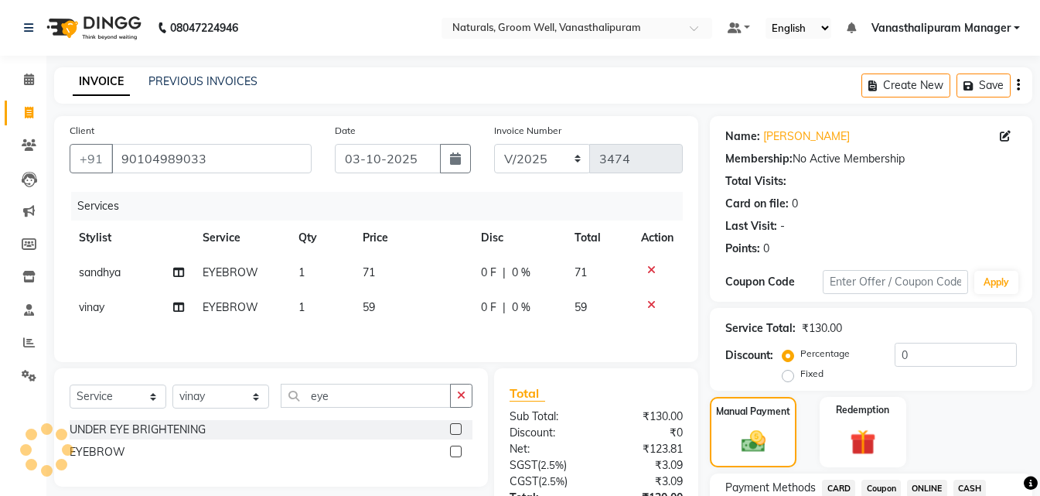
click at [238, 310] on span "EYEBROW" at bounding box center [231, 307] width 56 height 14
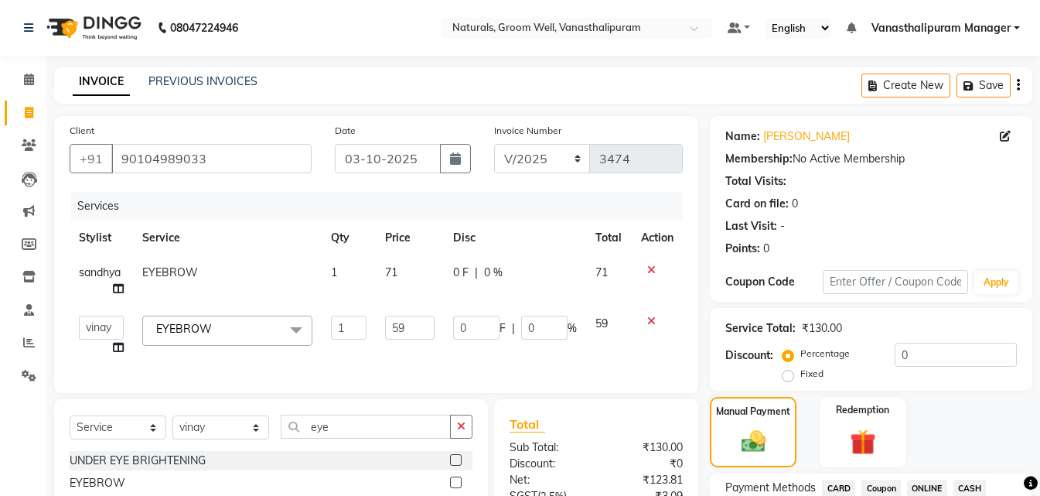
click at [237, 332] on span "EYEBROW x" at bounding box center [227, 331] width 170 height 30
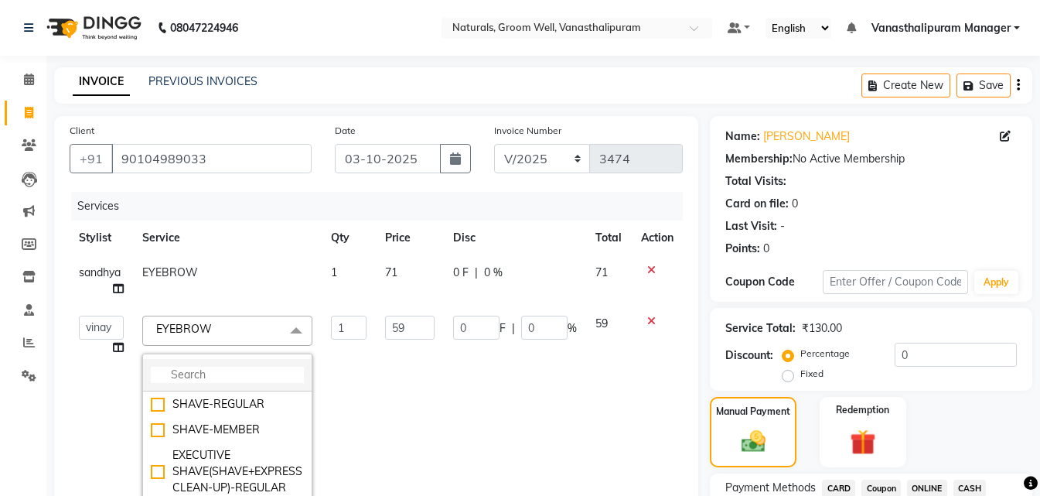
click at [236, 382] on input "multiselect-search" at bounding box center [227, 375] width 153 height 16
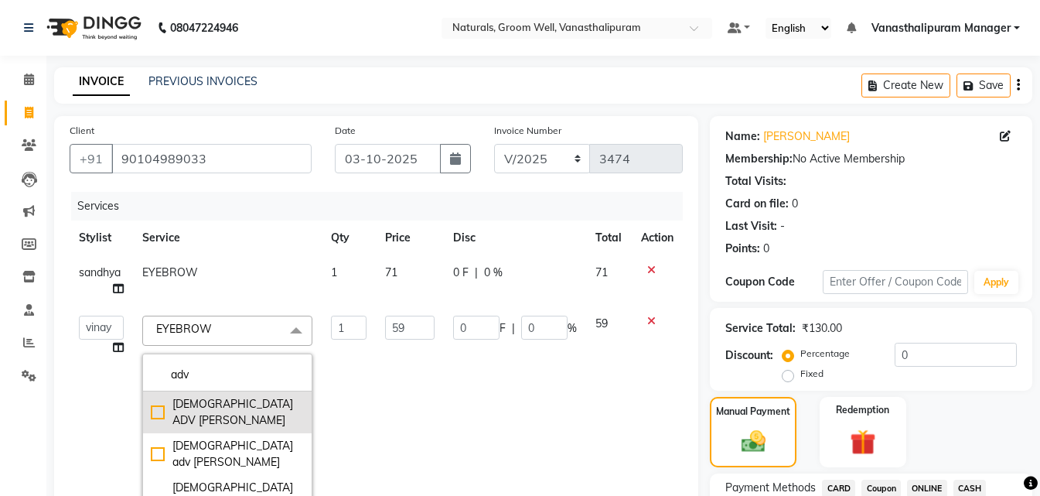
drag, startPoint x: 161, startPoint y: 408, endPoint x: 152, endPoint y: 405, distance: 8.8
click at [157, 408] on div "[DEMOGRAPHIC_DATA] ADV [PERSON_NAME]" at bounding box center [227, 412] width 153 height 32
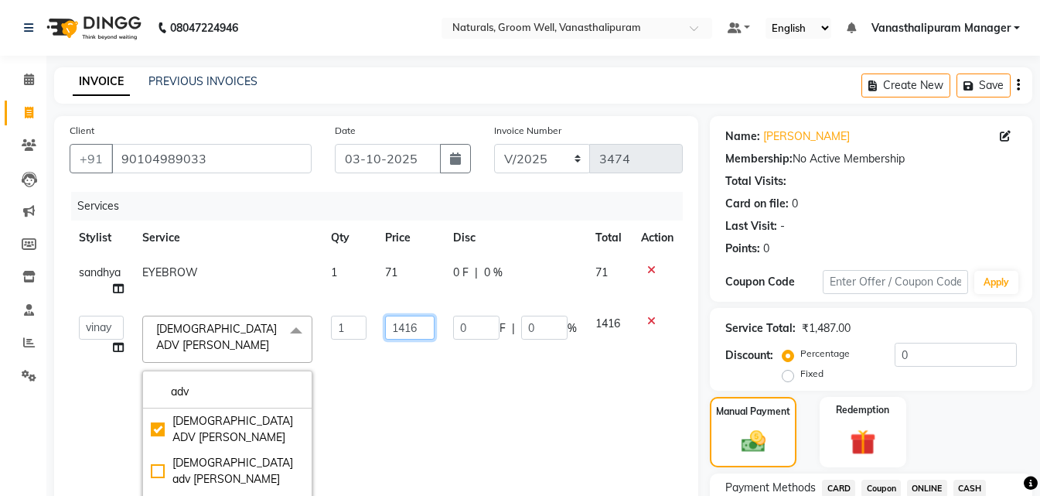
click at [420, 329] on input "1416" at bounding box center [409, 328] width 49 height 24
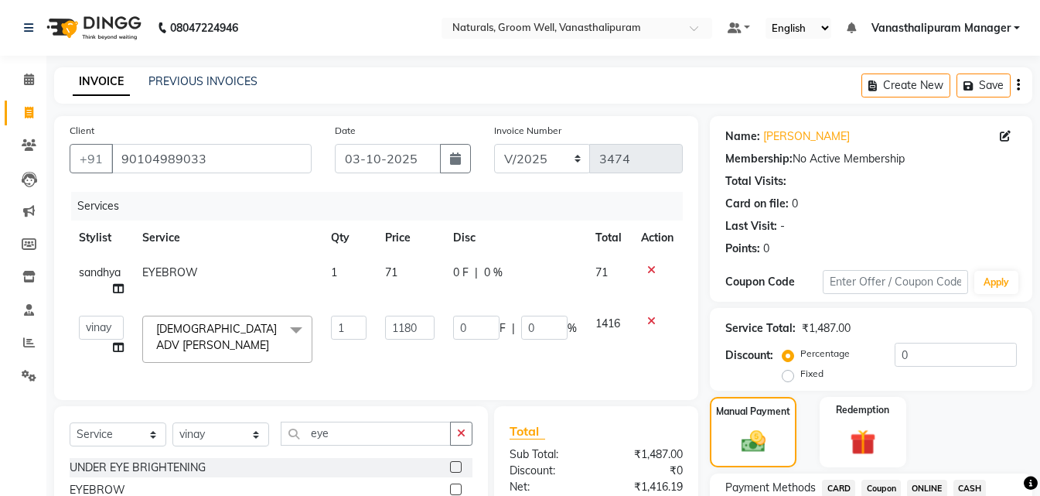
click at [710, 70] on div "INVOICE PREVIOUS INVOICES Create New Save" at bounding box center [543, 85] width 978 height 36
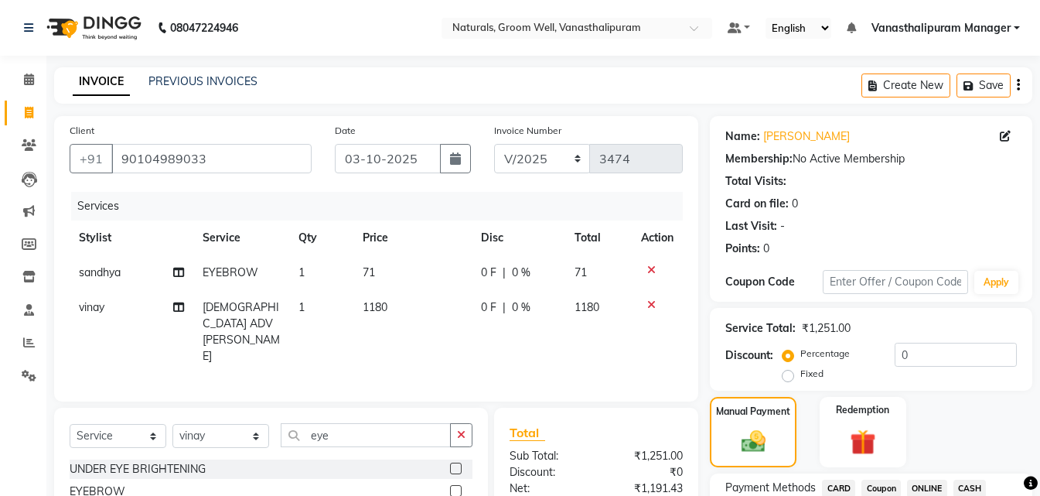
click at [967, 486] on span "CASH" at bounding box center [970, 488] width 33 height 18
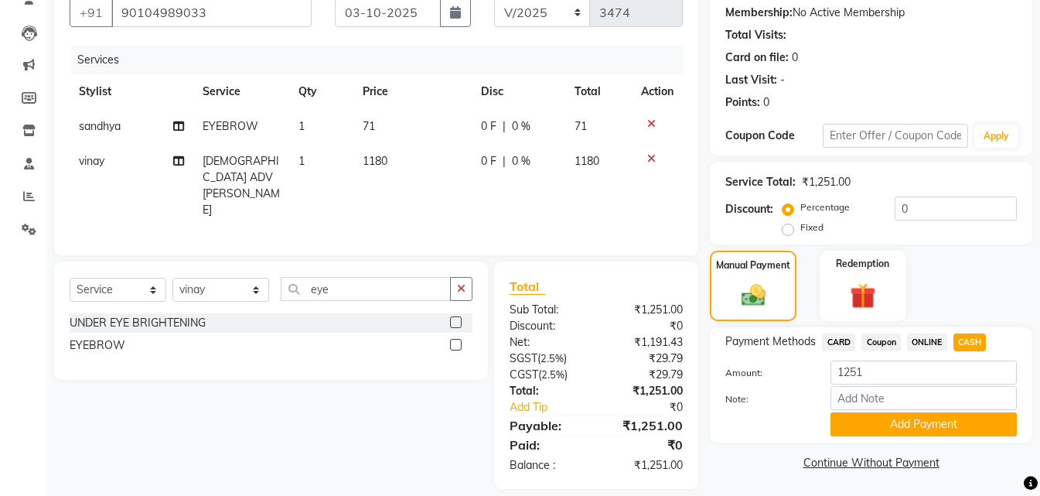
scroll to position [148, 0]
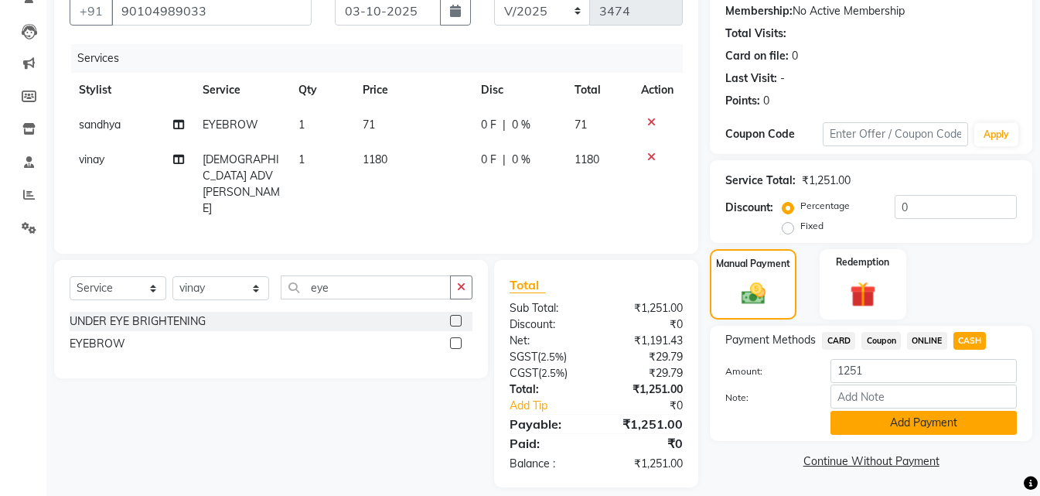
click at [944, 417] on button "Add Payment" at bounding box center [924, 423] width 186 height 24
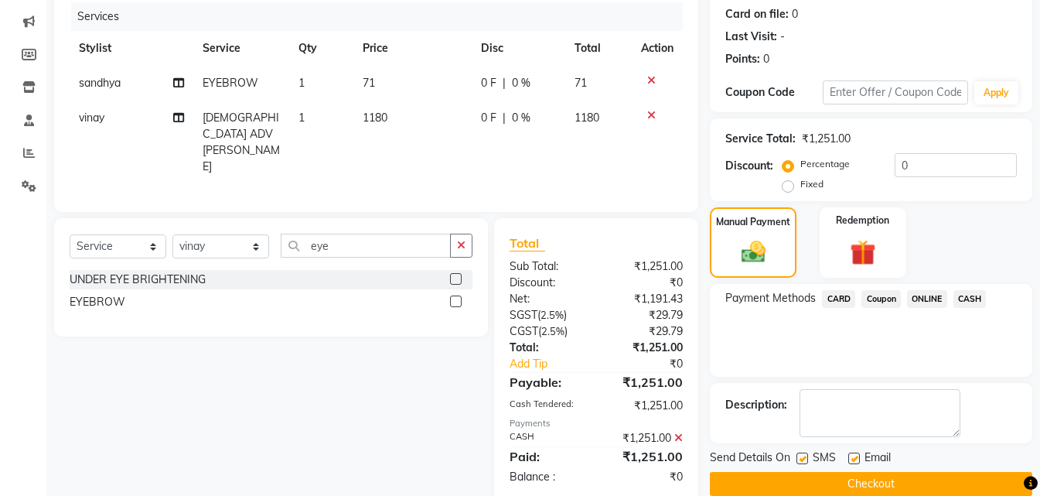
scroll to position [213, 0]
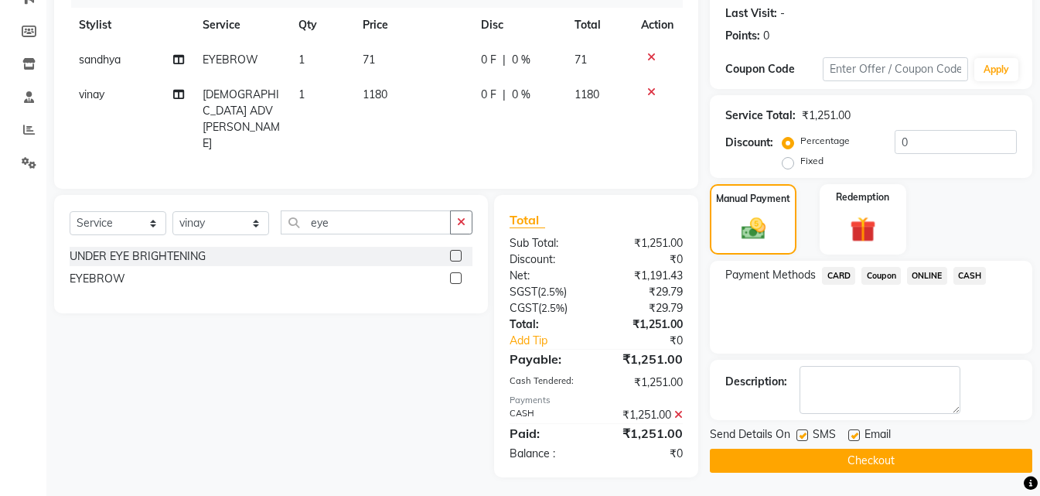
click at [917, 465] on button "Checkout" at bounding box center [871, 461] width 322 height 24
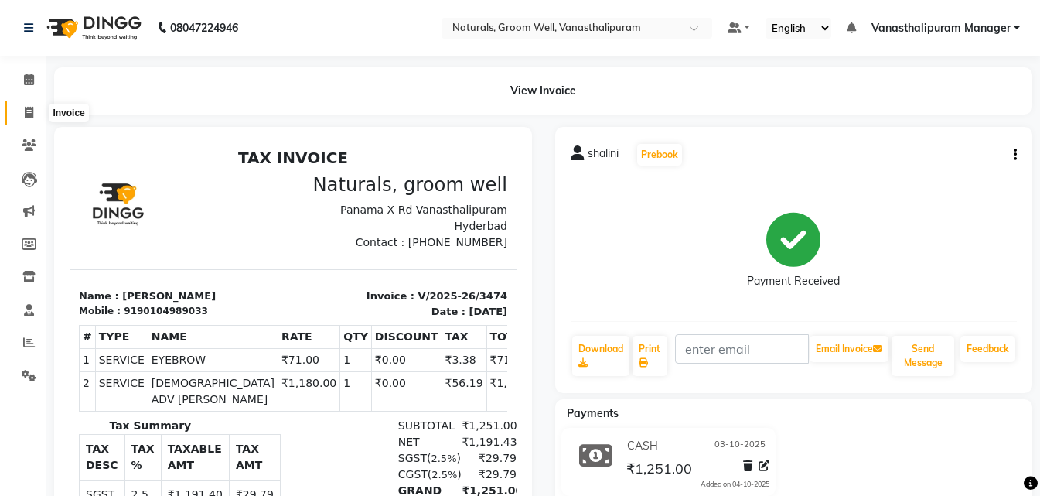
click at [25, 121] on span at bounding box center [28, 113] width 27 height 18
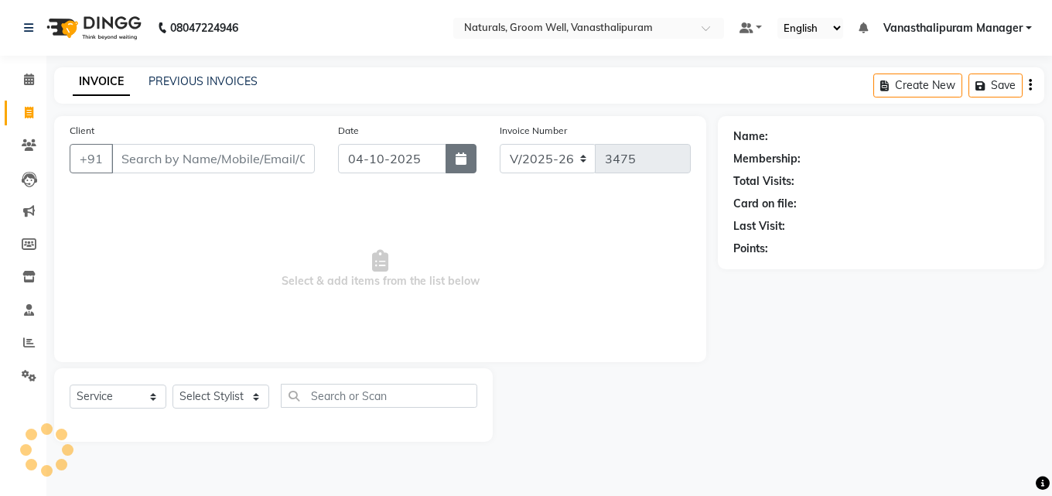
click at [456, 165] on button "button" at bounding box center [460, 158] width 31 height 29
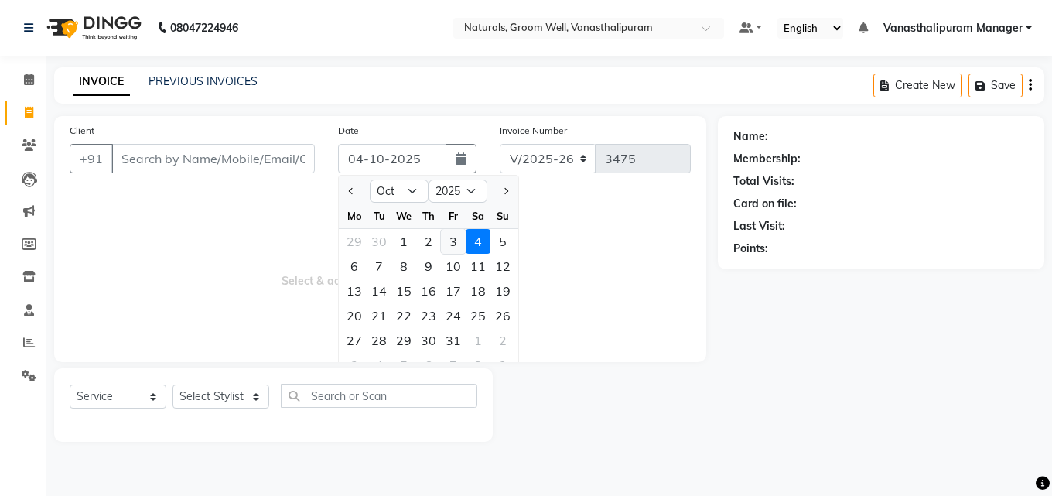
click at [455, 235] on div "3" at bounding box center [453, 241] width 25 height 25
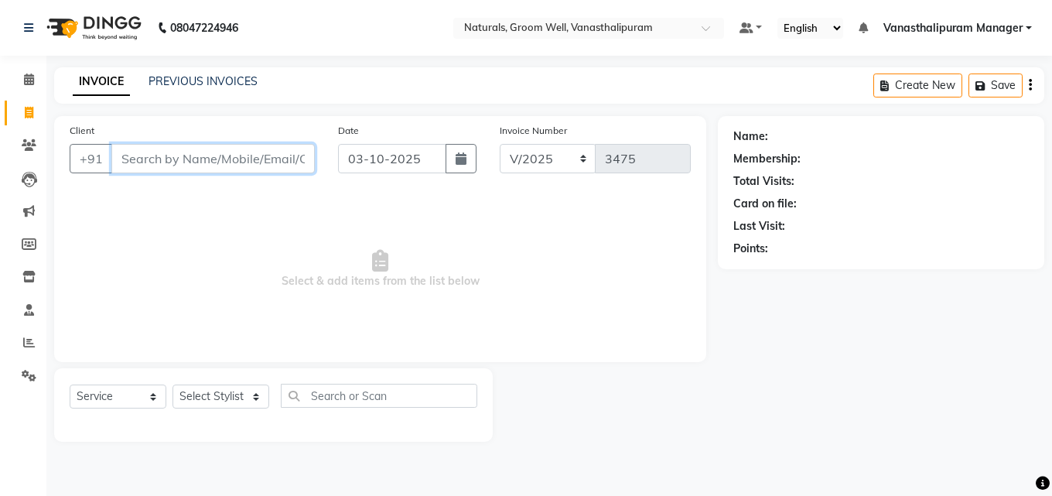
click at [214, 154] on input "Client" at bounding box center [212, 158] width 203 height 29
click at [300, 159] on span "Add Client" at bounding box center [274, 158] width 61 height 15
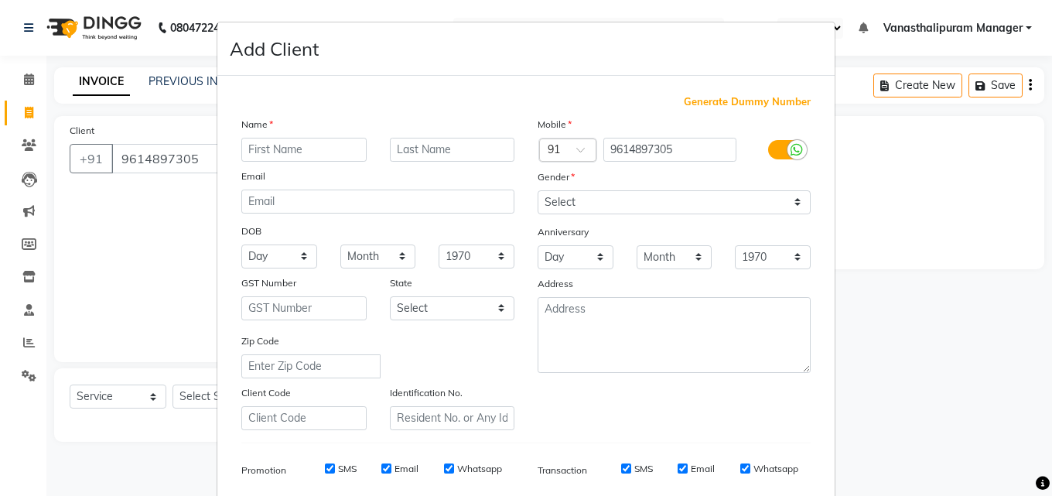
click at [301, 138] on input "text" at bounding box center [303, 150] width 125 height 24
click at [304, 143] on input "text" at bounding box center [303, 150] width 125 height 24
click at [659, 215] on div "Mobile Country Code × 91 9614897305 Gender Select [DEMOGRAPHIC_DATA] [DEMOGRAPH…" at bounding box center [674, 273] width 296 height 314
click at [659, 200] on select "Select [DEMOGRAPHIC_DATA] [DEMOGRAPHIC_DATA] Other Prefer Not To Say" at bounding box center [673, 202] width 273 height 24
click at [537, 190] on select "Select [DEMOGRAPHIC_DATA] [DEMOGRAPHIC_DATA] Other Prefer Not To Say" at bounding box center [673, 202] width 273 height 24
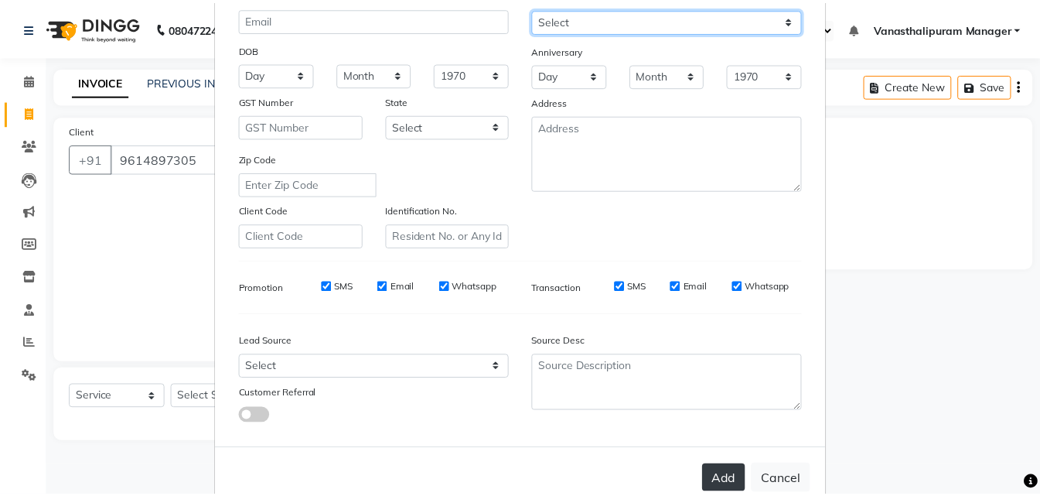
scroll to position [218, 0]
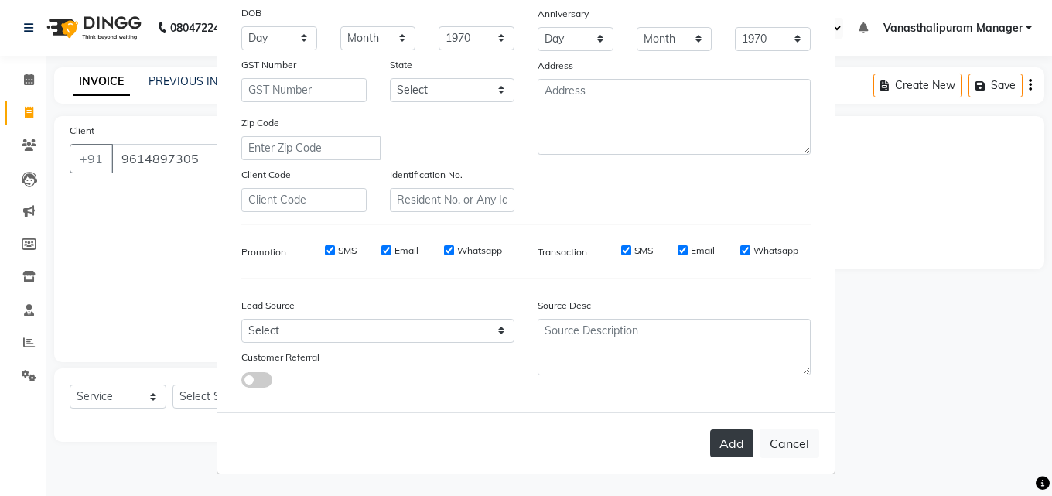
click at [733, 449] on button "Add" at bounding box center [731, 443] width 43 height 28
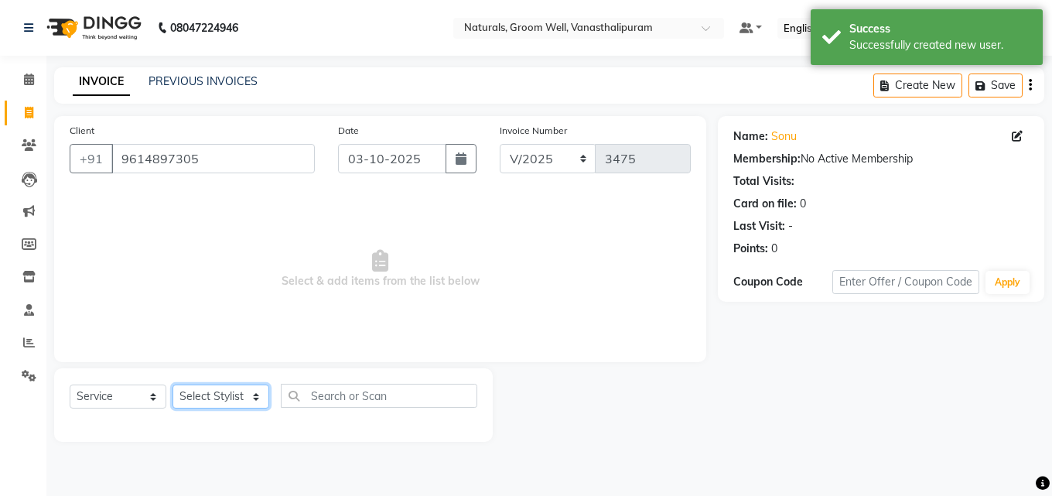
click at [233, 390] on select "Select Stylist [PERSON_NAME] kiran [PERSON_NAME] [PERSON_NAME] [PERSON_NAME] Va…" at bounding box center [220, 396] width 97 height 24
click at [172, 384] on select "Select Stylist [PERSON_NAME] kiran [PERSON_NAME] [PERSON_NAME] [PERSON_NAME] Va…" at bounding box center [220, 396] width 97 height 24
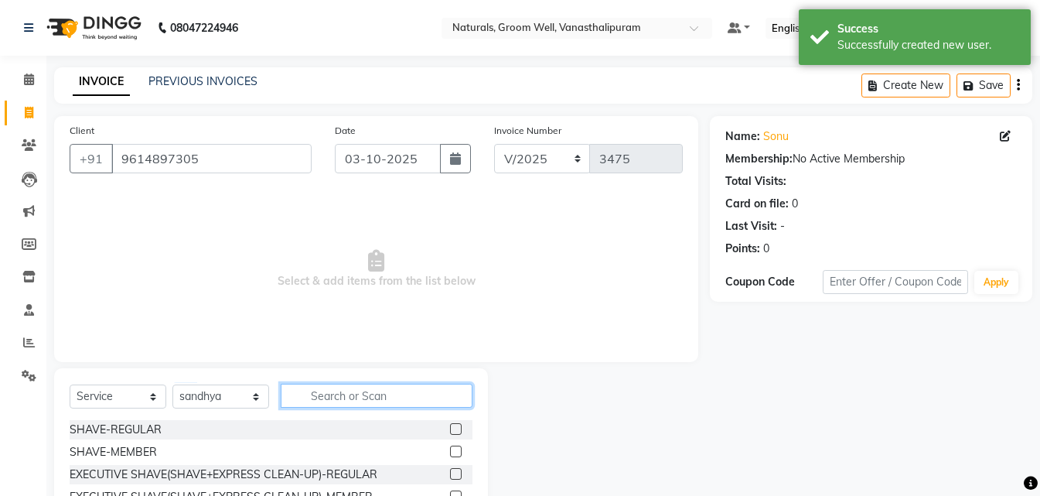
click at [404, 402] on input "text" at bounding box center [377, 396] width 192 height 24
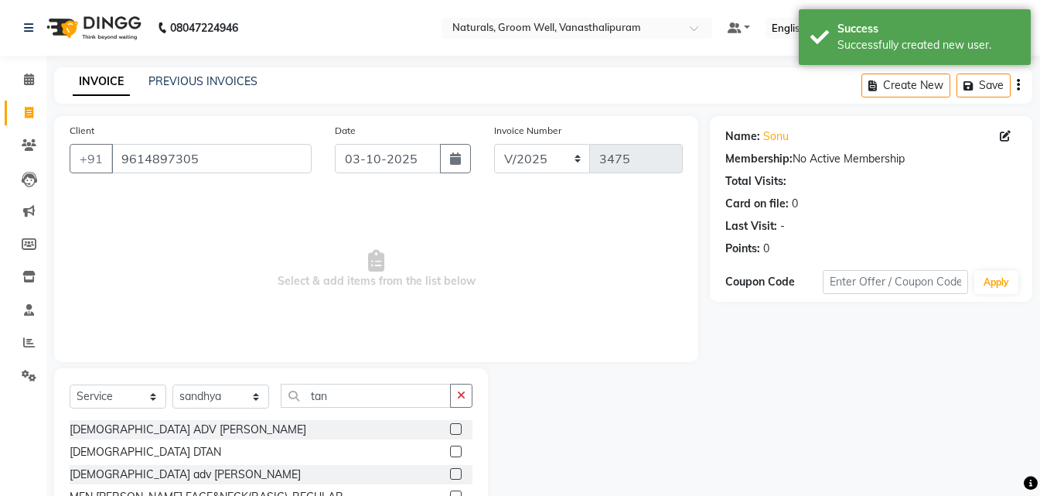
click at [450, 452] on label at bounding box center [456, 451] width 12 height 12
click at [450, 452] on input "checkbox" at bounding box center [455, 452] width 10 height 10
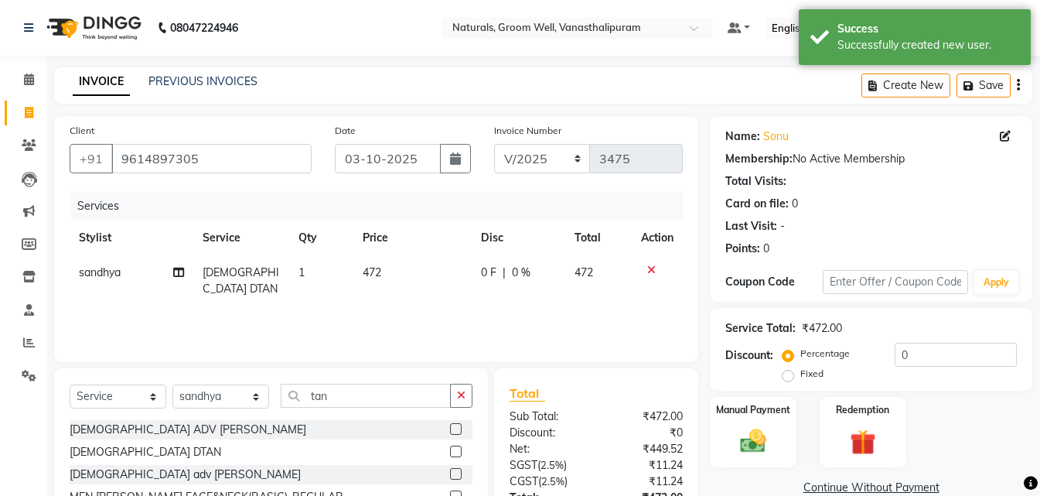
click at [394, 264] on td "472" at bounding box center [412, 280] width 118 height 51
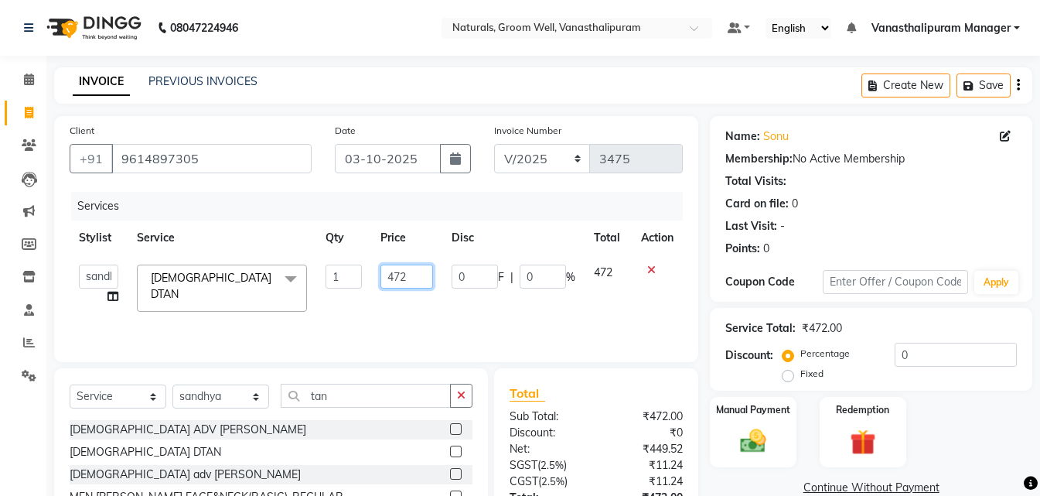
click at [407, 269] on input "472" at bounding box center [406, 276] width 53 height 24
click at [244, 395] on select "Select Stylist [PERSON_NAME] kiran [PERSON_NAME] [PERSON_NAME] [PERSON_NAME] Va…" at bounding box center [220, 396] width 97 height 24
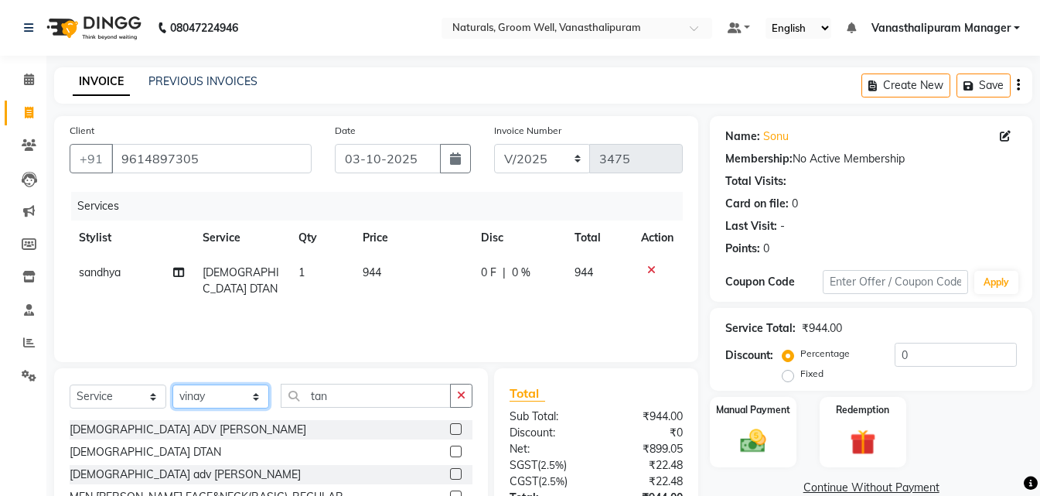
click at [172, 384] on select "Select Stylist [PERSON_NAME] kiran [PERSON_NAME] [PERSON_NAME] [PERSON_NAME] Va…" at bounding box center [220, 396] width 97 height 24
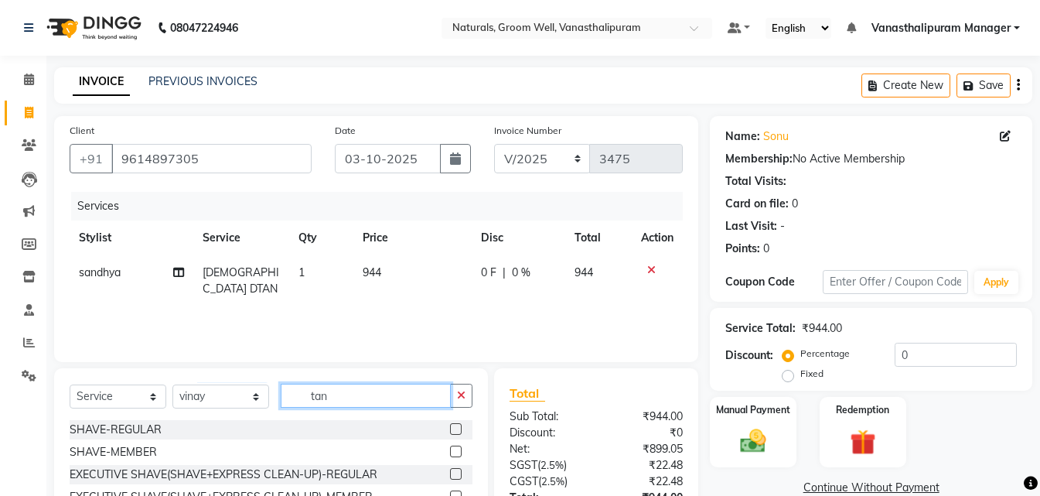
click at [384, 401] on input "tan" at bounding box center [366, 396] width 170 height 24
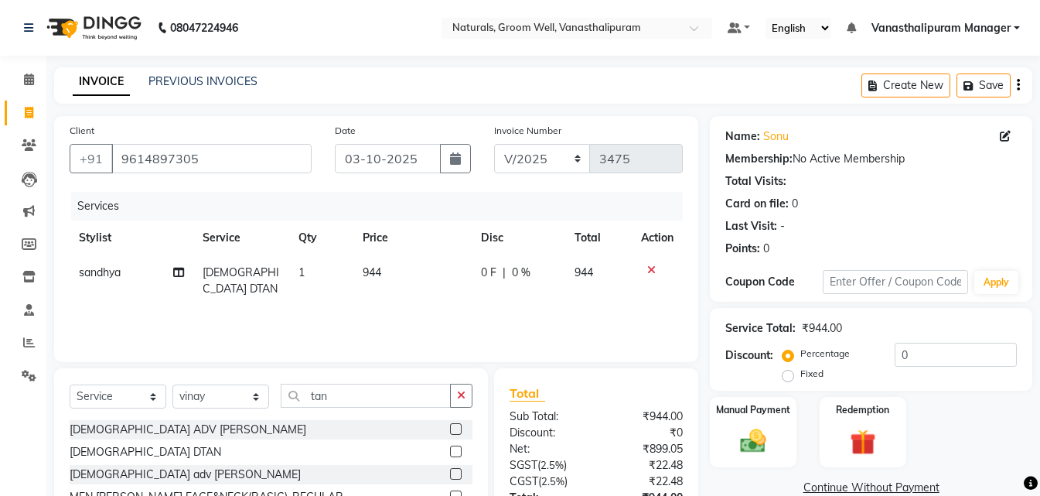
drag, startPoint x: 445, startPoint y: 447, endPoint x: 442, endPoint y: 439, distance: 8.3
click at [450, 447] on label at bounding box center [456, 451] width 12 height 12
click at [450, 447] on input "checkbox" at bounding box center [455, 452] width 10 height 10
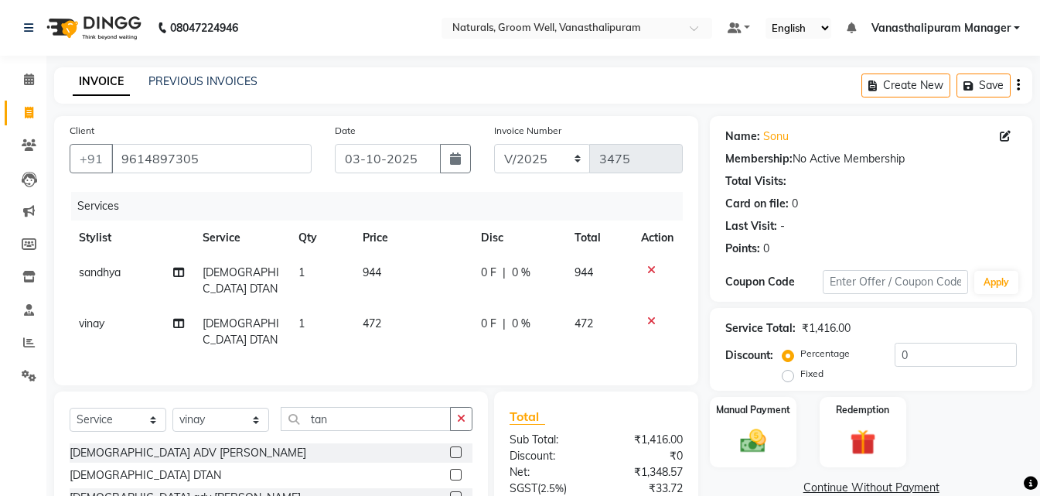
click at [403, 306] on td "472" at bounding box center [412, 331] width 118 height 51
click at [403, 303] on td "944" at bounding box center [412, 280] width 118 height 51
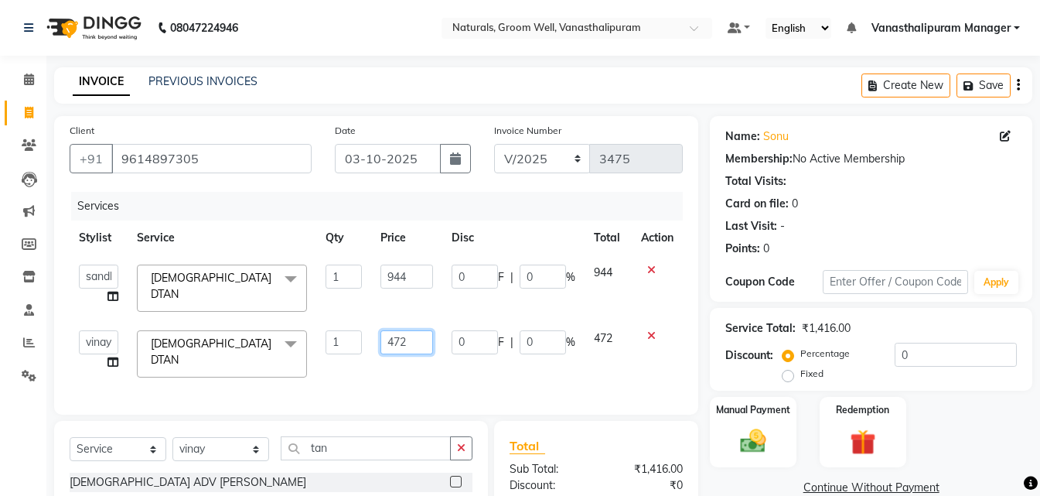
click at [425, 339] on input "472" at bounding box center [406, 342] width 53 height 24
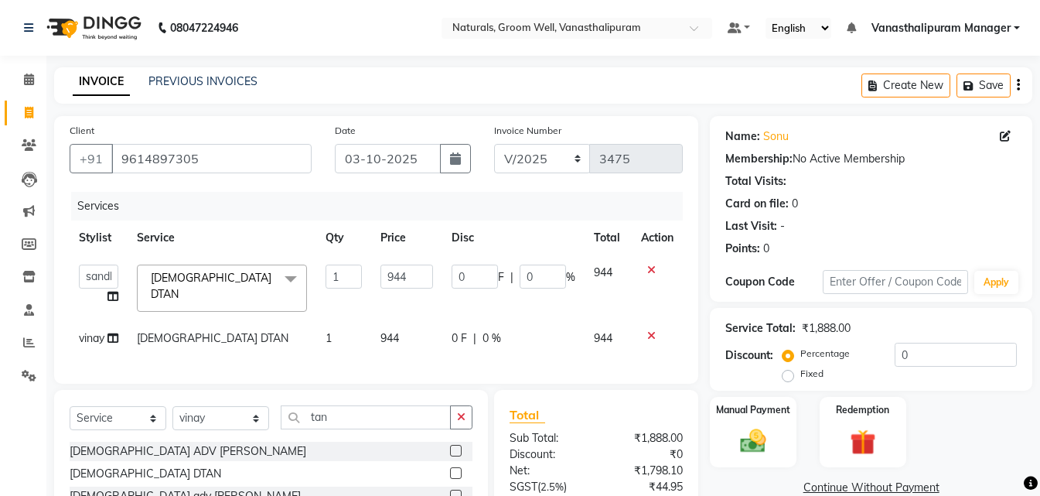
click at [503, 99] on div "INVOICE PREVIOUS INVOICES Create New Save" at bounding box center [543, 85] width 978 height 36
click at [763, 418] on div "Manual Payment" at bounding box center [753, 431] width 90 height 73
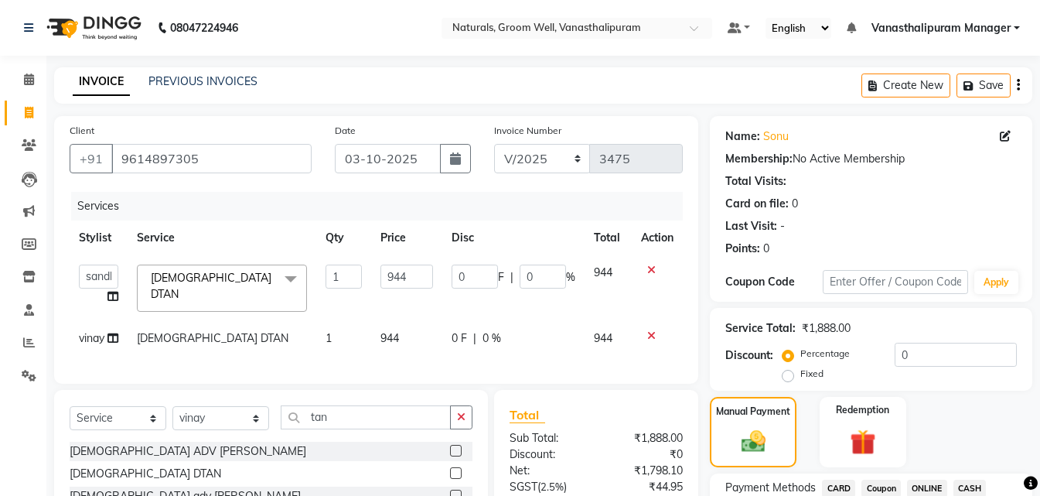
click at [929, 487] on span "ONLINE" at bounding box center [927, 488] width 40 height 18
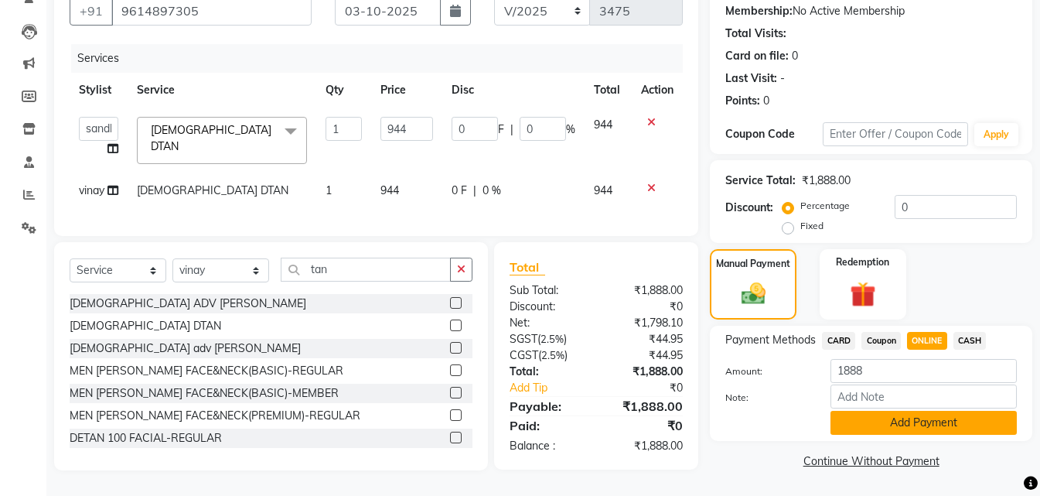
click at [926, 418] on button "Add Payment" at bounding box center [924, 423] width 186 height 24
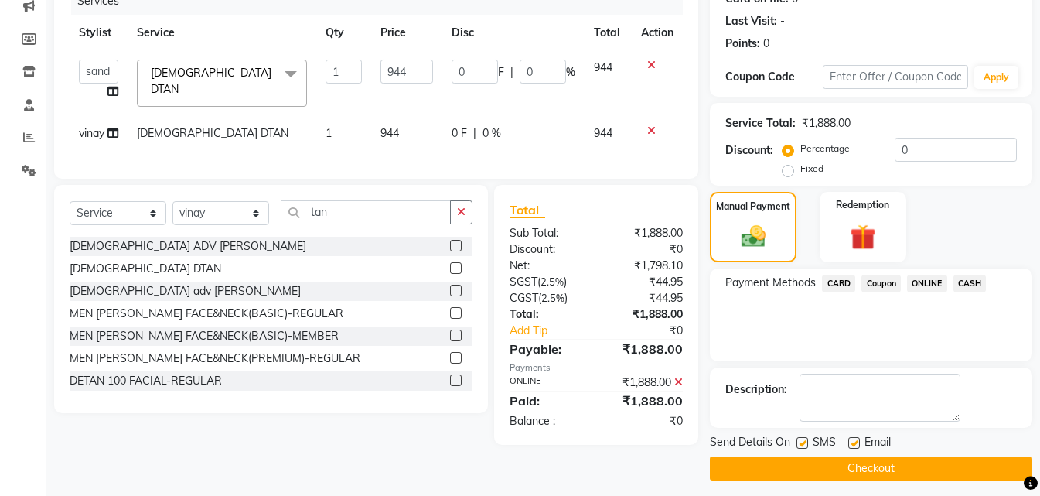
scroll to position [213, 0]
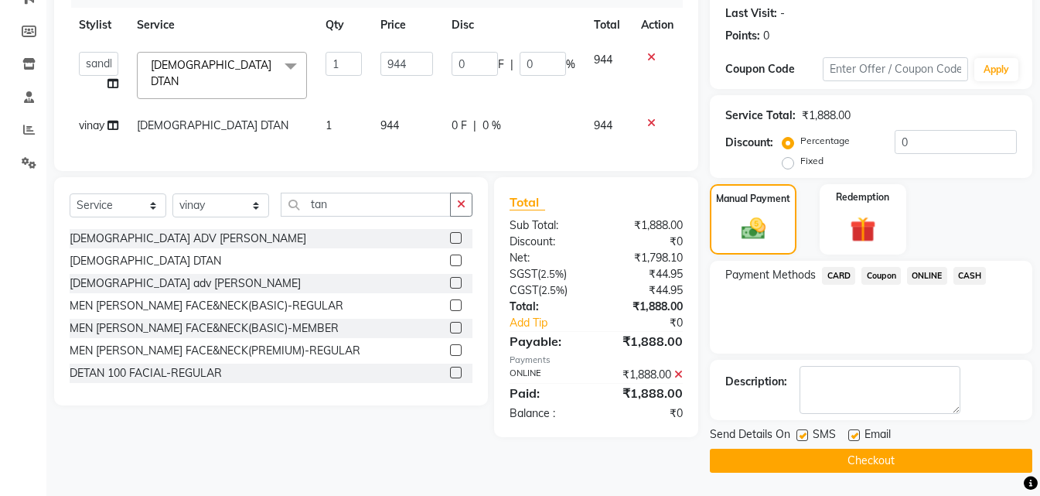
click at [862, 451] on button "Checkout" at bounding box center [871, 461] width 322 height 24
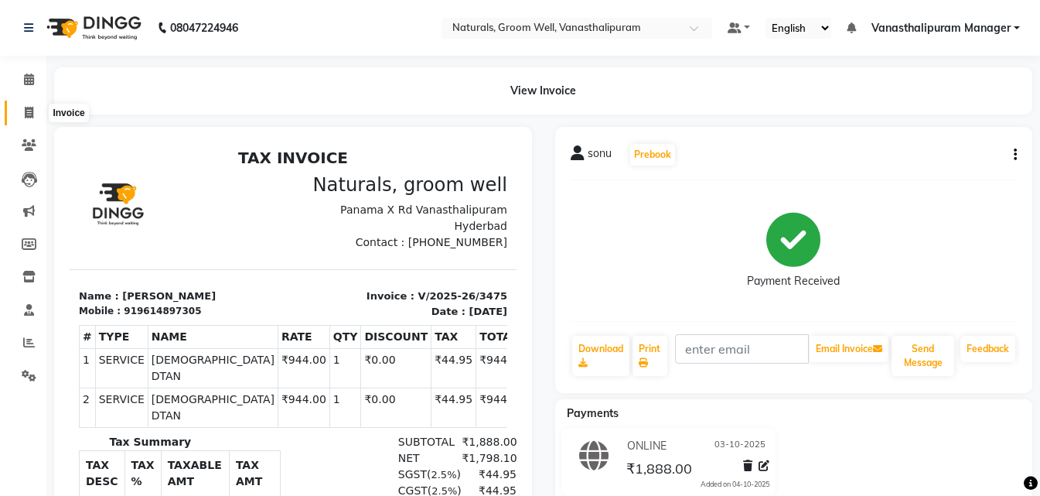
click at [32, 107] on icon at bounding box center [29, 113] width 9 height 12
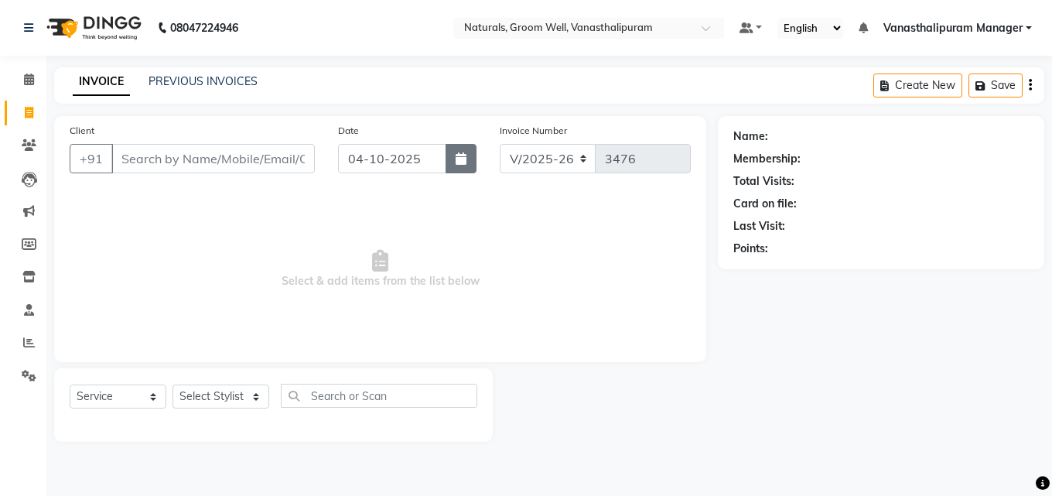
click at [466, 172] on button "button" at bounding box center [460, 158] width 31 height 29
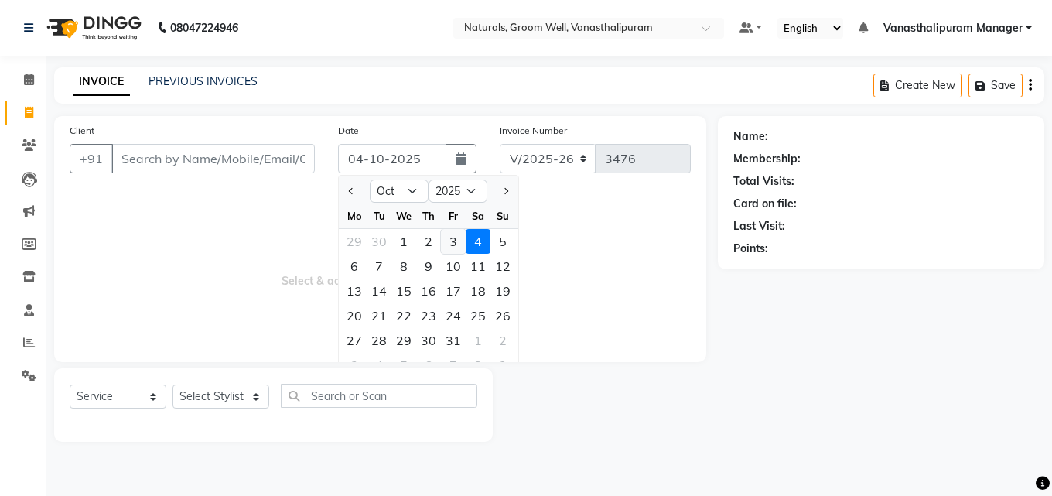
click at [455, 248] on div "3" at bounding box center [453, 241] width 25 height 25
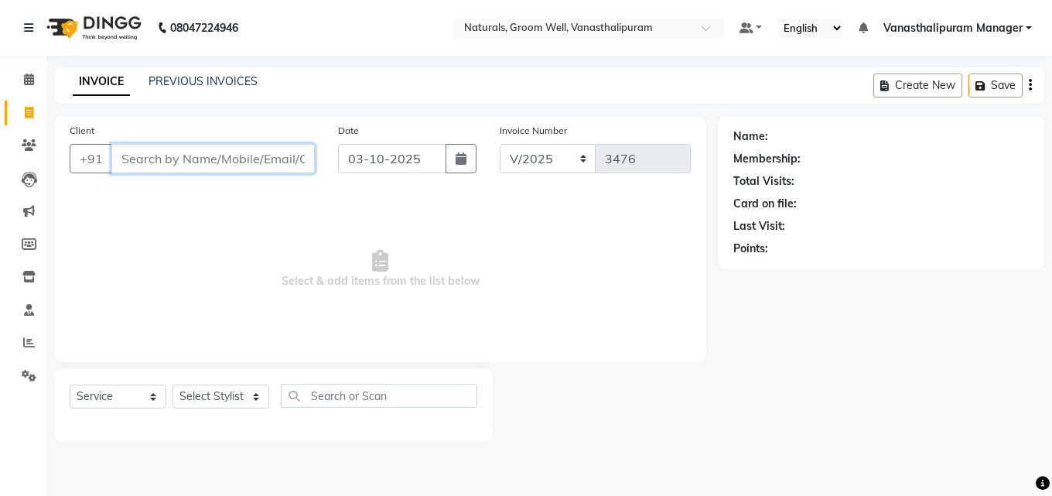
drag, startPoint x: 236, startPoint y: 153, endPoint x: 245, endPoint y: 144, distance: 13.1
click at [237, 148] on input "Client" at bounding box center [212, 158] width 203 height 29
click at [265, 157] on span "Add Client" at bounding box center [274, 158] width 61 height 15
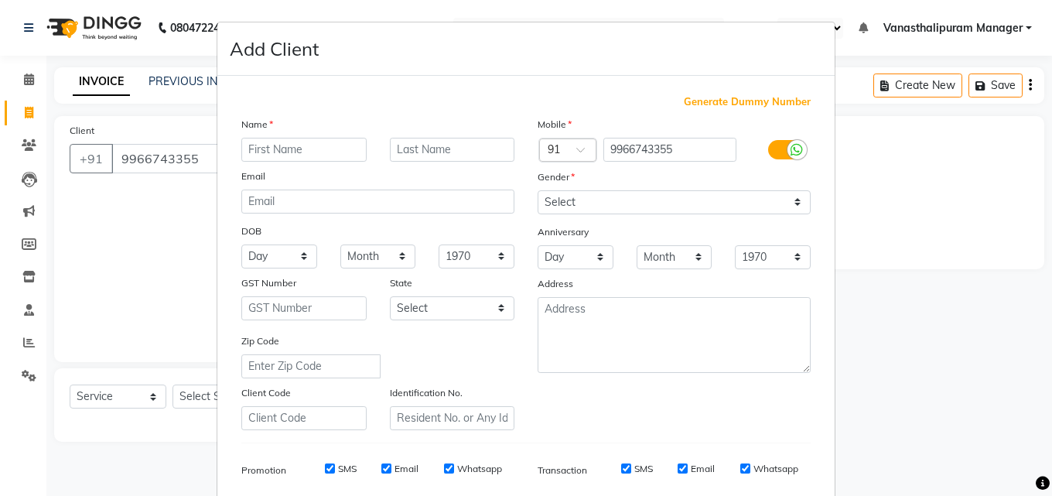
click at [263, 157] on input "text" at bounding box center [303, 150] width 125 height 24
click at [587, 193] on select "Select [DEMOGRAPHIC_DATA] [DEMOGRAPHIC_DATA] Other Prefer Not To Say" at bounding box center [673, 202] width 273 height 24
click at [537, 190] on select "Select [DEMOGRAPHIC_DATA] [DEMOGRAPHIC_DATA] Other Prefer Not To Say" at bounding box center [673, 202] width 273 height 24
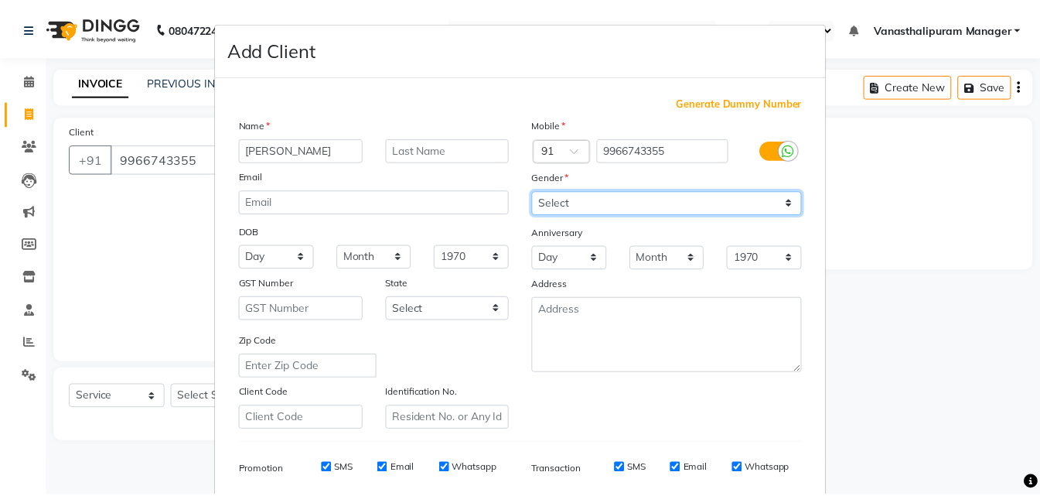
scroll to position [218, 0]
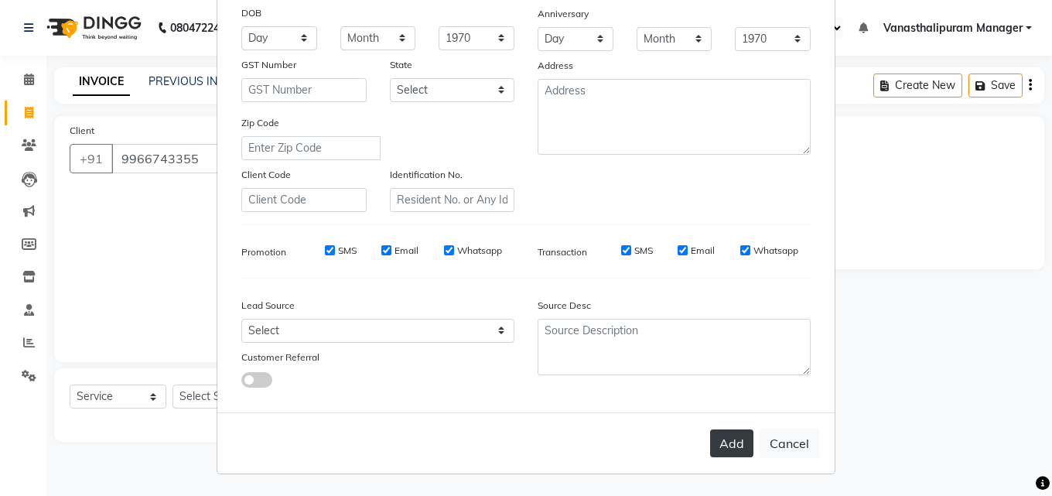
click at [721, 435] on button "Add" at bounding box center [731, 443] width 43 height 28
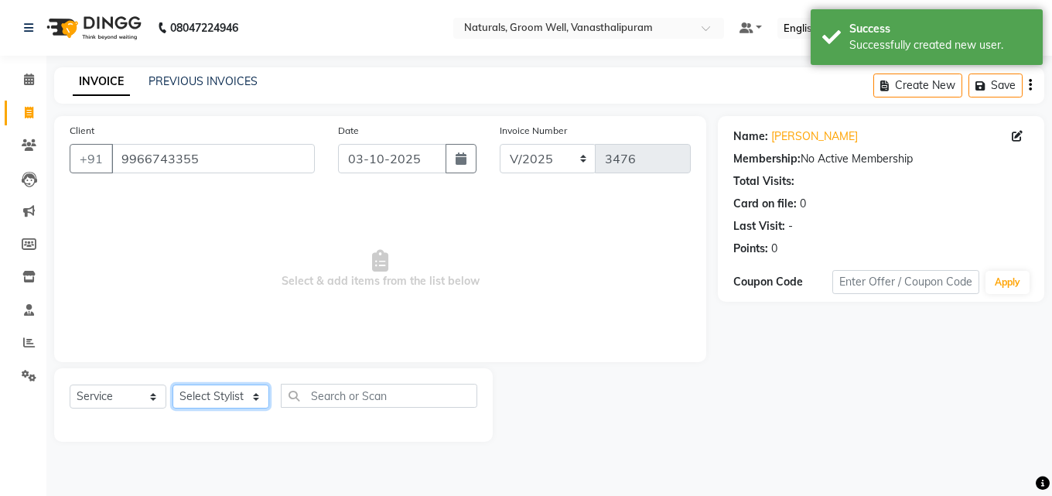
click at [226, 403] on select "Select Stylist [PERSON_NAME] kiran [PERSON_NAME] [PERSON_NAME] [PERSON_NAME] Va…" at bounding box center [220, 396] width 97 height 24
click at [172, 384] on select "Select Stylist [PERSON_NAME] kiran [PERSON_NAME] [PERSON_NAME] [PERSON_NAME] Va…" at bounding box center [220, 396] width 97 height 24
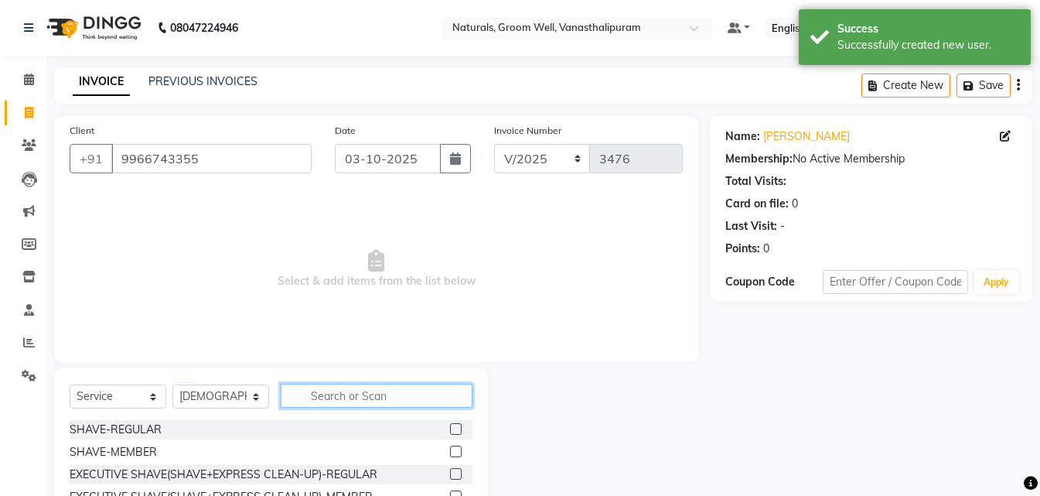
drag, startPoint x: 353, startPoint y: 390, endPoint x: 370, endPoint y: 363, distance: 30.9
click at [364, 370] on div "Select Service Product Membership Package Voucher Prepaid Gift Card Select Styl…" at bounding box center [271, 482] width 434 height 228
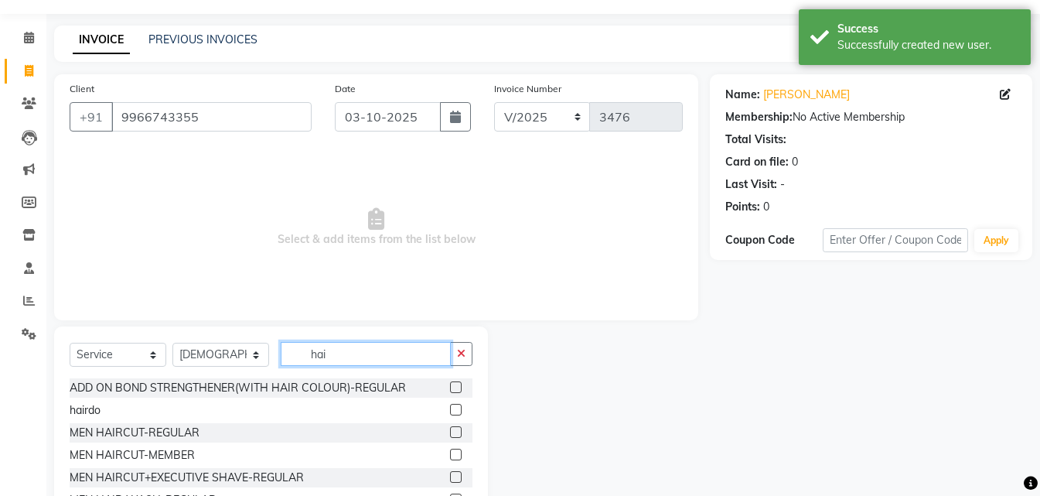
scroll to position [77, 0]
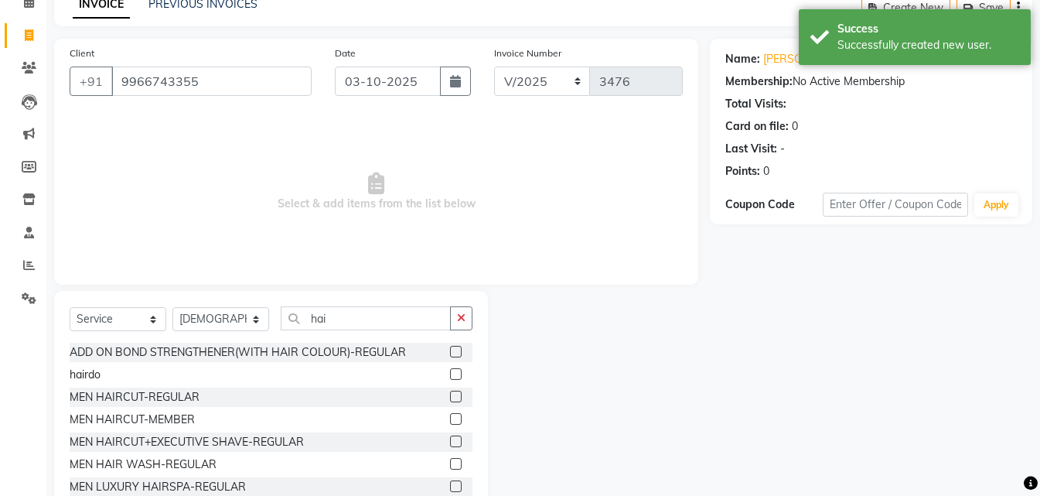
click at [450, 421] on label at bounding box center [456, 419] width 12 height 12
click at [450, 421] on input "checkbox" at bounding box center [455, 420] width 10 height 10
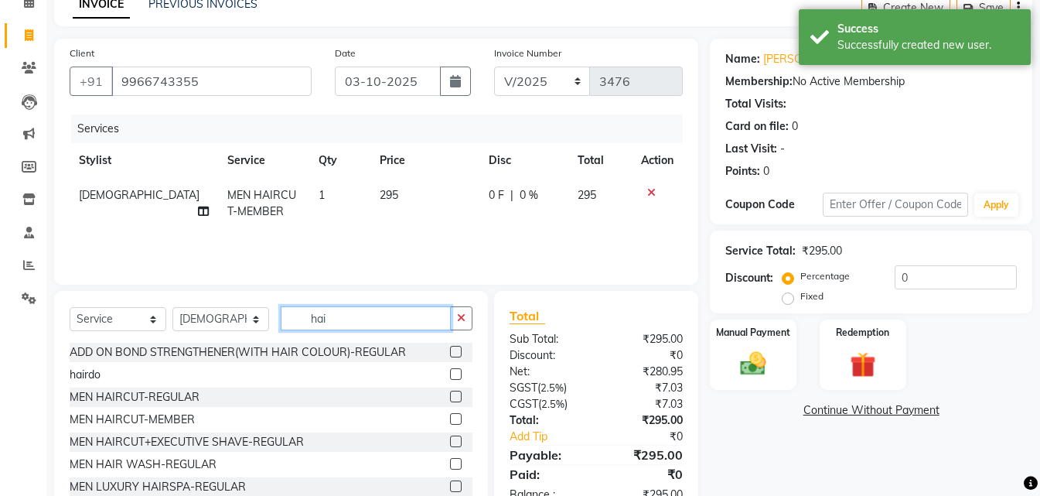
click at [409, 327] on input "hai" at bounding box center [366, 318] width 170 height 24
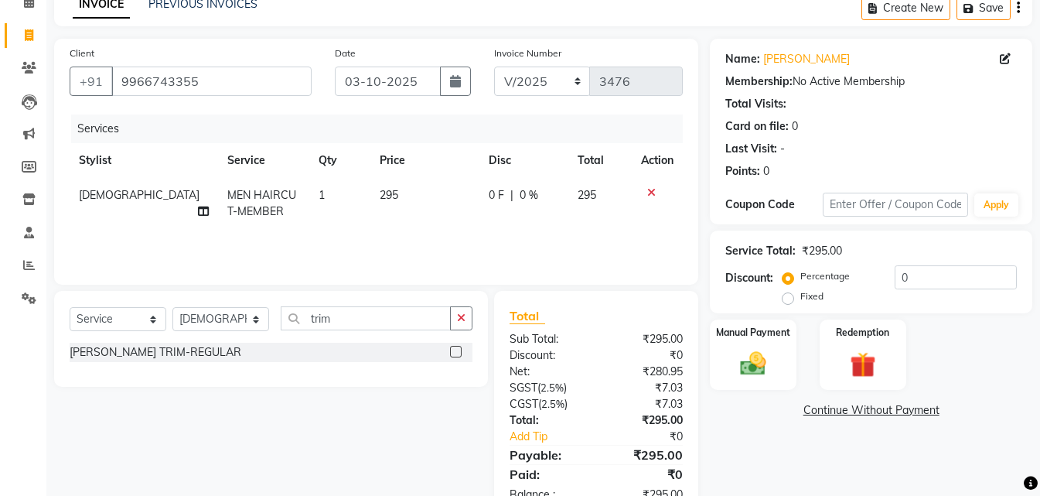
drag, startPoint x: 449, startPoint y: 350, endPoint x: 455, endPoint y: 341, distance: 10.7
click at [450, 350] on label at bounding box center [456, 352] width 12 height 12
click at [450, 350] on input "checkbox" at bounding box center [455, 352] width 10 height 10
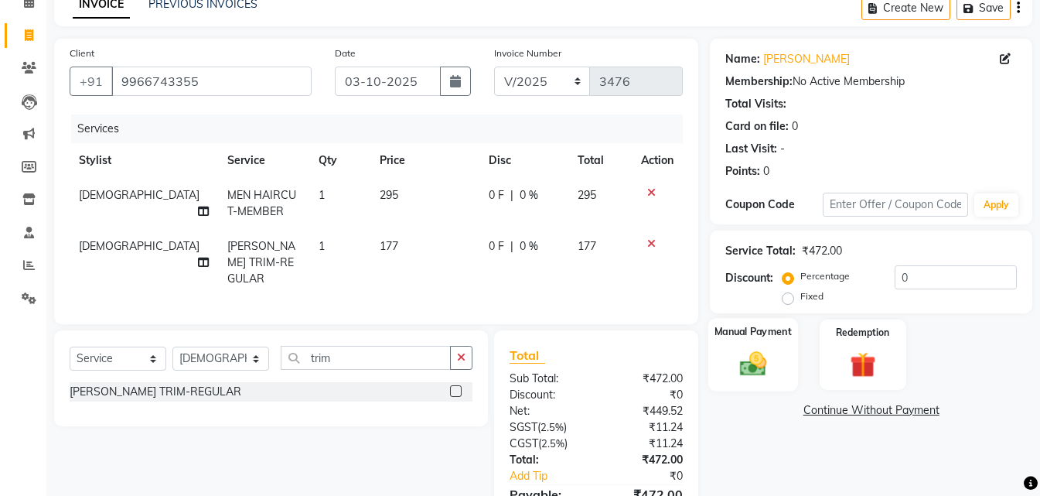
click at [754, 351] on img at bounding box center [753, 363] width 43 height 31
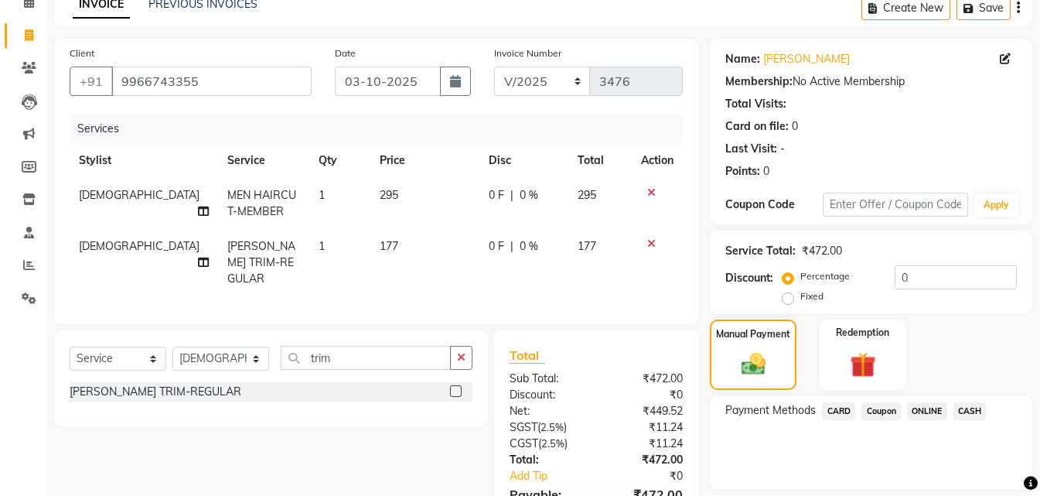
click at [935, 411] on span "ONLINE" at bounding box center [927, 411] width 40 height 18
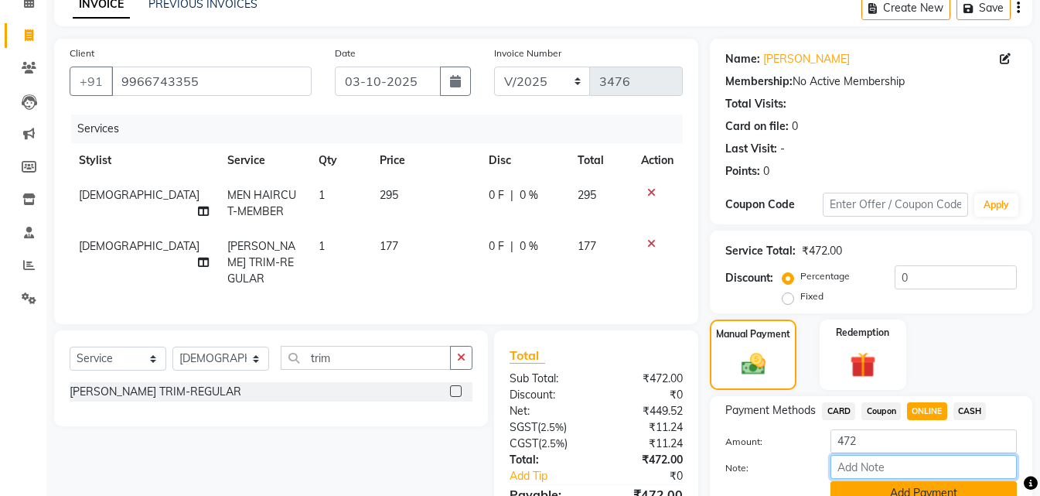
click at [926, 482] on div "Amount: 472 Note: Add Payment" at bounding box center [871, 467] width 292 height 76
click at [926, 485] on button "Add Payment" at bounding box center [924, 493] width 186 height 24
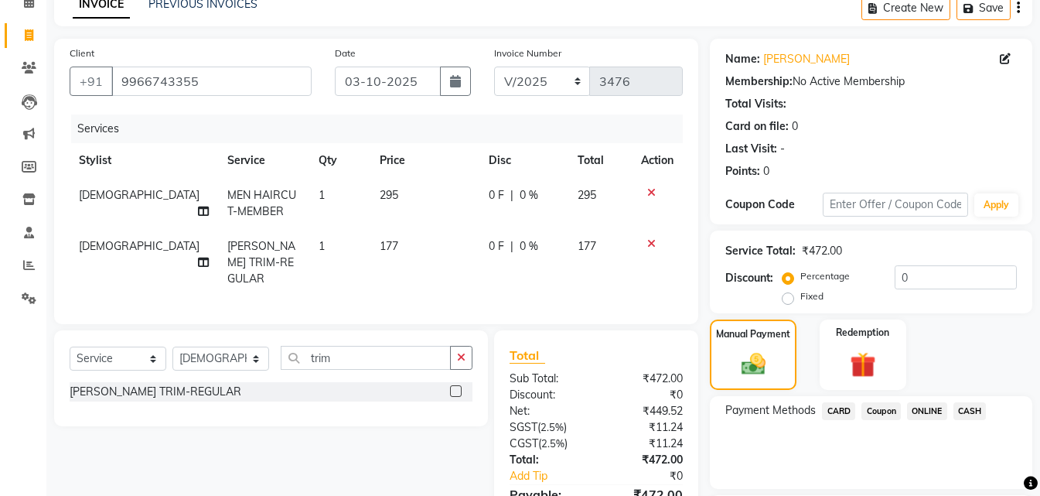
scroll to position [213, 0]
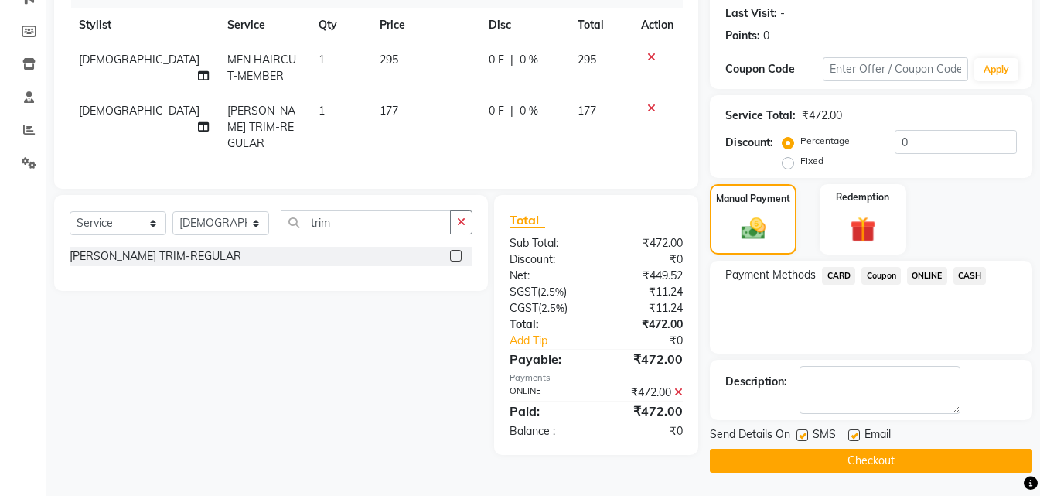
click at [926, 458] on button "Checkout" at bounding box center [871, 461] width 322 height 24
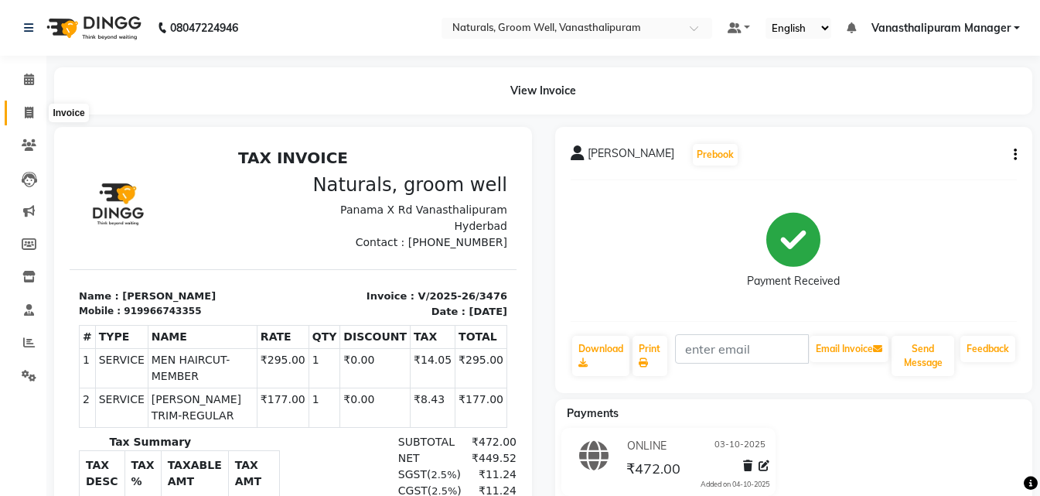
drag, startPoint x: 22, startPoint y: 107, endPoint x: 30, endPoint y: 70, distance: 37.3
click at [19, 104] on span at bounding box center [28, 113] width 27 height 18
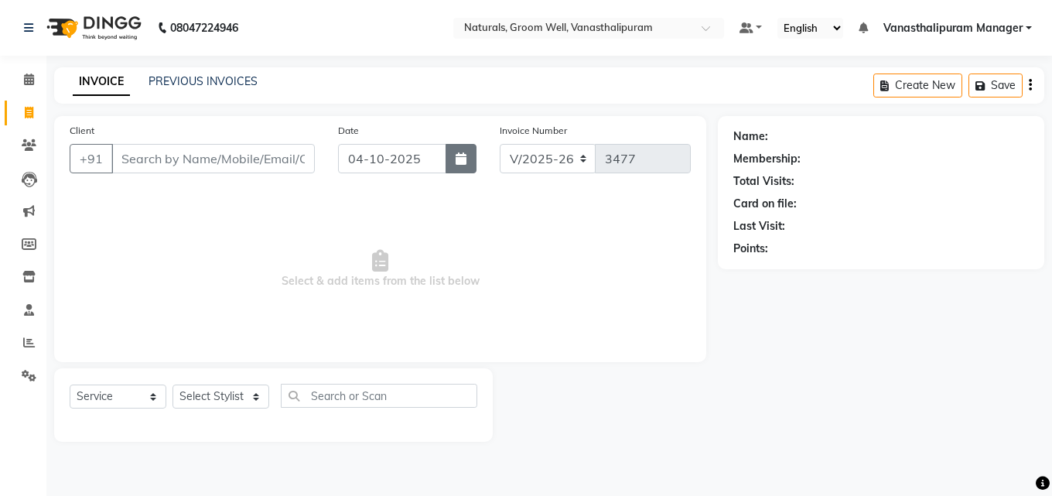
click at [471, 157] on button "button" at bounding box center [460, 158] width 31 height 29
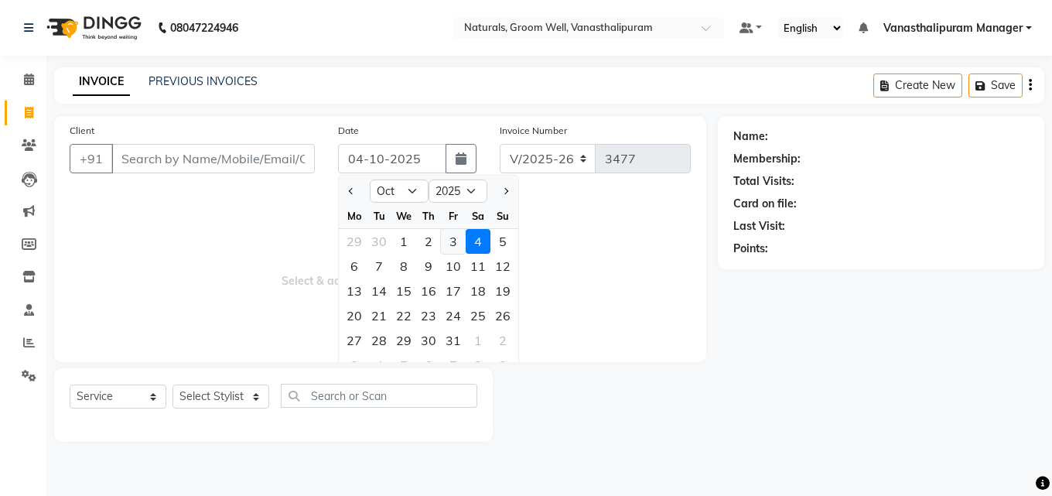
click at [454, 244] on div "3" at bounding box center [453, 241] width 25 height 25
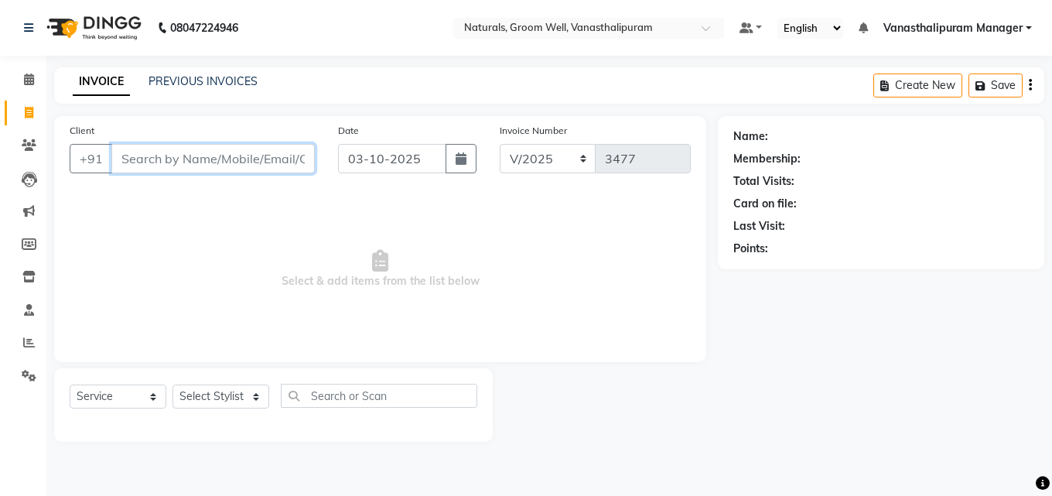
click at [228, 165] on input "Client" at bounding box center [212, 158] width 203 height 29
click at [277, 158] on span "Add Client" at bounding box center [274, 158] width 61 height 15
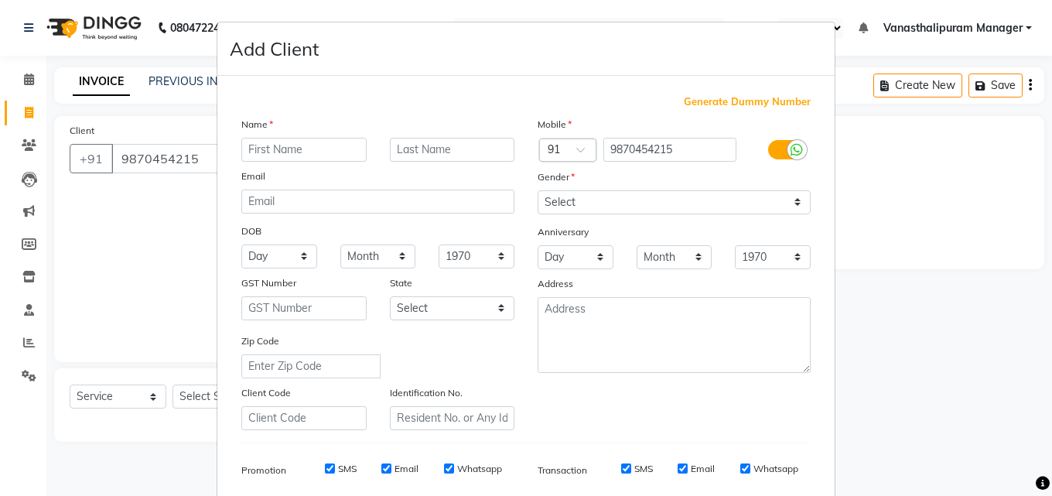
click at [277, 149] on input "text" at bounding box center [303, 150] width 125 height 24
drag, startPoint x: 575, startPoint y: 200, endPoint x: 575, endPoint y: 210, distance: 10.1
click at [575, 201] on select "Select [DEMOGRAPHIC_DATA] [DEMOGRAPHIC_DATA] Other Prefer Not To Say" at bounding box center [673, 202] width 273 height 24
click at [537, 190] on select "Select [DEMOGRAPHIC_DATA] [DEMOGRAPHIC_DATA] Other Prefer Not To Say" at bounding box center [673, 202] width 273 height 24
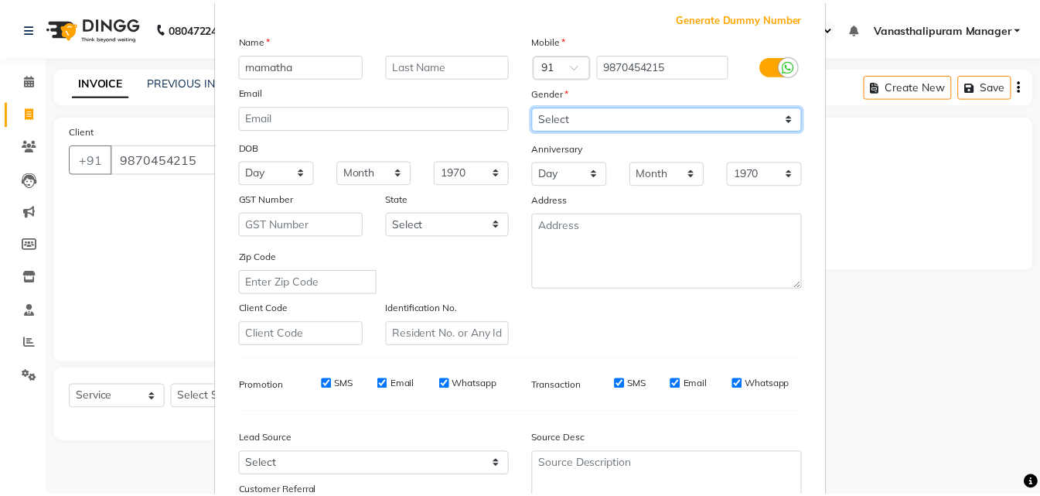
scroll to position [218, 0]
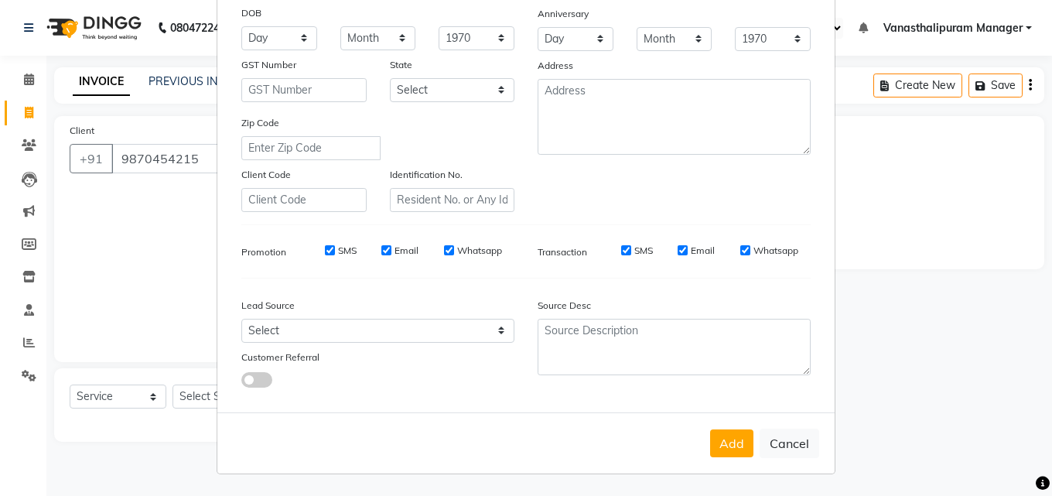
click at [725, 462] on div "Add Cancel" at bounding box center [525, 442] width 617 height 61
click at [717, 432] on button "Add" at bounding box center [731, 443] width 43 height 28
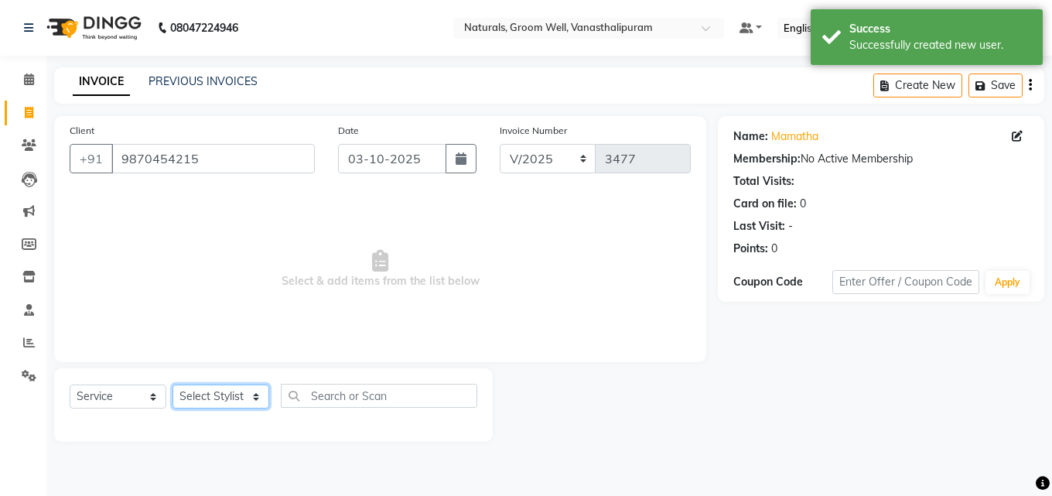
click at [224, 399] on select "Select Stylist [PERSON_NAME] kiran [PERSON_NAME] [PERSON_NAME] [PERSON_NAME] Va…" at bounding box center [220, 396] width 97 height 24
click at [172, 384] on select "Select Stylist [PERSON_NAME] kiran [PERSON_NAME] [PERSON_NAME] [PERSON_NAME] Va…" at bounding box center [220, 396] width 97 height 24
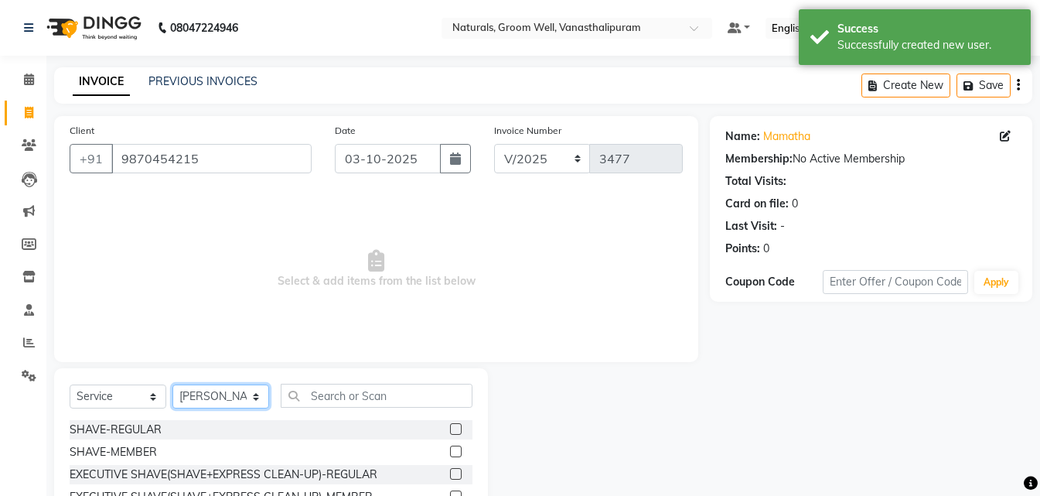
click at [229, 393] on select "Select Stylist [PERSON_NAME] kiran [PERSON_NAME] [PERSON_NAME] [PERSON_NAME] Va…" at bounding box center [220, 396] width 97 height 24
click at [172, 384] on select "Select Stylist [PERSON_NAME] kiran [PERSON_NAME] [PERSON_NAME] [PERSON_NAME] Va…" at bounding box center [220, 396] width 97 height 24
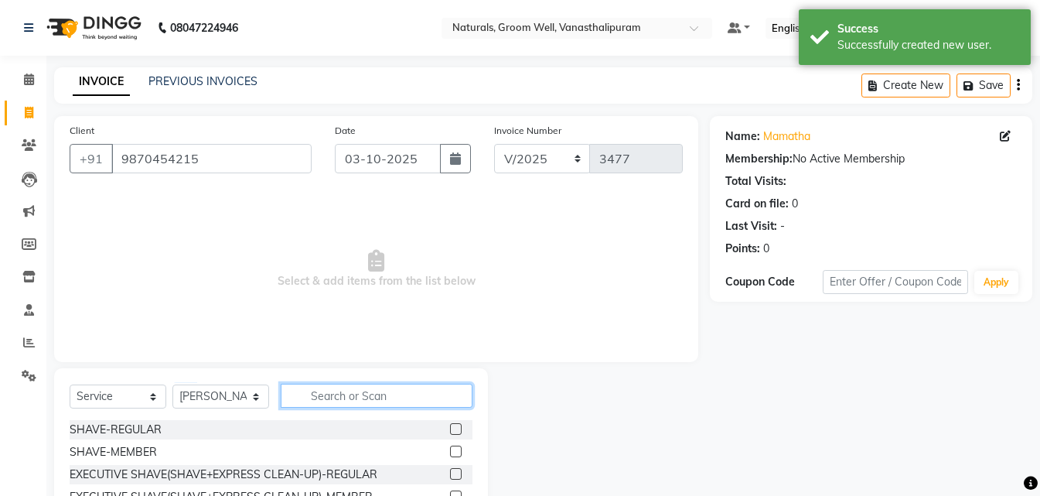
click at [363, 388] on input "text" at bounding box center [377, 396] width 192 height 24
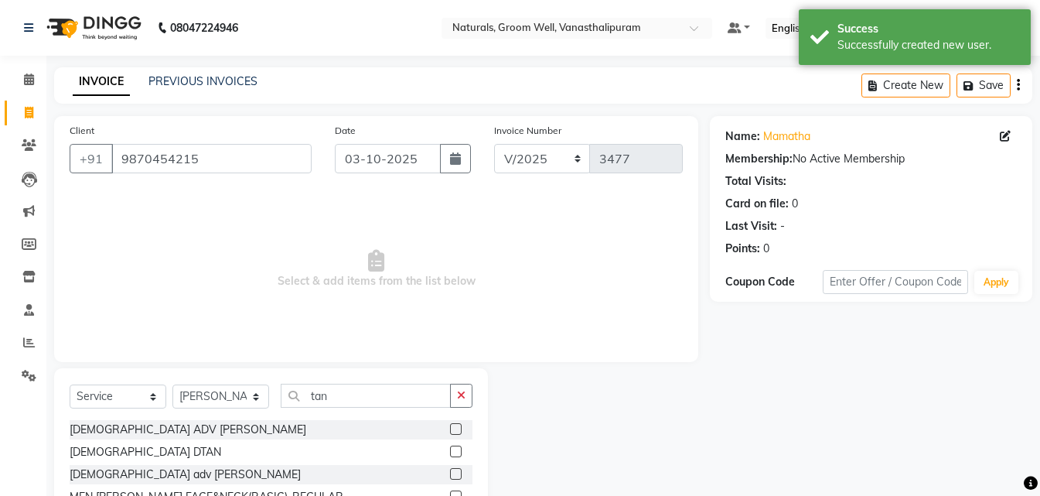
click at [450, 451] on label at bounding box center [456, 451] width 12 height 12
click at [450, 451] on input "checkbox" at bounding box center [455, 452] width 10 height 10
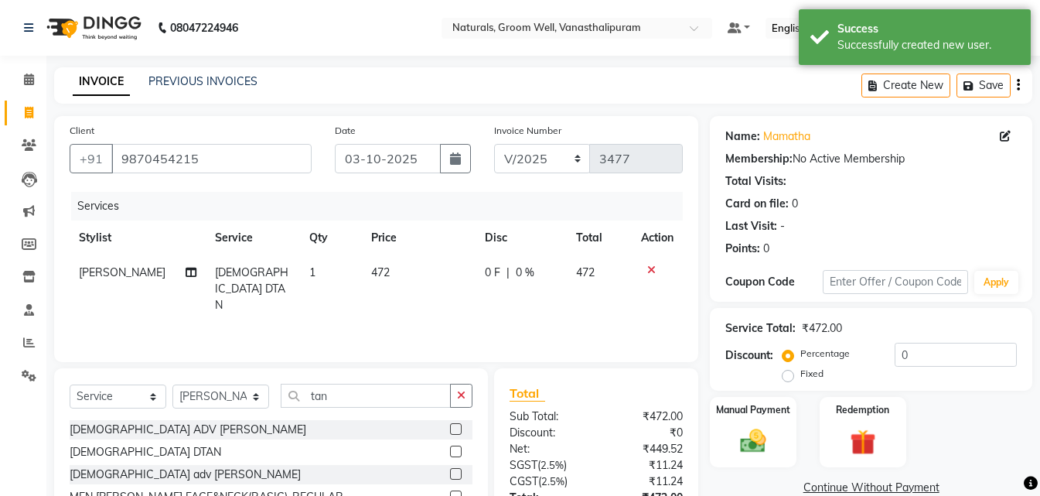
click at [416, 278] on td "472" at bounding box center [419, 288] width 114 height 67
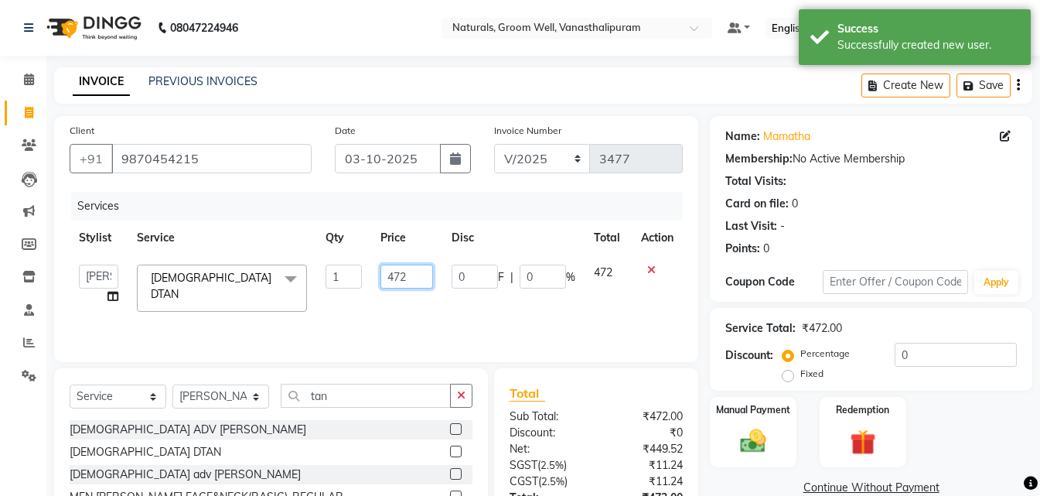
click at [416, 278] on input "472" at bounding box center [406, 276] width 53 height 24
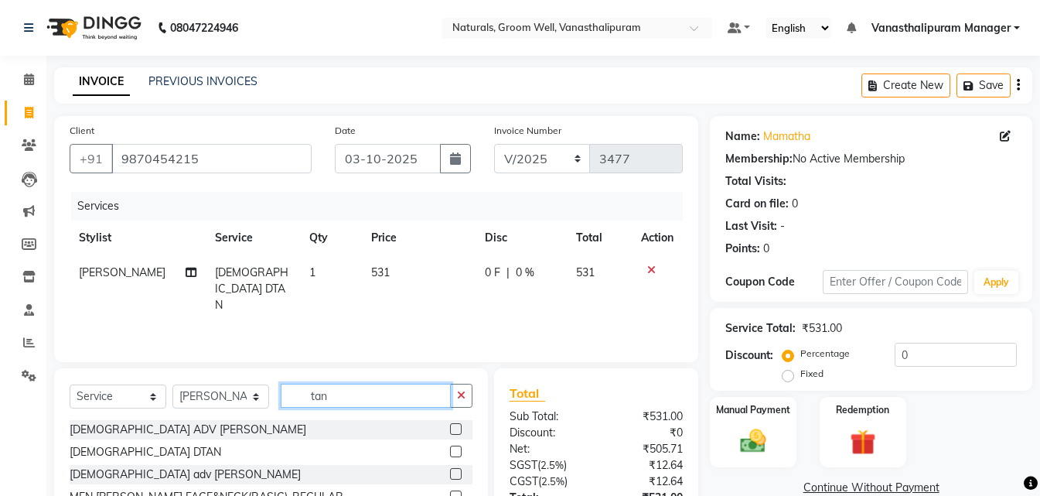
click at [373, 401] on input "tan" at bounding box center [366, 396] width 170 height 24
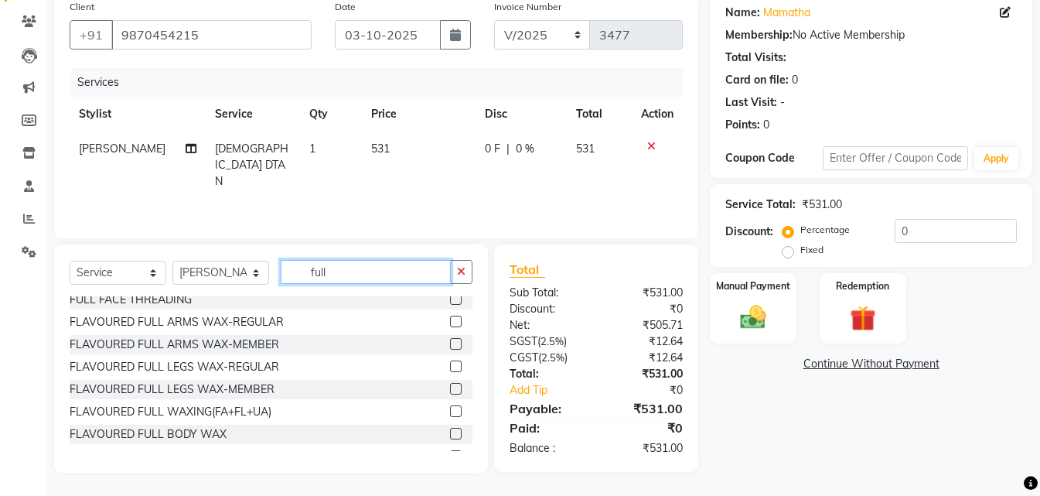
scroll to position [217, 0]
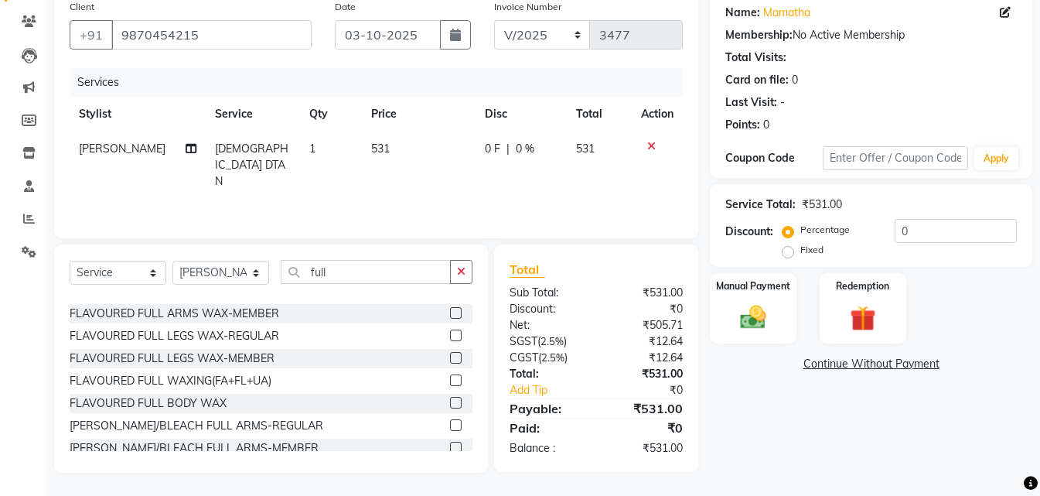
click at [450, 381] on label at bounding box center [456, 380] width 12 height 12
click at [450, 381] on input "checkbox" at bounding box center [455, 381] width 10 height 10
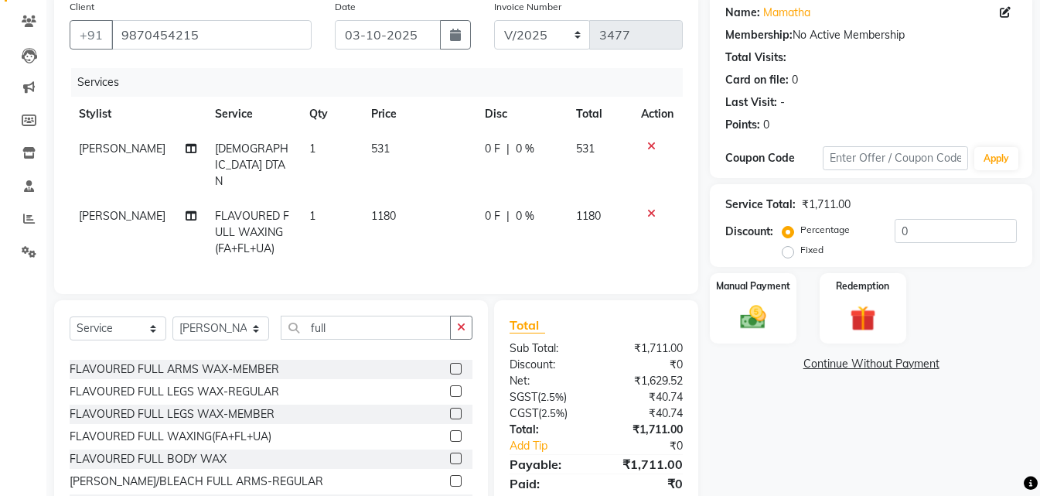
click at [419, 199] on td "1180" at bounding box center [419, 232] width 114 height 67
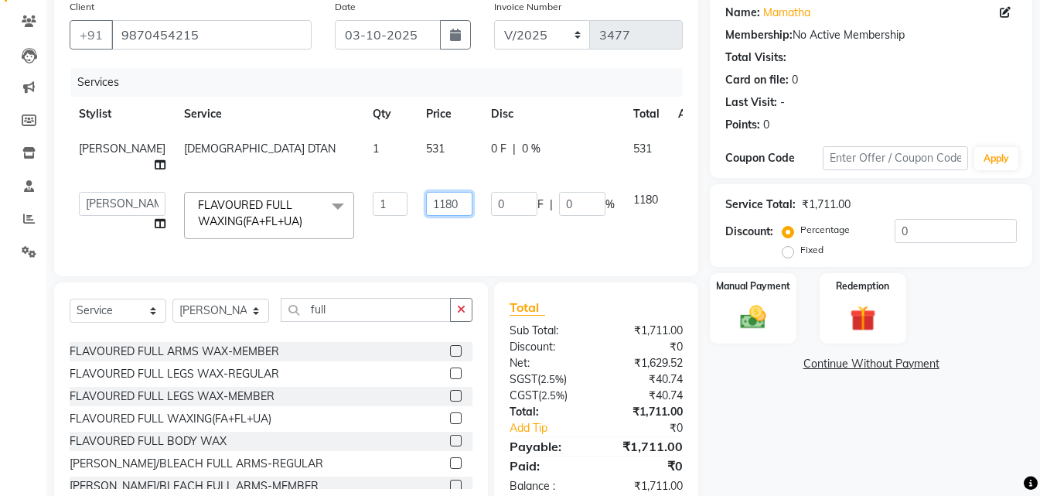
drag, startPoint x: 425, startPoint y: 189, endPoint x: 434, endPoint y: 197, distance: 12.1
click at [433, 196] on td "1180" at bounding box center [449, 216] width 65 height 66
click at [437, 200] on input "1180" at bounding box center [449, 204] width 46 height 24
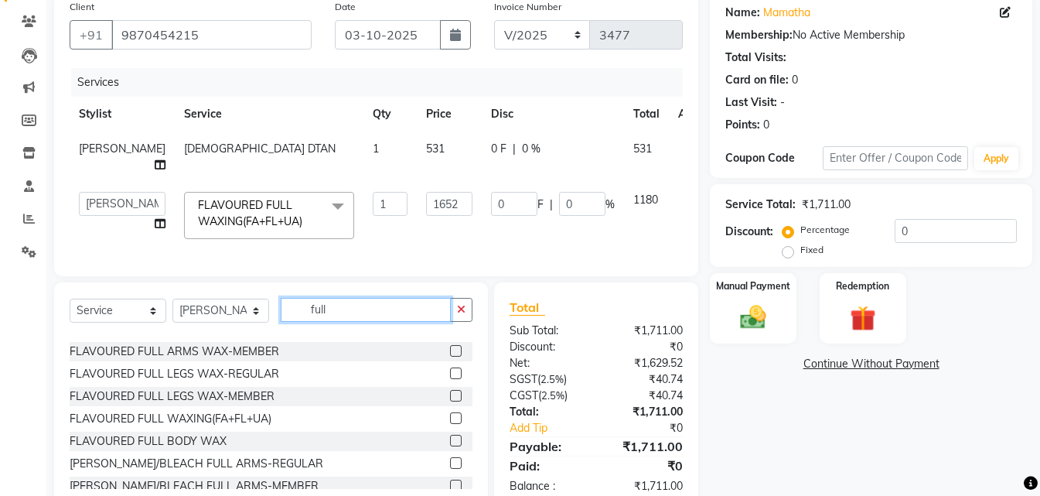
click at [380, 326] on div "Select Service Product Membership Package Voucher Prepaid Gift Card Select Styl…" at bounding box center [271, 316] width 403 height 36
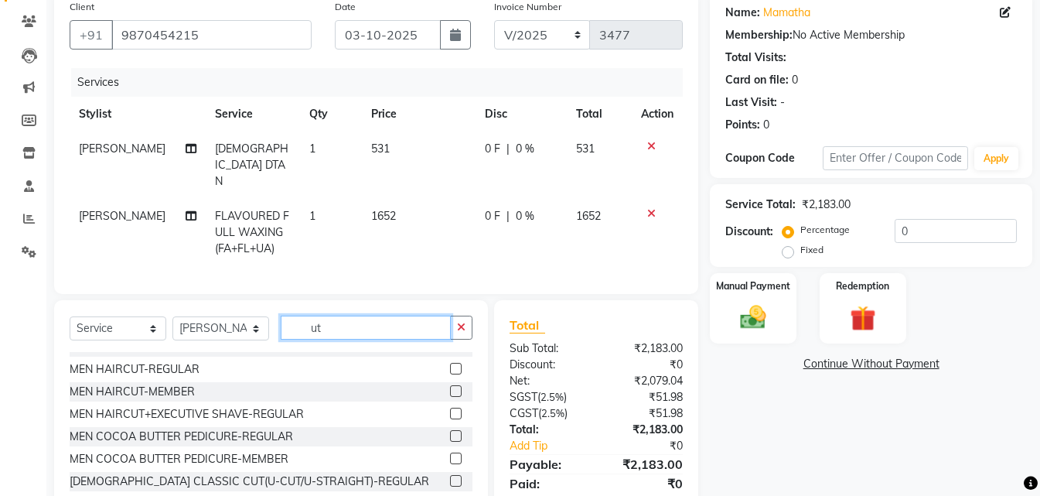
scroll to position [0, 0]
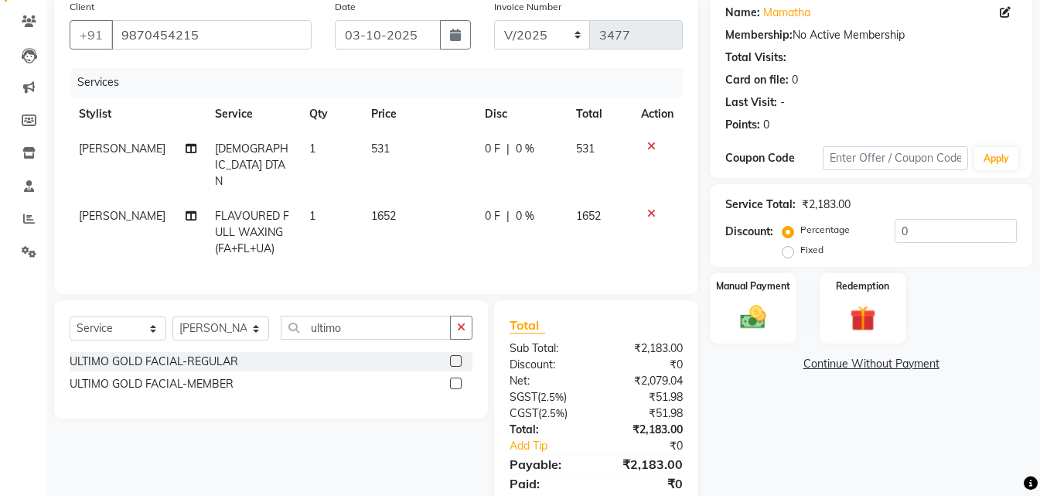
click at [458, 355] on label at bounding box center [456, 361] width 12 height 12
click at [458, 357] on input "checkbox" at bounding box center [455, 362] width 10 height 10
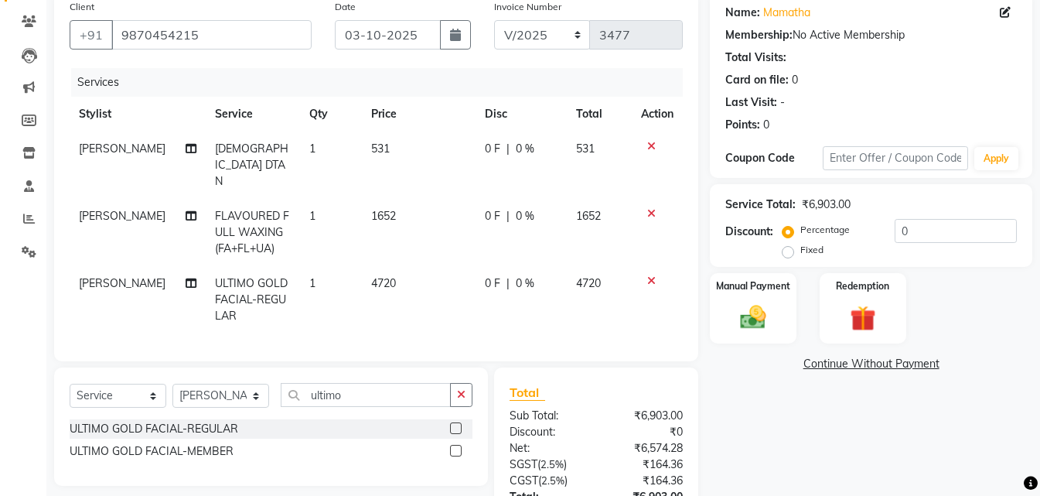
click at [414, 266] on td "4720" at bounding box center [419, 299] width 114 height 67
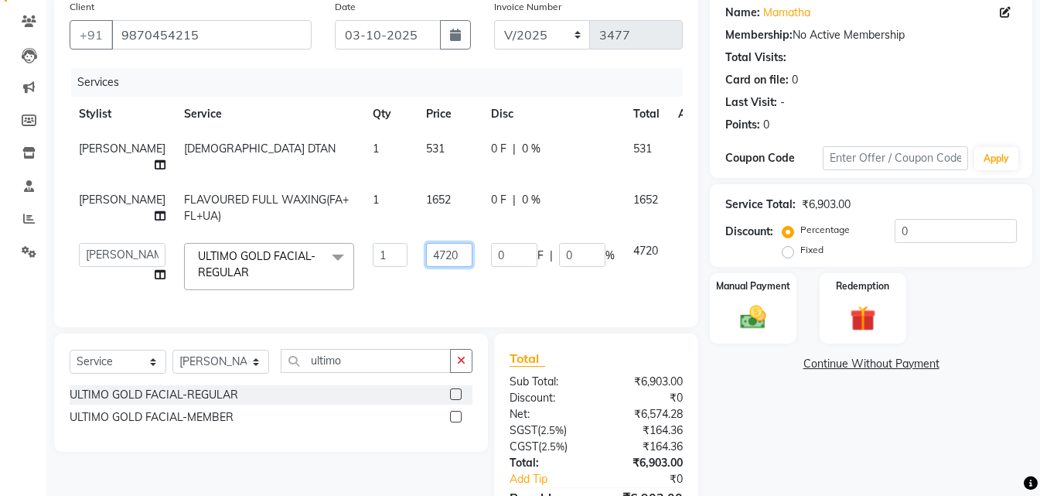
click at [433, 260] on input "4720" at bounding box center [449, 255] width 46 height 24
click at [766, 385] on div "Name: Mamatha Membership: No Active Membership Total Visits: Card on file: 0 La…" at bounding box center [877, 276] width 334 height 568
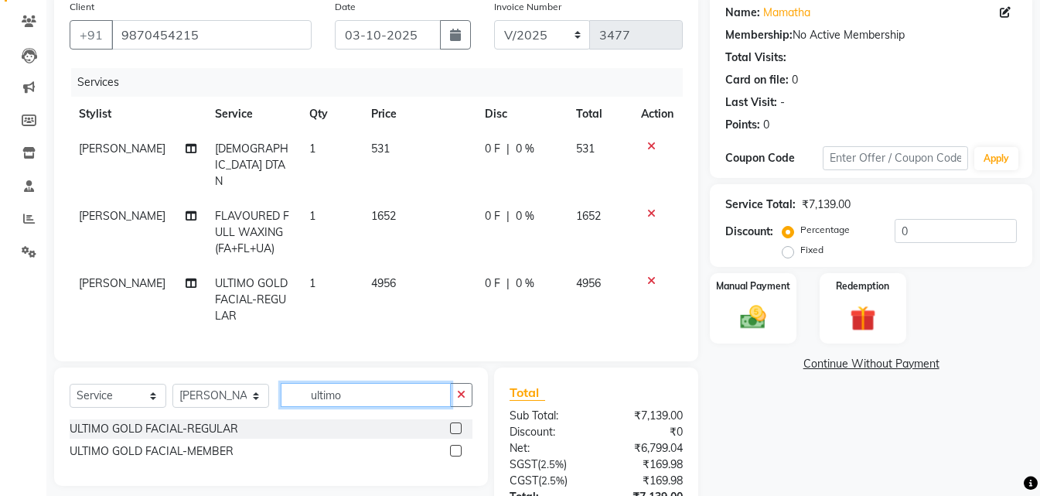
click at [374, 383] on input "ultimo" at bounding box center [366, 395] width 170 height 24
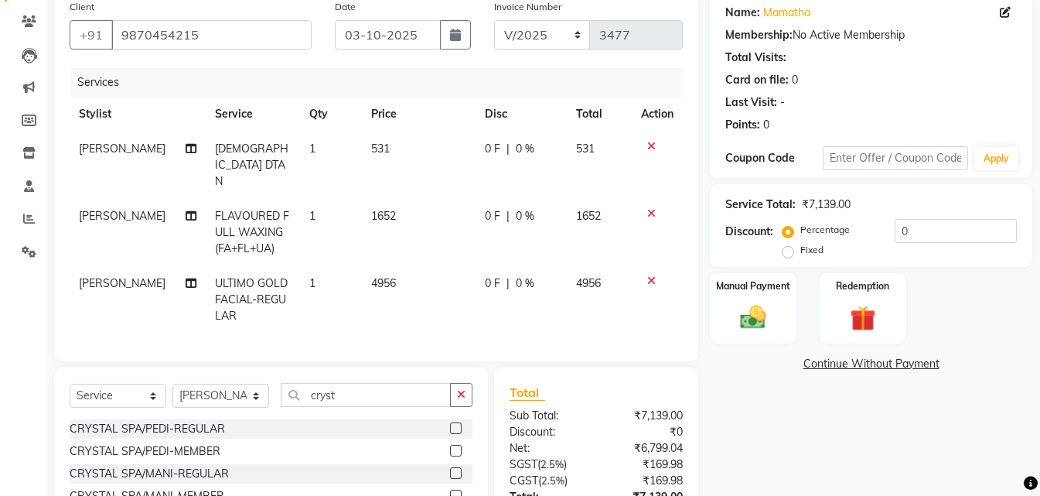
click at [461, 422] on label at bounding box center [456, 428] width 12 height 12
click at [460, 424] on input "checkbox" at bounding box center [455, 429] width 10 height 10
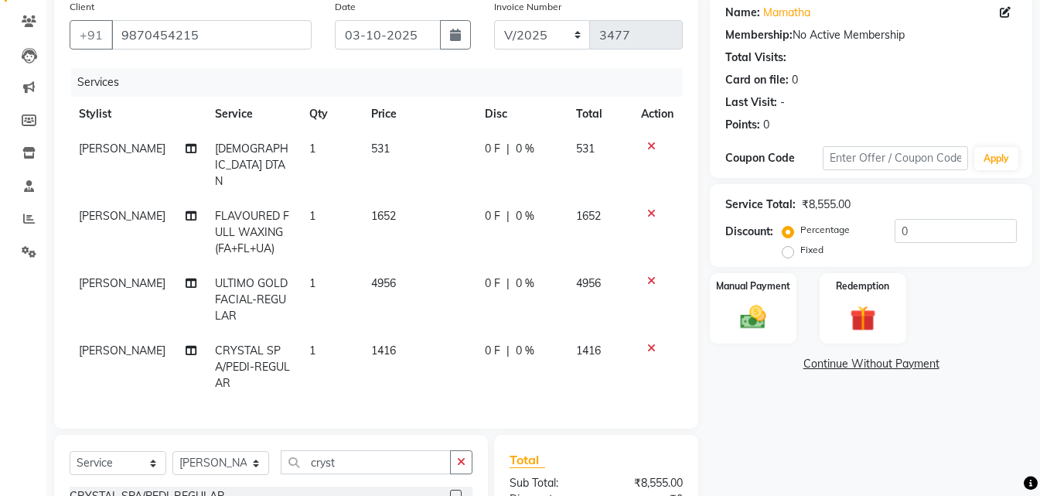
click at [419, 333] on td "1416" at bounding box center [419, 366] width 114 height 67
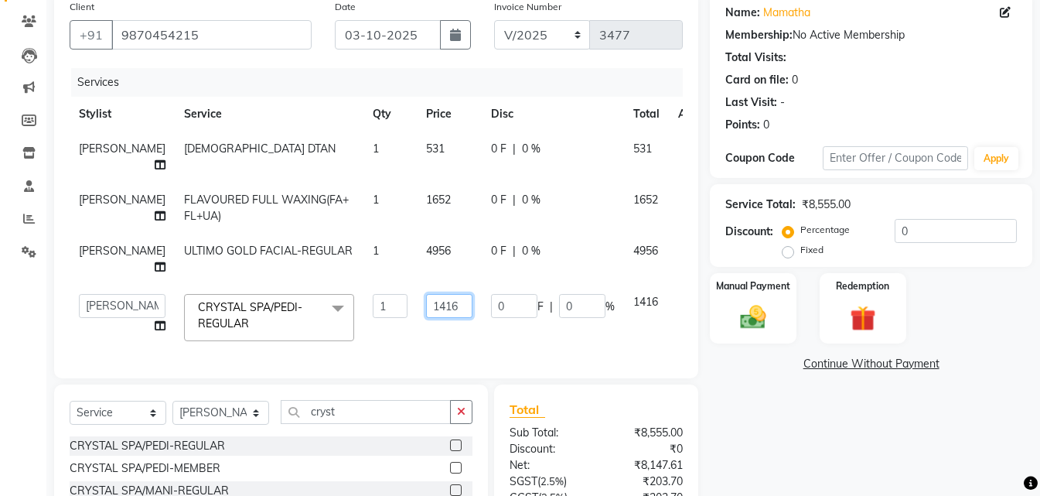
click at [438, 316] on input "1416" at bounding box center [449, 306] width 46 height 24
click at [783, 422] on div "Name: Mamatha Membership: No Active Membership Total Visits: Card on file: 0 La…" at bounding box center [877, 301] width 334 height 619
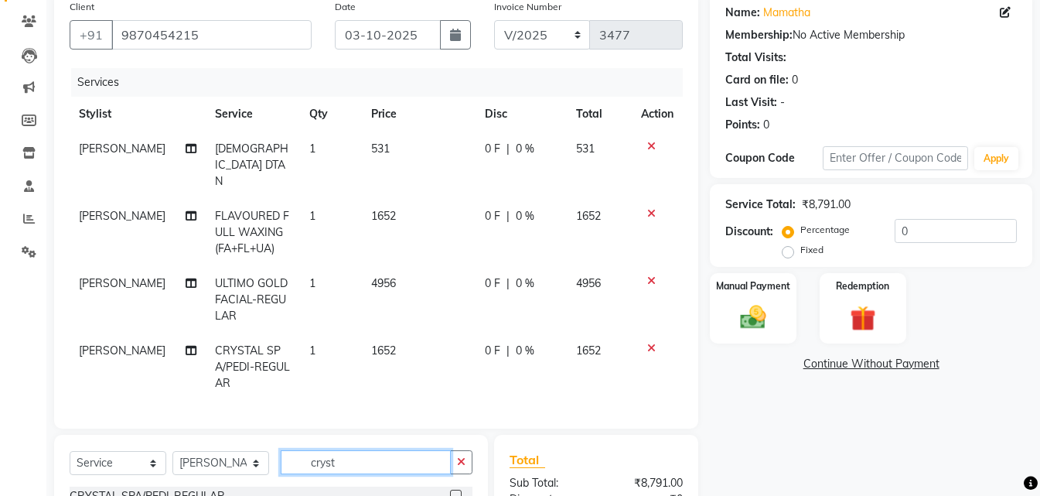
click at [402, 450] on input "cryst" at bounding box center [366, 462] width 170 height 24
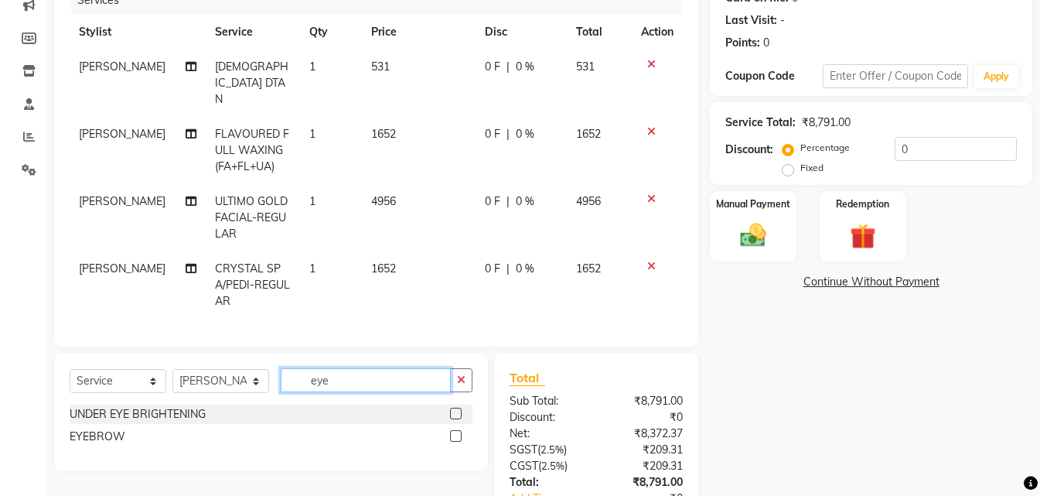
scroll to position [292, 0]
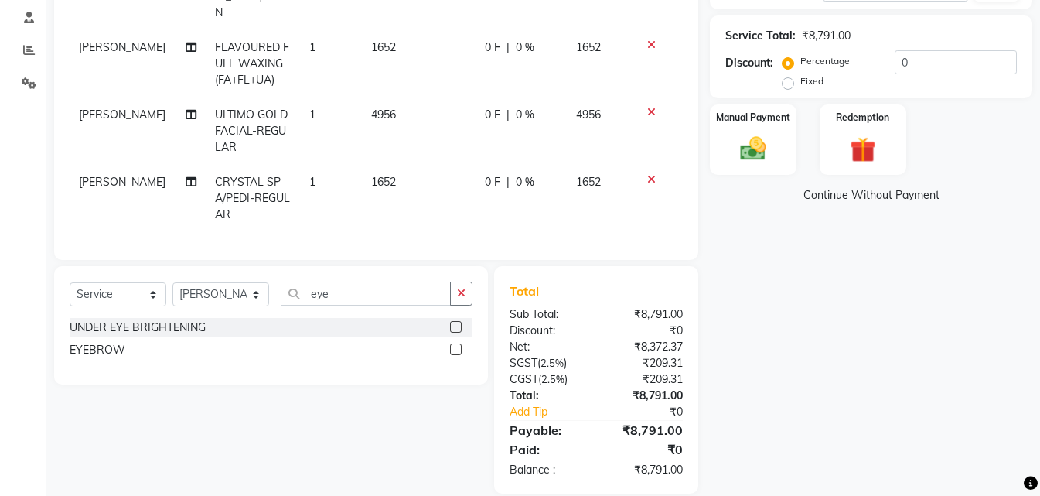
drag, startPoint x: 455, startPoint y: 326, endPoint x: 447, endPoint y: 323, distance: 8.3
click at [454, 343] on label at bounding box center [456, 349] width 12 height 12
click at [454, 345] on input "checkbox" at bounding box center [455, 350] width 10 height 10
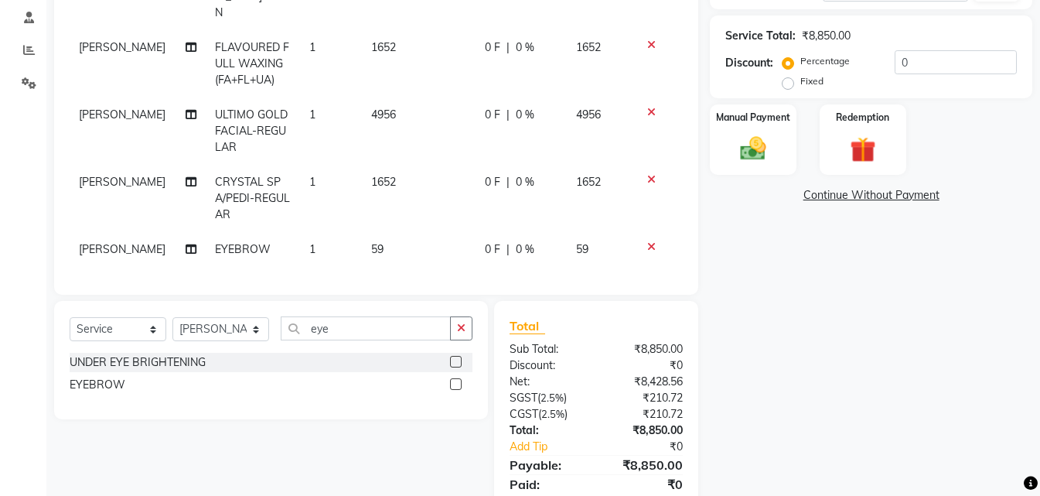
click at [409, 188] on td "1652" at bounding box center [419, 198] width 114 height 67
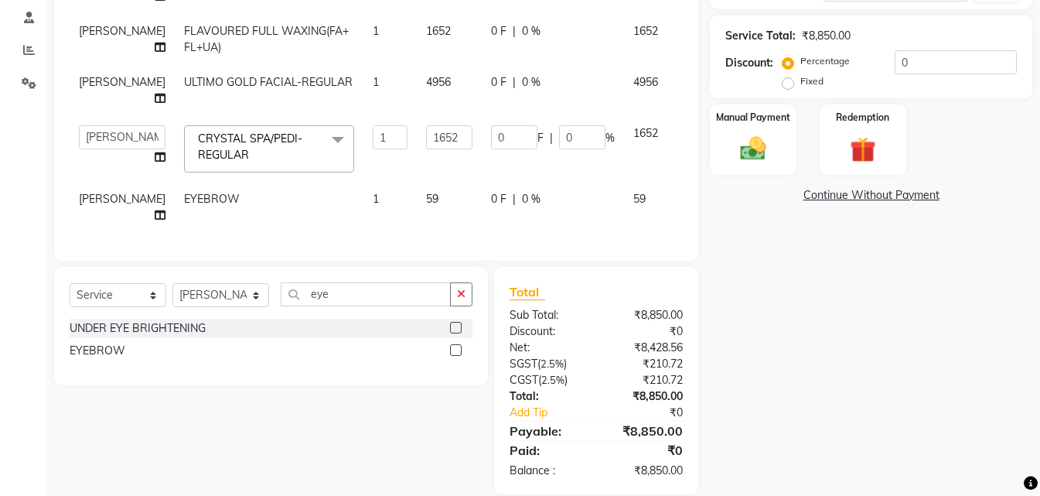
click at [421, 189] on td "59" at bounding box center [449, 207] width 65 height 51
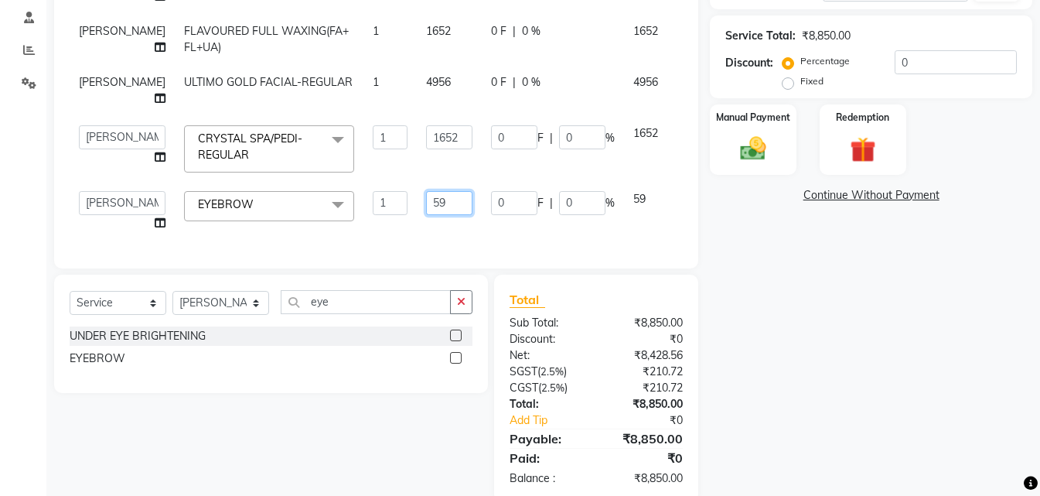
drag, startPoint x: 429, startPoint y: 196, endPoint x: 421, endPoint y: 205, distance: 12.1
click at [426, 204] on input "59" at bounding box center [449, 203] width 46 height 24
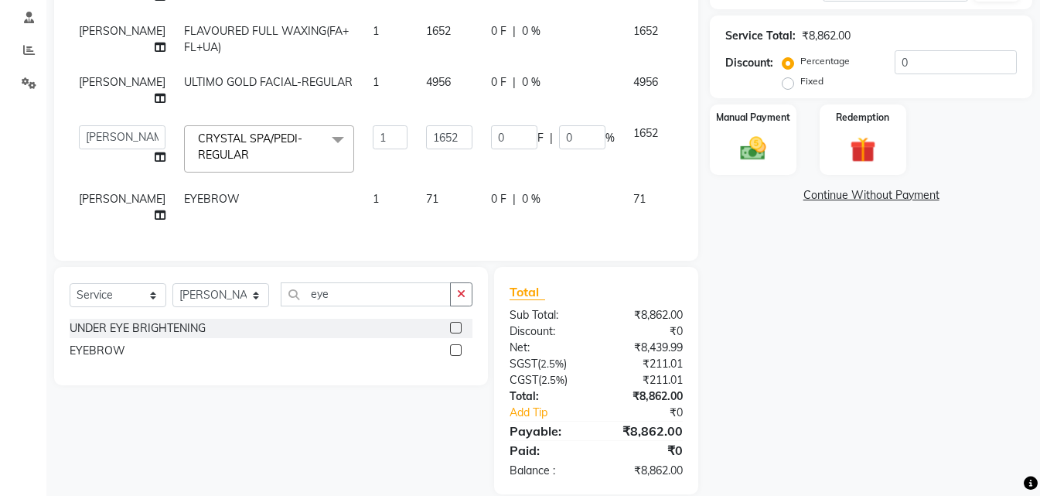
click at [364, 193] on td "1" at bounding box center [389, 207] width 53 height 51
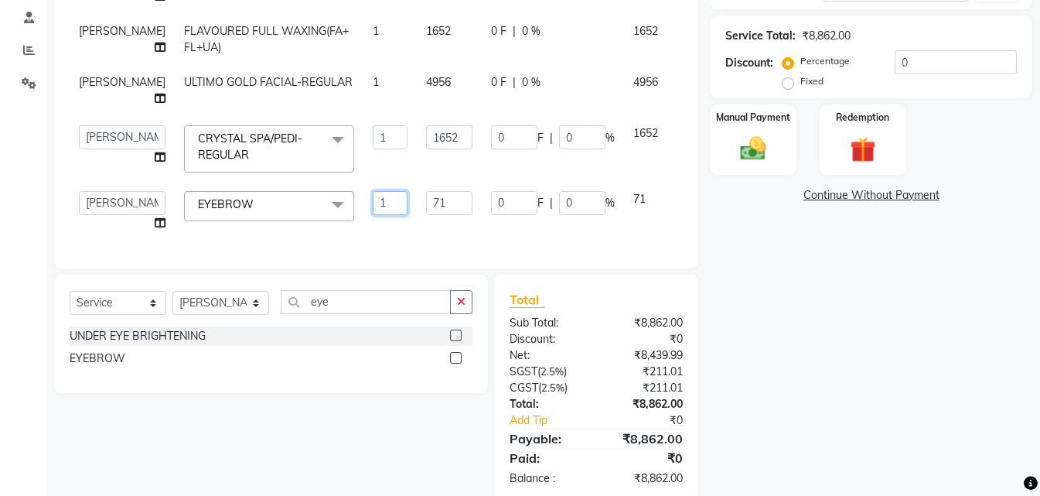
click at [373, 193] on input "1" at bounding box center [390, 203] width 35 height 24
click at [700, 301] on div "Total Sub Total: ₹8,862.00 Discount: ₹0 Net: ₹8,439.99 SGST ( 2.5% ) ₹211.01 CG…" at bounding box center [599, 388] width 223 height 227
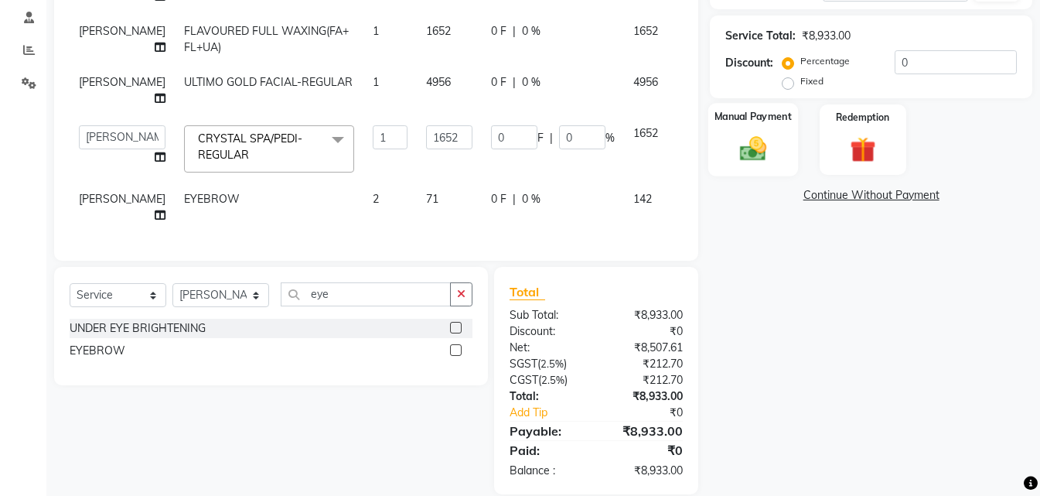
click at [728, 141] on div "Manual Payment" at bounding box center [753, 139] width 90 height 73
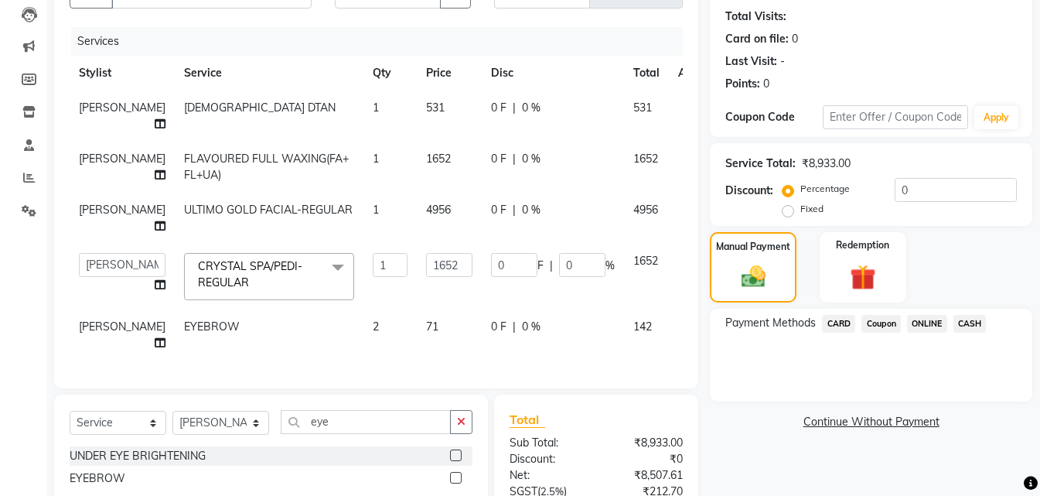
scroll to position [138, 0]
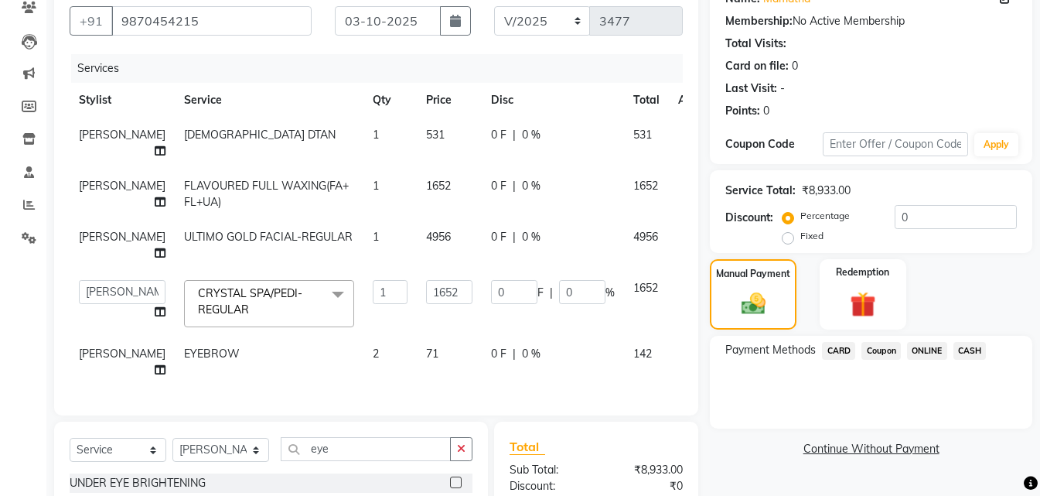
drag, startPoint x: 940, startPoint y: 352, endPoint x: 933, endPoint y: 363, distance: 13.5
click at [940, 353] on span "ONLINE" at bounding box center [927, 351] width 40 height 18
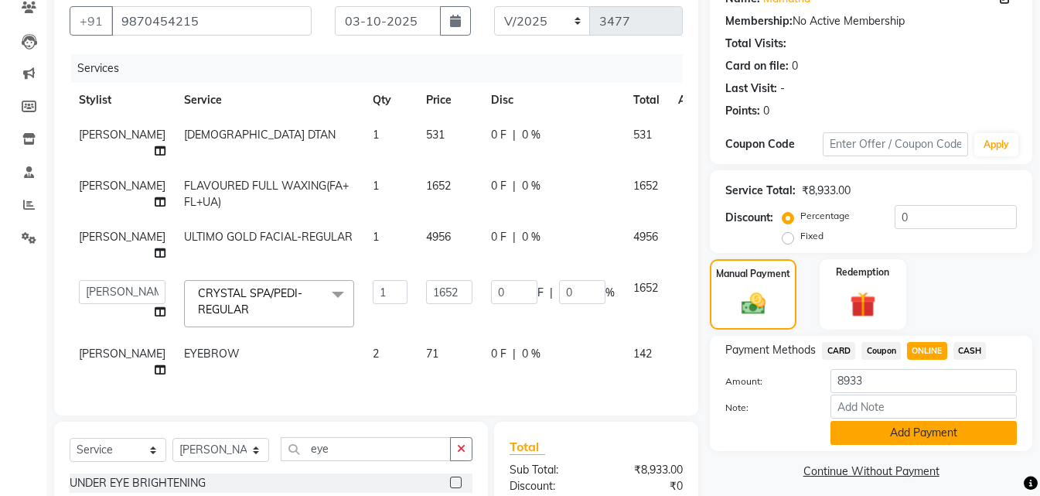
click at [926, 426] on button "Add Payment" at bounding box center [924, 433] width 186 height 24
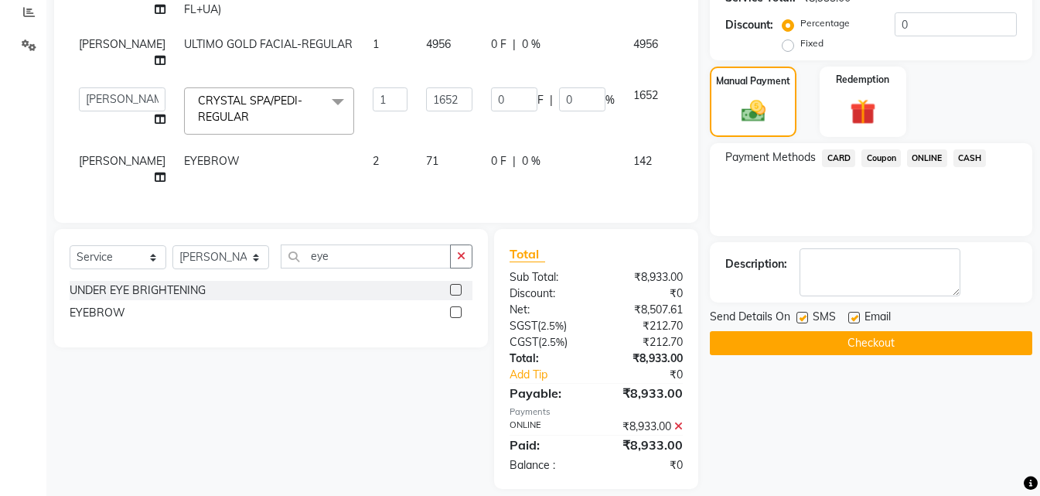
scroll to position [358, 0]
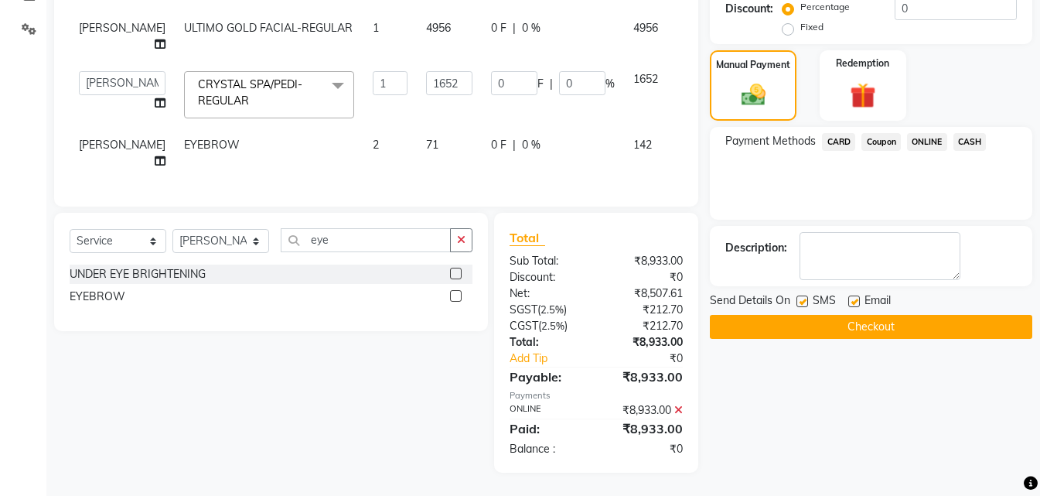
click at [923, 321] on button "Checkout" at bounding box center [871, 327] width 322 height 24
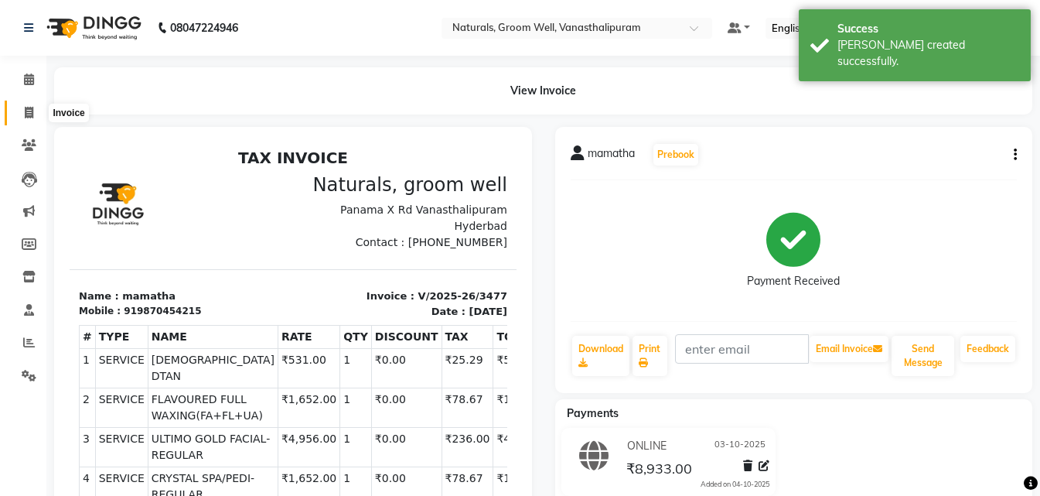
drag, startPoint x: 30, startPoint y: 115, endPoint x: 45, endPoint y: 118, distance: 15.0
click at [29, 114] on icon at bounding box center [29, 113] width 9 height 12
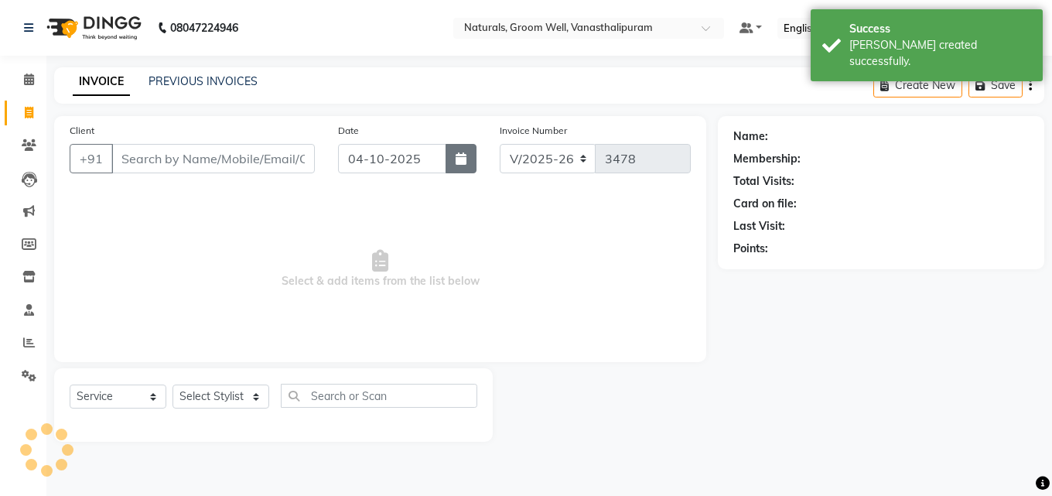
click at [454, 164] on button "button" at bounding box center [460, 158] width 31 height 29
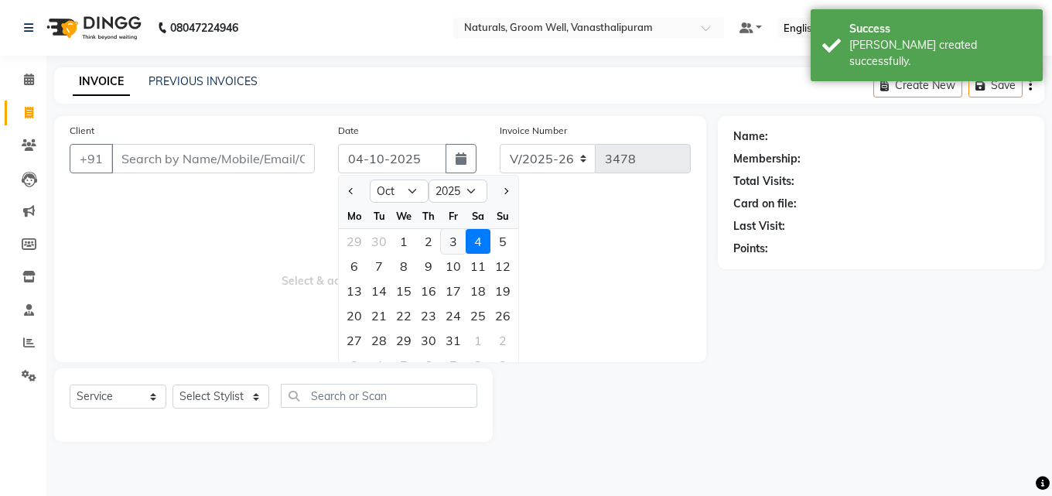
click at [452, 246] on div "3" at bounding box center [453, 241] width 25 height 25
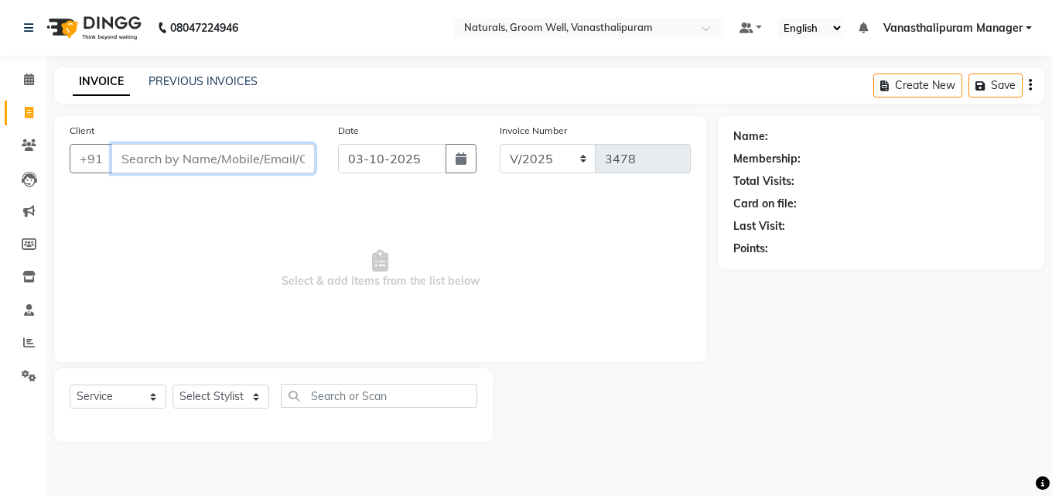
click at [288, 165] on input "Client" at bounding box center [212, 158] width 203 height 29
click at [292, 162] on span "Add Client" at bounding box center [274, 158] width 61 height 15
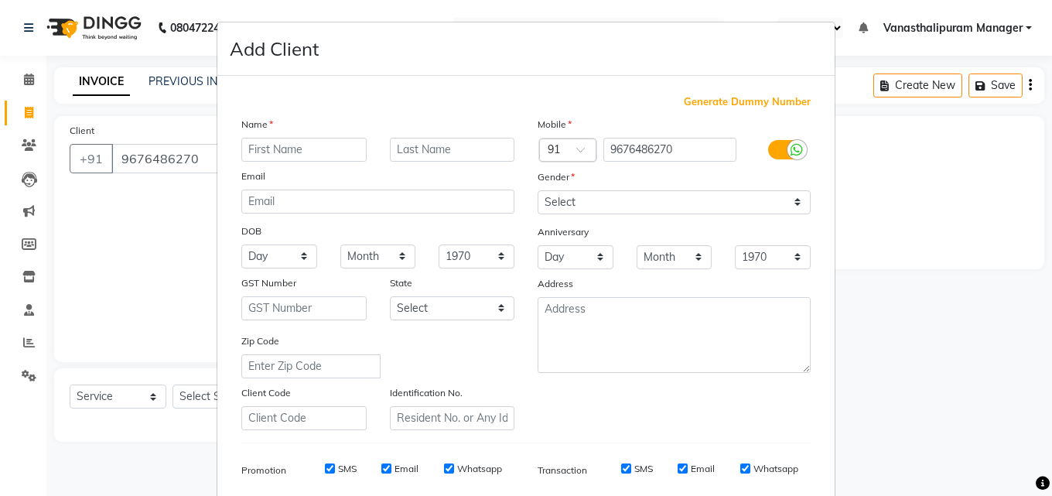
click at [299, 157] on input "text" at bounding box center [303, 150] width 125 height 24
click at [545, 213] on select "Select [DEMOGRAPHIC_DATA] [DEMOGRAPHIC_DATA] Other Prefer Not To Say" at bounding box center [673, 202] width 273 height 24
click at [537, 190] on select "Select [DEMOGRAPHIC_DATA] [DEMOGRAPHIC_DATA] Other Prefer Not To Say" at bounding box center [673, 202] width 273 height 24
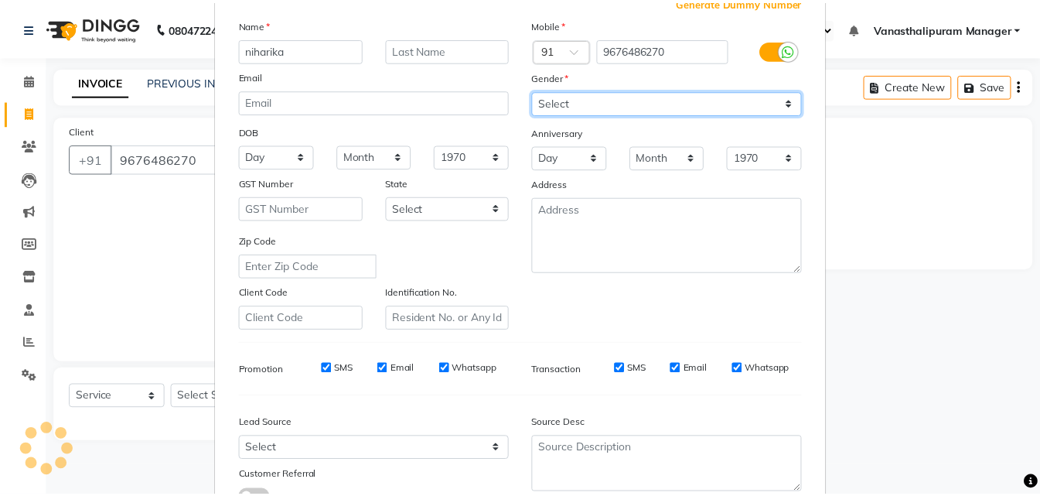
scroll to position [218, 0]
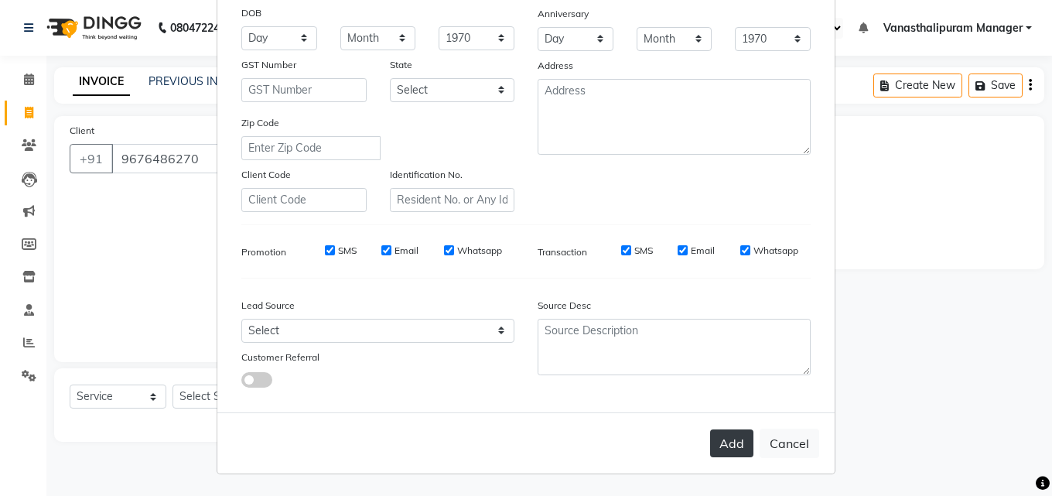
click at [737, 433] on button "Add" at bounding box center [731, 443] width 43 height 28
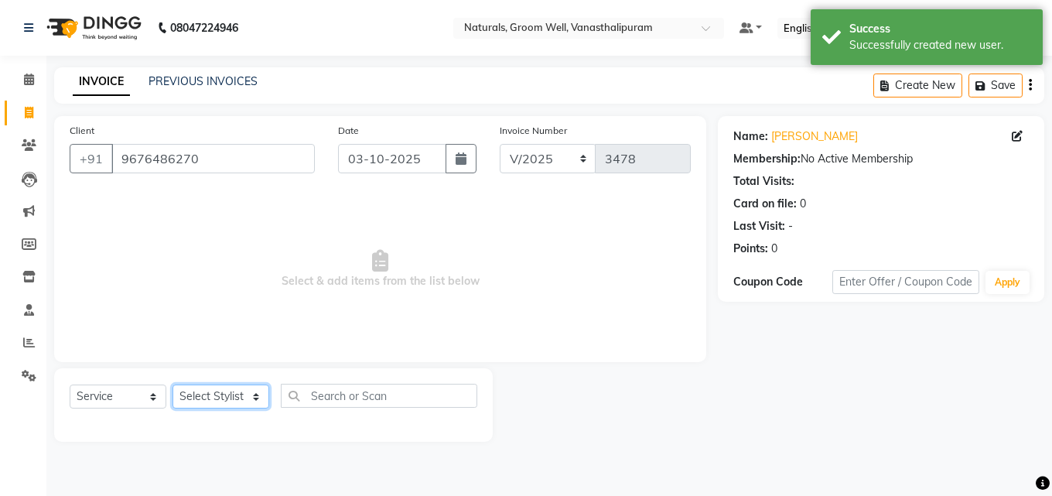
click at [218, 401] on select "Select Stylist [PERSON_NAME] kiran [PERSON_NAME] [PERSON_NAME] [PERSON_NAME] Va…" at bounding box center [220, 396] width 97 height 24
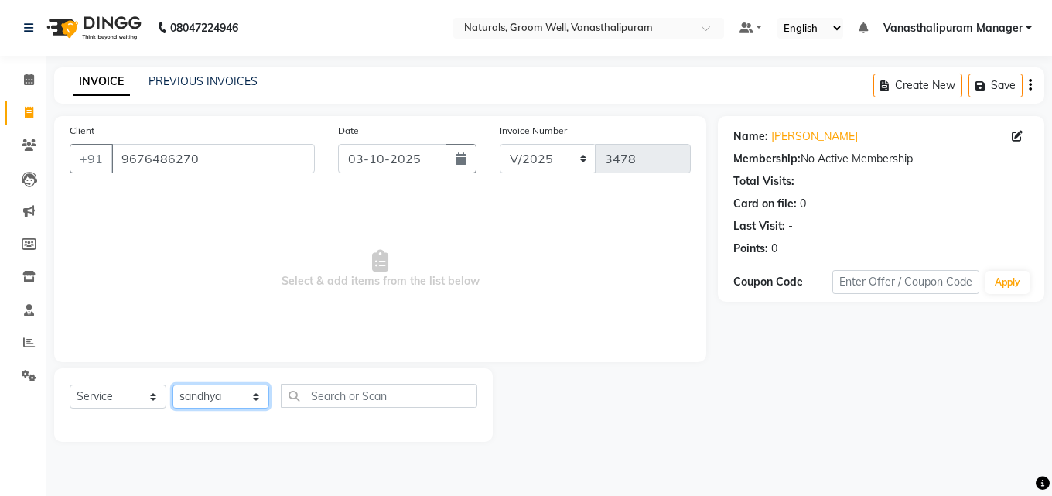
click at [172, 384] on select "Select Stylist [PERSON_NAME] kiran [PERSON_NAME] [PERSON_NAME] [PERSON_NAME] Va…" at bounding box center [220, 396] width 97 height 24
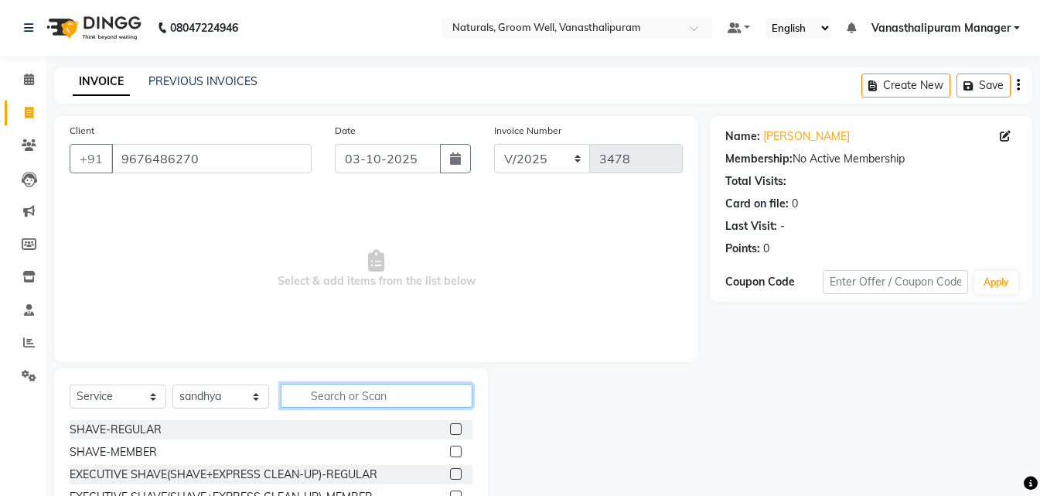
drag, startPoint x: 343, startPoint y: 394, endPoint x: 329, endPoint y: 364, distance: 32.5
click at [333, 372] on div "Select Service Product Membership Package Voucher Prepaid Gift Card Select Styl…" at bounding box center [271, 482] width 434 height 228
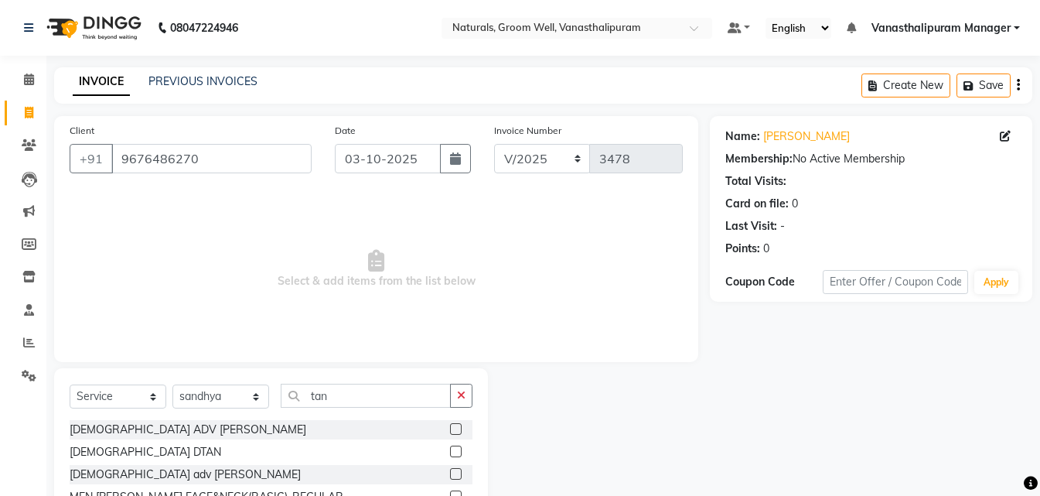
click at [450, 450] on label at bounding box center [456, 451] width 12 height 12
click at [450, 450] on input "checkbox" at bounding box center [455, 452] width 10 height 10
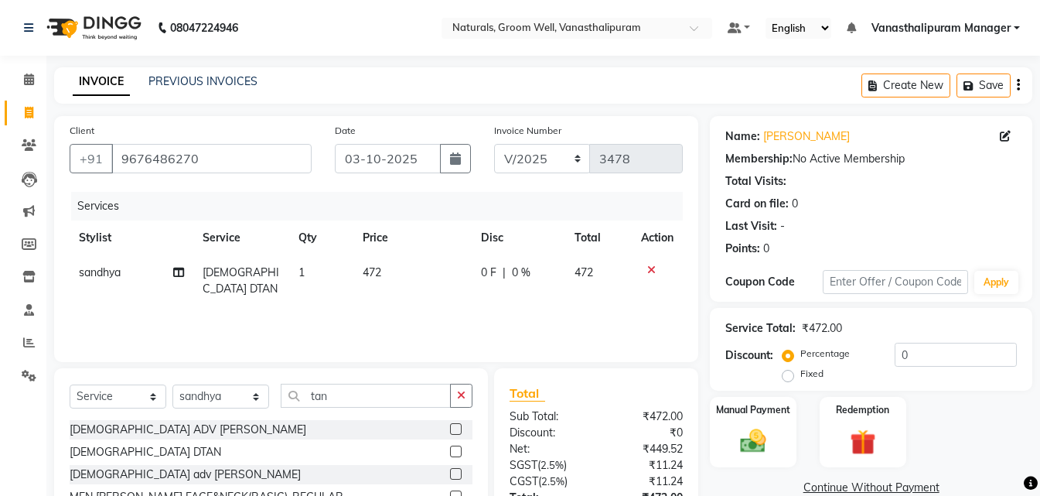
click at [407, 280] on td "472" at bounding box center [412, 280] width 118 height 51
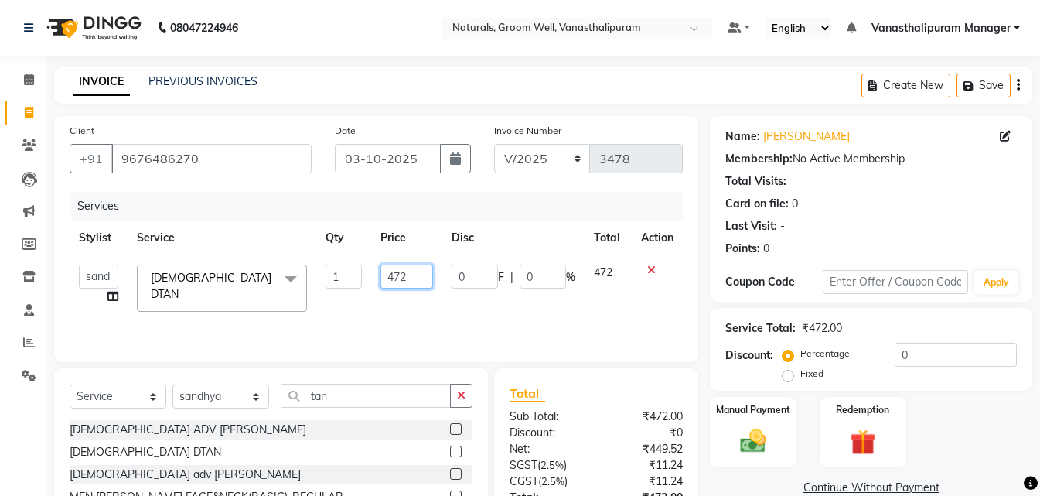
click at [407, 280] on input "472" at bounding box center [406, 276] width 53 height 24
click at [345, 397] on input "tan" at bounding box center [366, 396] width 170 height 24
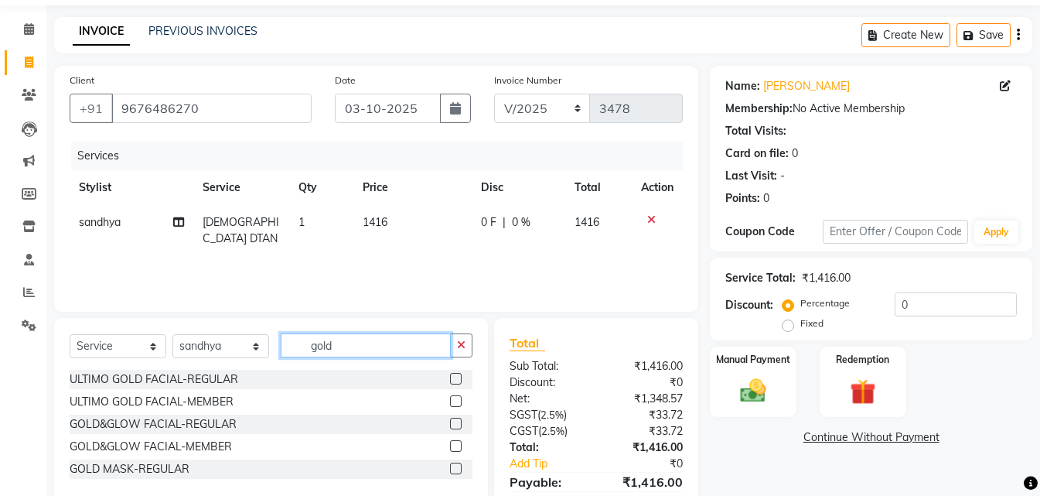
scroll to position [77, 0]
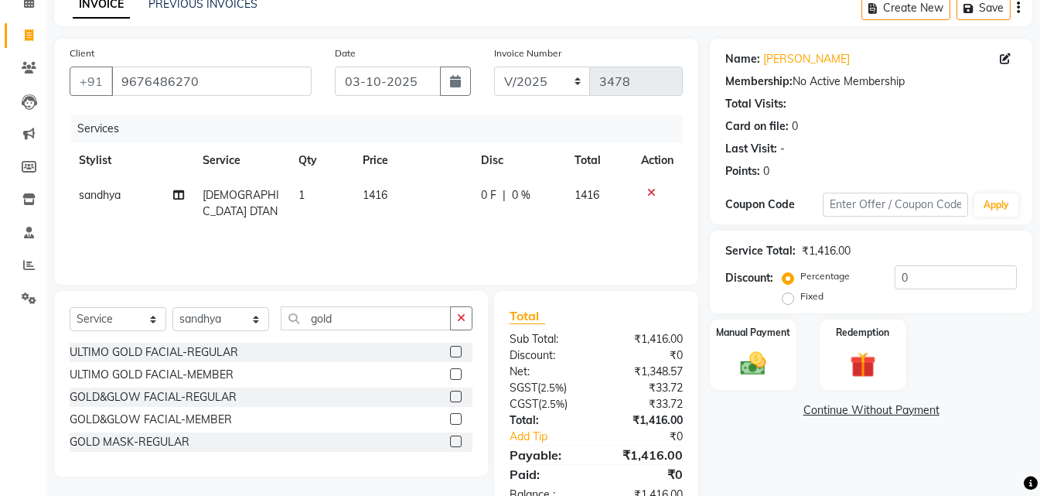
click at [455, 442] on label at bounding box center [456, 441] width 12 height 12
click at [455, 442] on input "checkbox" at bounding box center [455, 442] width 10 height 10
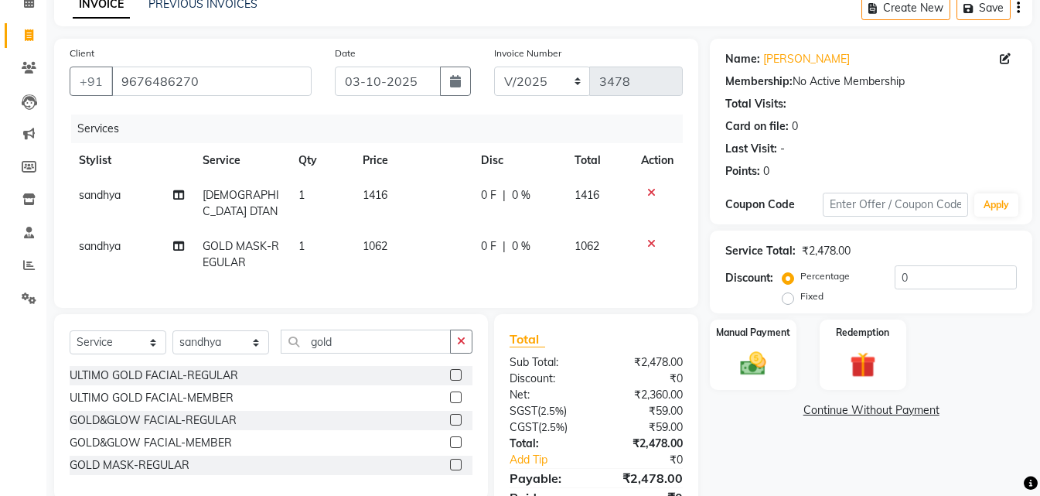
click at [408, 237] on td "1062" at bounding box center [412, 254] width 118 height 51
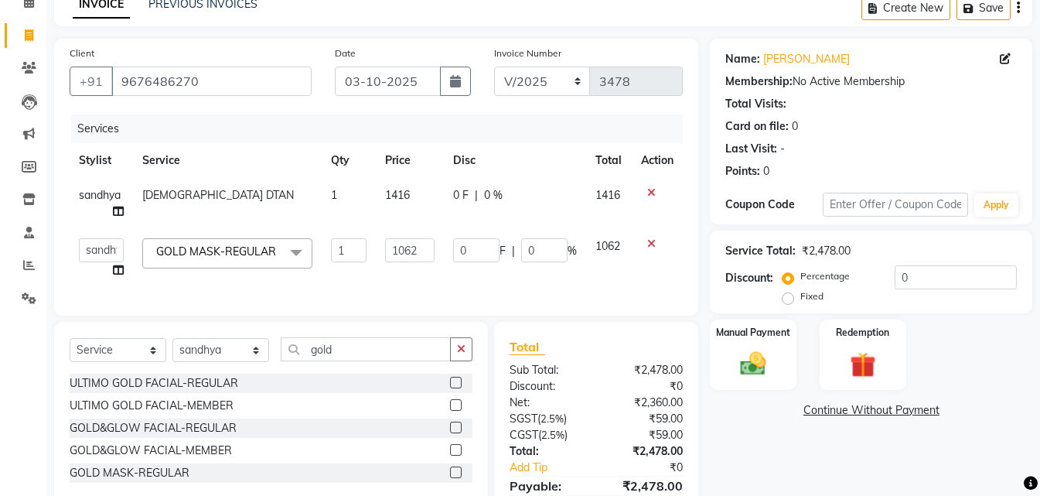
click at [408, 237] on td "1062" at bounding box center [410, 258] width 68 height 59
click at [432, 247] on input "1062" at bounding box center [409, 250] width 49 height 24
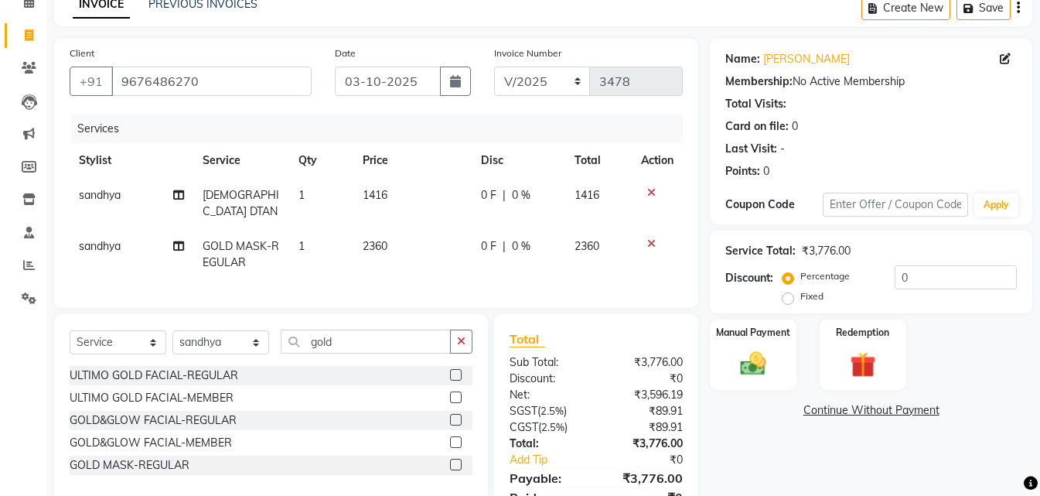
click at [749, 413] on link "Continue Without Payment" at bounding box center [871, 410] width 316 height 16
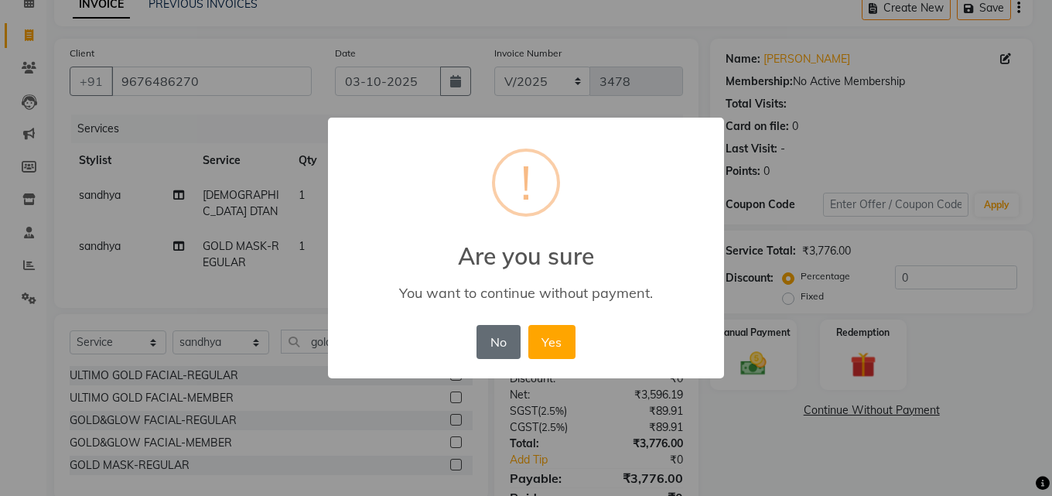
click at [486, 349] on div "× ! Are you sure You want to continue without payment. No No Yes" at bounding box center [526, 248] width 396 height 261
click at [505, 350] on button "No" at bounding box center [497, 342] width 43 height 34
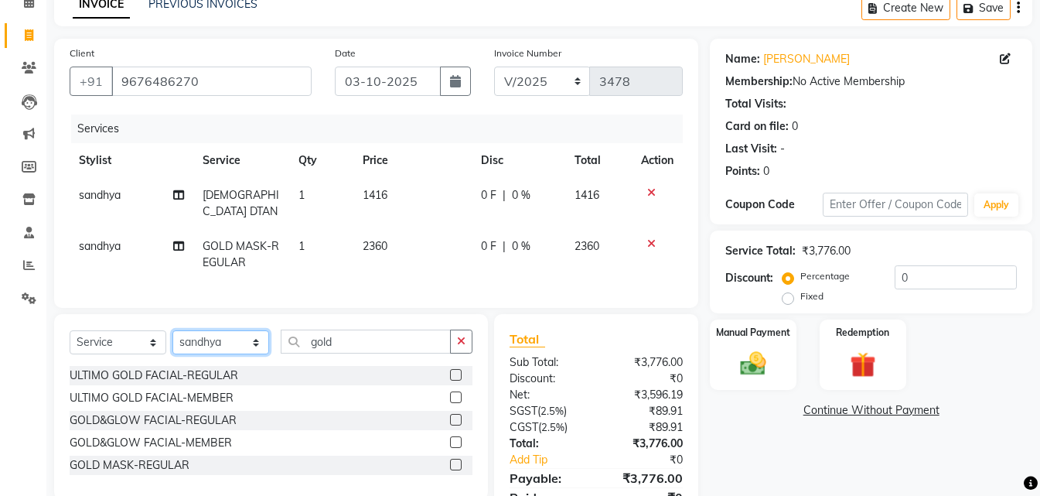
click at [224, 339] on select "Select Stylist [PERSON_NAME] kiran [PERSON_NAME] [PERSON_NAME] [PERSON_NAME] Va…" at bounding box center [220, 342] width 97 height 24
click at [172, 330] on select "Select Stylist [PERSON_NAME] kiran [PERSON_NAME] [PERSON_NAME] [PERSON_NAME] Va…" at bounding box center [220, 342] width 97 height 24
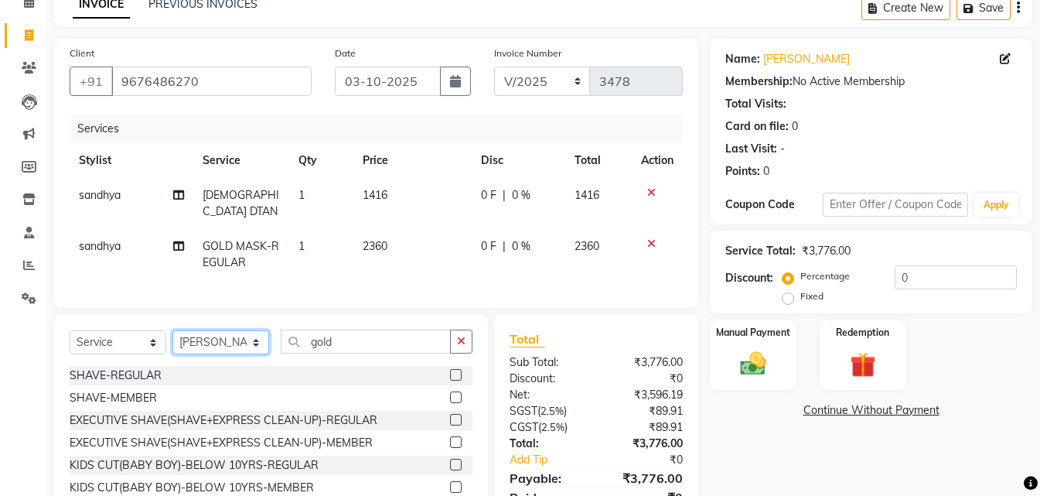
drag, startPoint x: 230, startPoint y: 341, endPoint x: 234, endPoint y: 333, distance: 9.3
click at [230, 341] on select "Select Stylist [PERSON_NAME] kiran [PERSON_NAME] [PERSON_NAME] [PERSON_NAME] Va…" at bounding box center [220, 342] width 97 height 24
click at [172, 330] on select "Select Stylist [PERSON_NAME] kiran [PERSON_NAME] [PERSON_NAME] [PERSON_NAME] Va…" at bounding box center [220, 342] width 97 height 24
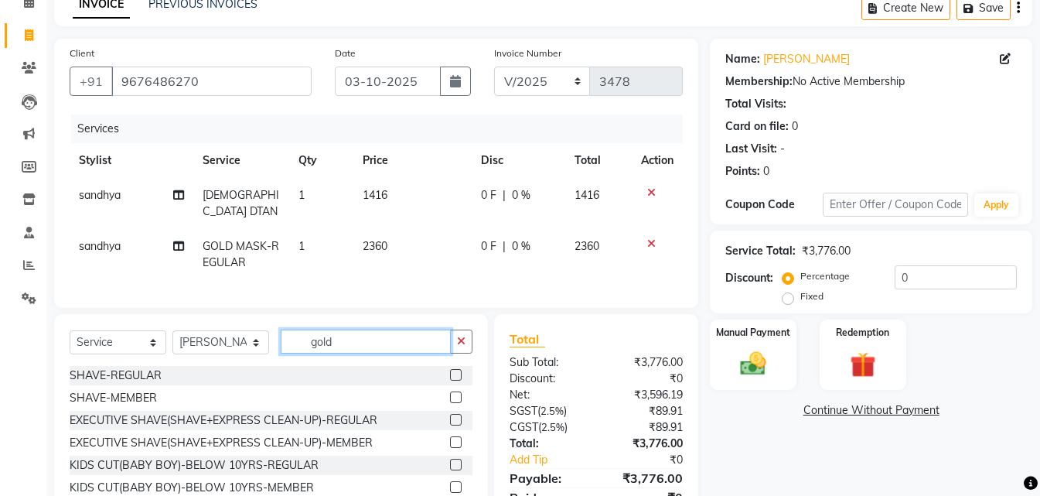
click at [411, 335] on input "gold" at bounding box center [366, 341] width 170 height 24
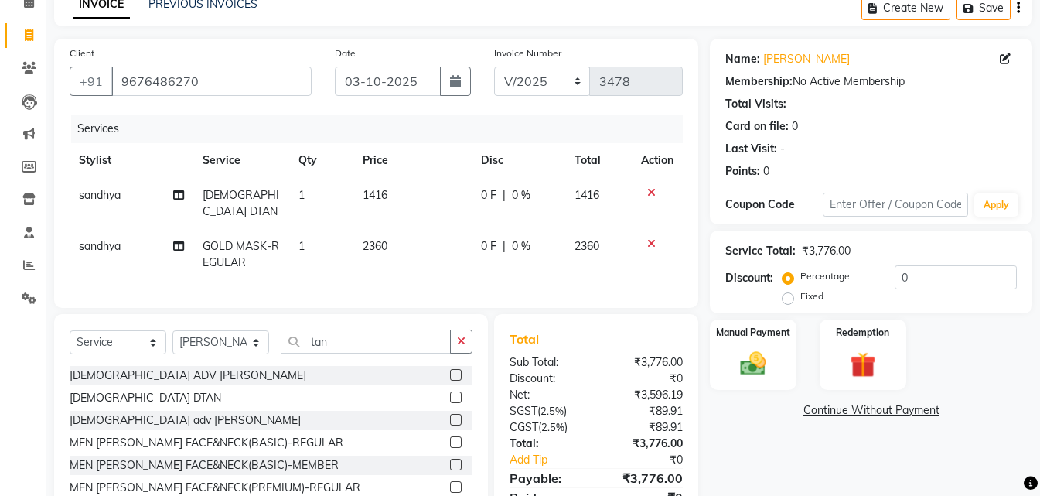
click at [450, 394] on label at bounding box center [456, 397] width 12 height 12
click at [450, 394] on input "checkbox" at bounding box center [455, 398] width 10 height 10
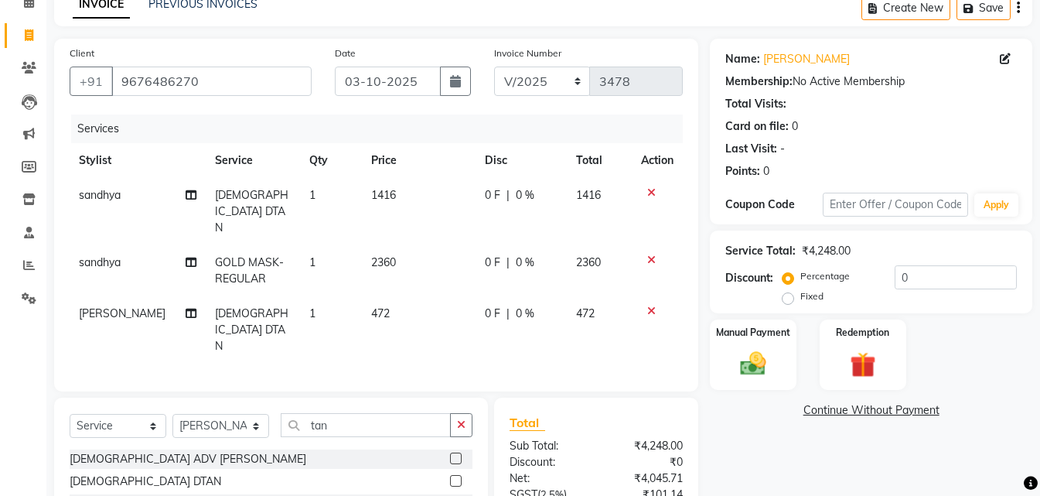
click at [408, 296] on td "472" at bounding box center [419, 329] width 114 height 67
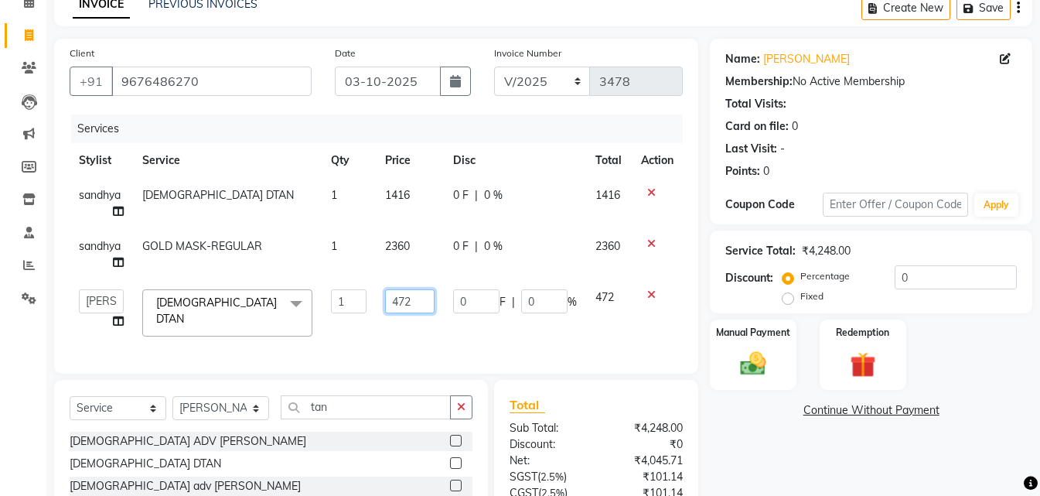
click at [426, 308] on input "472" at bounding box center [409, 301] width 49 height 24
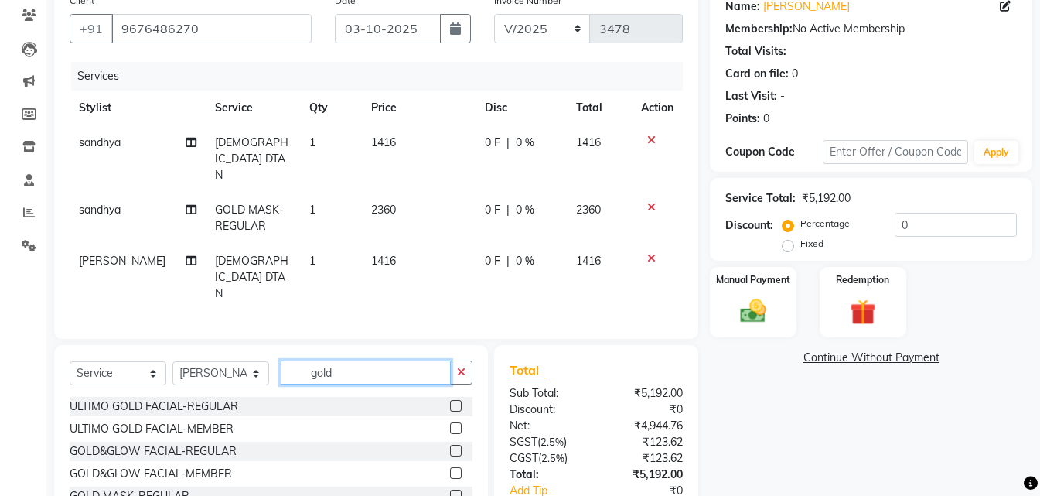
scroll to position [176, 0]
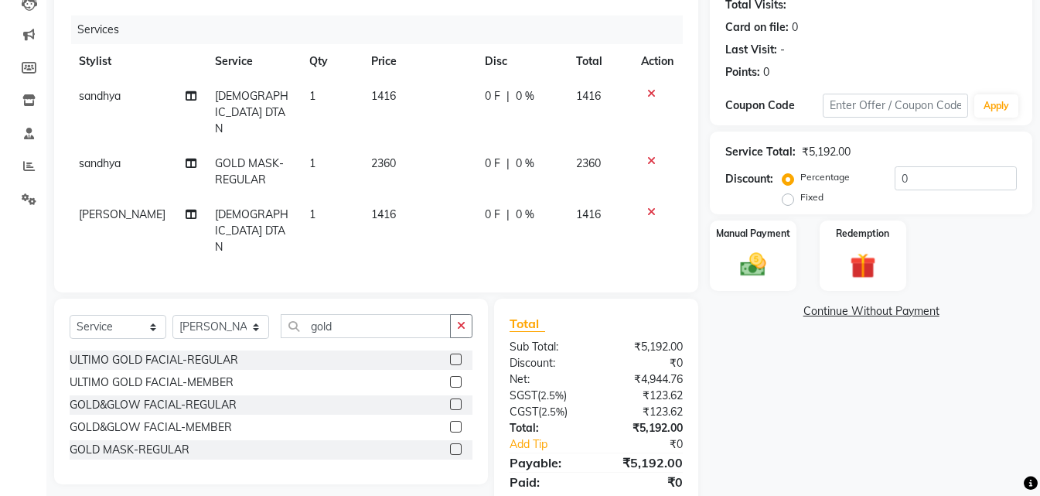
click at [458, 443] on label at bounding box center [456, 449] width 12 height 12
click at [458, 445] on input "checkbox" at bounding box center [455, 450] width 10 height 10
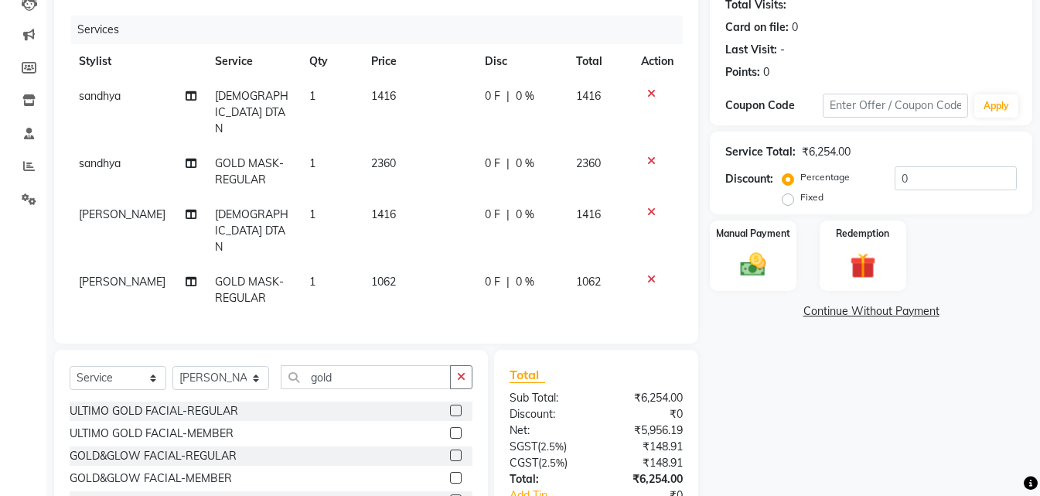
click at [416, 264] on td "1062" at bounding box center [419, 289] width 114 height 51
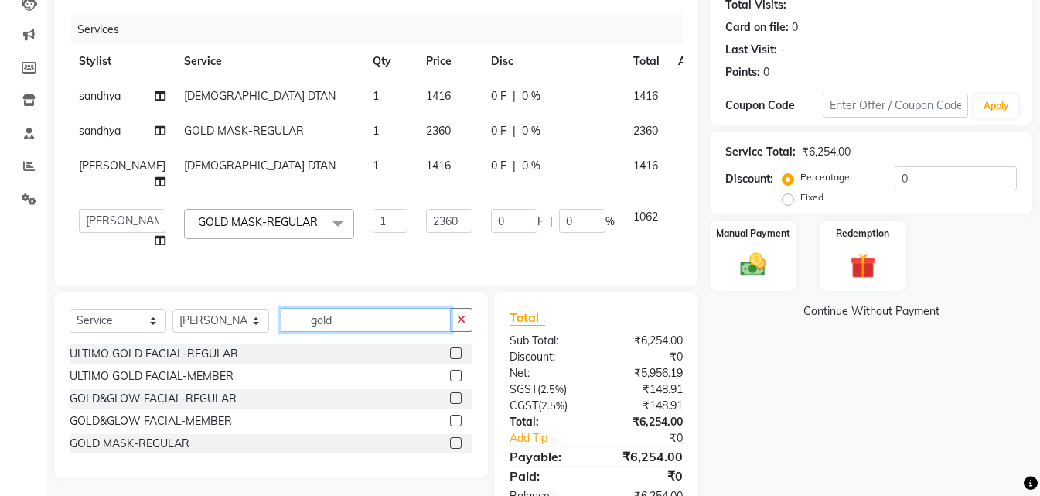
click at [363, 332] on input "gold" at bounding box center [366, 320] width 170 height 24
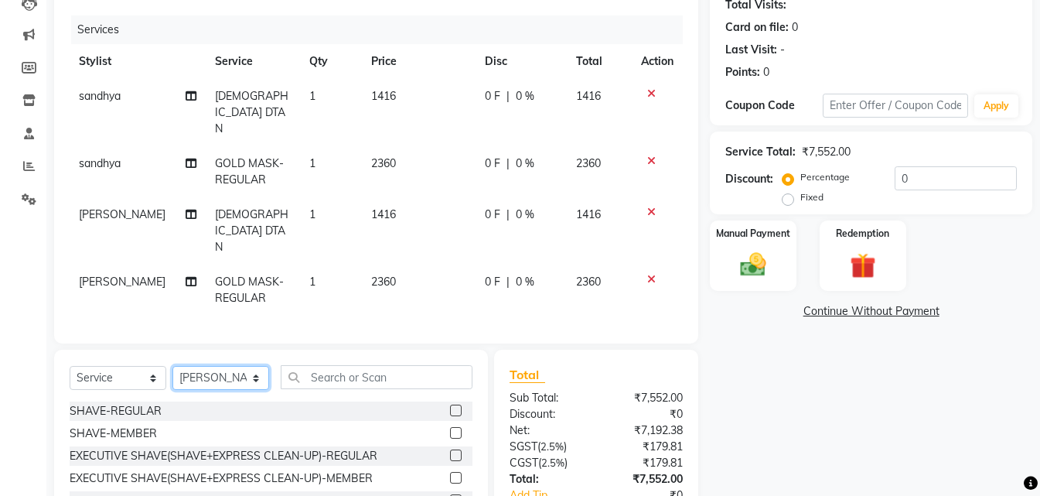
click at [248, 366] on select "Select Stylist [PERSON_NAME] kiran [PERSON_NAME] [PERSON_NAME] [PERSON_NAME] Va…" at bounding box center [220, 378] width 97 height 24
click at [172, 366] on select "Select Stylist [PERSON_NAME] kiran [PERSON_NAME] [PERSON_NAME] [PERSON_NAME] Va…" at bounding box center [220, 378] width 97 height 24
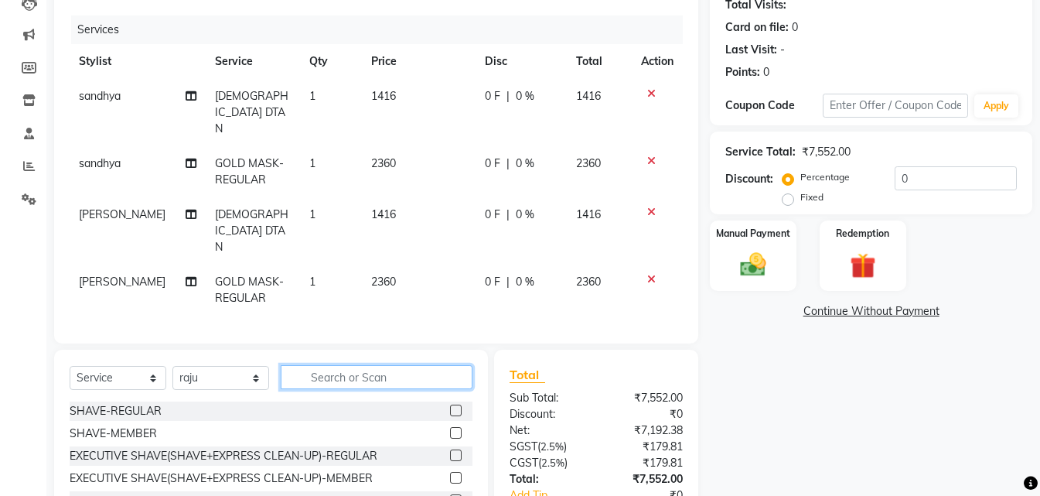
click at [360, 365] on input "text" at bounding box center [377, 377] width 192 height 24
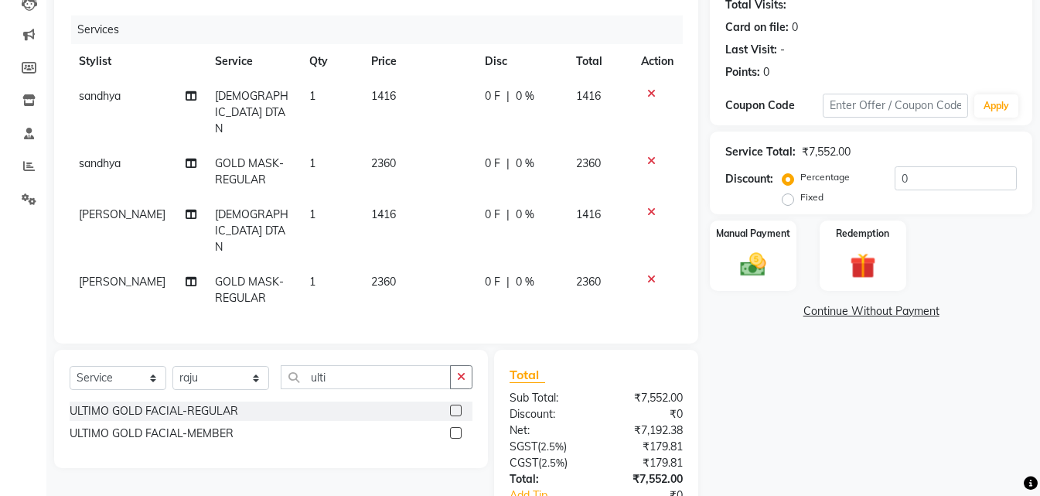
click at [455, 404] on label at bounding box center [456, 410] width 12 height 12
click at [455, 406] on input "checkbox" at bounding box center [455, 411] width 10 height 10
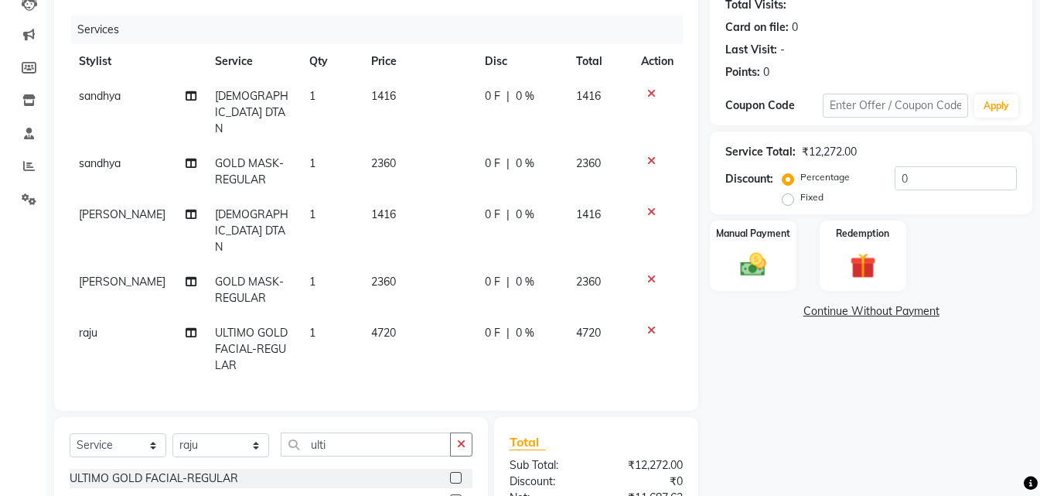
click at [411, 316] on td "4720" at bounding box center [419, 349] width 114 height 67
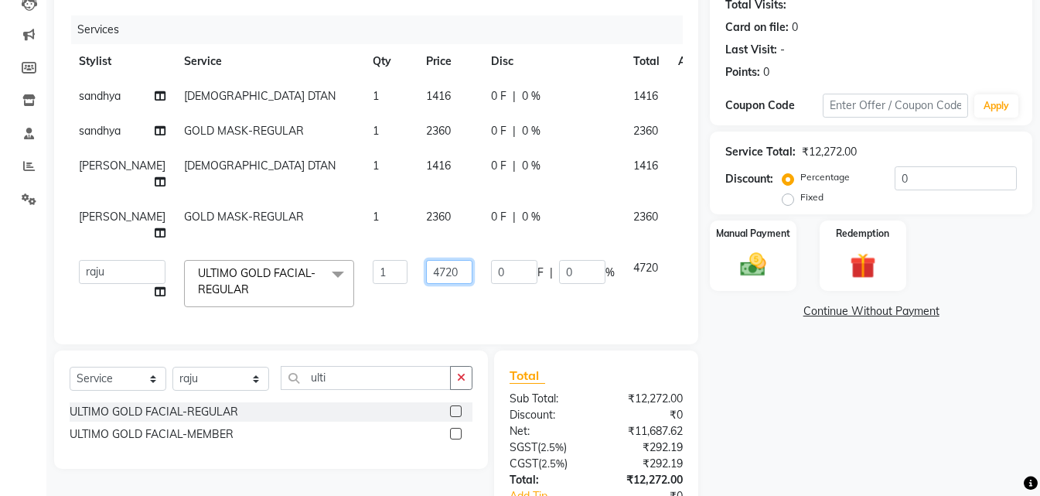
click at [435, 272] on input "4720" at bounding box center [449, 272] width 46 height 24
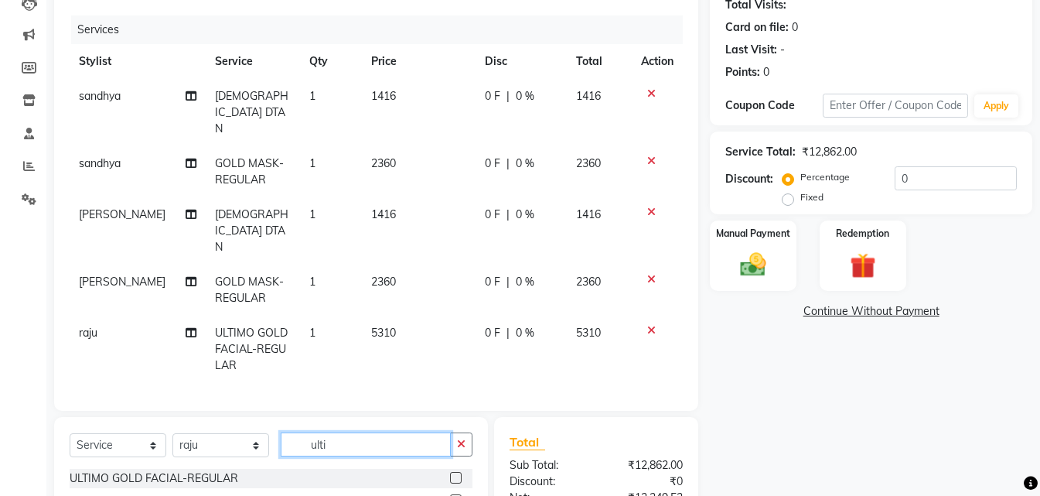
drag, startPoint x: 377, startPoint y: 388, endPoint x: 386, endPoint y: 386, distance: 8.8
click at [382, 432] on input "ulti" at bounding box center [366, 444] width 170 height 24
drag, startPoint x: 386, startPoint y: 386, endPoint x: 408, endPoint y: 372, distance: 25.7
click at [394, 432] on input "ulti" at bounding box center [366, 444] width 170 height 24
click at [450, 472] on label at bounding box center [456, 478] width 12 height 12
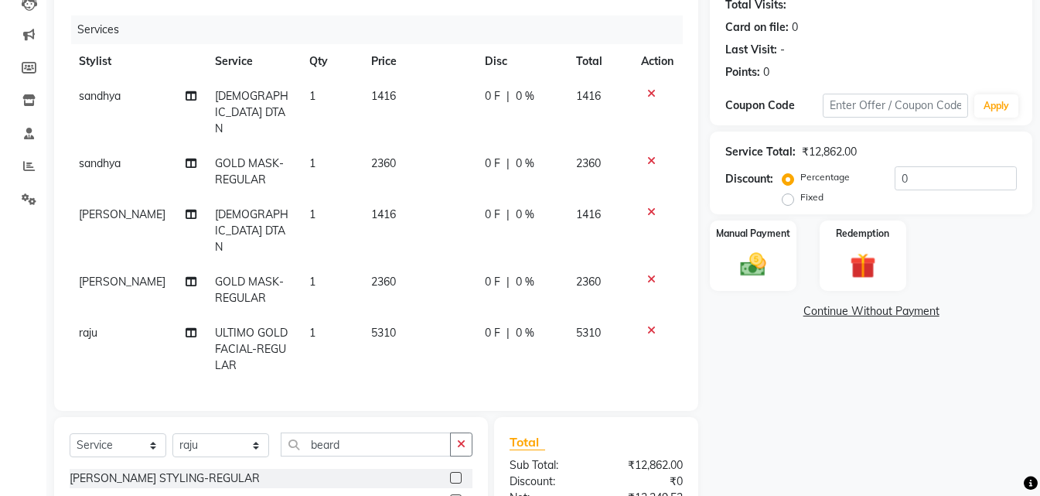
click at [450, 473] on input "checkbox" at bounding box center [455, 478] width 10 height 10
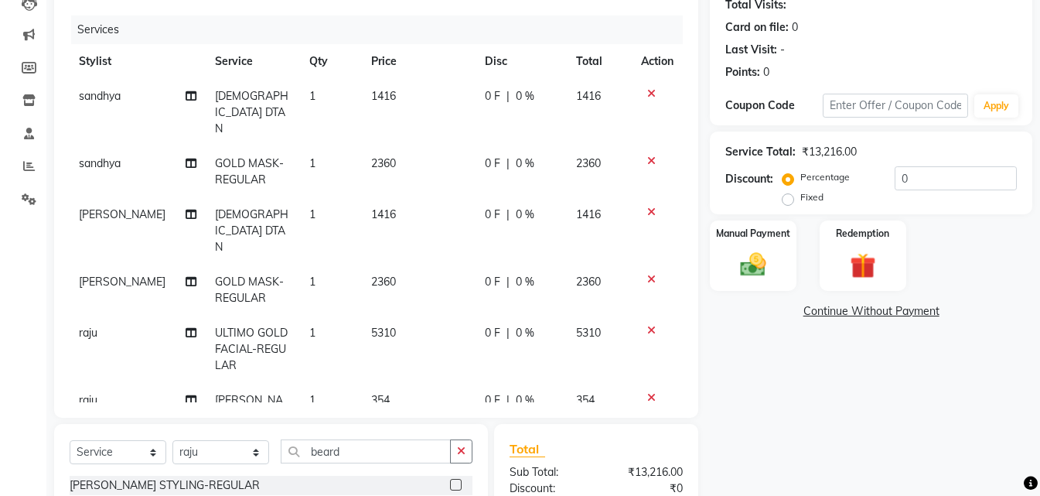
click at [647, 392] on icon at bounding box center [651, 397] width 9 height 11
click at [430, 439] on input "beard" at bounding box center [366, 451] width 170 height 24
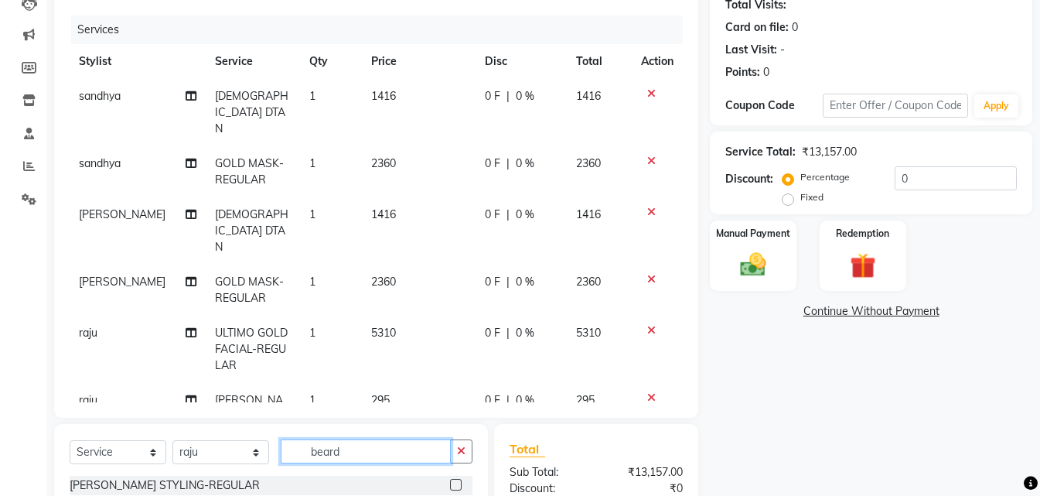
drag, startPoint x: 430, startPoint y: 430, endPoint x: 435, endPoint y: 411, distance: 19.3
click at [431, 439] on input "beard" at bounding box center [366, 451] width 170 height 24
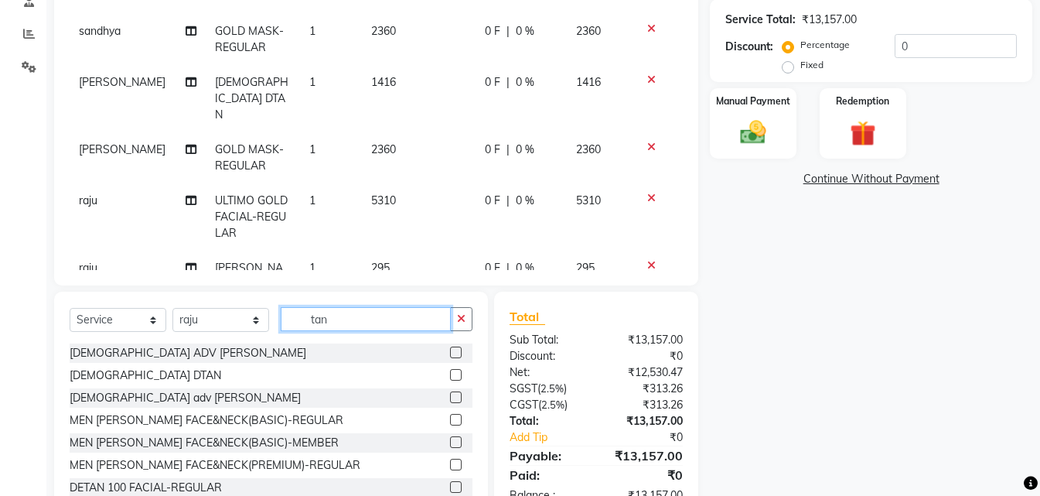
scroll to position [258, 0]
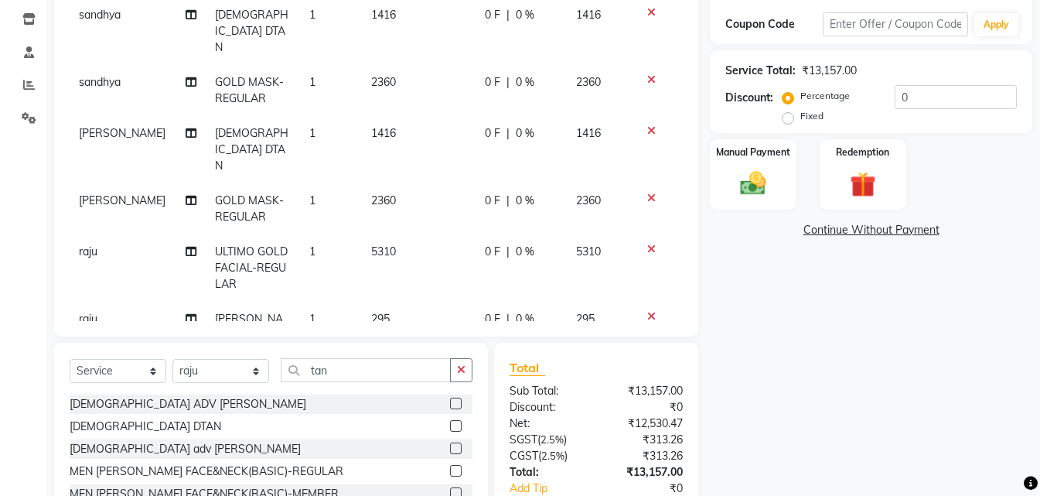
click at [450, 465] on label at bounding box center [456, 471] width 12 height 12
click at [450, 466] on input "checkbox" at bounding box center [455, 471] width 10 height 10
click at [357, 376] on input "tan" at bounding box center [366, 370] width 170 height 24
drag, startPoint x: 357, startPoint y: 376, endPoint x: 385, endPoint y: 309, distance: 72.1
click at [361, 381] on input "tan" at bounding box center [366, 370] width 170 height 24
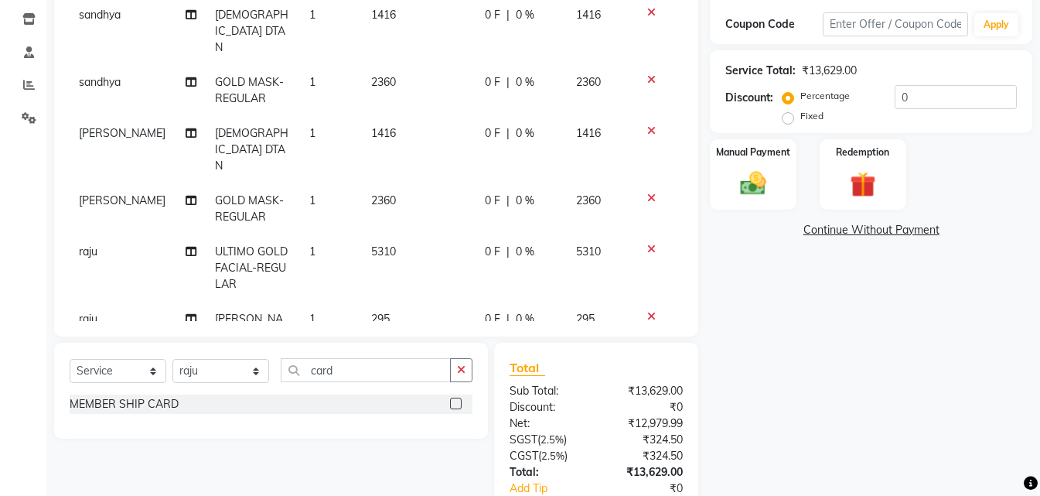
click at [455, 405] on label at bounding box center [456, 403] width 12 height 12
click at [455, 405] on input "checkbox" at bounding box center [455, 404] width 10 height 10
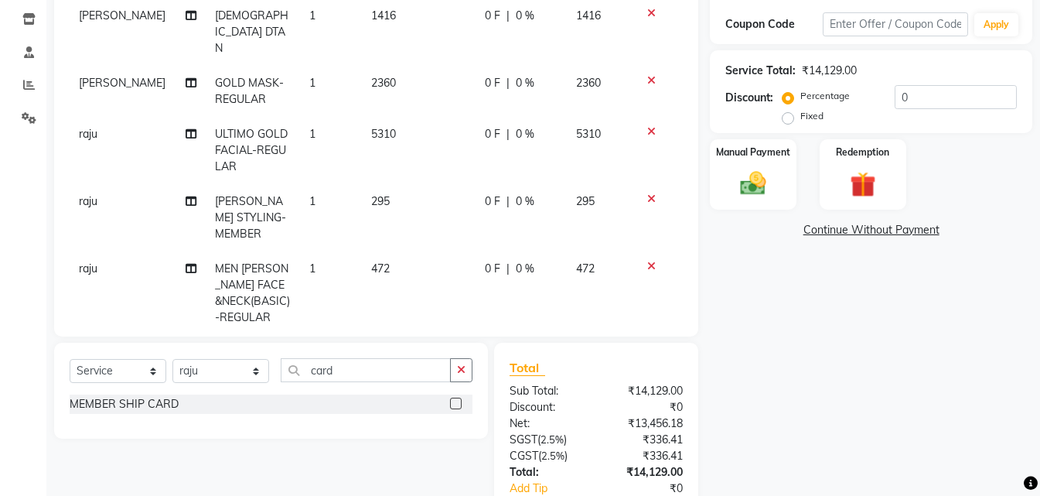
scroll to position [125, 0]
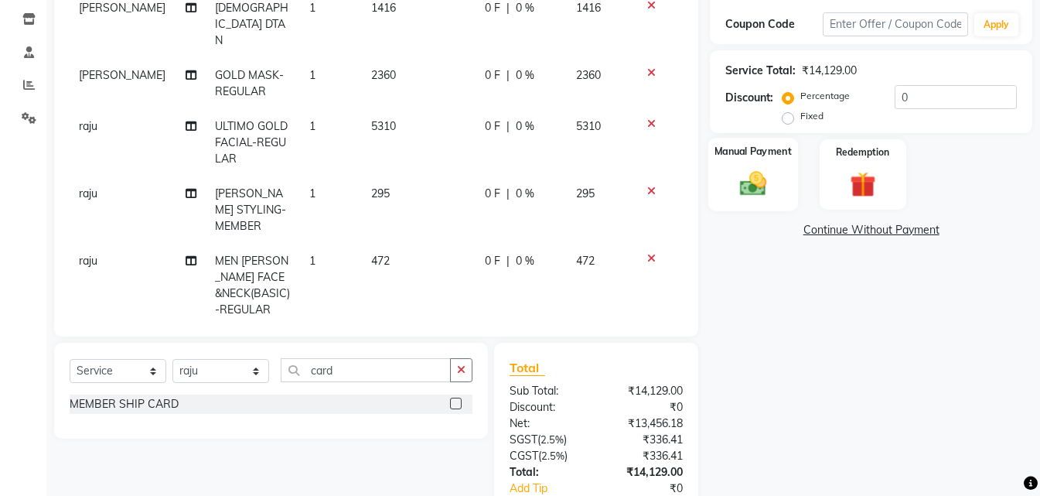
drag, startPoint x: 762, startPoint y: 178, endPoint x: 827, endPoint y: 197, distance: 67.0
click at [765, 176] on img at bounding box center [753, 183] width 43 height 31
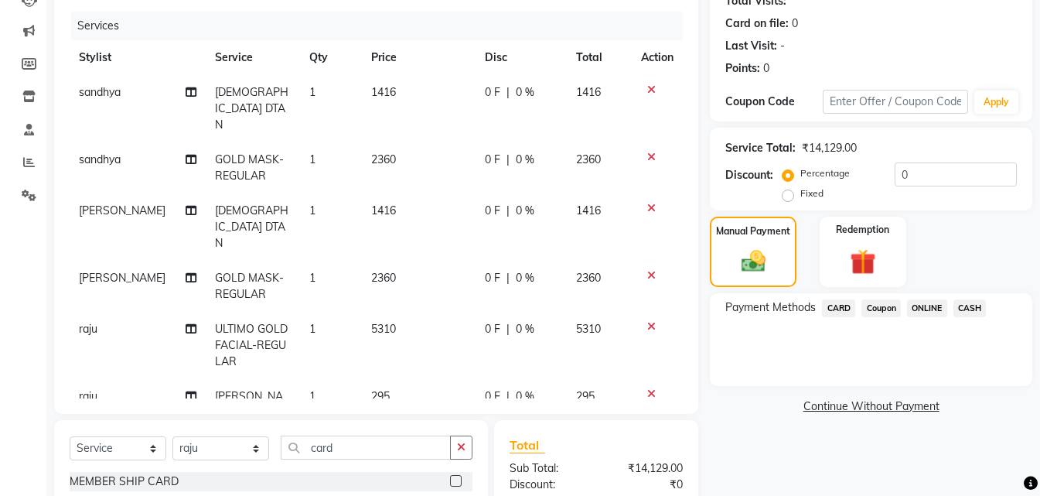
scroll to position [0, 0]
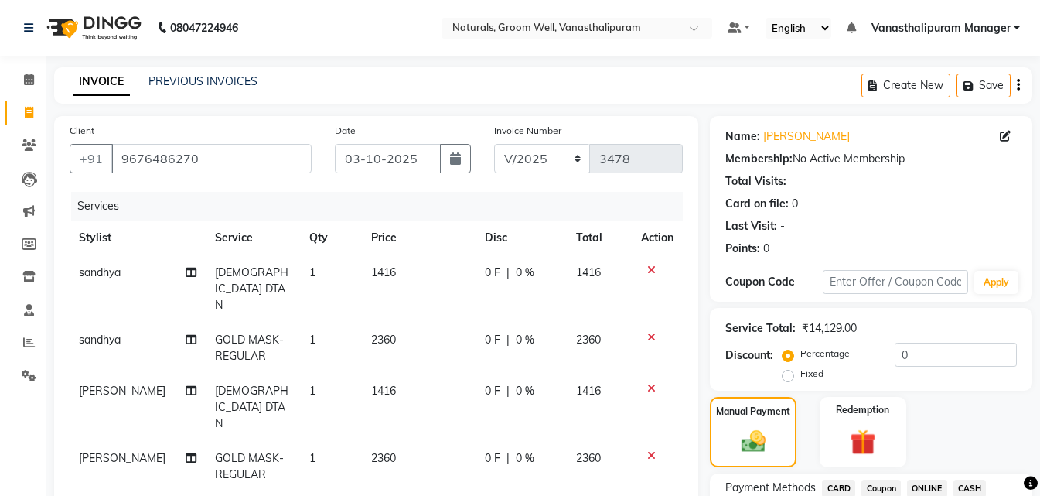
click at [942, 485] on span "ONLINE" at bounding box center [927, 488] width 40 height 18
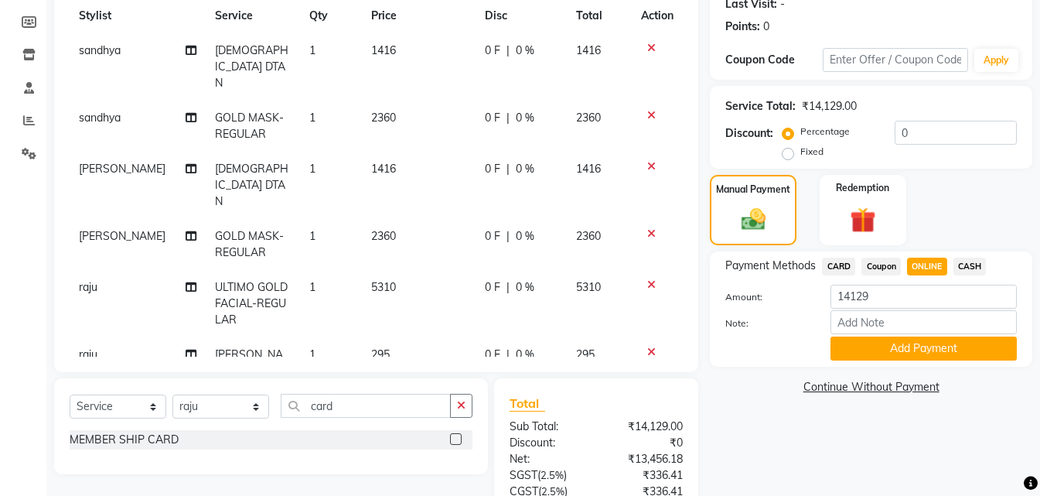
scroll to position [309, 0]
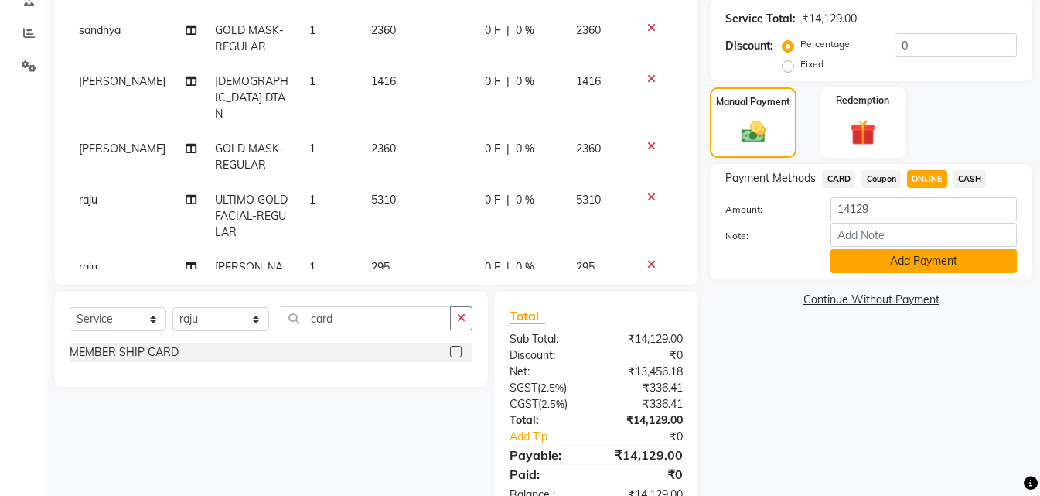
click at [943, 267] on button "Add Payment" at bounding box center [924, 261] width 186 height 24
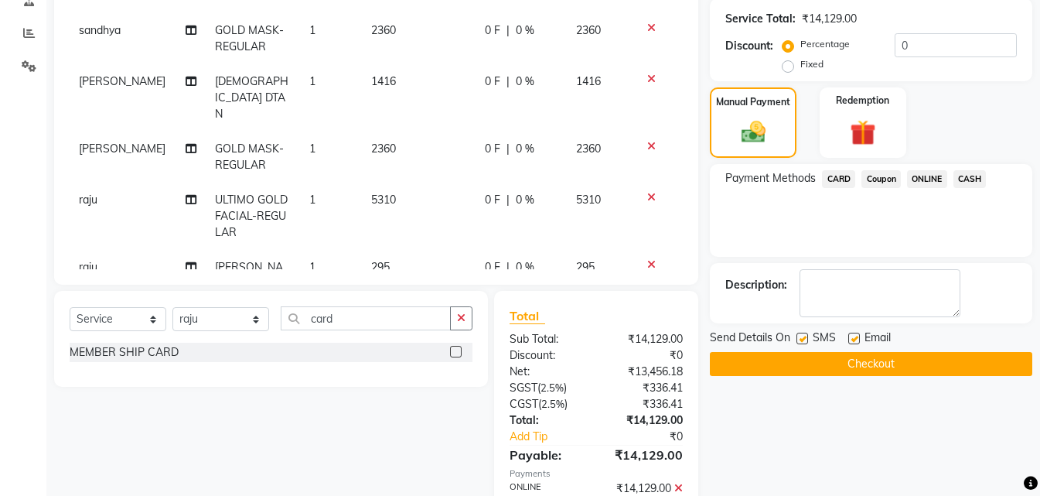
click at [941, 367] on button "Checkout" at bounding box center [871, 364] width 322 height 24
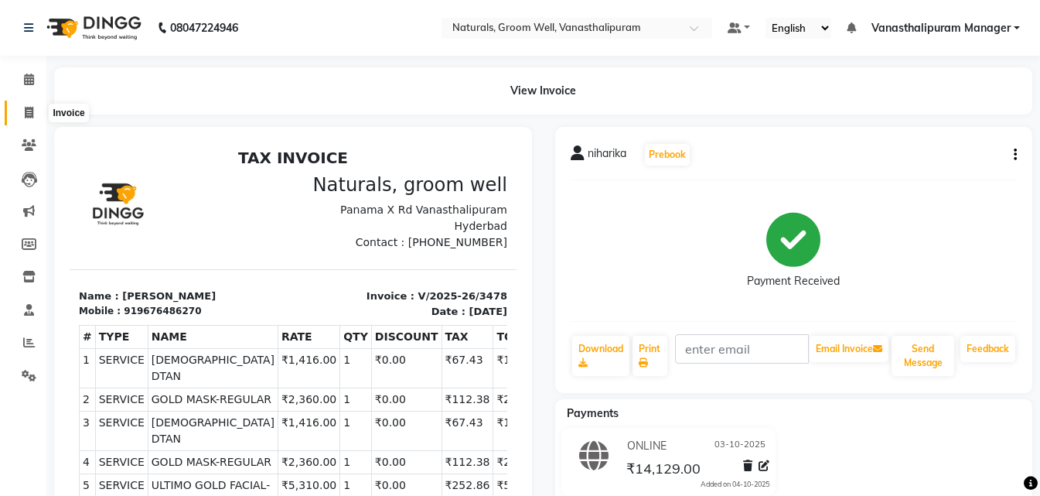
click at [15, 113] on span at bounding box center [28, 113] width 27 height 18
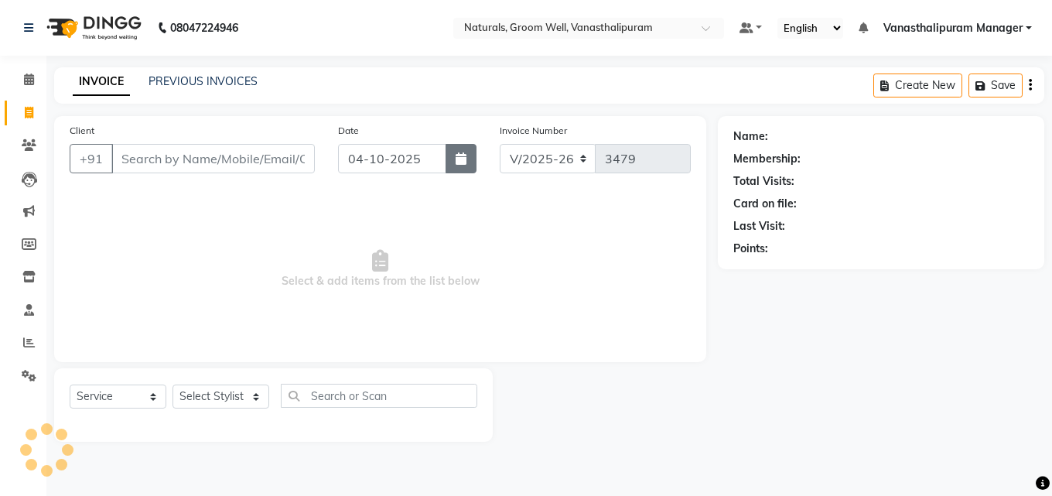
click at [464, 161] on icon "button" at bounding box center [460, 158] width 11 height 12
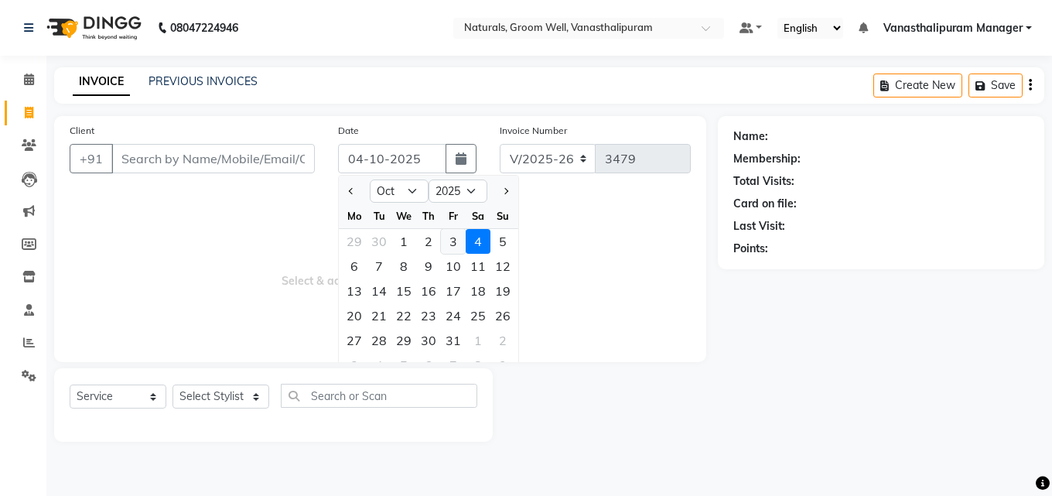
click at [456, 249] on div "3" at bounding box center [453, 241] width 25 height 25
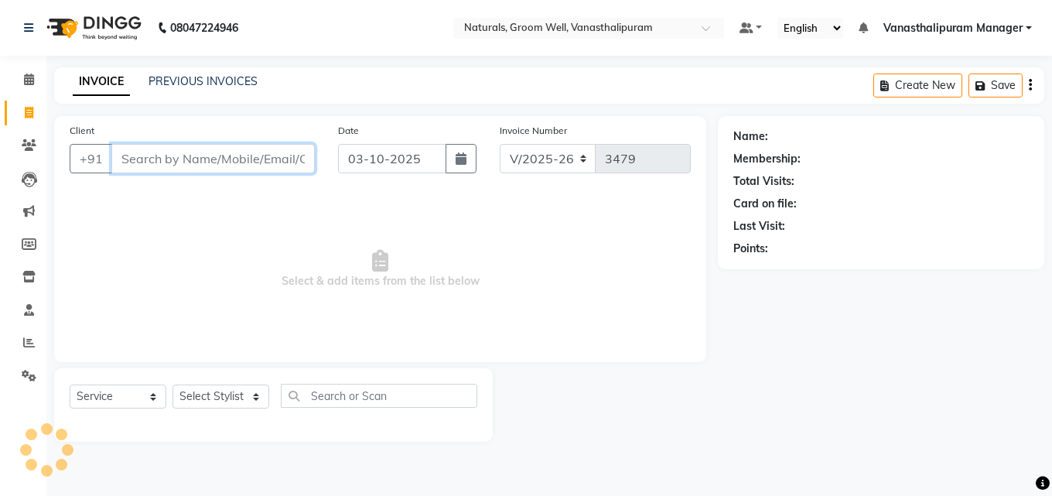
click at [256, 168] on input "Client" at bounding box center [212, 158] width 203 height 29
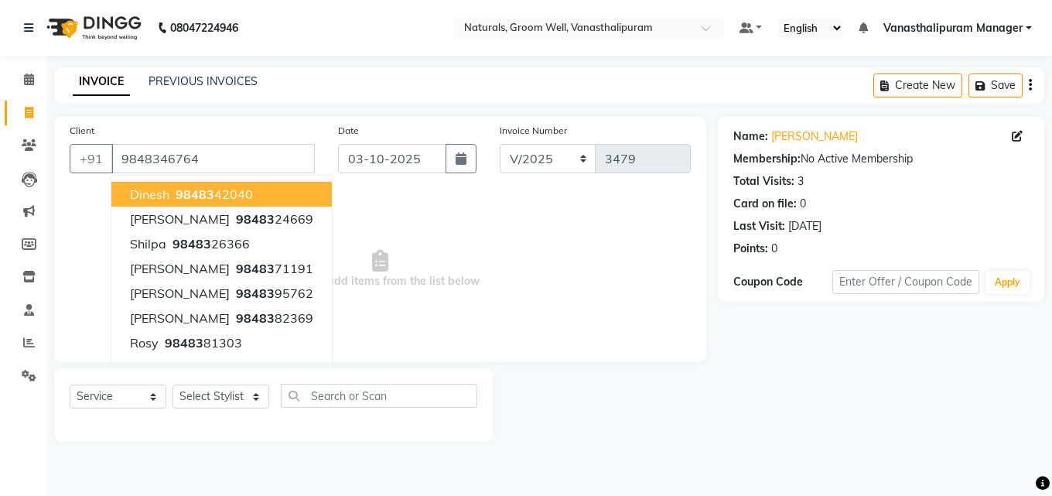
drag, startPoint x: 487, startPoint y: 231, endPoint x: 496, endPoint y: 227, distance: 9.3
click at [492, 230] on span "Select & add items from the list below" at bounding box center [380, 269] width 621 height 155
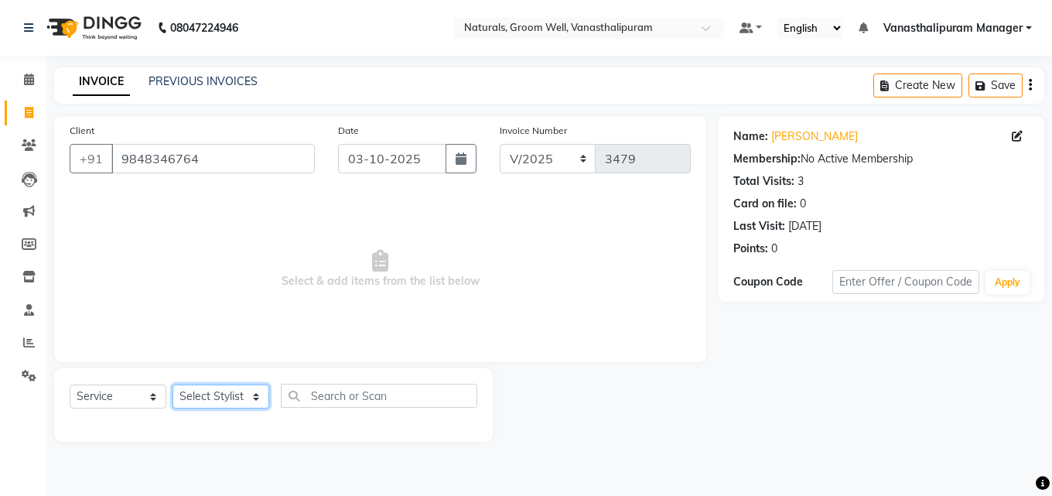
click at [224, 397] on select "Select Stylist [PERSON_NAME] kiran [PERSON_NAME] [PERSON_NAME] [PERSON_NAME] Va…" at bounding box center [220, 396] width 97 height 24
click at [172, 384] on select "Select Stylist [PERSON_NAME] kiran [PERSON_NAME] [PERSON_NAME] [PERSON_NAME] Va…" at bounding box center [220, 396] width 97 height 24
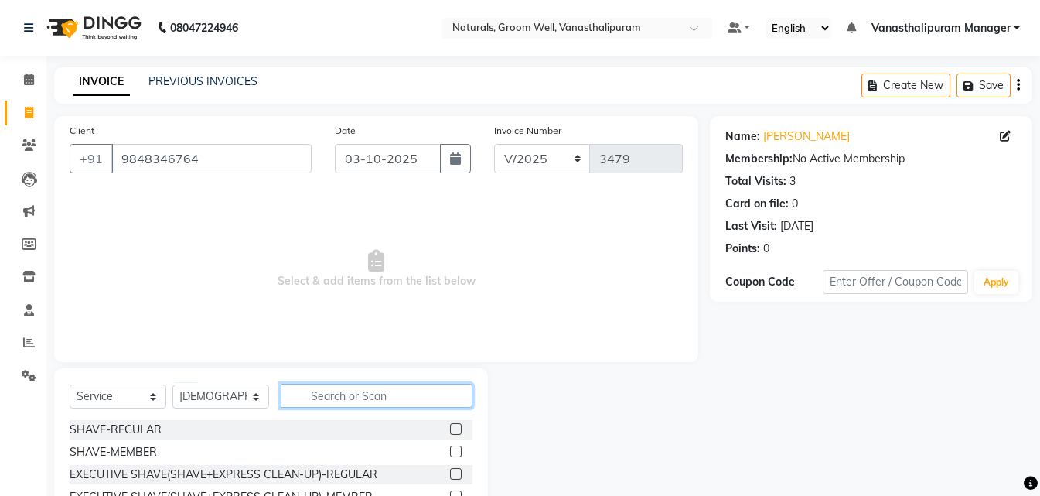
drag, startPoint x: 389, startPoint y: 402, endPoint x: 397, endPoint y: 404, distance: 7.9
click at [395, 404] on input "text" at bounding box center [377, 396] width 192 height 24
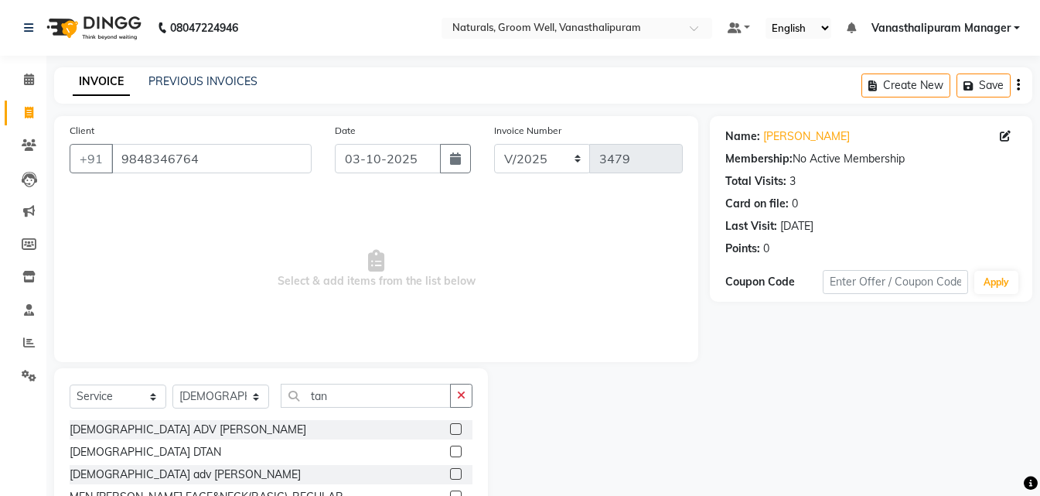
click at [450, 473] on label at bounding box center [456, 474] width 12 height 12
click at [450, 473] on input "checkbox" at bounding box center [455, 474] width 10 height 10
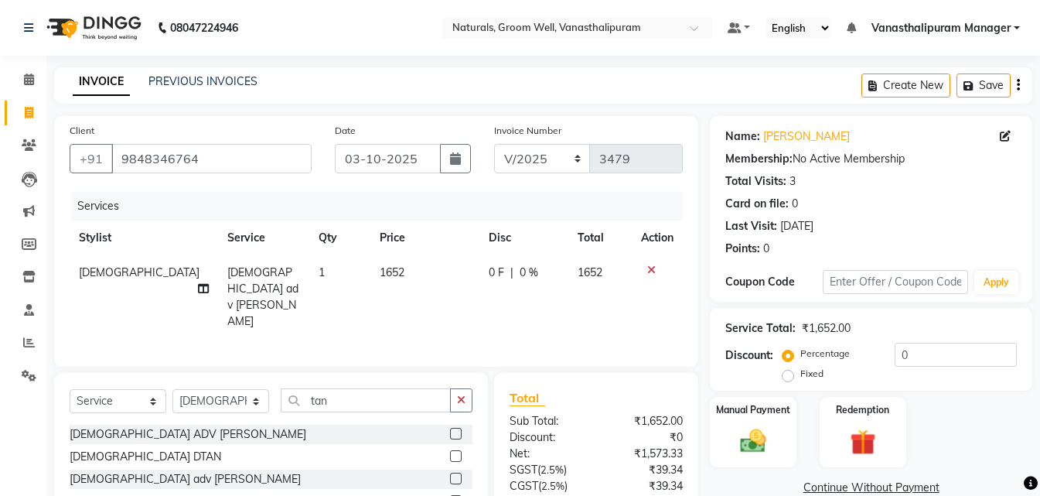
click at [399, 283] on td "1652" at bounding box center [424, 297] width 109 height 84
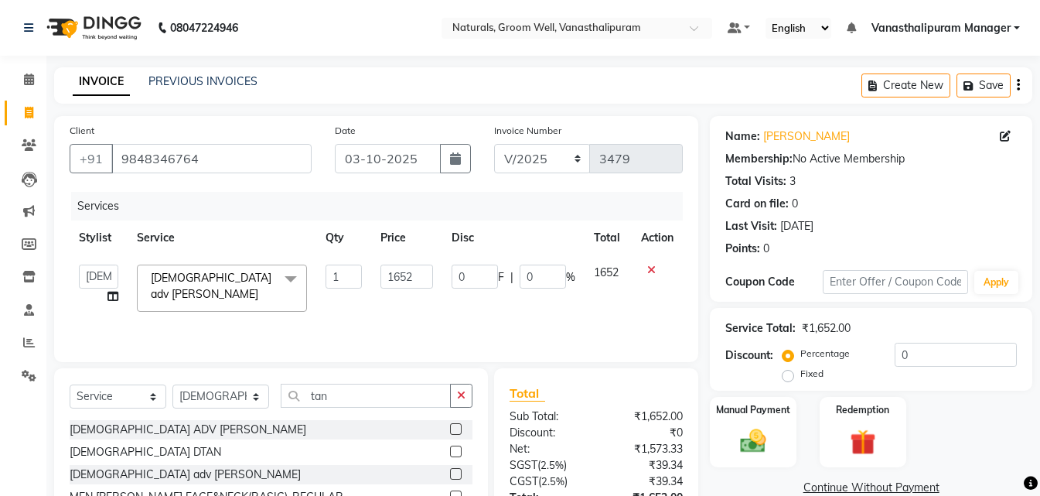
click at [399, 283] on input "1652" at bounding box center [406, 276] width 53 height 24
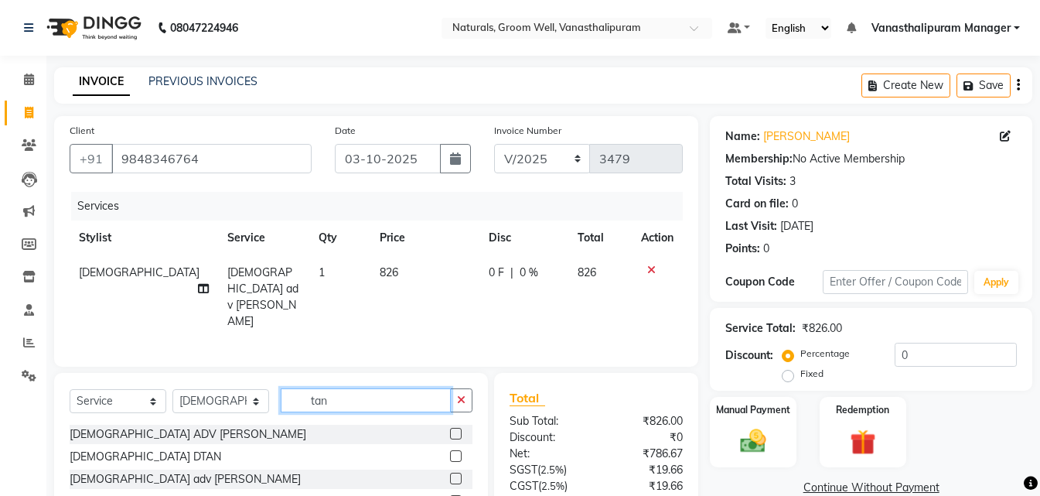
drag, startPoint x: 348, startPoint y: 398, endPoint x: 348, endPoint y: 382, distance: 16.2
click at [347, 393] on input "tan" at bounding box center [366, 400] width 170 height 24
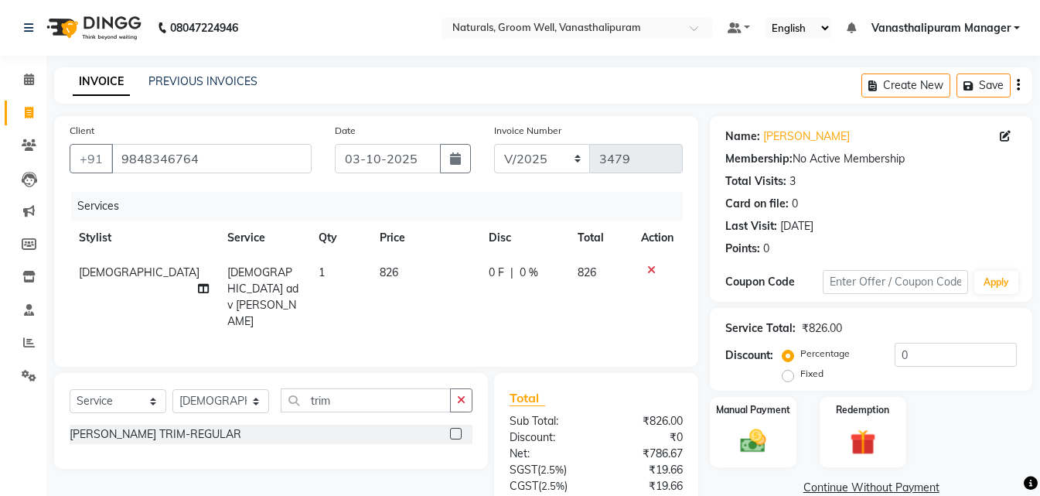
click at [455, 428] on label at bounding box center [456, 434] width 12 height 12
click at [455, 429] on input "checkbox" at bounding box center [455, 434] width 10 height 10
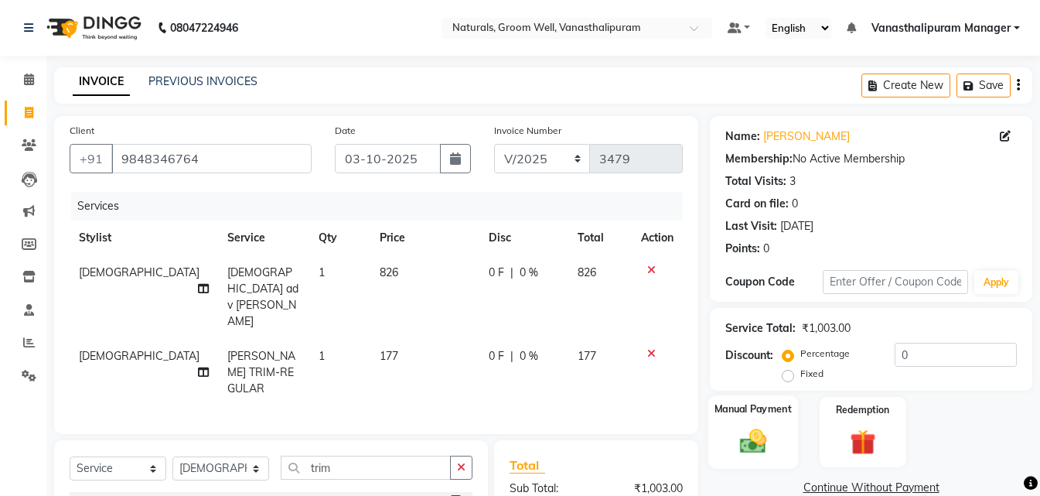
click at [735, 425] on img at bounding box center [753, 440] width 43 height 31
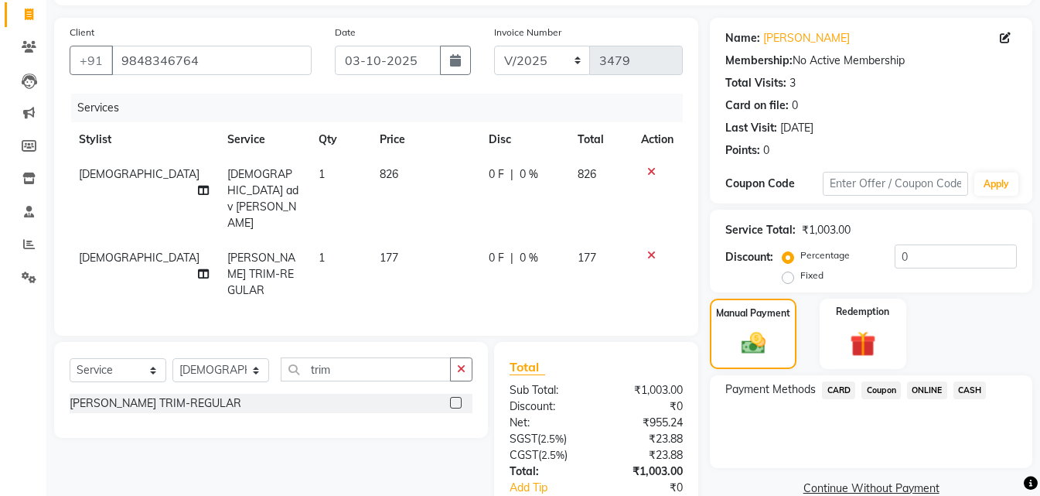
scroll to position [142, 0]
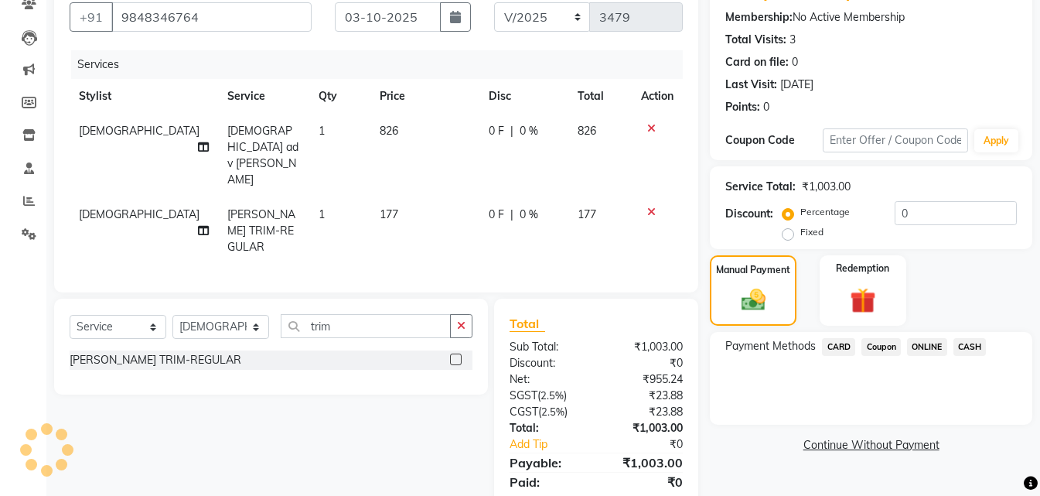
click at [936, 346] on span "ONLINE" at bounding box center [927, 347] width 40 height 18
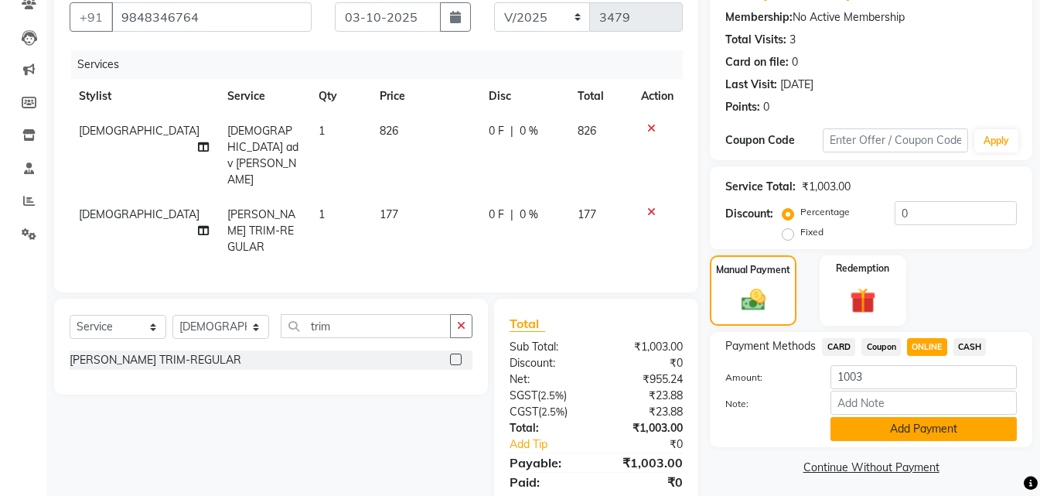
click at [919, 429] on button "Add Payment" at bounding box center [924, 429] width 186 height 24
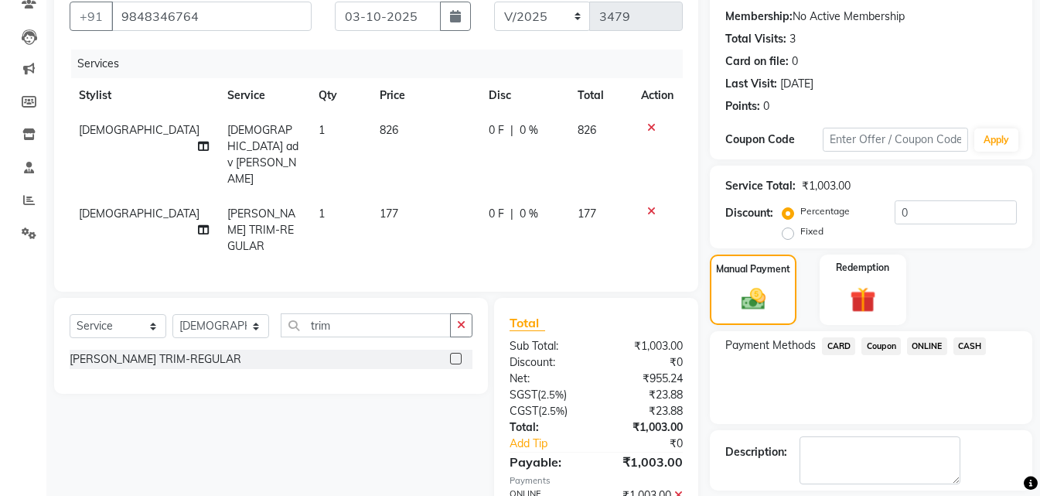
scroll to position [213, 0]
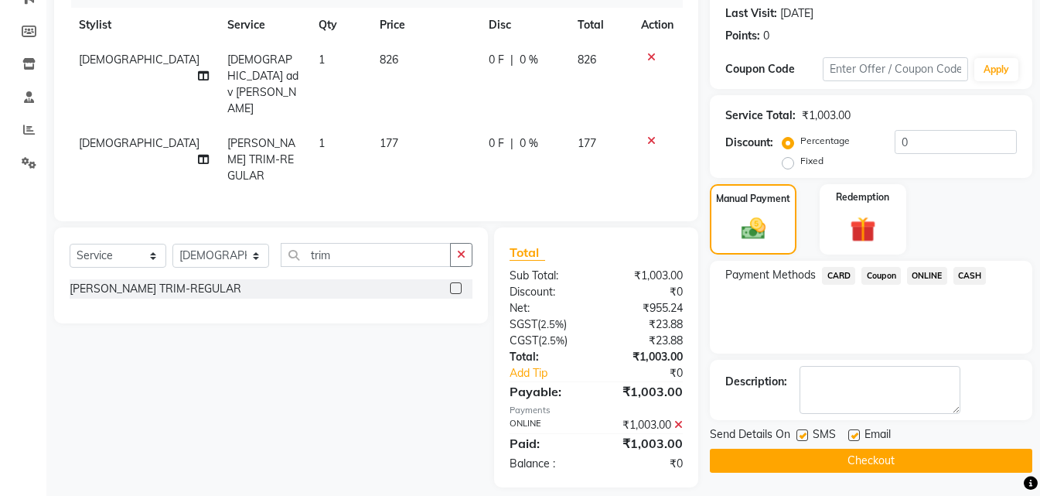
click at [940, 451] on button "Checkout" at bounding box center [871, 461] width 322 height 24
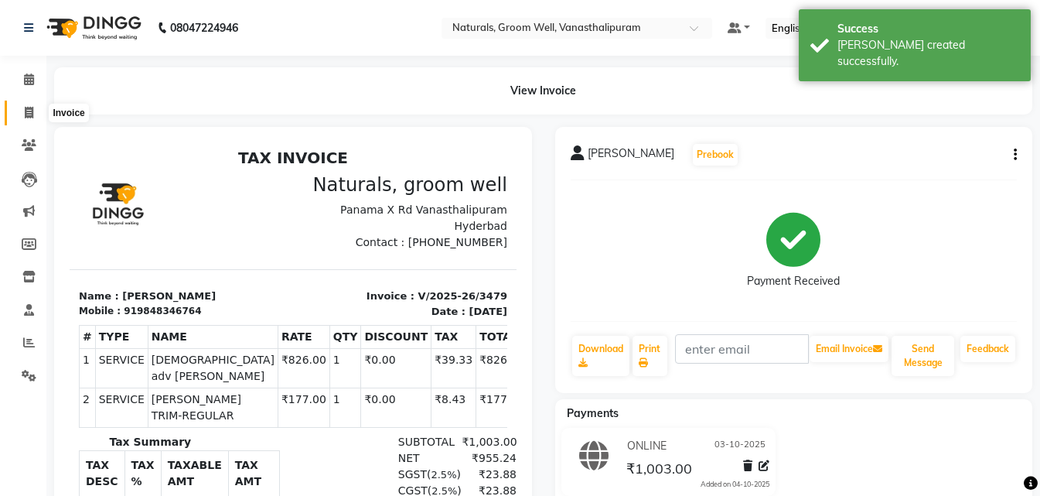
click at [19, 112] on span at bounding box center [28, 113] width 27 height 18
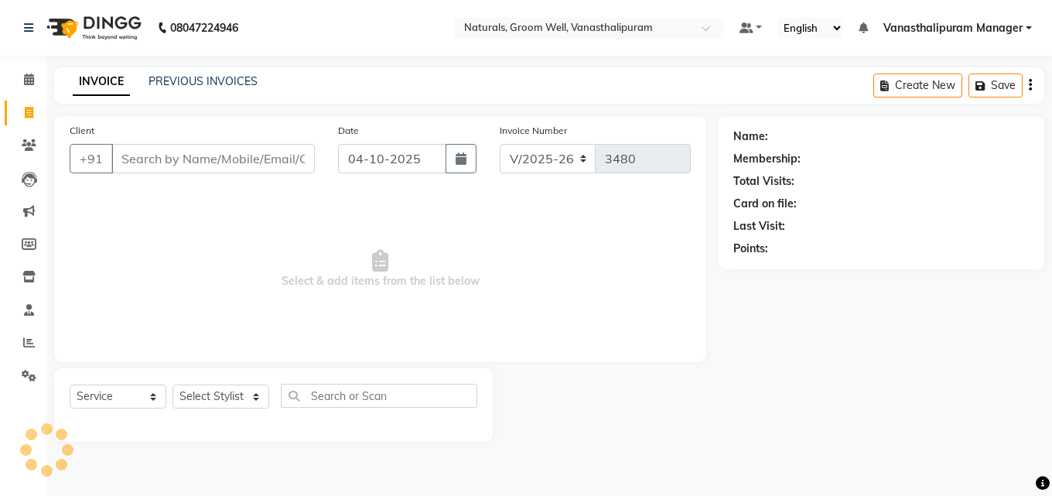
drag, startPoint x: 165, startPoint y: 160, endPoint x: 179, endPoint y: 132, distance: 31.5
click at [165, 160] on input "Client" at bounding box center [212, 158] width 203 height 29
click at [303, 159] on span "Add Client" at bounding box center [274, 158] width 61 height 15
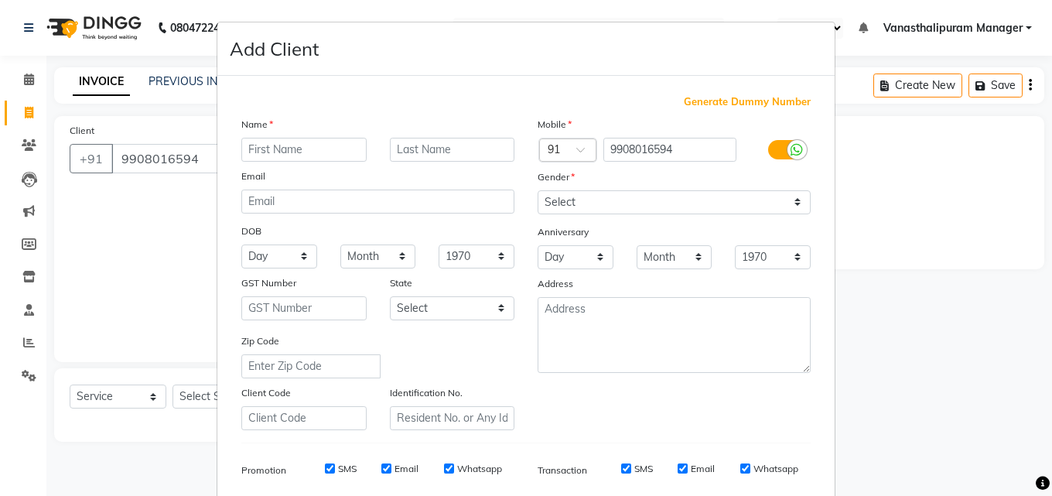
click at [335, 148] on input "text" at bounding box center [303, 150] width 125 height 24
click at [588, 208] on select "Select [DEMOGRAPHIC_DATA] [DEMOGRAPHIC_DATA] Other Prefer Not To Say" at bounding box center [673, 202] width 273 height 24
click at [572, 210] on select "Select [DEMOGRAPHIC_DATA] [DEMOGRAPHIC_DATA] Other Prefer Not To Say" at bounding box center [673, 202] width 273 height 24
click at [537, 190] on select "Select [DEMOGRAPHIC_DATA] [DEMOGRAPHIC_DATA] Other Prefer Not To Say" at bounding box center [673, 202] width 273 height 24
click at [562, 210] on select "Select [DEMOGRAPHIC_DATA] [DEMOGRAPHIC_DATA] Other Prefer Not To Say" at bounding box center [673, 202] width 273 height 24
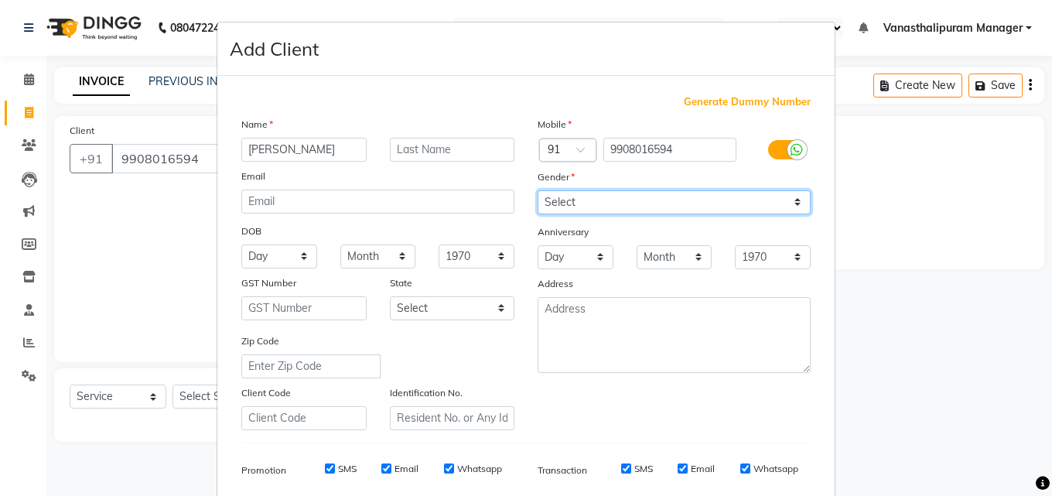
click at [537, 190] on select "Select [DEMOGRAPHIC_DATA] [DEMOGRAPHIC_DATA] Other Prefer Not To Say" at bounding box center [673, 202] width 273 height 24
click at [567, 198] on select "Select [DEMOGRAPHIC_DATA] [DEMOGRAPHIC_DATA] Other Prefer Not To Say" at bounding box center [673, 202] width 273 height 24
click at [537, 190] on select "Select [DEMOGRAPHIC_DATA] [DEMOGRAPHIC_DATA] Other Prefer Not To Say" at bounding box center [673, 202] width 273 height 24
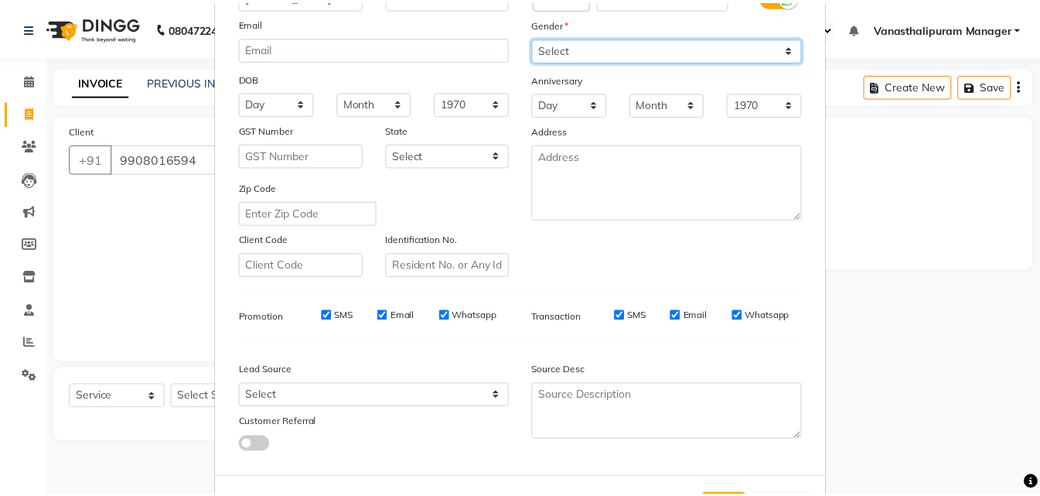
scroll to position [218, 0]
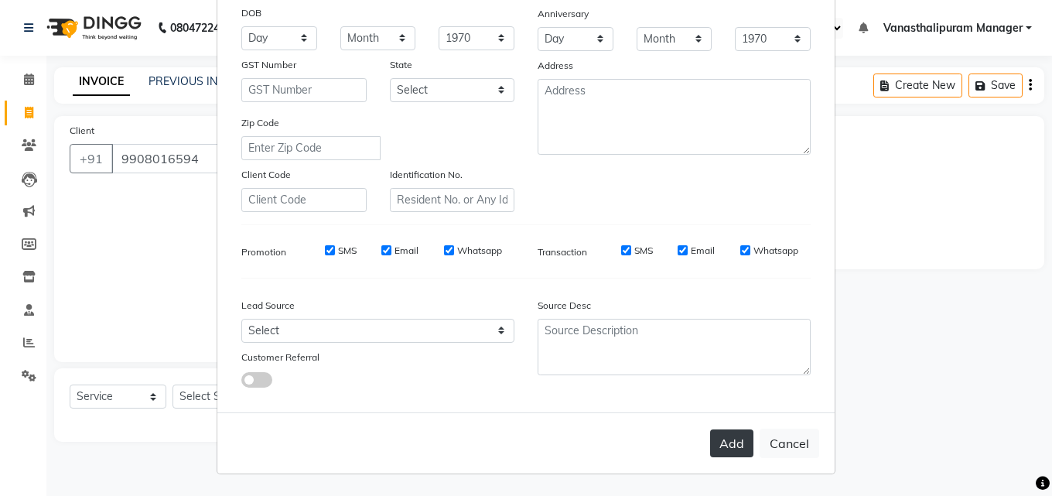
click at [724, 447] on button "Add" at bounding box center [731, 443] width 43 height 28
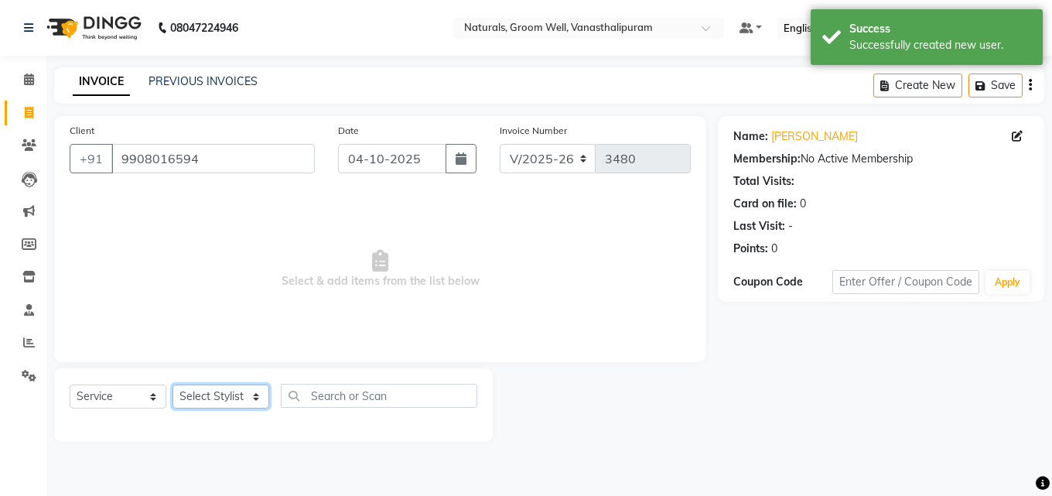
click at [230, 392] on select "Select Stylist [PERSON_NAME] kiran [PERSON_NAME] [PERSON_NAME] [PERSON_NAME] Va…" at bounding box center [220, 396] width 97 height 24
click at [172, 384] on select "Select Stylist [PERSON_NAME] kiran [PERSON_NAME] [PERSON_NAME] [PERSON_NAME] Va…" at bounding box center [220, 396] width 97 height 24
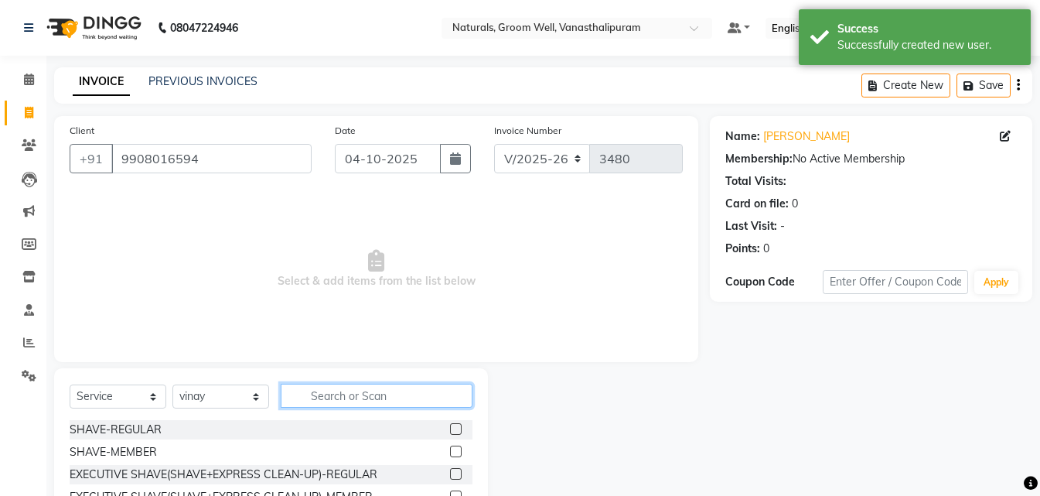
click at [400, 393] on input "text" at bounding box center [377, 396] width 192 height 24
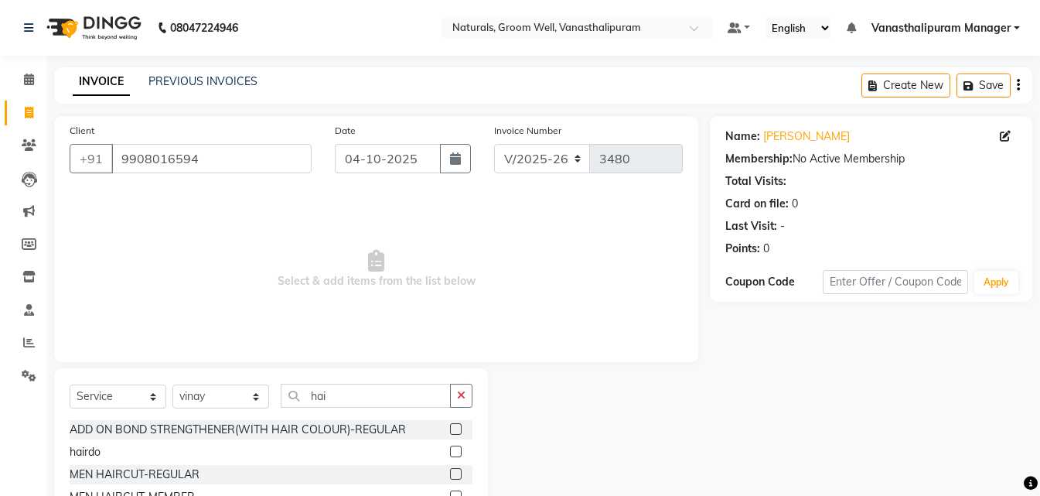
click at [450, 475] on label at bounding box center [456, 474] width 12 height 12
click at [450, 475] on input "checkbox" at bounding box center [455, 474] width 10 height 10
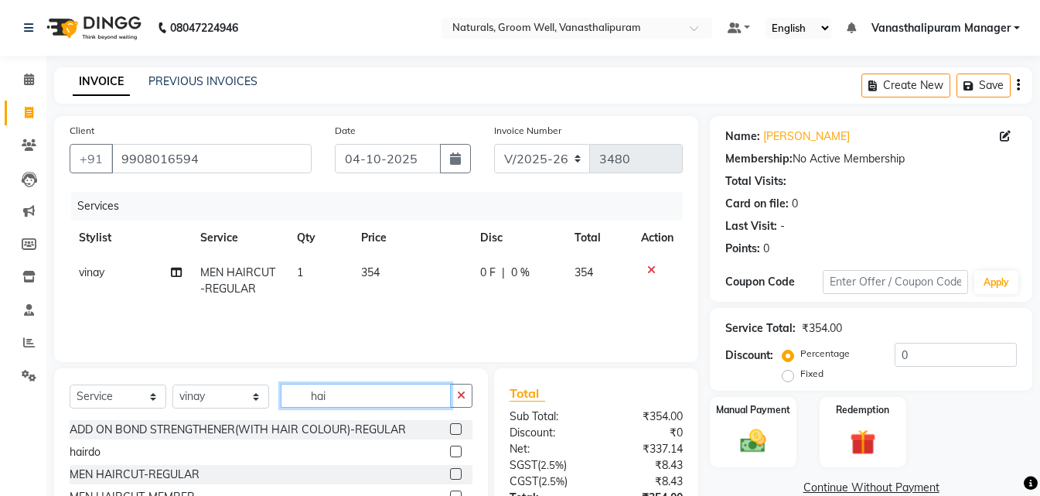
click at [404, 394] on input "hai" at bounding box center [366, 396] width 170 height 24
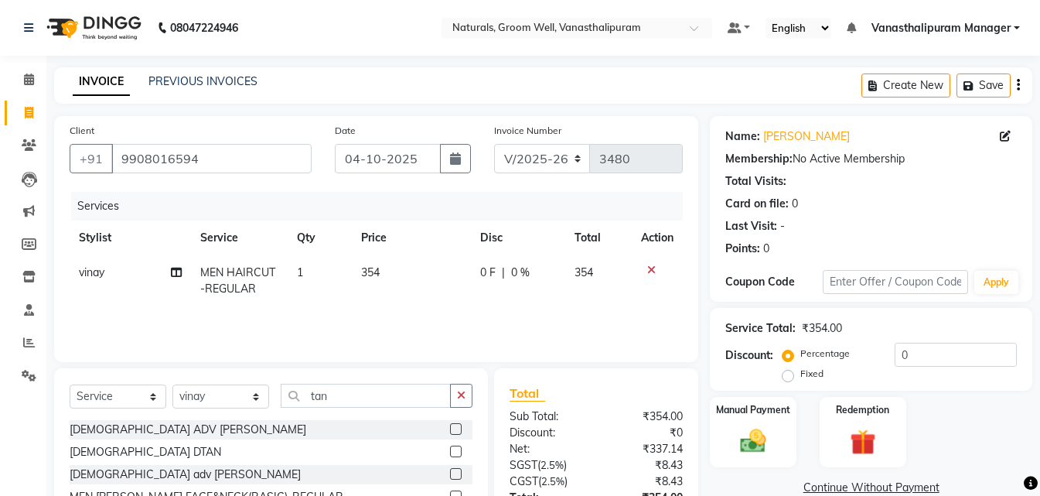
click at [450, 474] on label at bounding box center [456, 474] width 12 height 12
click at [450, 474] on input "checkbox" at bounding box center [455, 474] width 10 height 10
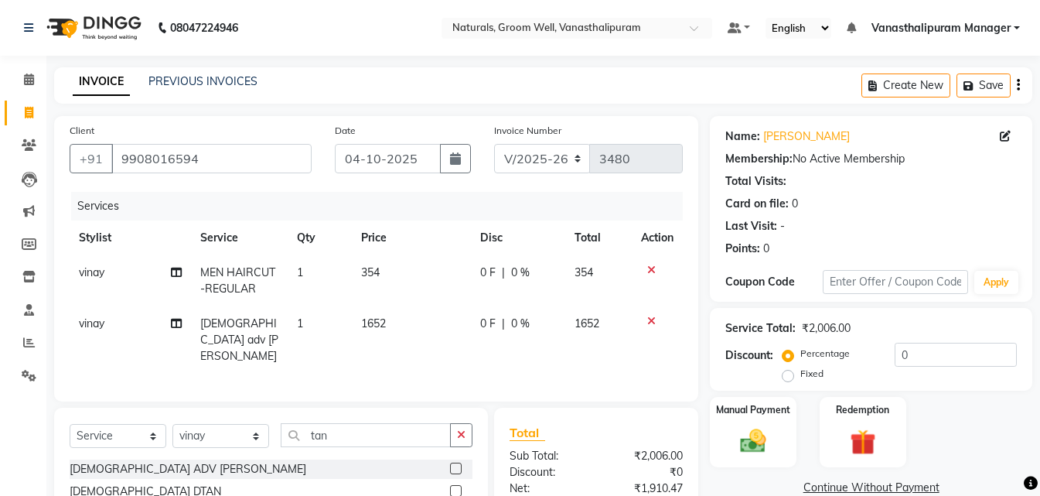
click at [408, 333] on td "1652" at bounding box center [411, 339] width 119 height 67
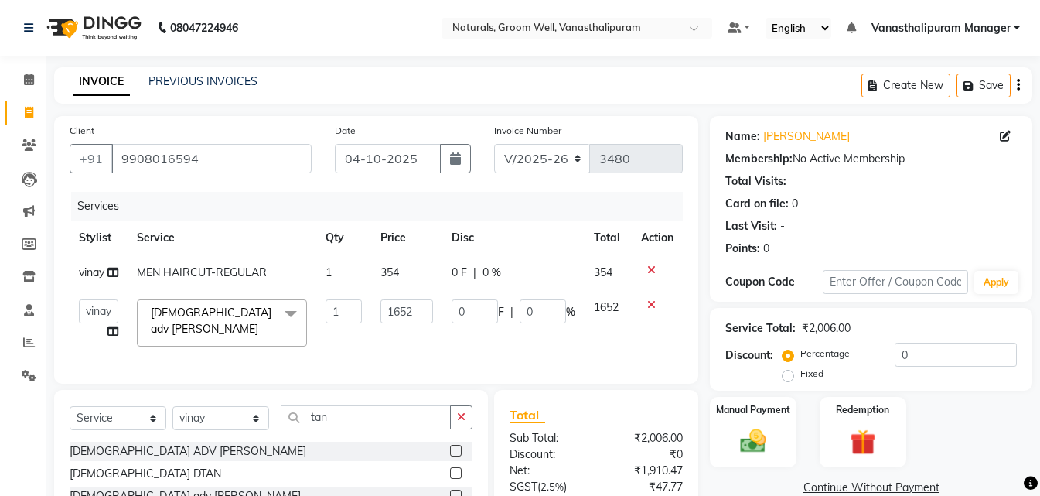
click at [408, 333] on td "1652" at bounding box center [406, 323] width 71 height 66
click at [423, 312] on input "1652" at bounding box center [406, 311] width 53 height 24
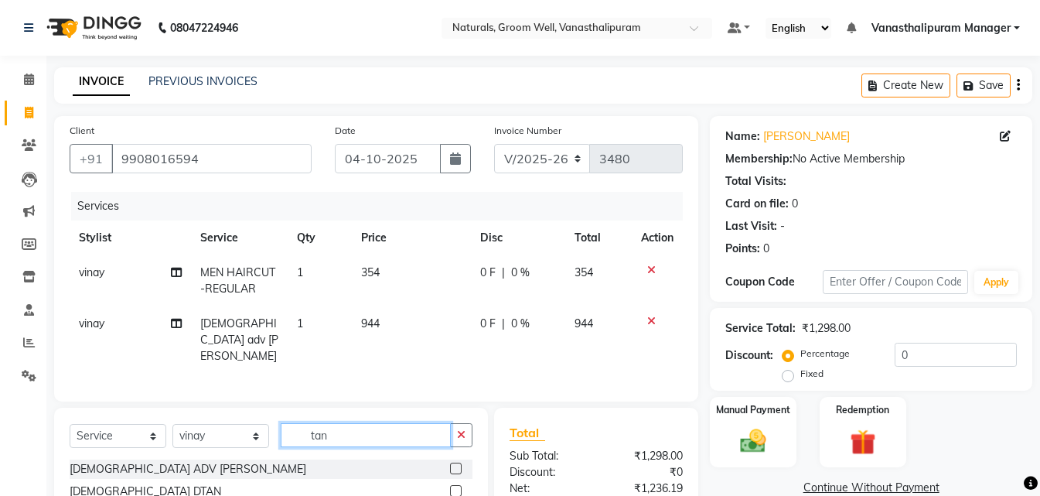
click at [392, 423] on input "tan" at bounding box center [366, 435] width 170 height 24
click at [450, 462] on label at bounding box center [456, 468] width 12 height 12
click at [450, 464] on input "checkbox" at bounding box center [455, 469] width 10 height 10
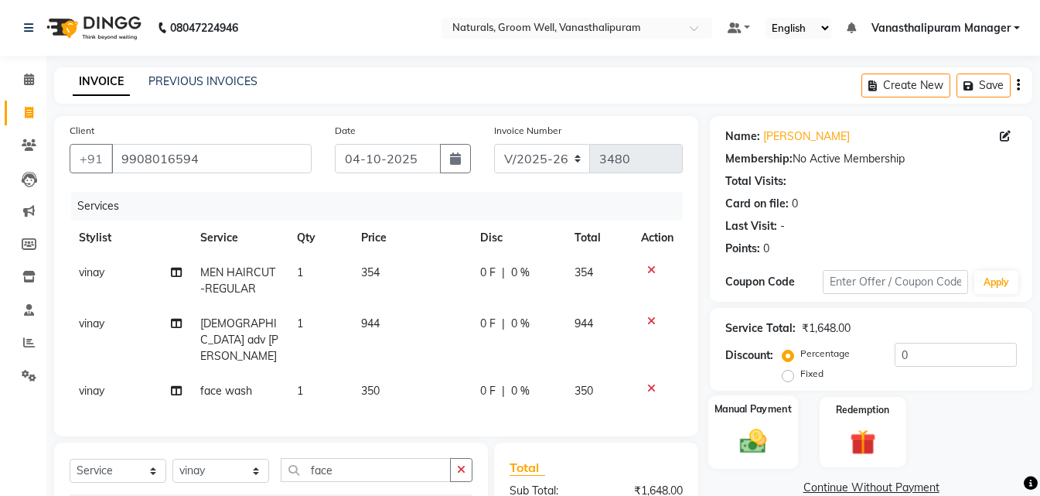
click at [758, 442] on img at bounding box center [753, 440] width 43 height 31
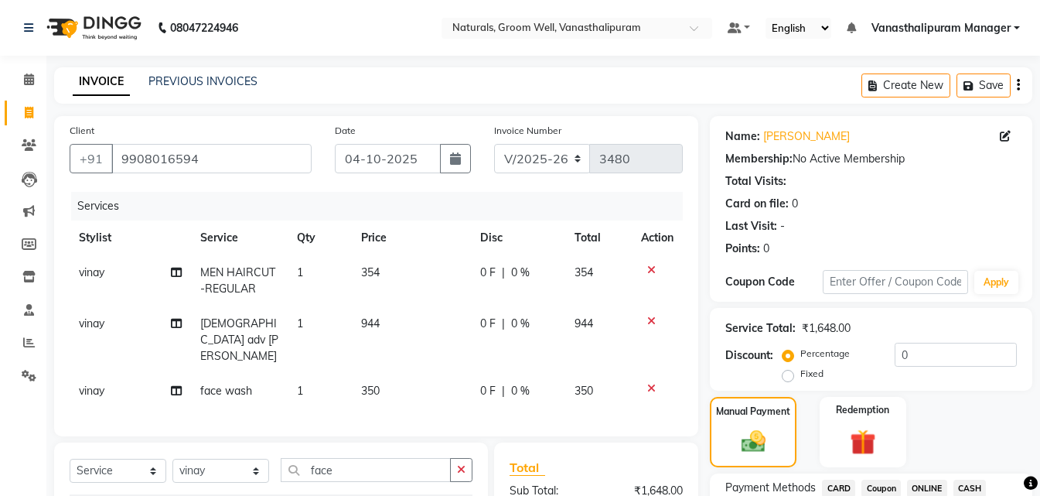
drag, startPoint x: 925, startPoint y: 488, endPoint x: 934, endPoint y: 483, distance: 10.4
click at [932, 486] on span "ONLINE" at bounding box center [927, 488] width 40 height 18
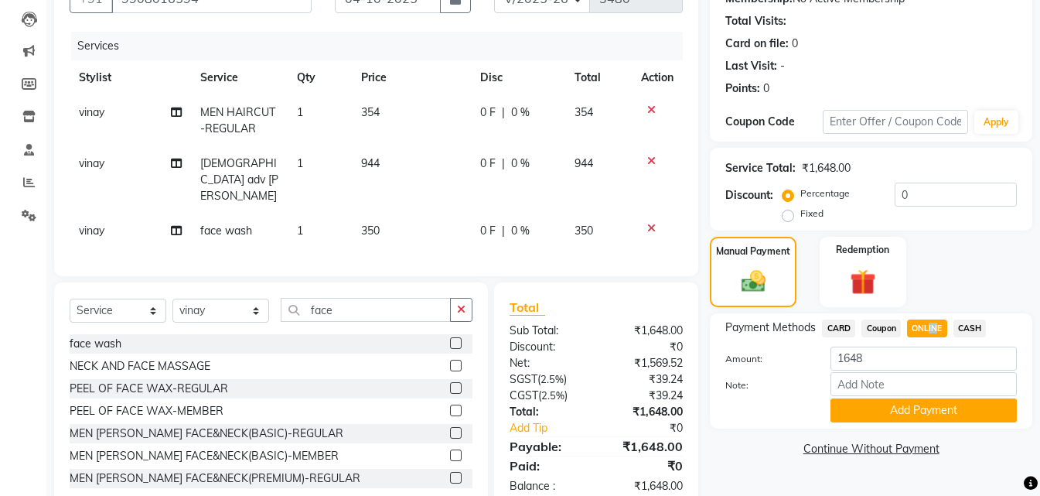
scroll to position [162, 0]
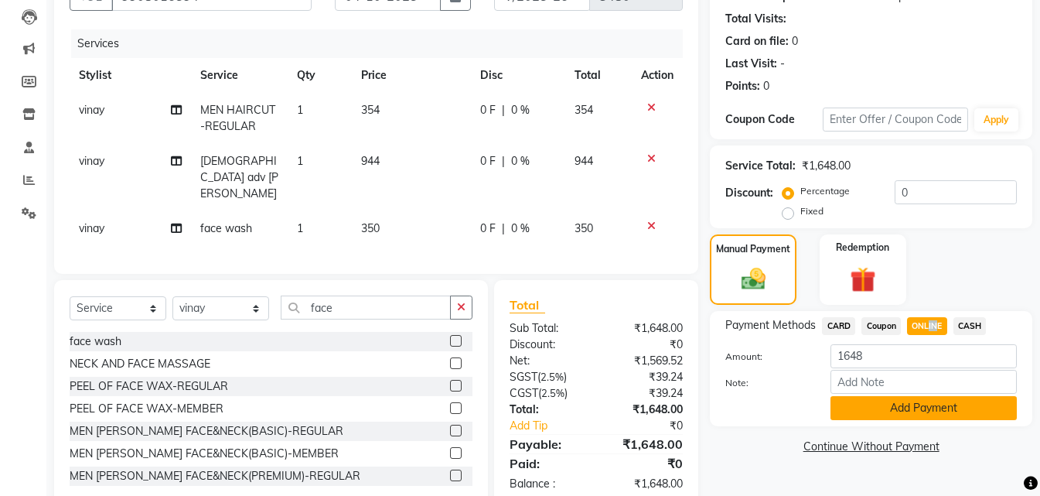
click at [938, 409] on button "Add Payment" at bounding box center [924, 408] width 186 height 24
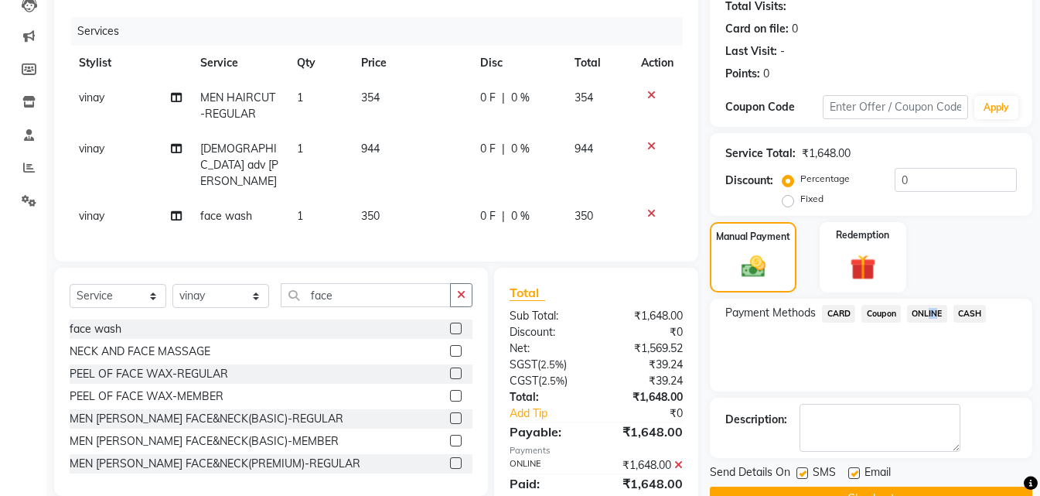
scroll to position [213, 0]
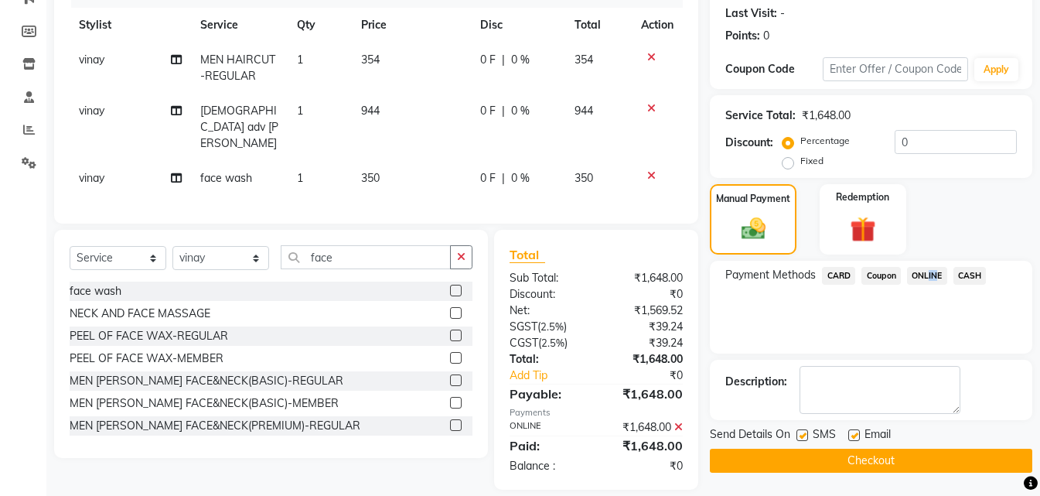
click at [920, 460] on button "Checkout" at bounding box center [871, 461] width 322 height 24
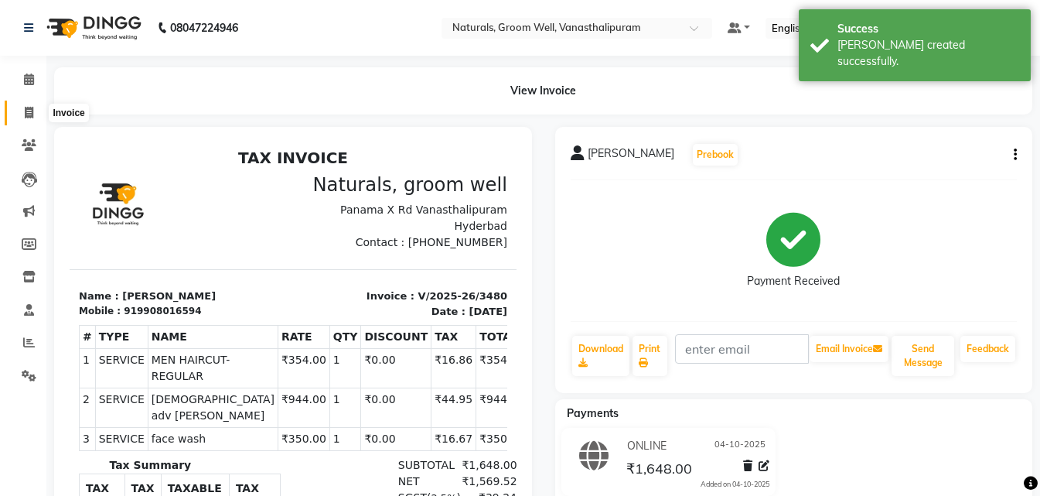
drag, startPoint x: 23, startPoint y: 107, endPoint x: 43, endPoint y: 110, distance: 20.2
click at [23, 106] on span at bounding box center [28, 113] width 27 height 18
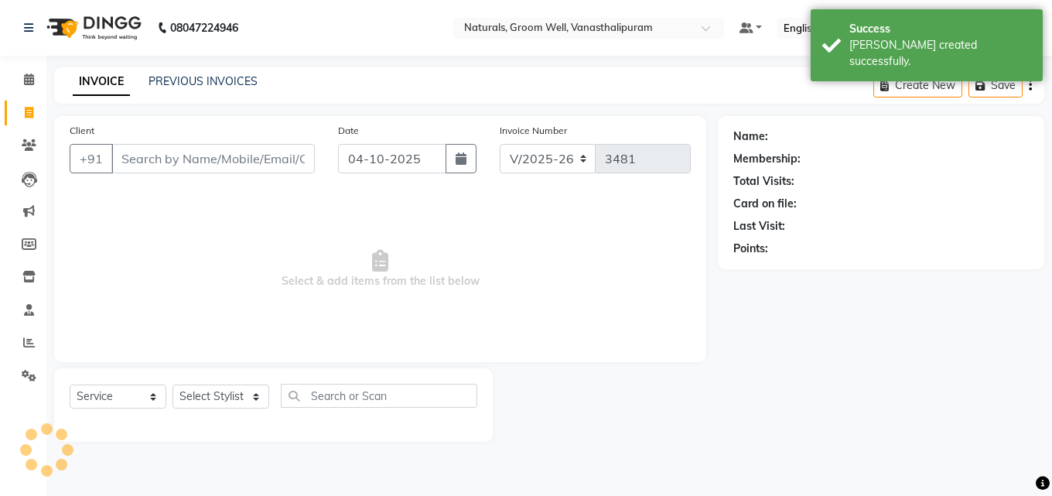
drag, startPoint x: 197, startPoint y: 158, endPoint x: 188, endPoint y: 160, distance: 9.6
click at [188, 160] on input "Client" at bounding box center [212, 158] width 203 height 29
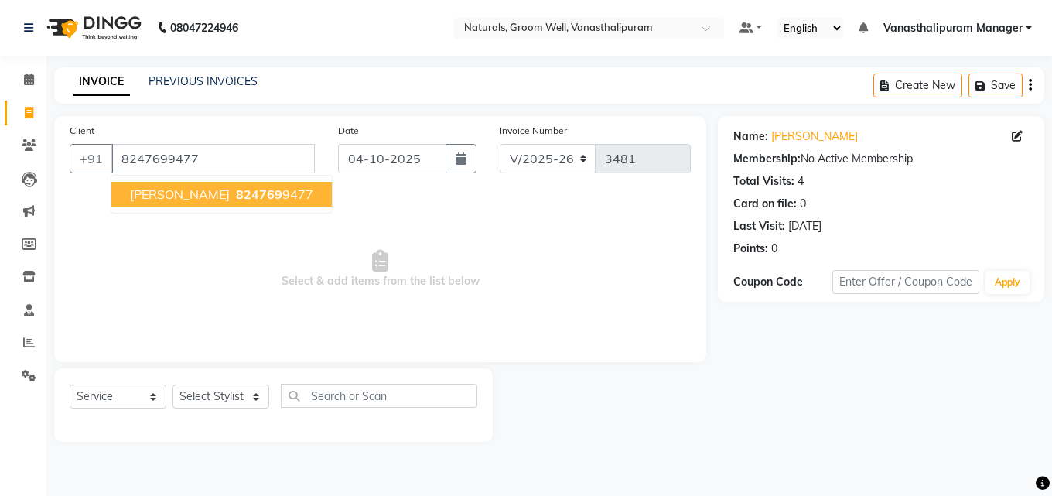
click at [303, 255] on span "Select & add items from the list below" at bounding box center [380, 269] width 621 height 155
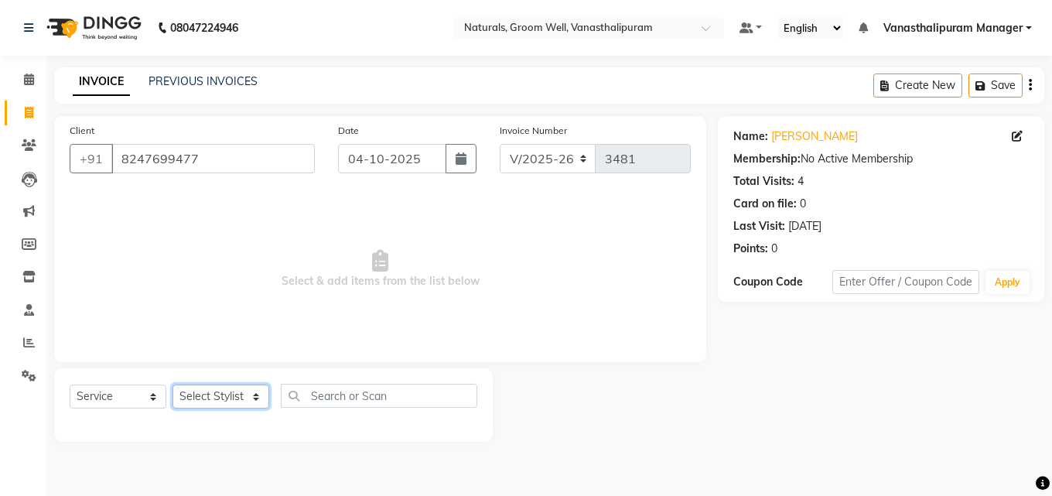
click at [227, 394] on select "Select Stylist [PERSON_NAME] kiran [PERSON_NAME] [PERSON_NAME] [PERSON_NAME] Va…" at bounding box center [220, 396] width 97 height 24
click at [172, 384] on select "Select Stylist [PERSON_NAME] kiran [PERSON_NAME] [PERSON_NAME] [PERSON_NAME] Va…" at bounding box center [220, 396] width 97 height 24
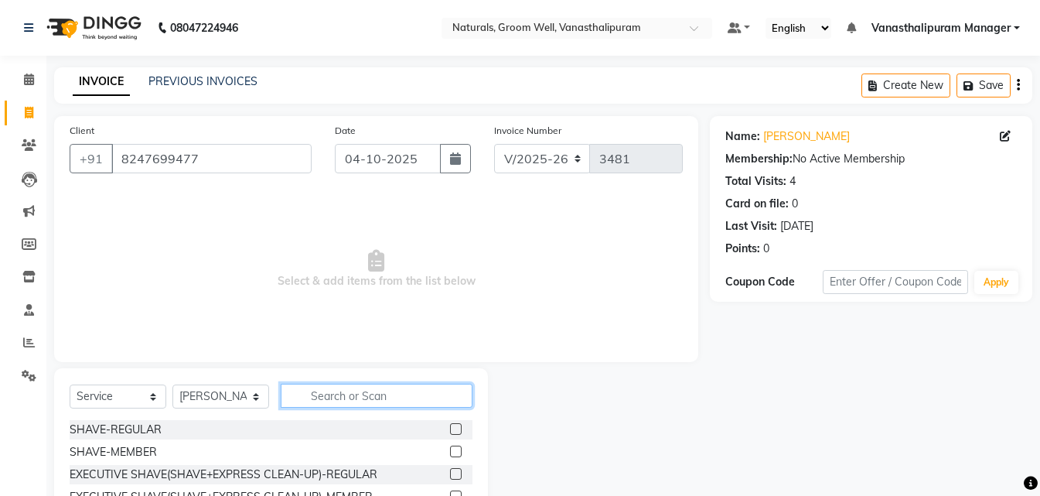
click at [391, 387] on input "text" at bounding box center [377, 396] width 192 height 24
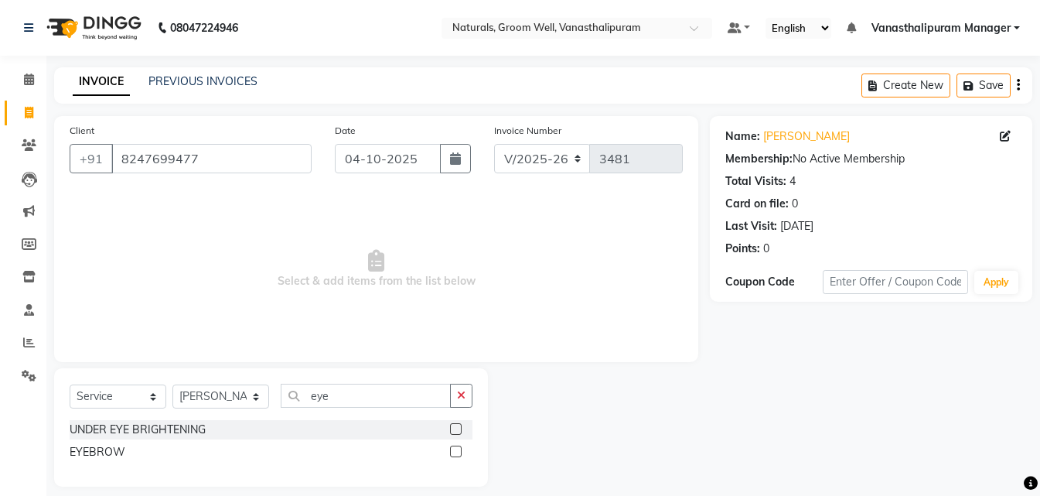
click at [456, 449] on label at bounding box center [456, 451] width 12 height 12
click at [456, 449] on input "checkbox" at bounding box center [455, 452] width 10 height 10
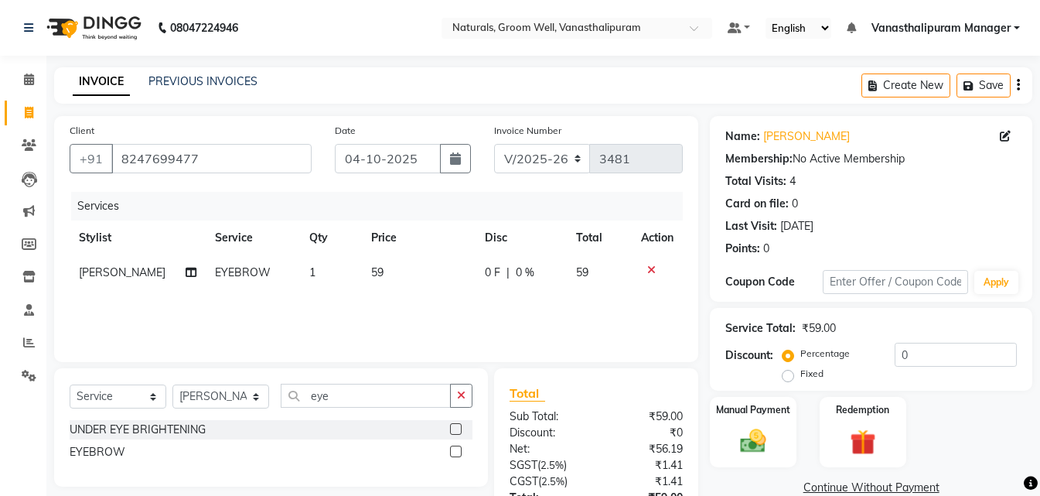
click at [408, 278] on td "59" at bounding box center [419, 272] width 114 height 35
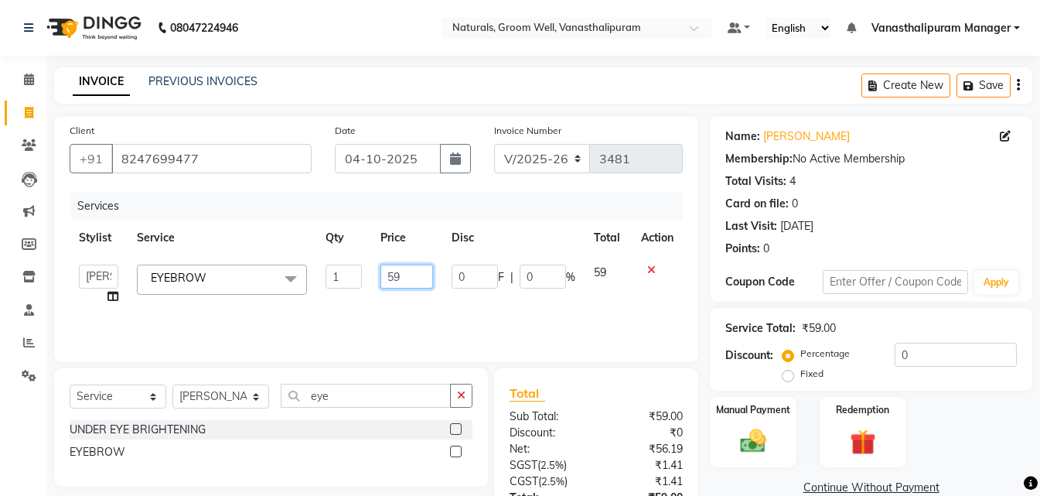
click at [408, 277] on input "59" at bounding box center [406, 276] width 53 height 24
click at [384, 393] on input "eye" at bounding box center [366, 396] width 170 height 24
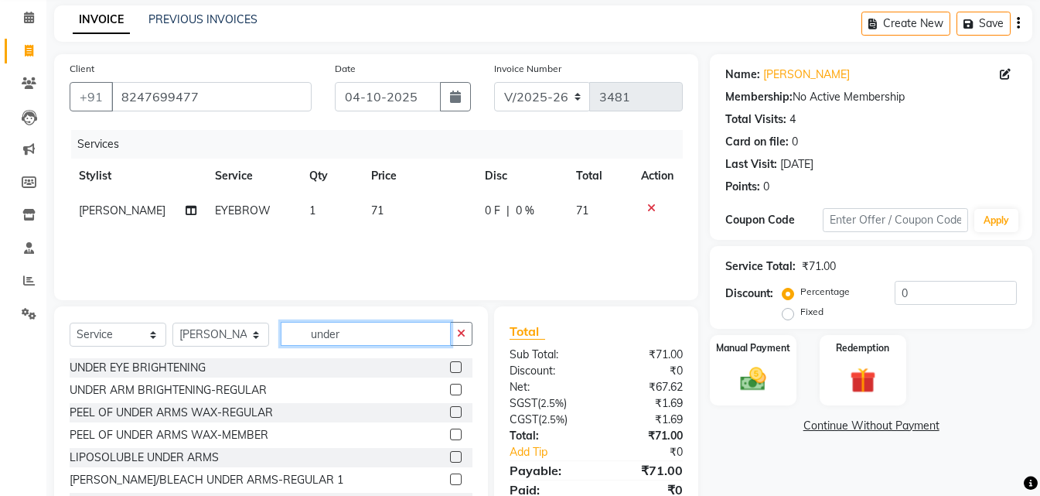
scroll to position [124, 0]
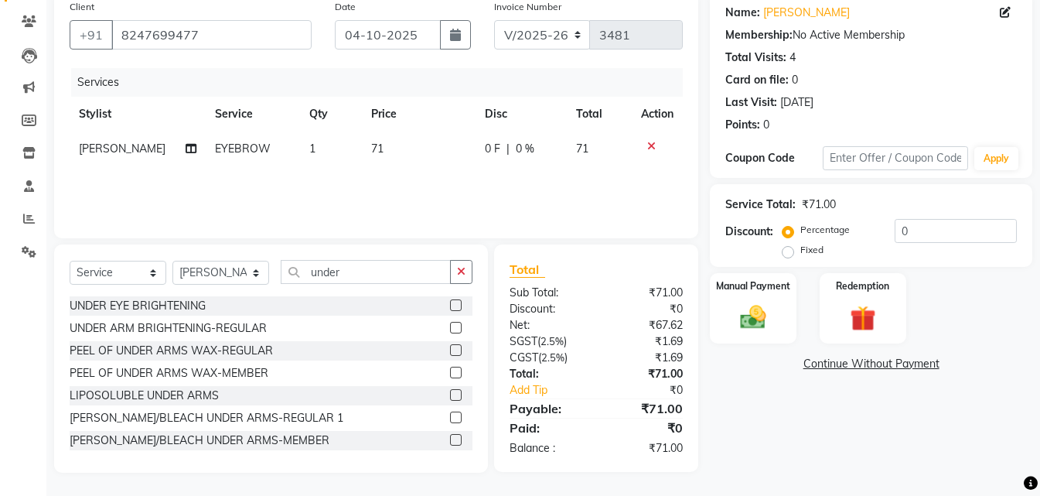
drag, startPoint x: 441, startPoint y: 398, endPoint x: 441, endPoint y: 407, distance: 8.5
click at [441, 407] on div "UNDER EYE BRIGHTENING UNDER ARM BRIGHTENING-REGULAR PEEL OF UNDER ARMS WAX-REGU…" at bounding box center [271, 373] width 403 height 155
drag, startPoint x: 446, startPoint y: 386, endPoint x: 447, endPoint y: 395, distance: 9.3
click at [450, 390] on div at bounding box center [461, 395] width 22 height 19
click at [450, 395] on label at bounding box center [456, 395] width 12 height 12
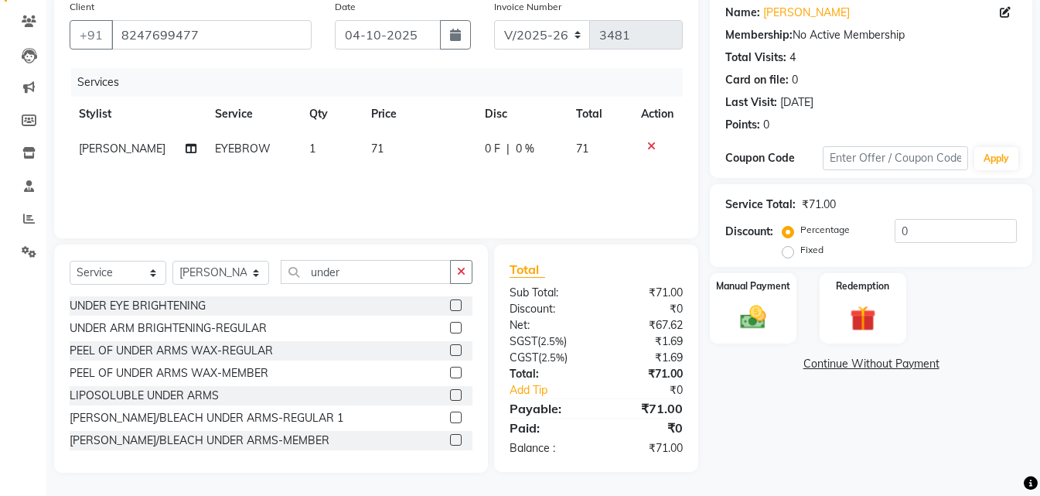
click at [450, 395] on input "checkbox" at bounding box center [455, 396] width 10 height 10
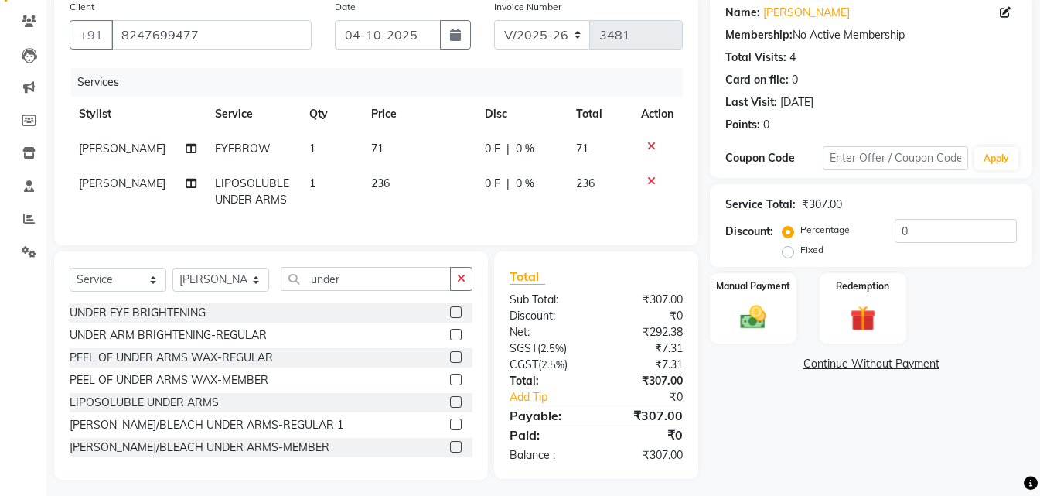
click at [396, 171] on td "236" at bounding box center [419, 191] width 114 height 51
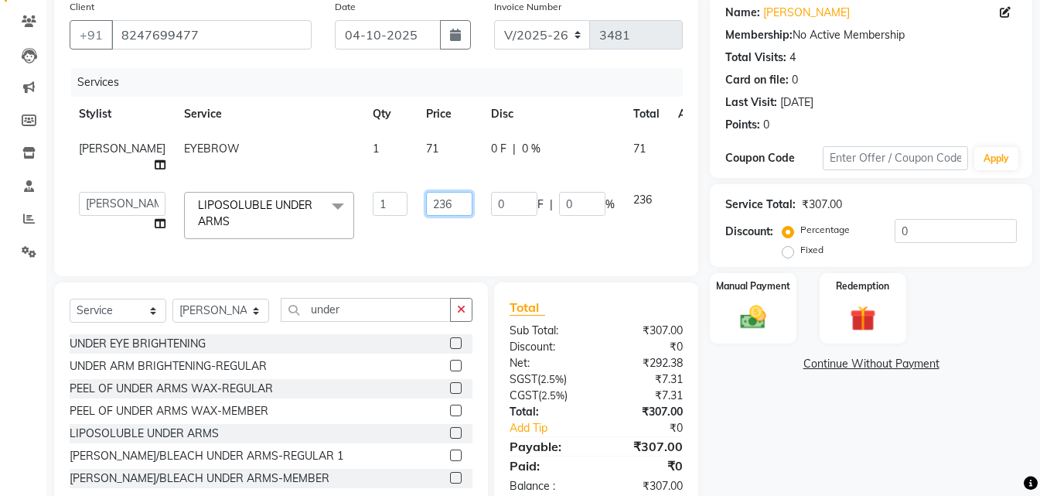
drag, startPoint x: 413, startPoint y: 196, endPoint x: 435, endPoint y: 206, distance: 23.6
click at [426, 199] on input "236" at bounding box center [449, 204] width 46 height 24
click at [435, 206] on input "236" at bounding box center [449, 204] width 46 height 24
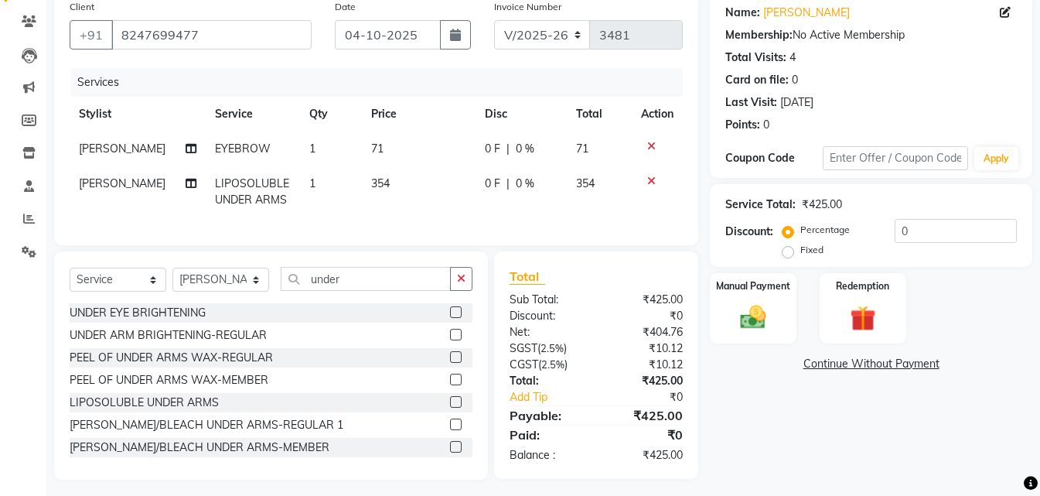
drag, startPoint x: 792, startPoint y: 417, endPoint x: 779, endPoint y: 406, distance: 17.0
click at [791, 417] on div "Name: [PERSON_NAME] Membership: No Active Membership Total Visits: 4 Card on fi…" at bounding box center [877, 235] width 334 height 487
click at [759, 309] on img at bounding box center [753, 317] width 43 height 31
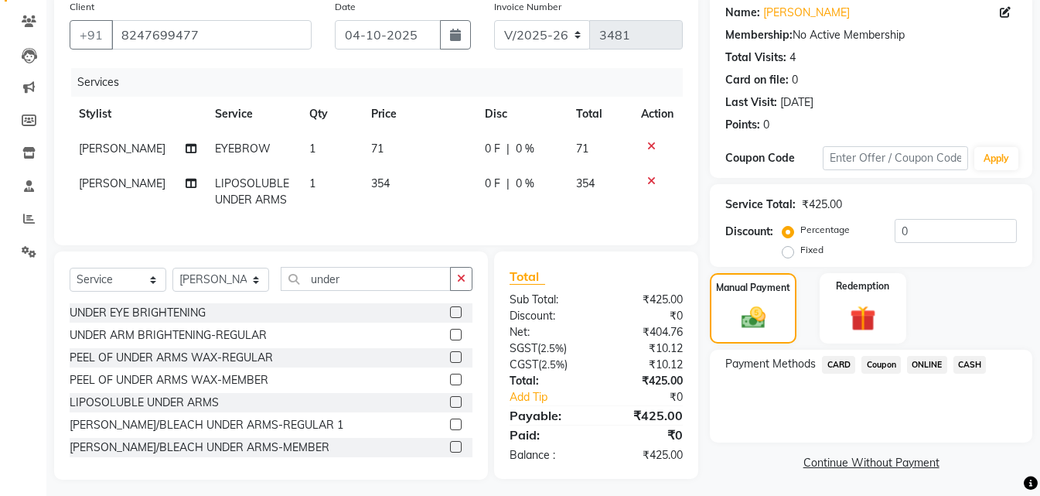
click at [924, 357] on span "ONLINE" at bounding box center [927, 365] width 40 height 18
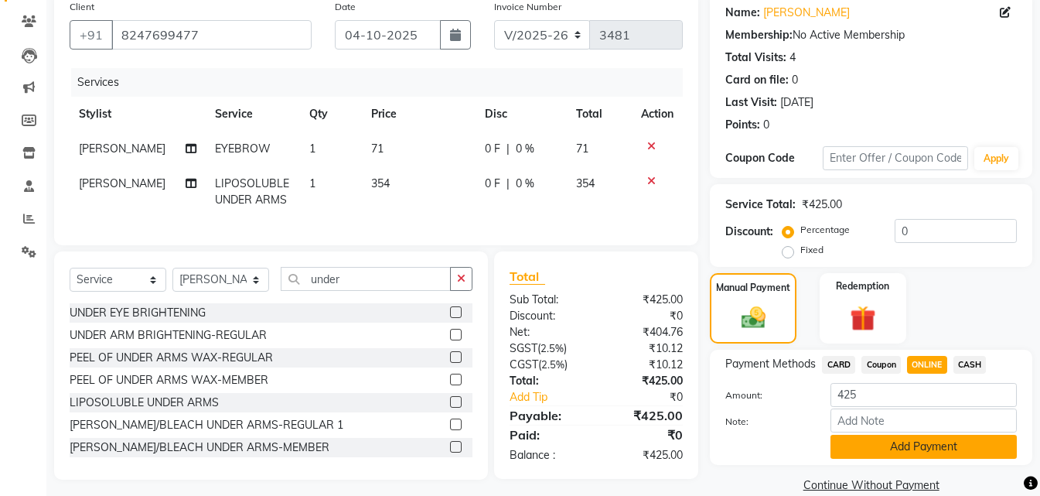
click at [916, 447] on button "Add Payment" at bounding box center [924, 447] width 186 height 24
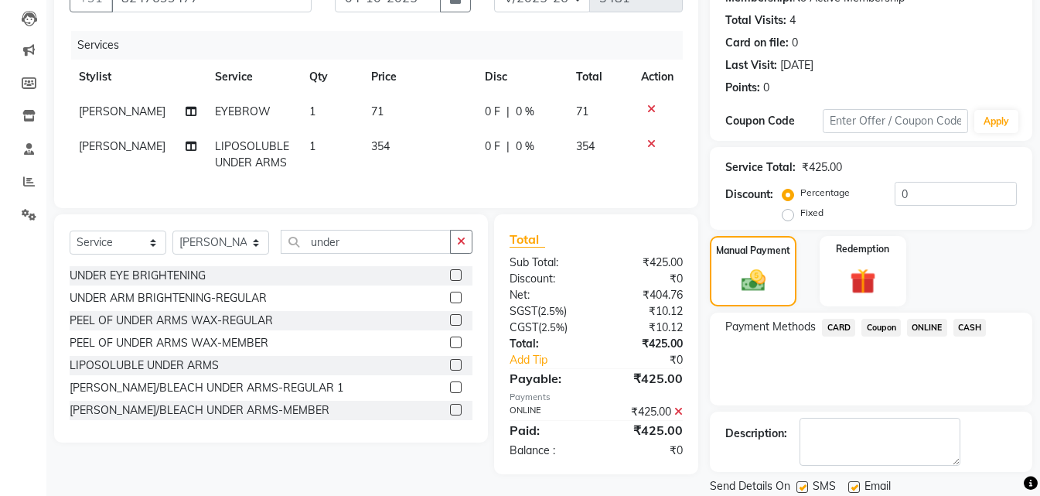
scroll to position [213, 0]
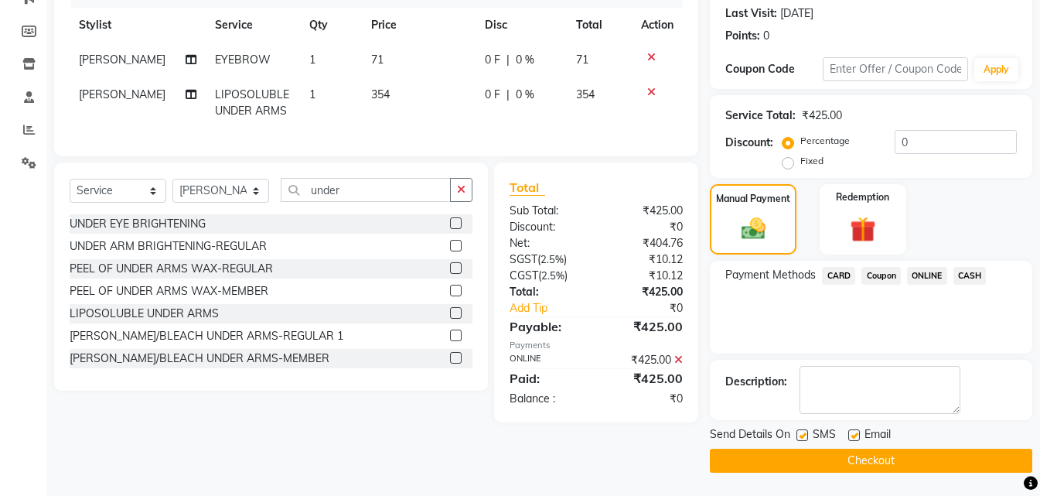
click at [928, 455] on button "Checkout" at bounding box center [871, 461] width 322 height 24
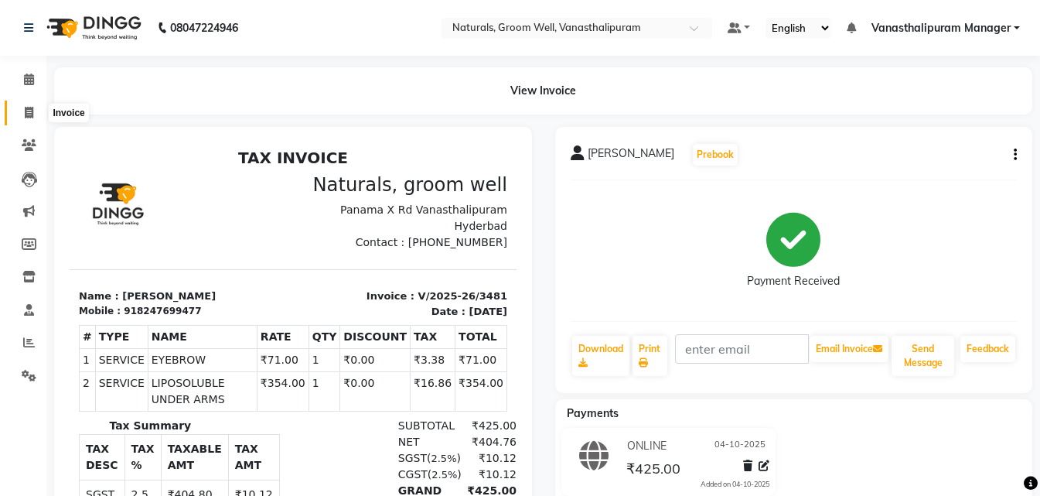
drag, startPoint x: 26, startPoint y: 113, endPoint x: 53, endPoint y: 120, distance: 27.2
click at [25, 113] on icon at bounding box center [29, 113] width 9 height 12
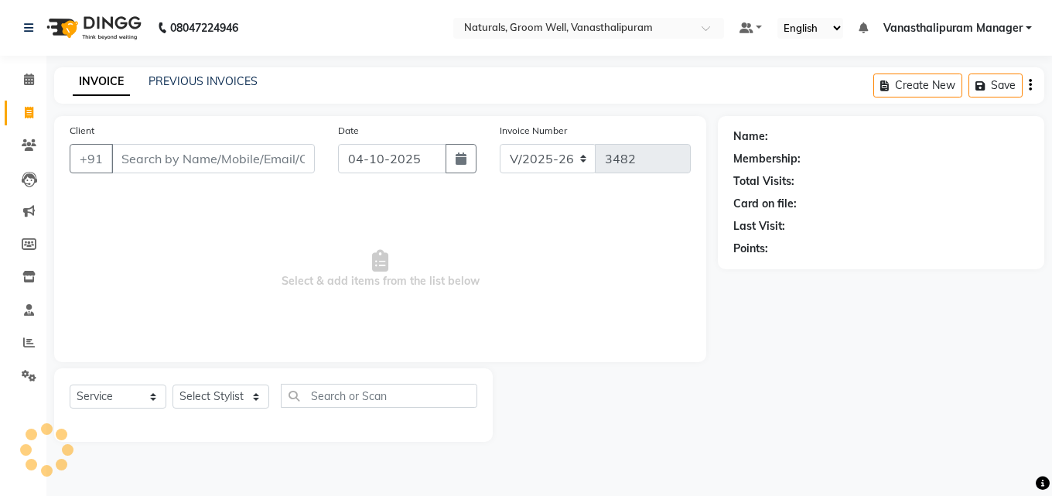
click at [142, 149] on input "Client" at bounding box center [212, 158] width 203 height 29
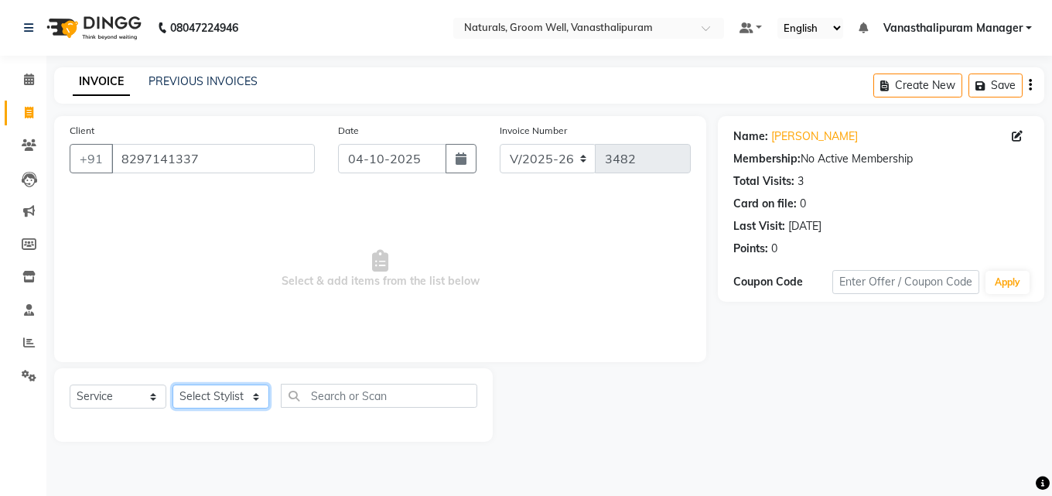
click at [226, 398] on select "Select Stylist [PERSON_NAME] kiran [PERSON_NAME] [PERSON_NAME] [PERSON_NAME] Va…" at bounding box center [220, 396] width 97 height 24
click at [172, 384] on select "Select Stylist [PERSON_NAME] kiran [PERSON_NAME] [PERSON_NAME] [PERSON_NAME] Va…" at bounding box center [220, 396] width 97 height 24
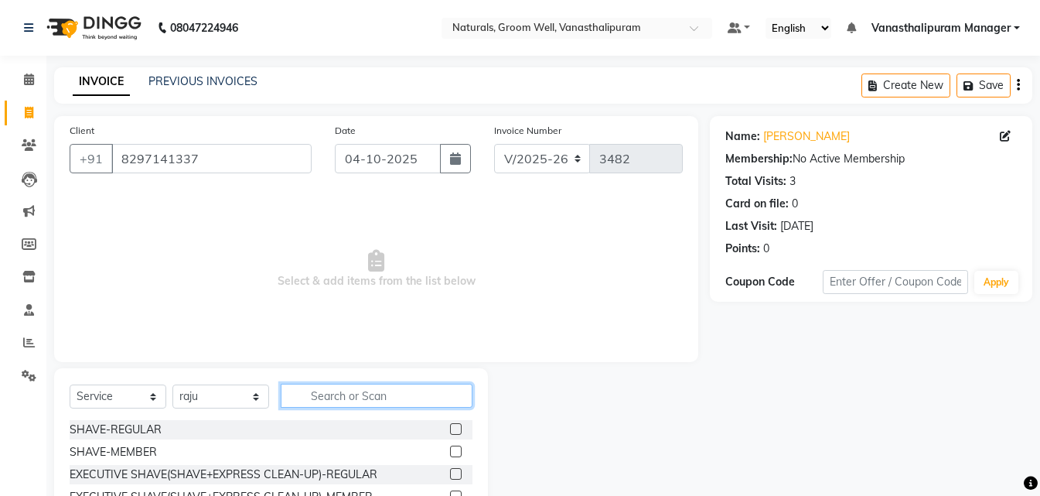
drag, startPoint x: 377, startPoint y: 405, endPoint x: 365, endPoint y: 387, distance: 21.2
click at [376, 403] on input "text" at bounding box center [377, 396] width 192 height 24
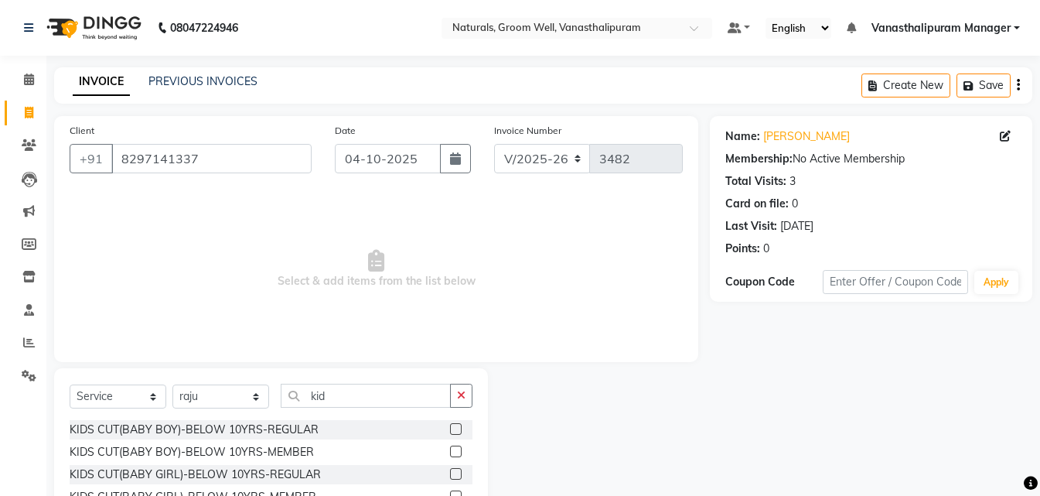
click at [452, 428] on label at bounding box center [456, 429] width 12 height 12
click at [452, 428] on input "checkbox" at bounding box center [455, 430] width 10 height 10
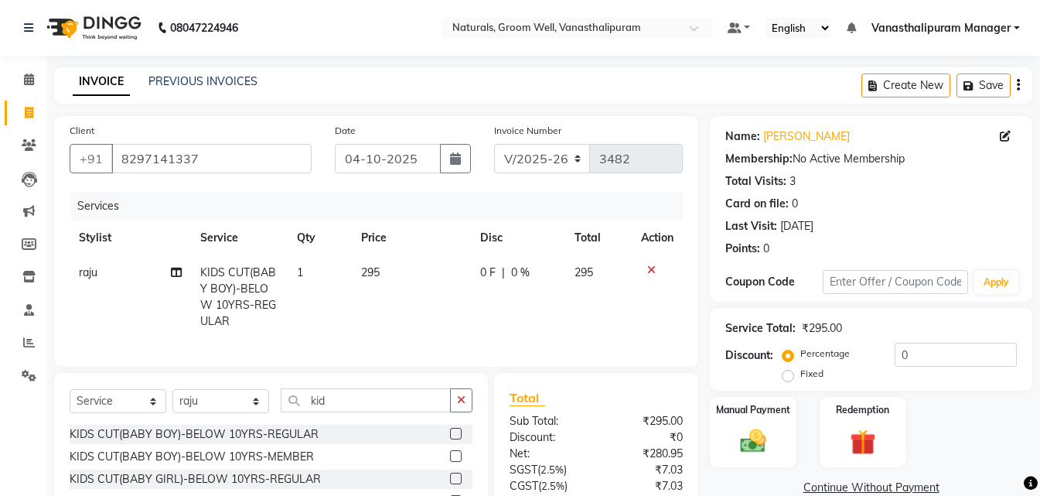
click at [397, 285] on td "295" at bounding box center [411, 297] width 119 height 84
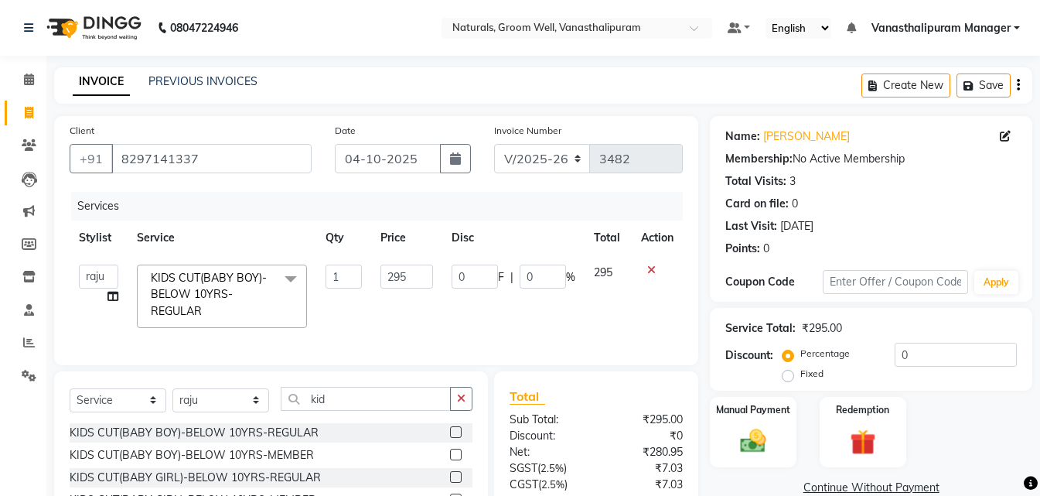
click at [397, 279] on input "295" at bounding box center [406, 276] width 53 height 24
drag, startPoint x: 623, startPoint y: 113, endPoint x: 708, endPoint y: 223, distance: 139.0
click at [631, 118] on main "INVOICE PREVIOUS INVOICES Create New Save Client [PHONE_NUMBER] Date [DATE] Inv…" at bounding box center [543, 344] width 994 height 554
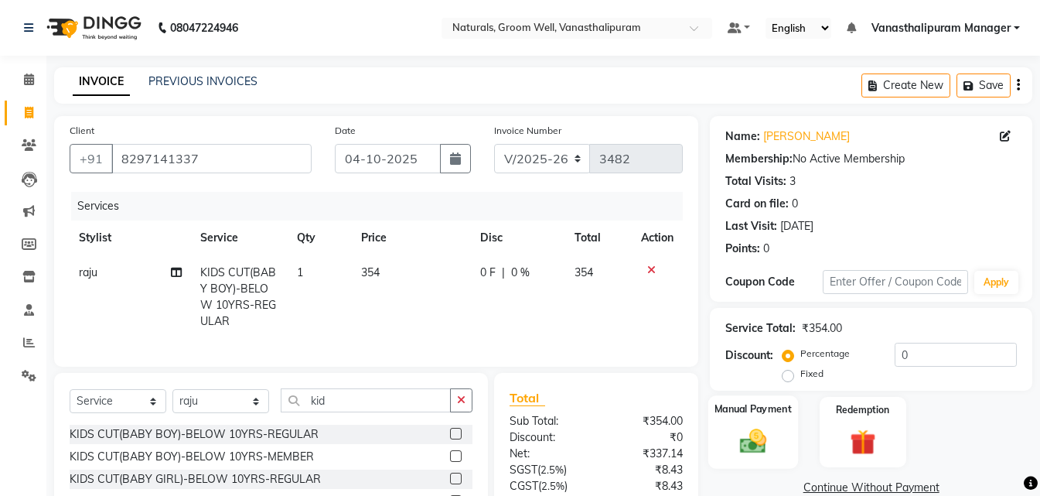
click at [727, 445] on div "Manual Payment" at bounding box center [753, 431] width 90 height 73
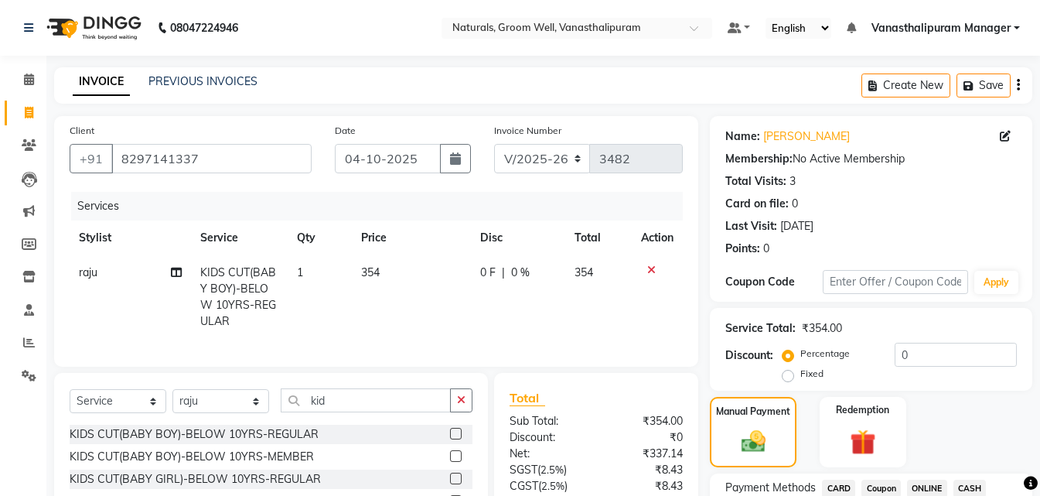
drag, startPoint x: 998, startPoint y: 477, endPoint x: 986, endPoint y: 484, distance: 14.2
click at [983, 486] on span "CASH" at bounding box center [970, 488] width 33 height 18
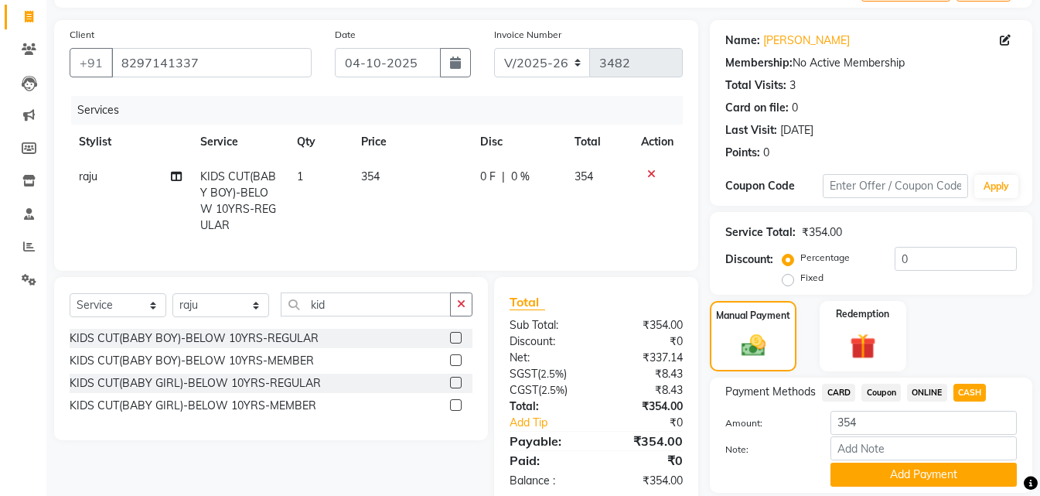
scroll to position [148, 0]
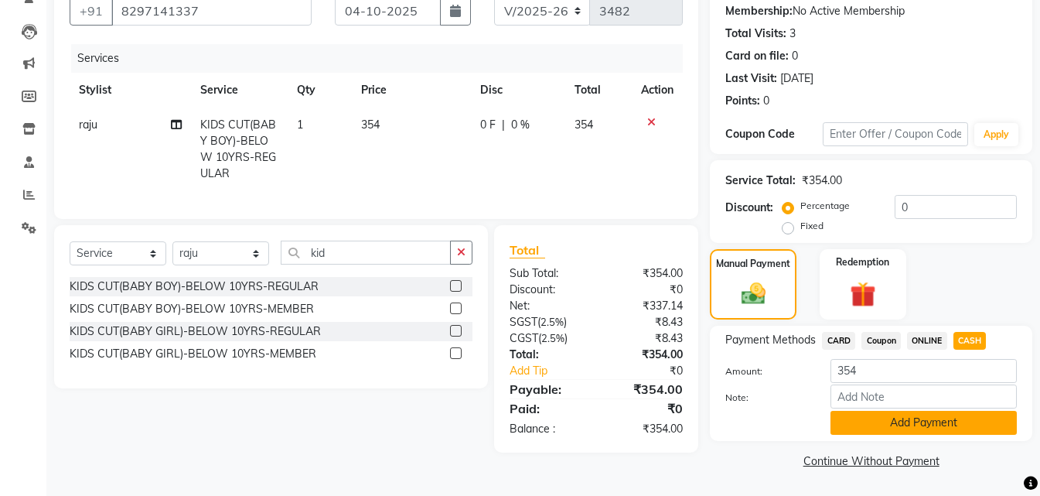
click at [933, 421] on button "Add Payment" at bounding box center [924, 423] width 186 height 24
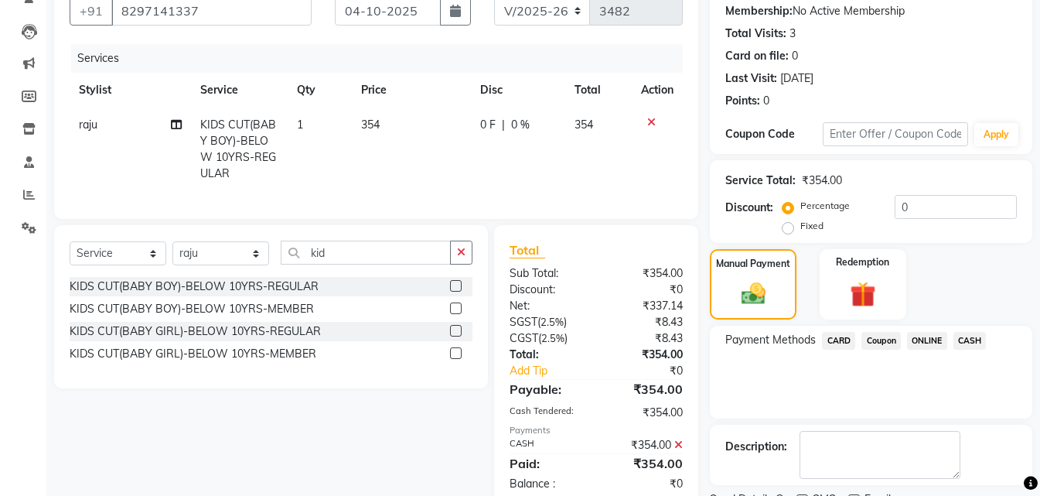
scroll to position [213, 0]
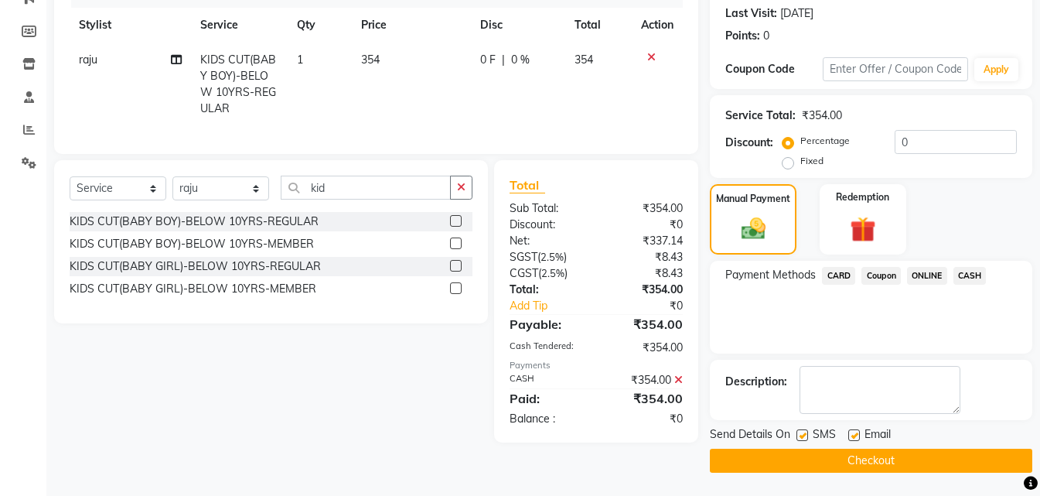
click at [938, 467] on button "Checkout" at bounding box center [871, 461] width 322 height 24
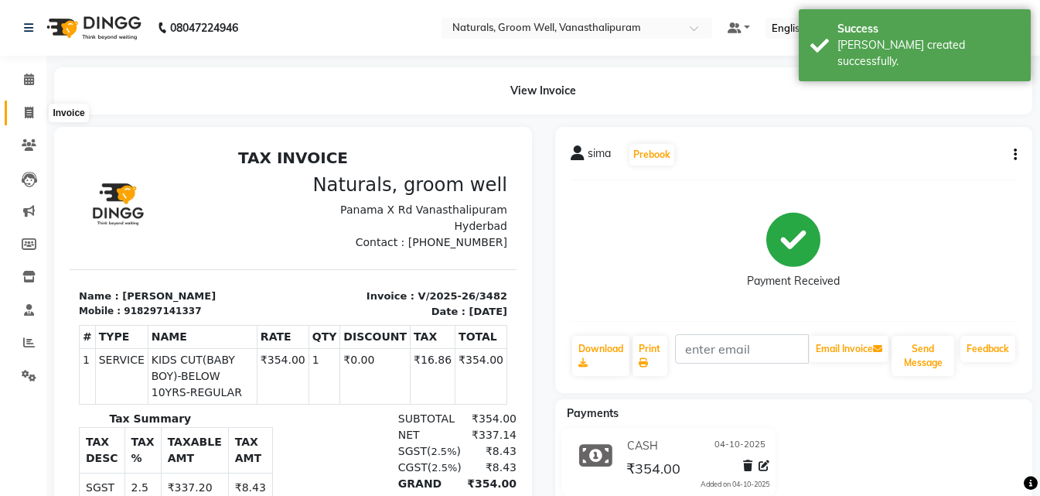
click at [23, 107] on span at bounding box center [28, 113] width 27 height 18
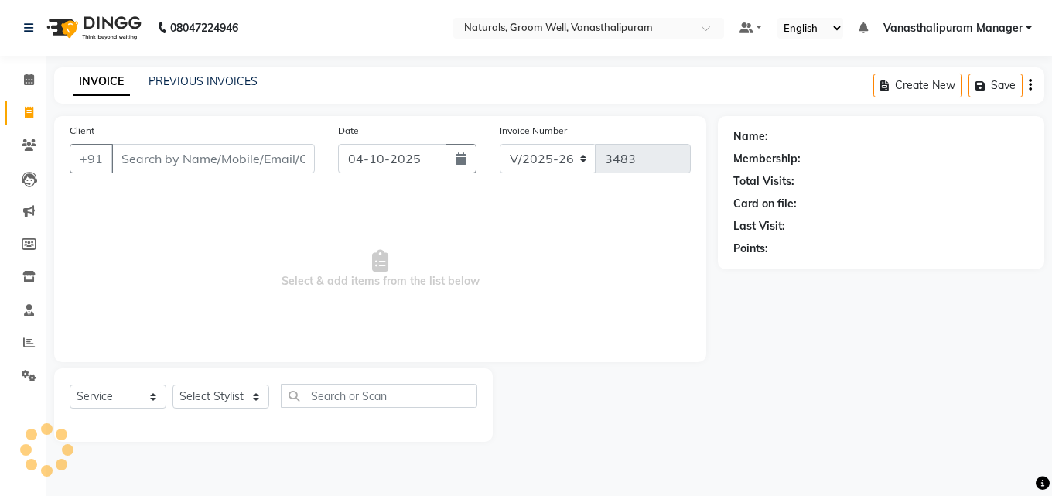
click at [173, 159] on input "Client" at bounding box center [212, 158] width 203 height 29
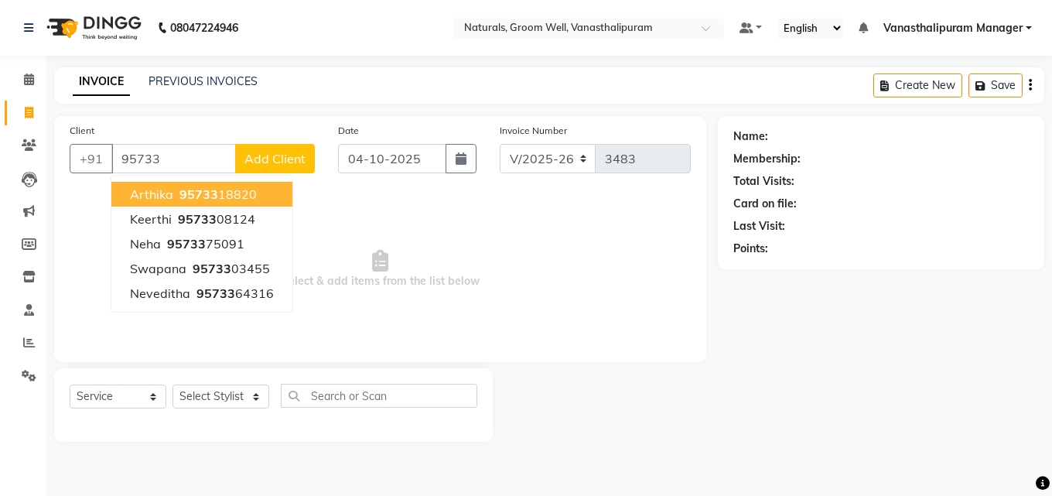
click at [211, 194] on span "95733" at bounding box center [198, 193] width 39 height 15
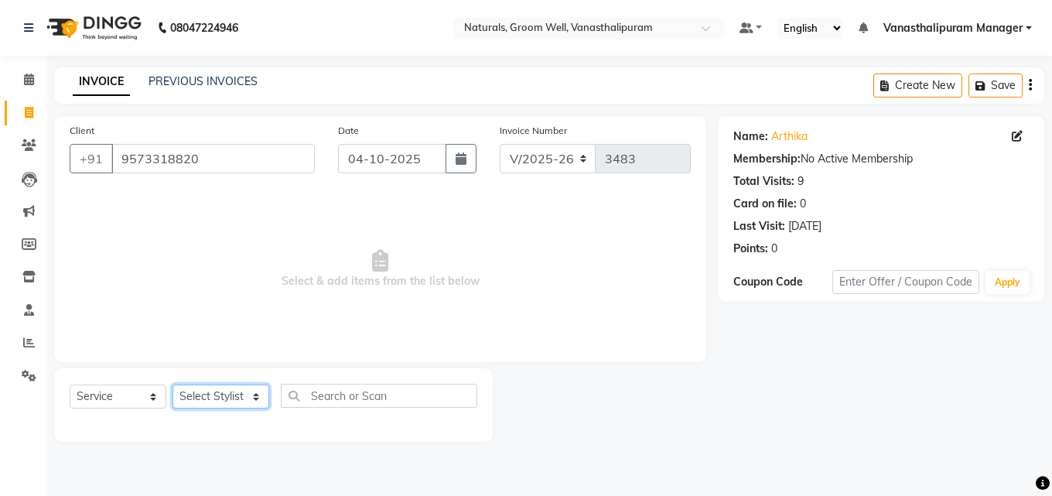
click at [233, 393] on select "Select Stylist [PERSON_NAME] kiran [PERSON_NAME] [PERSON_NAME] [PERSON_NAME] Va…" at bounding box center [220, 396] width 97 height 24
click at [172, 384] on select "Select Stylist [PERSON_NAME] kiran [PERSON_NAME] [PERSON_NAME] [PERSON_NAME] Va…" at bounding box center [220, 396] width 97 height 24
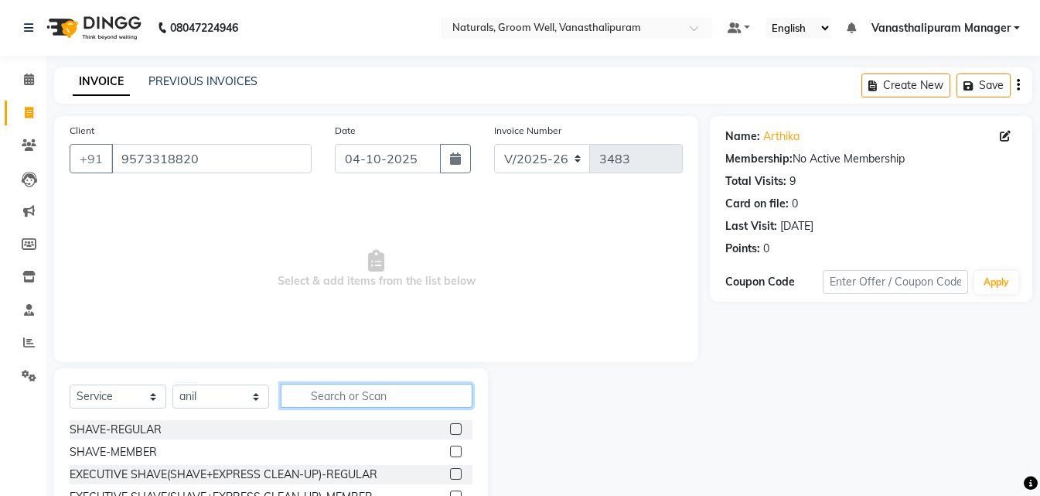
click at [374, 400] on input "text" at bounding box center [377, 396] width 192 height 24
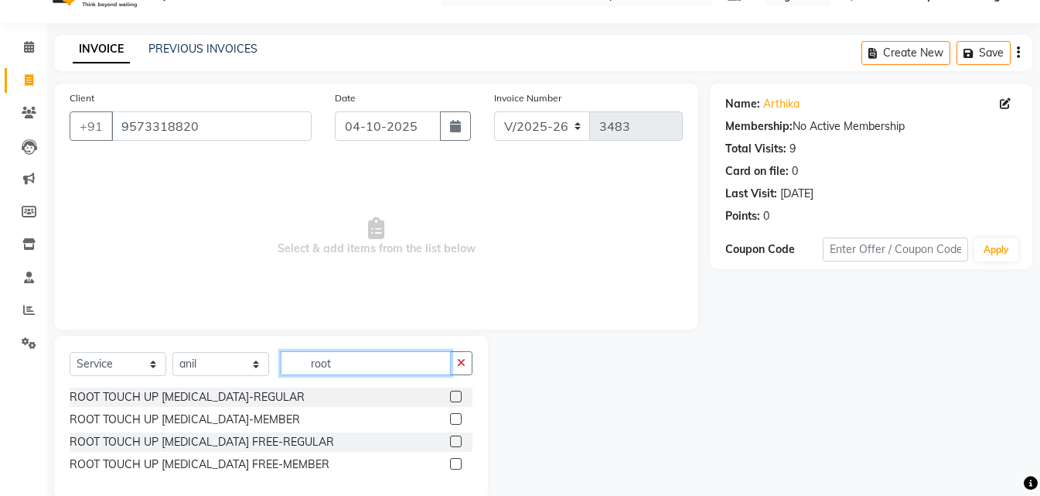
scroll to position [59, 0]
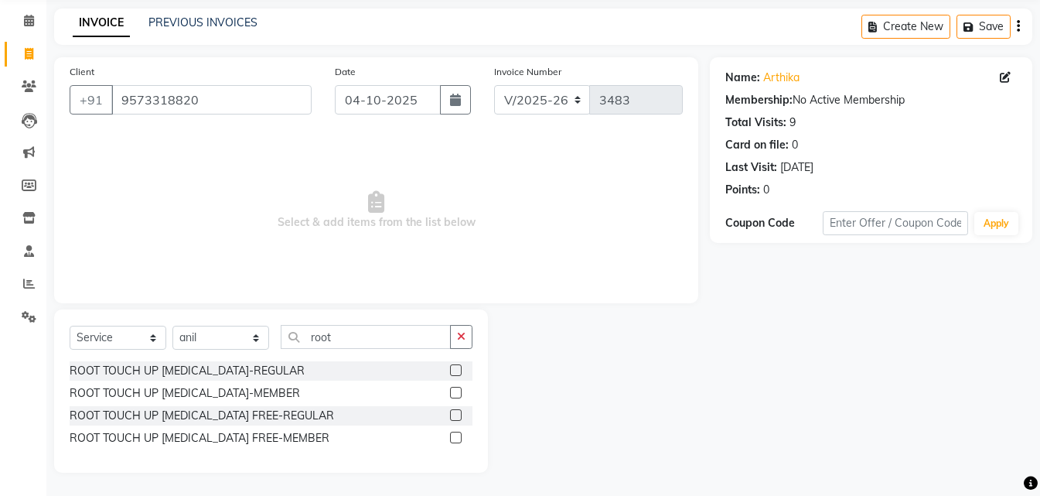
click at [456, 422] on div at bounding box center [455, 417] width 10 height 16
click at [456, 413] on label at bounding box center [456, 415] width 12 height 12
click at [456, 413] on input "checkbox" at bounding box center [455, 416] width 10 height 10
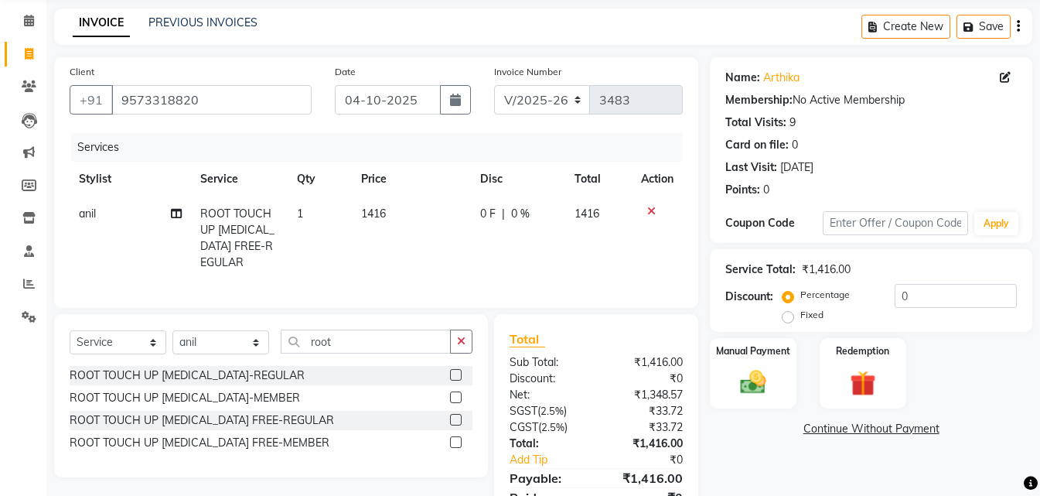
click at [421, 210] on td "1416" at bounding box center [411, 238] width 119 height 84
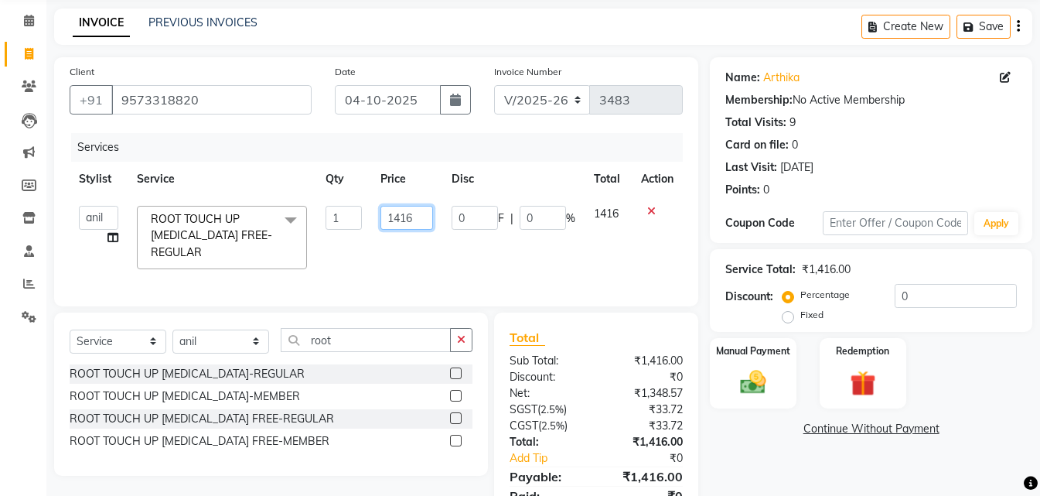
click at [421, 213] on input "1416" at bounding box center [406, 218] width 53 height 24
click at [474, 142] on div "Services" at bounding box center [382, 147] width 623 height 29
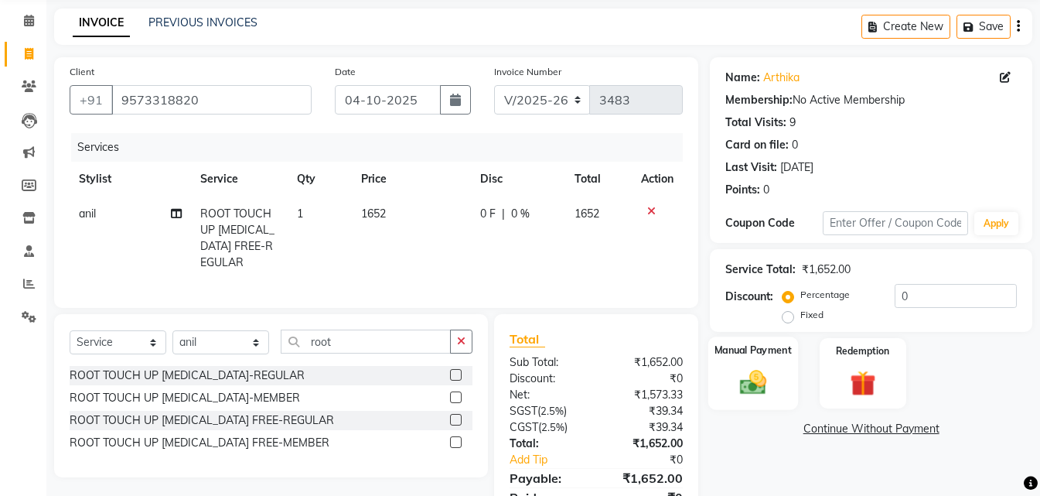
click at [757, 382] on img at bounding box center [753, 382] width 43 height 31
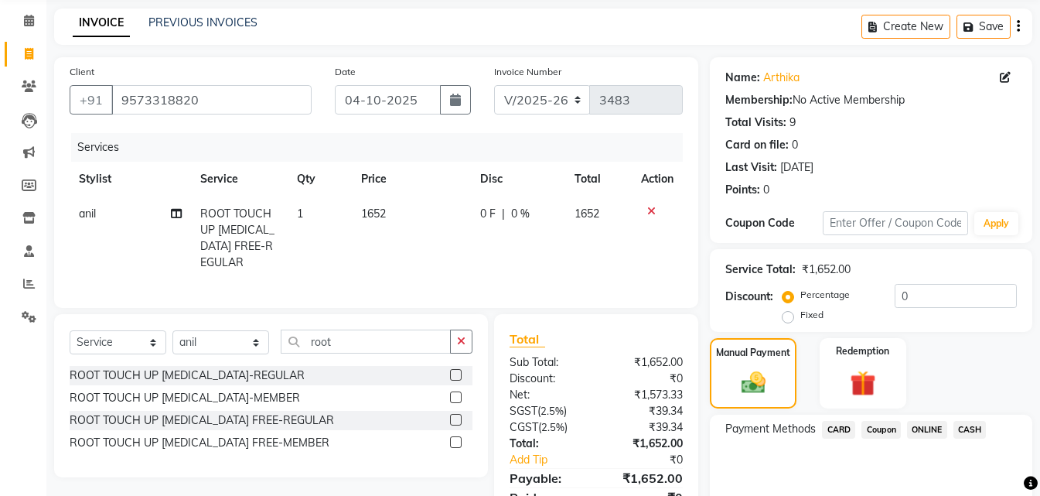
click at [935, 428] on span "ONLINE" at bounding box center [927, 430] width 40 height 18
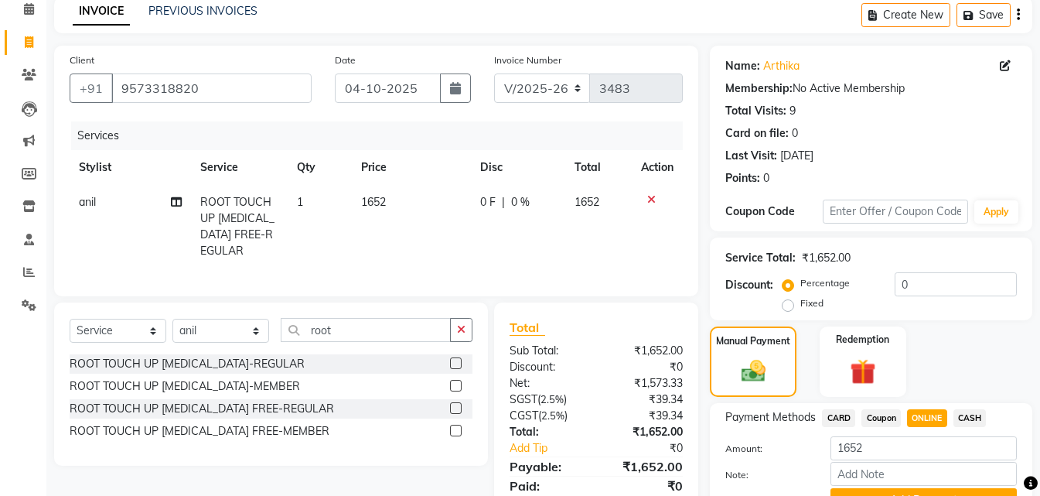
scroll to position [148, 0]
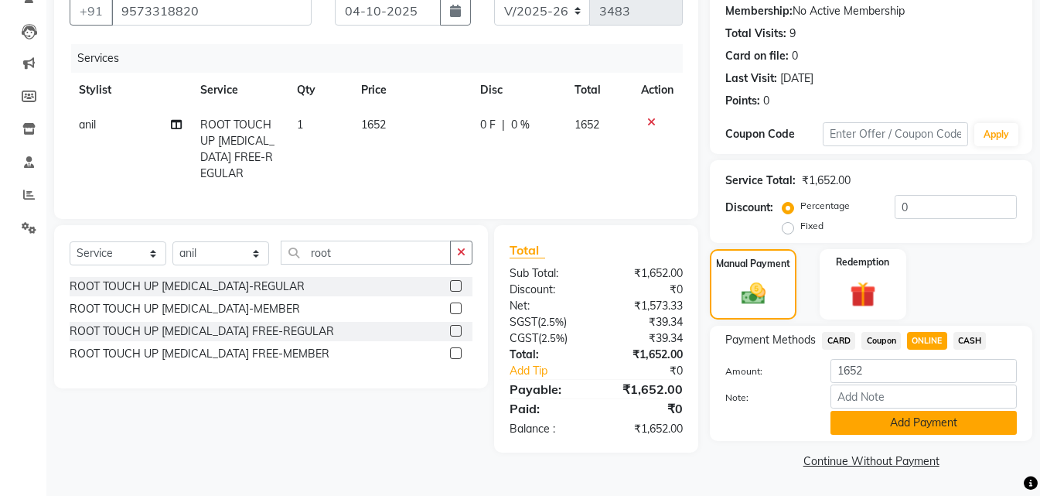
click at [905, 426] on button "Add Payment" at bounding box center [924, 423] width 186 height 24
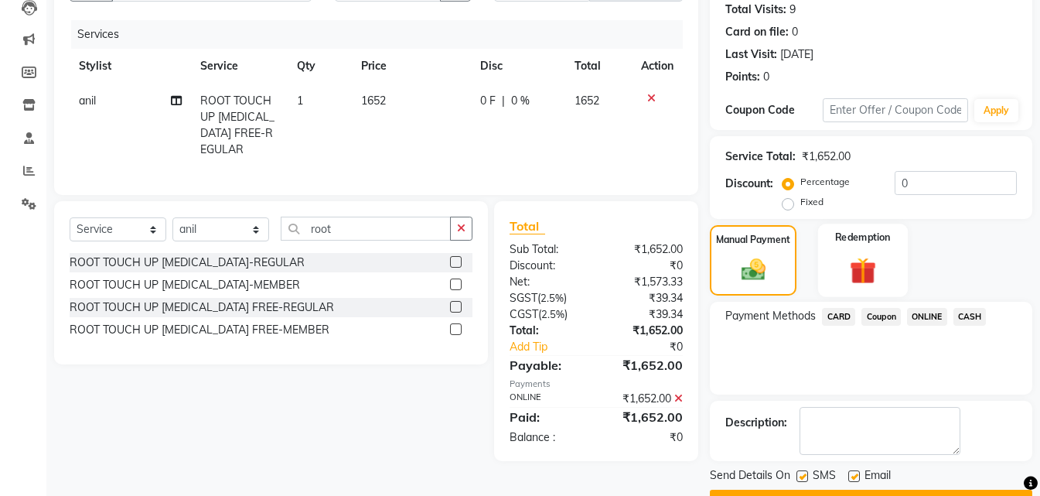
scroll to position [213, 0]
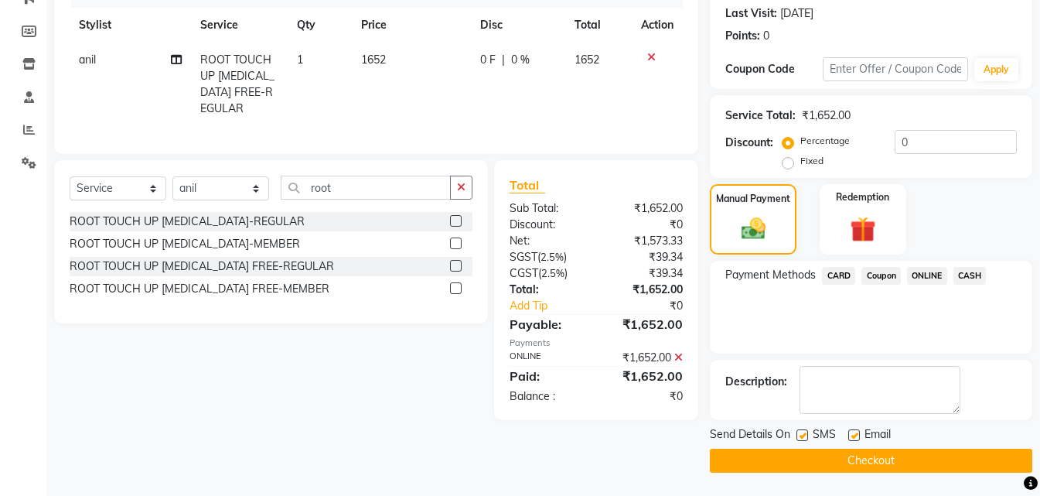
click at [872, 462] on button "Checkout" at bounding box center [871, 461] width 322 height 24
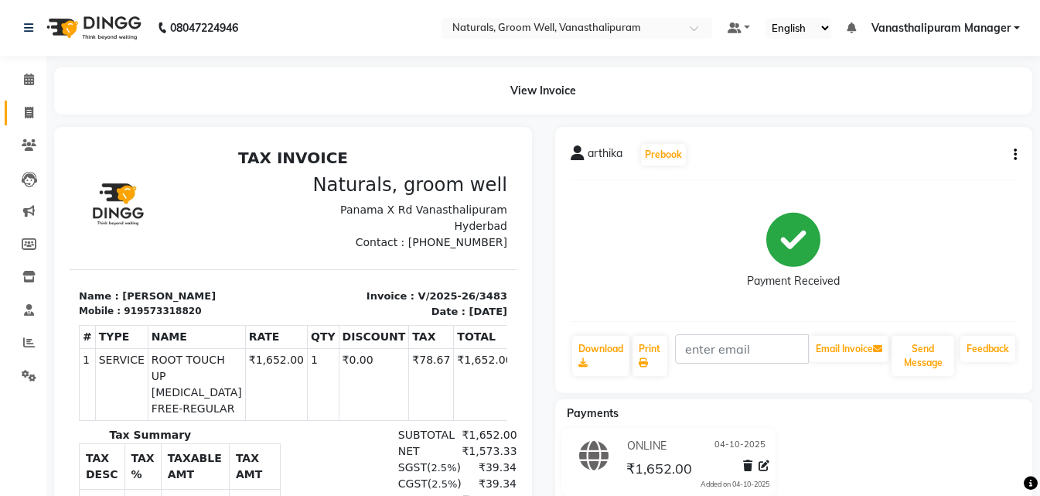
drag, startPoint x: 32, startPoint y: 101, endPoint x: 42, endPoint y: 115, distance: 16.7
click at [32, 103] on link "Invoice" at bounding box center [23, 114] width 37 height 26
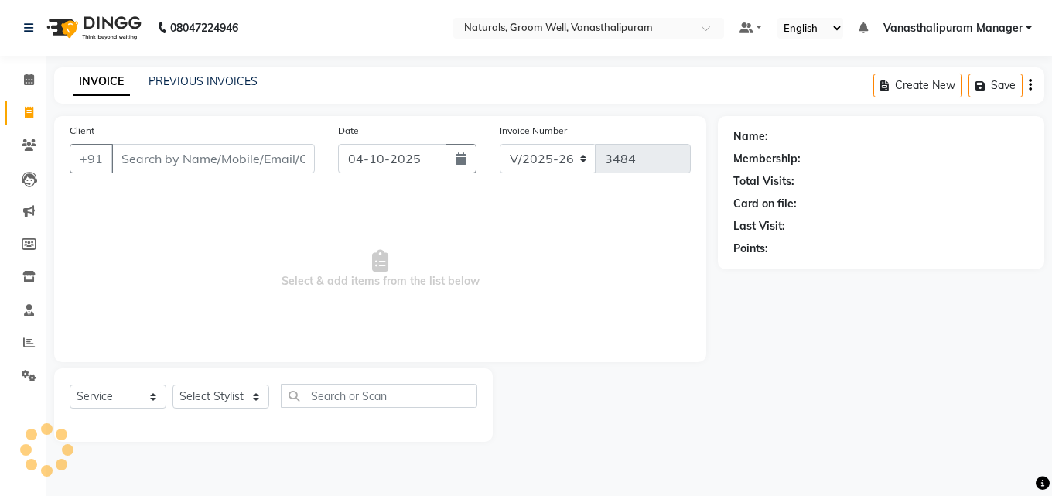
click at [156, 170] on input "Client" at bounding box center [212, 158] width 203 height 29
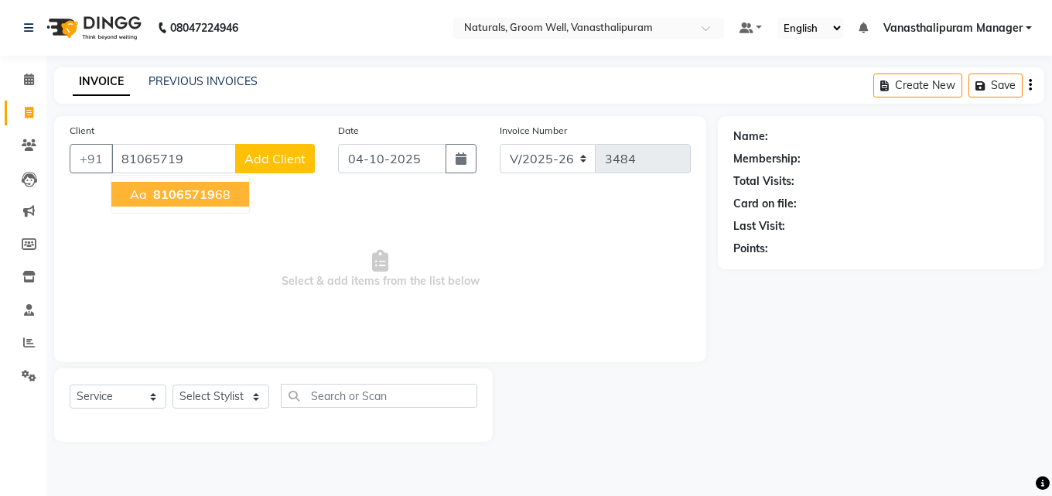
click at [201, 191] on span "81065719" at bounding box center [184, 193] width 62 height 15
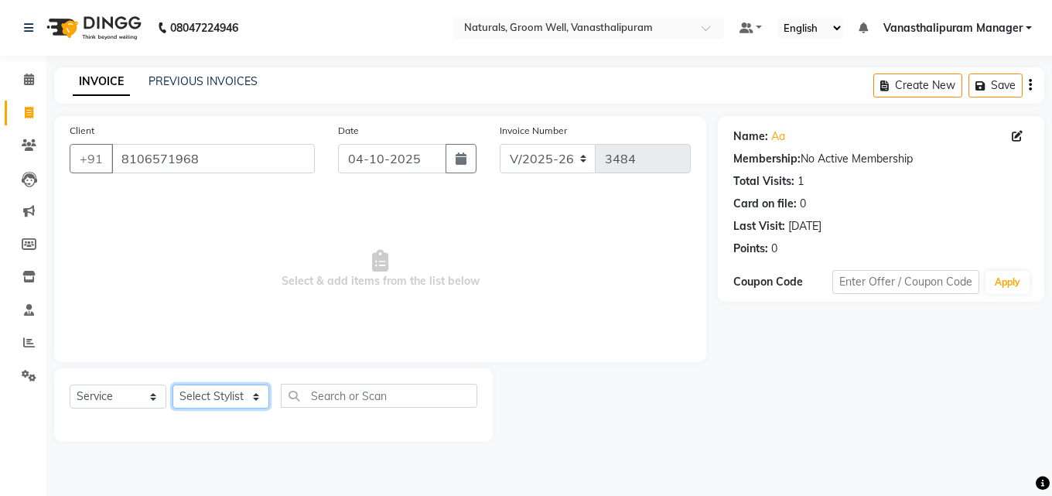
click at [208, 397] on select "Select Stylist [PERSON_NAME] kiran [PERSON_NAME] [PERSON_NAME] [PERSON_NAME] Va…" at bounding box center [220, 396] width 97 height 24
click at [172, 384] on select "Select Stylist [PERSON_NAME] kiran [PERSON_NAME] [PERSON_NAME] [PERSON_NAME] Va…" at bounding box center [220, 396] width 97 height 24
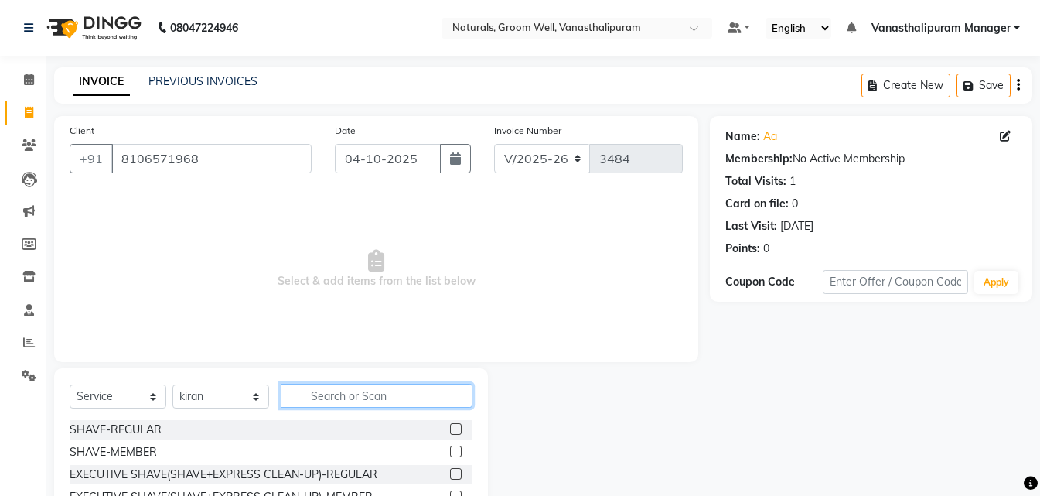
click at [353, 398] on input "text" at bounding box center [377, 396] width 192 height 24
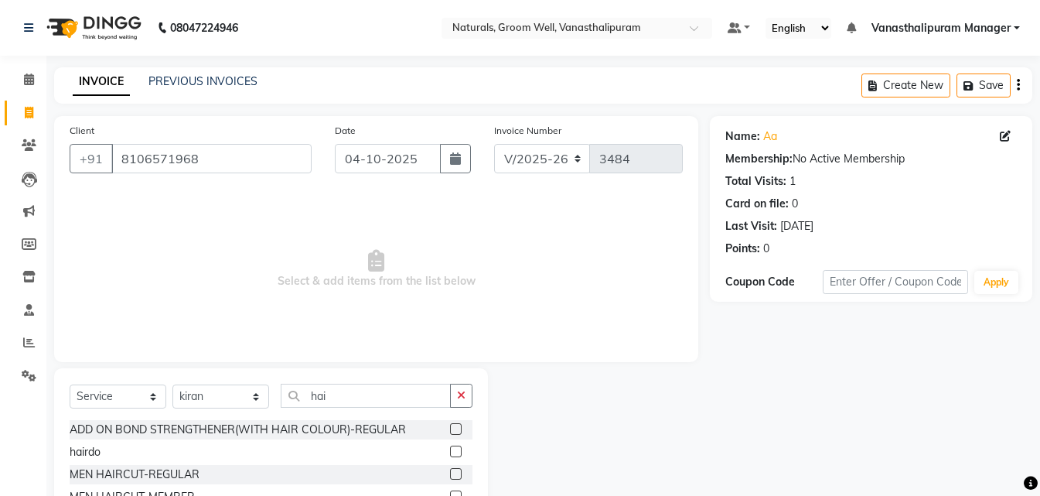
click at [450, 493] on label at bounding box center [456, 496] width 12 height 12
click at [450, 493] on input "checkbox" at bounding box center [455, 497] width 10 height 10
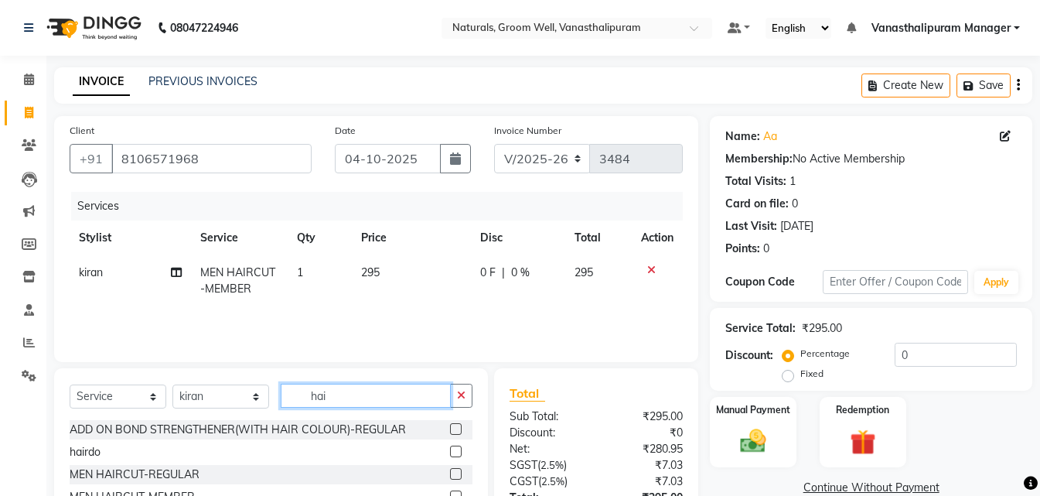
click at [410, 396] on input "hai" at bounding box center [366, 396] width 170 height 24
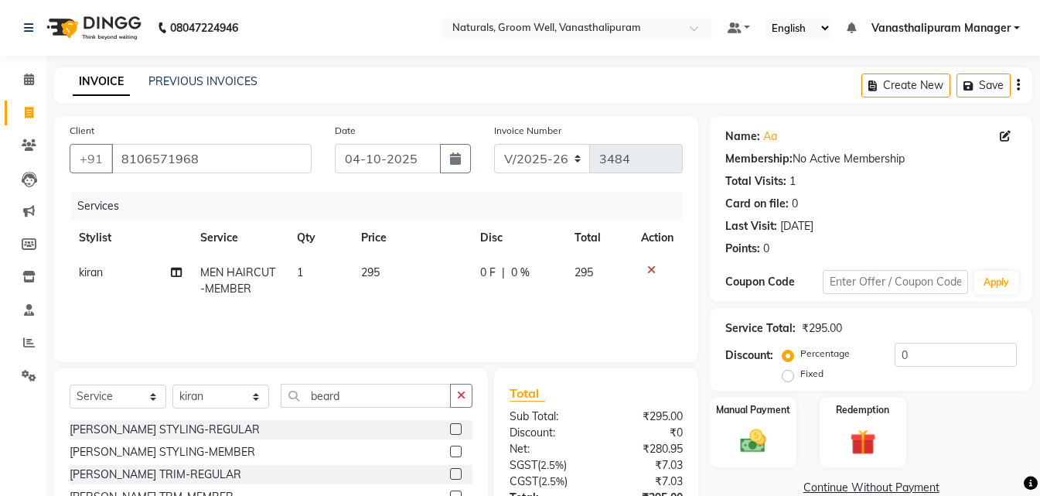
click at [450, 492] on label at bounding box center [456, 496] width 12 height 12
click at [450, 492] on input "checkbox" at bounding box center [455, 497] width 10 height 10
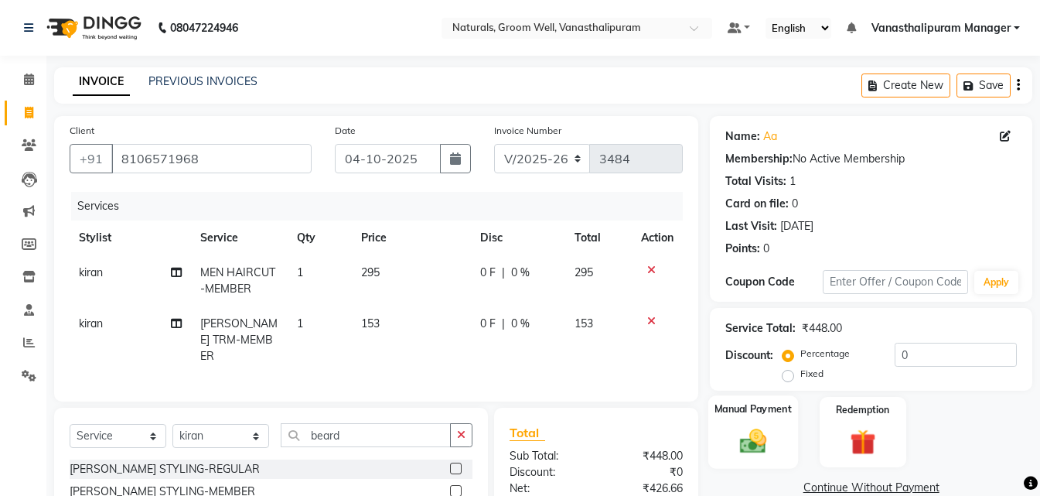
click at [790, 441] on div "Manual Payment" at bounding box center [753, 431] width 90 height 73
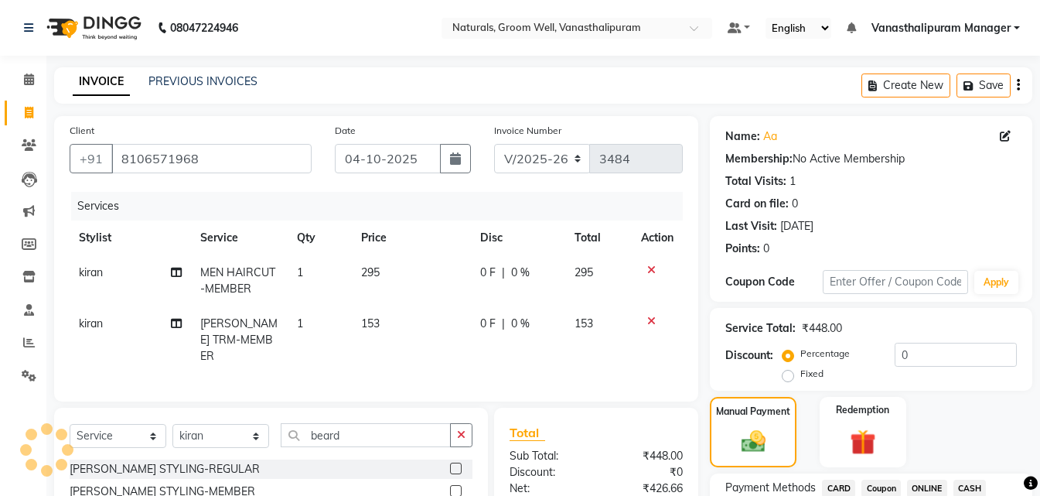
click at [836, 488] on span "CARD" at bounding box center [838, 488] width 33 height 18
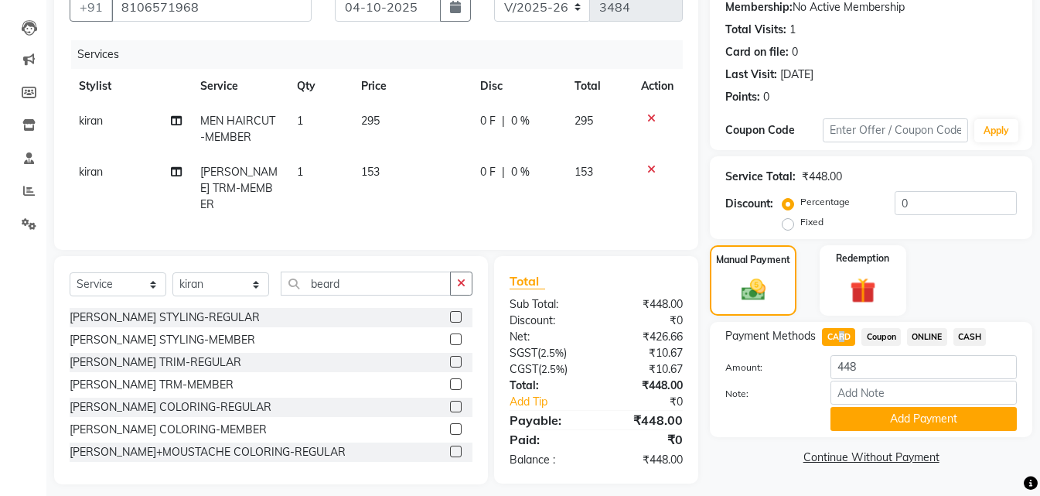
scroll to position [159, 0]
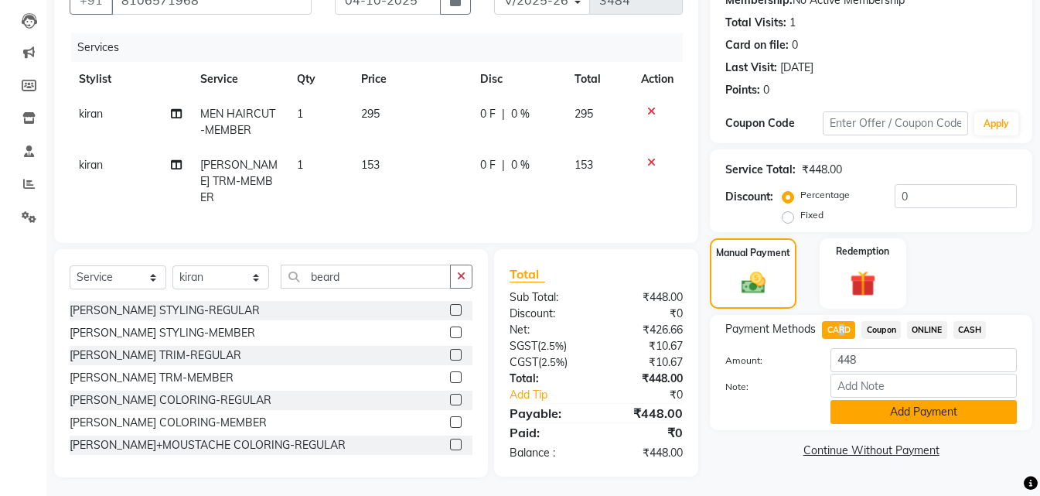
click at [847, 403] on button "Add Payment" at bounding box center [924, 412] width 186 height 24
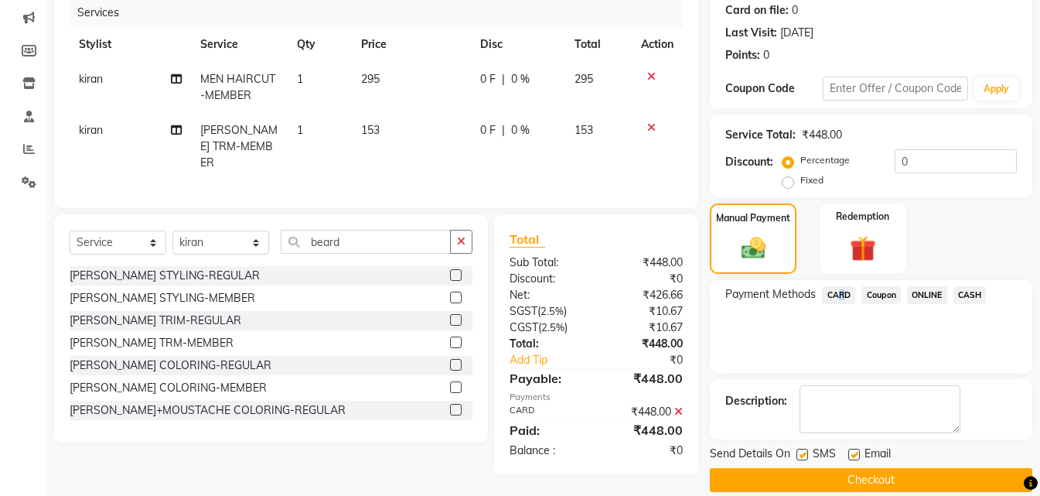
scroll to position [213, 0]
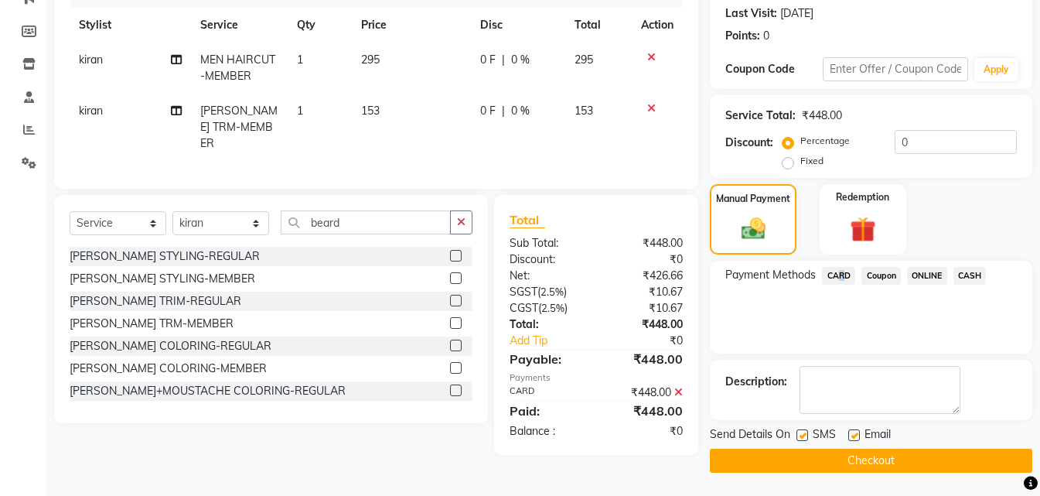
click at [847, 459] on button "Checkout" at bounding box center [871, 461] width 322 height 24
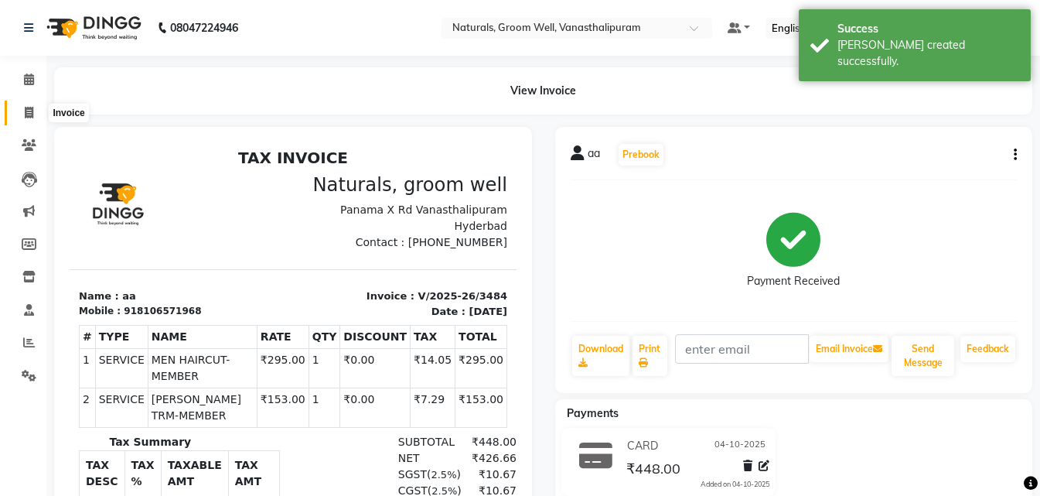
click at [34, 104] on span at bounding box center [28, 113] width 27 height 18
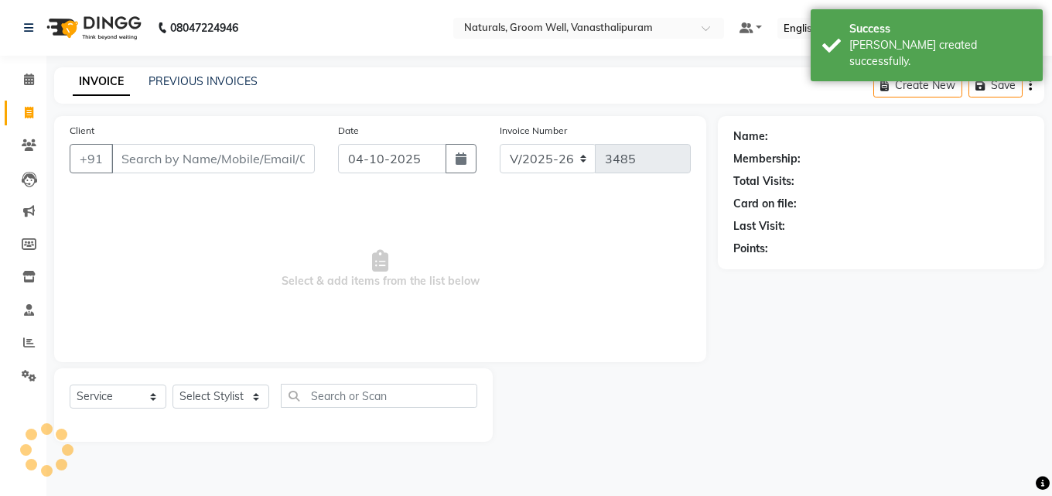
drag, startPoint x: 60, startPoint y: 120, endPoint x: 214, endPoint y: 172, distance: 162.4
click at [209, 171] on input "Client" at bounding box center [212, 158] width 203 height 29
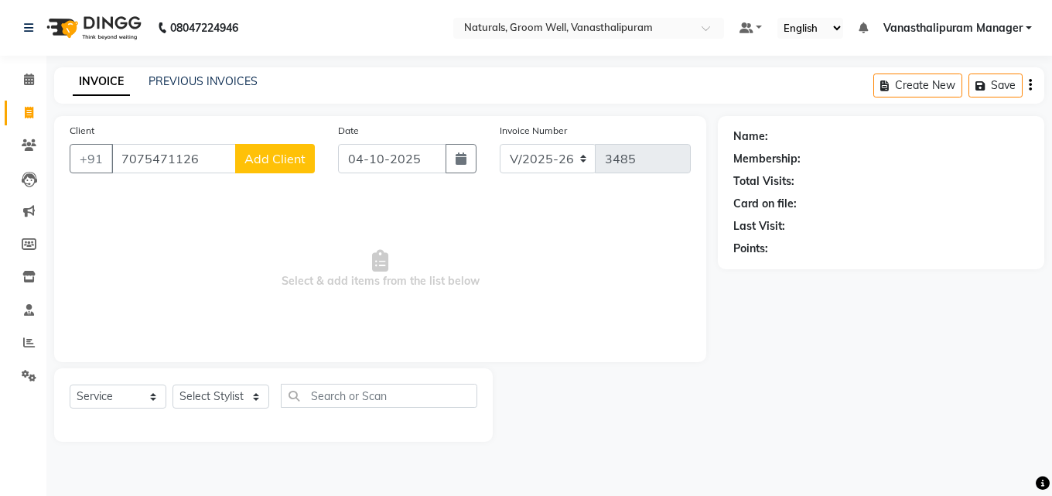
click at [291, 158] on span "Add Client" at bounding box center [274, 158] width 61 height 15
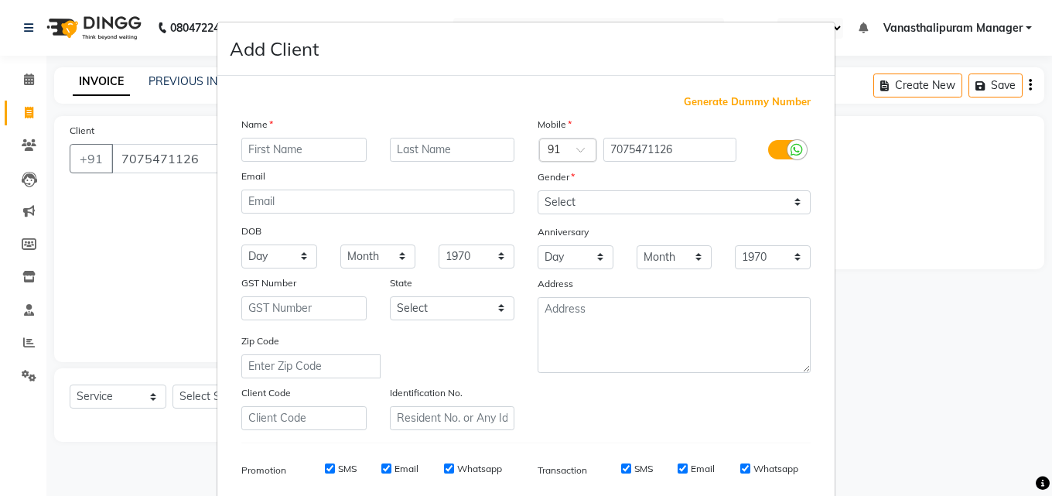
click at [295, 145] on input "text" at bounding box center [303, 150] width 125 height 24
click at [619, 186] on div "Gender" at bounding box center [674, 180] width 296 height 22
click at [616, 205] on select "Select [DEMOGRAPHIC_DATA] [DEMOGRAPHIC_DATA] Other Prefer Not To Say" at bounding box center [673, 202] width 273 height 24
click at [537, 190] on select "Select [DEMOGRAPHIC_DATA] [DEMOGRAPHIC_DATA] Other Prefer Not To Say" at bounding box center [673, 202] width 273 height 24
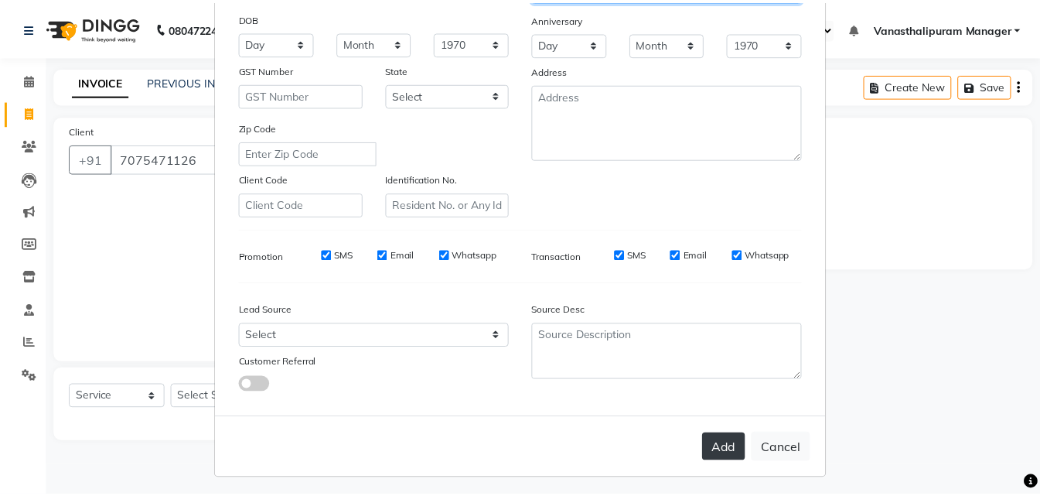
scroll to position [218, 0]
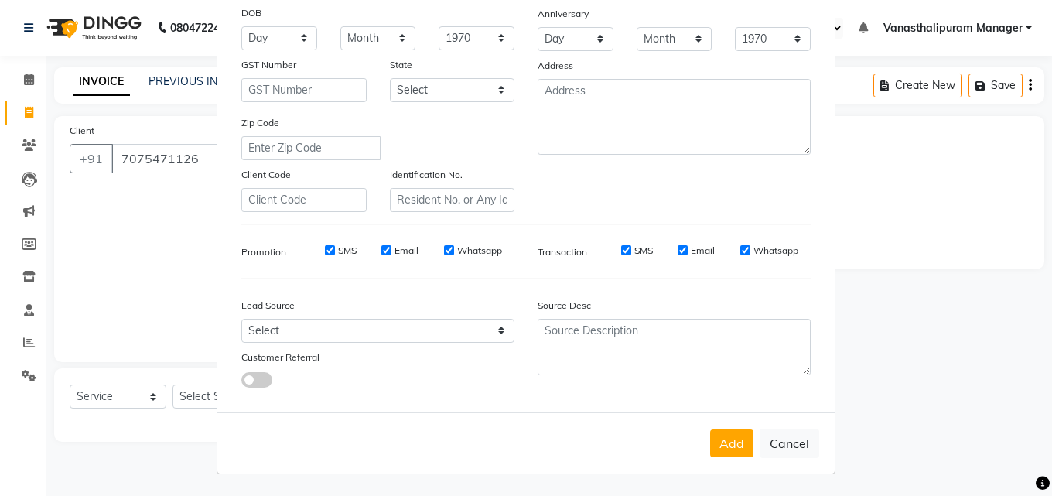
drag, startPoint x: 732, startPoint y: 441, endPoint x: 735, endPoint y: 401, distance: 40.3
click at [735, 440] on button "Add" at bounding box center [731, 443] width 43 height 28
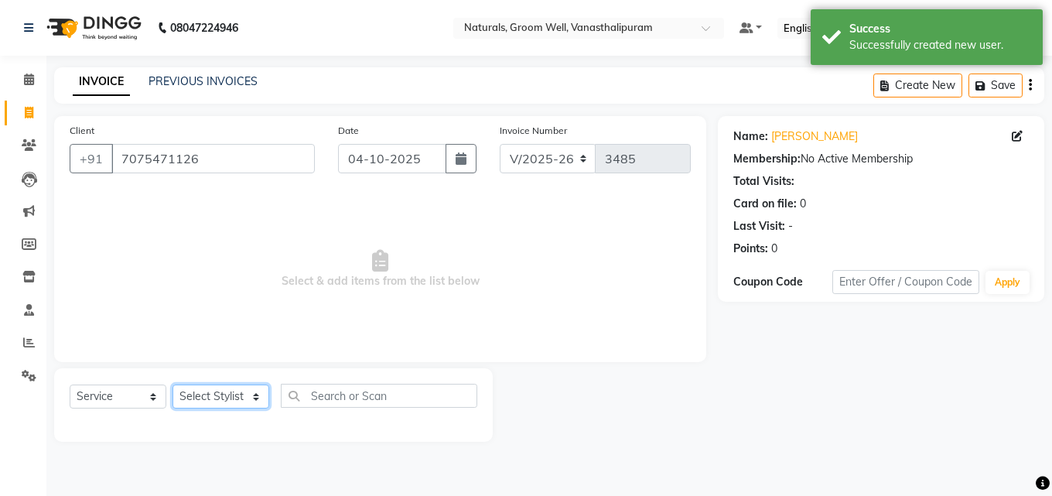
click at [209, 397] on select "Select Stylist [PERSON_NAME] kiran [PERSON_NAME] [PERSON_NAME] [PERSON_NAME] Va…" at bounding box center [220, 396] width 97 height 24
click at [172, 384] on select "Select Stylist [PERSON_NAME] kiran [PERSON_NAME] [PERSON_NAME] [PERSON_NAME] Va…" at bounding box center [220, 396] width 97 height 24
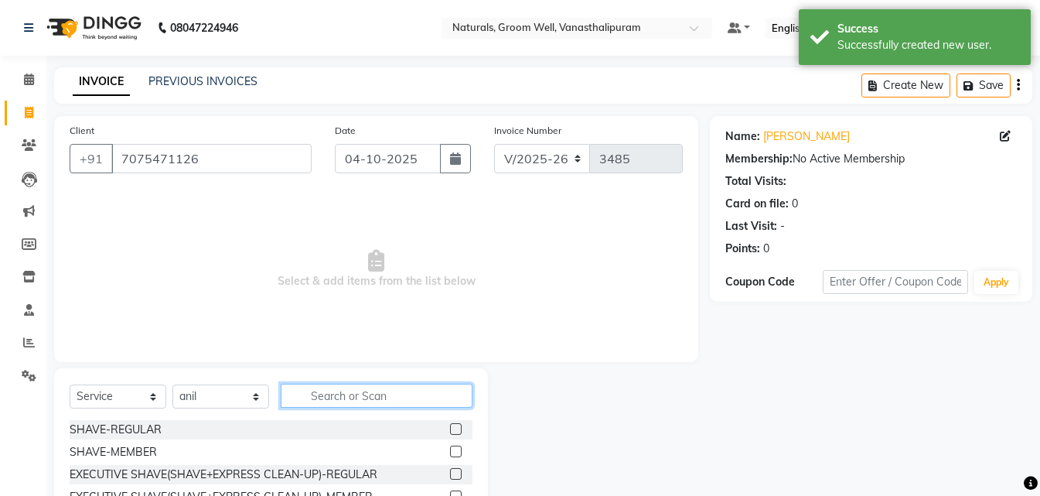
click at [352, 387] on input "text" at bounding box center [377, 396] width 192 height 24
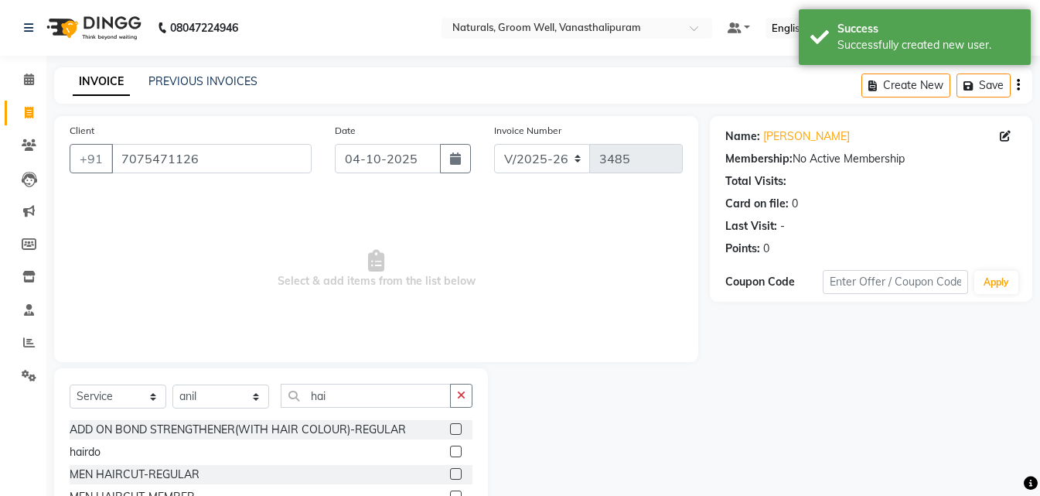
click at [450, 475] on label at bounding box center [456, 474] width 12 height 12
click at [450, 475] on input "checkbox" at bounding box center [455, 474] width 10 height 10
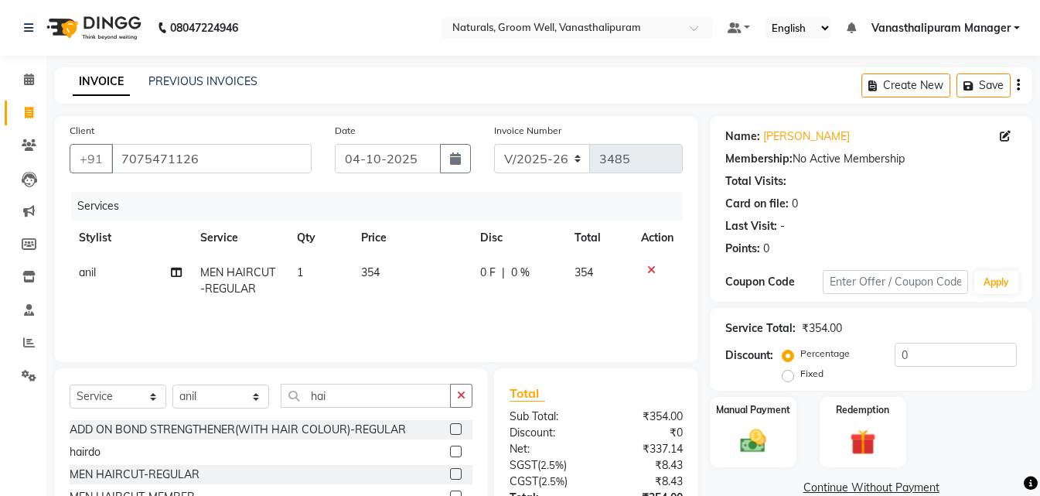
click at [401, 284] on td "354" at bounding box center [411, 280] width 119 height 51
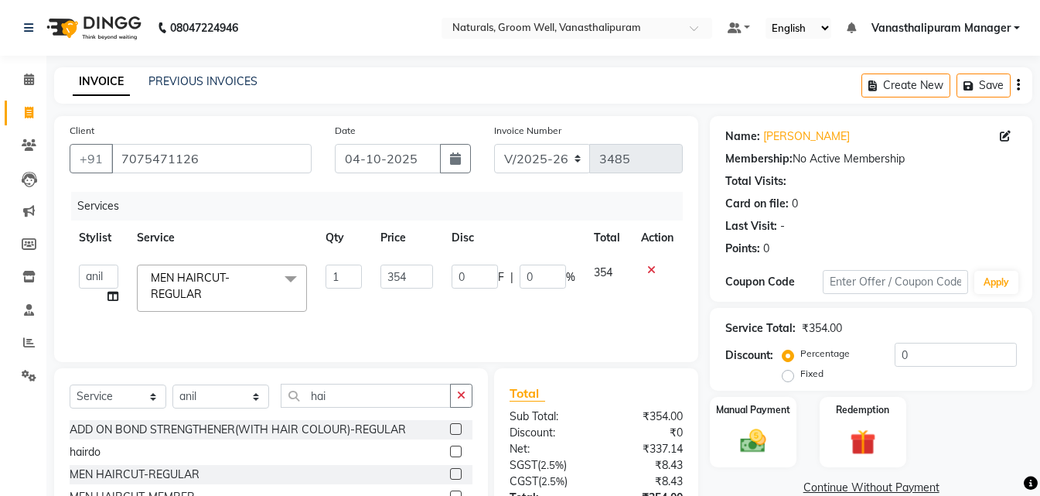
click at [401, 284] on input "354" at bounding box center [406, 276] width 53 height 24
click at [517, 193] on div "Services" at bounding box center [382, 206] width 623 height 29
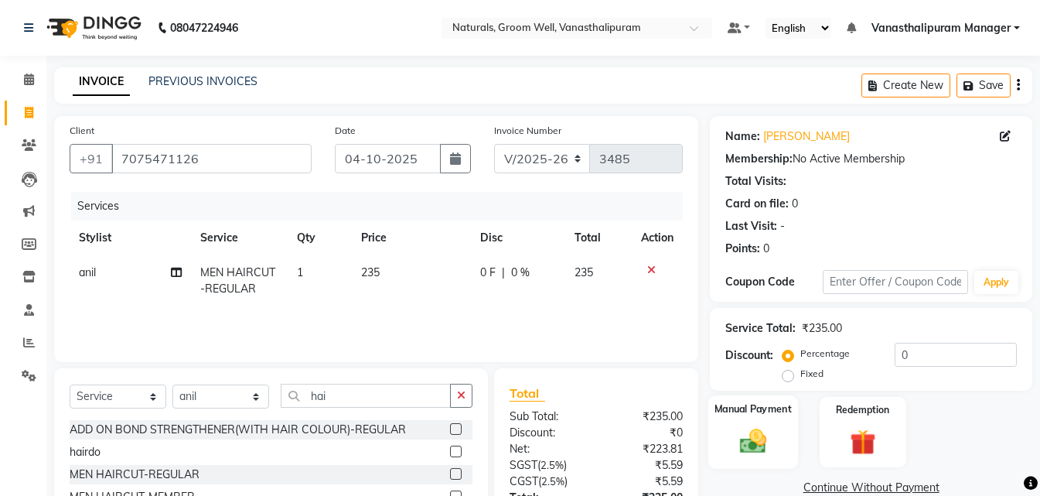
click at [766, 442] on img at bounding box center [753, 440] width 43 height 31
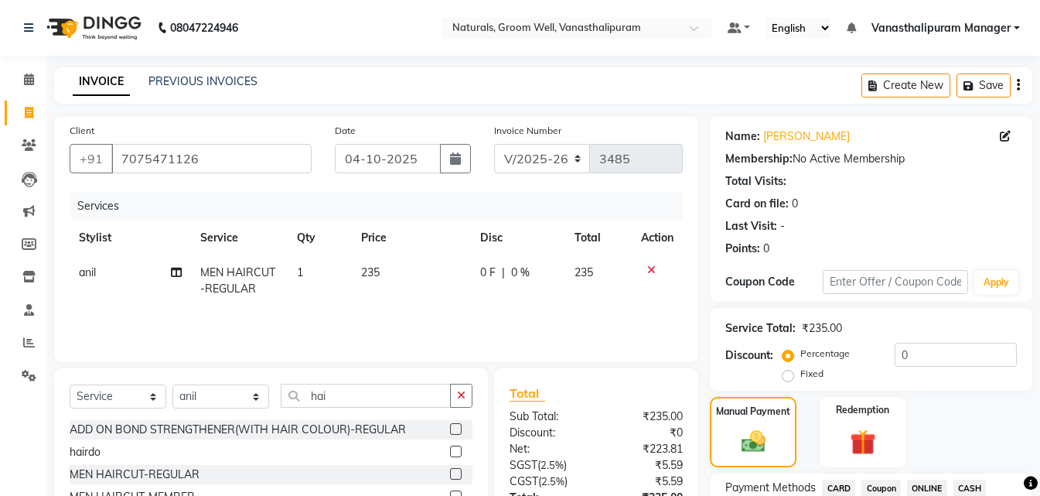
click at [958, 484] on span "CASH" at bounding box center [970, 488] width 33 height 18
drag, startPoint x: 926, startPoint y: 483, endPoint x: 923, endPoint y: 421, distance: 61.9
click at [920, 487] on span "ONLINE" at bounding box center [927, 488] width 40 height 18
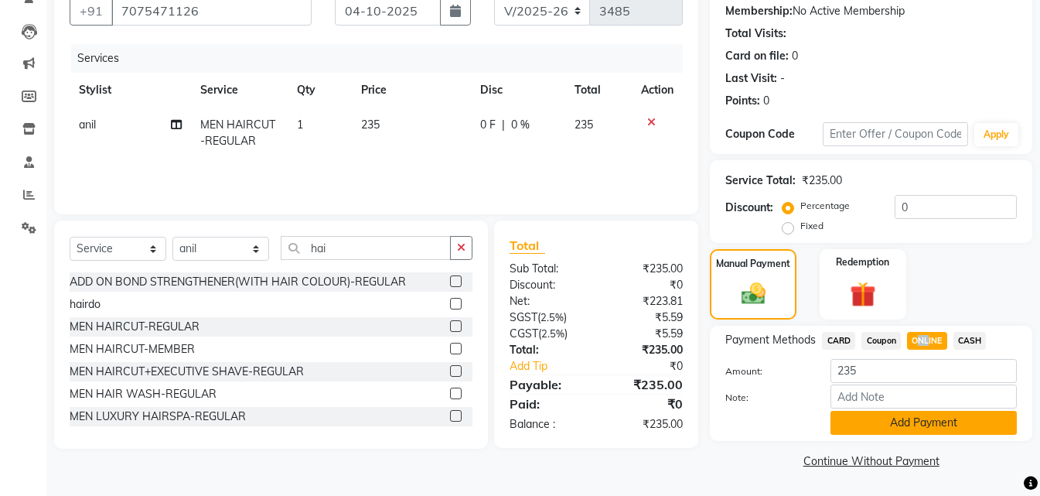
click at [944, 426] on button "Add Payment" at bounding box center [924, 423] width 186 height 24
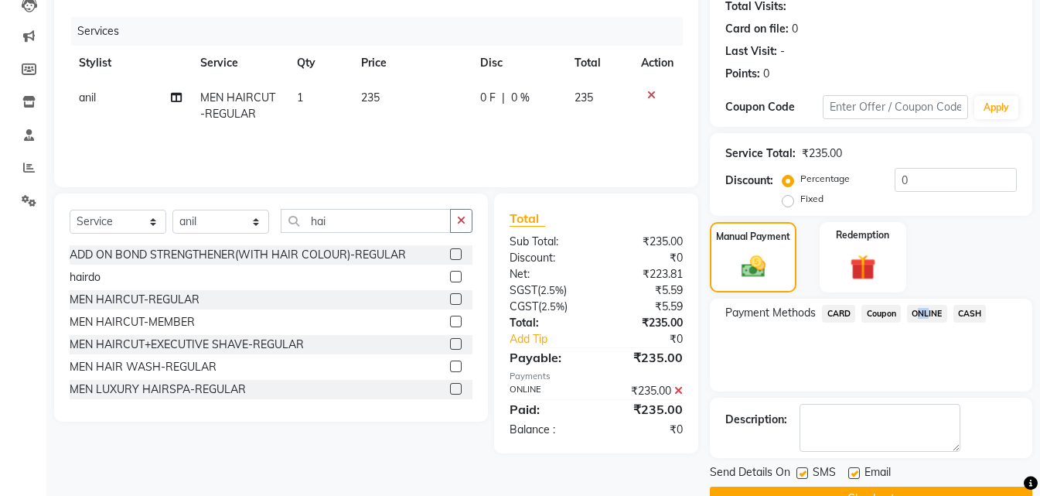
scroll to position [213, 0]
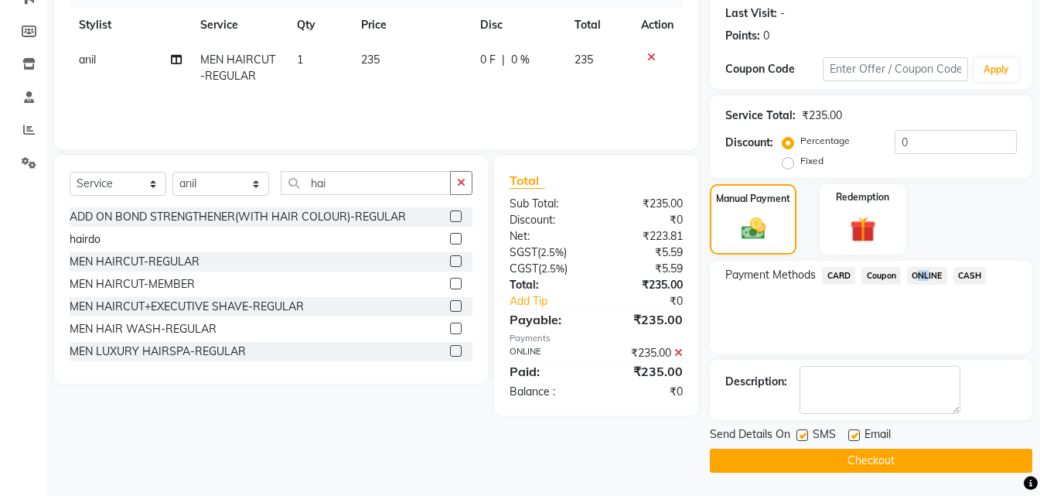
click at [949, 462] on button "Checkout" at bounding box center [871, 461] width 322 height 24
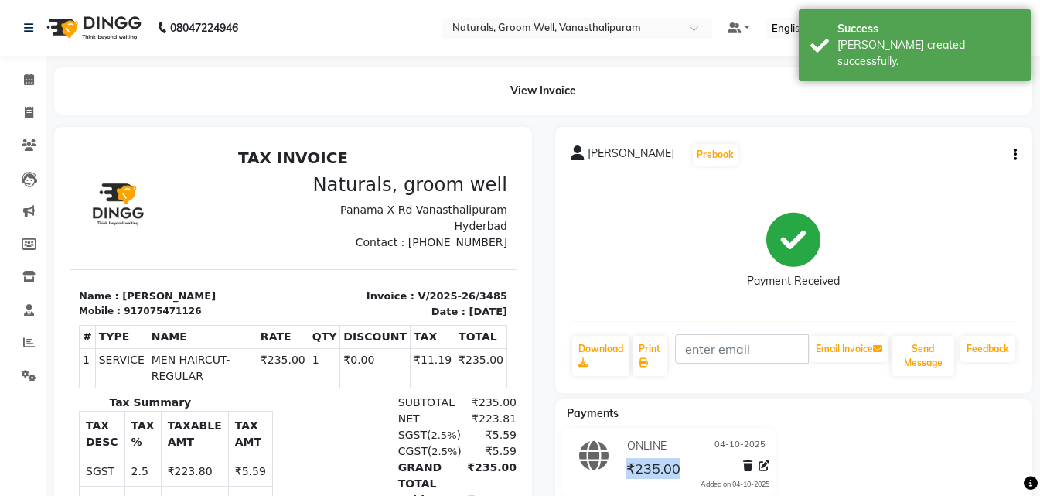
drag, startPoint x: 949, startPoint y: 462, endPoint x: 889, endPoint y: 447, distance: 61.5
click at [889, 447] on div "ONLINE [DATE] ₹235.00 Added on [DATE]" at bounding box center [794, 465] width 501 height 74
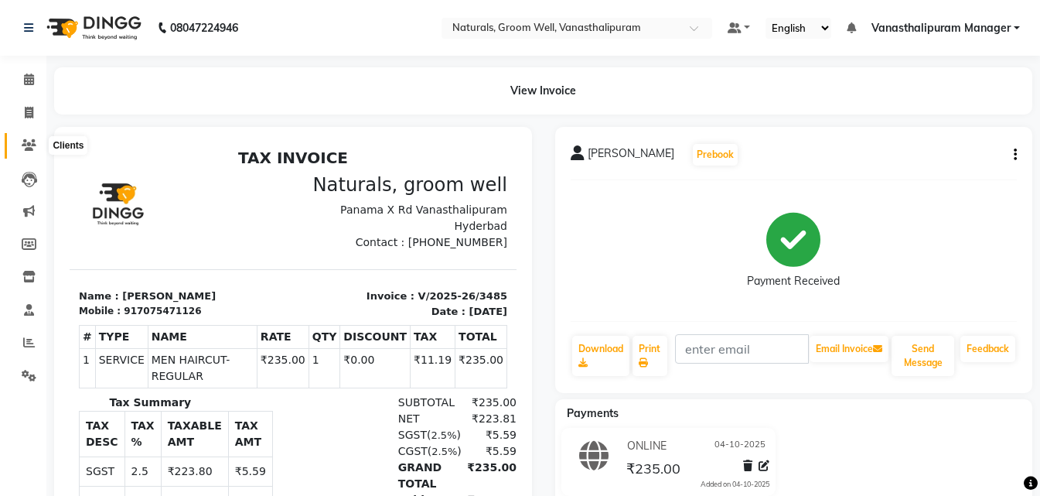
click at [23, 148] on icon at bounding box center [29, 145] width 15 height 12
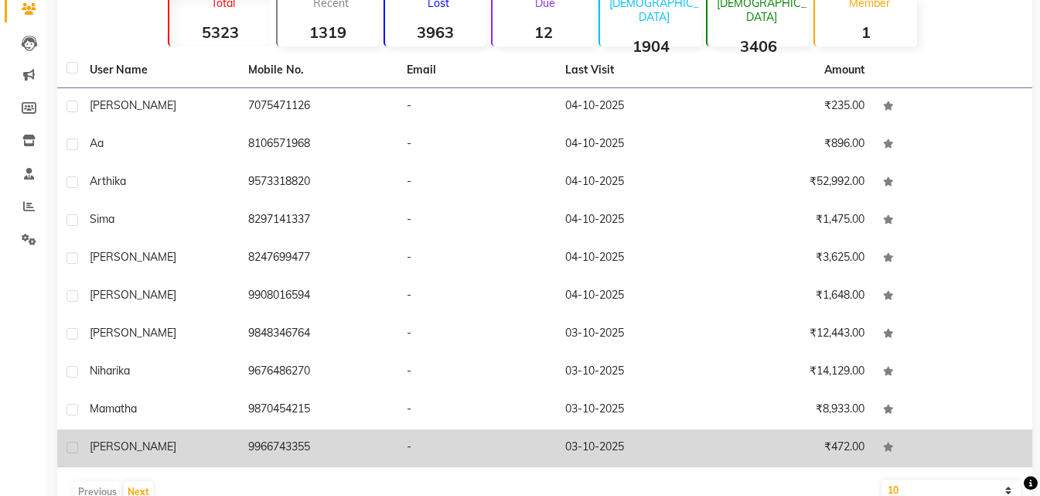
scroll to position [174, 0]
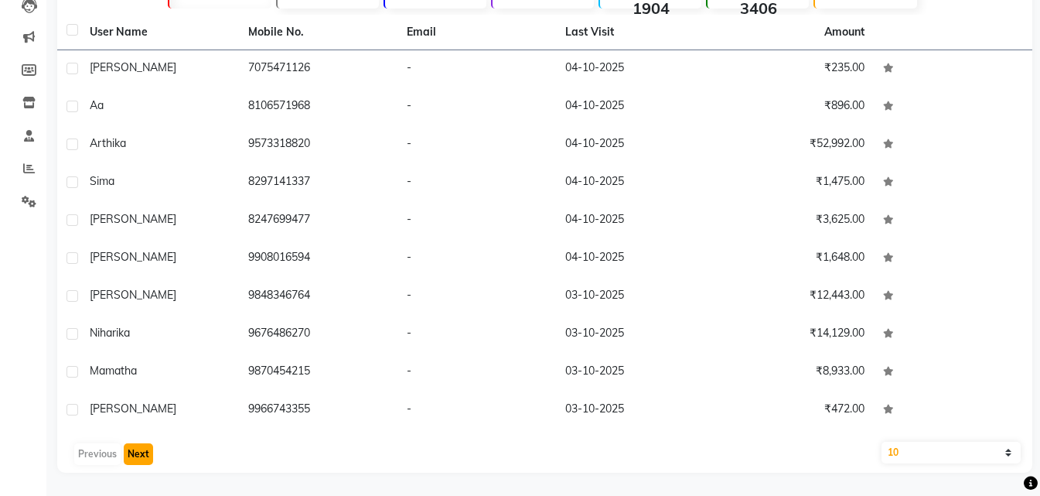
click at [142, 453] on button "Next" at bounding box center [138, 454] width 29 height 22
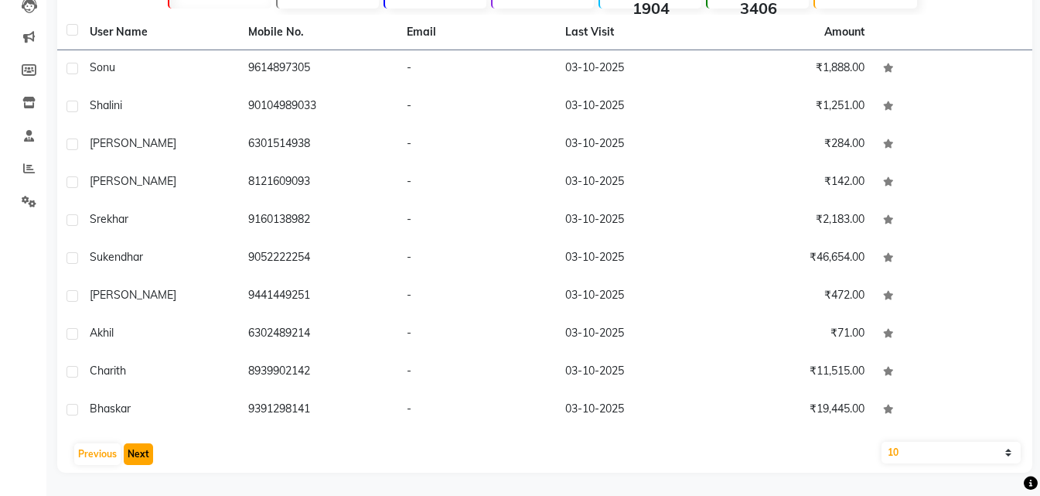
click at [142, 453] on button "Next" at bounding box center [138, 454] width 29 height 22
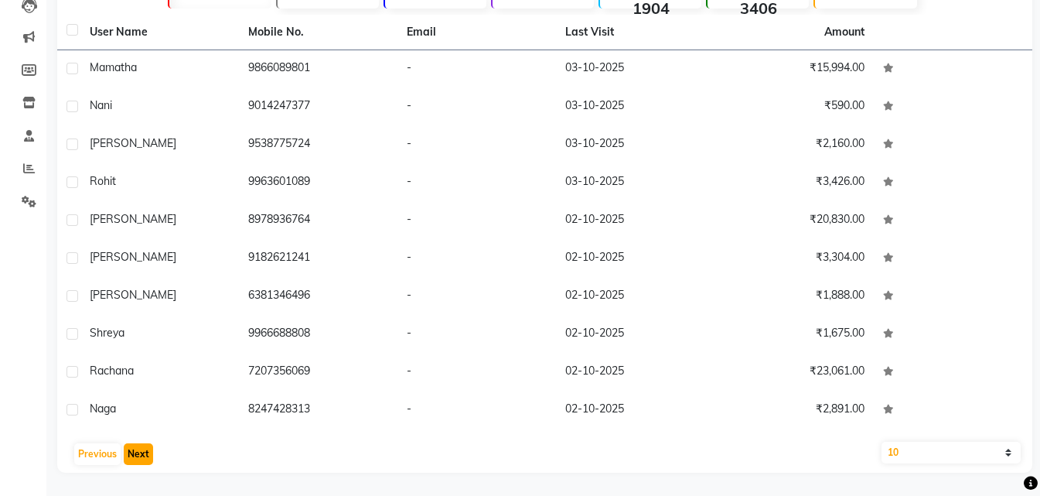
click at [142, 453] on button "Next" at bounding box center [138, 454] width 29 height 22
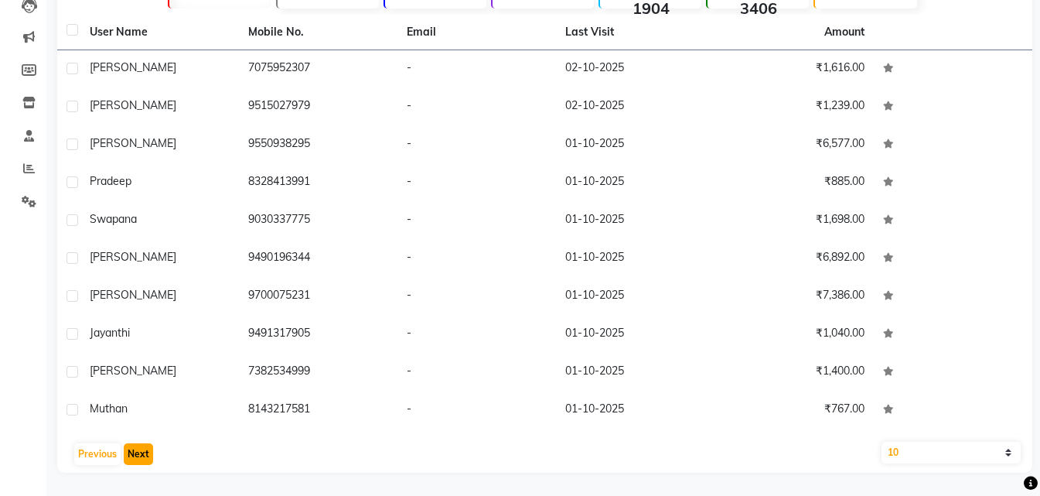
click at [142, 453] on button "Next" at bounding box center [138, 454] width 29 height 22
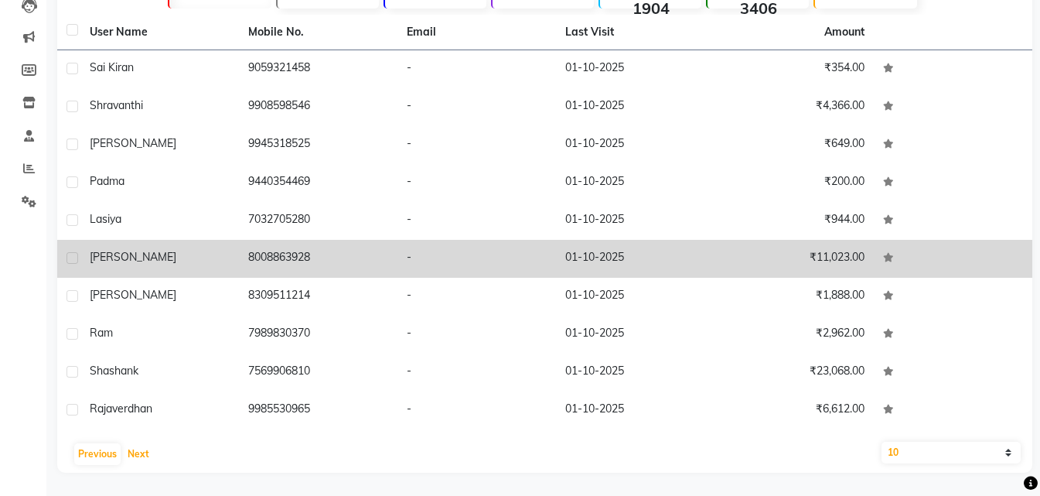
scroll to position [155, 0]
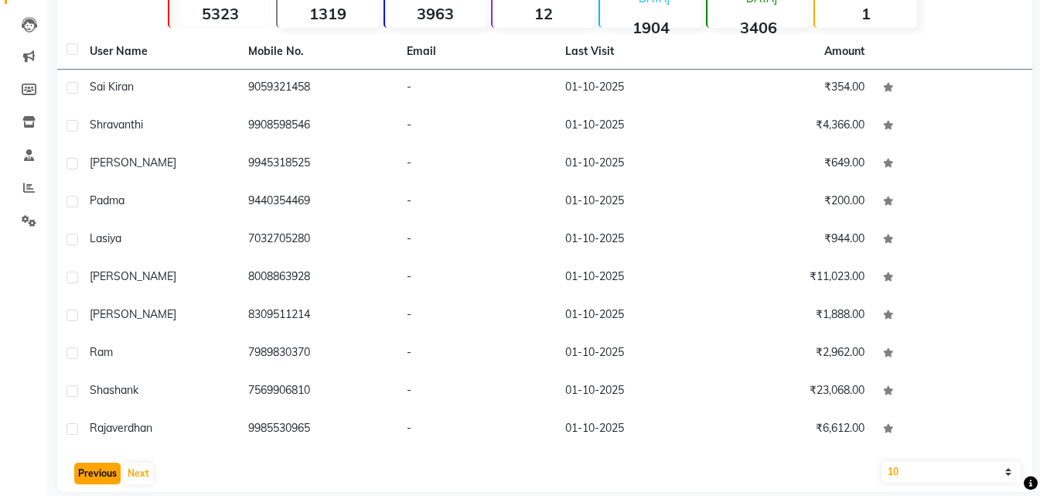
click at [107, 467] on button "Previous" at bounding box center [97, 473] width 46 height 22
click at [105, 467] on button "Previous" at bounding box center [97, 473] width 46 height 22
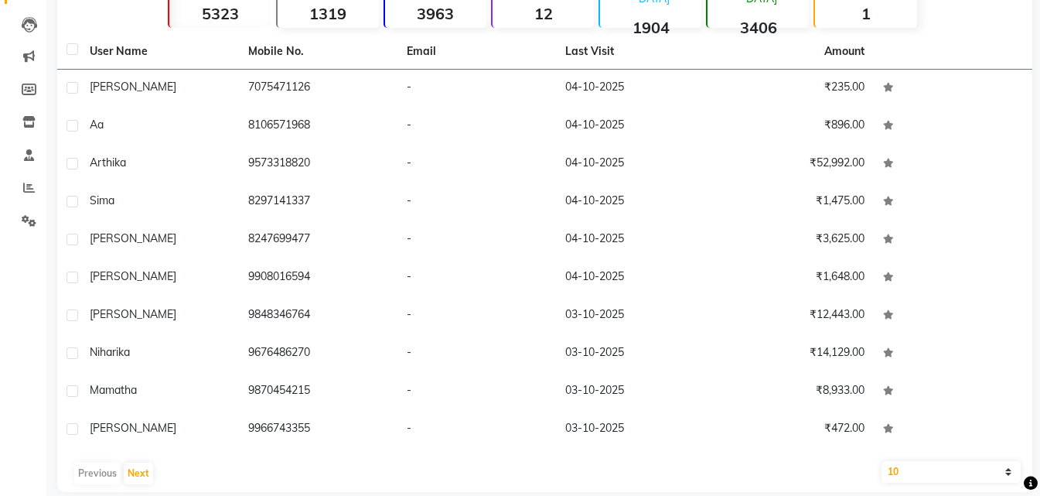
drag, startPoint x: 107, startPoint y: 471, endPoint x: 104, endPoint y: 450, distance: 21.2
click at [105, 464] on div "Previous Next" at bounding box center [544, 473] width 963 height 25
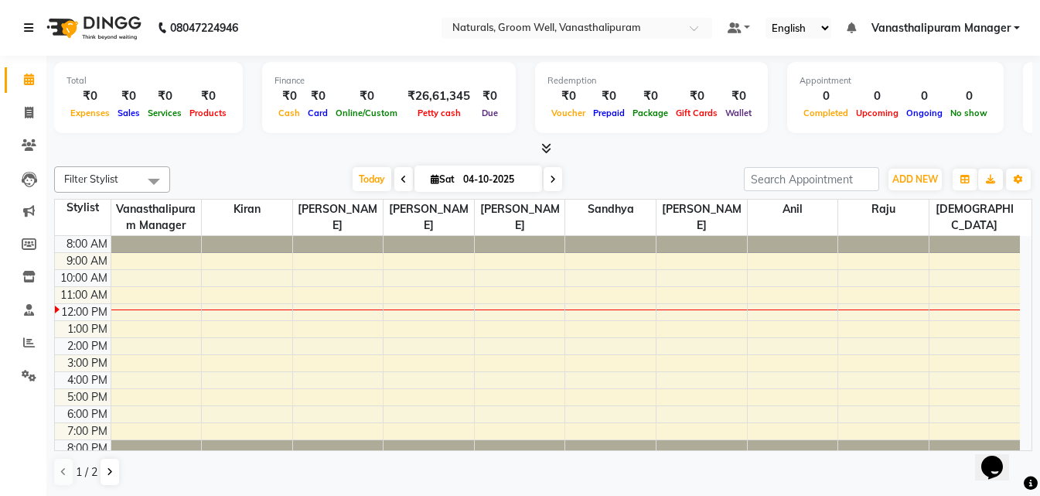
click at [31, 31] on icon at bounding box center [28, 27] width 9 height 11
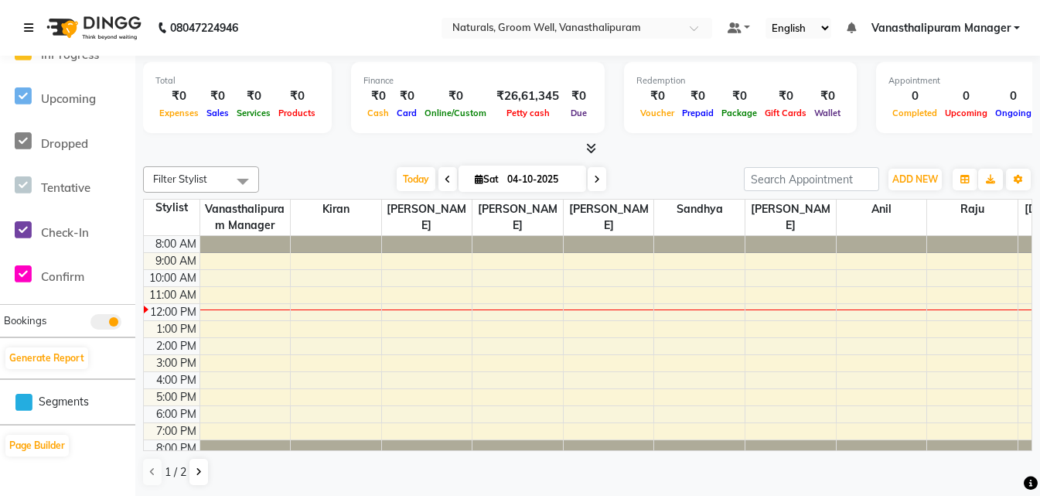
scroll to position [1, 0]
click at [29, 29] on icon at bounding box center [28, 27] width 9 height 11
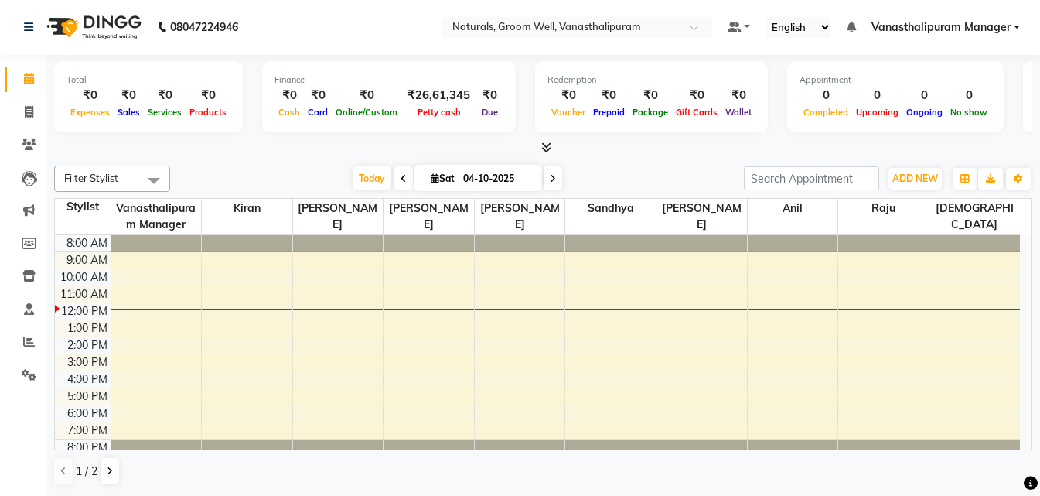
click at [978, 26] on span "Vanasthalipuram Manager" at bounding box center [941, 27] width 139 height 16
